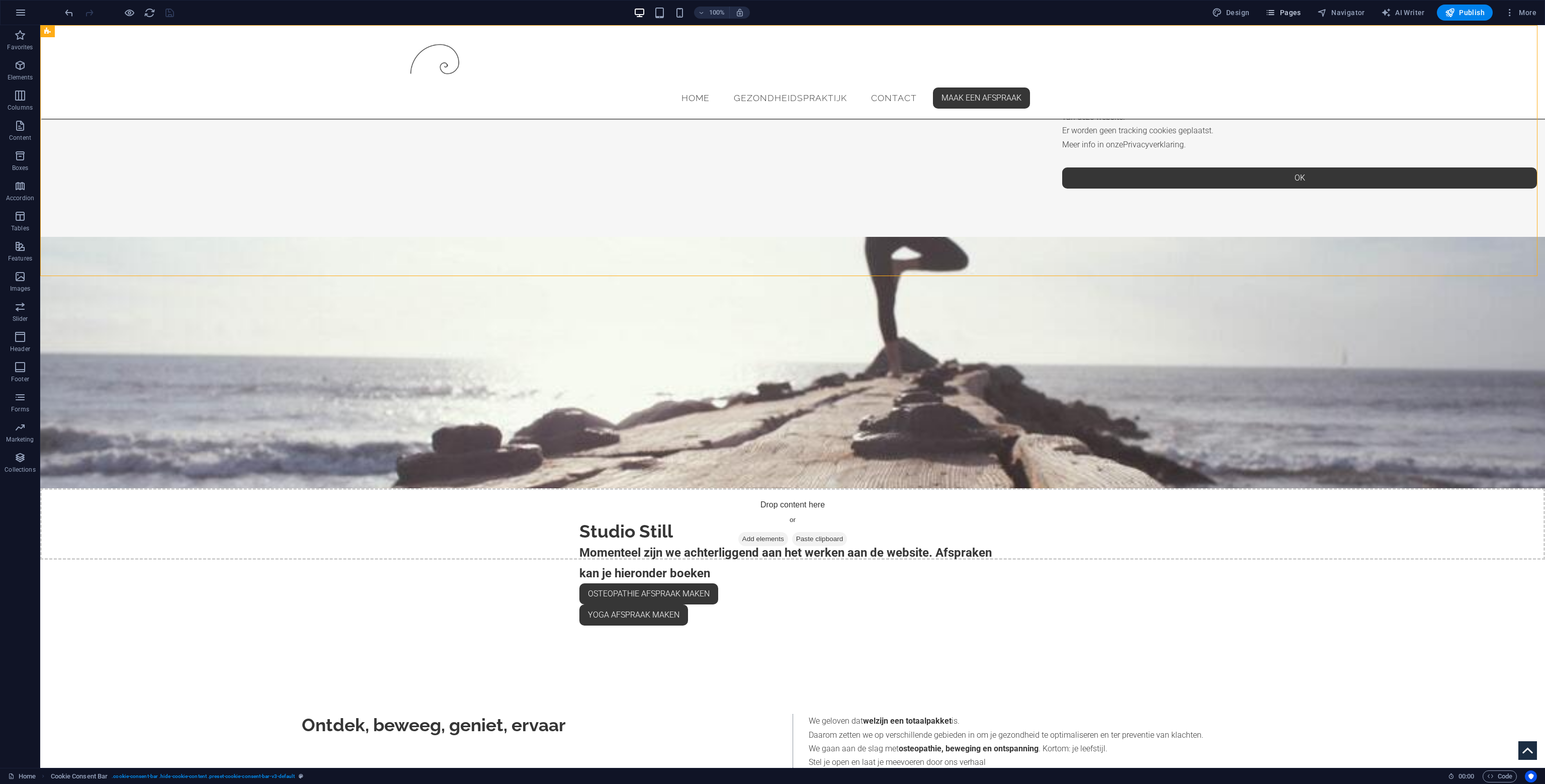
click at [1288, 12] on span "Pages" at bounding box center [1283, 13] width 35 height 10
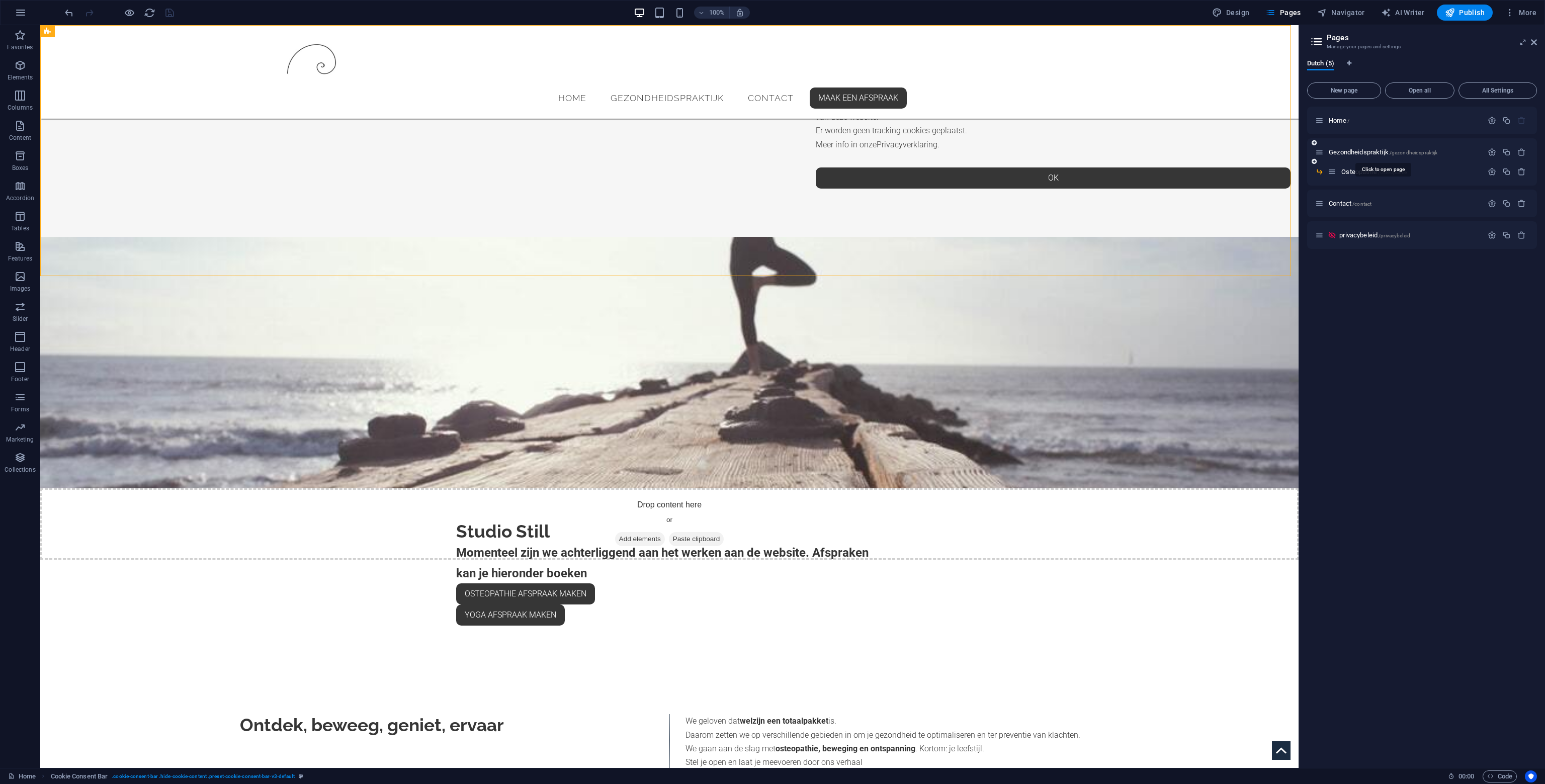
click at [1368, 146] on div "Gezondheidspraktijk /gezondheidspraktijk" at bounding box center [1423, 153] width 230 height 28
click at [1364, 154] on span "Gezondheidspraktijk /gezondheidspraktijk" at bounding box center [1383, 152] width 109 height 8
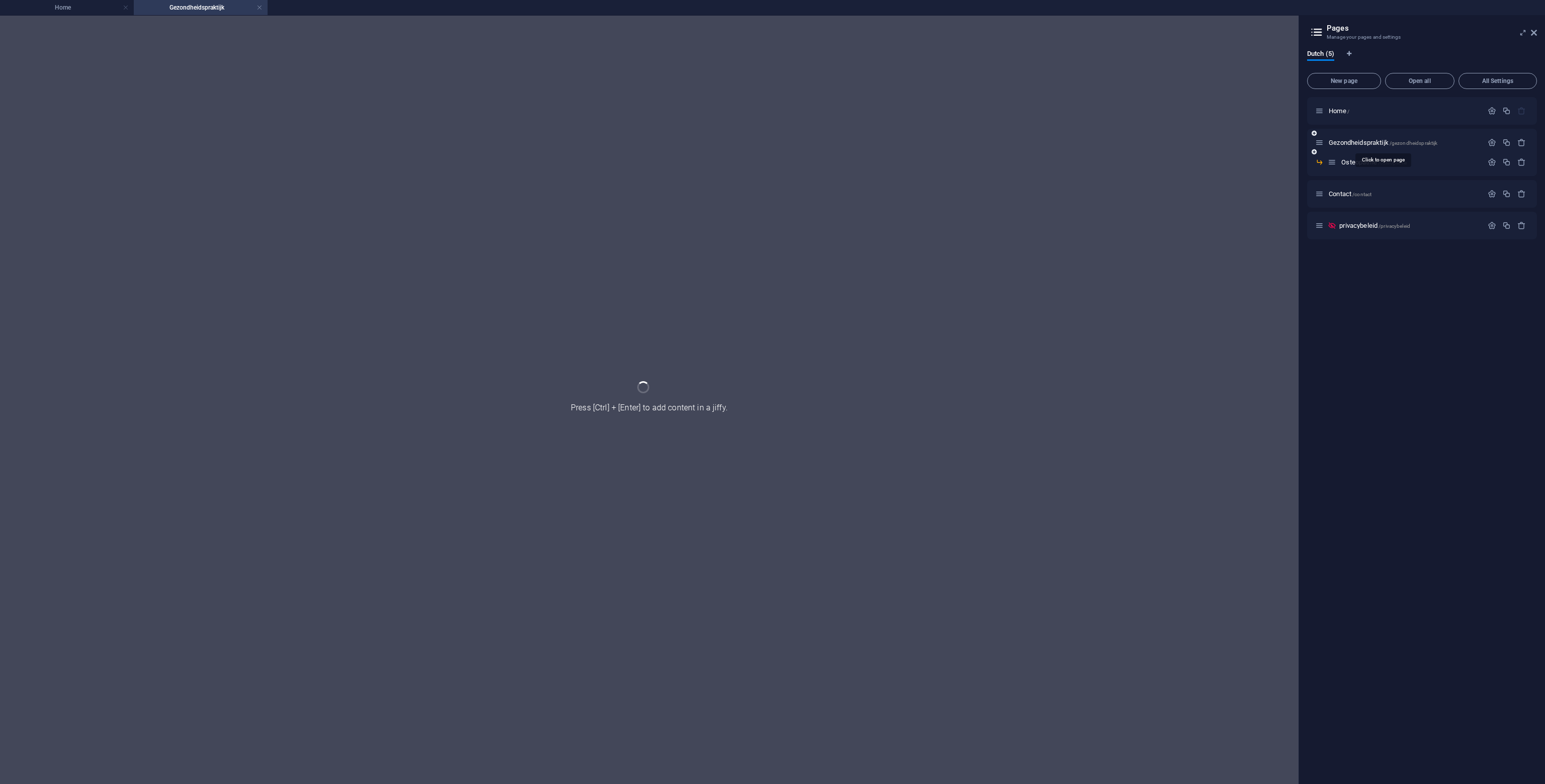
click at [1365, 153] on div "Gezondheidspraktijk /gezondheidspraktijk" at bounding box center [1423, 143] width 230 height 28
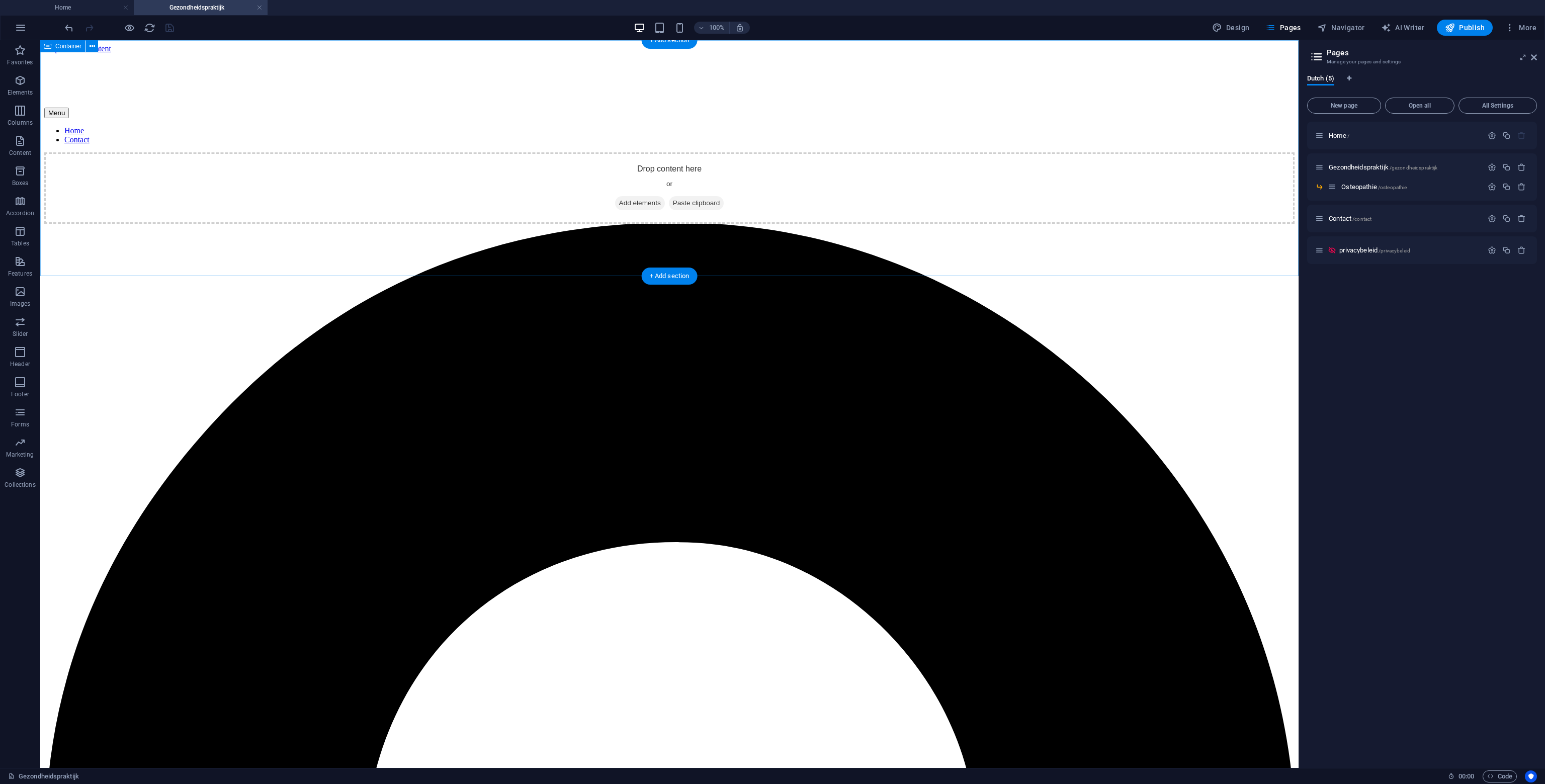
click at [652, 153] on div "Drop content here or Add elements Paste clipboard" at bounding box center [669, 188] width 1250 height 72
click at [642, 210] on span "Add elements" at bounding box center [639, 203] width 50 height 14
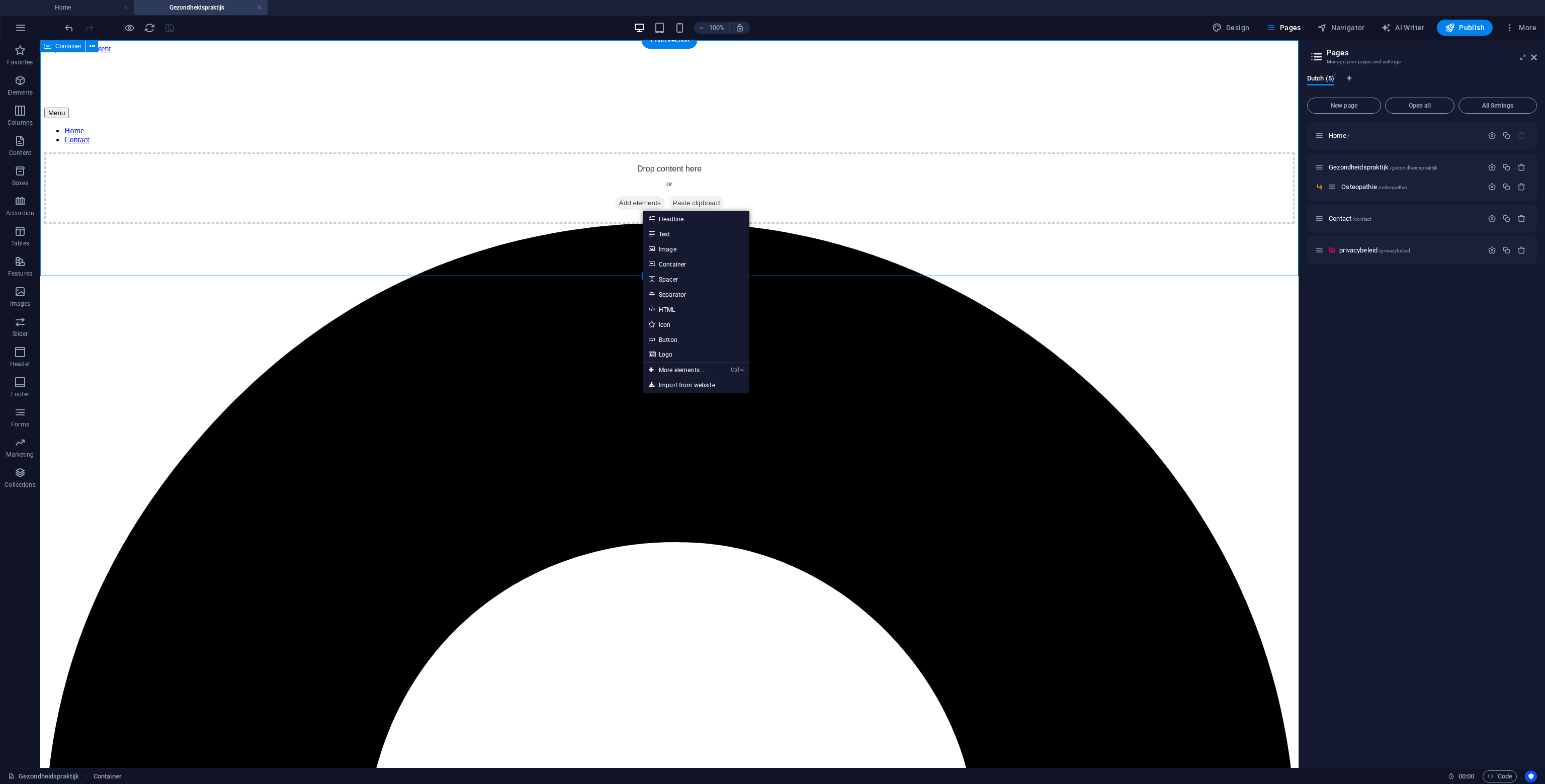
click at [560, 153] on div "Drop content here or Add elements Paste clipboard" at bounding box center [669, 188] width 1250 height 72
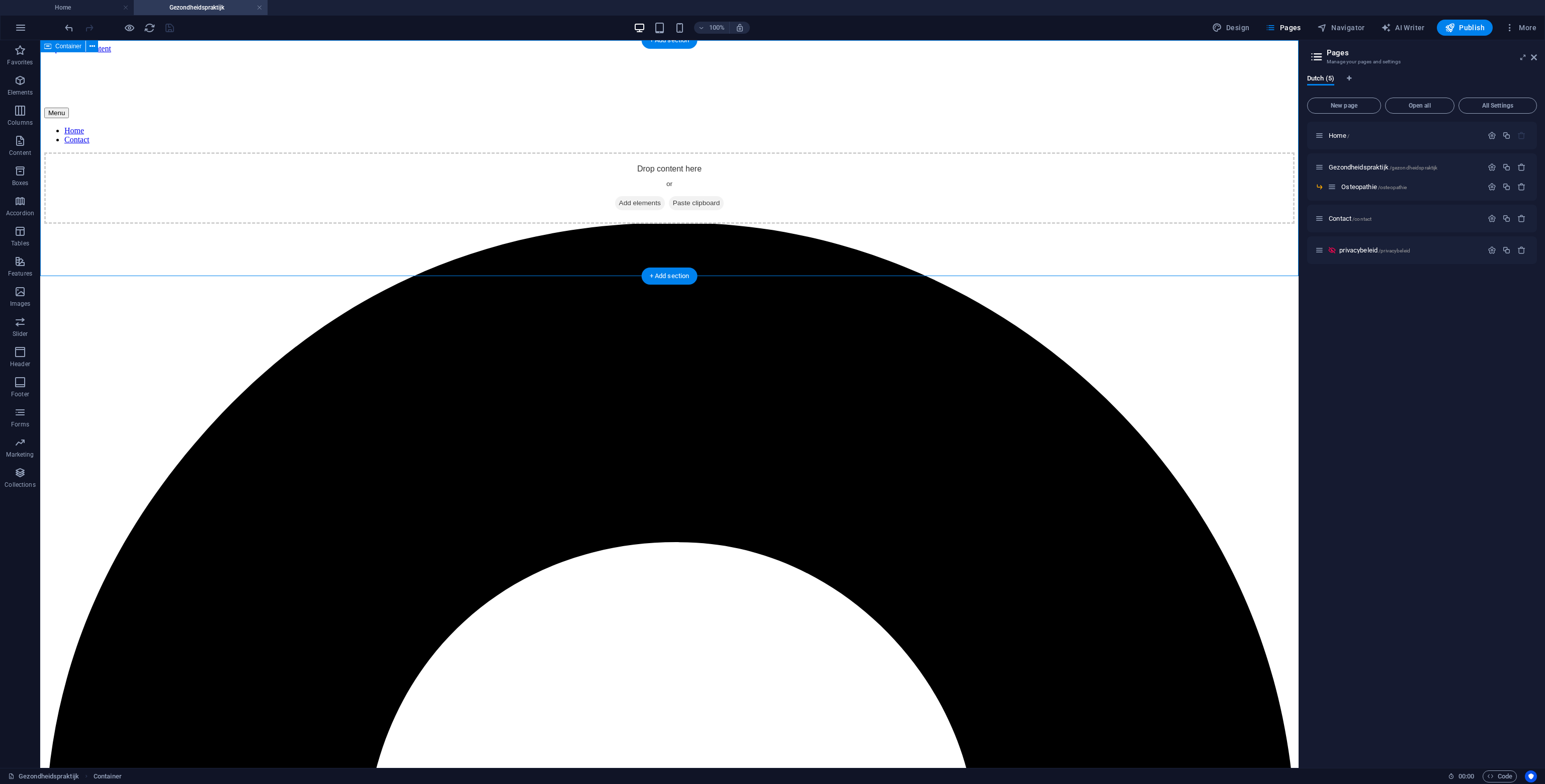
click at [654, 153] on div "Drop content here or Add elements Paste clipboard" at bounding box center [669, 188] width 1250 height 72
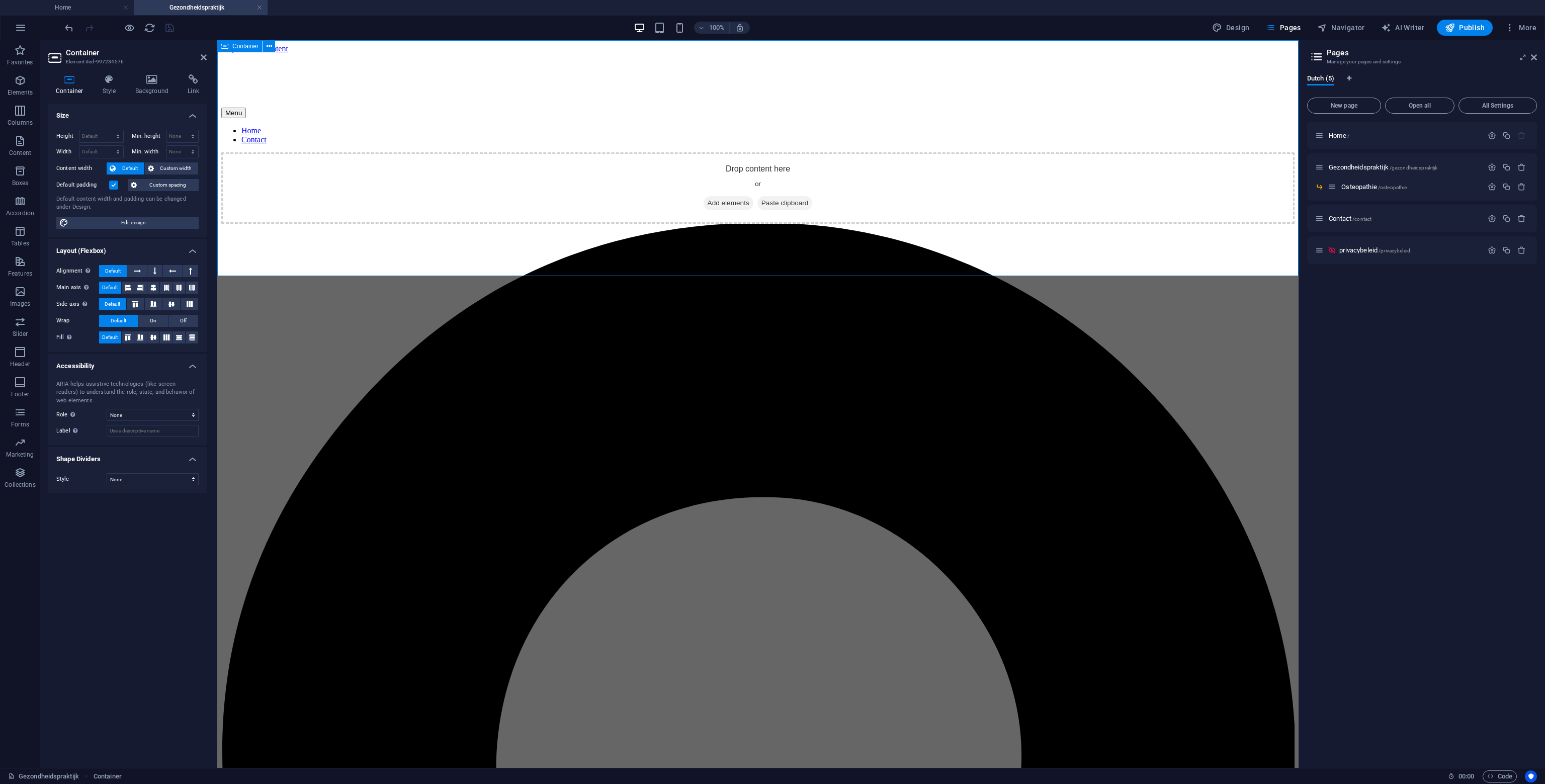
click at [737, 161] on div "Drop content here or Add elements Paste clipboard" at bounding box center [758, 188] width 1074 height 72
click at [750, 224] on div "Drop content here or Add elements Paste clipboard" at bounding box center [758, 188] width 1074 height 72
click at [251, 51] on div "Container" at bounding box center [240, 46] width 45 height 12
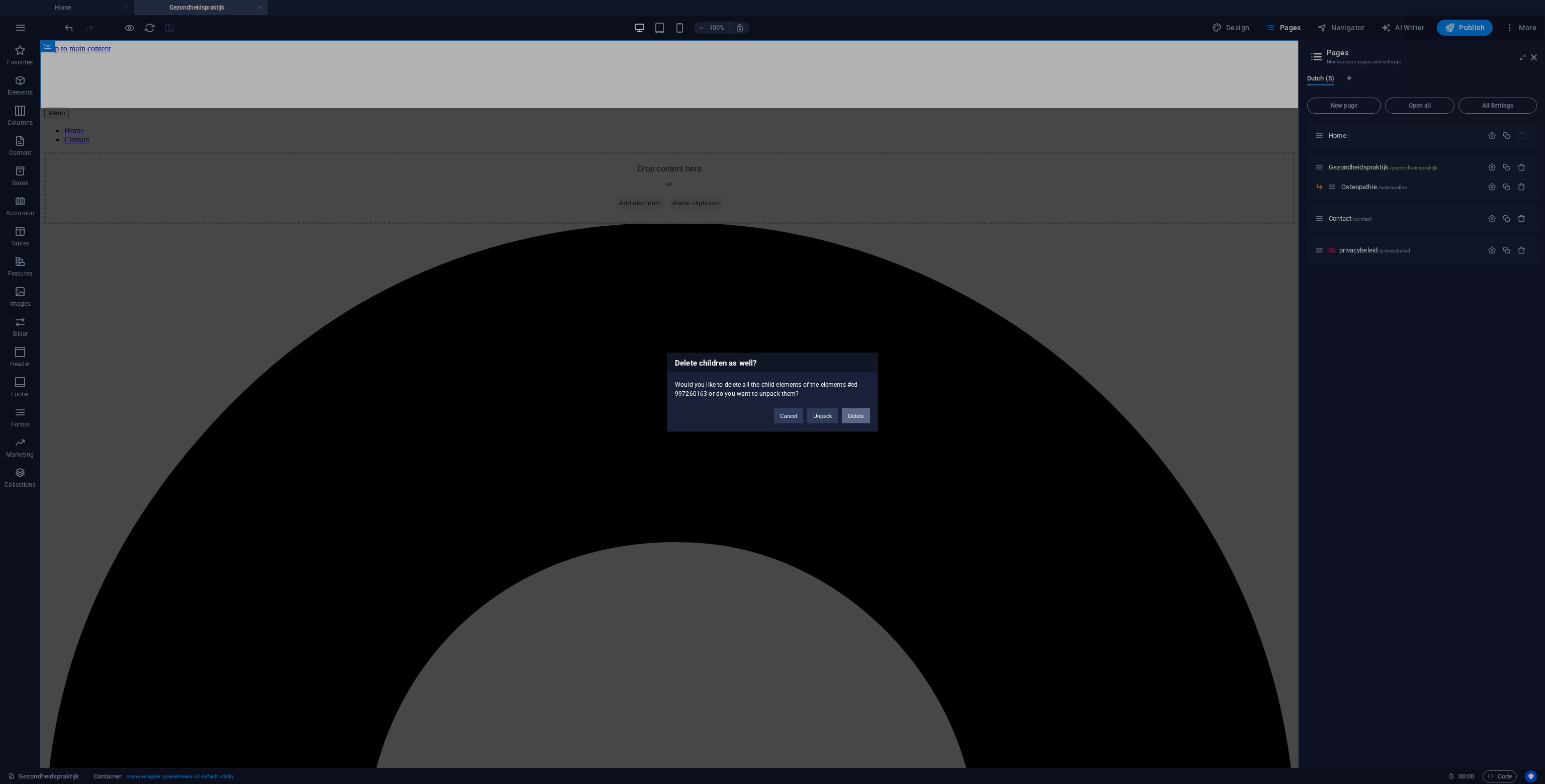
click at [858, 417] on button "Delete" at bounding box center [856, 415] width 28 height 15
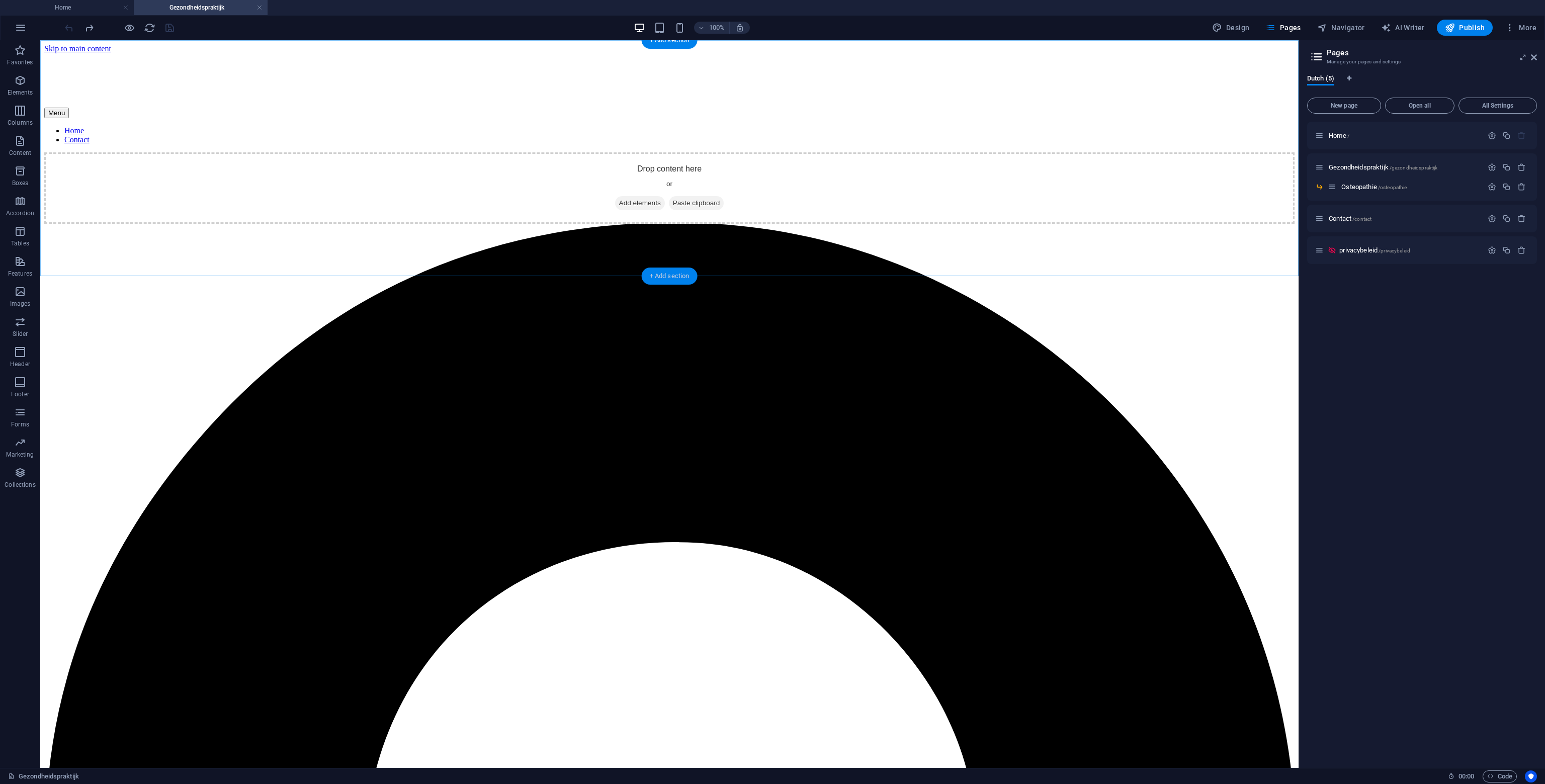
click at [672, 274] on div "+ Add section" at bounding box center [670, 276] width 56 height 17
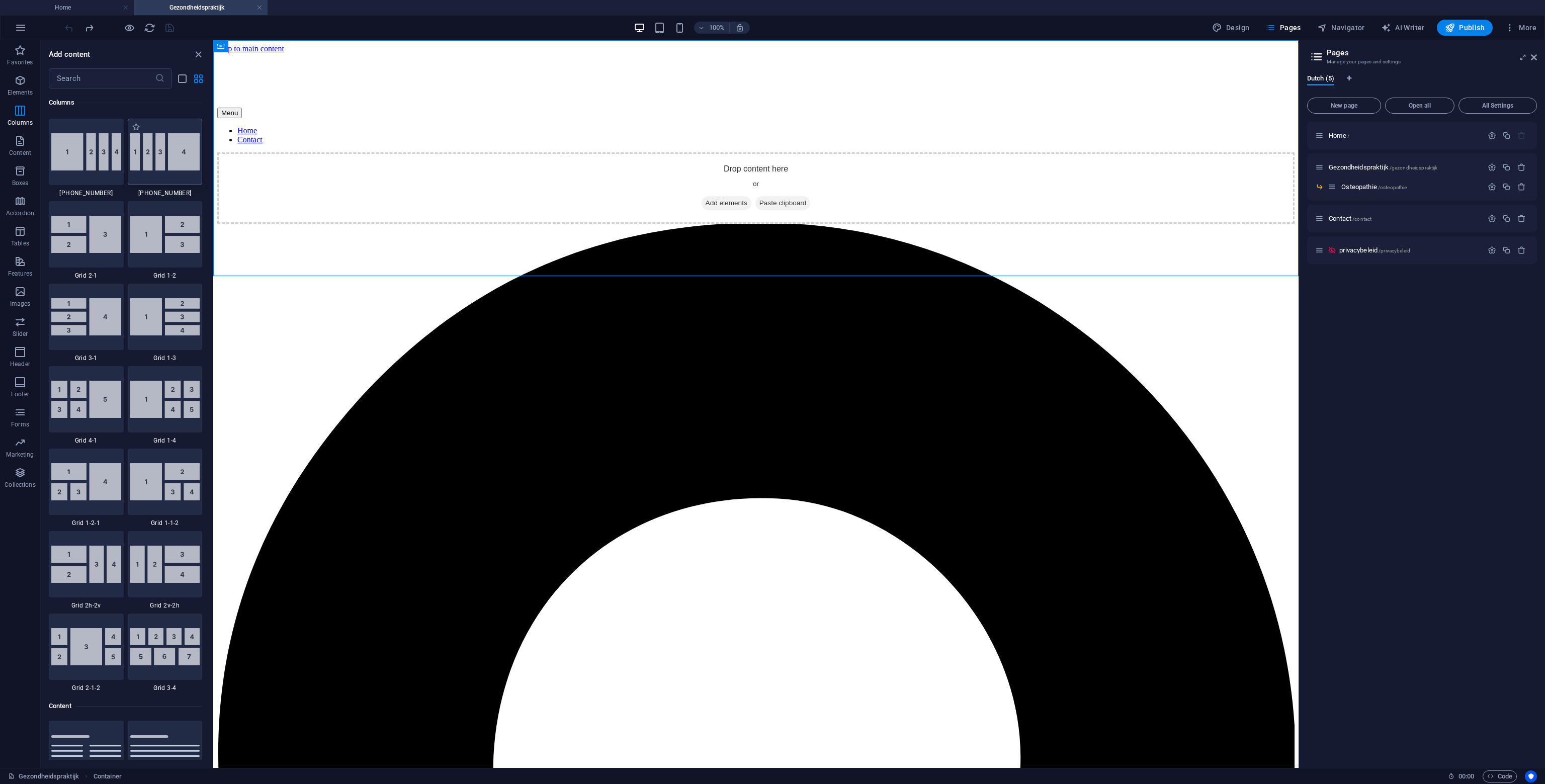
scroll to position [1055, 0]
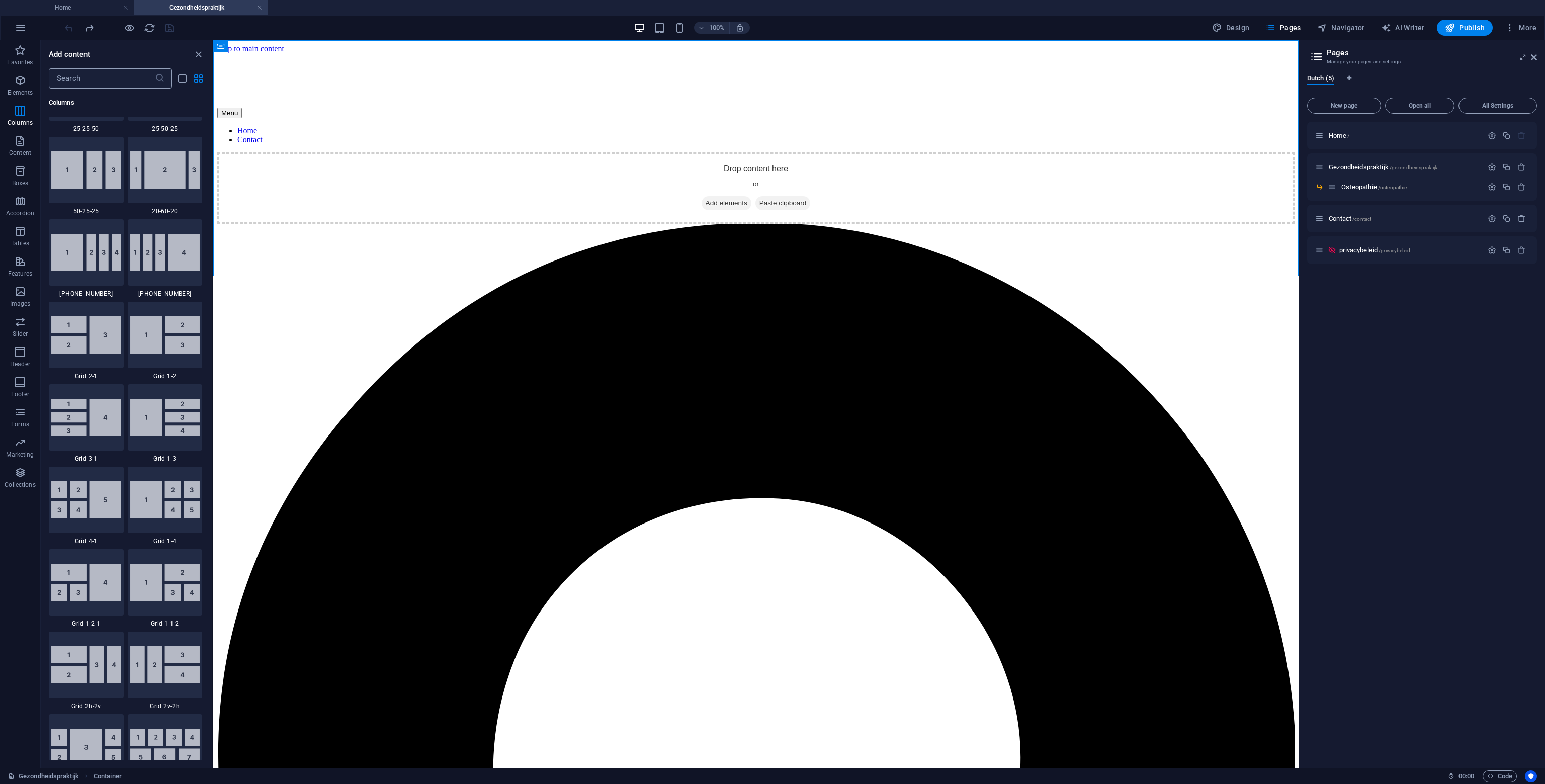
click at [111, 87] on input "text" at bounding box center [102, 78] width 106 height 20
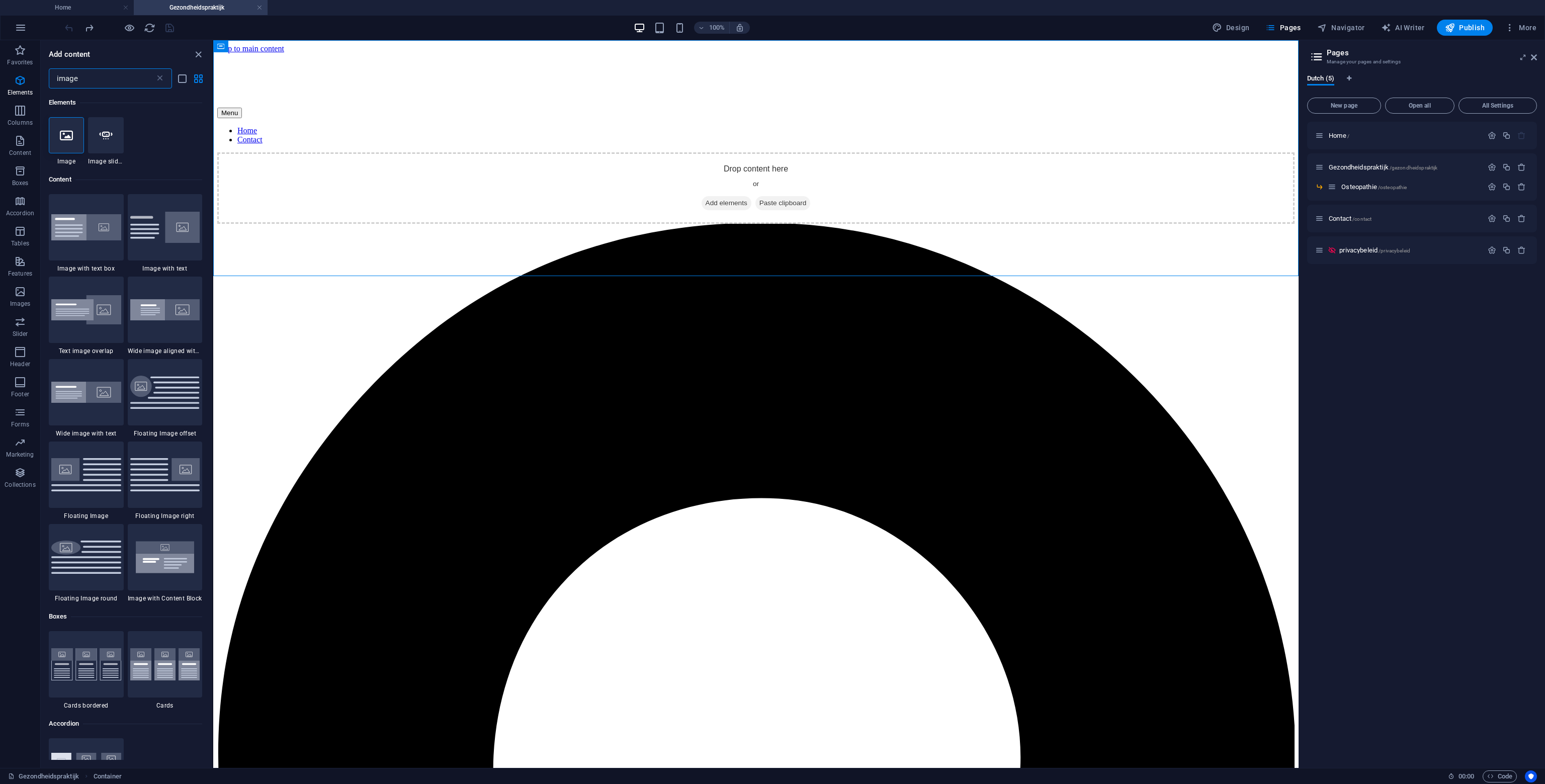
scroll to position [0, 0]
type input "image"
click at [72, 139] on icon at bounding box center [66, 135] width 13 height 13
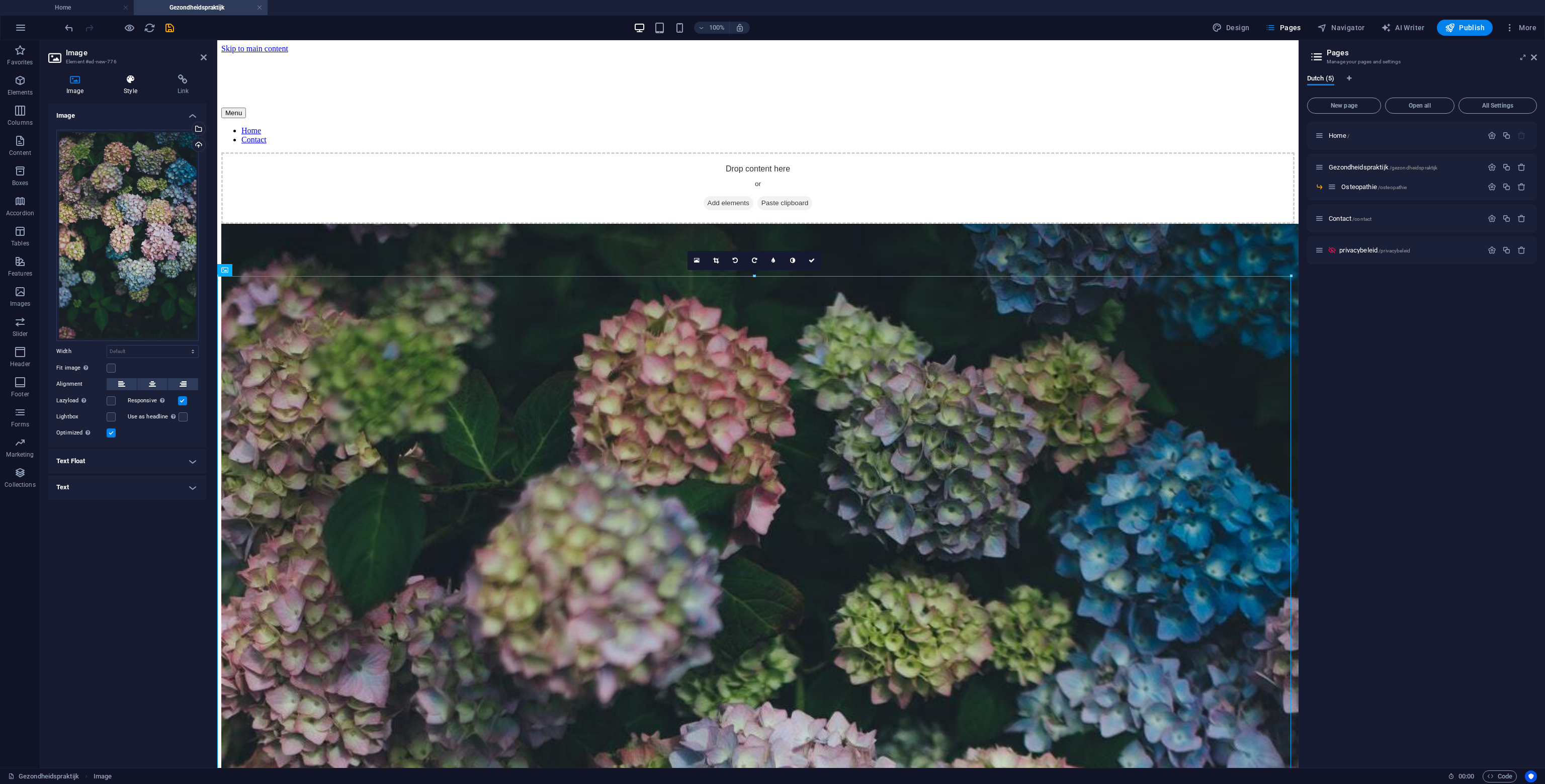
click at [133, 85] on h4 "Style" at bounding box center [132, 85] width 53 height 21
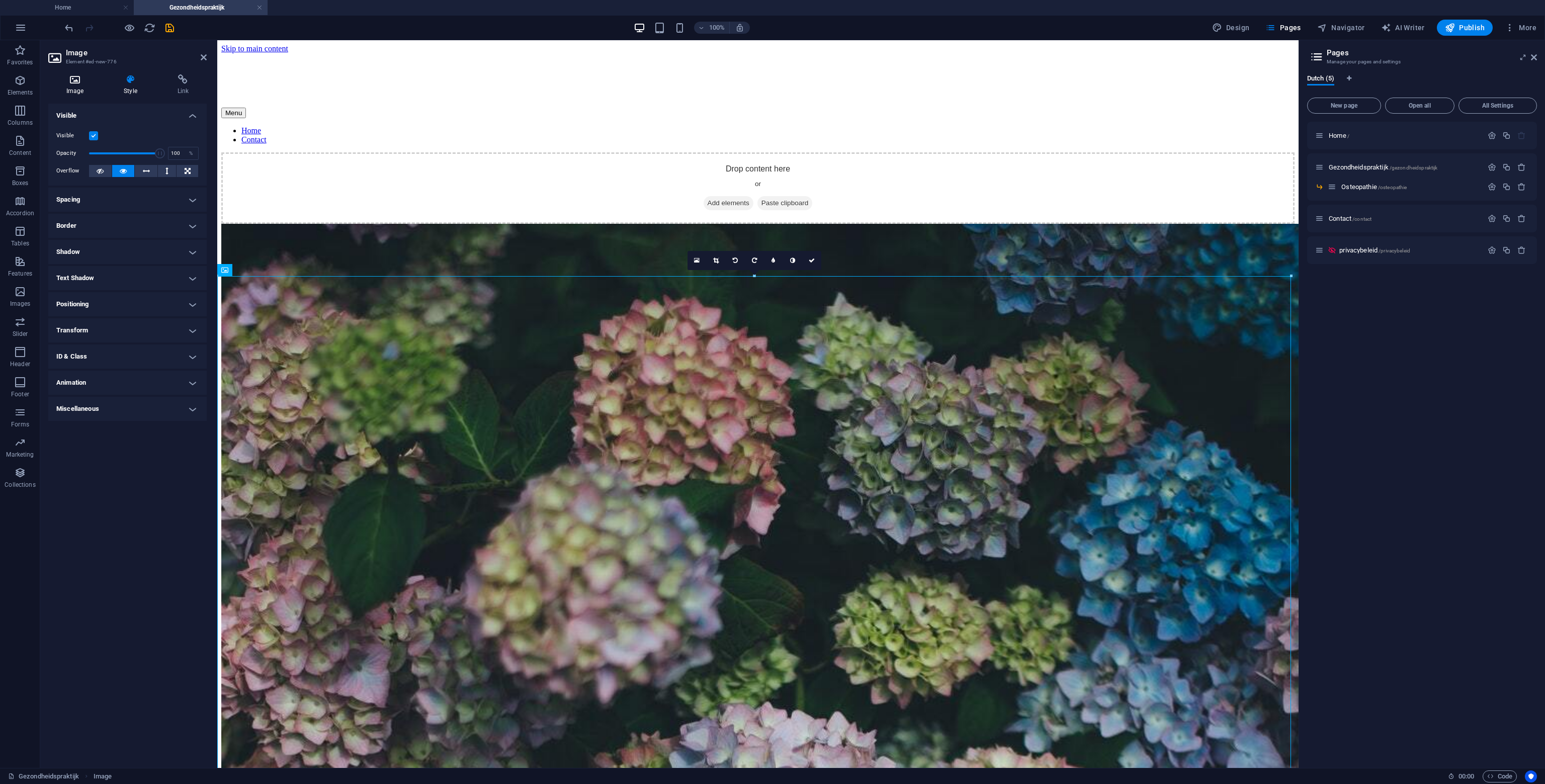
click at [78, 87] on h4 "Image" at bounding box center [77, 85] width 58 height 21
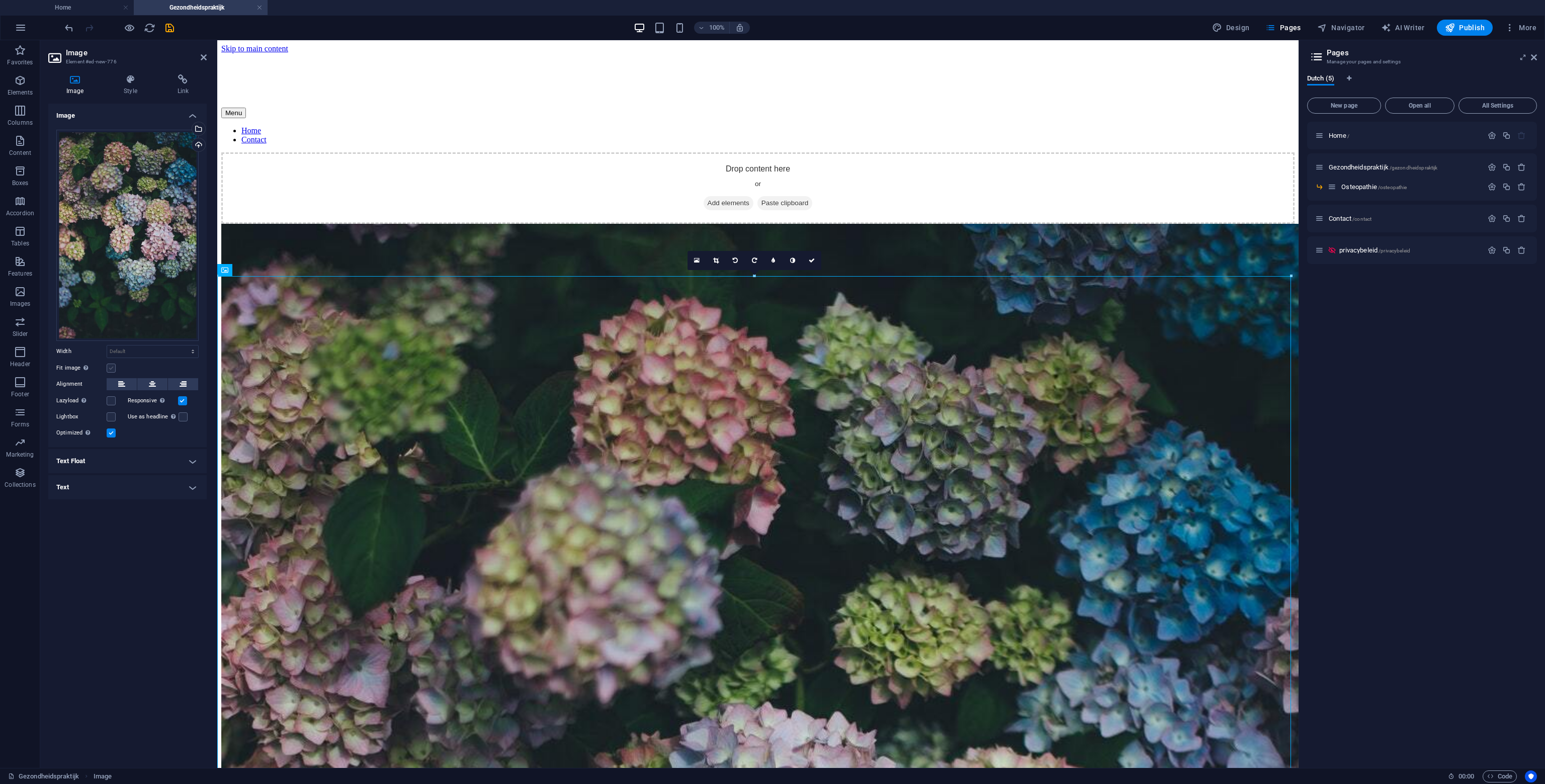
click at [112, 366] on label at bounding box center [111, 368] width 9 height 9
click at [0, 0] on input "Fit image Automatically fit image to a fixed width and height" at bounding box center [0, 0] width 0 height 0
click at [160, 385] on select "Default auto px" at bounding box center [153, 385] width 91 height 12
select select "px"
click at [184, 378] on select "Default auto px" at bounding box center [153, 385] width 91 height 12
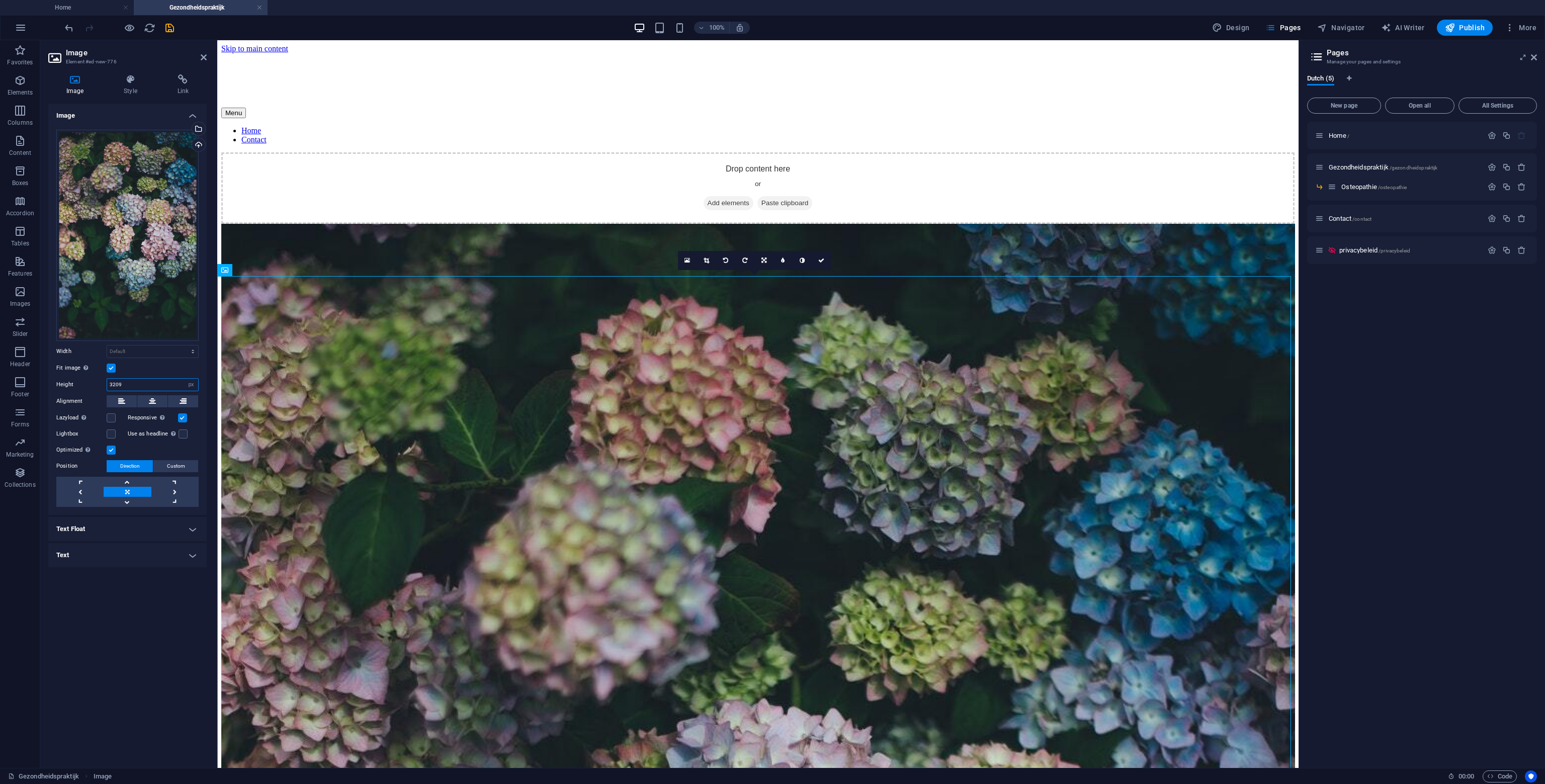
type input "1"
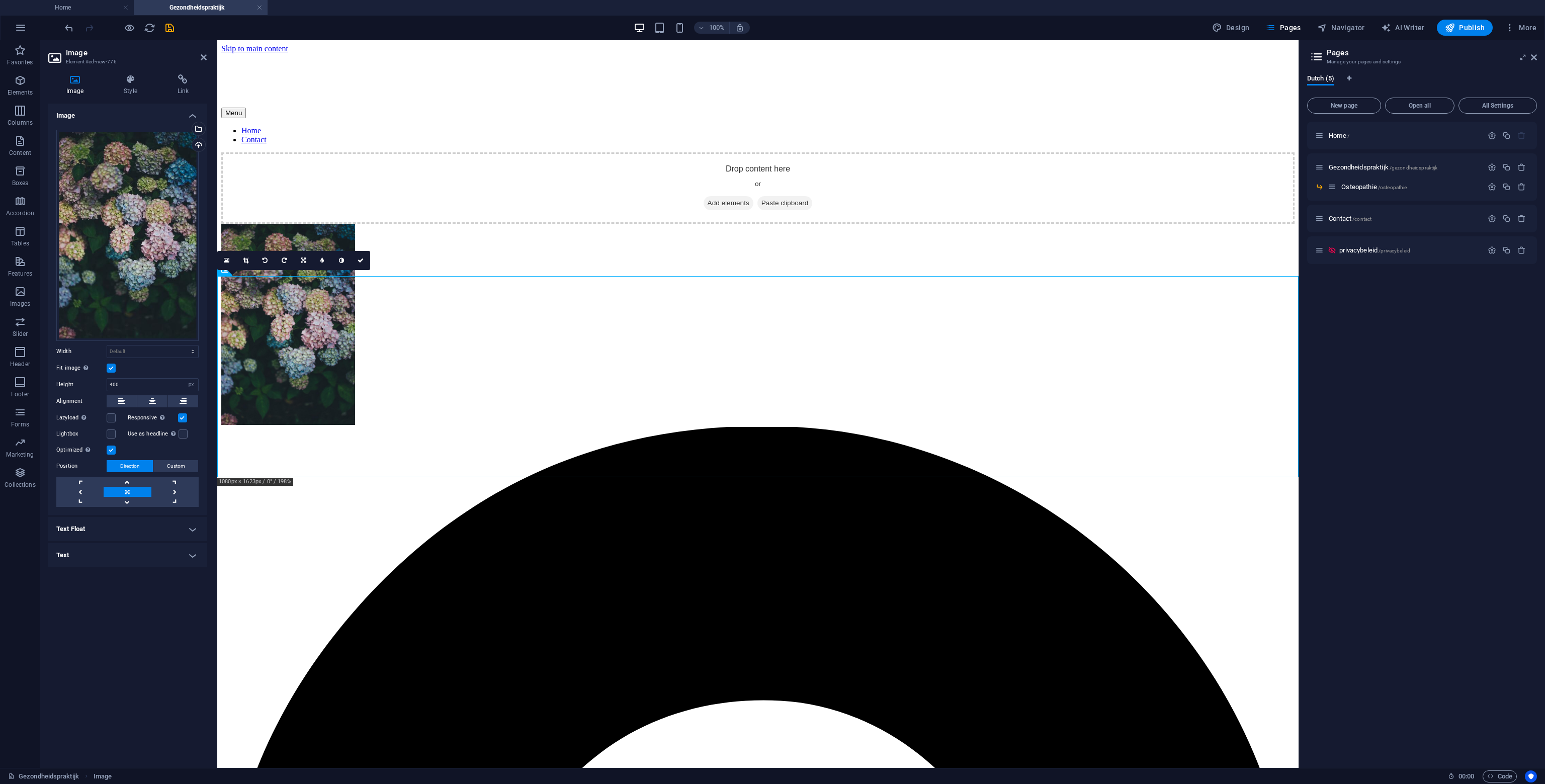
click at [110, 370] on label at bounding box center [111, 368] width 9 height 9
click at [0, 0] on input "Fit image Automatically fit image to a fixed width and height" at bounding box center [0, 0] width 0 height 0
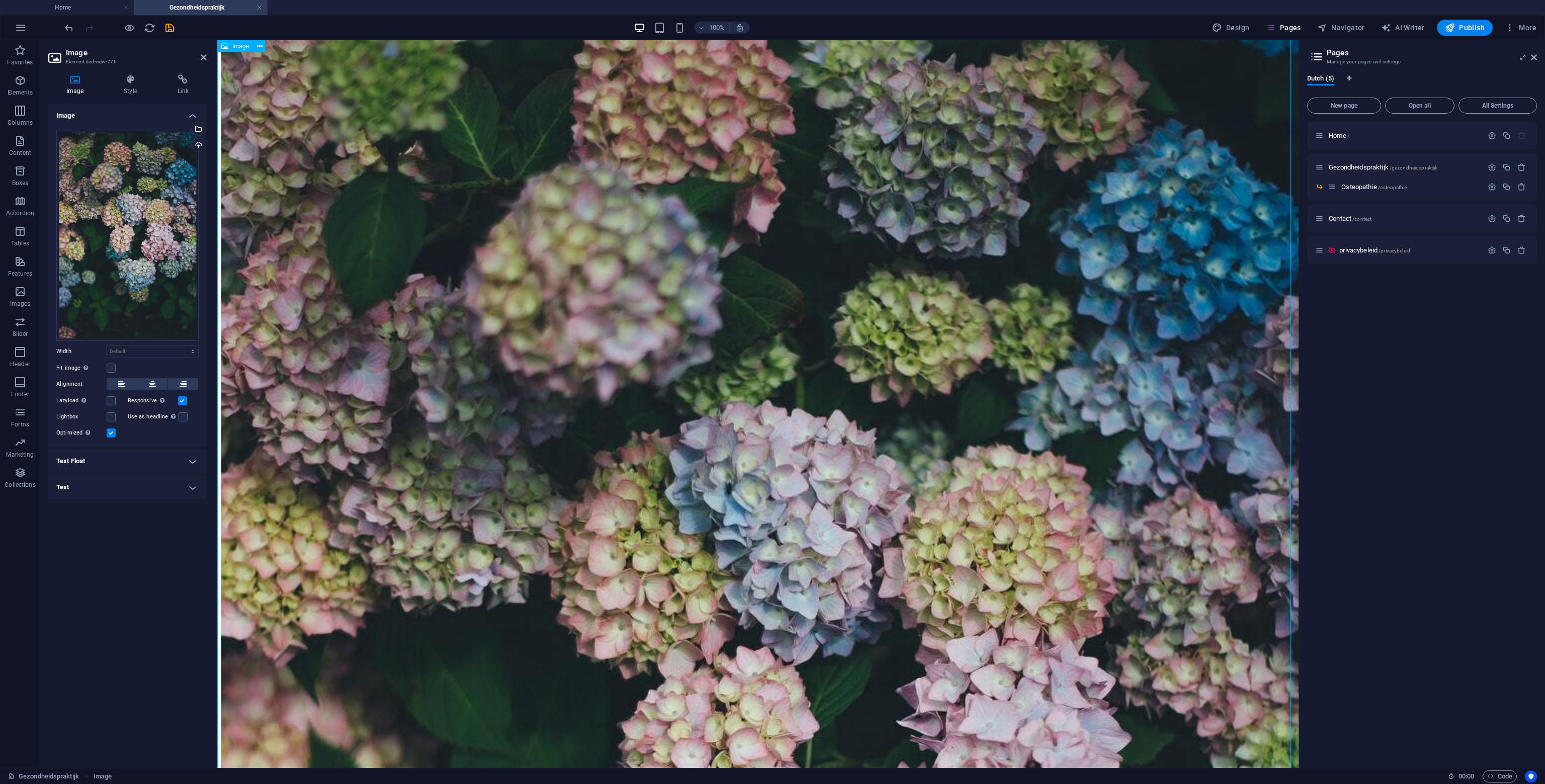
scroll to position [100, 0]
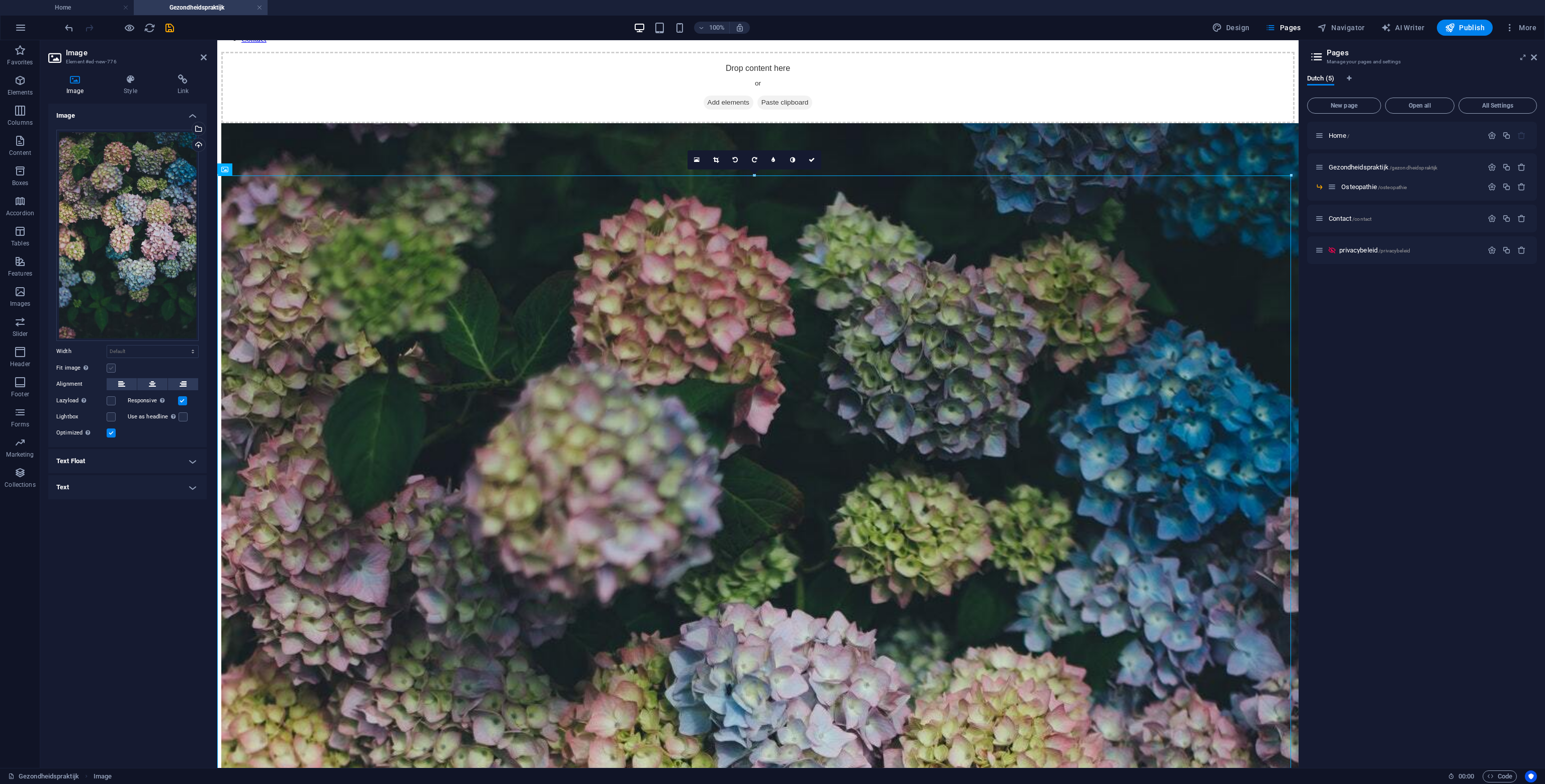
click at [109, 366] on label at bounding box center [111, 368] width 9 height 9
click at [0, 0] on input "Fit image Automatically fit image to a fixed width and height" at bounding box center [0, 0] width 0 height 0
click at [141, 481] on link at bounding box center [127, 482] width 47 height 10
click at [157, 373] on div "Fit image Automatically fit image to a fixed width and height" at bounding box center [127, 368] width 142 height 12
drag, startPoint x: 152, startPoint y: 387, endPoint x: 158, endPoint y: 386, distance: 6.1
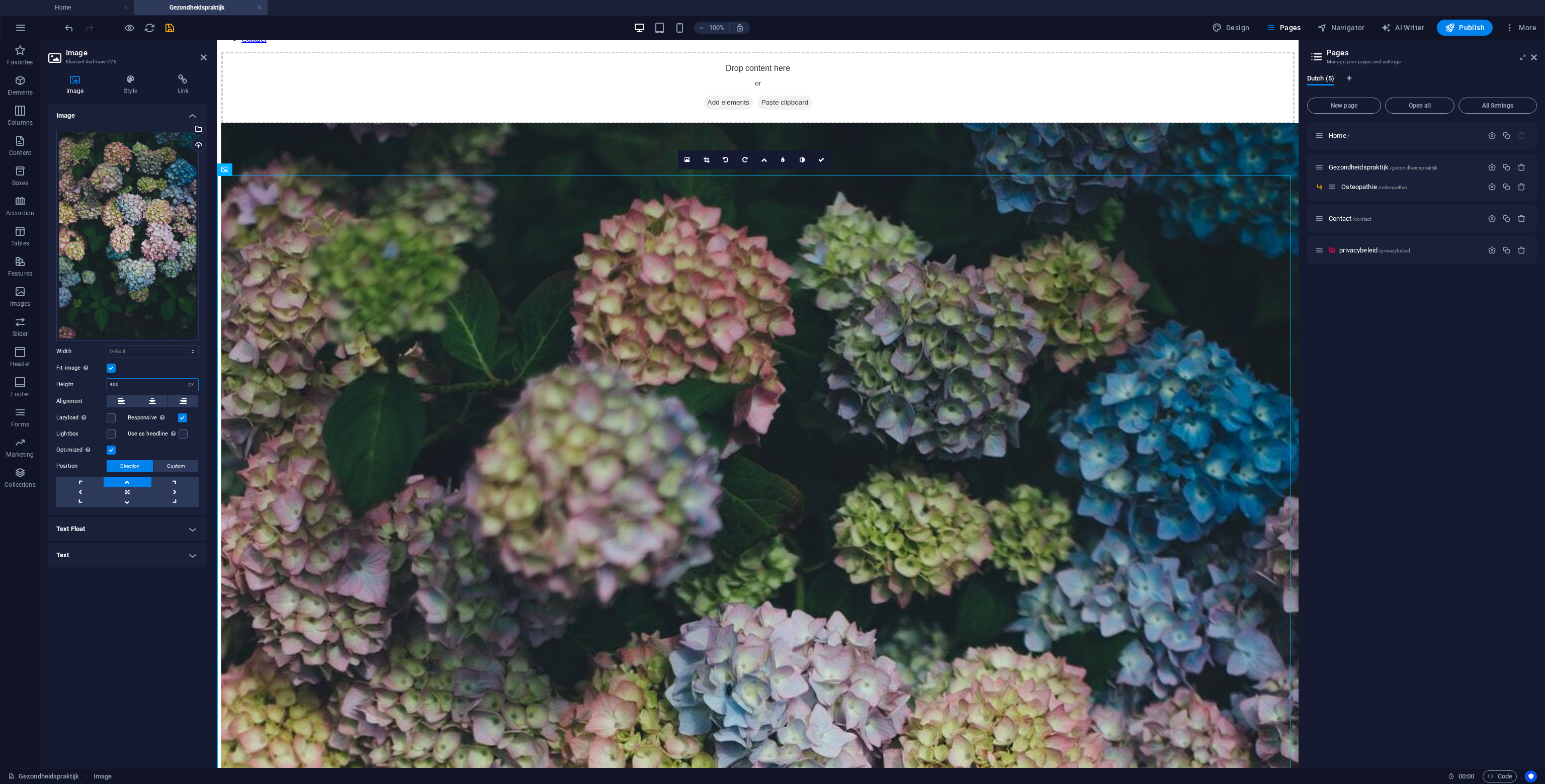
click at [152, 388] on input "400" at bounding box center [153, 385] width 91 height 12
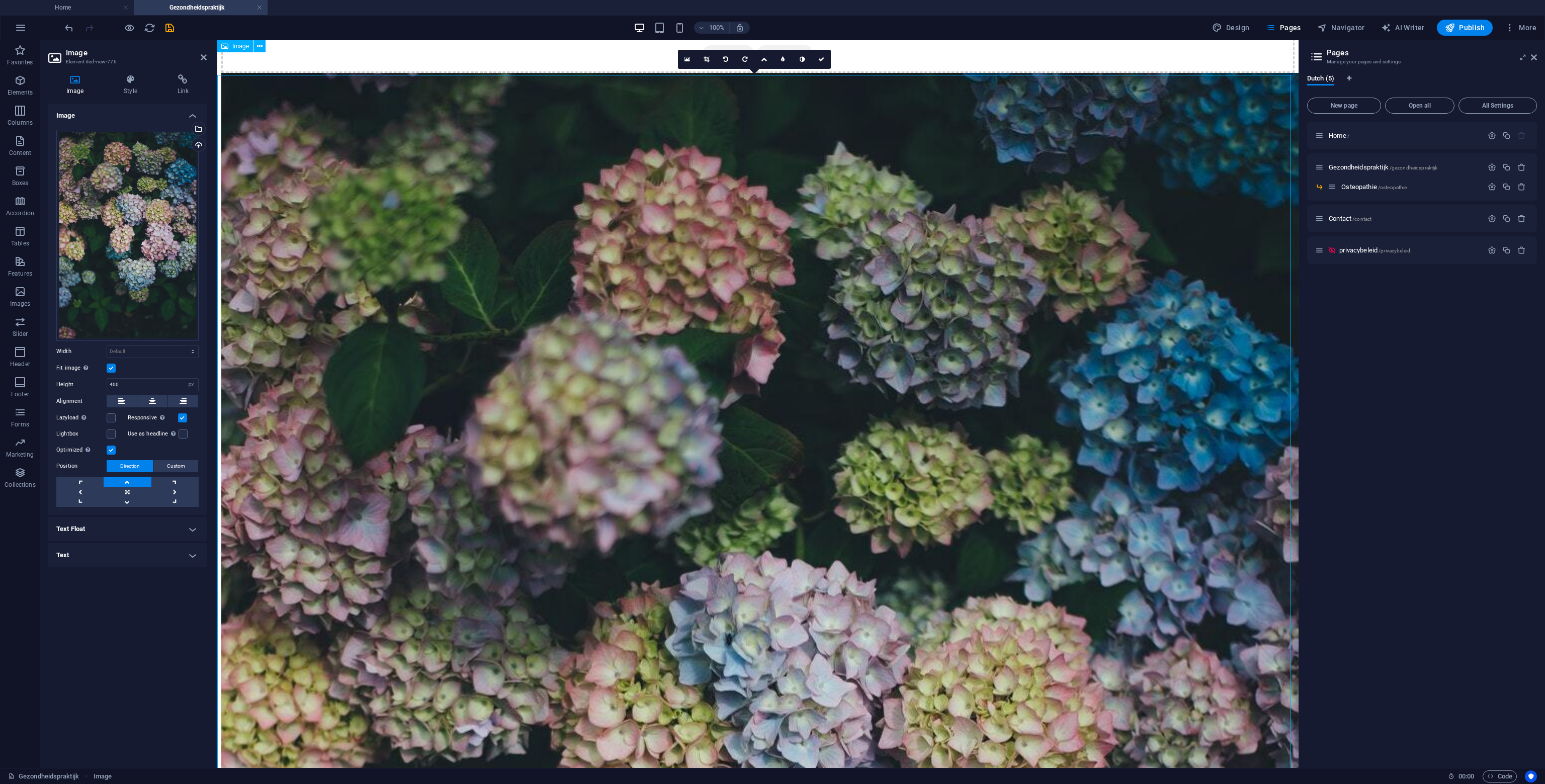
scroll to position [51, 0]
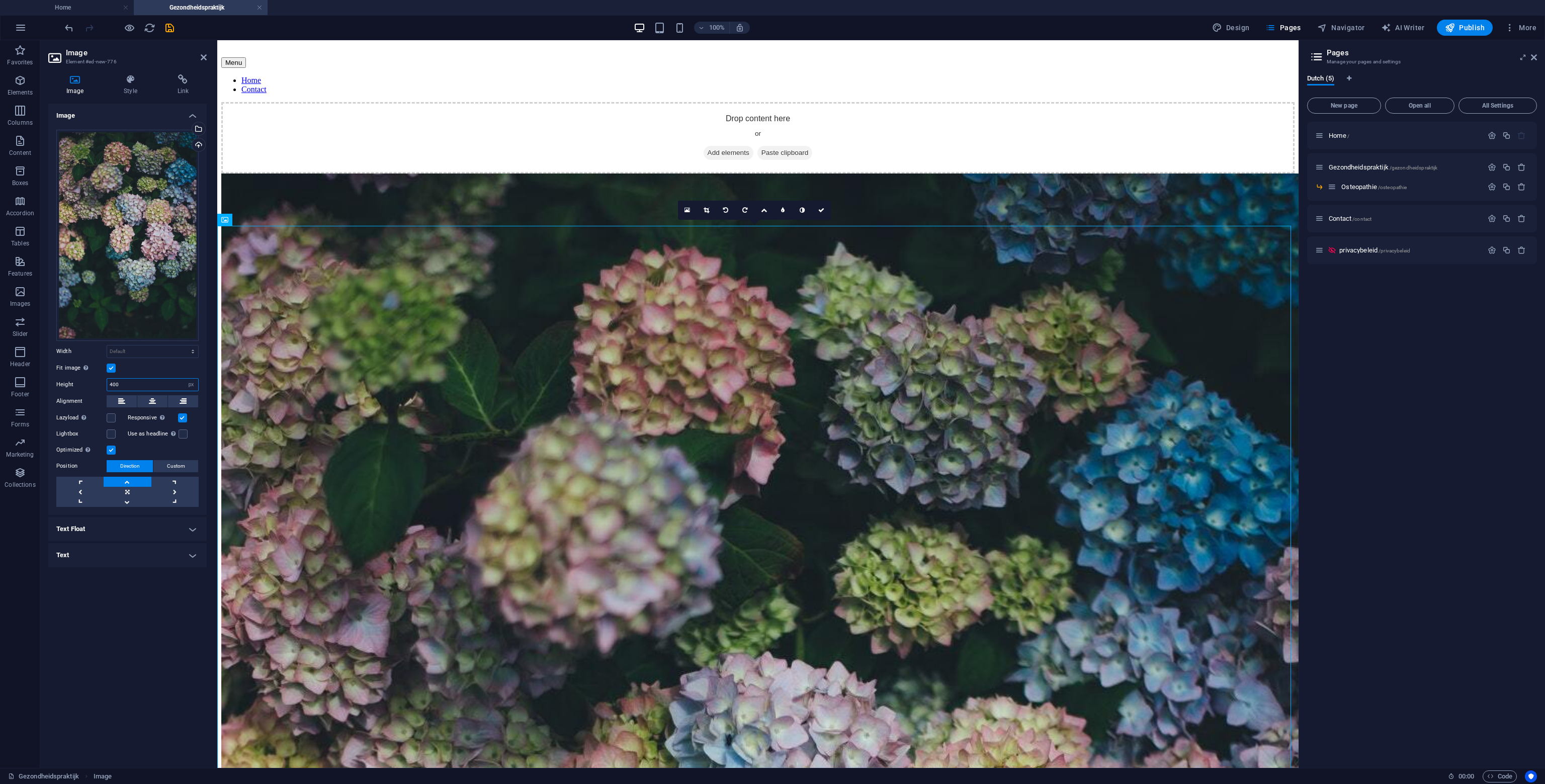
click at [129, 385] on input "400" at bounding box center [153, 385] width 91 height 12
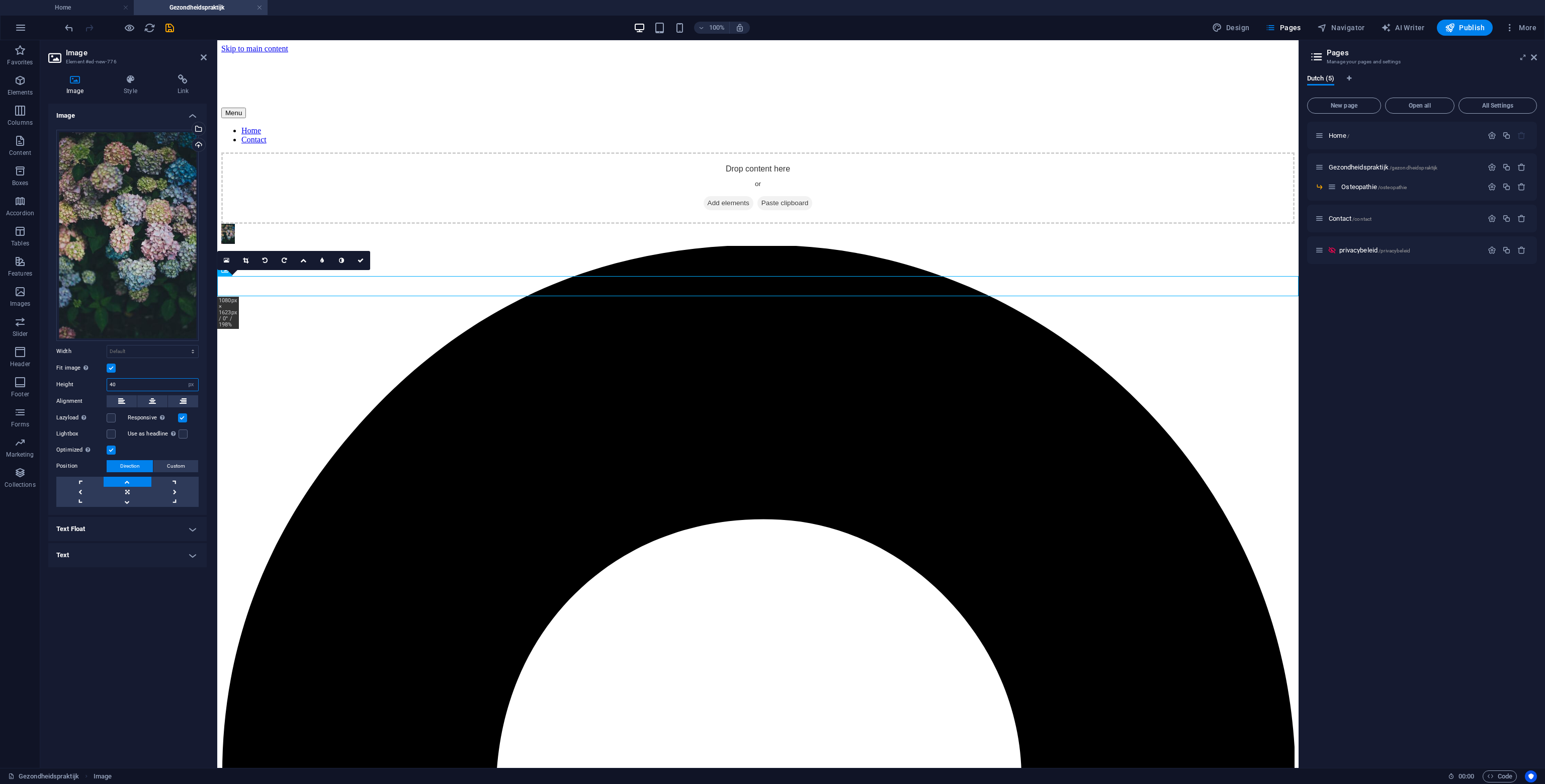
click at [132, 385] on input "40" at bounding box center [153, 385] width 91 height 12
type input "300"
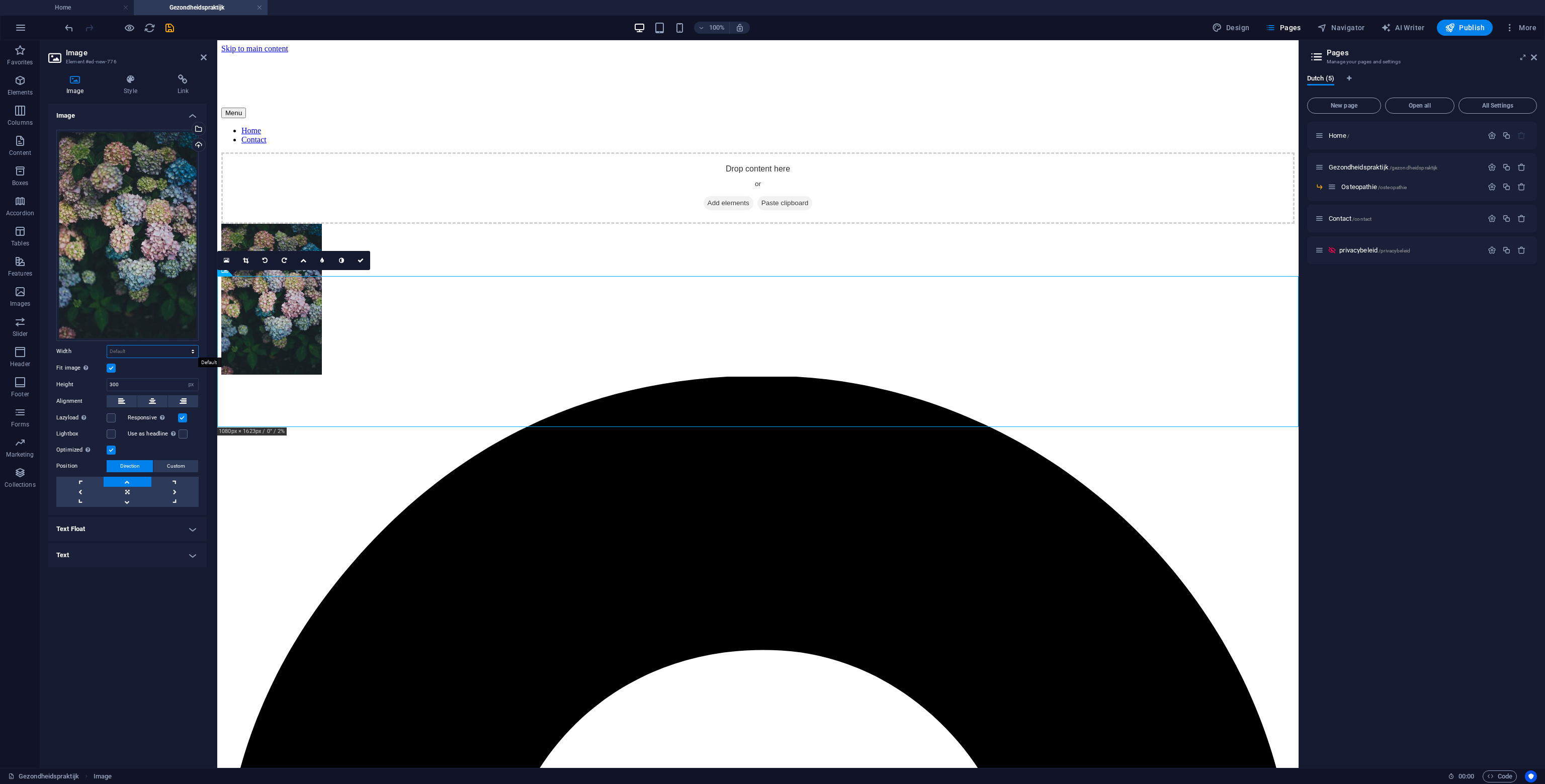
click at [140, 351] on select "Default auto px rem % em vh vw" at bounding box center [153, 351] width 91 height 12
click at [107, 345] on select "Default auto px rem % em vh vw" at bounding box center [153, 351] width 91 height 12
click at [159, 350] on select "Default auto px rem % em vh vw" at bounding box center [153, 351] width 91 height 12
select select "%"
click at [184, 345] on select "Default auto px rem % em vh vw" at bounding box center [153, 351] width 91 height 12
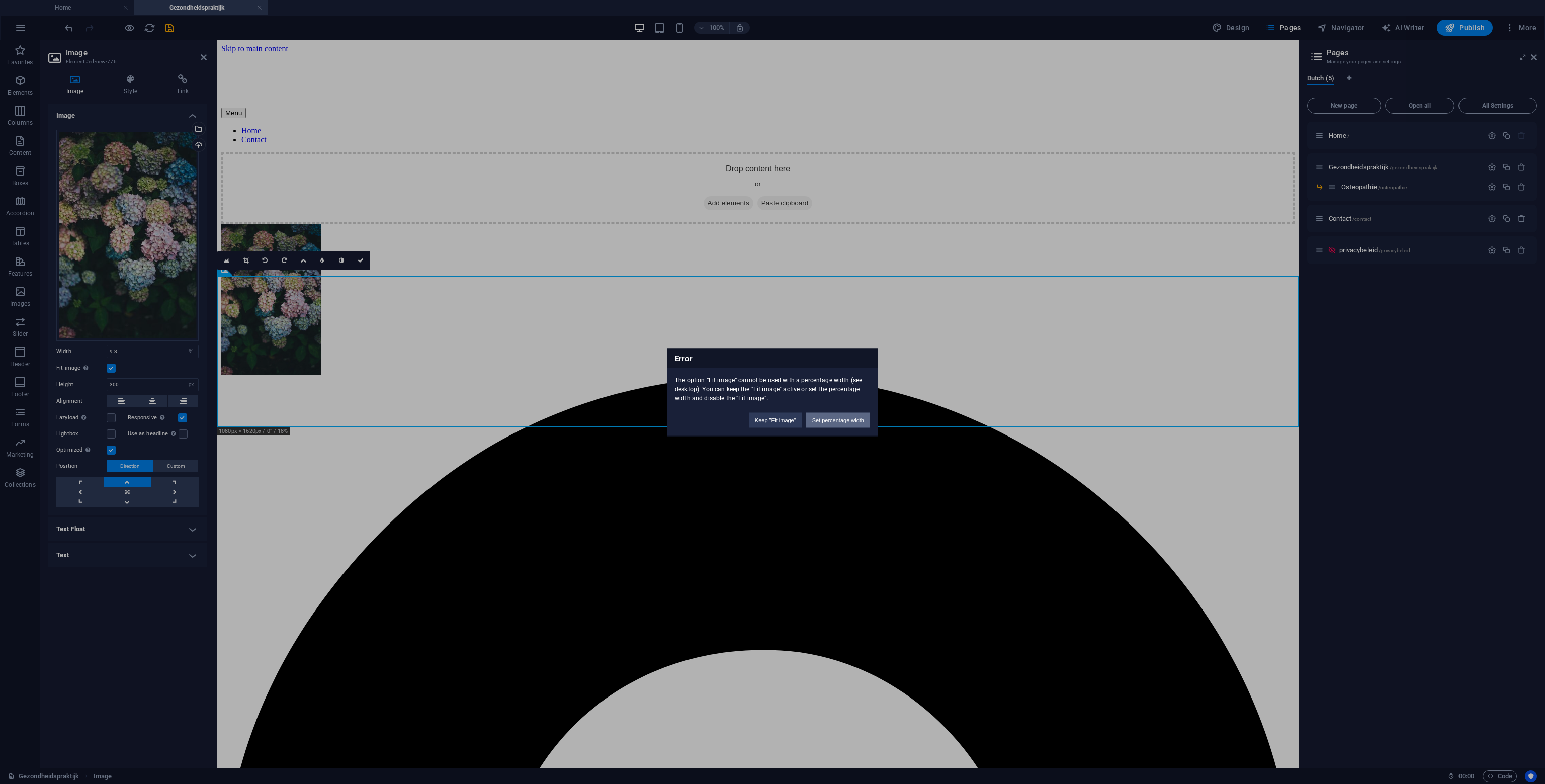
click at [845, 418] on button "Set percentage width" at bounding box center [837, 419] width 64 height 15
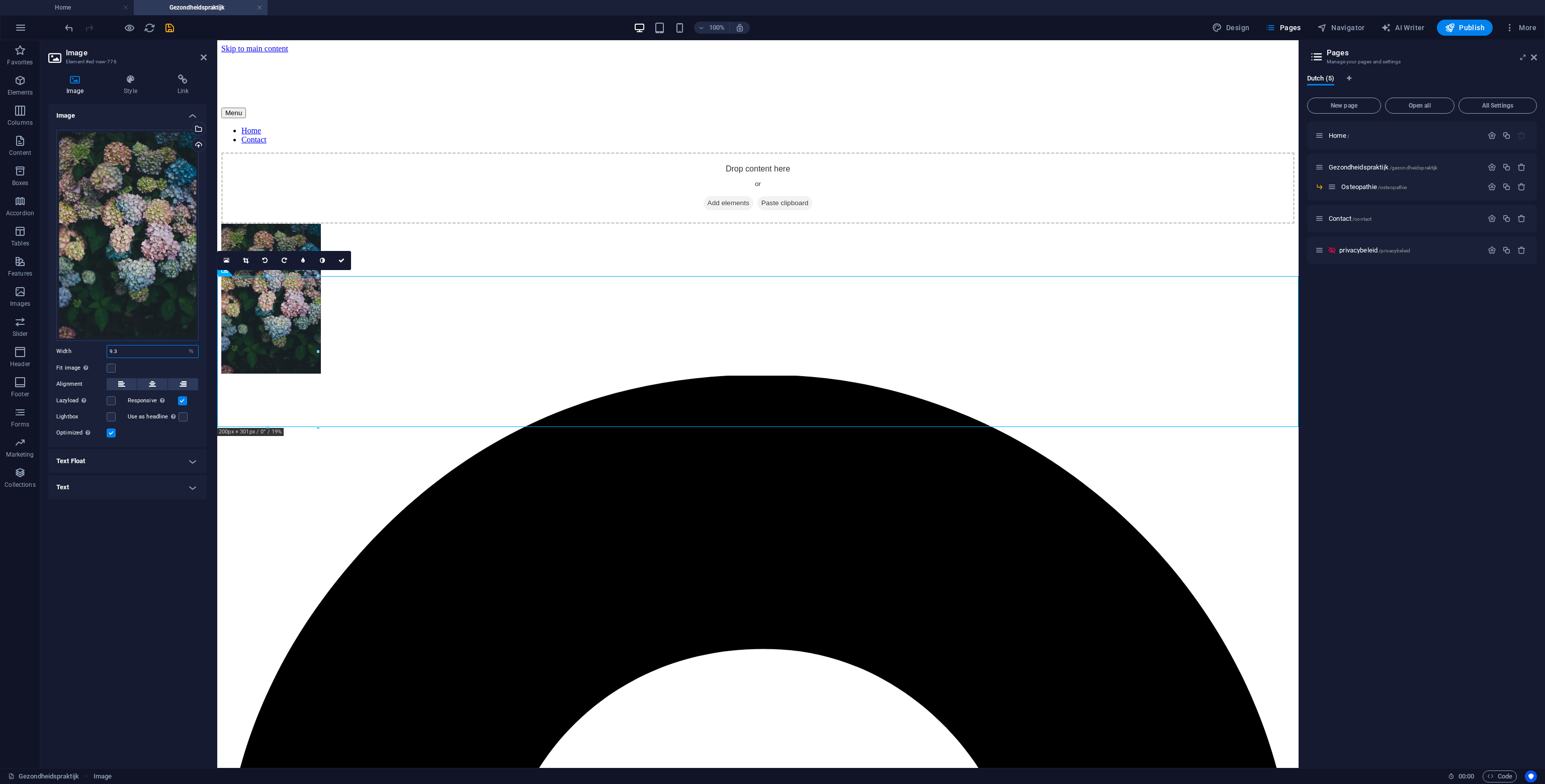
click at [130, 352] on input "9.3" at bounding box center [153, 351] width 91 height 12
click at [130, 353] on input "9.3" at bounding box center [153, 351] width 91 height 12
click at [130, 349] on input "9.3" at bounding box center [153, 351] width 91 height 12
click at [130, 347] on input "9.3" at bounding box center [153, 351] width 91 height 12
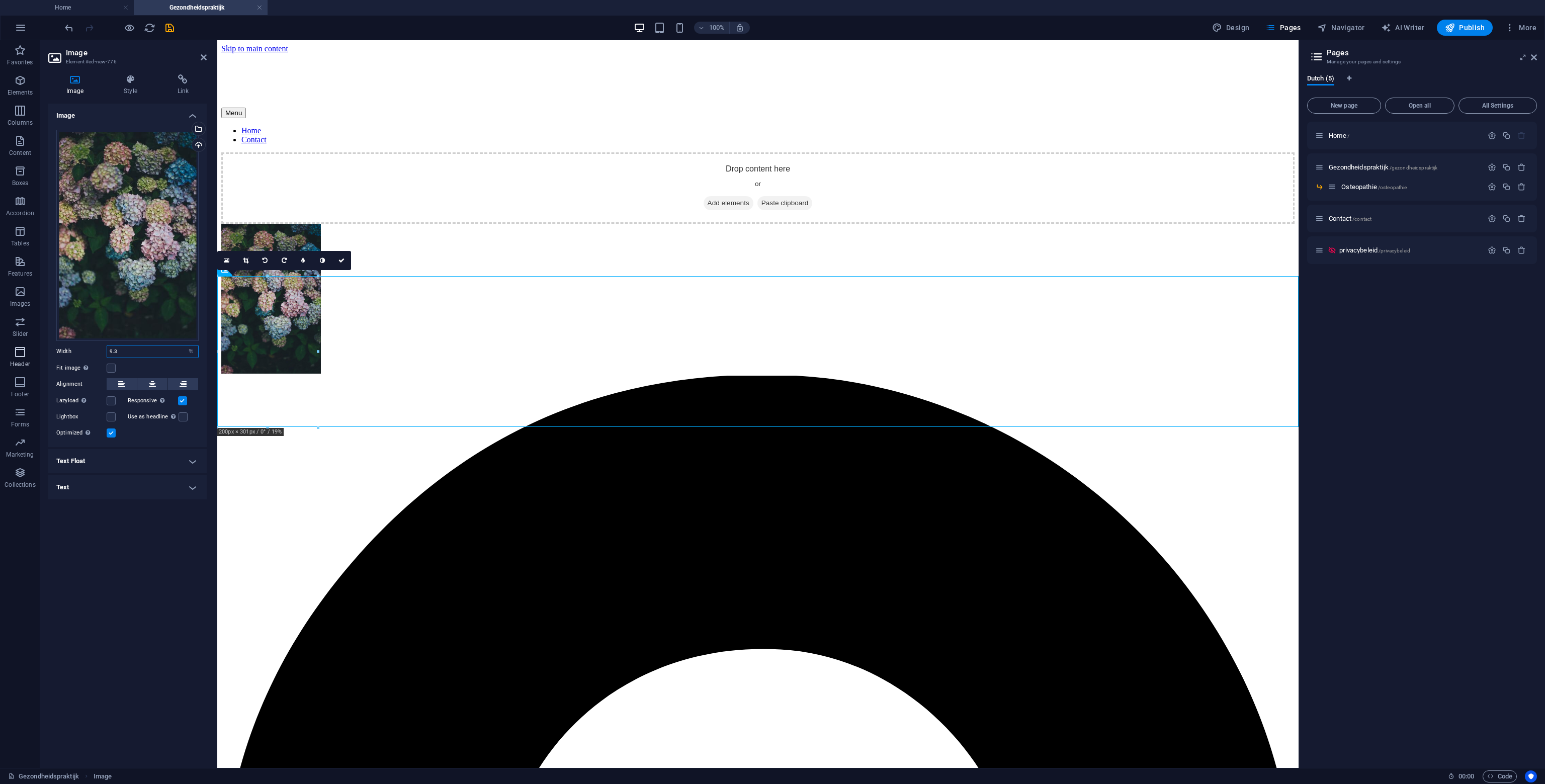
drag, startPoint x: 131, startPoint y: 346, endPoint x: 23, endPoint y: 345, distance: 108.0
click at [26, 345] on section "Favorites Elements Columns Content Boxes Accordion Tables Features Images Slide…" at bounding box center [649, 404] width 1299 height 727
type input "100"
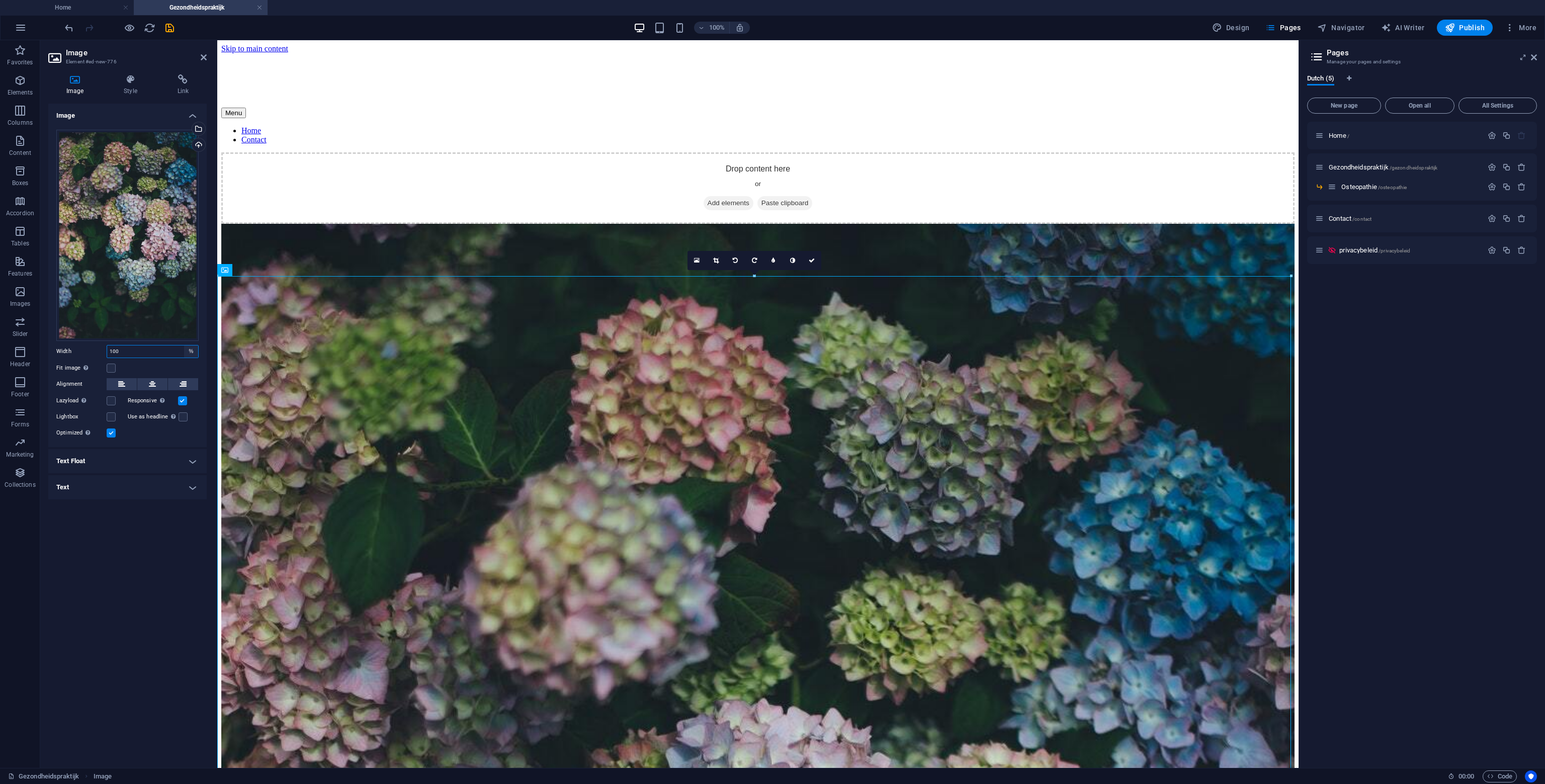
click at [184, 355] on select "Default auto px rem % em vh vw" at bounding box center [191, 351] width 14 height 12
click at [155, 353] on input "100" at bounding box center [153, 351] width 91 height 12
click at [137, 82] on icon at bounding box center [130, 79] width 50 height 10
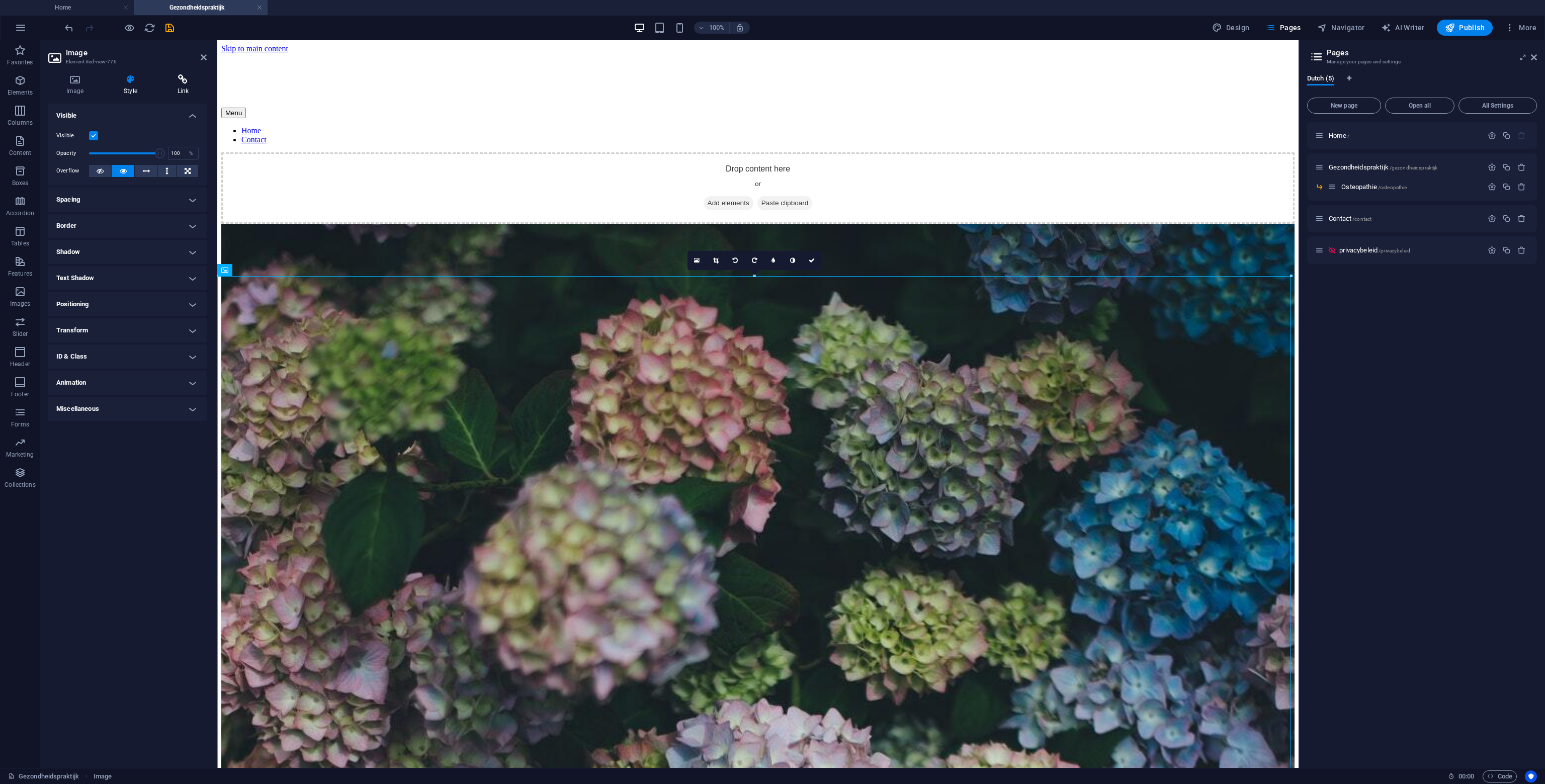
click at [189, 81] on icon at bounding box center [183, 79] width 47 height 10
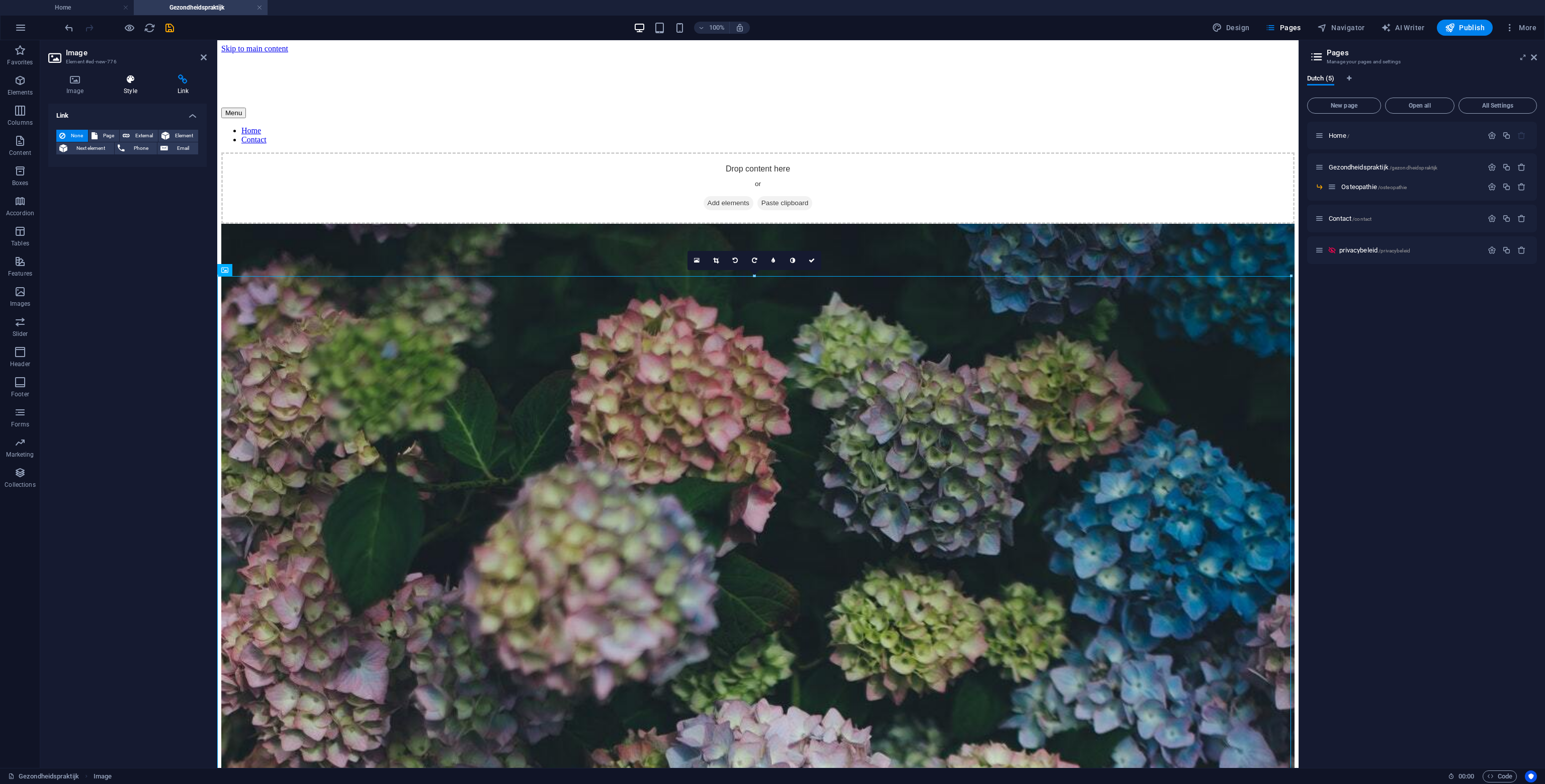
click at [114, 84] on icon at bounding box center [130, 79] width 50 height 10
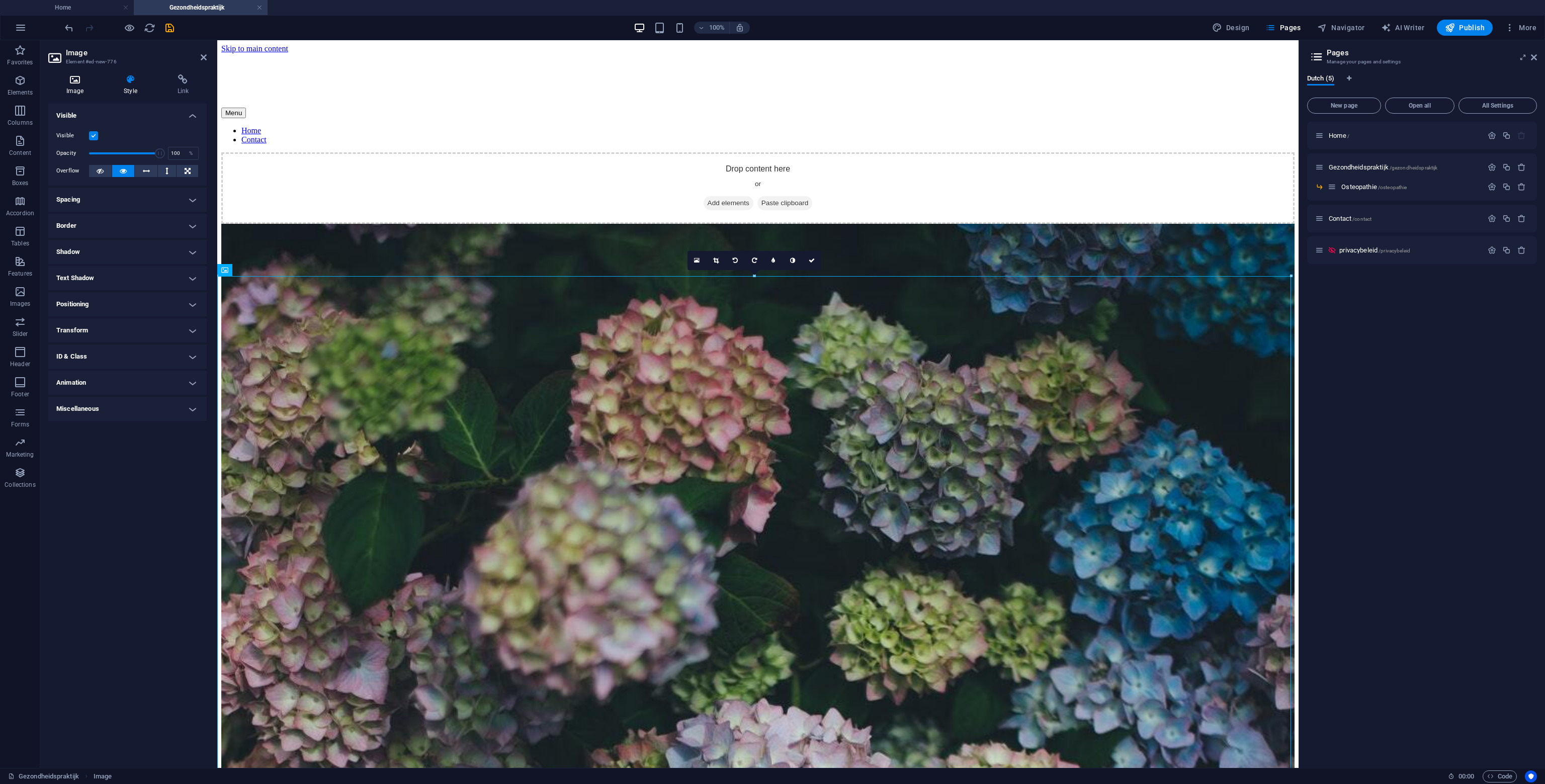
click at [66, 86] on h4 "Image" at bounding box center [77, 85] width 58 height 21
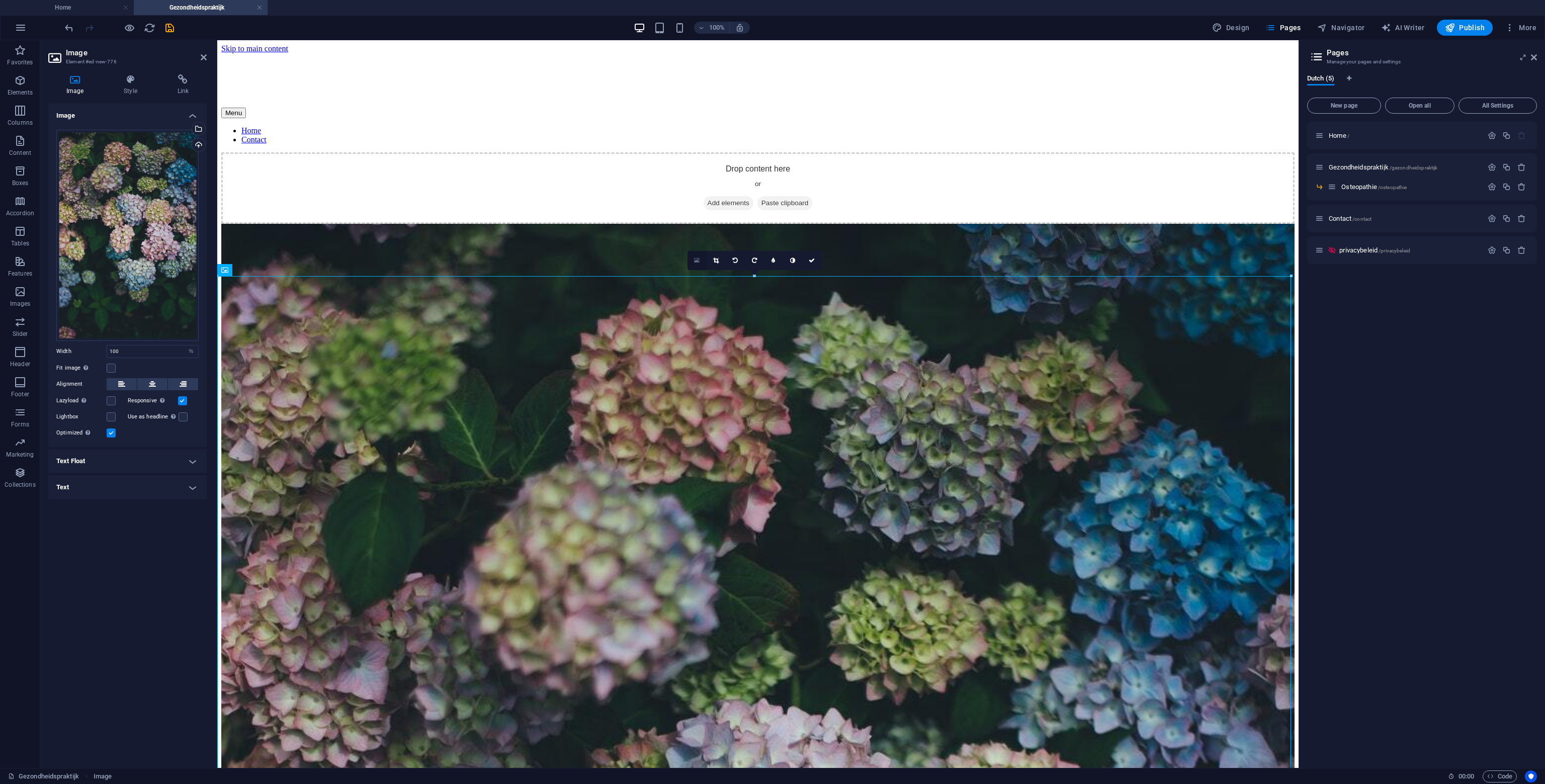
click at [695, 261] on icon at bounding box center [697, 261] width 5 height 7
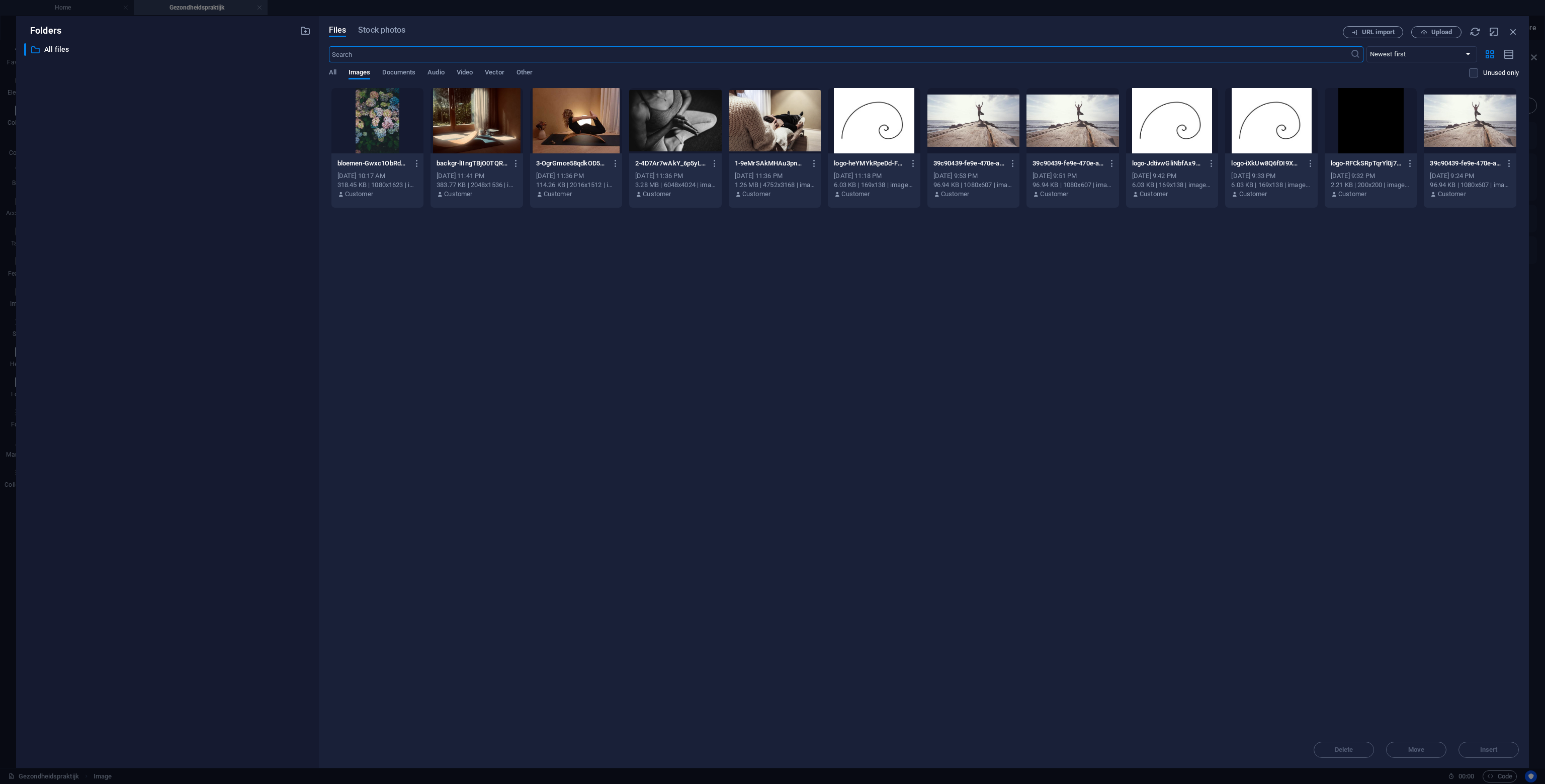
click at [1511, 26] on icon "button" at bounding box center [1514, 31] width 11 height 11
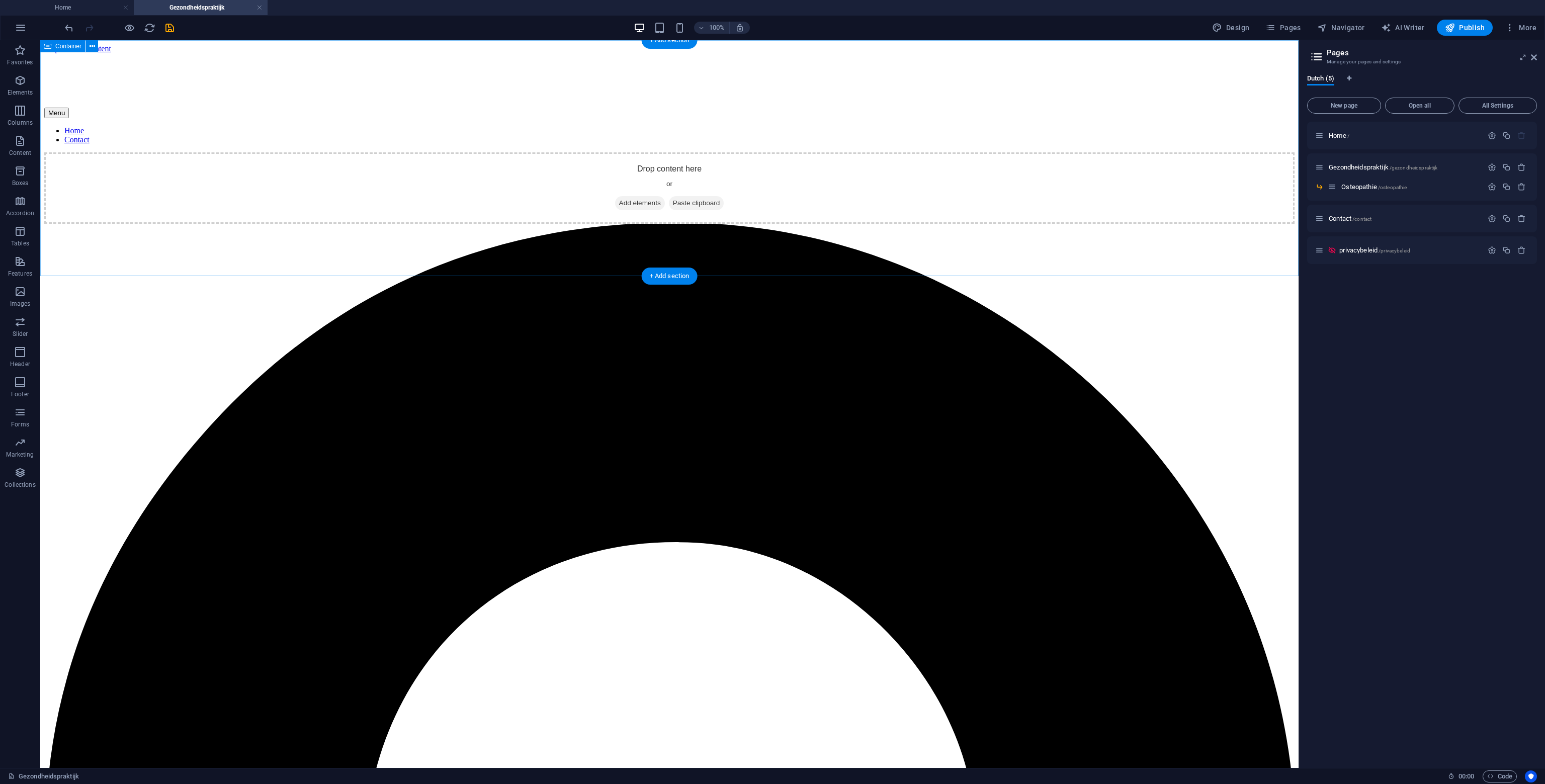
click at [653, 202] on span "Add elements" at bounding box center [639, 203] width 50 height 14
click at [654, 172] on div "Drop content here or Add elements Paste clipboard" at bounding box center [669, 188] width 1250 height 72
click at [28, 90] on p "Elements" at bounding box center [20, 92] width 25 height 8
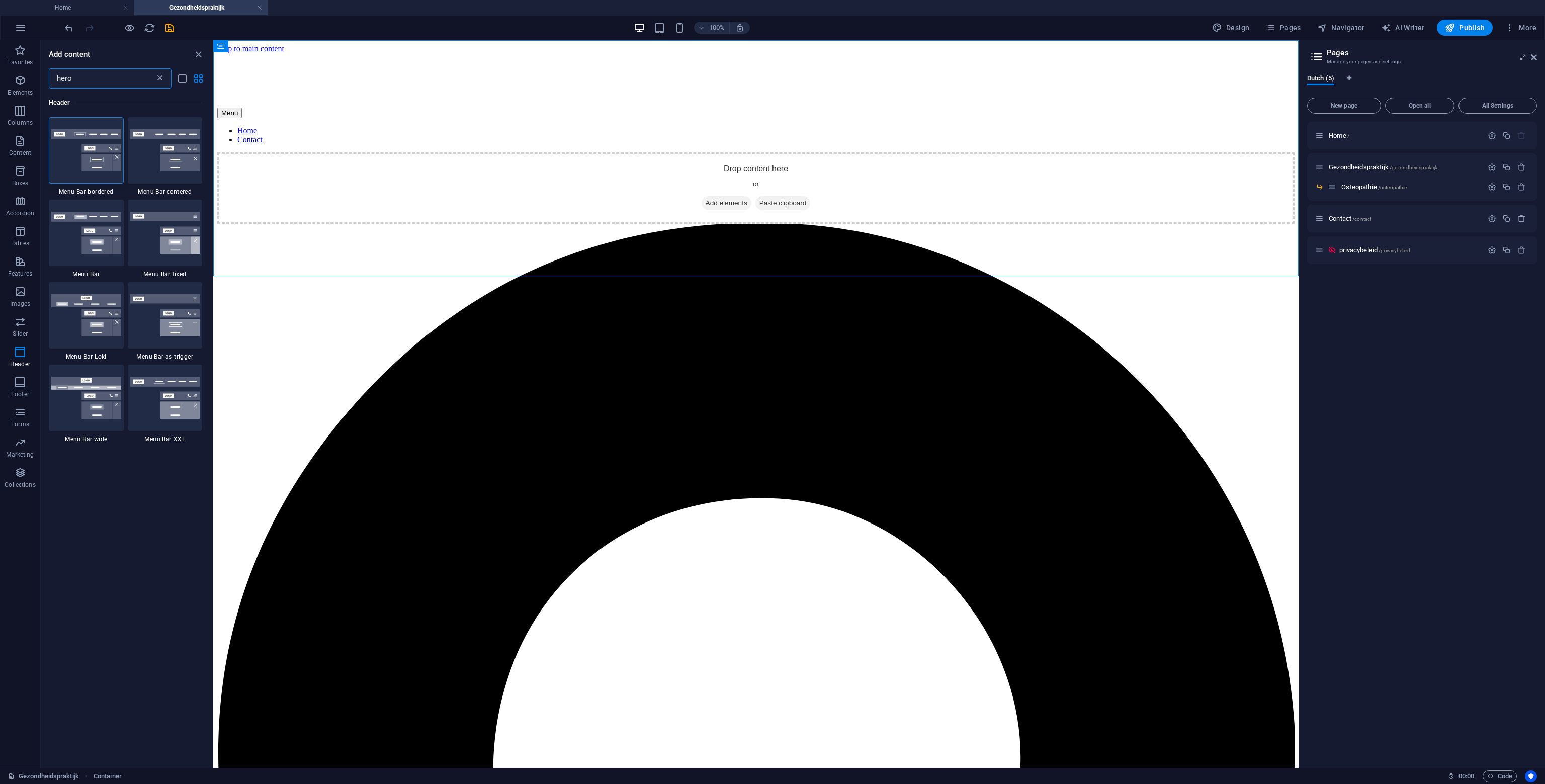
type input "hero"
click at [162, 79] on icon at bounding box center [161, 78] width 10 height 10
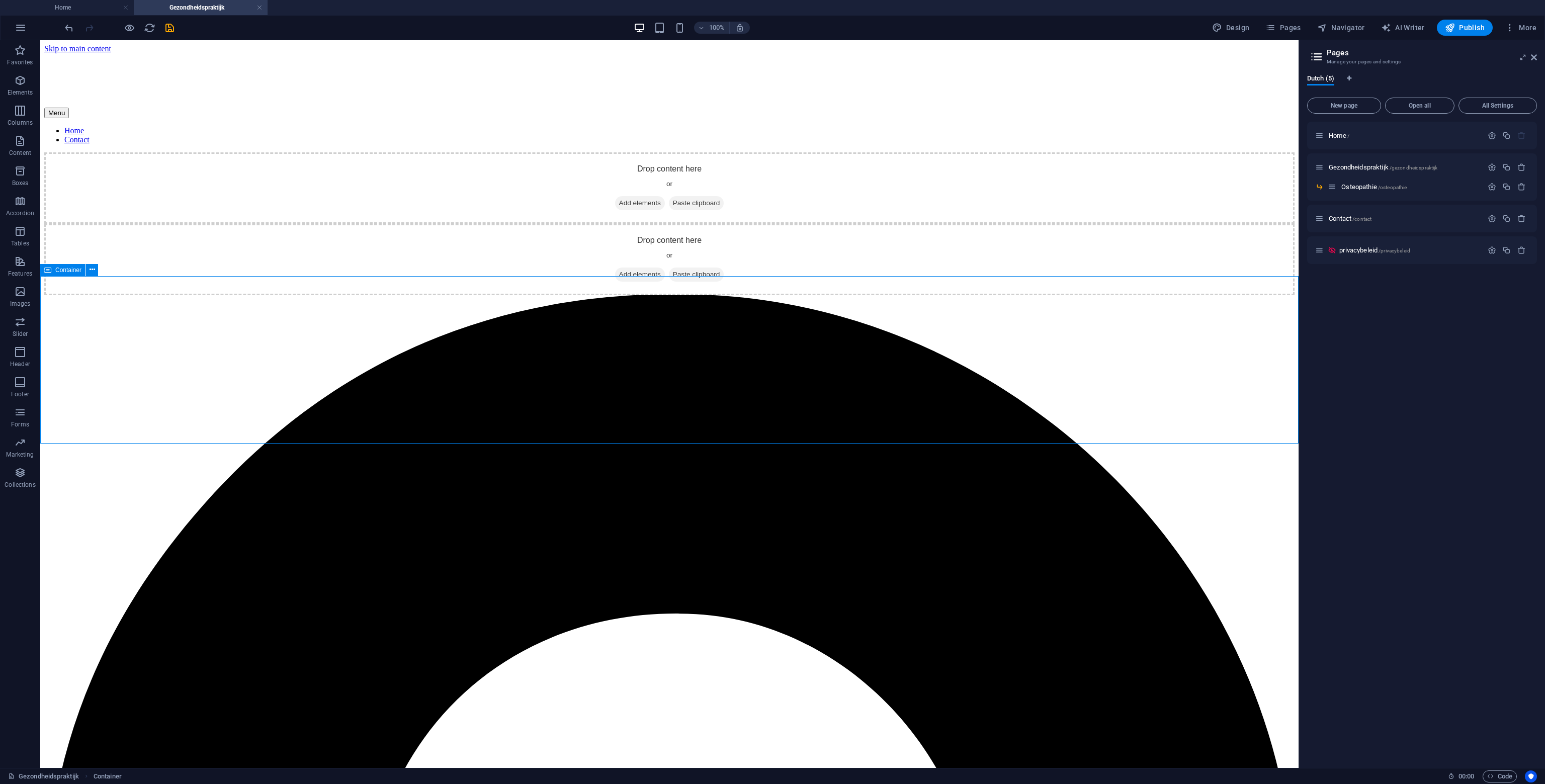
click at [57, 268] on span "Container" at bounding box center [68, 269] width 26 height 6
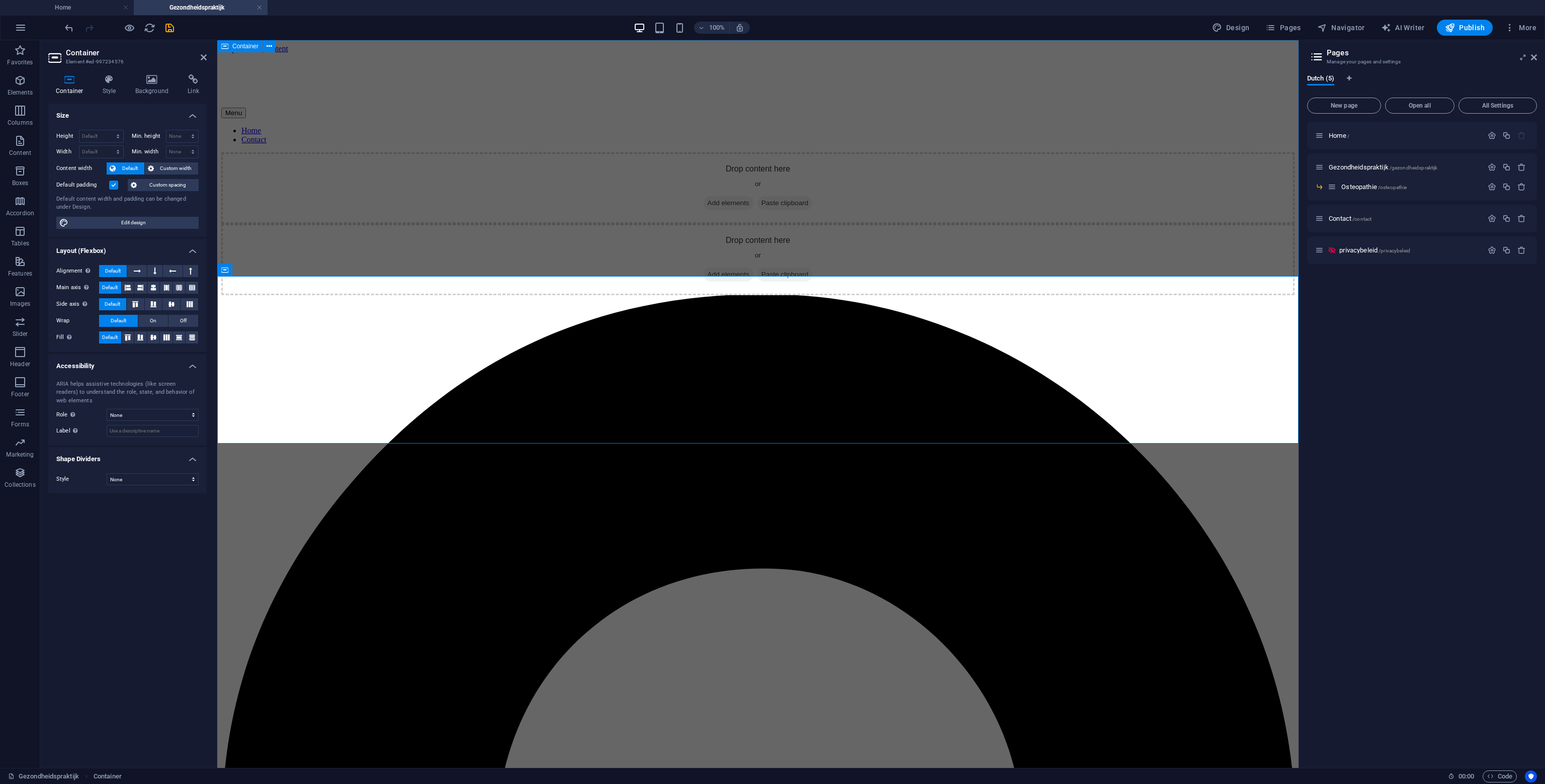
click at [610, 224] on div "Drop content here or Add elements Paste clipboard" at bounding box center [758, 188] width 1074 height 72
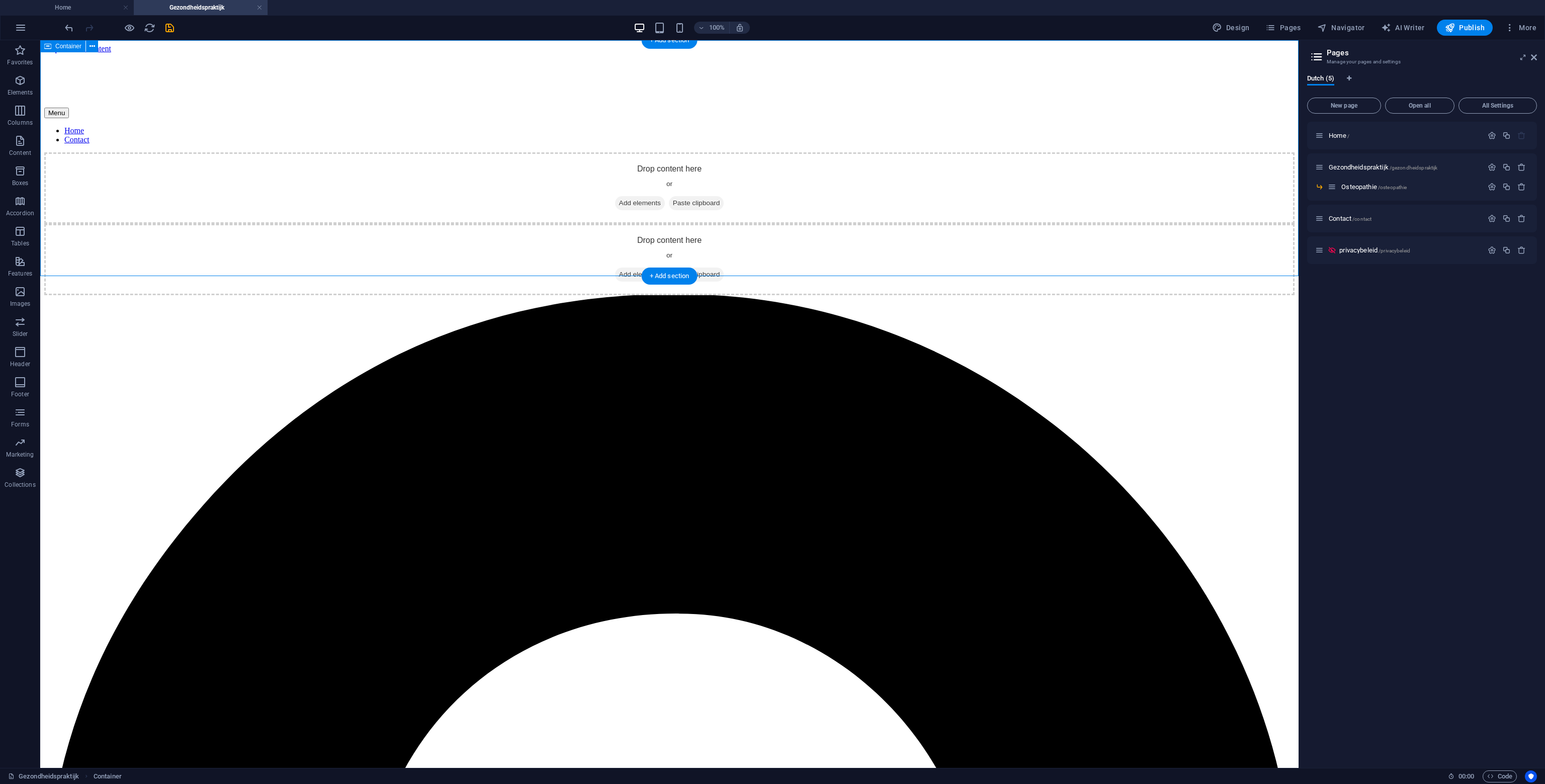
click at [671, 153] on div "Drop content here or Add elements Paste clipboard" at bounding box center [669, 188] width 1250 height 72
click at [652, 180] on div "Drop content here or Add elements Paste clipboard" at bounding box center [669, 188] width 1250 height 72
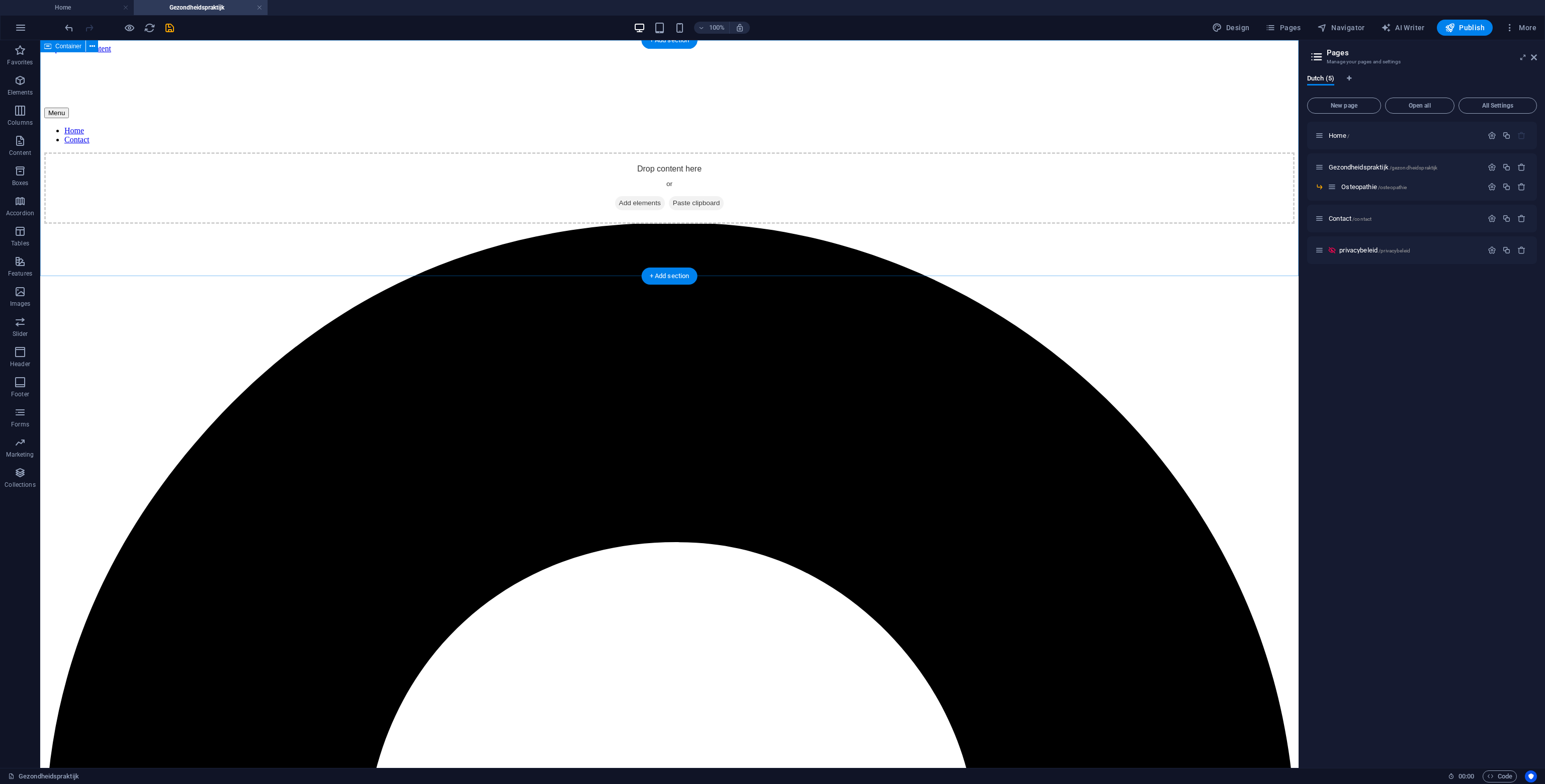
click at [650, 179] on div "Drop content here or Add elements Paste clipboard" at bounding box center [669, 188] width 1250 height 72
click at [651, 207] on span "Add elements" at bounding box center [639, 203] width 50 height 14
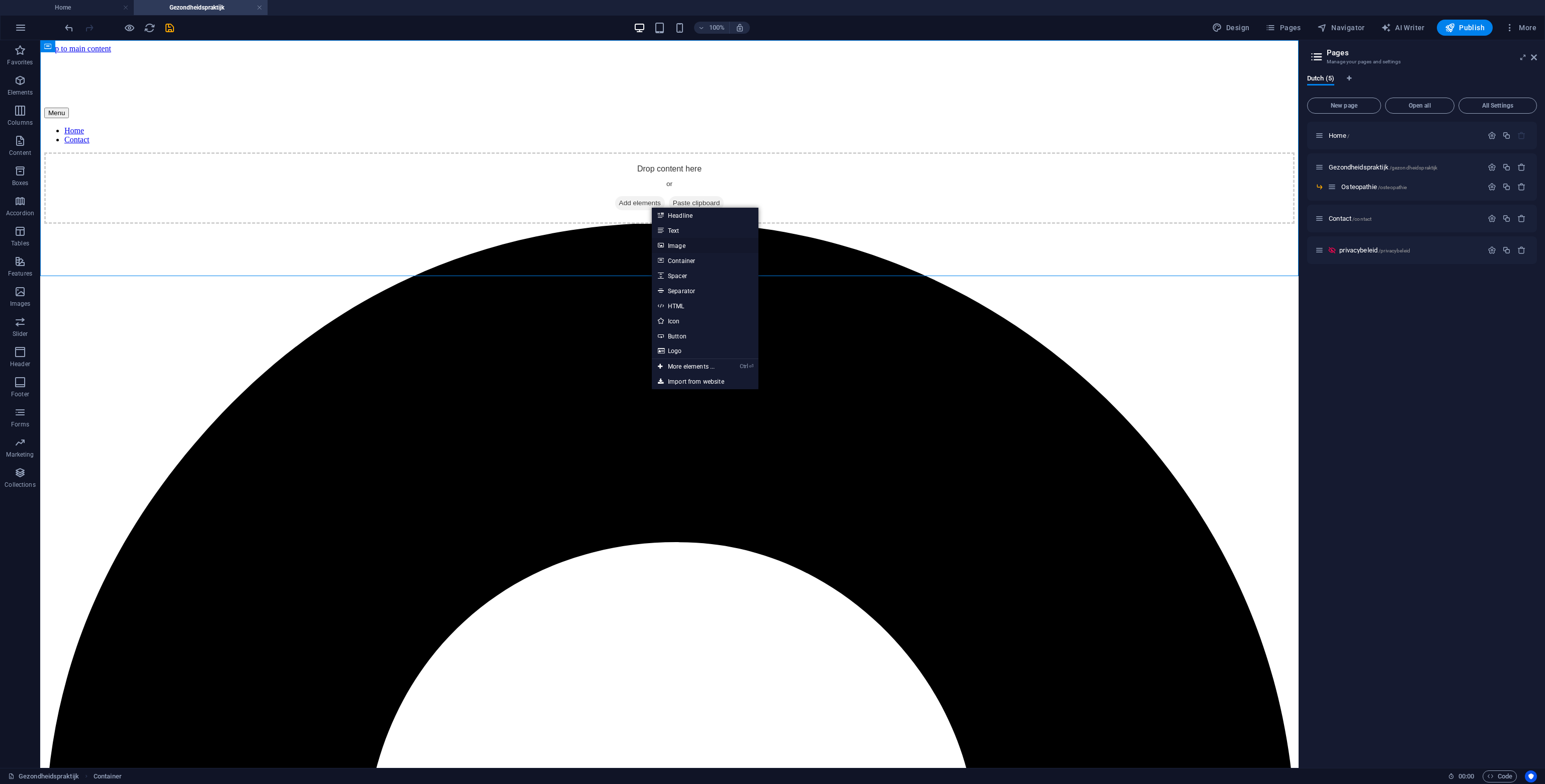
click at [704, 248] on link "Image" at bounding box center [705, 245] width 106 height 15
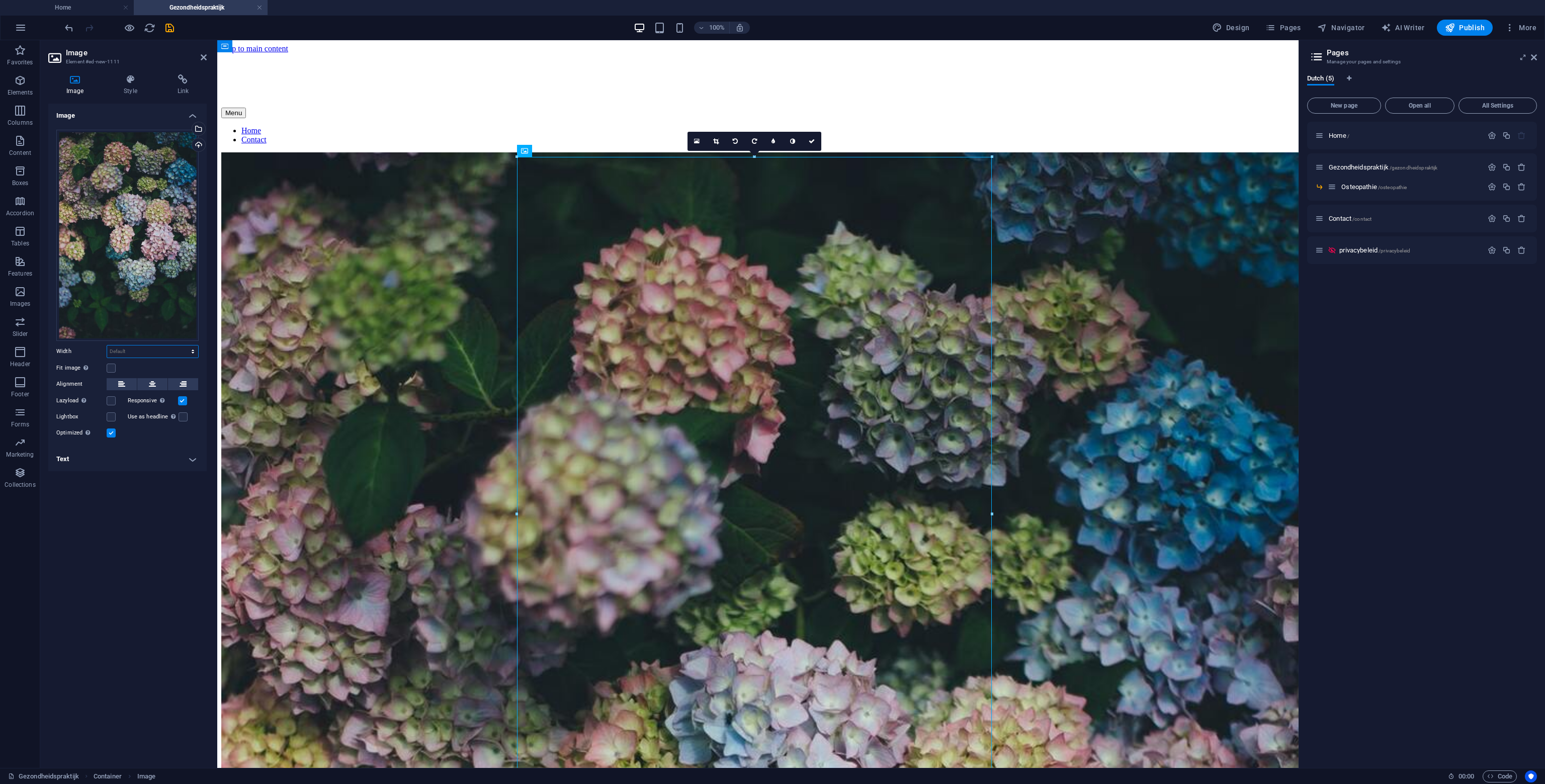
click at [126, 350] on select "Default auto px rem % em vh vw" at bounding box center [153, 351] width 91 height 12
select select "px"
click at [184, 345] on select "Default auto px rem % em vh vw" at bounding box center [153, 351] width 91 height 12
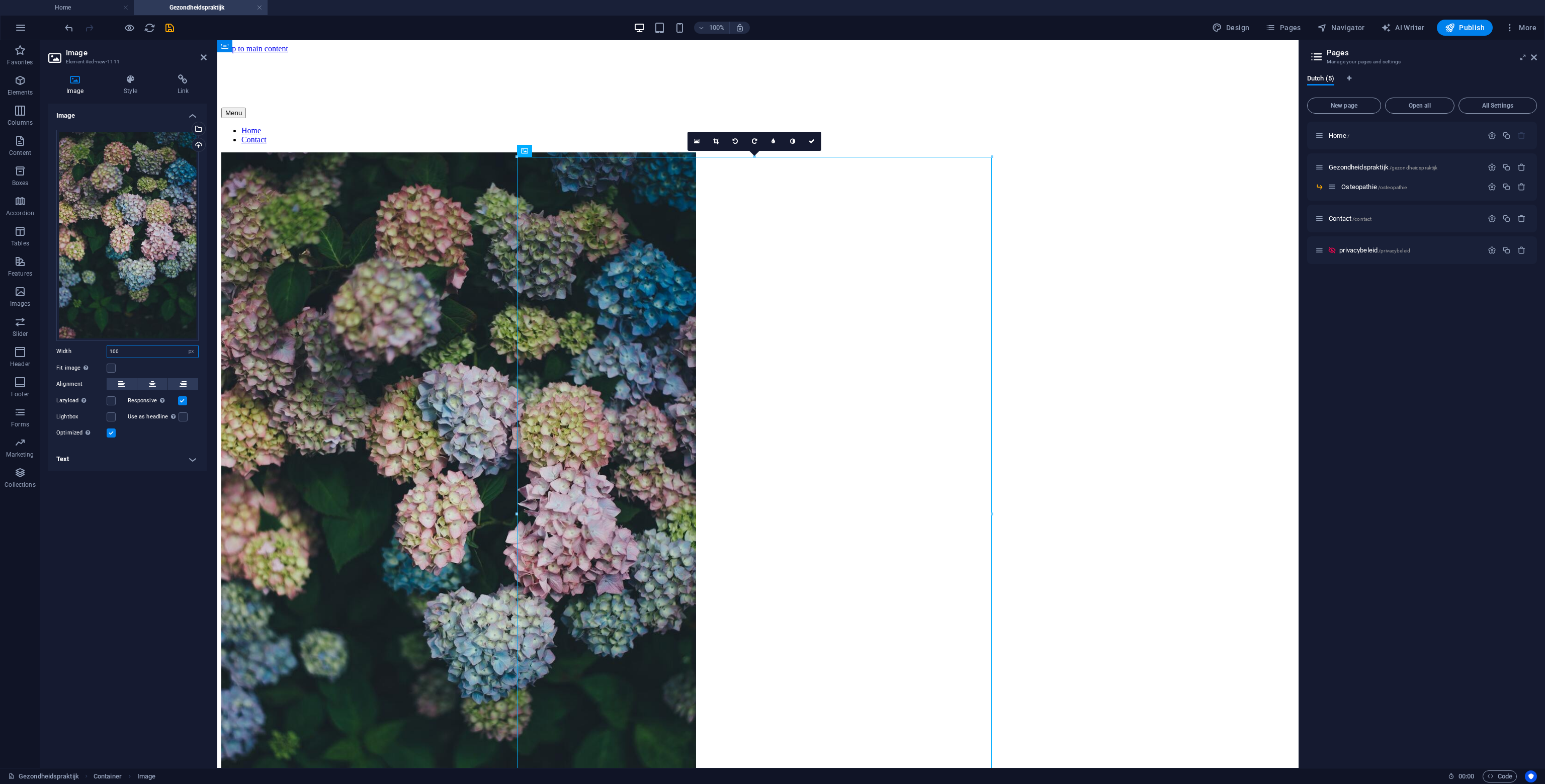
type input "100"
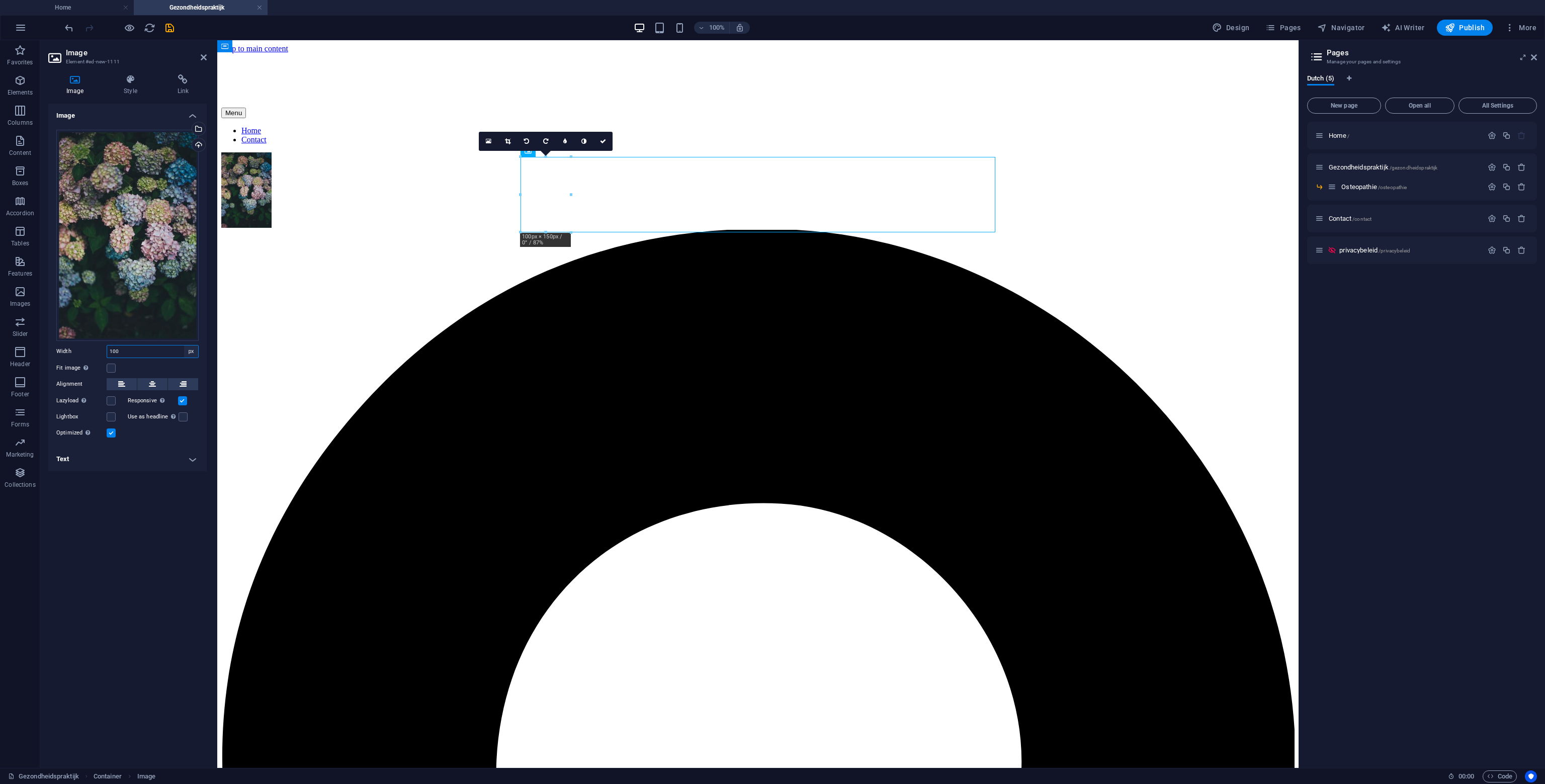
click at [198, 351] on select "Default auto px rem % em vh vw" at bounding box center [191, 351] width 14 height 12
select select "%"
click at [184, 345] on select "Default auto px rem % em vh vw" at bounding box center [191, 351] width 14 height 12
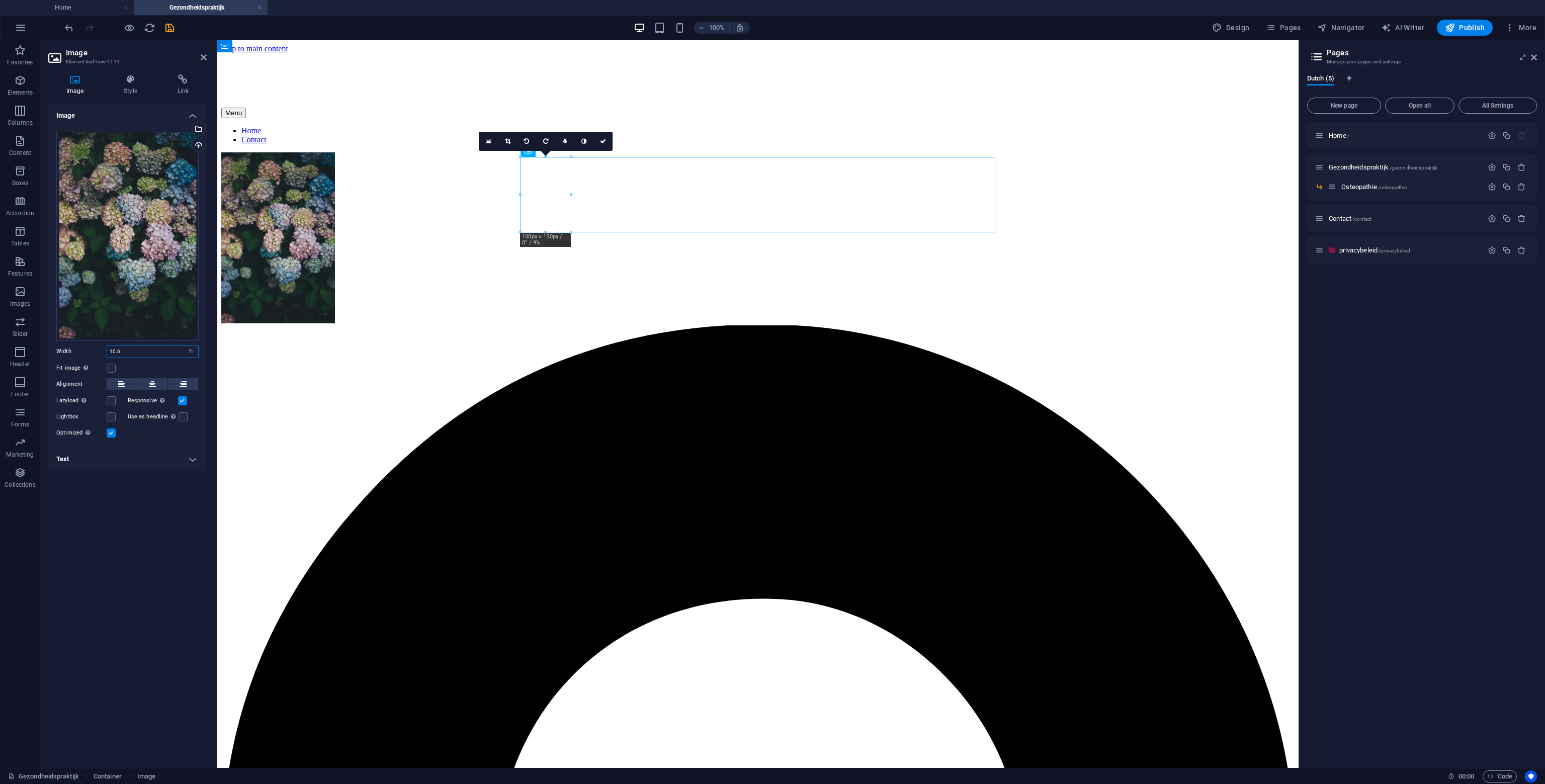
click at [170, 350] on input "10.6" at bounding box center [153, 351] width 91 height 12
type input "100"
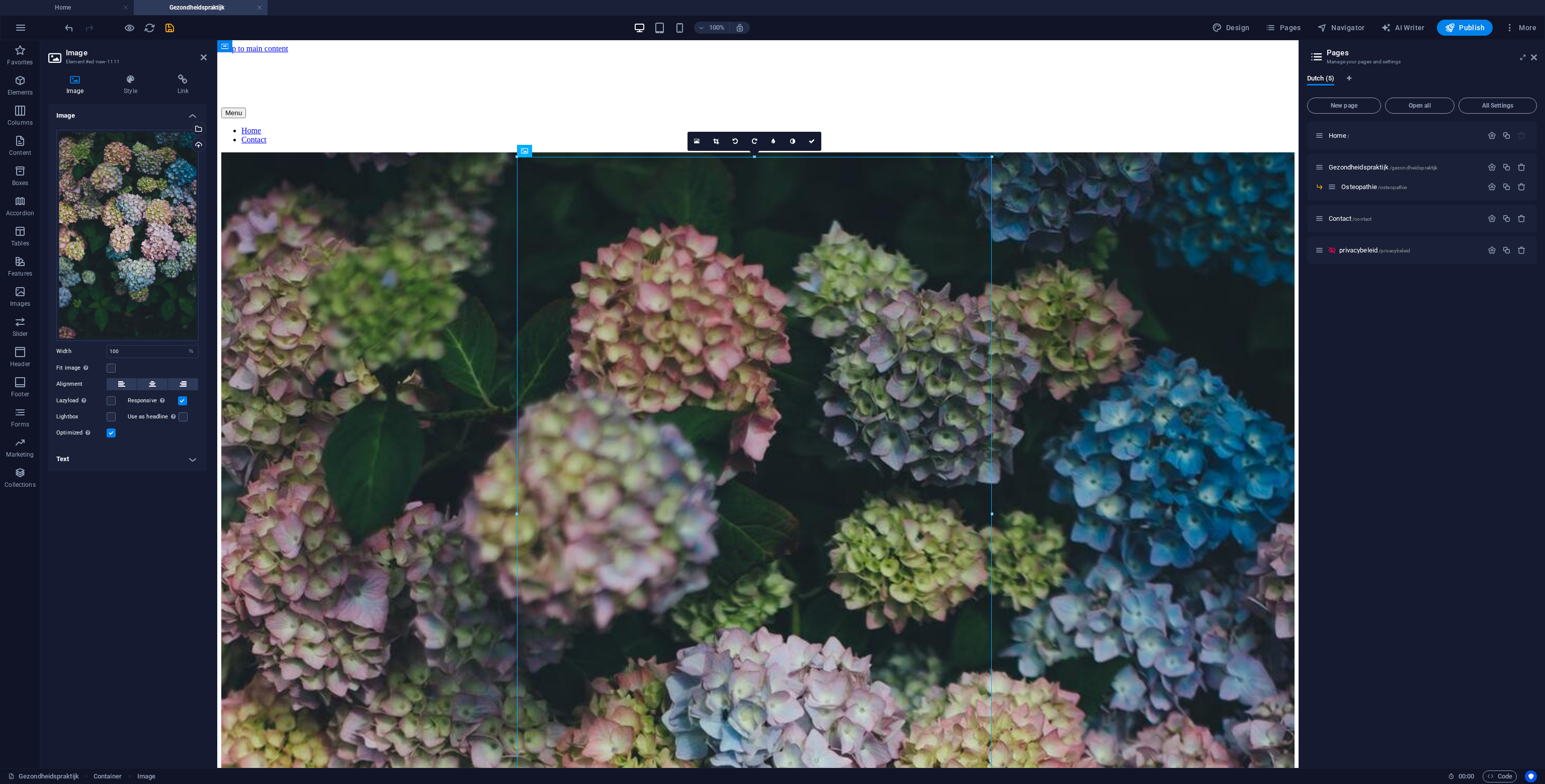
click at [160, 363] on div "Fit image Automatically fit image to a fixed width and height" at bounding box center [127, 368] width 142 height 12
click at [113, 368] on label at bounding box center [111, 368] width 9 height 9
click at [0, 0] on input "Fit image Automatically fit image to a fixed width and height" at bounding box center [0, 0] width 0 height 0
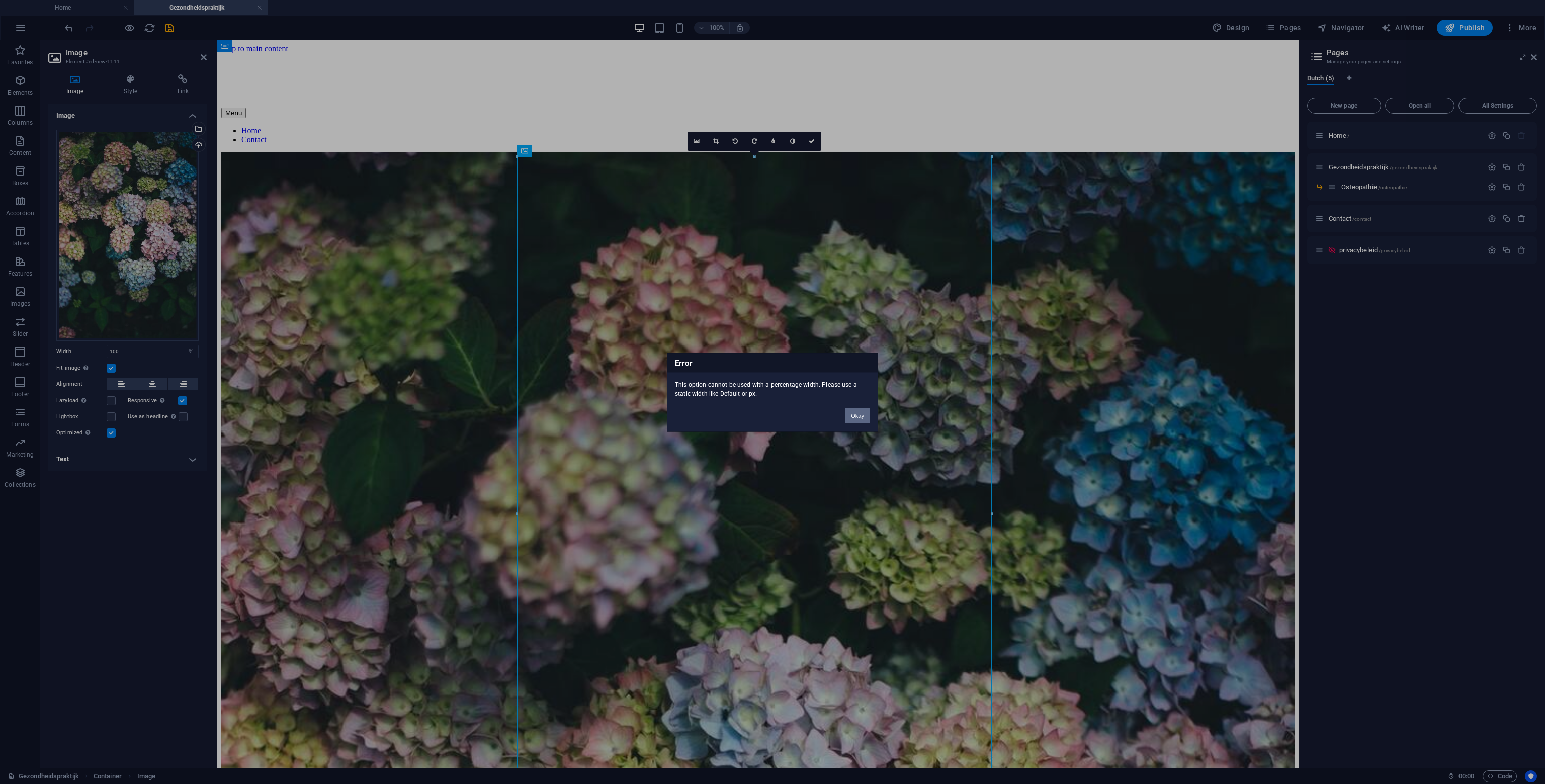
click at [854, 412] on button "Okay" at bounding box center [858, 415] width 25 height 15
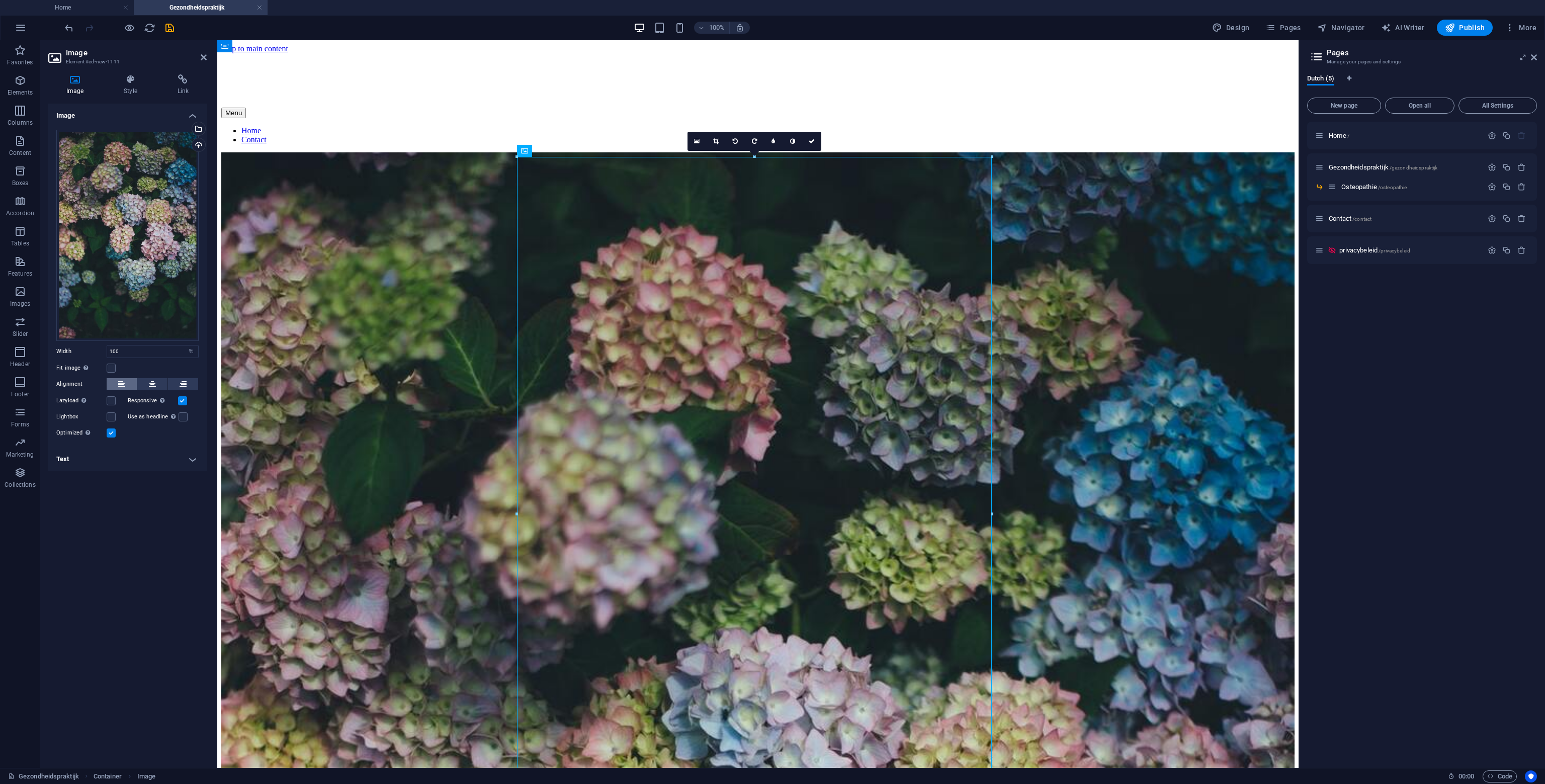
click at [124, 389] on icon at bounding box center [122, 385] width 7 height 12
drag, startPoint x: 148, startPoint y: 385, endPoint x: 148, endPoint y: 391, distance: 6.0
click at [147, 390] on div "Alignment" at bounding box center [127, 385] width 142 height 12
click at [149, 386] on icon at bounding box center [153, 385] width 7 height 12
click at [700, 146] on link at bounding box center [697, 141] width 19 height 19
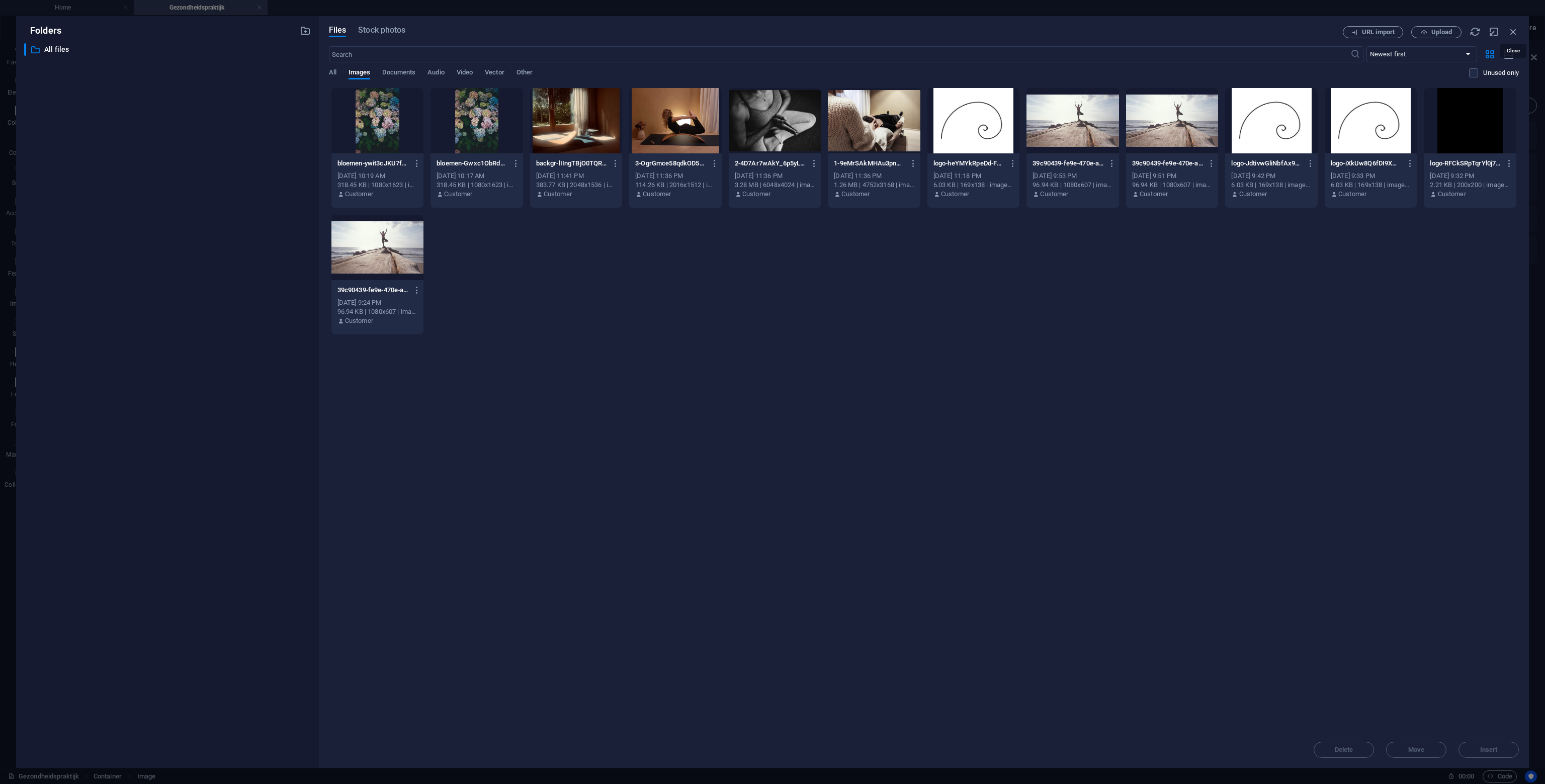
click at [1517, 34] on icon "button" at bounding box center [1514, 31] width 11 height 11
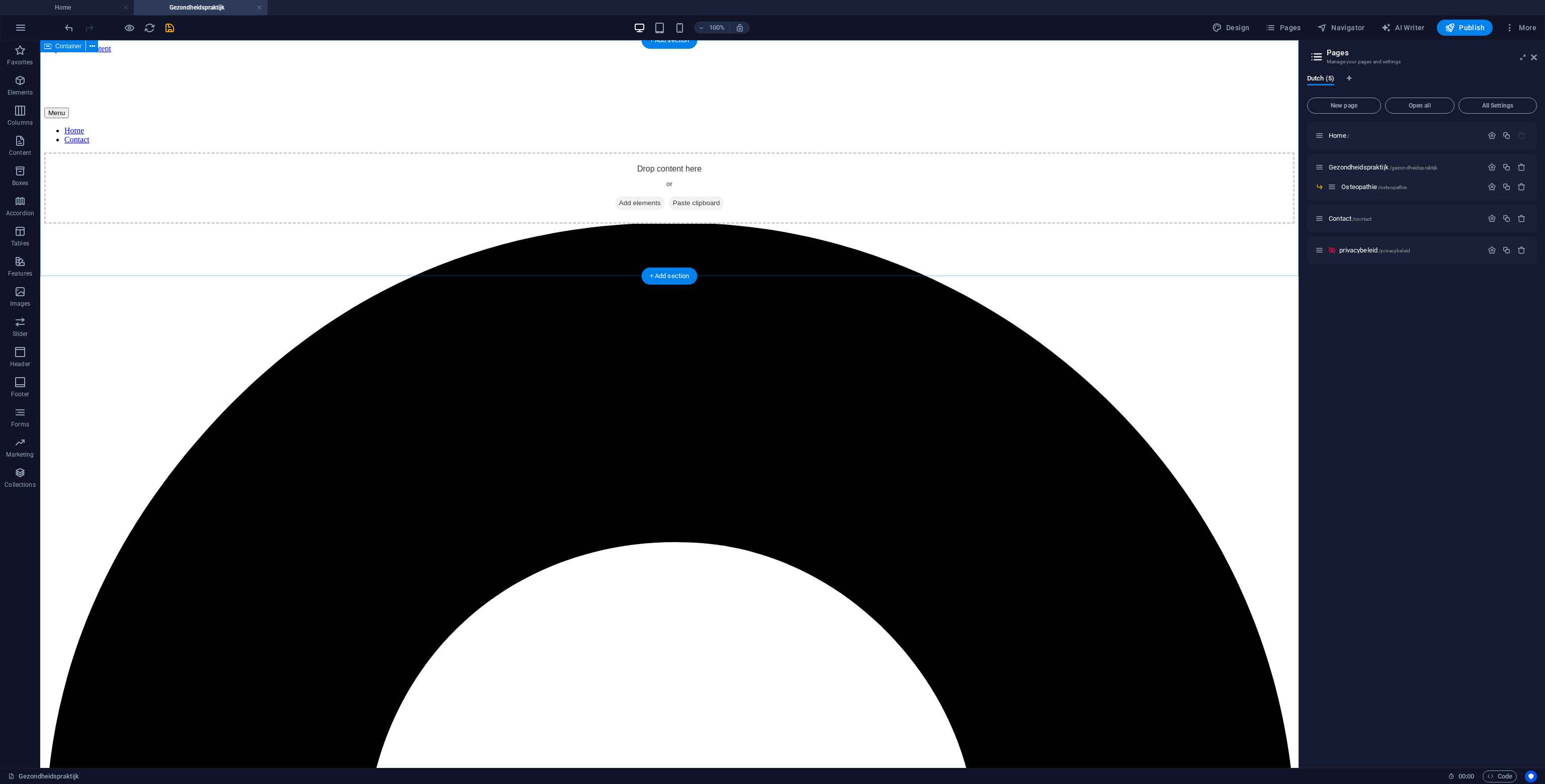
click at [615, 204] on span "Add elements" at bounding box center [639, 203] width 50 height 14
click at [630, 210] on span "Add elements" at bounding box center [639, 203] width 50 height 14
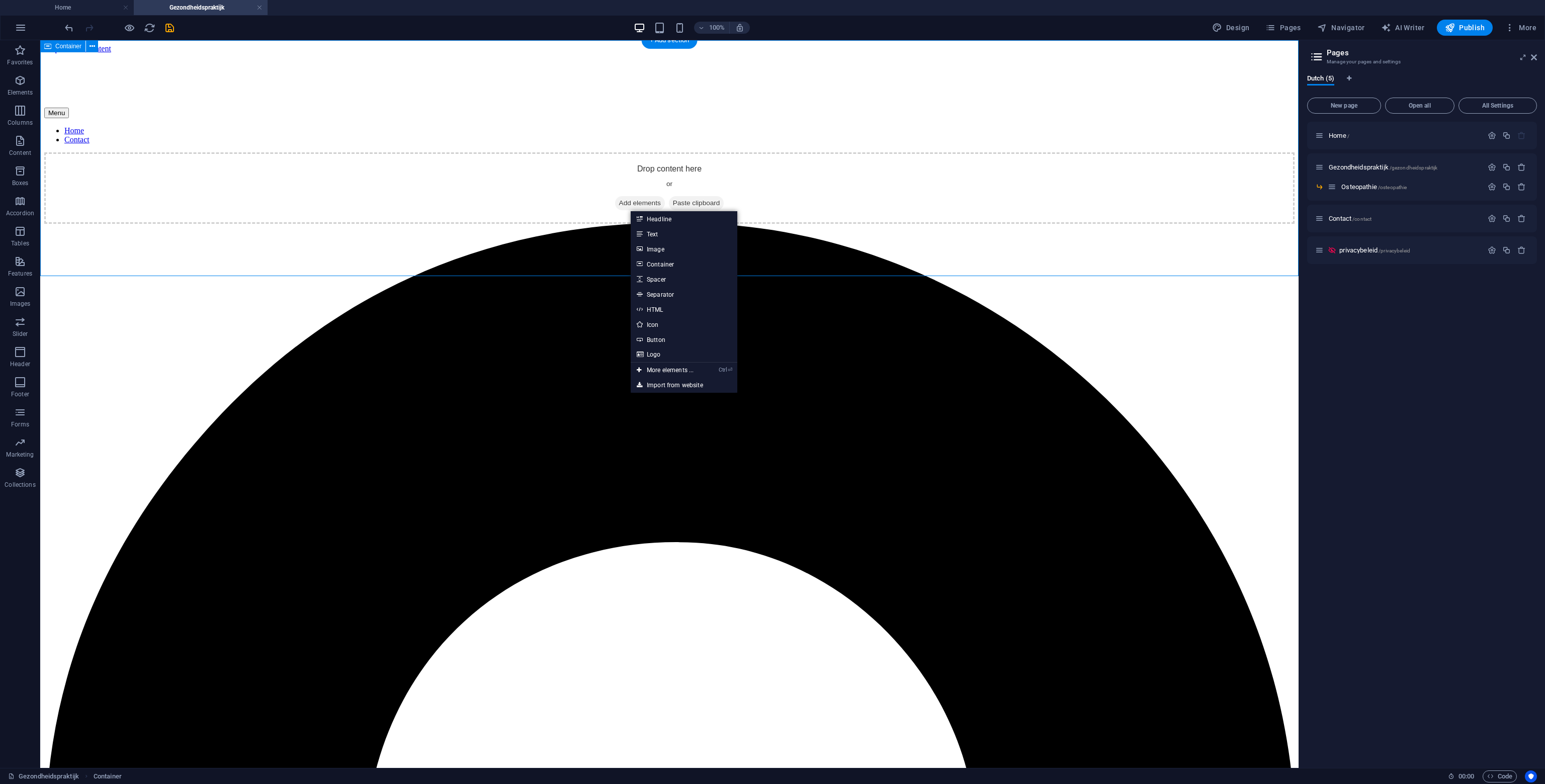
click at [502, 153] on div "Drop content here or Add elements Paste clipboard" at bounding box center [669, 188] width 1250 height 72
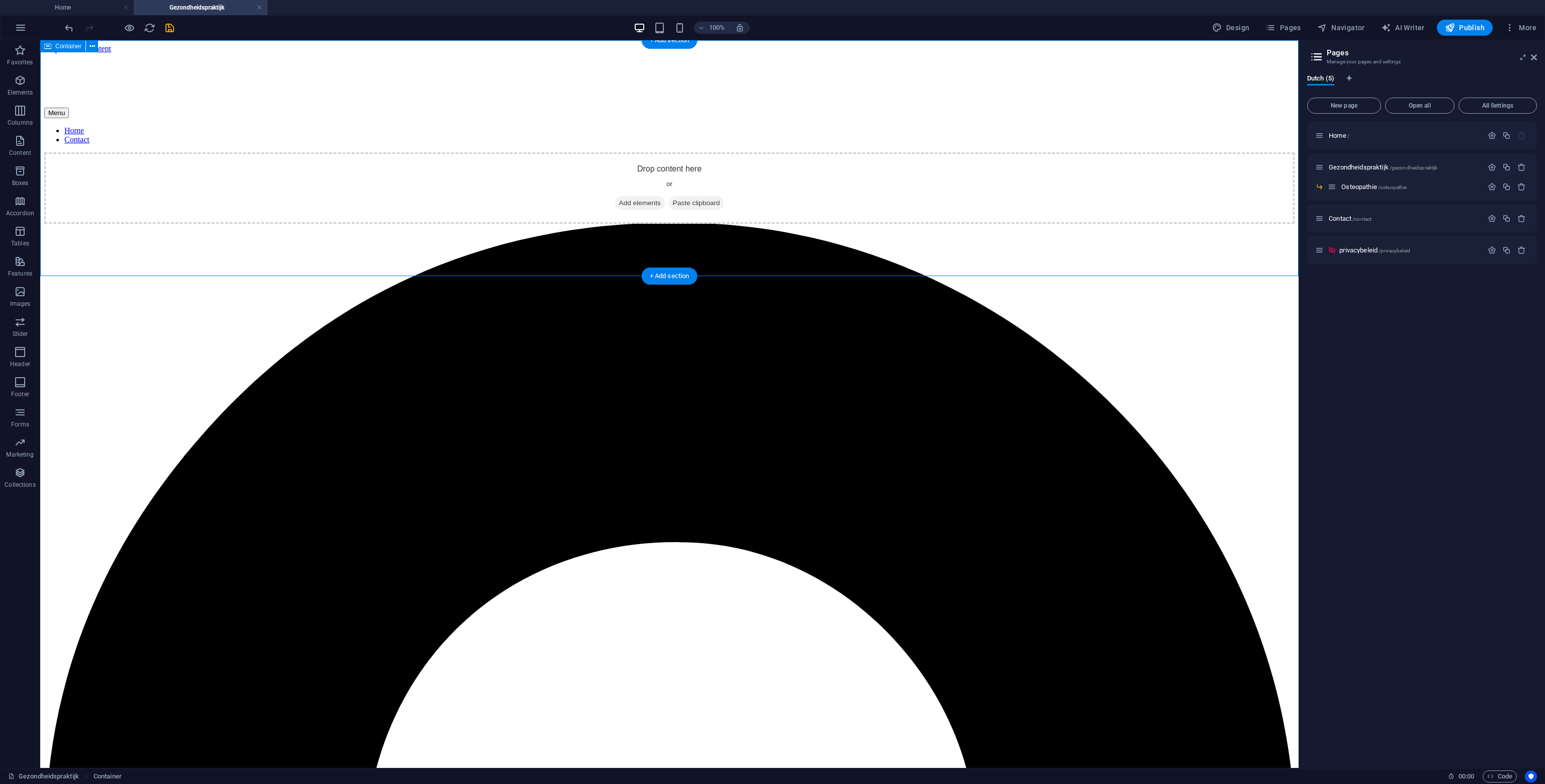
click at [626, 215] on div "Drop content here or Add elements Paste clipboard" at bounding box center [669, 188] width 1250 height 72
click at [634, 205] on span "Add elements" at bounding box center [639, 203] width 50 height 14
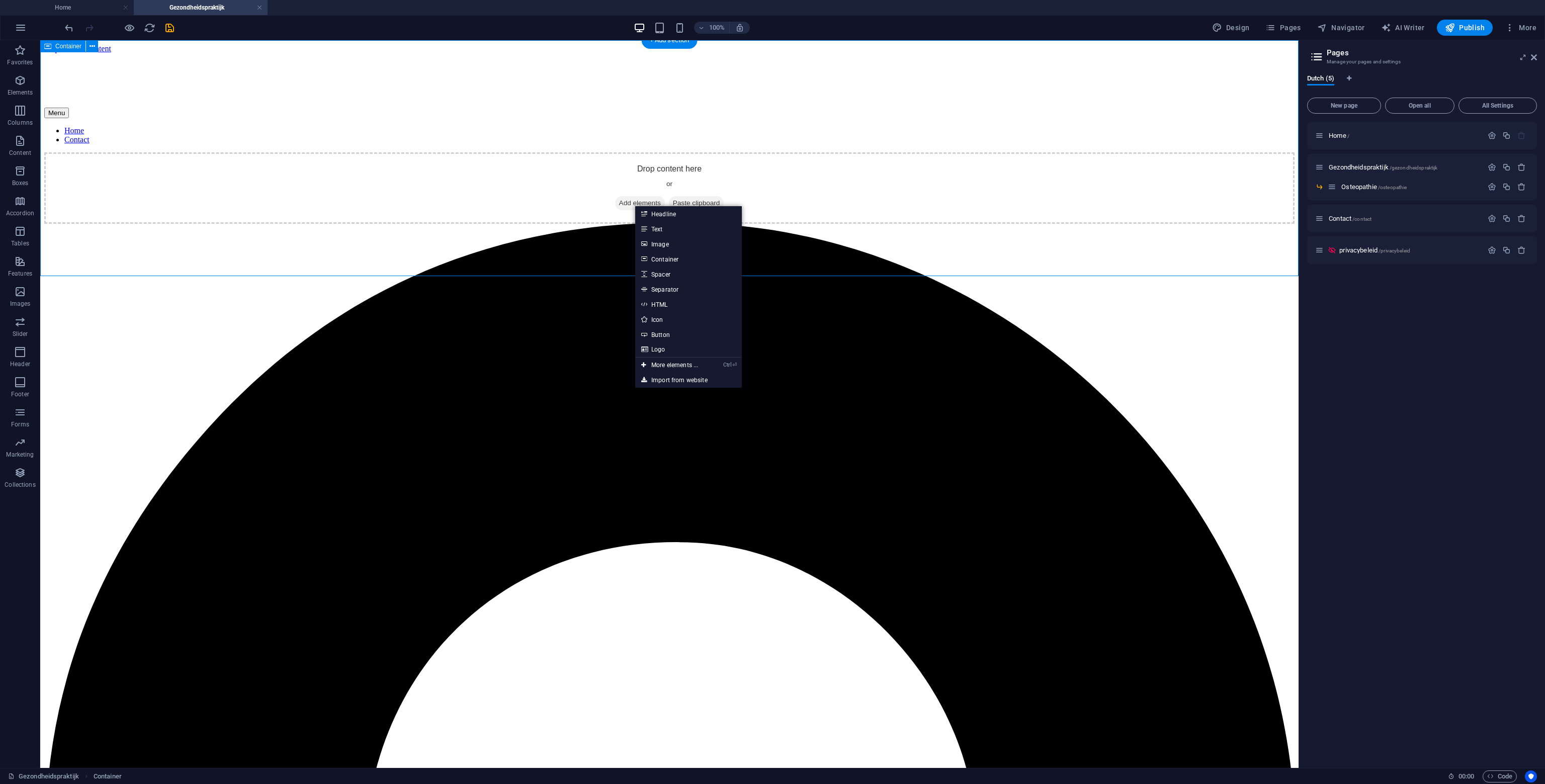
click at [513, 208] on div "Drop content here or Add elements Paste clipboard" at bounding box center [669, 188] width 1250 height 72
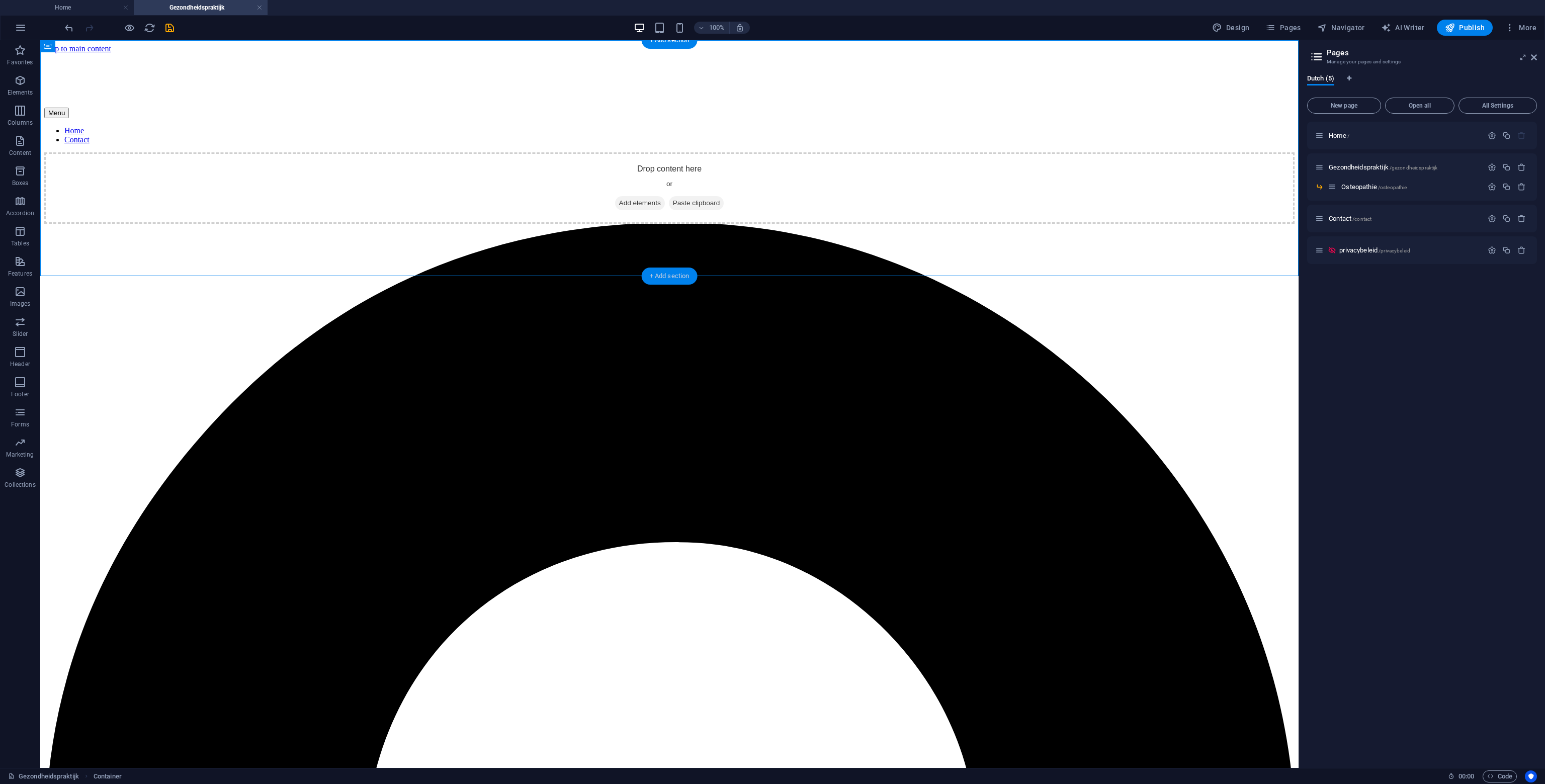
click at [666, 273] on div "+ Add section" at bounding box center [670, 276] width 56 height 17
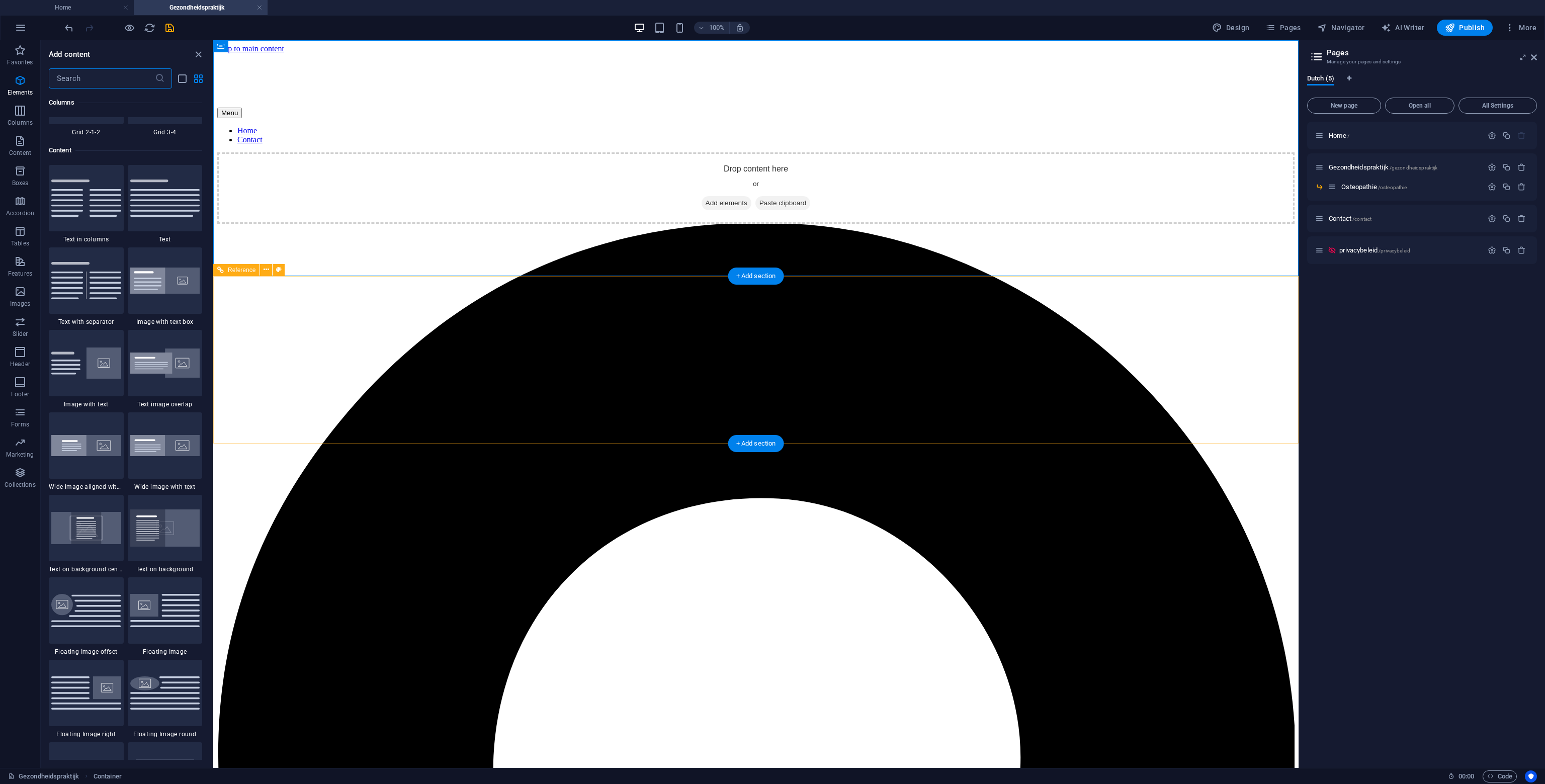
scroll to position [1760, 0]
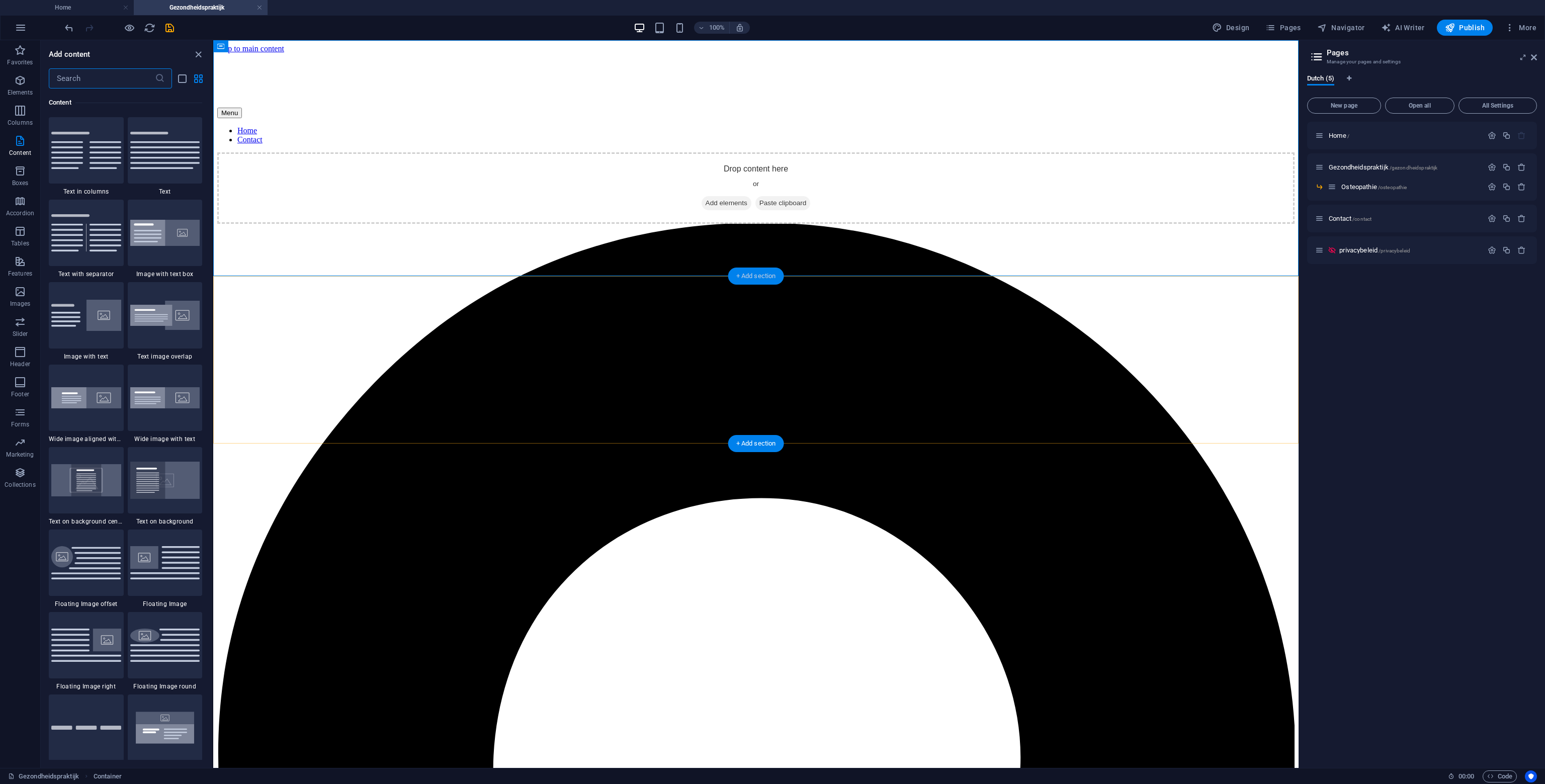
click at [753, 274] on div "+ Add section" at bounding box center [756, 276] width 56 height 17
click at [106, 85] on input "text" at bounding box center [102, 78] width 106 height 20
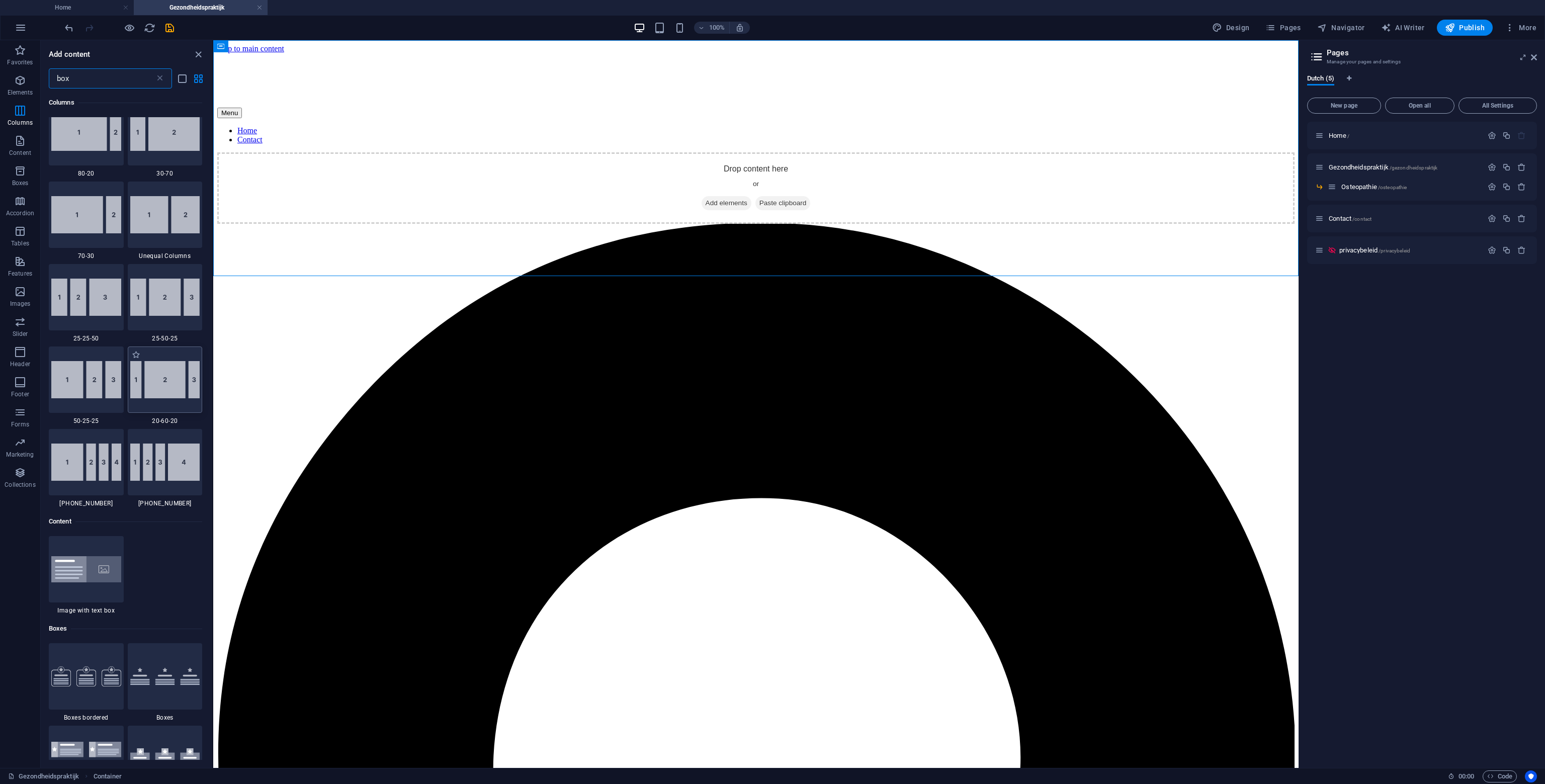
scroll to position [0, 0]
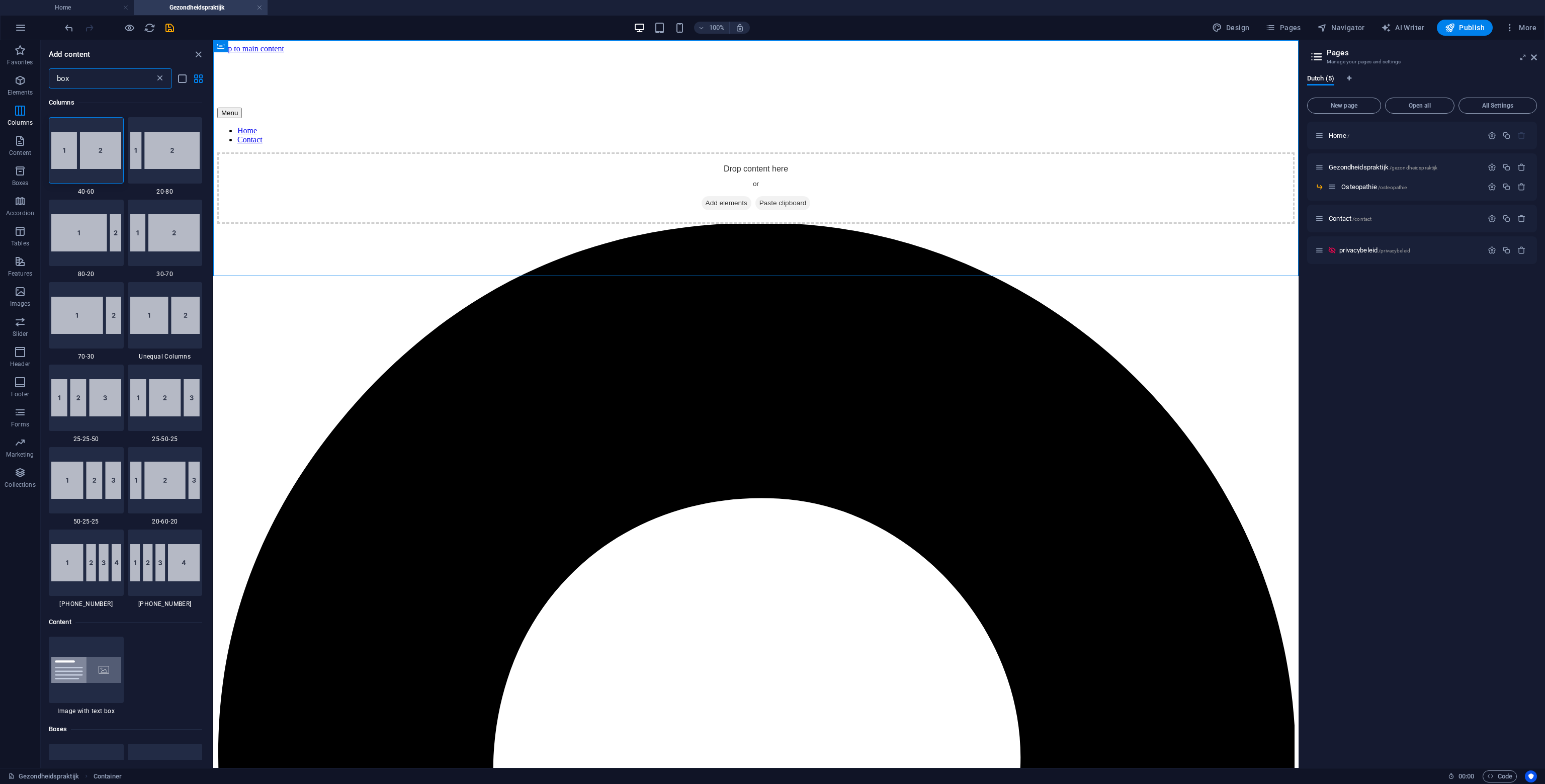
type input "box"
click at [163, 75] on icon at bounding box center [161, 78] width 10 height 10
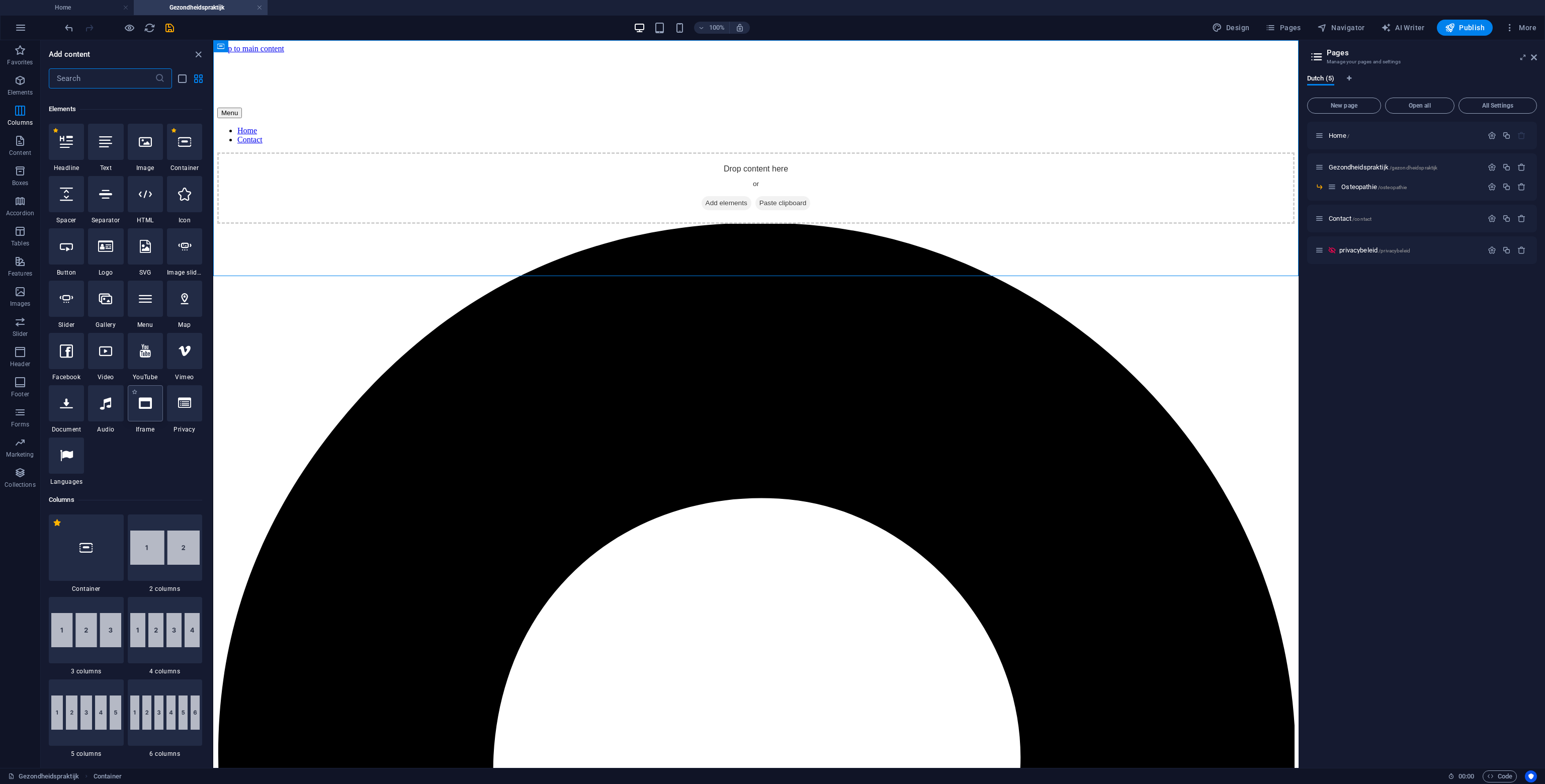
scroll to position [151, 0]
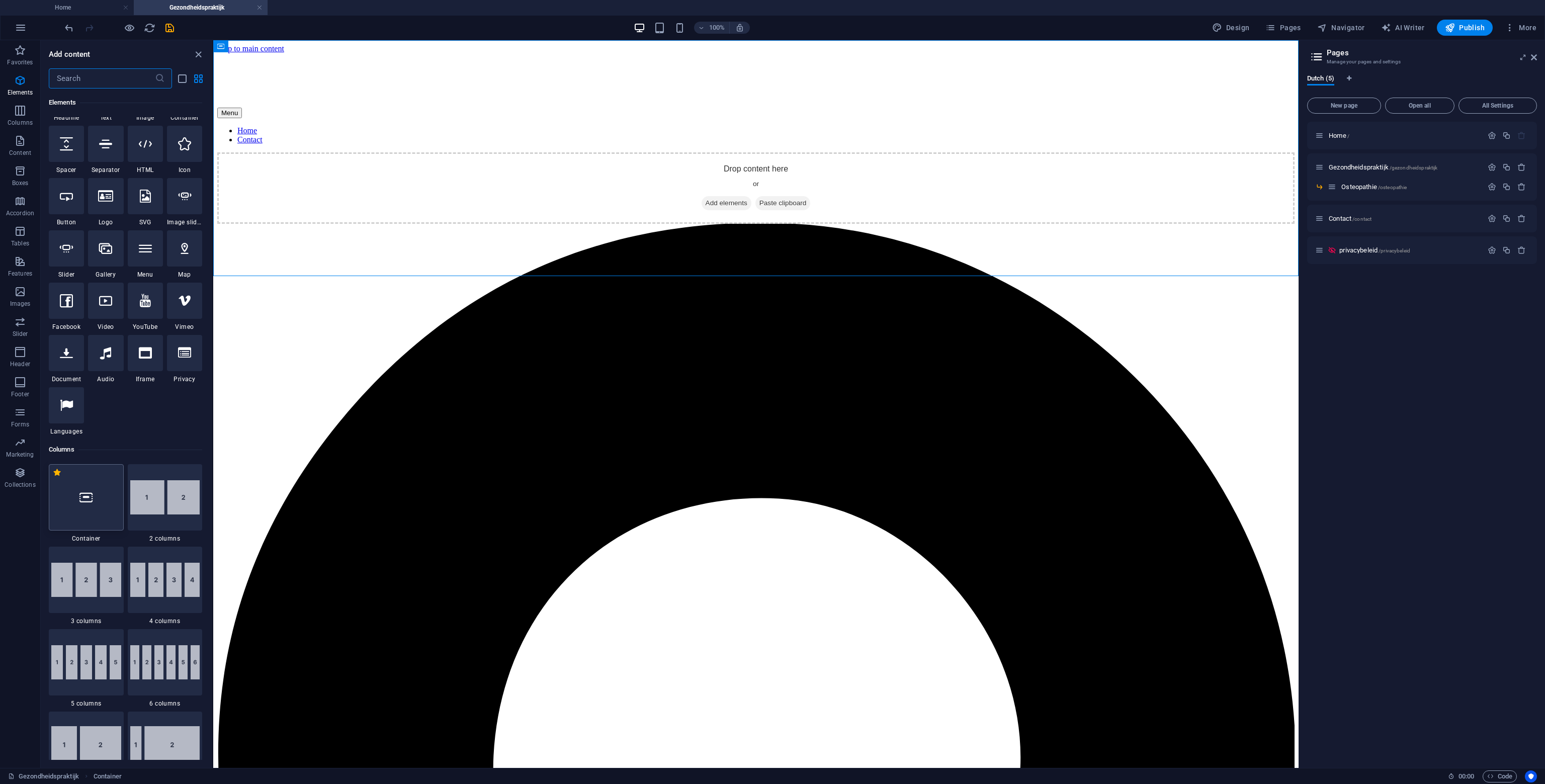
click at [90, 501] on icon at bounding box center [85, 497] width 13 height 13
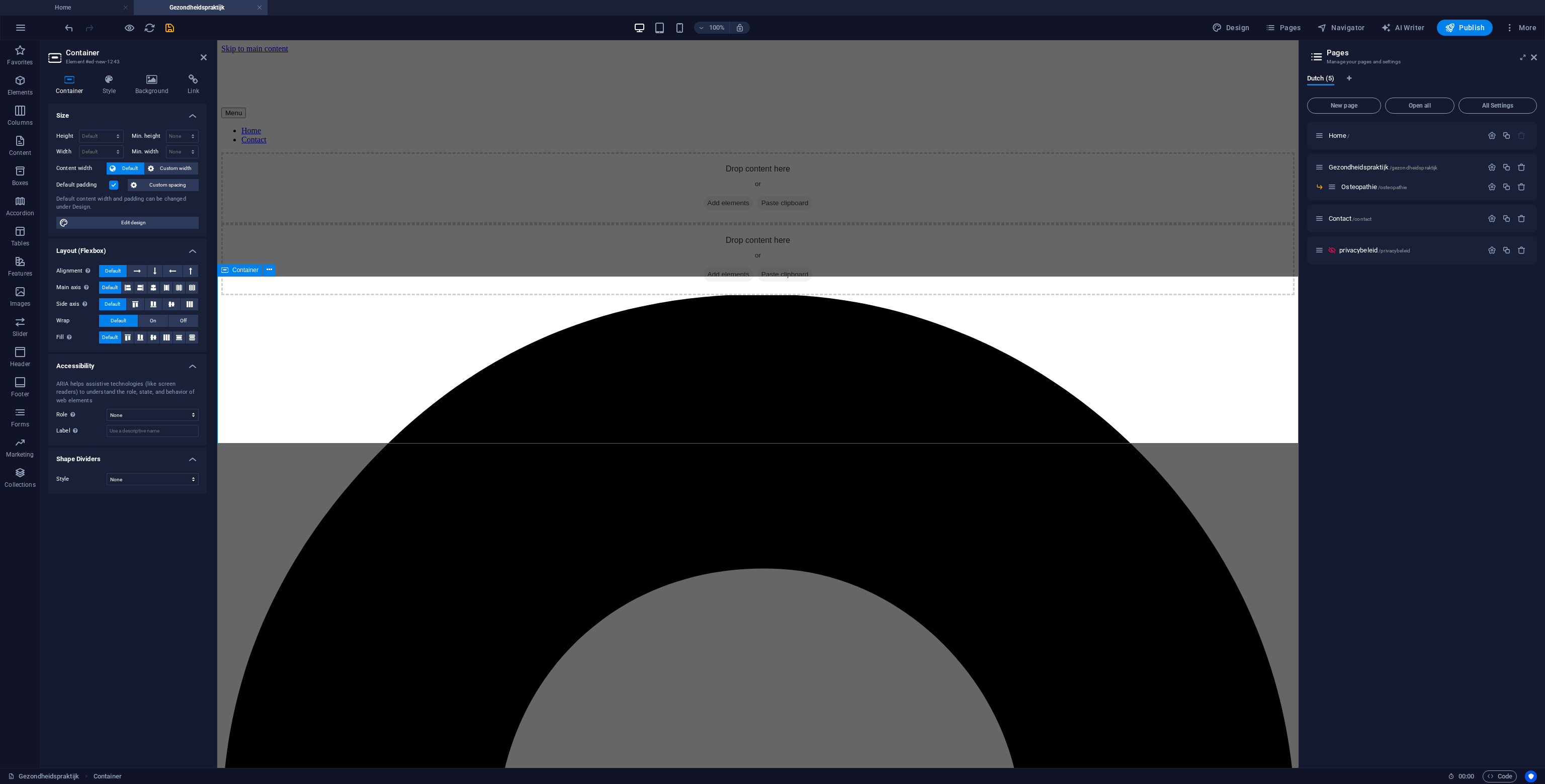
click at [599, 295] on div "Drop content here or Add elements Paste clipboard" at bounding box center [758, 260] width 1074 height 72
click at [484, 154] on div "Drop content here or Add elements Paste clipboard" at bounding box center [758, 188] width 1074 height 72
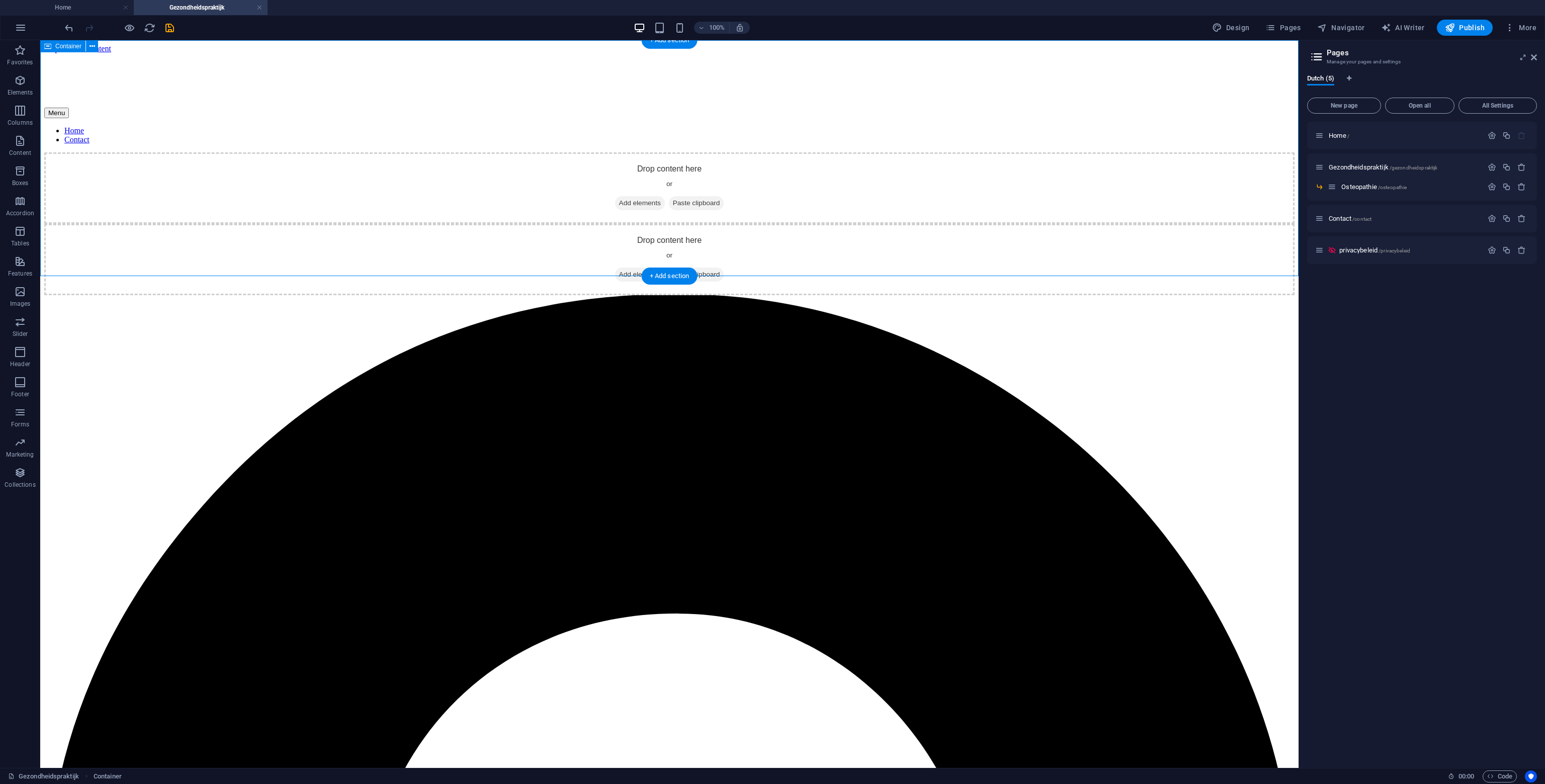
click at [539, 160] on div "Drop content here or Add elements Paste clipboard" at bounding box center [669, 188] width 1250 height 72
click at [78, 46] on span "Container" at bounding box center [68, 46] width 26 height 6
click at [74, 47] on span "Container" at bounding box center [68, 46] width 26 height 6
click at [93, 45] on icon at bounding box center [92, 46] width 5 height 10
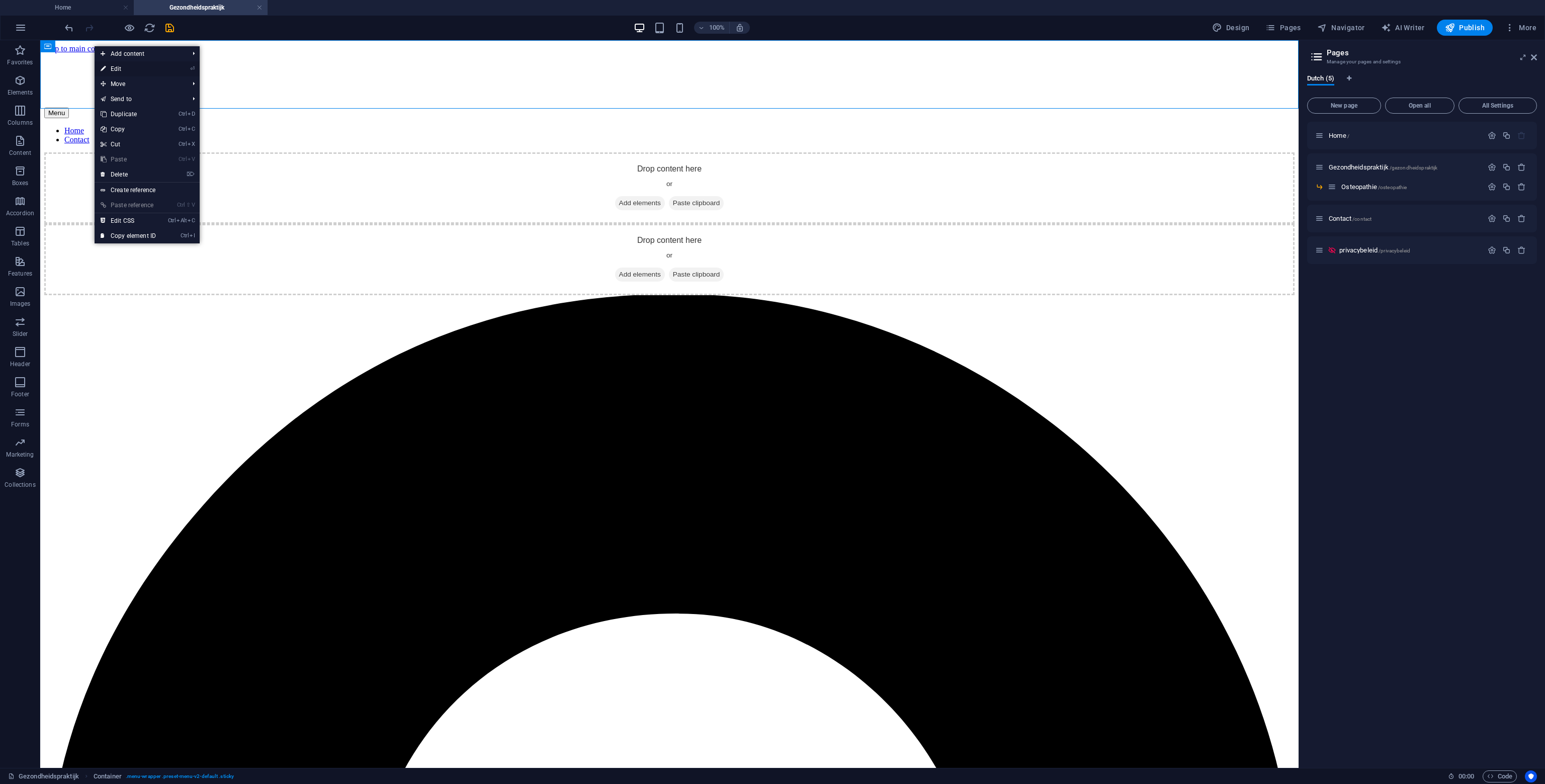
click at [126, 65] on link "⏎ Edit" at bounding box center [127, 68] width 67 height 15
select select "header"
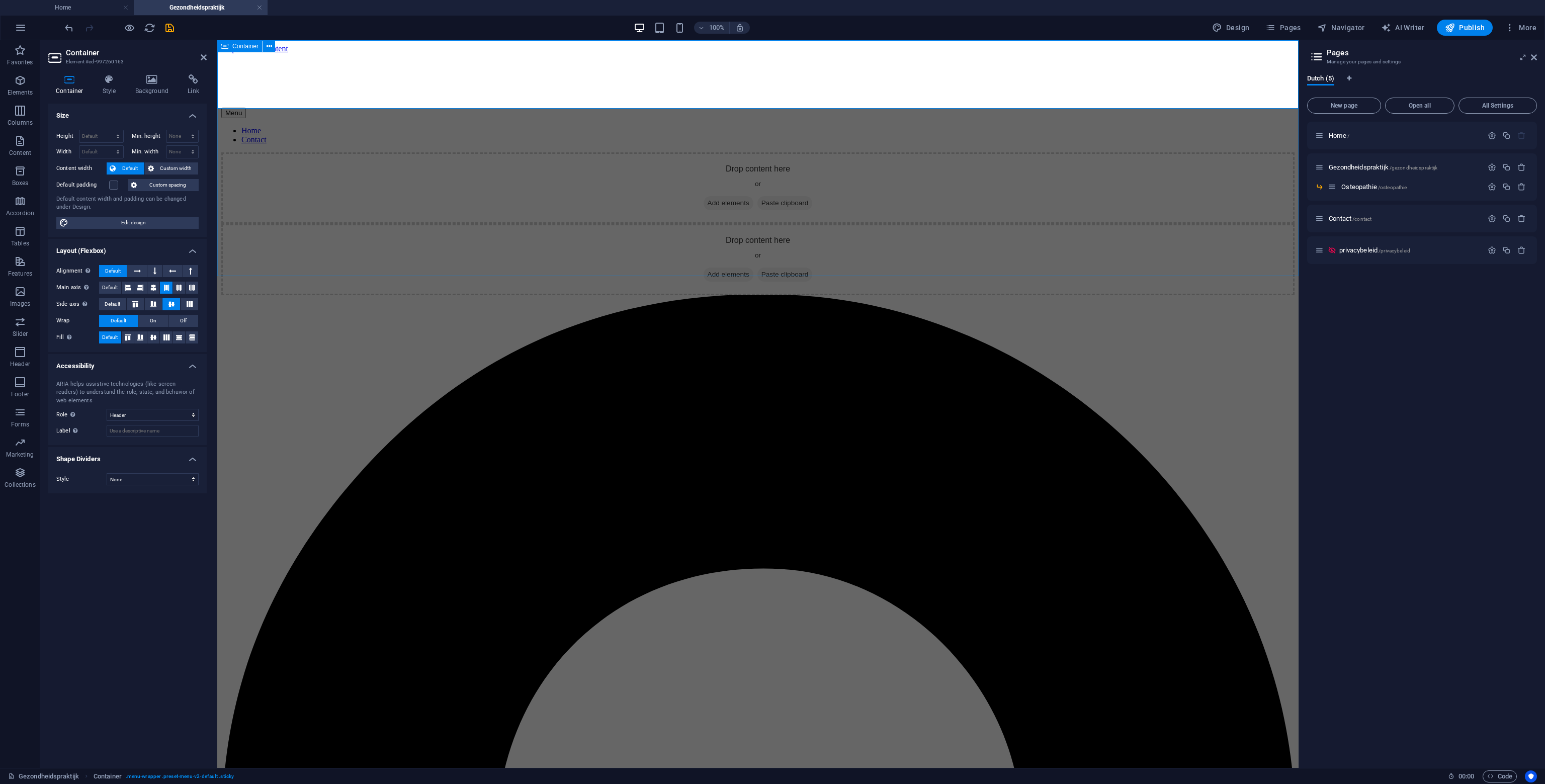
click at [351, 191] on div "Drop content here or Add elements Paste clipboard" at bounding box center [758, 188] width 1074 height 72
click at [610, 181] on div "Drop content here or Add elements Paste clipboard" at bounding box center [758, 188] width 1074 height 72
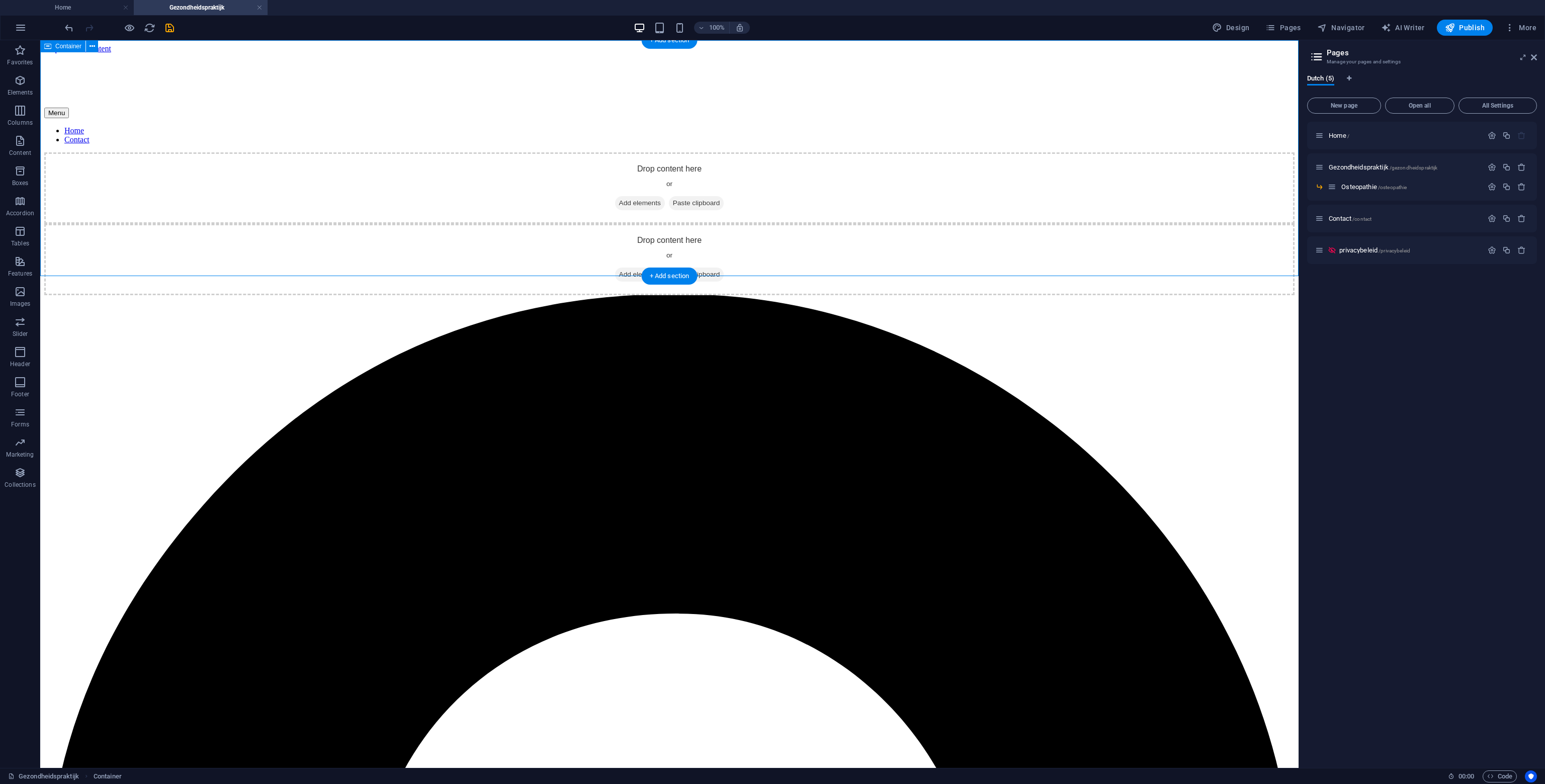
click at [434, 170] on div "Drop content here or Add elements Paste clipboard" at bounding box center [669, 188] width 1250 height 72
drag, startPoint x: 434, startPoint y: 170, endPoint x: 257, endPoint y: 169, distance: 177.0
click at [434, 170] on div "Drop content here or Add elements Paste clipboard" at bounding box center [669, 188] width 1250 height 72
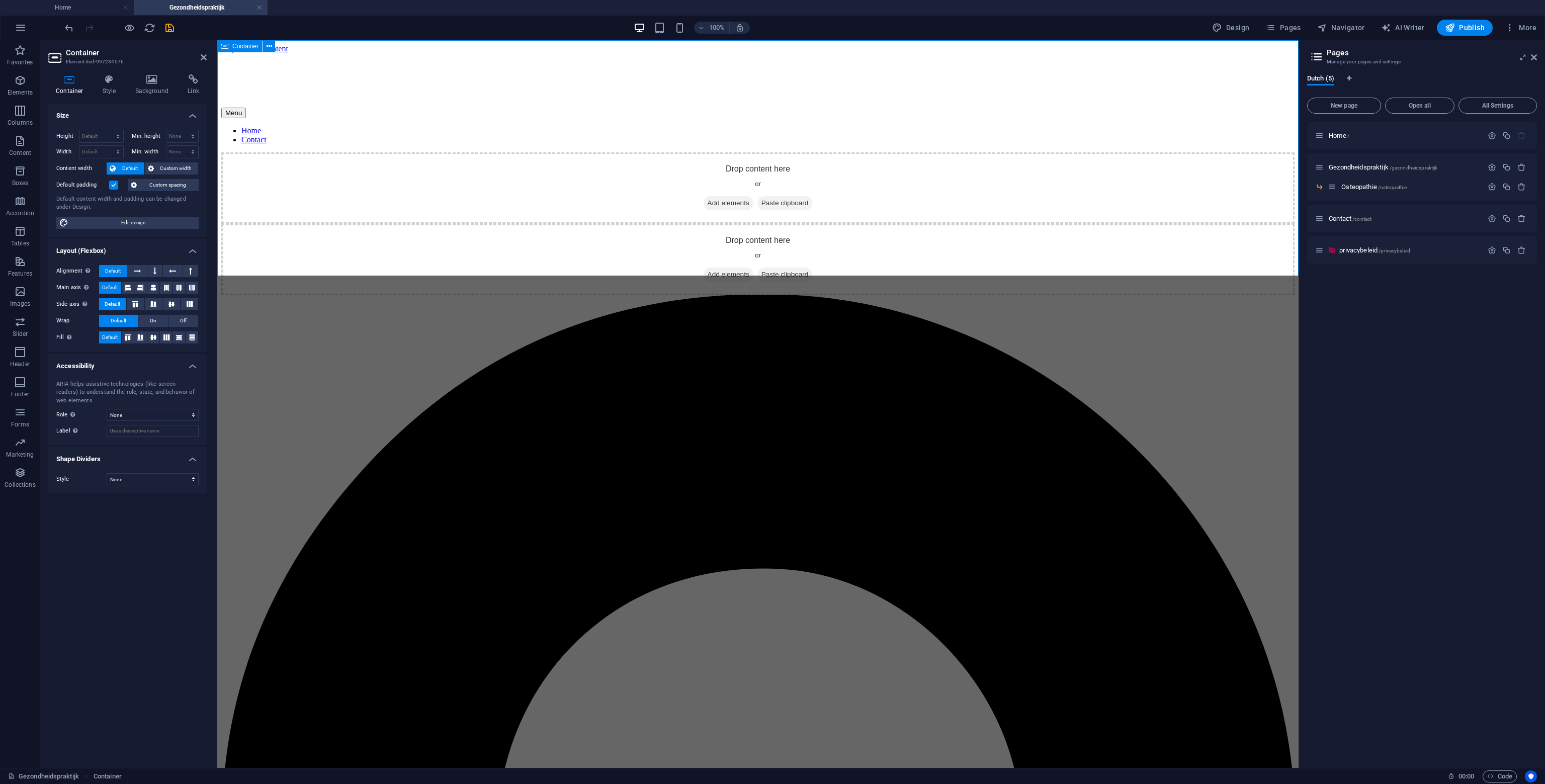
click at [362, 157] on div "Drop content here or Add elements Paste clipboard" at bounding box center [758, 188] width 1074 height 72
click at [362, 156] on div "Drop content here or Add elements Paste clipboard" at bounding box center [758, 188] width 1074 height 72
click at [166, 83] on icon at bounding box center [152, 79] width 49 height 10
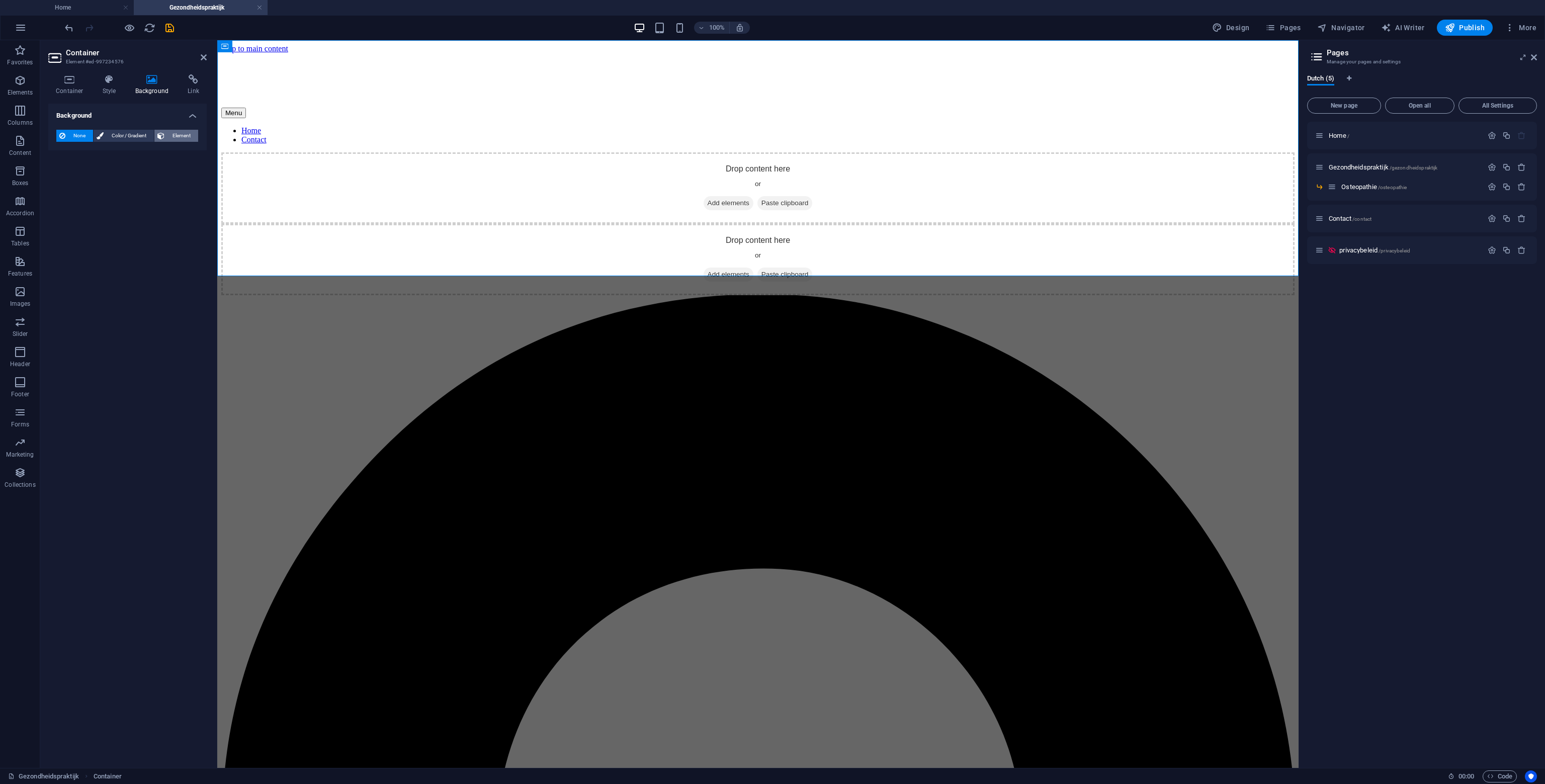
click at [176, 137] on span "Element" at bounding box center [181, 136] width 28 height 12
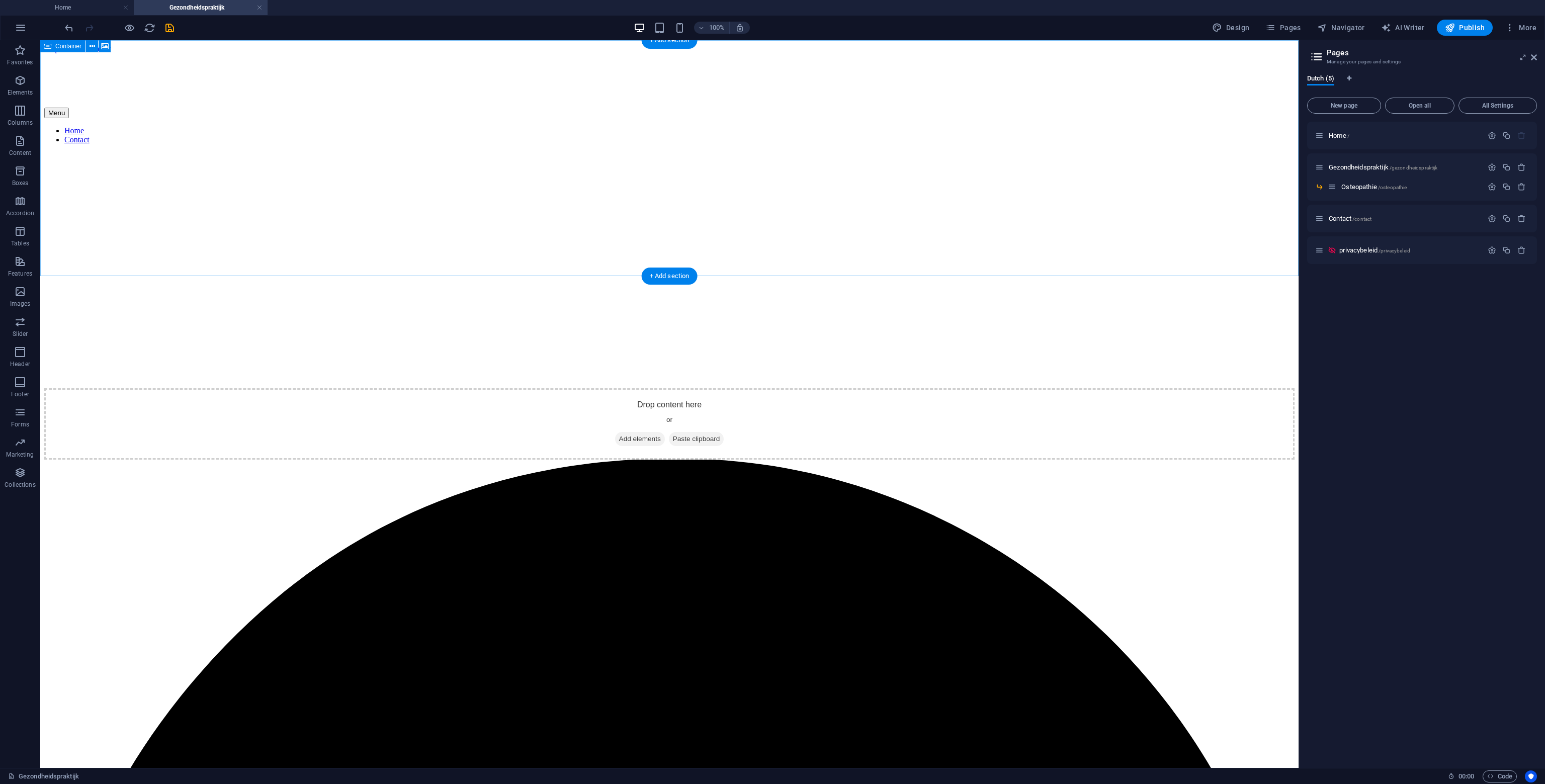
click at [671, 388] on div "Drop content here or Add elements Paste clipboard" at bounding box center [669, 424] width 1250 height 72
click at [167, 153] on figure at bounding box center [669, 153] width 1250 height 0
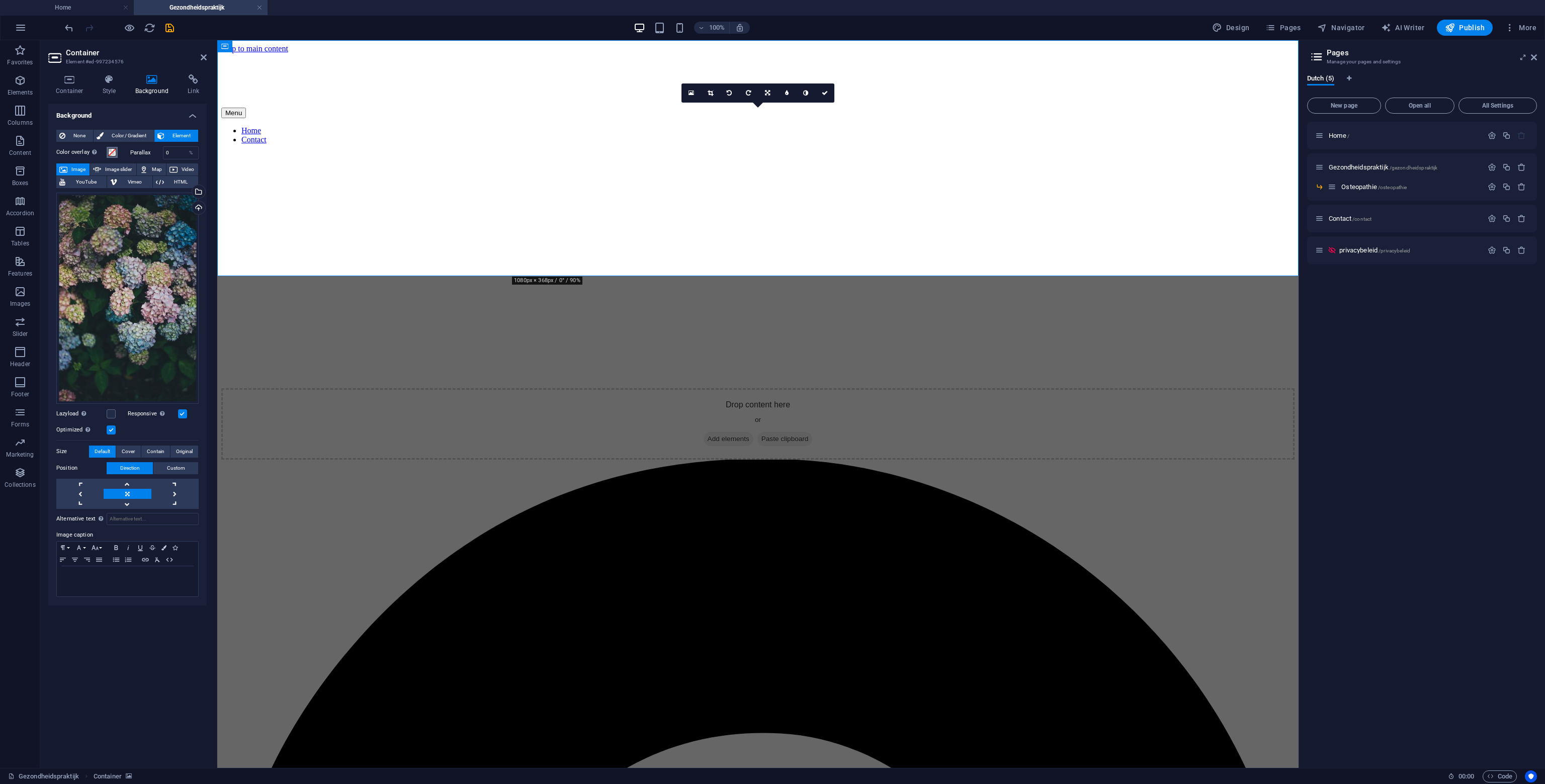
click at [109, 152] on span at bounding box center [112, 152] width 8 height 8
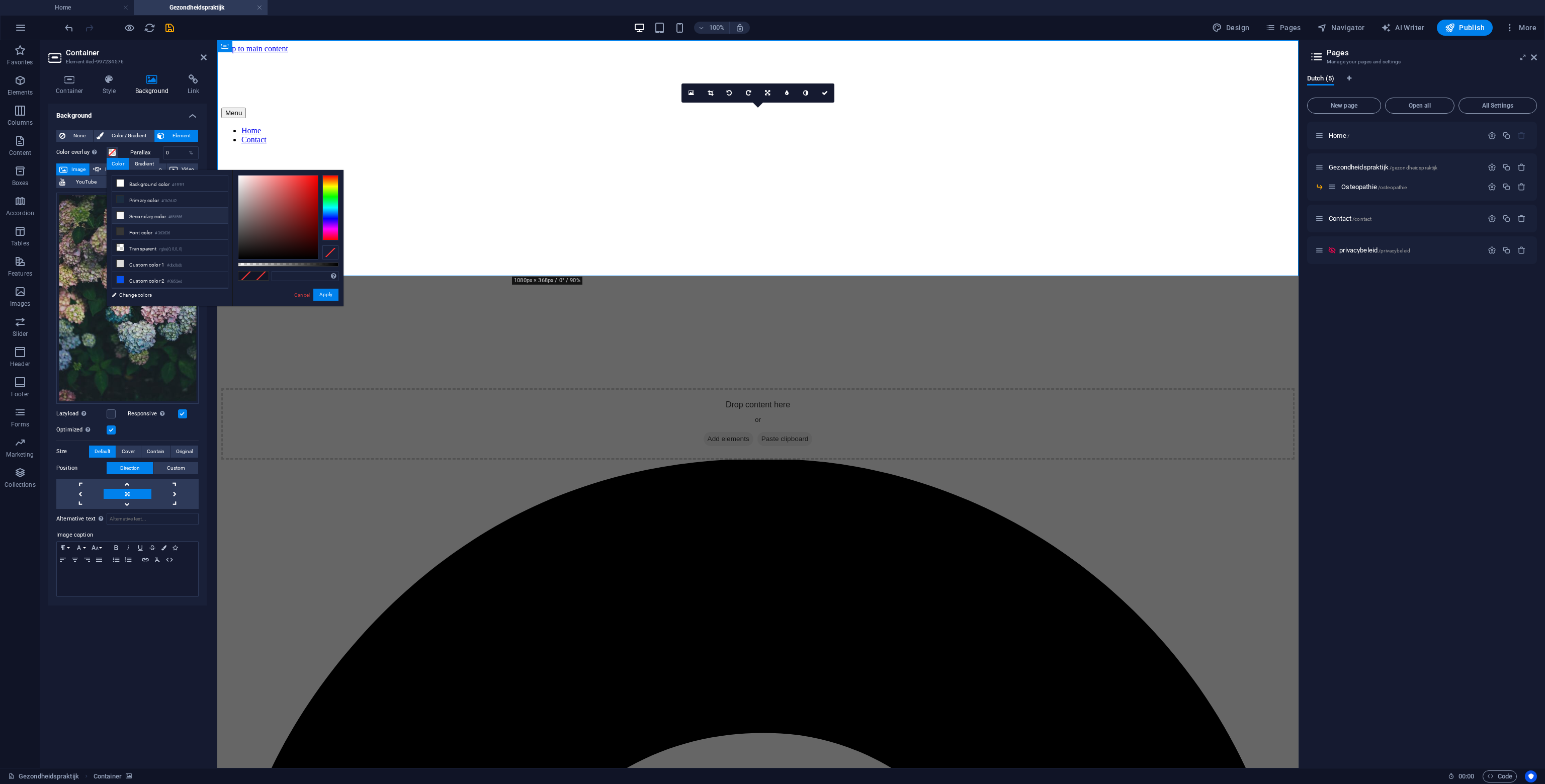
click at [137, 213] on li "Secondary color #f6f6f6" at bounding box center [170, 215] width 116 height 16
click at [161, 231] on small "#363636" at bounding box center [162, 234] width 15 height 7
drag, startPoint x: 300, startPoint y: 262, endPoint x: 309, endPoint y: 262, distance: 9.0
click at [309, 262] on div at bounding box center [288, 264] width 100 height 4
click at [167, 215] on li "Secondary color #f6f6f6" at bounding box center [170, 215] width 116 height 16
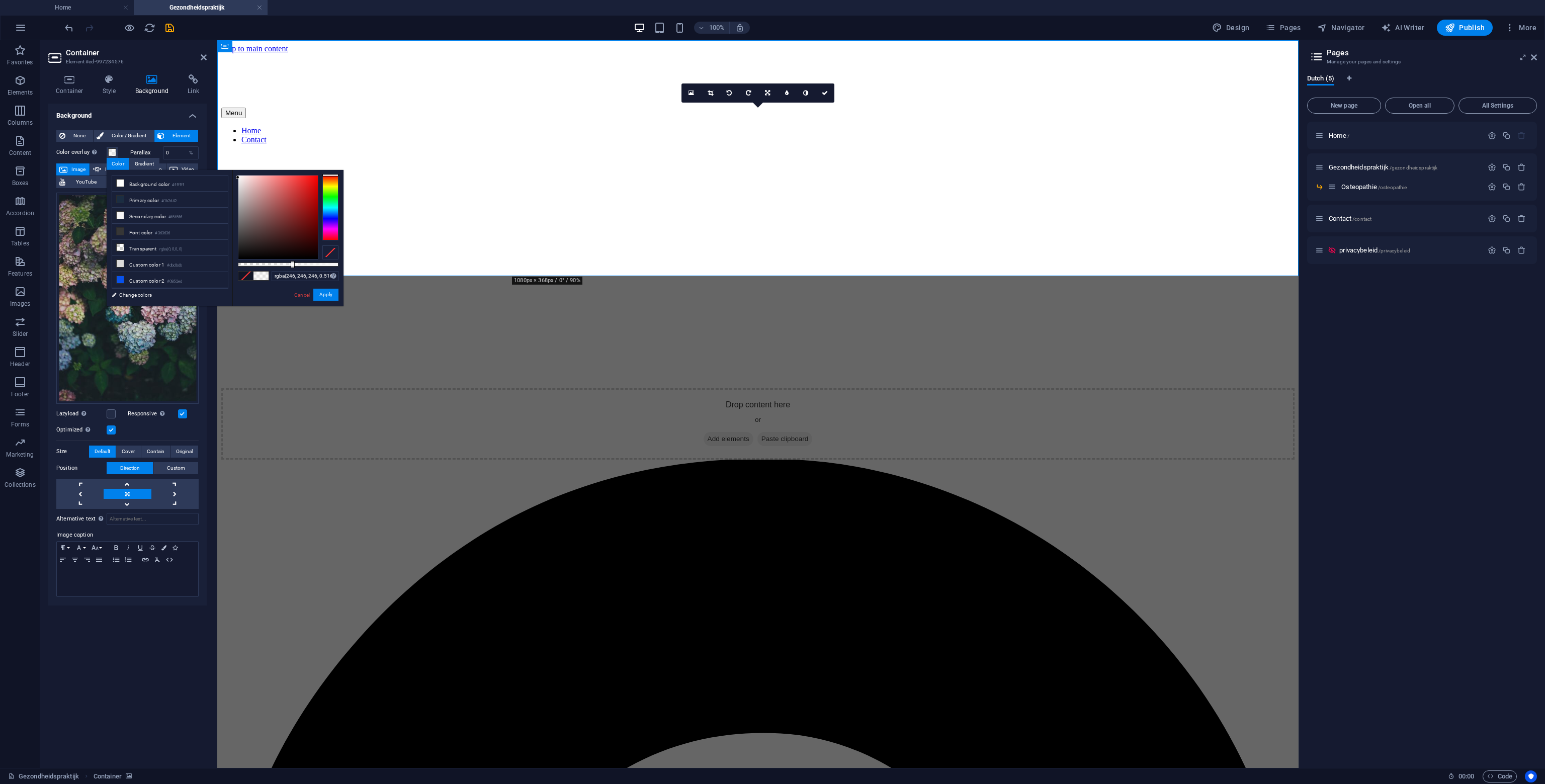
drag, startPoint x: 306, startPoint y: 265, endPoint x: 290, endPoint y: 258, distance: 17.5
click at [290, 258] on div at bounding box center [288, 217] width 100 height 85
click at [159, 230] on small "#363636" at bounding box center [162, 234] width 15 height 7
drag, startPoint x: 297, startPoint y: 267, endPoint x: 306, endPoint y: 264, distance: 9.5
click at [308, 266] on div at bounding box center [288, 264] width 100 height 4
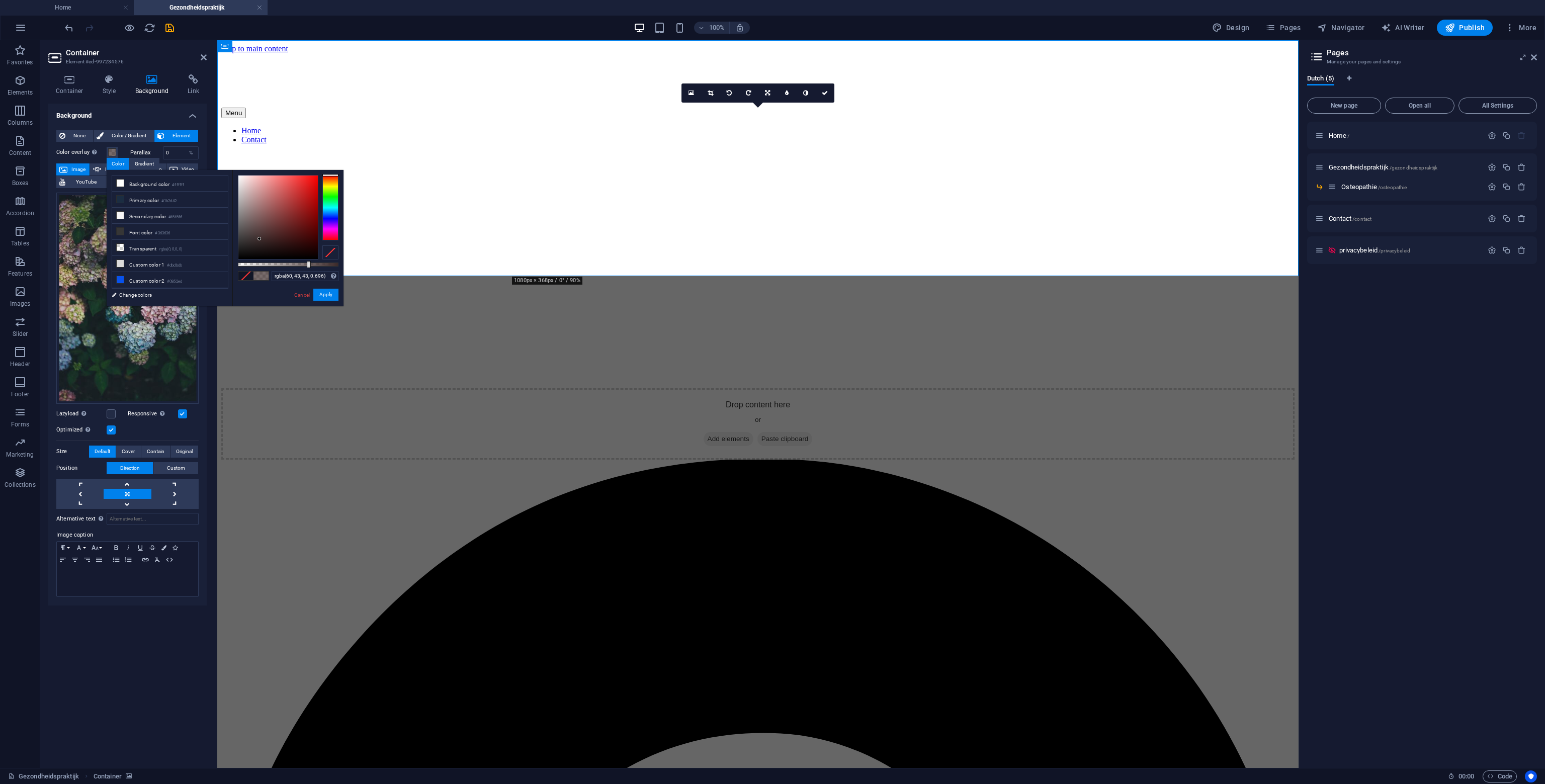
drag, startPoint x: 263, startPoint y: 233, endPoint x: 260, endPoint y: 239, distance: 6.7
click at [260, 239] on div at bounding box center [277, 217] width 79 height 84
drag, startPoint x: 313, startPoint y: 269, endPoint x: 321, endPoint y: 265, distance: 8.9
click at [321, 265] on div "rgba(60, 43, 43, 0.696) Supported formats #0852ed rgb(8, 82, 237) rgba(8, 82, 2…" at bounding box center [287, 310] width 111 height 282
drag, startPoint x: 316, startPoint y: 264, endPoint x: 324, endPoint y: 264, distance: 8.0
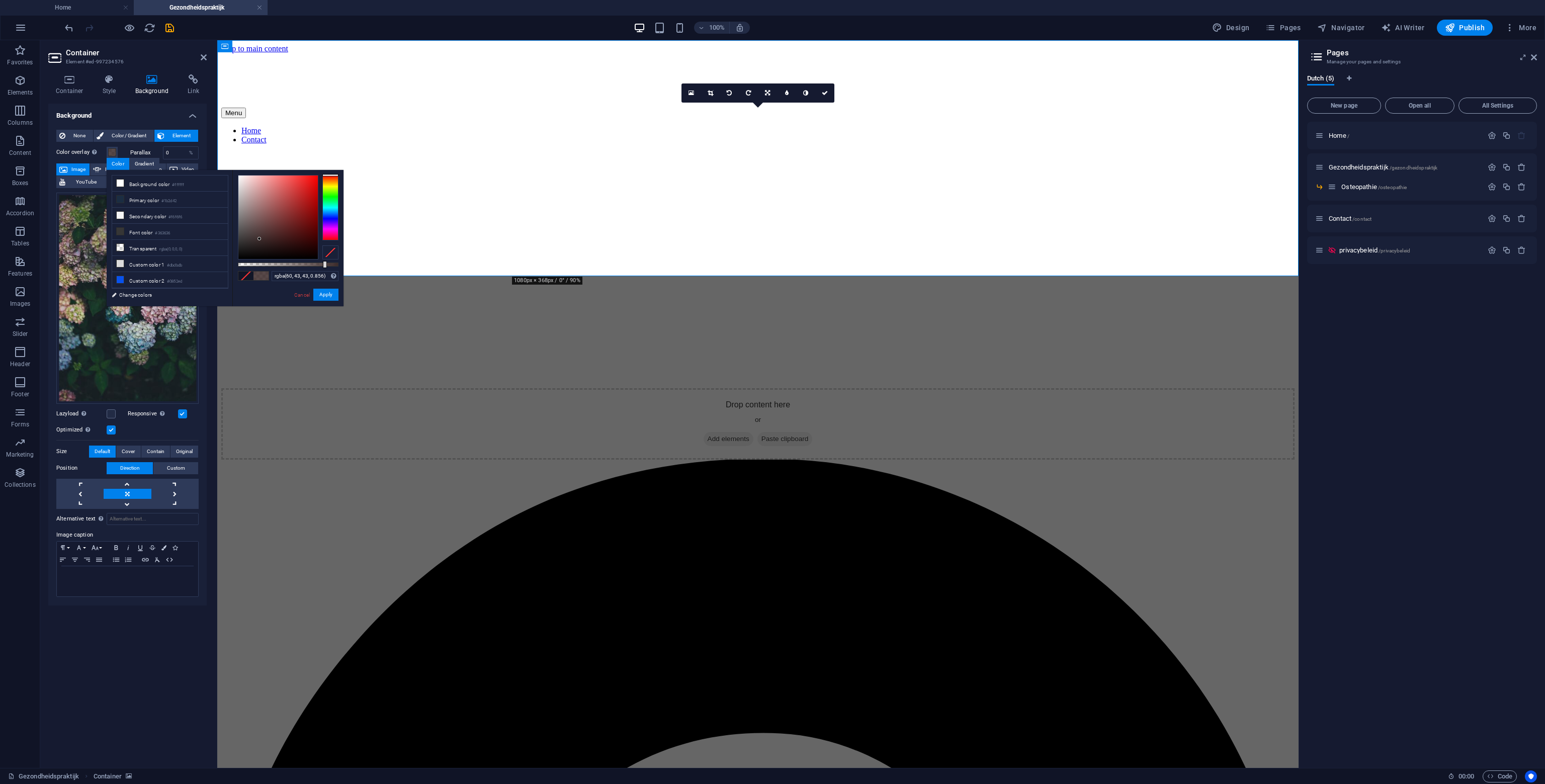
click at [324, 264] on div at bounding box center [288, 264] width 100 height 4
type input "rgba(60, 43, 43, 0.826)"
click at [323, 264] on div at bounding box center [325, 264] width 4 height 7
click at [329, 295] on button "Apply" at bounding box center [325, 295] width 25 height 12
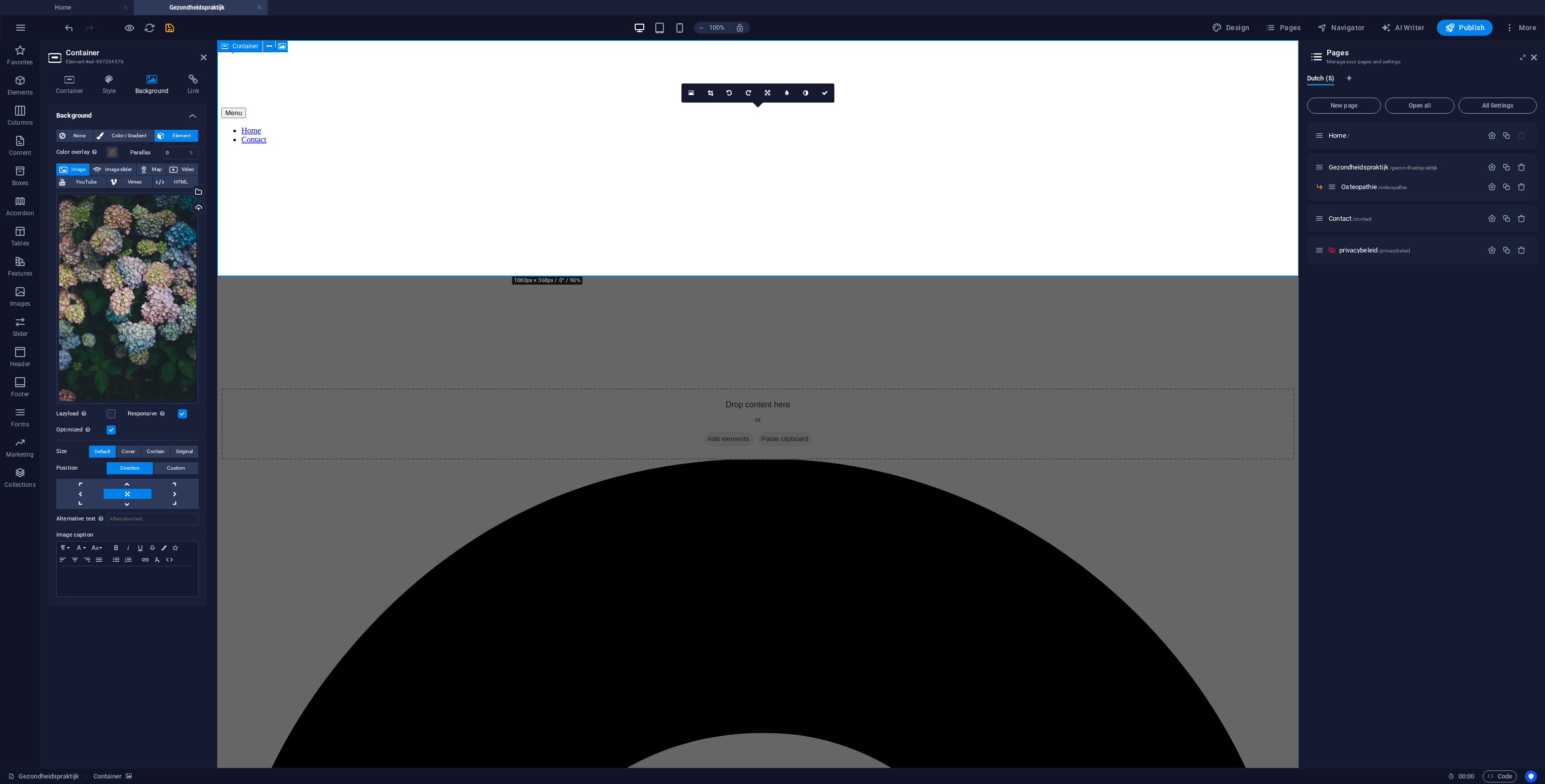
click at [724, 432] on span "Add elements" at bounding box center [728, 439] width 50 height 14
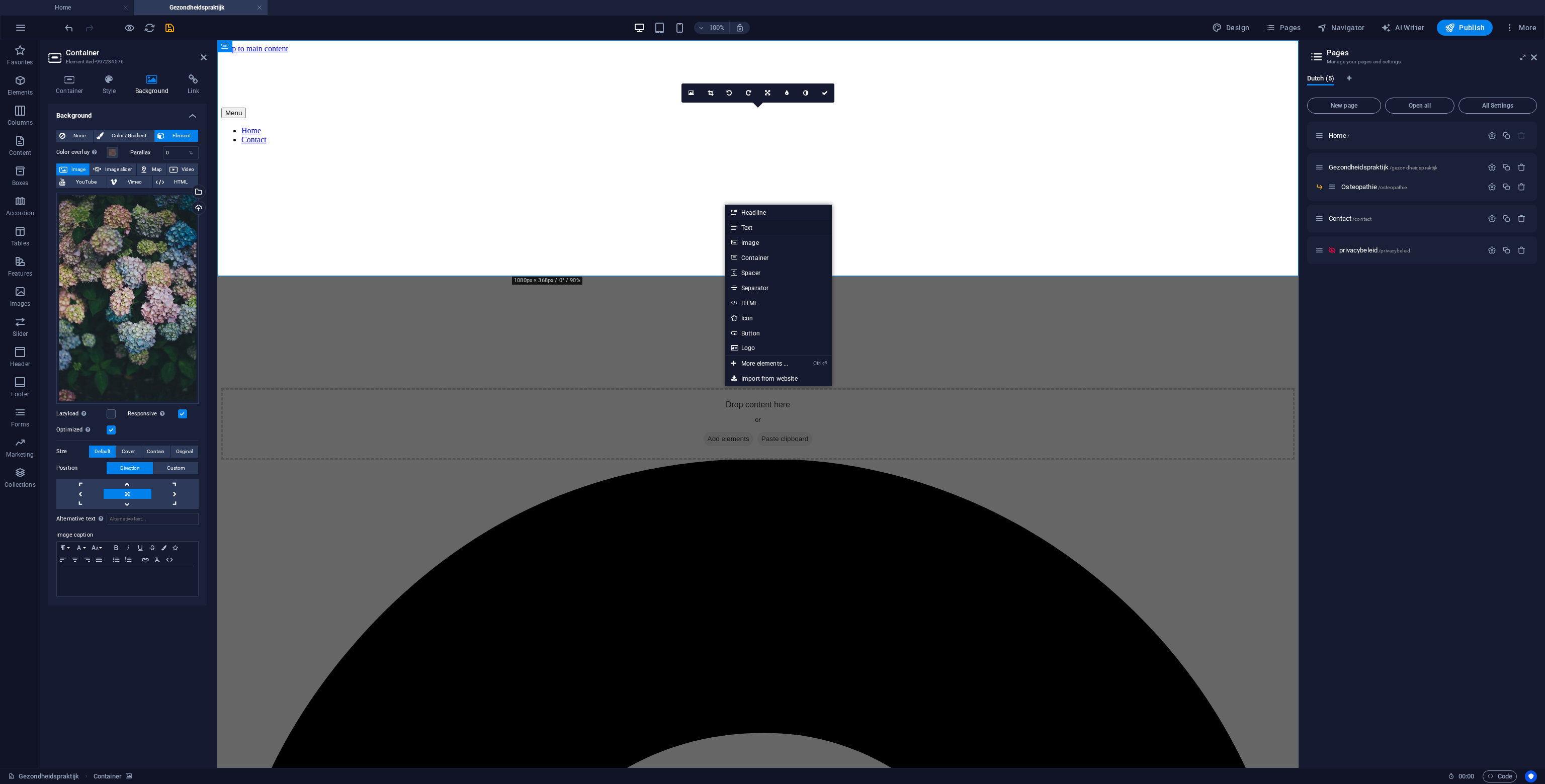
click at [748, 226] on link "Text" at bounding box center [778, 227] width 106 height 15
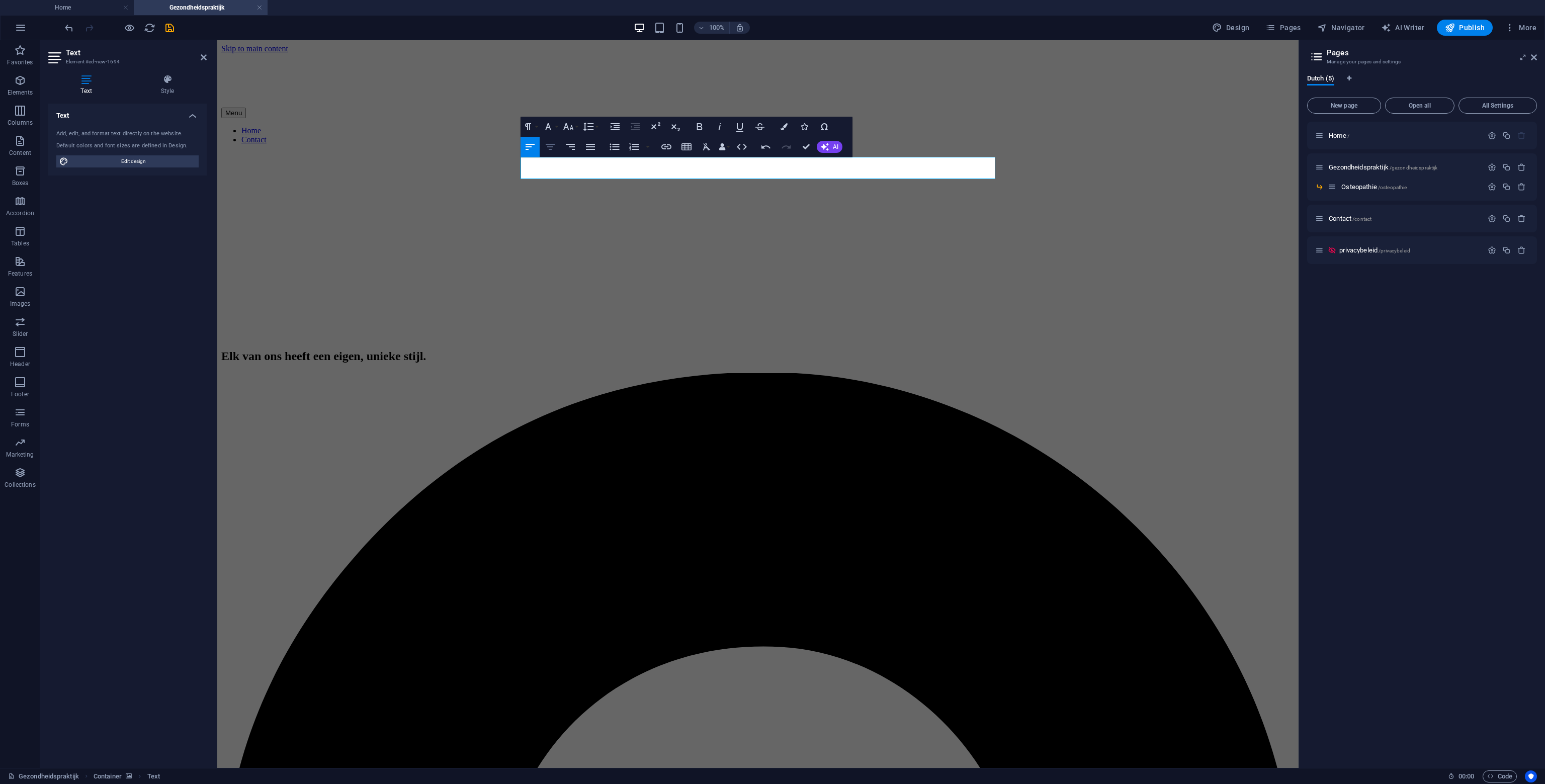
click at [549, 142] on icon "button" at bounding box center [550, 147] width 12 height 12
click at [734, 350] on h2 "Elk van ons heeft een eigen, unieke stijl." at bounding box center [758, 357] width 1074 height 14
click at [171, 88] on h4 "Style" at bounding box center [167, 85] width 79 height 21
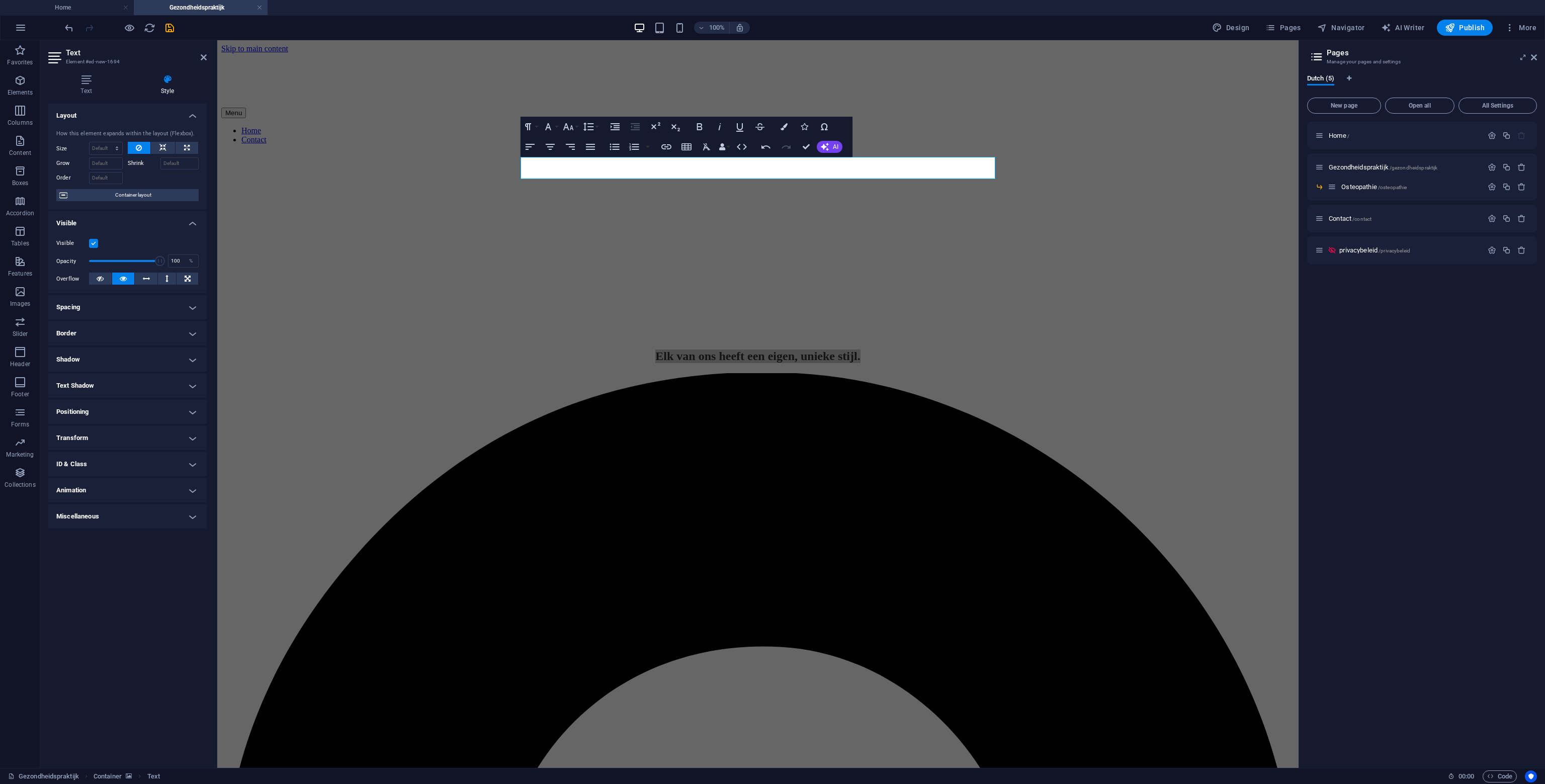
drag, startPoint x: 137, startPoint y: 607, endPoint x: 144, endPoint y: 594, distance: 14.8
click at [138, 606] on div "Layout How this element expands within the layout (Flexbox). Size Default auto …" at bounding box center [127, 432] width 159 height 657
click at [785, 130] on icon "button" at bounding box center [784, 126] width 7 height 7
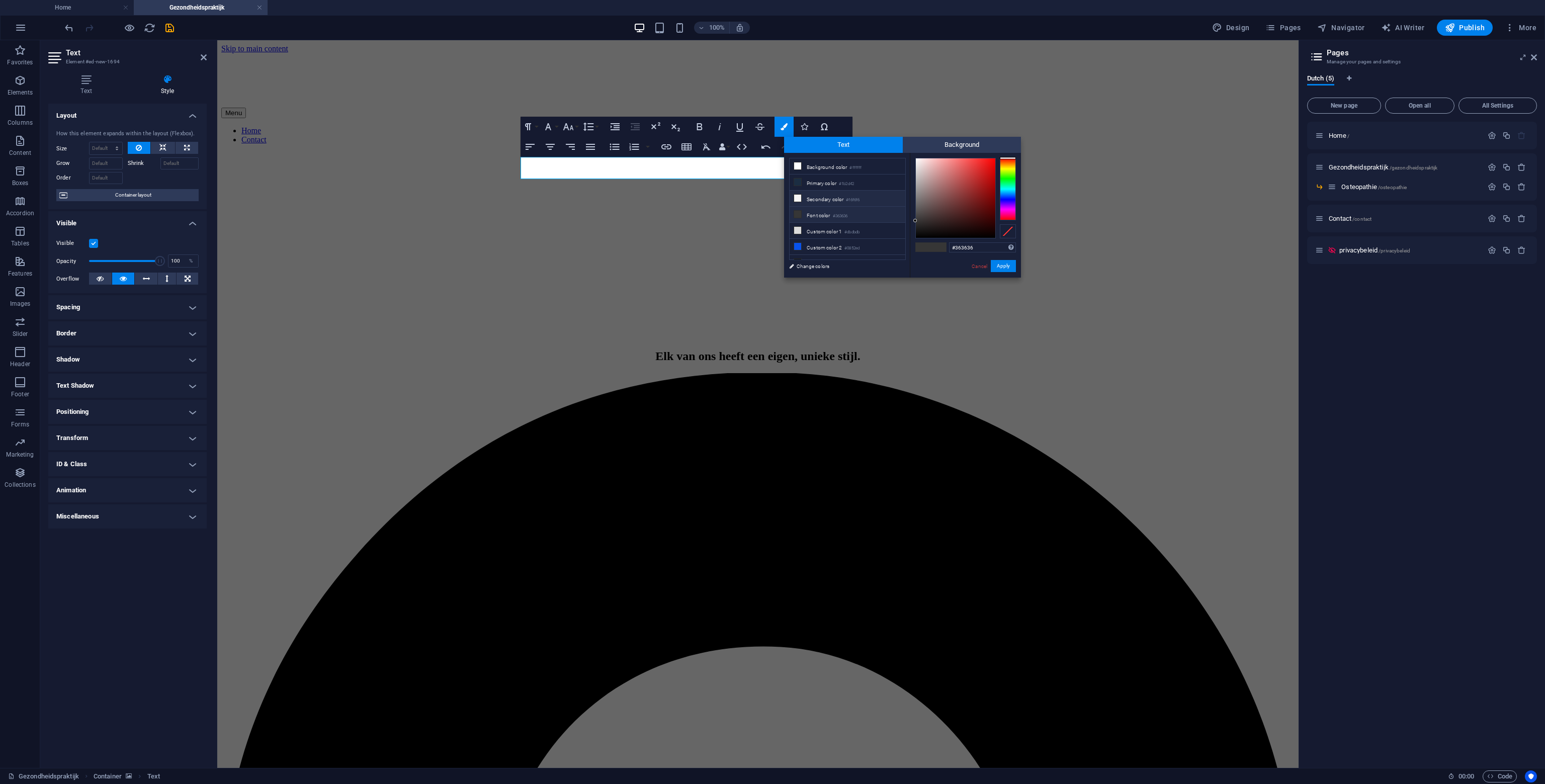
click at [833, 195] on li "Secondary color #f6f6f6" at bounding box center [847, 199] width 116 height 16
type input "#f6f6f6"
drag, startPoint x: 1002, startPoint y: 267, endPoint x: 788, endPoint y: 233, distance: 216.7
click at [1002, 267] on button "Apply" at bounding box center [1003, 266] width 25 height 12
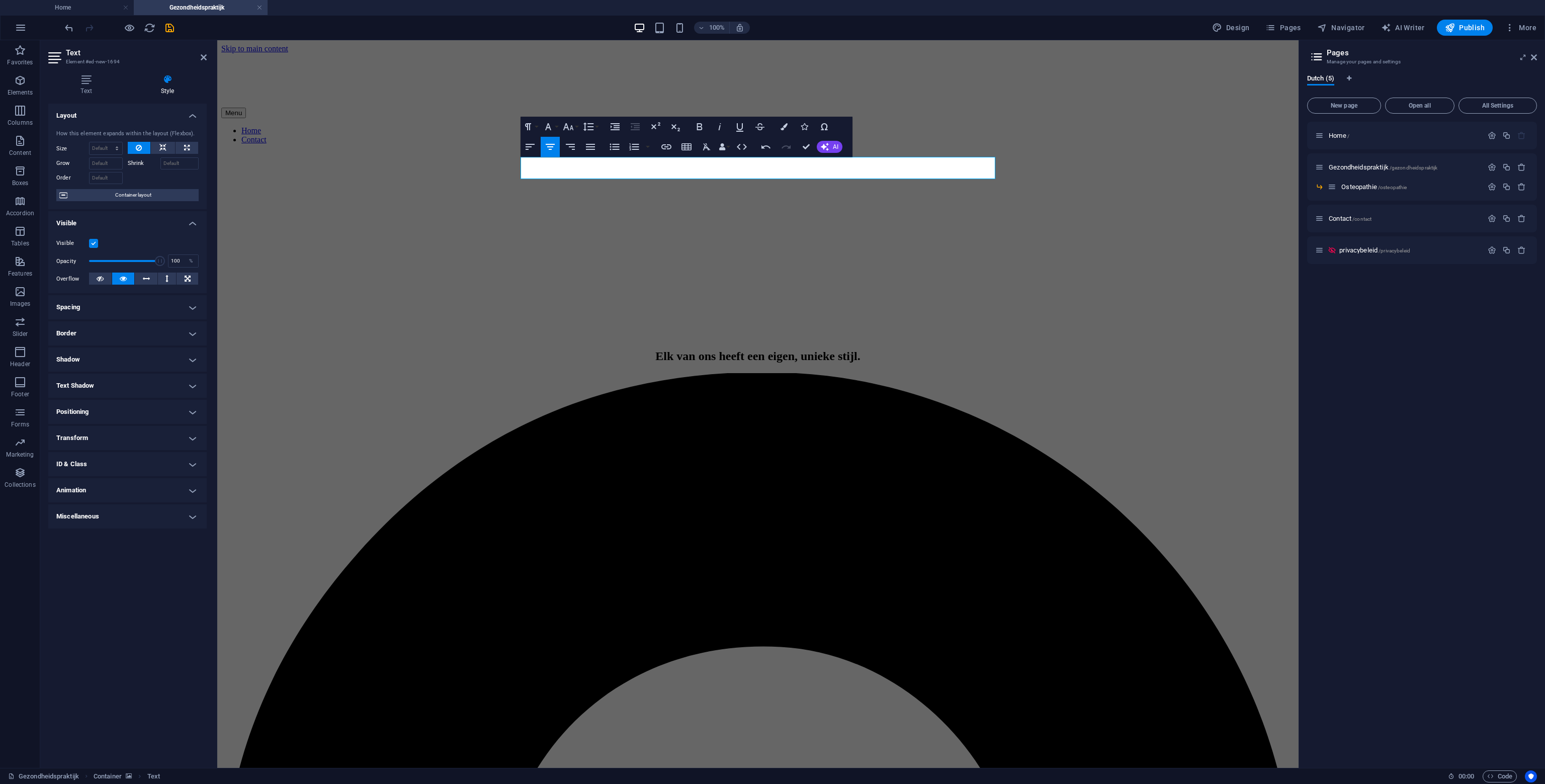
click at [1254, 28] on button "Design" at bounding box center [1231, 27] width 45 height 16
select select "px"
select select "300"
select select "px"
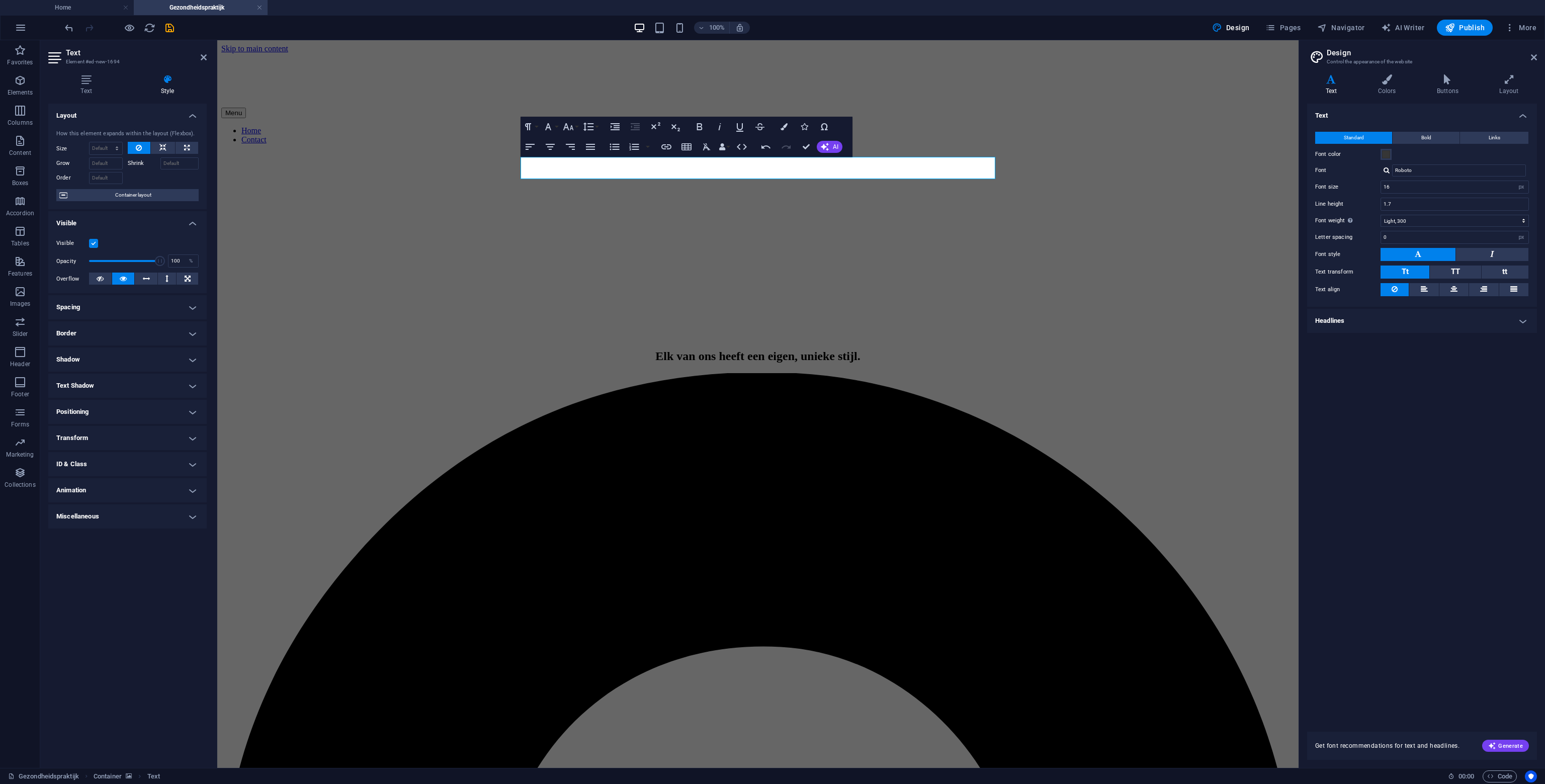
click at [1387, 320] on h4 "Headlines" at bounding box center [1423, 321] width 230 height 24
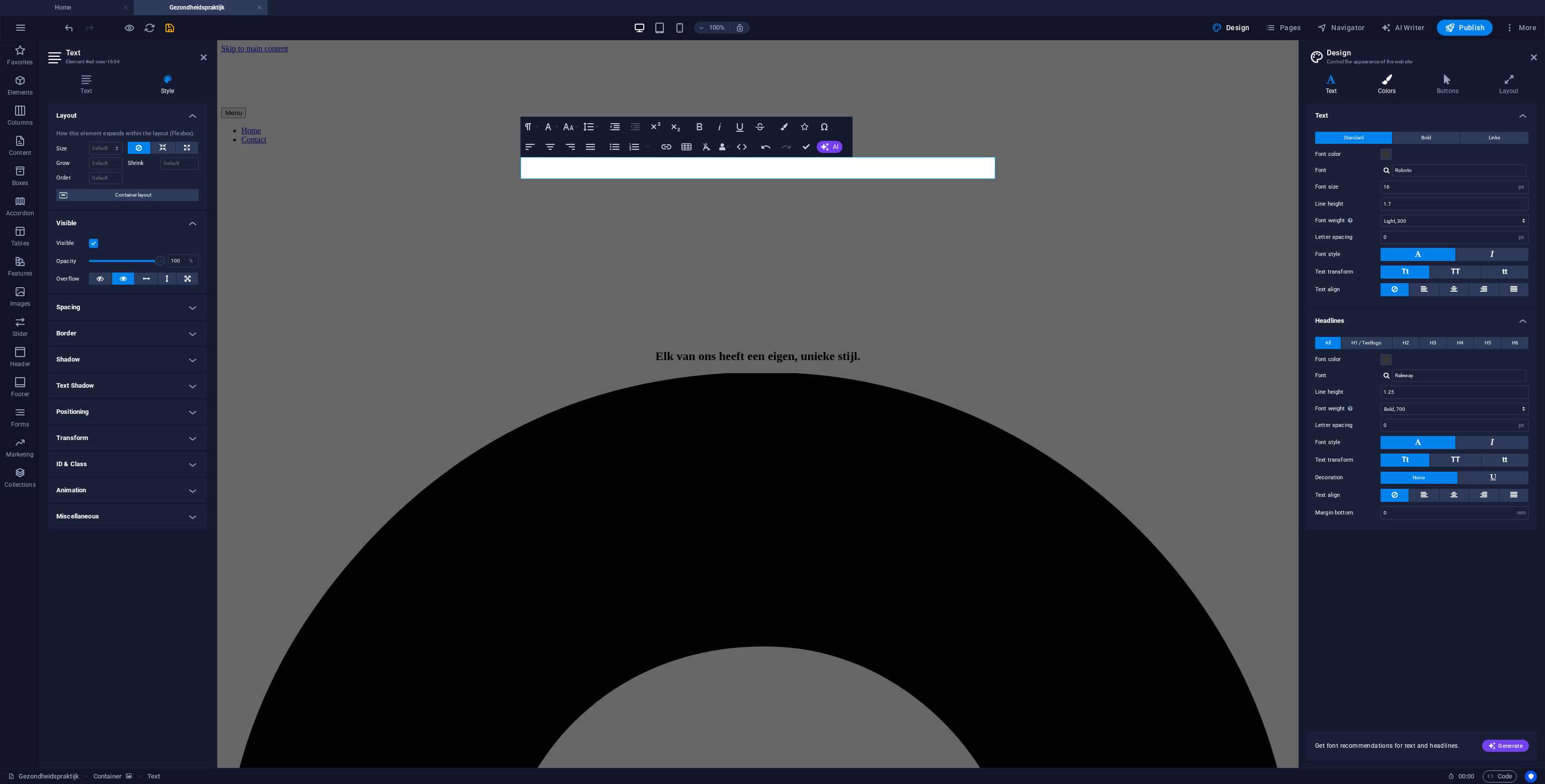
click at [1384, 79] on icon at bounding box center [1387, 79] width 55 height 10
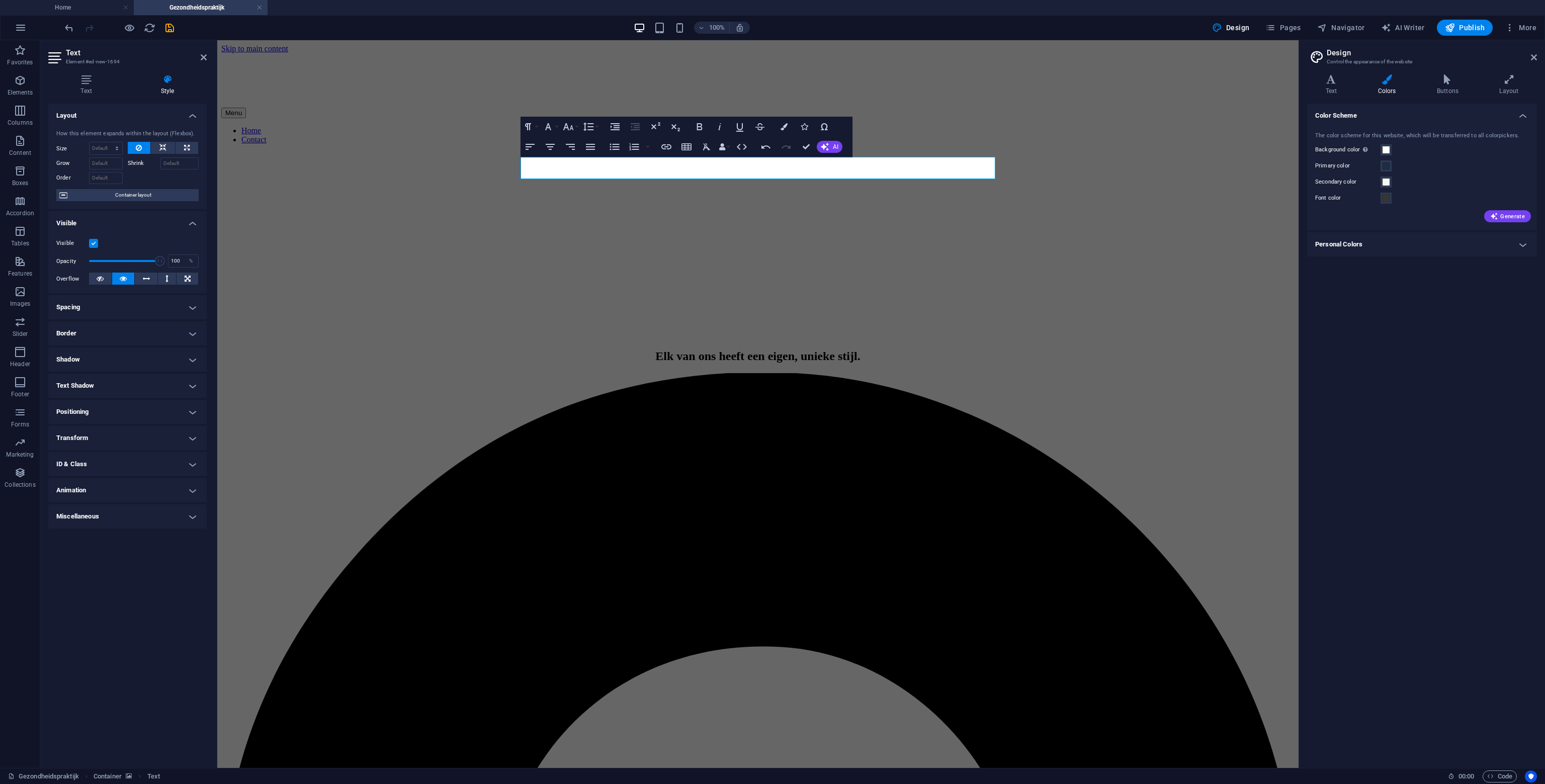
click at [860, 350] on span "Elk van ons heeft een eigen, unieke stijl." at bounding box center [757, 356] width 205 height 13
click at [933, 153] on figure at bounding box center [758, 153] width 1074 height 0
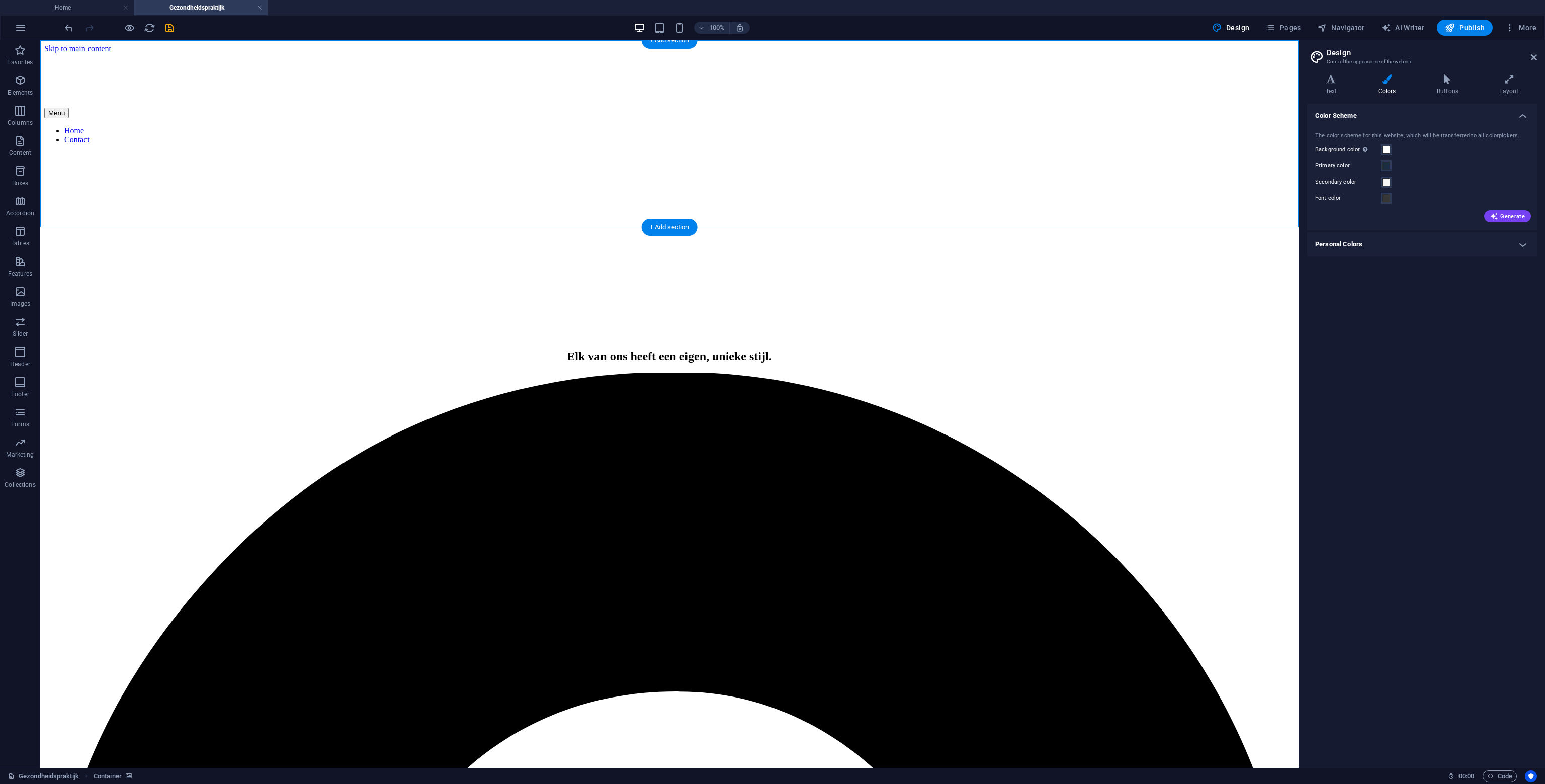
click at [359, 153] on figure at bounding box center [669, 153] width 1250 height 0
click at [346, 153] on figure at bounding box center [669, 153] width 1250 height 0
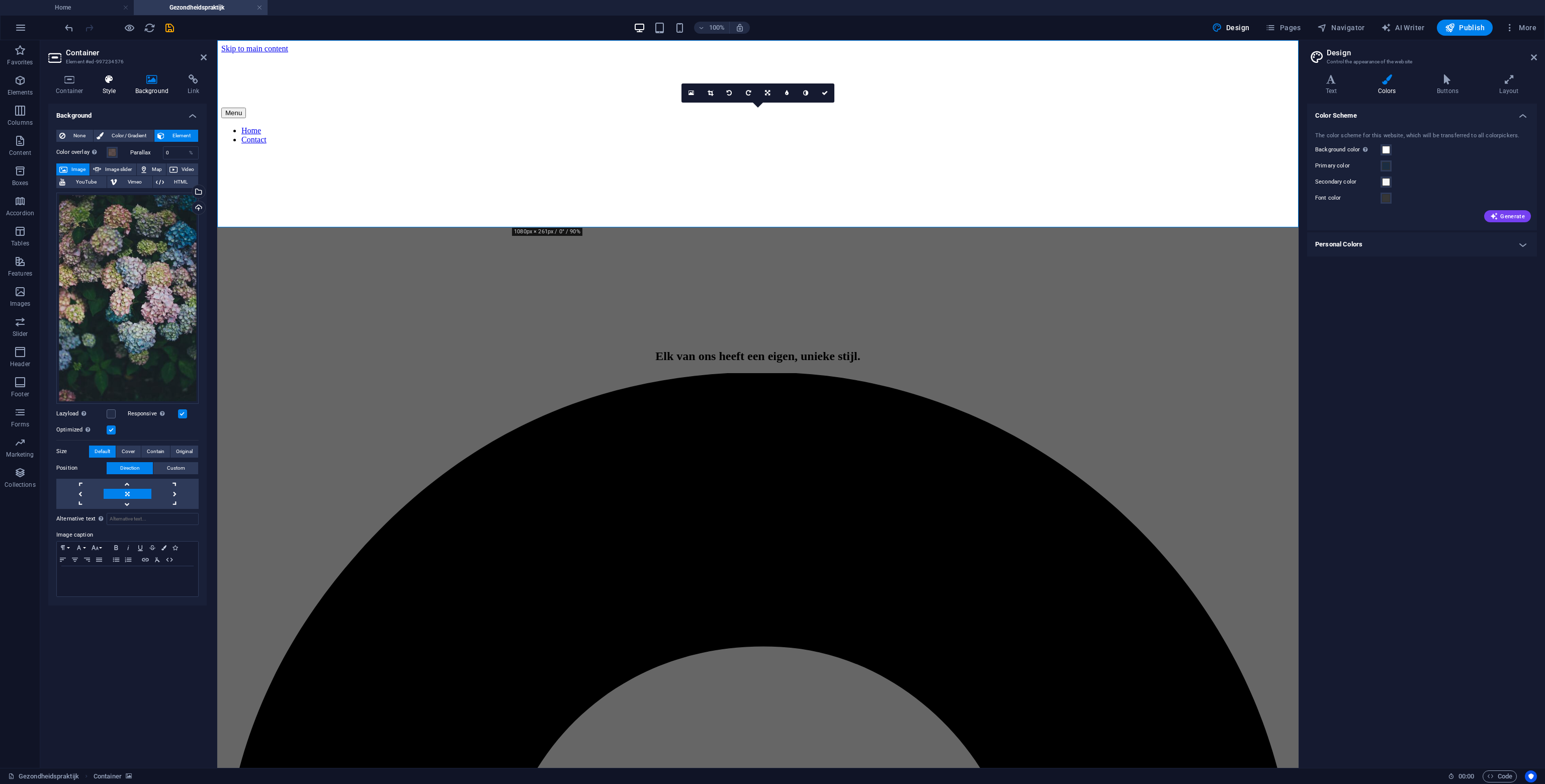
click at [95, 83] on icon at bounding box center [109, 79] width 29 height 10
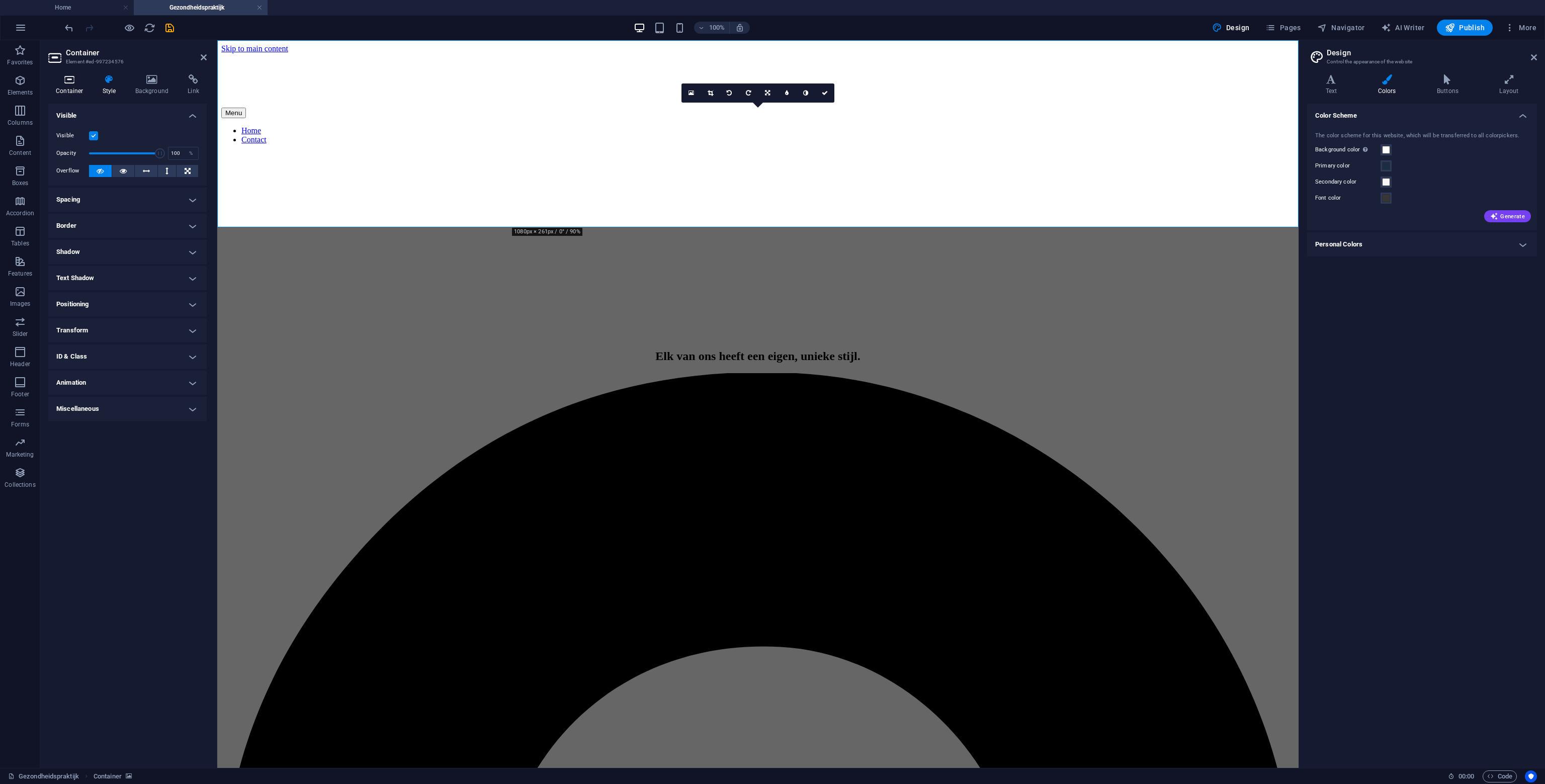
click at [78, 82] on icon at bounding box center [69, 79] width 43 height 10
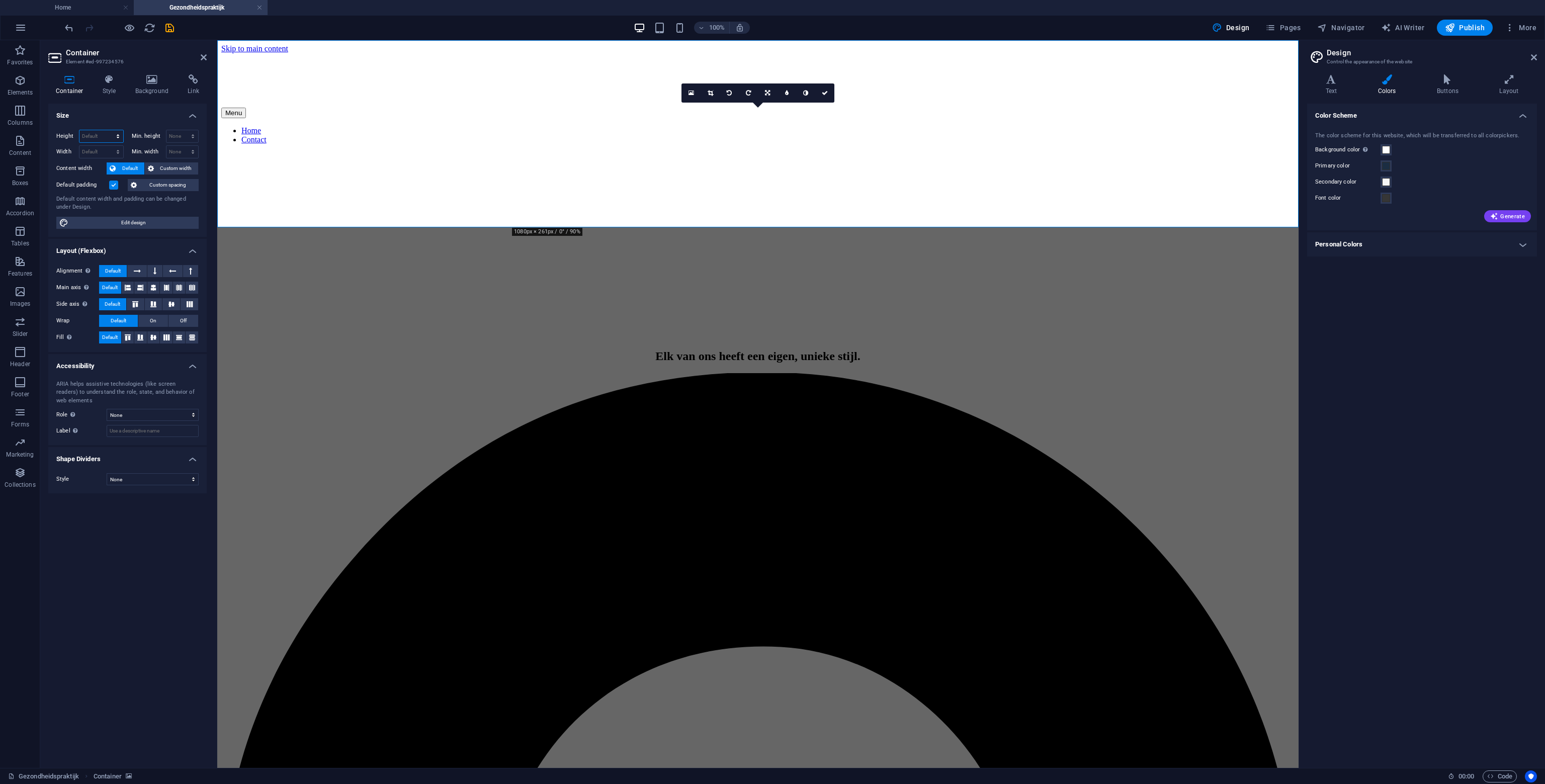
click at [119, 136] on select "Default px rem % vh vw" at bounding box center [101, 136] width 44 height 12
select select "px"
click at [109, 130] on select "Default px rem % vh vw" at bounding box center [101, 136] width 44 height 12
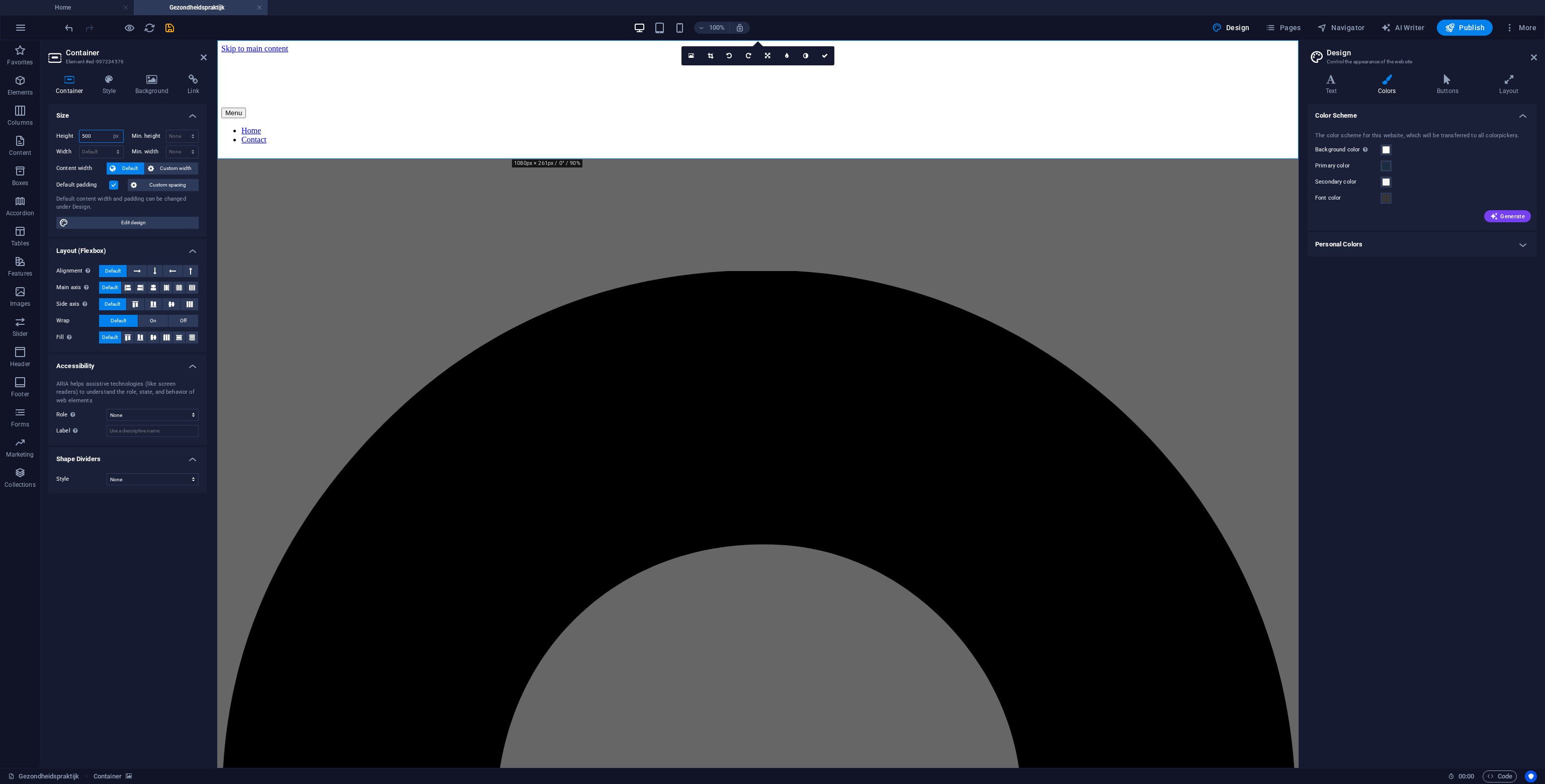
type input "500"
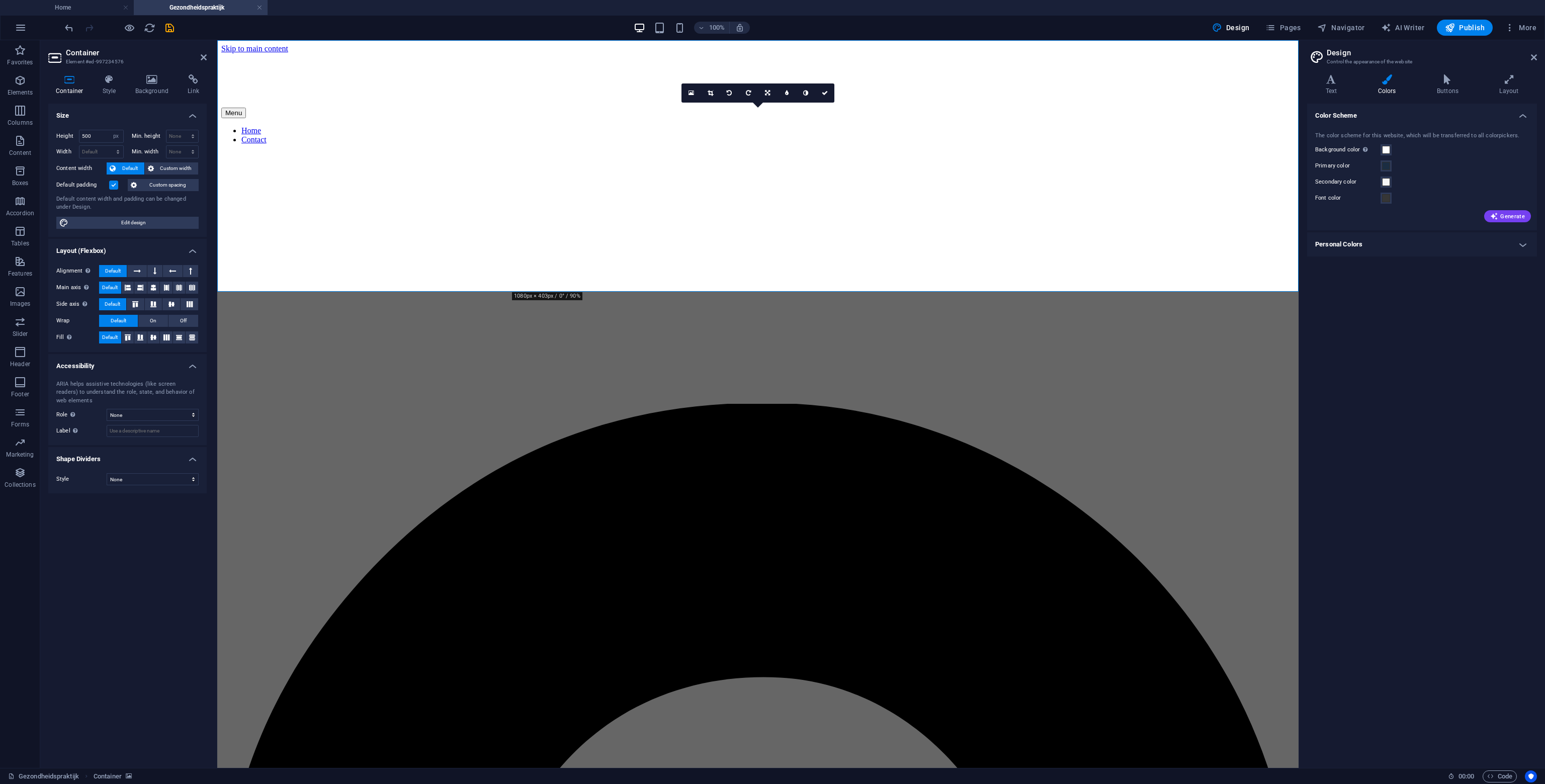
drag, startPoint x: 626, startPoint y: 174, endPoint x: 803, endPoint y: 175, distance: 177.0
click at [801, 414] on div "Elk van ons heeft een eigen, unieke stijl." at bounding box center [758, 421] width 1074 height 14
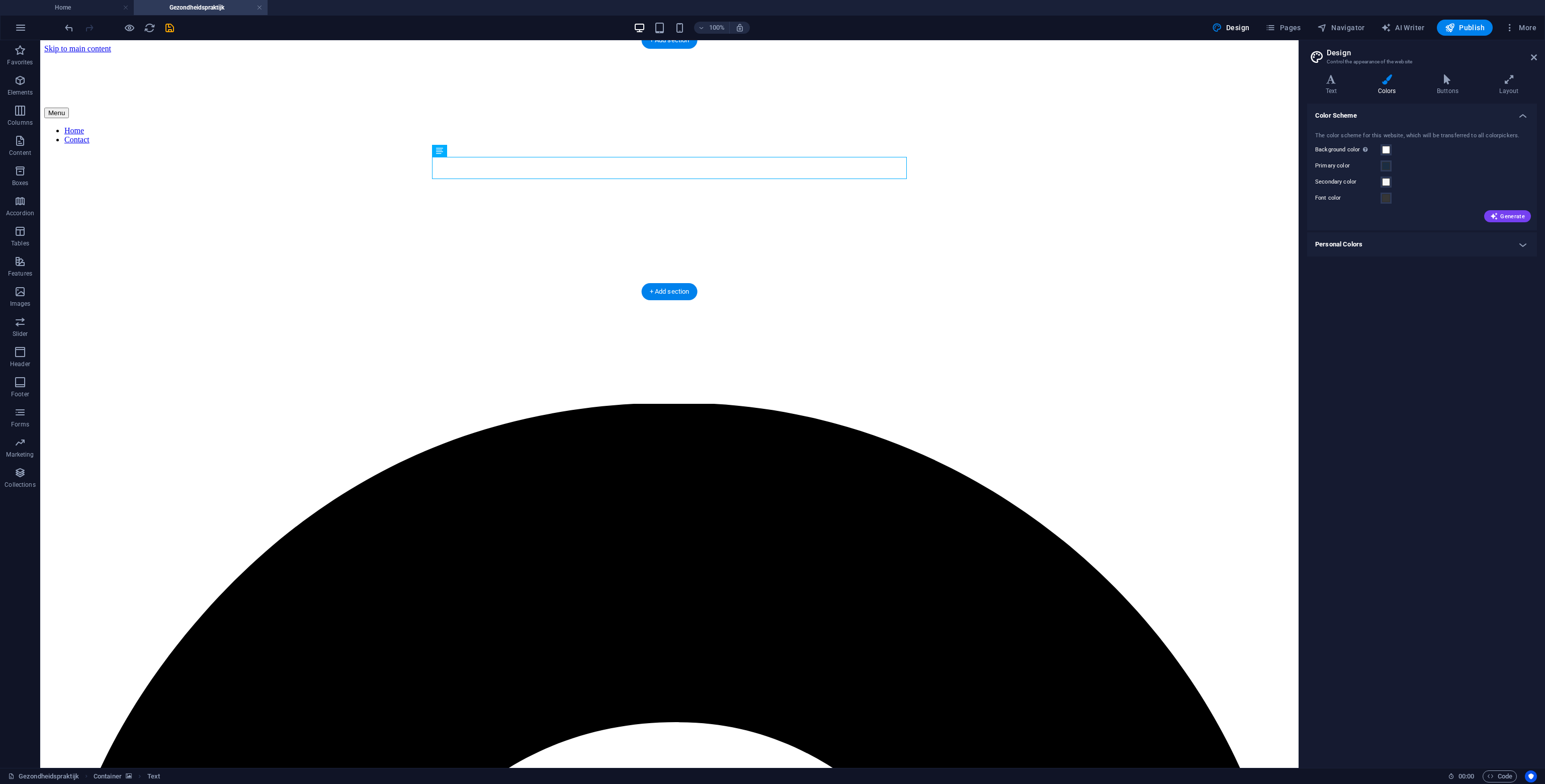
drag, startPoint x: 489, startPoint y: 191, endPoint x: 464, endPoint y: 157, distance: 42.2
click at [666, 295] on div "+ Add section" at bounding box center [670, 292] width 56 height 17
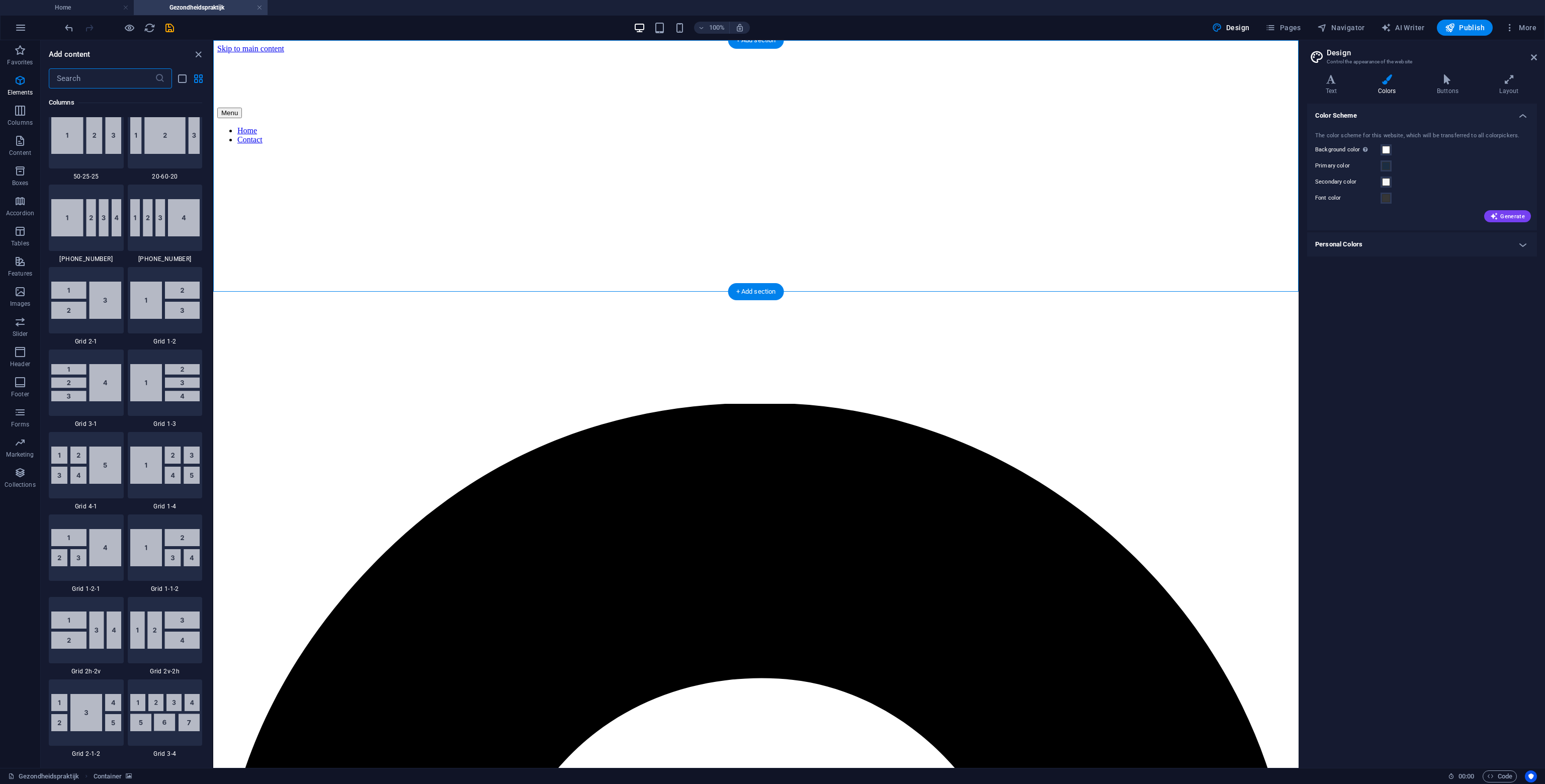
scroll to position [1760, 0]
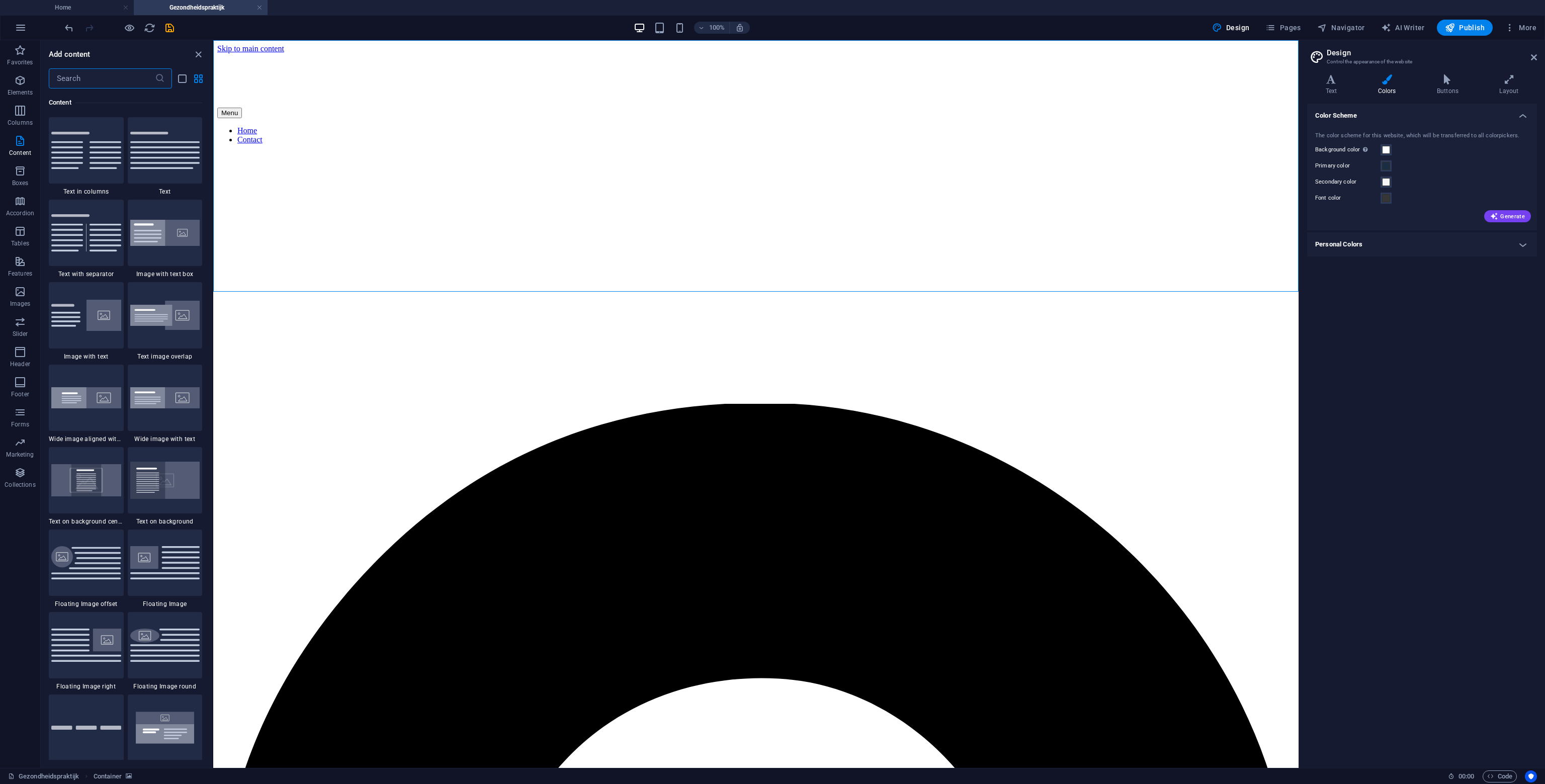
click at [113, 84] on input "text" at bounding box center [102, 78] width 106 height 20
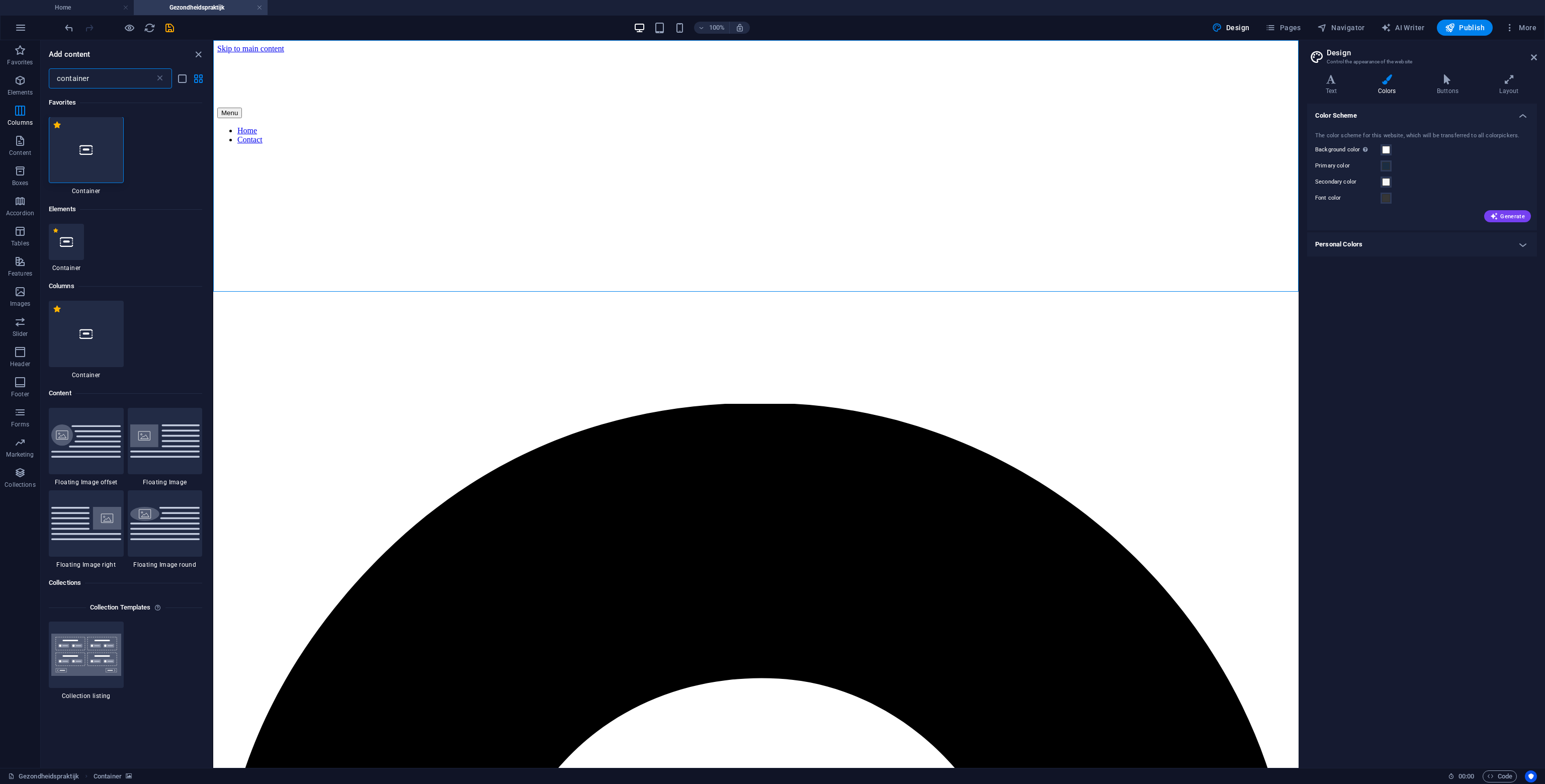
scroll to position [0, 0]
type input "container"
click at [79, 162] on div at bounding box center [86, 150] width 75 height 66
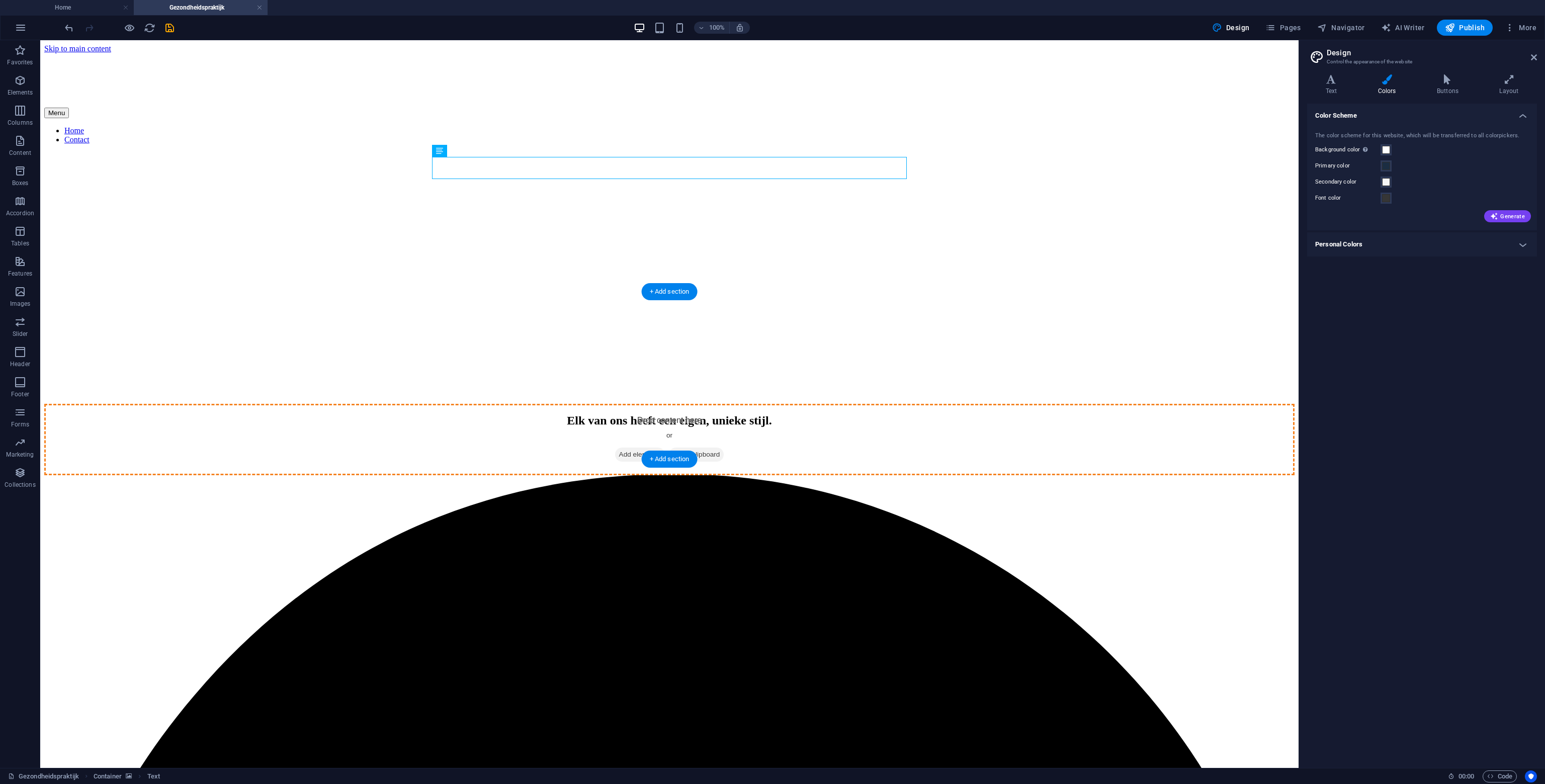
drag, startPoint x: 496, startPoint y: 170, endPoint x: 713, endPoint y: 362, distance: 289.7
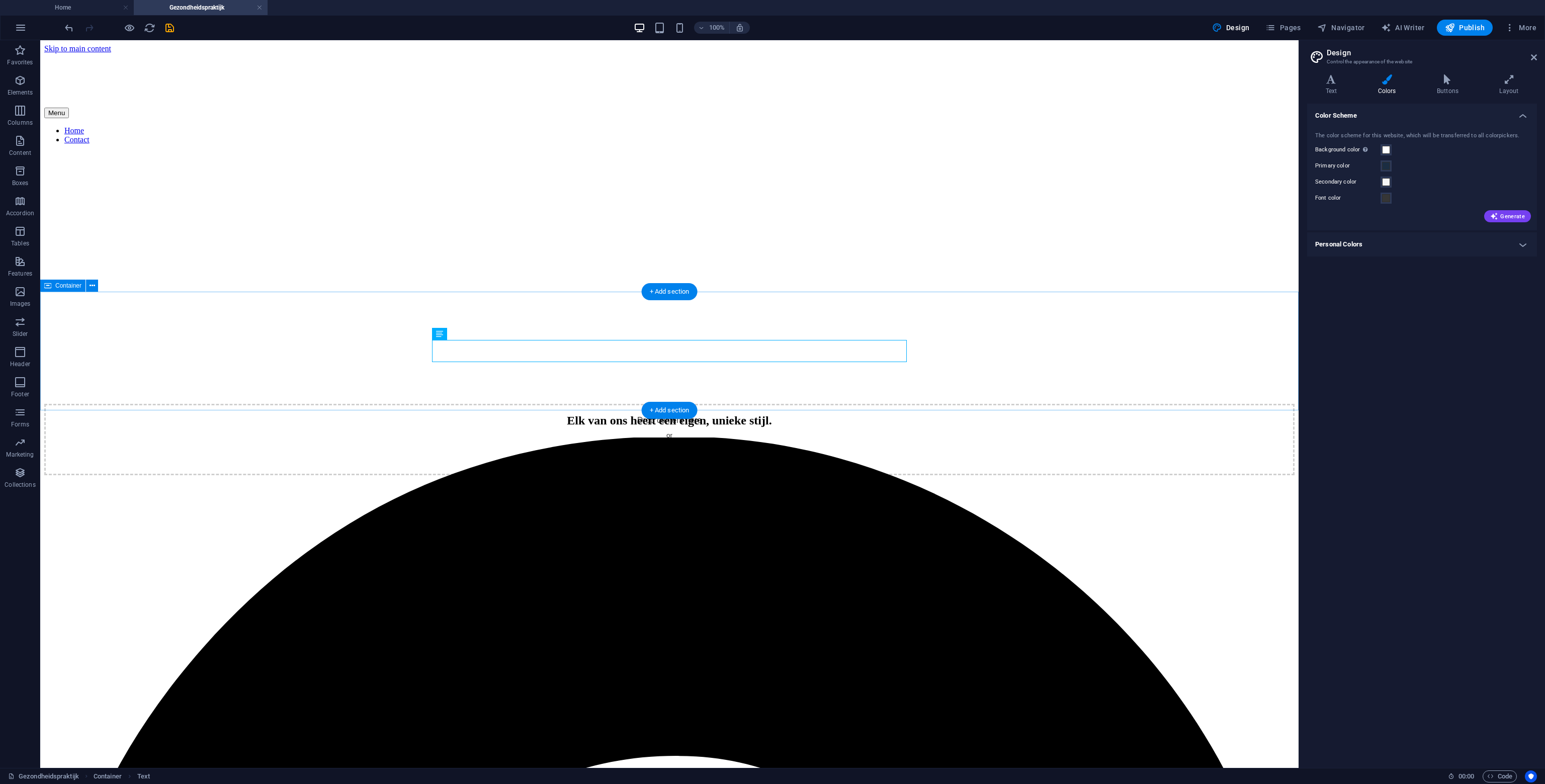
click at [517, 414] on div "Elk van ons heeft een eigen, unieke stijl." at bounding box center [669, 421] width 1250 height 14
click at [116, 414] on div "Elk van ons heeft een eigen, unieke stijl." at bounding box center [669, 421] width 1250 height 14
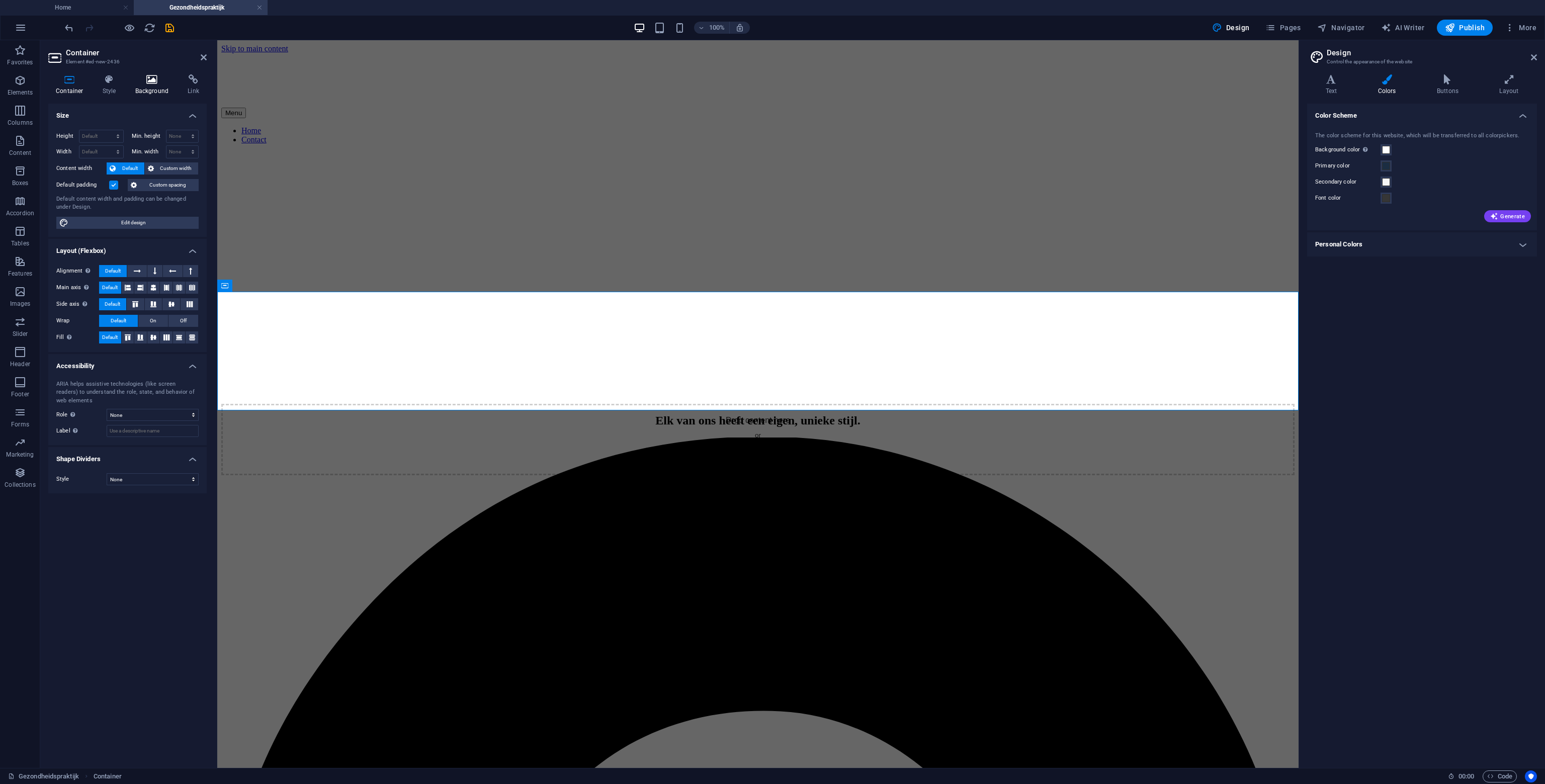
click at [146, 83] on icon at bounding box center [152, 79] width 49 height 10
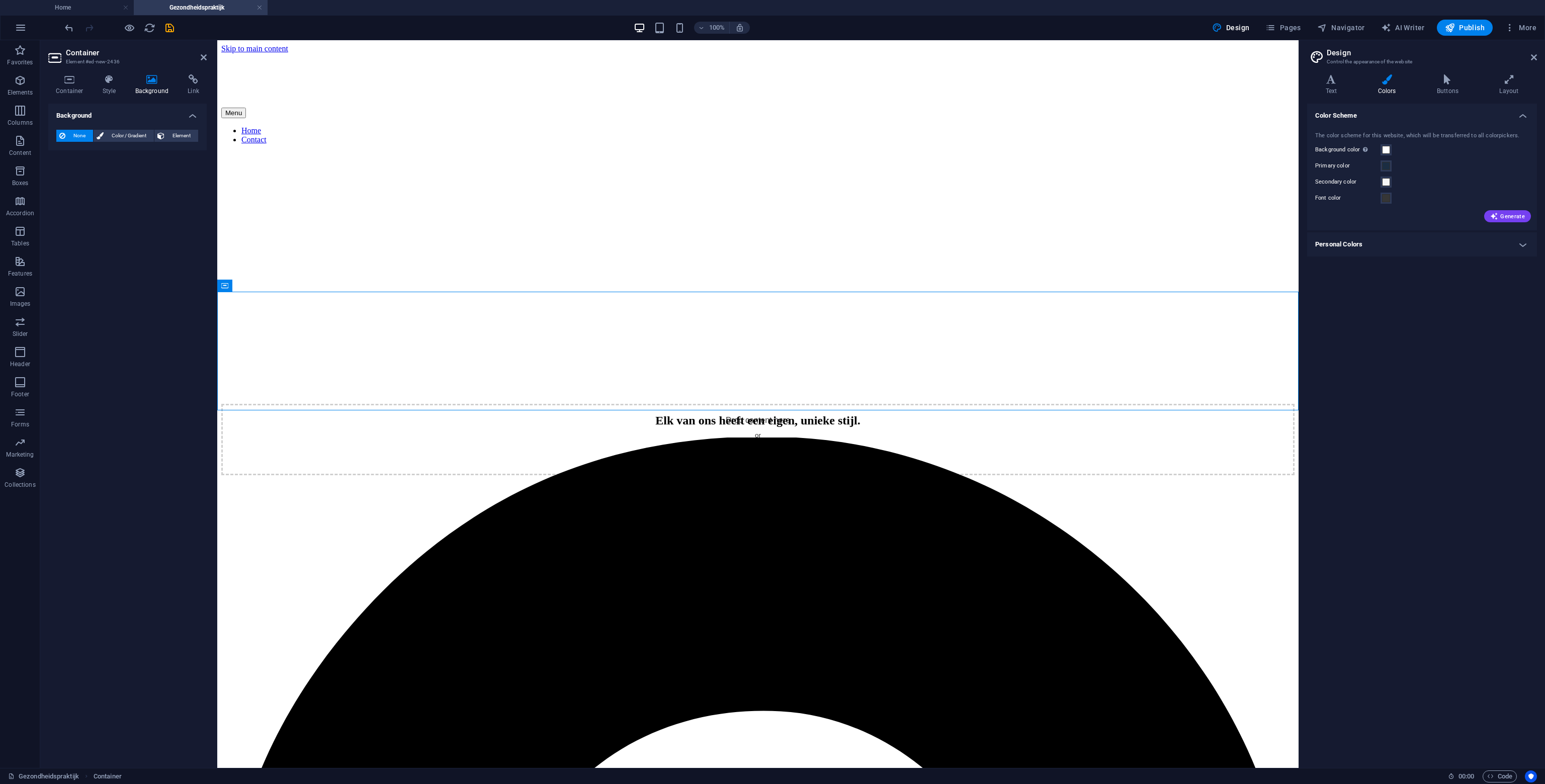
click at [154, 133] on div "None Color / Gradient Element" at bounding box center [127, 136] width 142 height 12
click at [167, 137] on span "Element" at bounding box center [181, 136] width 28 height 12
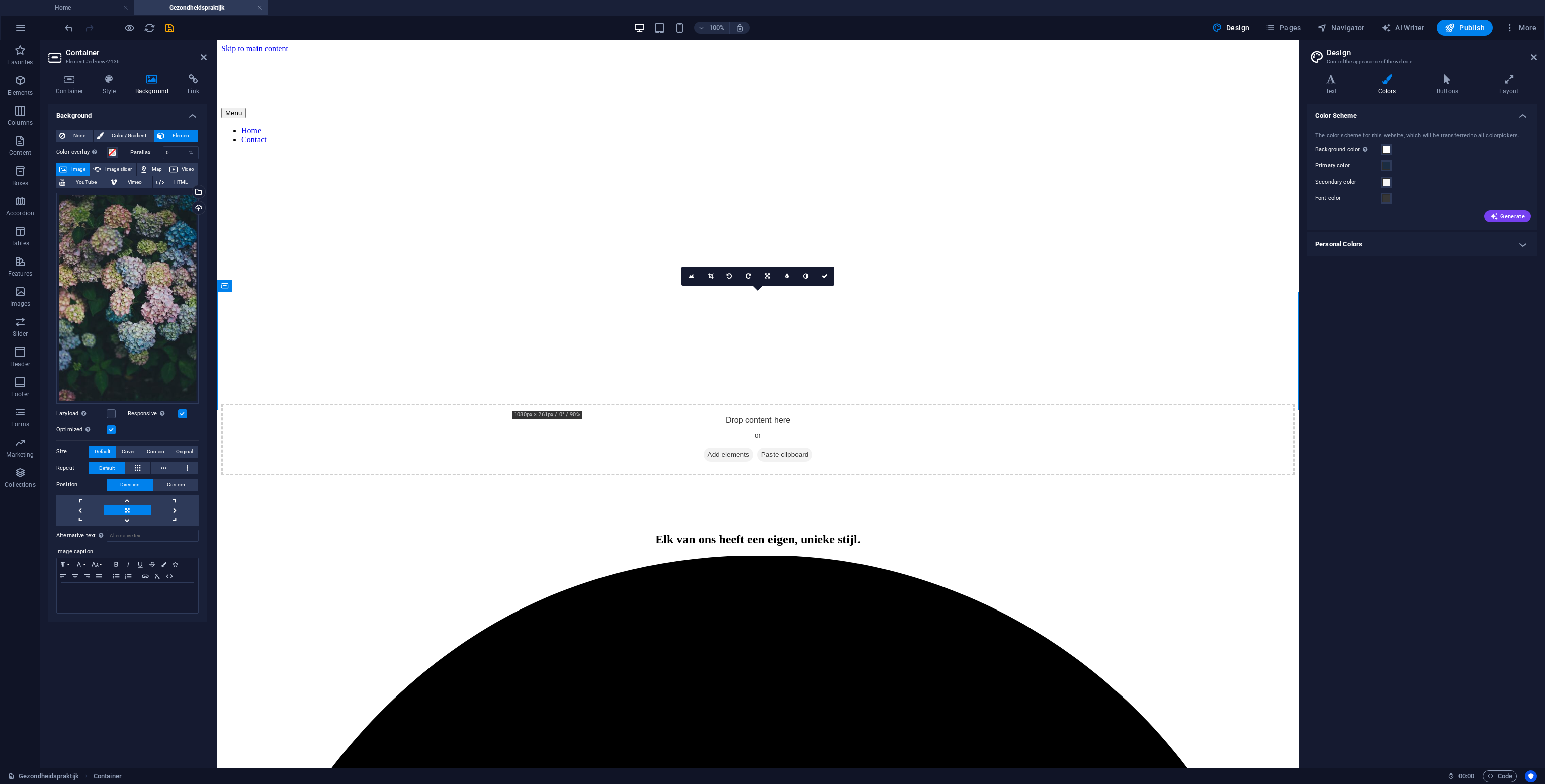
click at [489, 153] on figure at bounding box center [758, 153] width 1074 height 0
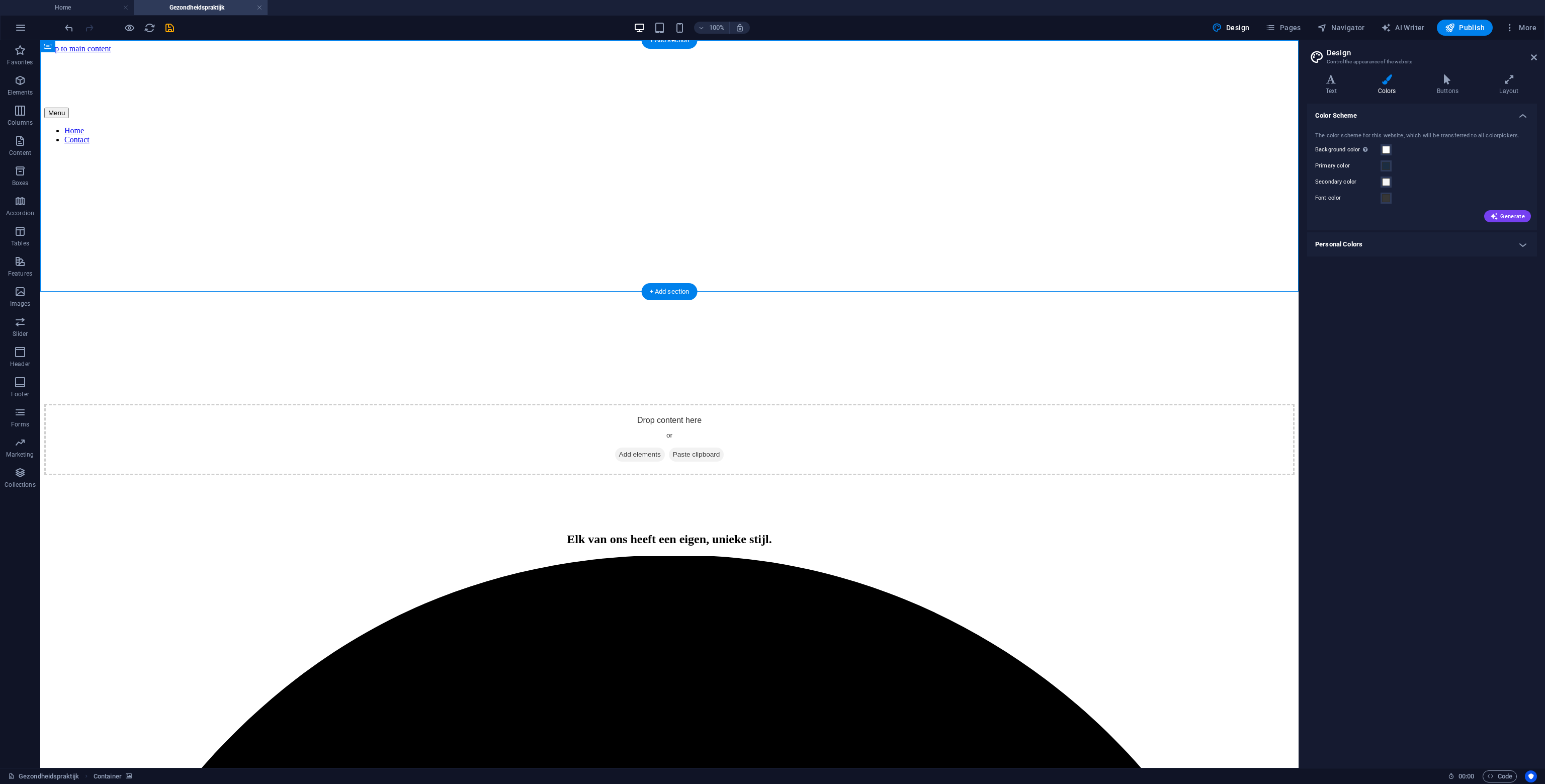
click at [208, 153] on figure at bounding box center [669, 153] width 1250 height 0
click at [207, 153] on figure at bounding box center [669, 153] width 1250 height 0
select select "px"
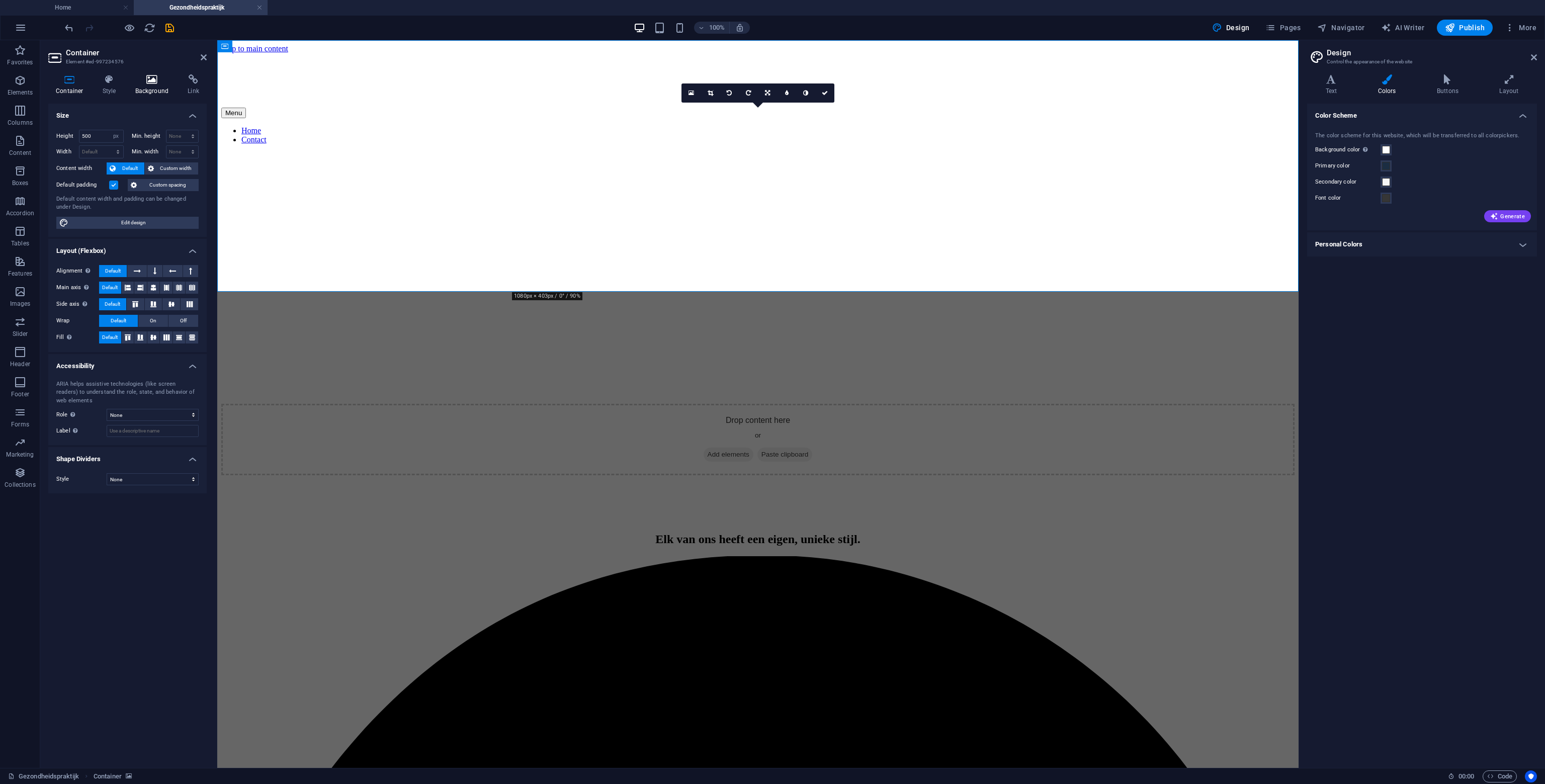
click at [147, 80] on icon at bounding box center [152, 79] width 49 height 10
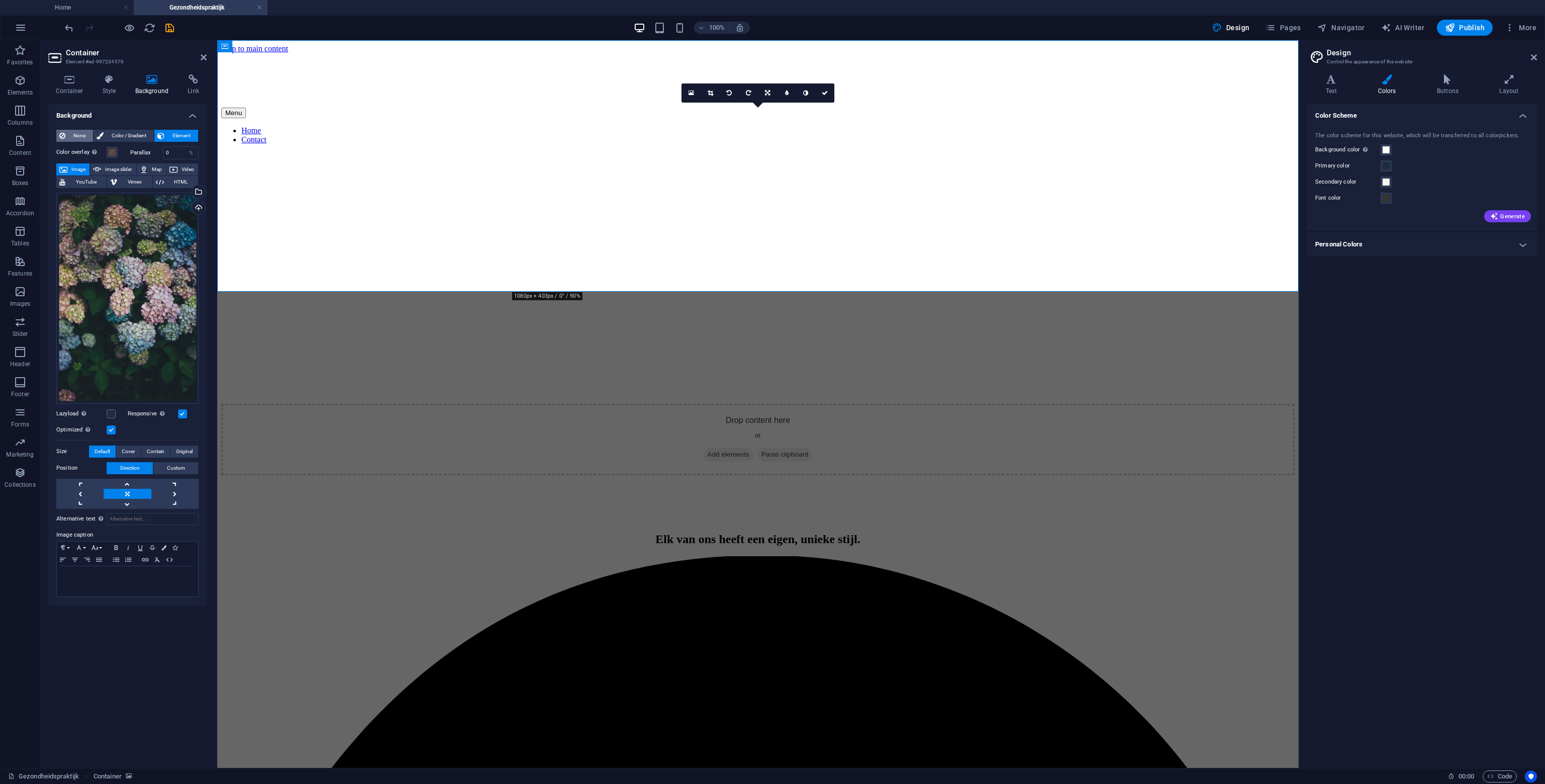
click at [80, 136] on span "None" at bounding box center [79, 136] width 22 height 12
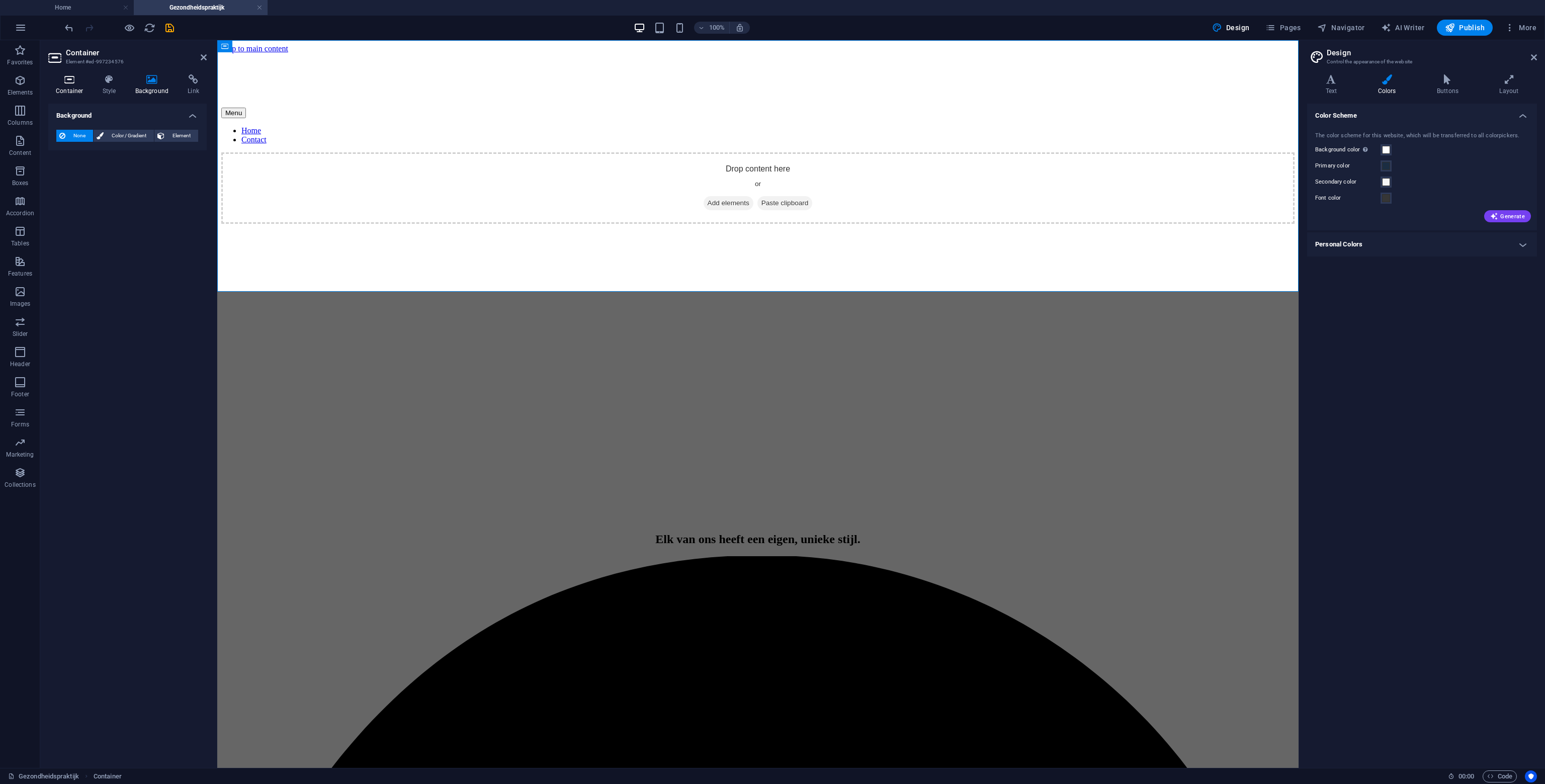
click at [70, 84] on icon at bounding box center [69, 79] width 43 height 10
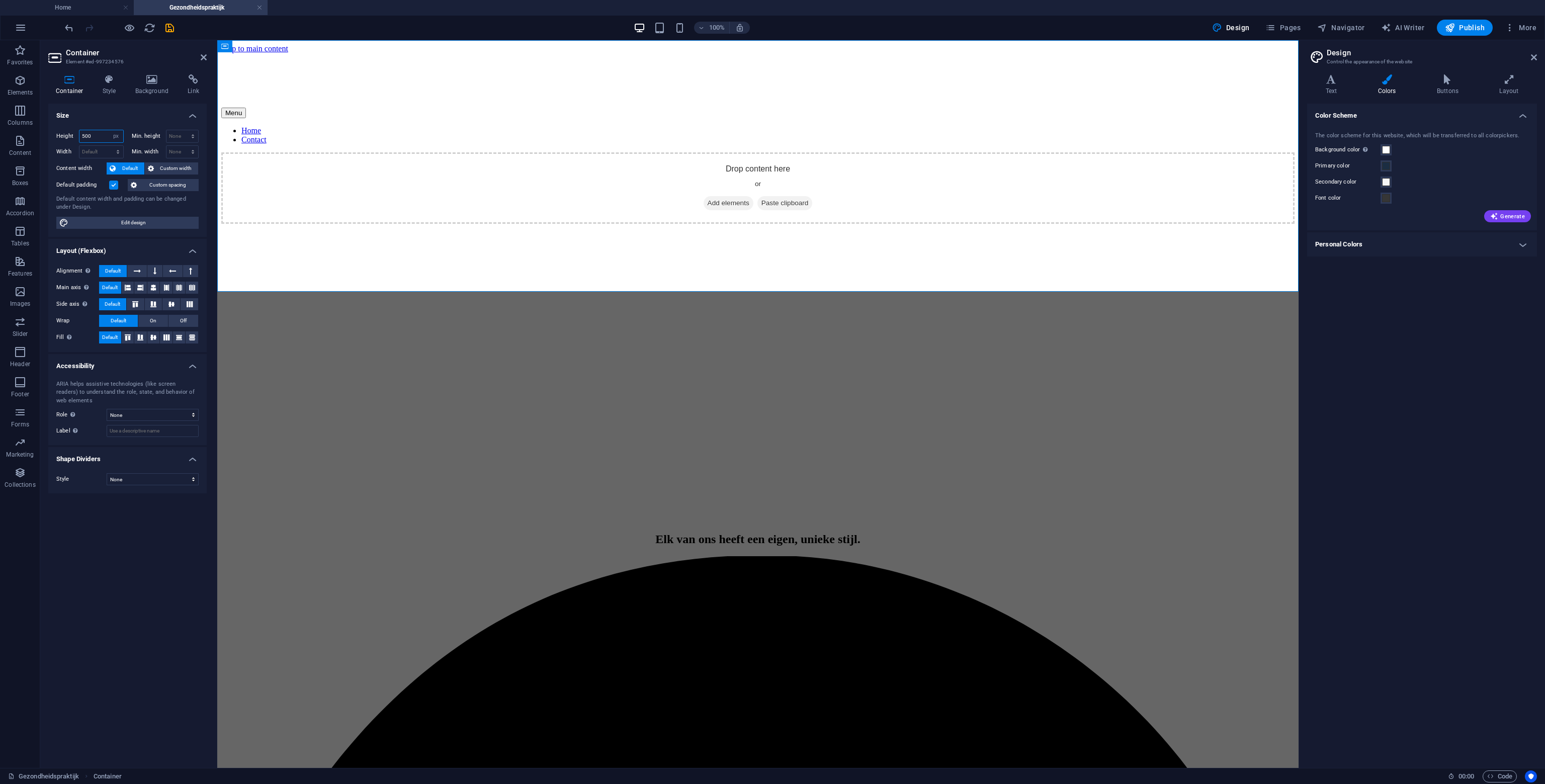
click at [99, 137] on input "500" at bounding box center [101, 136] width 44 height 12
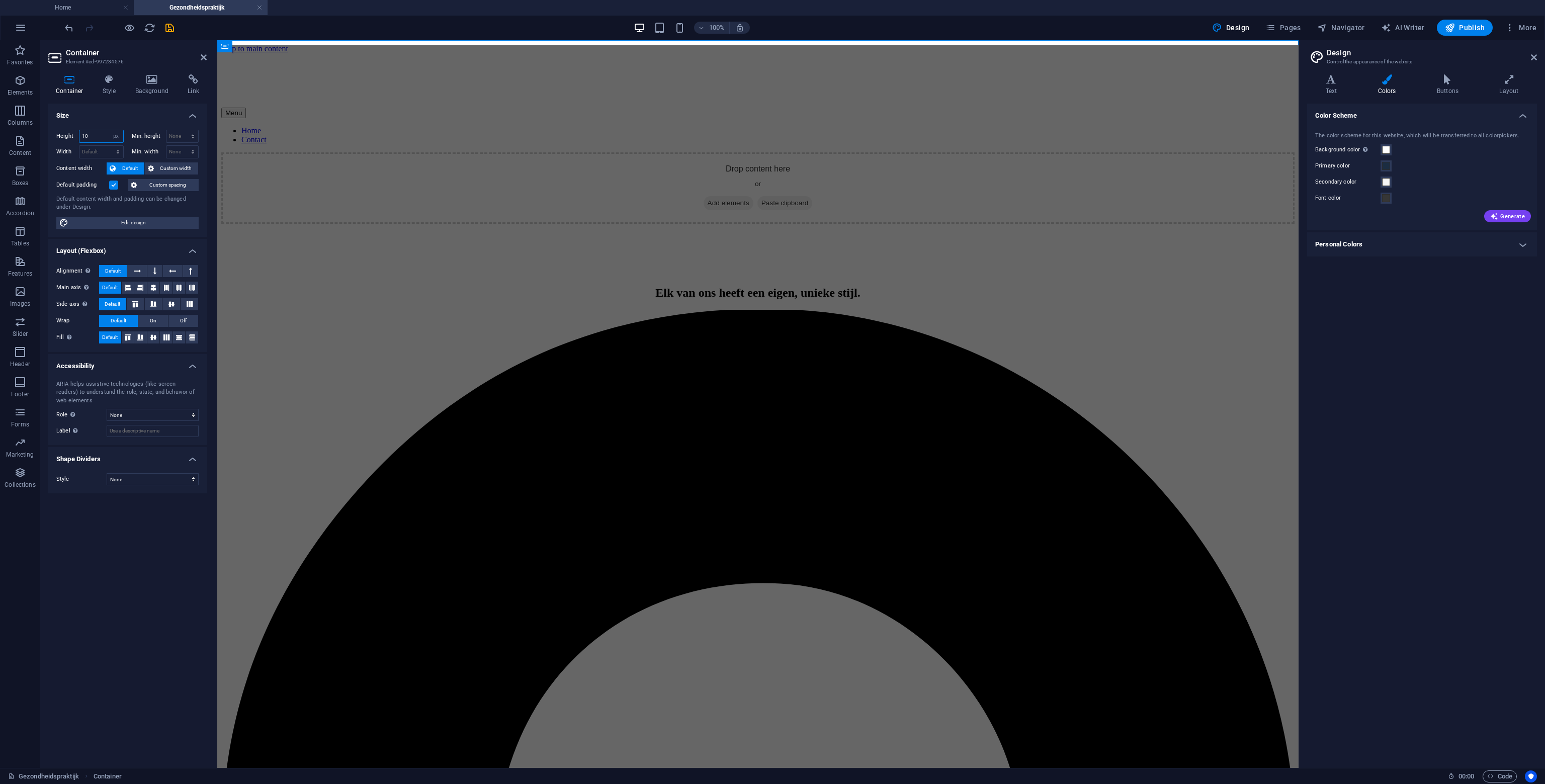
click at [100, 133] on input "10" at bounding box center [101, 136] width 44 height 12
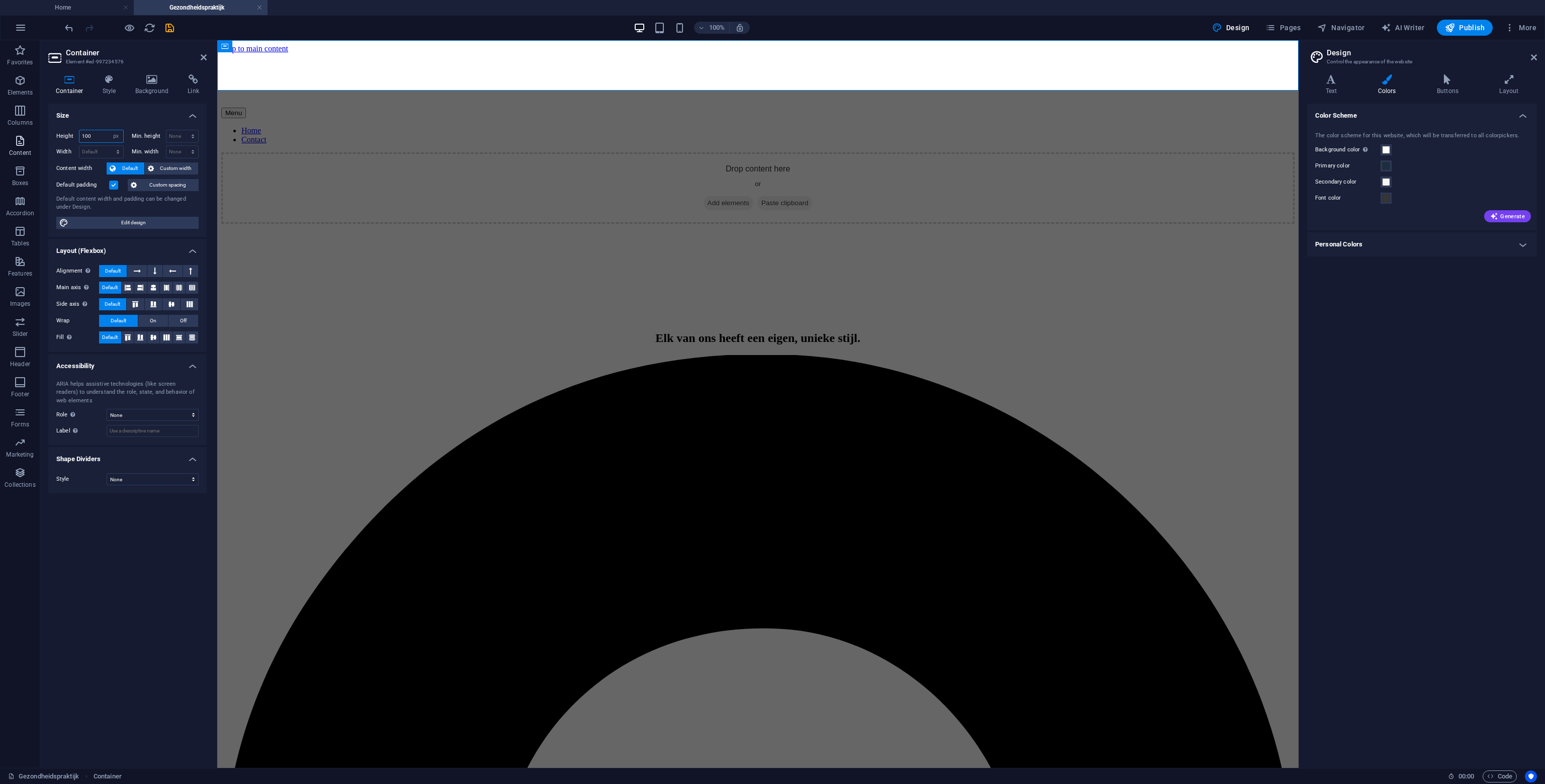
drag, startPoint x: 93, startPoint y: 134, endPoint x: 31, endPoint y: 133, distance: 62.0
click at [31, 133] on section "Favorites Elements Columns Content Boxes Accordion Tables Features Images Slide…" at bounding box center [649, 404] width 1299 height 727
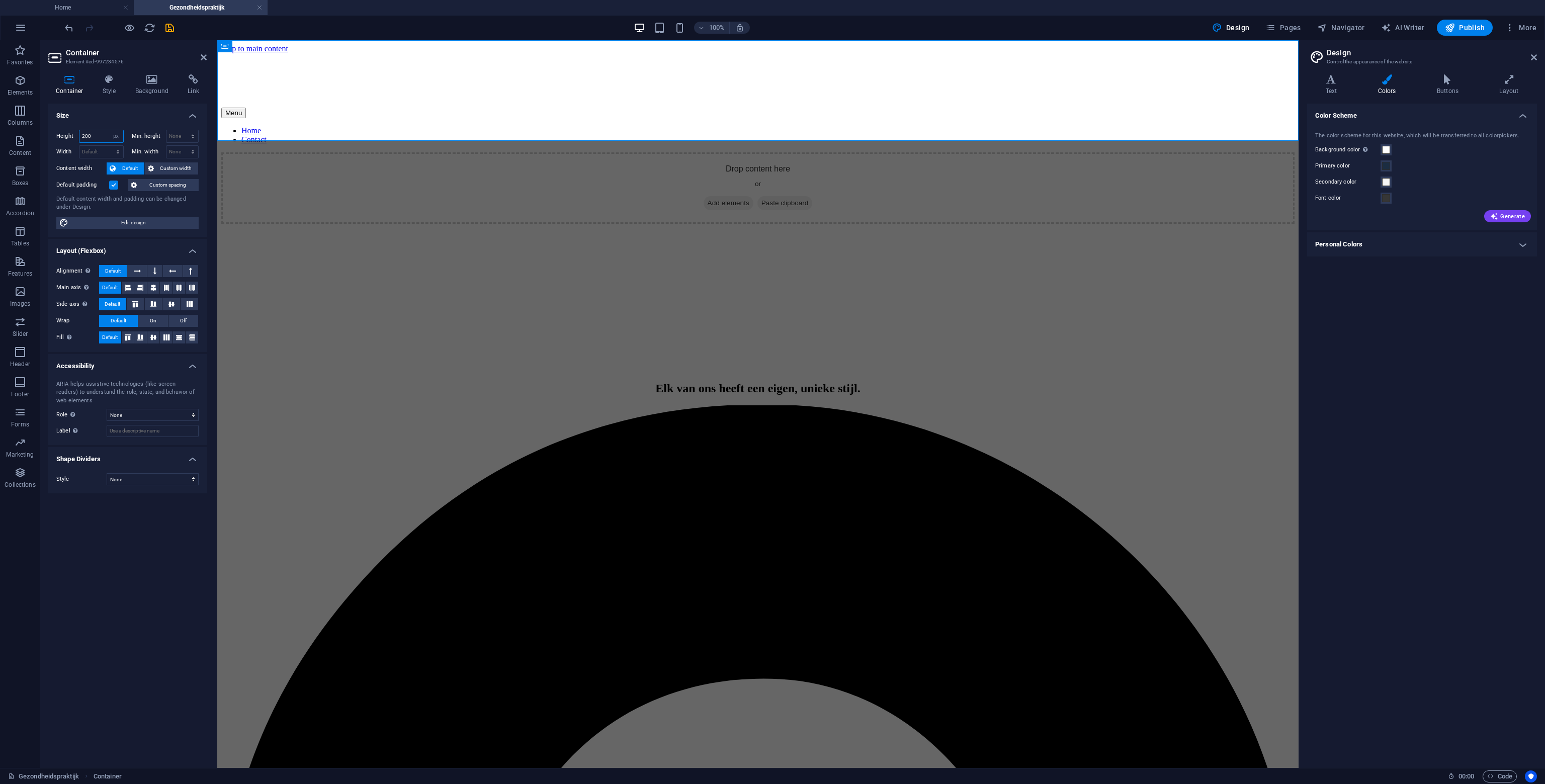
drag, startPoint x: 92, startPoint y: 136, endPoint x: 44, endPoint y: 136, distance: 48.0
click at [35, 135] on section "Favorites Elements Columns Content Boxes Accordion Tables Features Images Slide…" at bounding box center [649, 404] width 1299 height 727
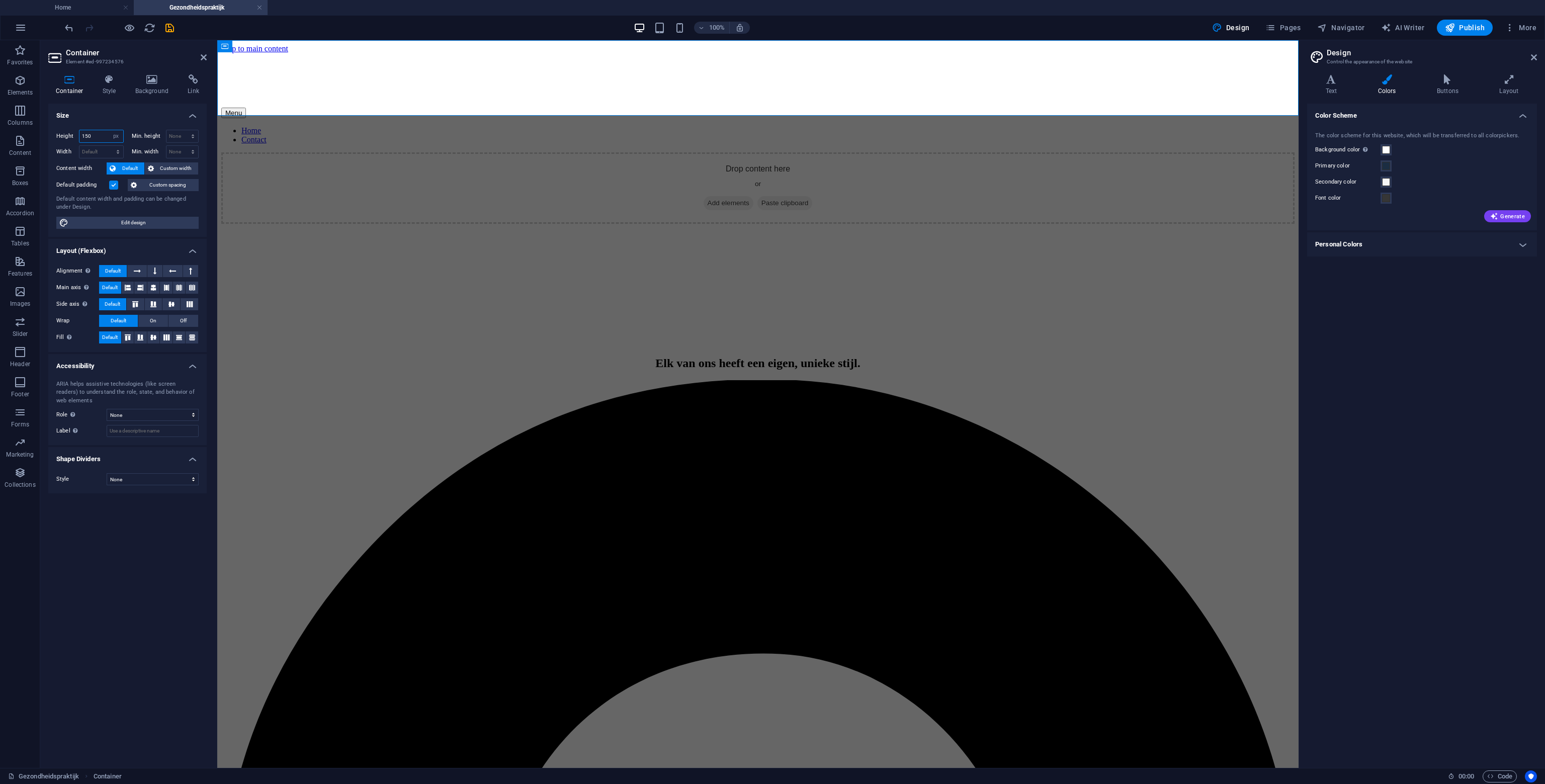
click at [99, 134] on input "150" at bounding box center [101, 136] width 44 height 12
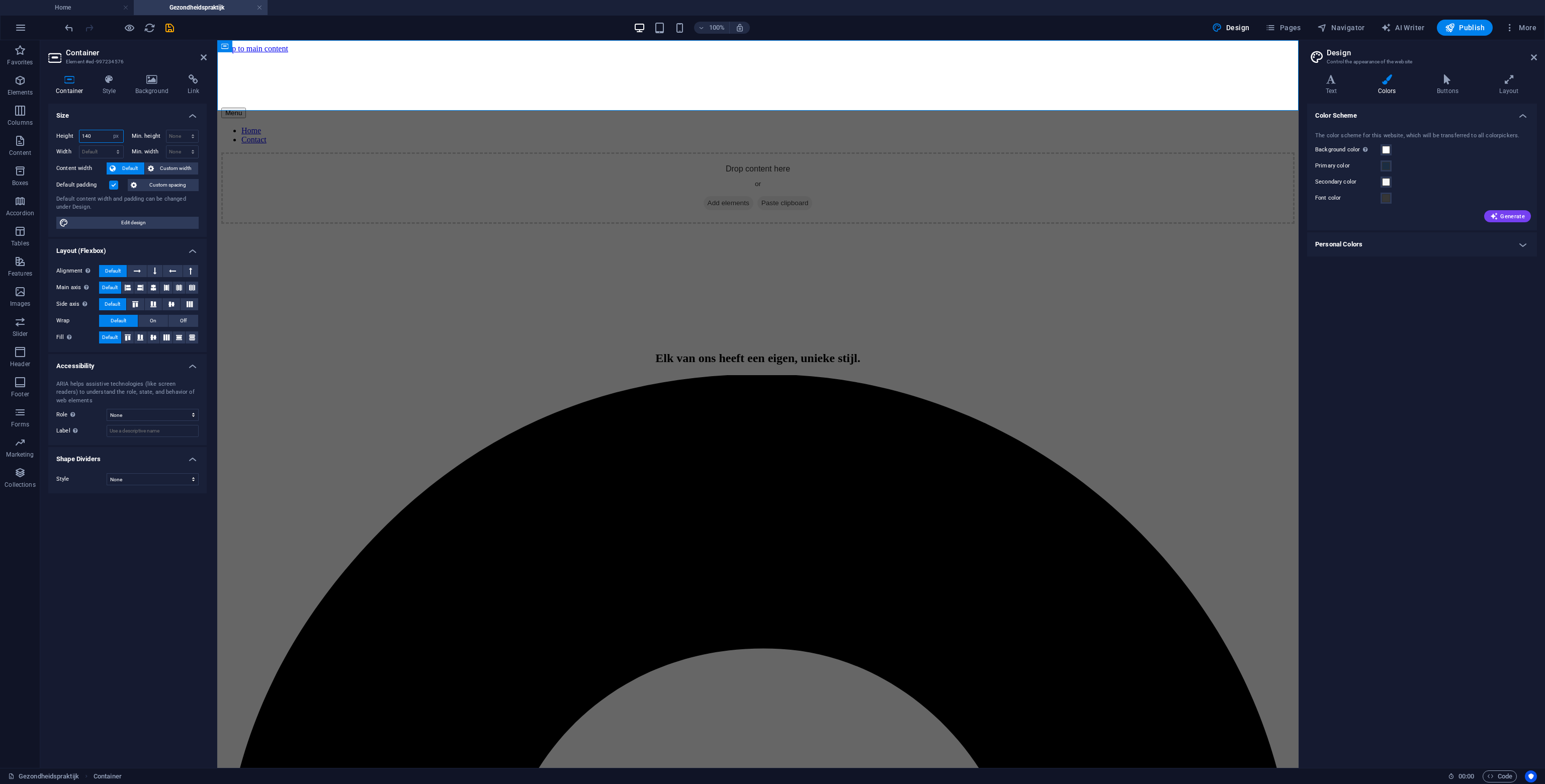
click at [103, 134] on input "140" at bounding box center [101, 136] width 44 height 12
type input "135"
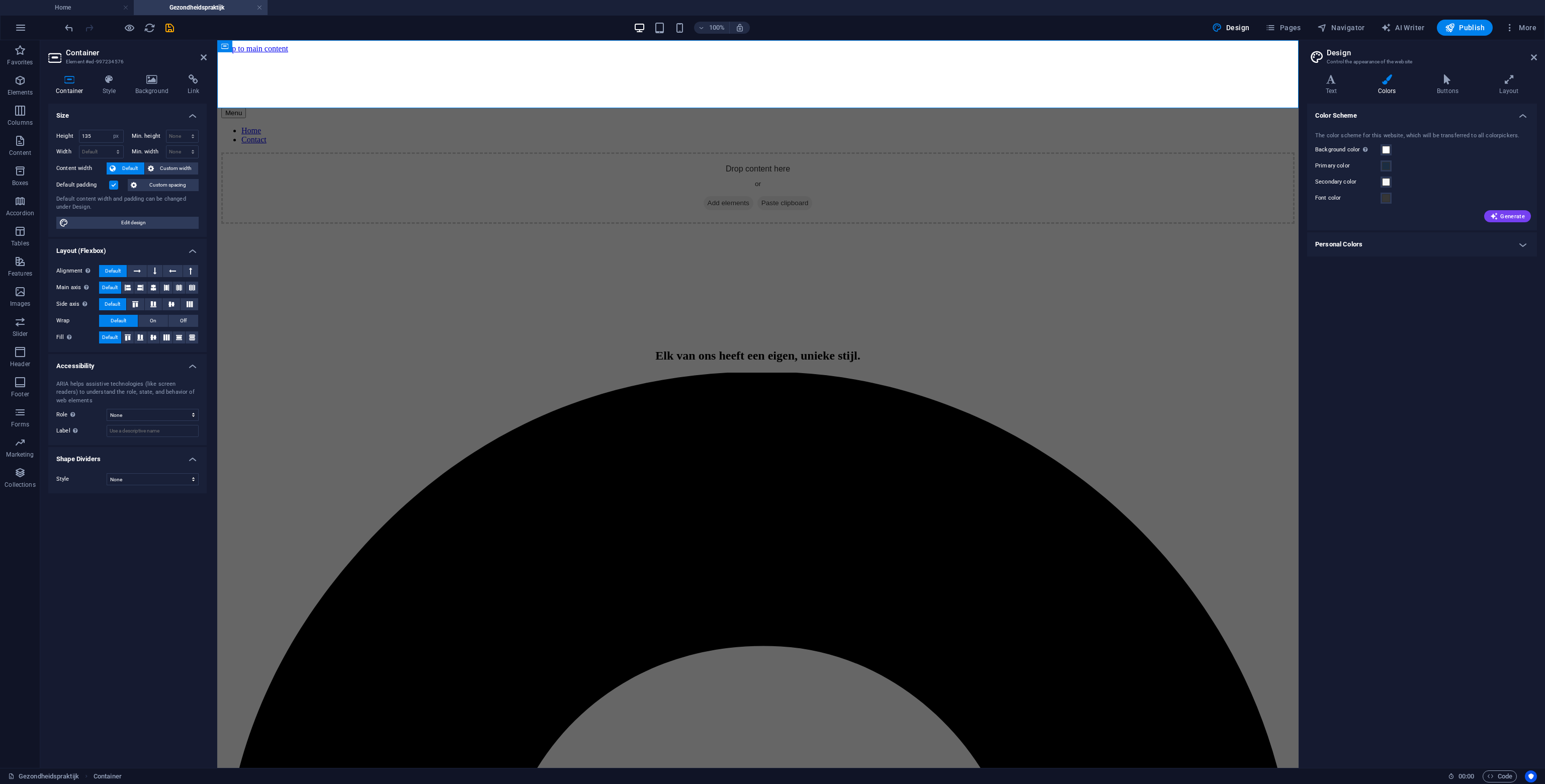
click at [438, 221] on figure at bounding box center [758, 221] width 1074 height 0
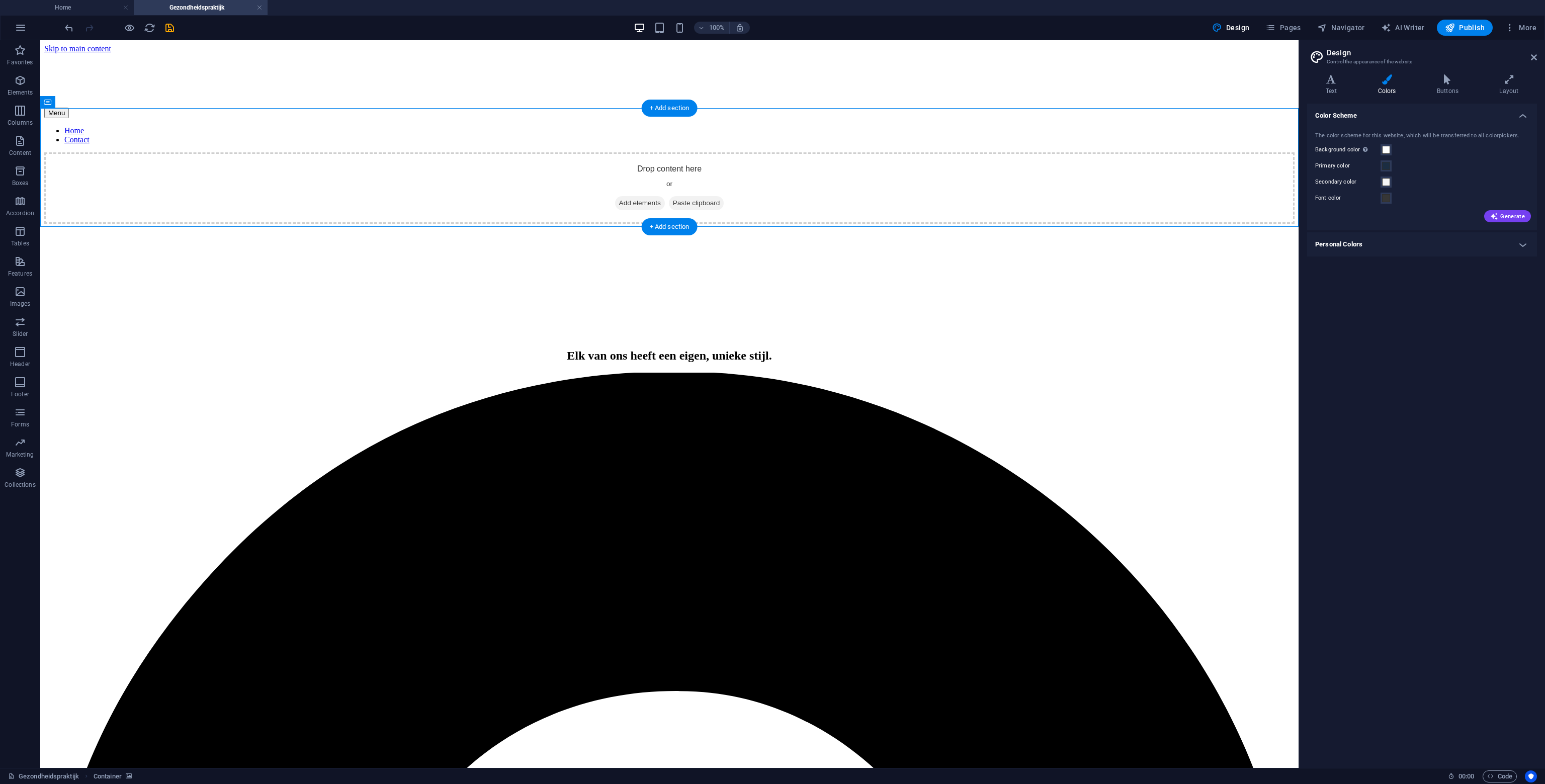
click at [294, 221] on figure at bounding box center [669, 221] width 1250 height 0
click at [295, 221] on figure at bounding box center [669, 221] width 1250 height 0
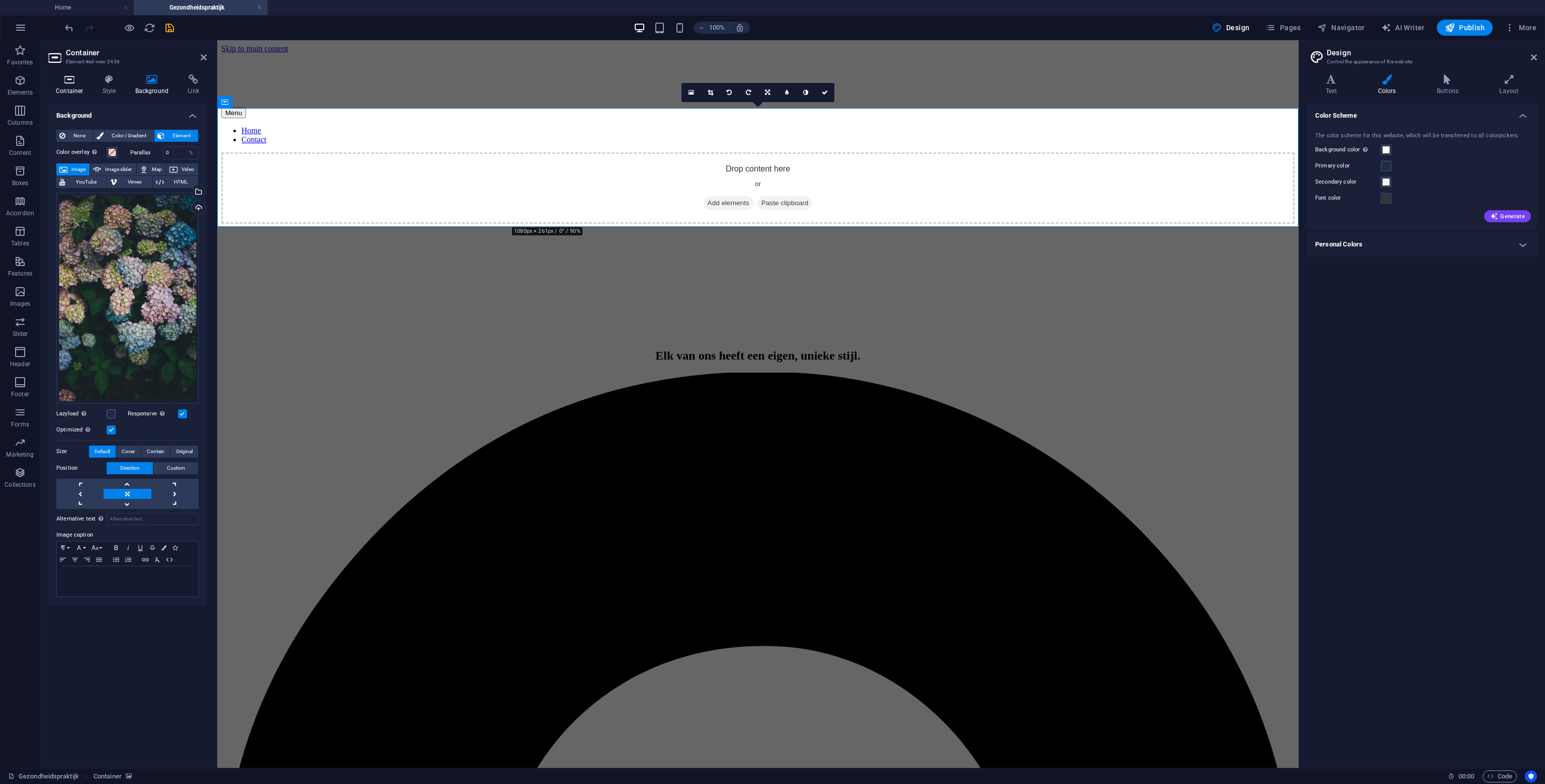
click at [84, 85] on h4 "Container" at bounding box center [72, 85] width 47 height 21
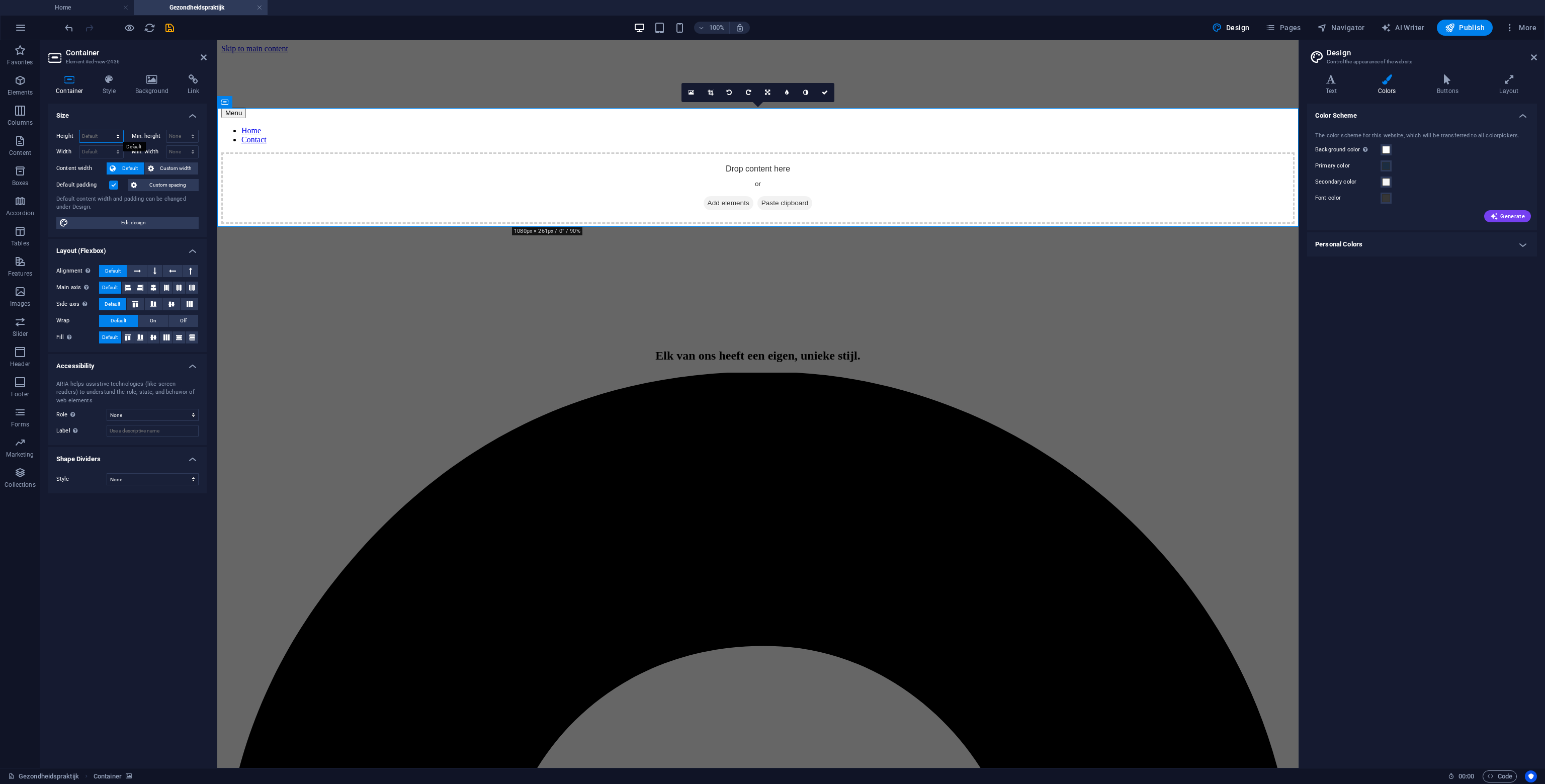
click at [105, 136] on select "Default px rem % vh vw" at bounding box center [101, 136] width 44 height 12
select select "px"
click at [109, 130] on select "Default px rem % vh vw" at bounding box center [101, 136] width 44 height 12
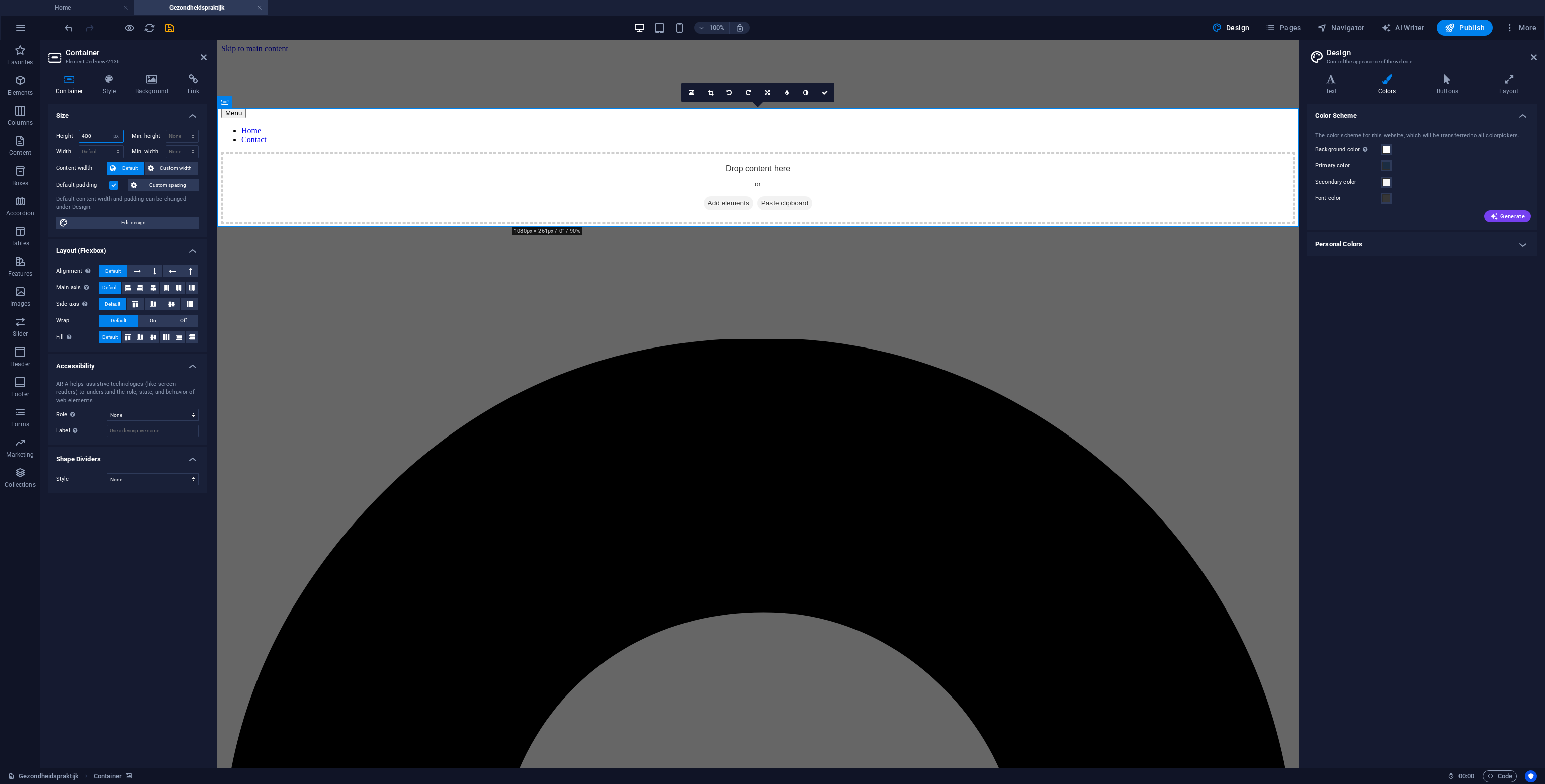
type input "400"
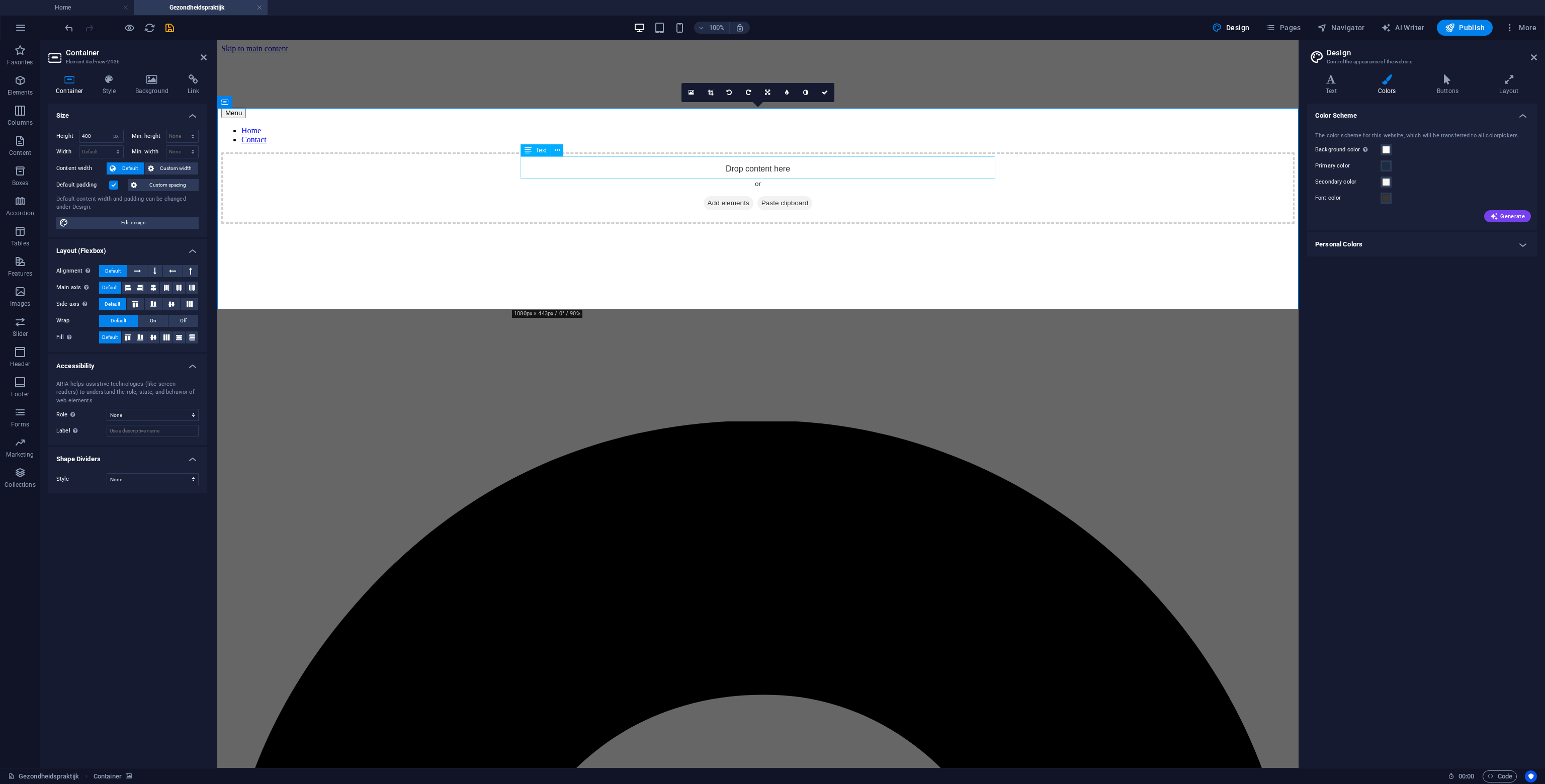
click at [616, 432] on div "Elk van ons heeft een eigen, unieke stijl." at bounding box center [758, 439] width 1074 height 14
click at [537, 153] on span "Text" at bounding box center [541, 150] width 11 height 6
click at [532, 147] on div "Text" at bounding box center [536, 150] width 31 height 12
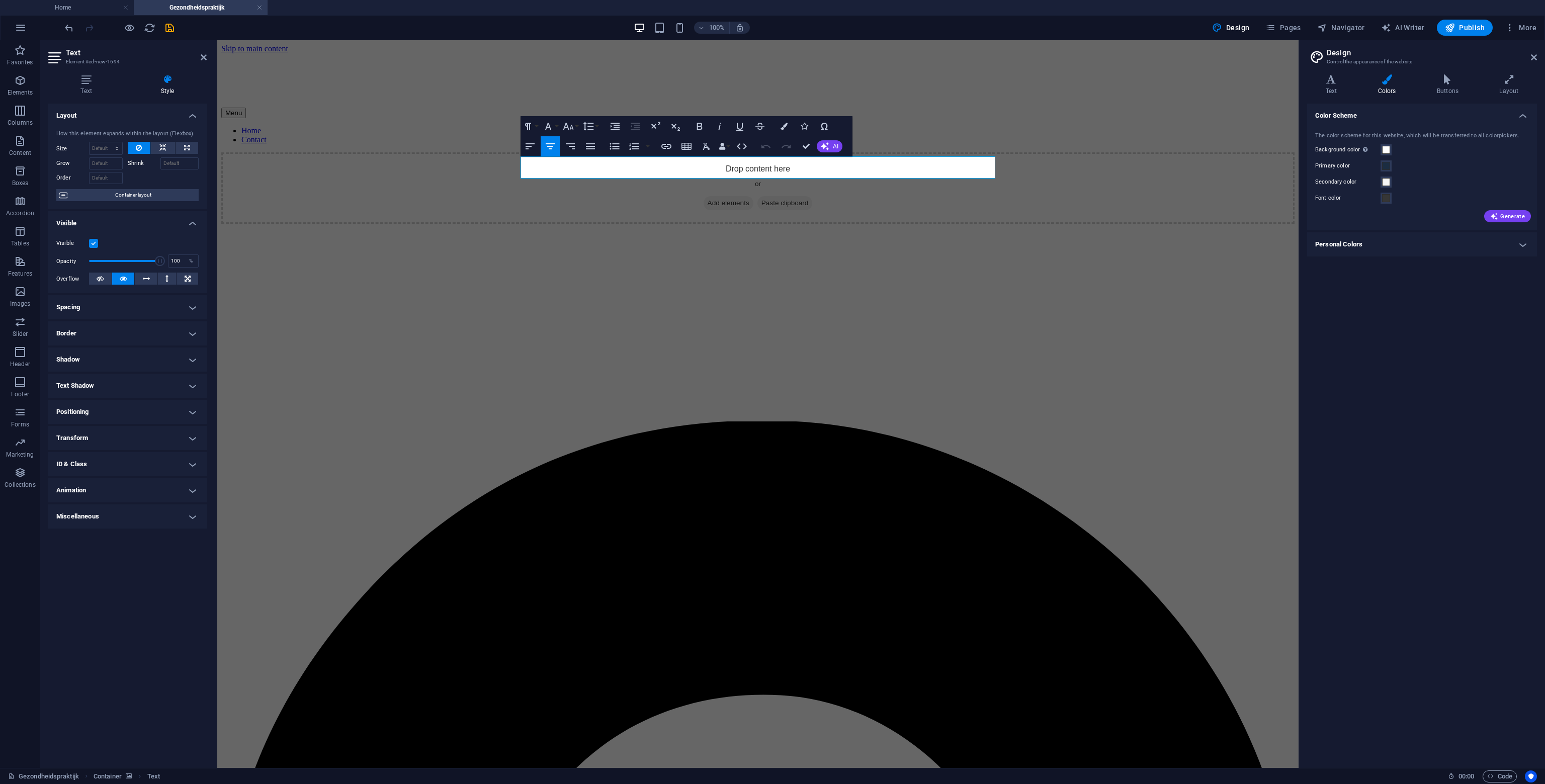
click at [549, 144] on icon "button" at bounding box center [550, 147] width 12 height 12
click at [94, 75] on icon at bounding box center [85, 79] width 76 height 10
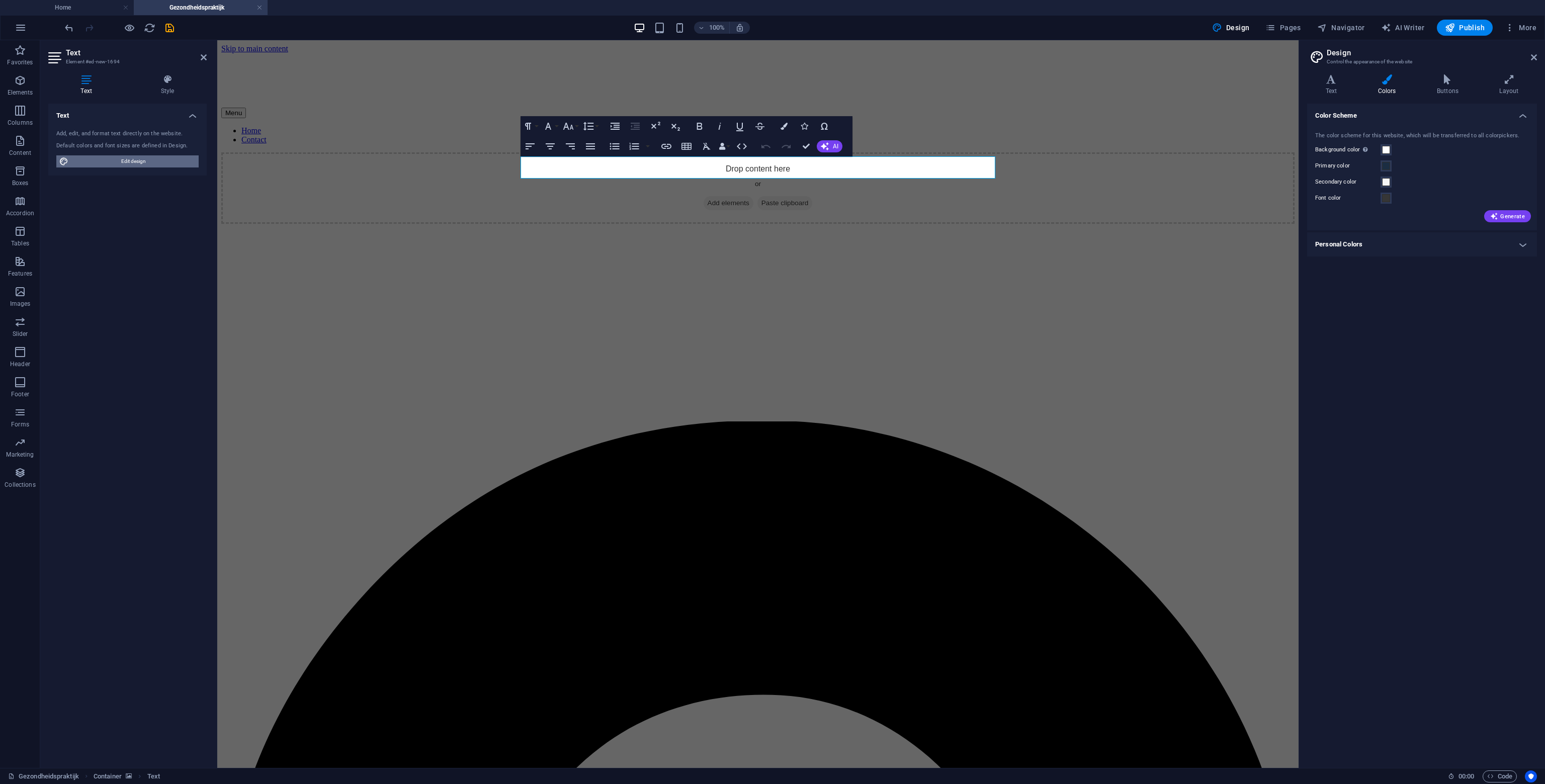
click at [139, 160] on span "Edit design" at bounding box center [133, 161] width 124 height 12
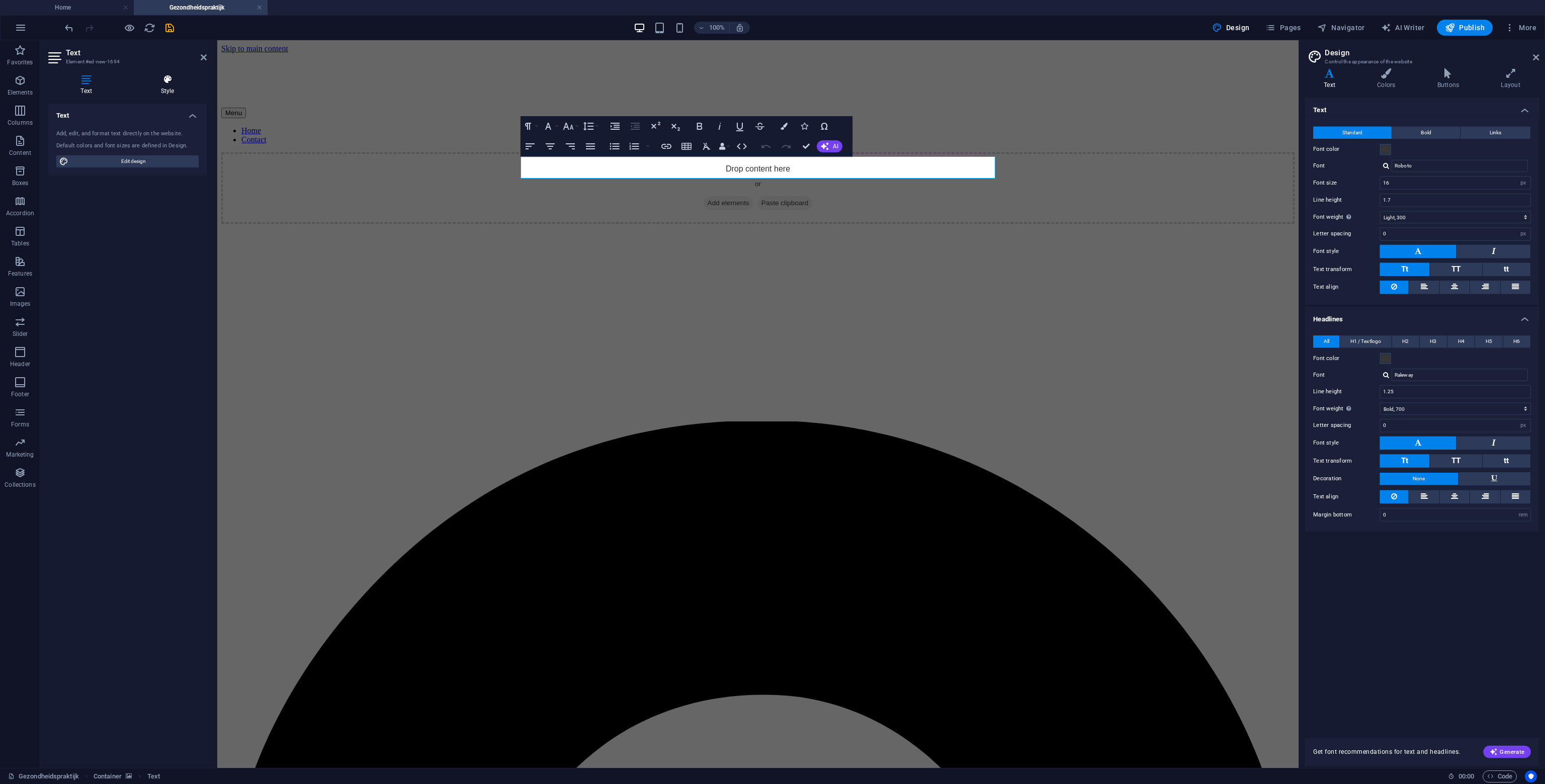
click at [172, 92] on h4 "Style" at bounding box center [167, 85] width 79 height 21
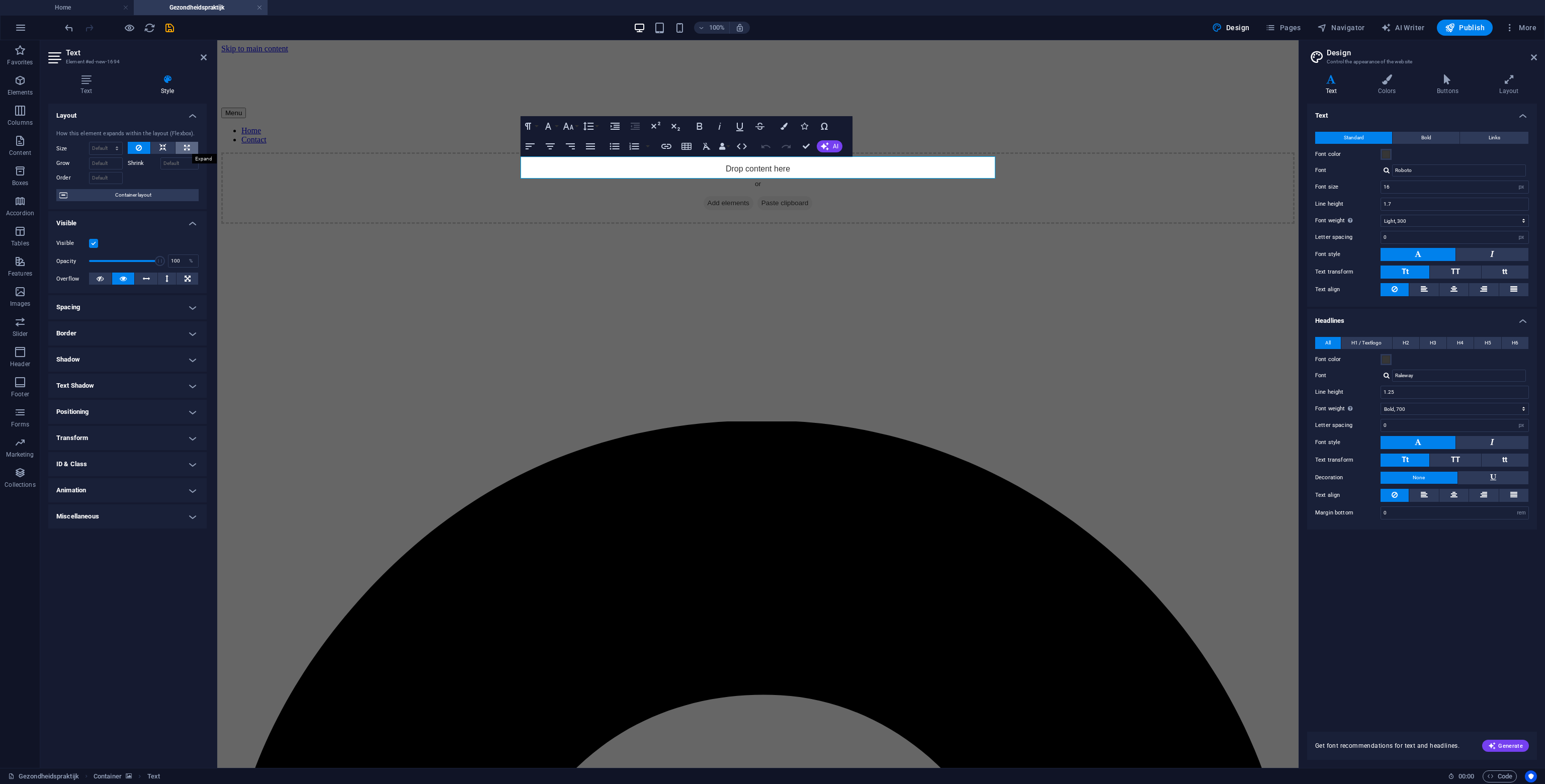
click at [187, 148] on icon at bounding box center [187, 148] width 5 height 12
type input "100"
select select "%"
click at [157, 149] on button at bounding box center [163, 148] width 24 height 12
select select "DISABLED_OPTION_VALUE"
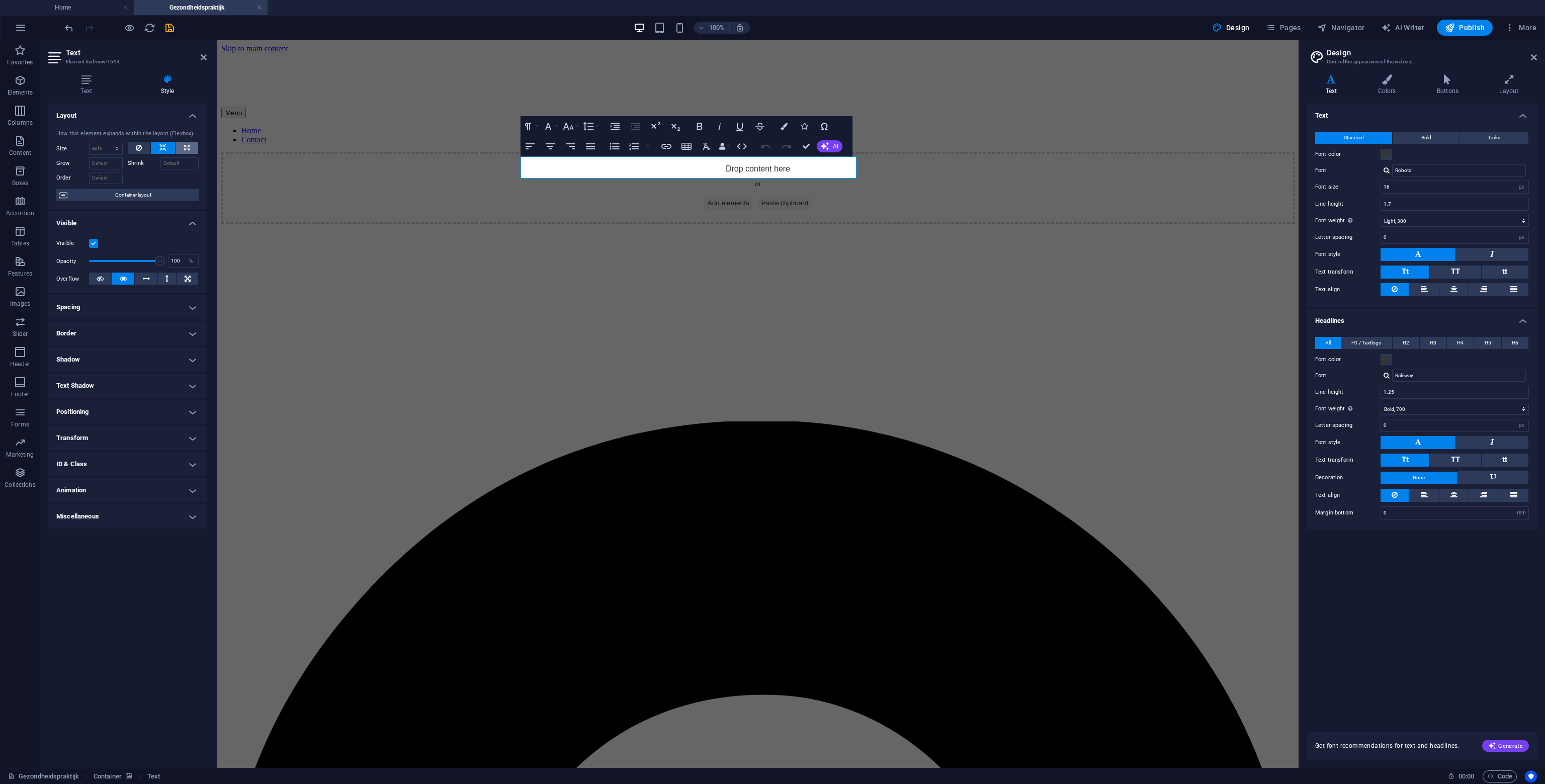
click at [183, 146] on button at bounding box center [187, 148] width 23 height 12
type input "100"
select select "%"
click at [117, 194] on span "Container layout" at bounding box center [133, 195] width 126 height 12
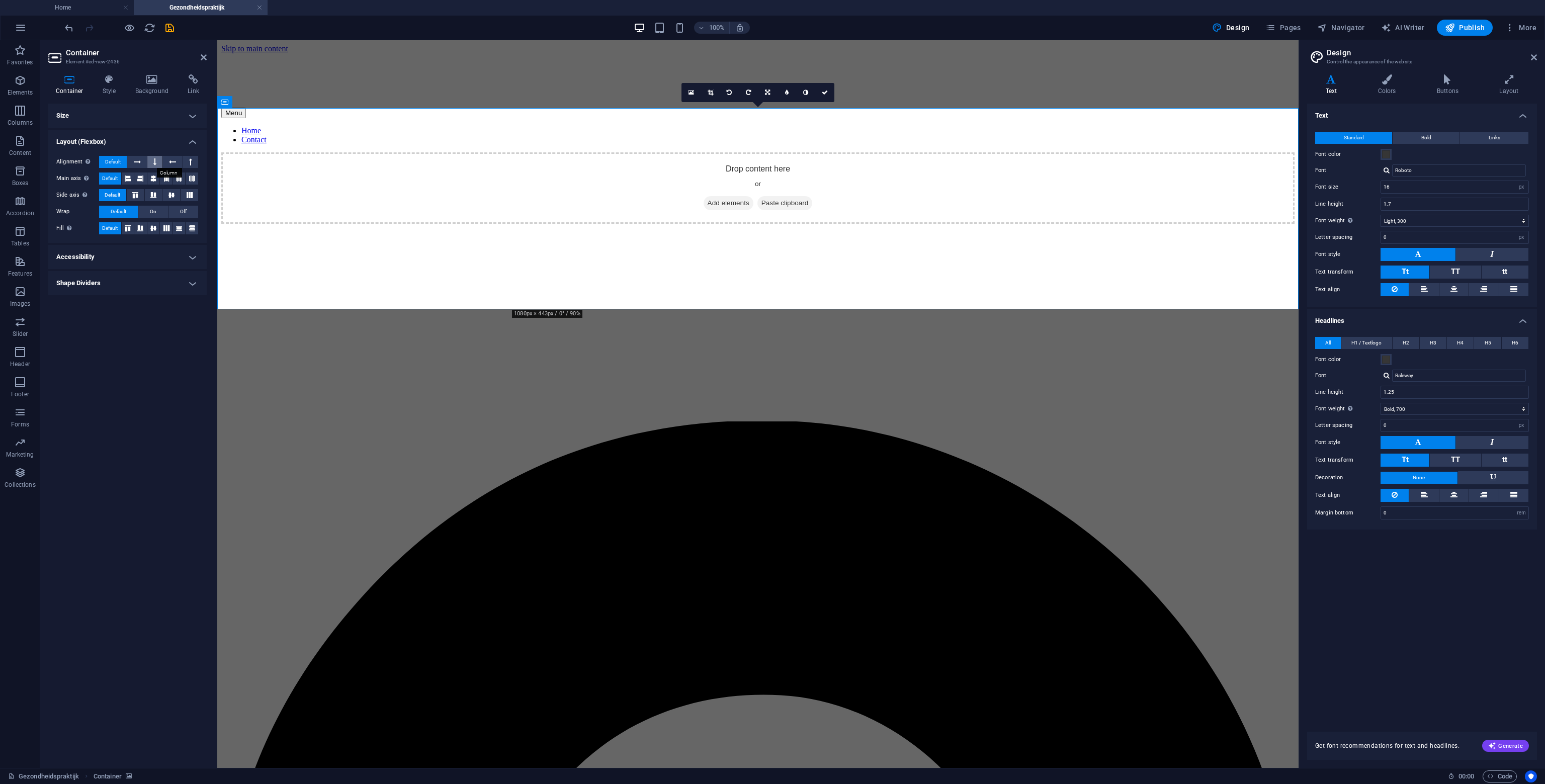
click at [155, 161] on icon at bounding box center [154, 162] width 3 height 12
click at [140, 163] on icon at bounding box center [137, 162] width 7 height 12
click at [185, 162] on button at bounding box center [190, 162] width 15 height 12
click at [169, 163] on icon at bounding box center [173, 162] width 7 height 12
click at [140, 193] on icon at bounding box center [135, 194] width 12 height 6
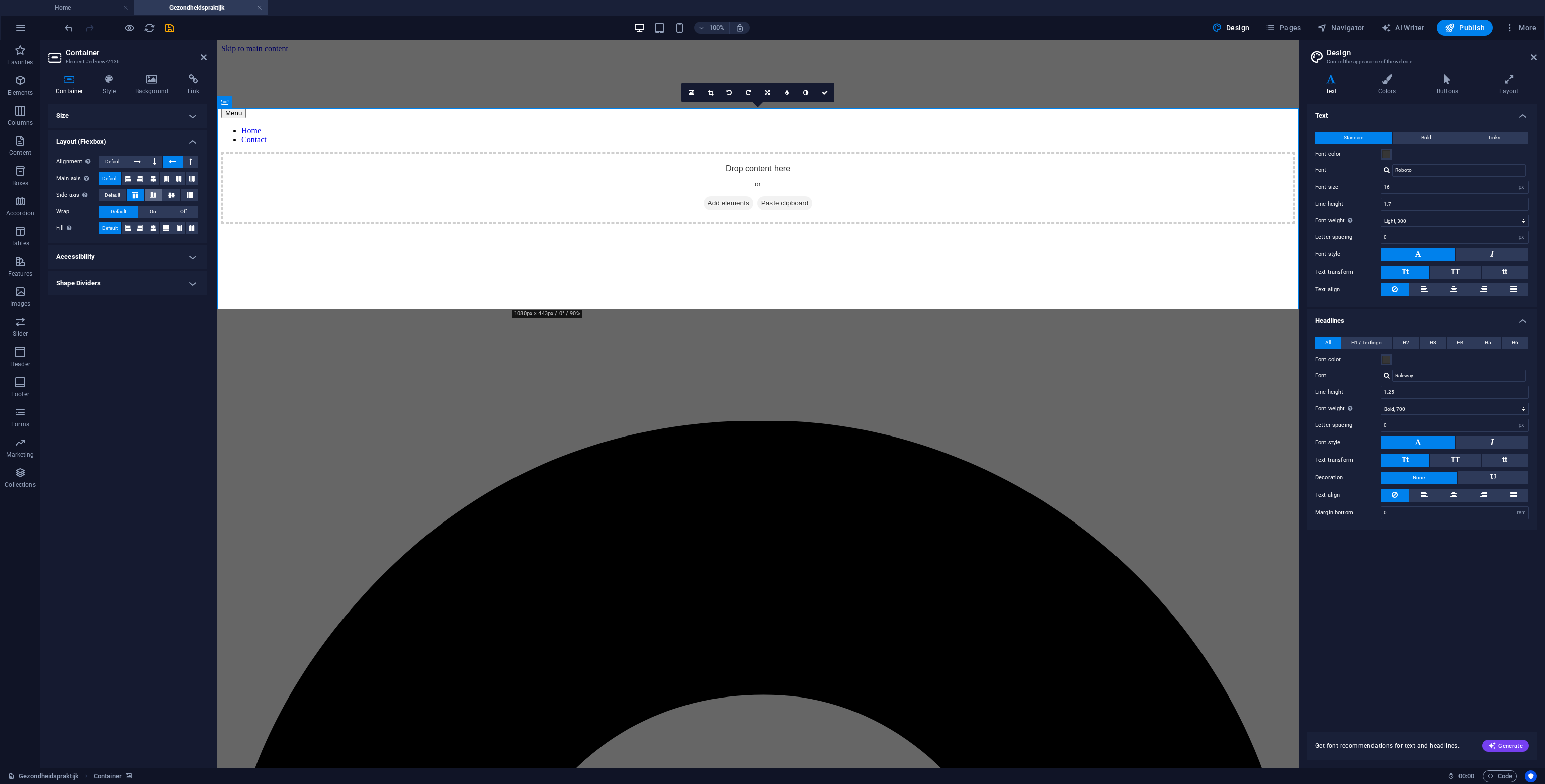
click at [159, 193] on icon at bounding box center [154, 194] width 12 height 6
click at [175, 194] on icon at bounding box center [172, 194] width 12 height 6
drag, startPoint x: 195, startPoint y: 193, endPoint x: 188, endPoint y: 194, distance: 7.1
click at [195, 193] on button at bounding box center [189, 195] width 17 height 12
click at [113, 193] on span "Default" at bounding box center [113, 195] width 16 height 12
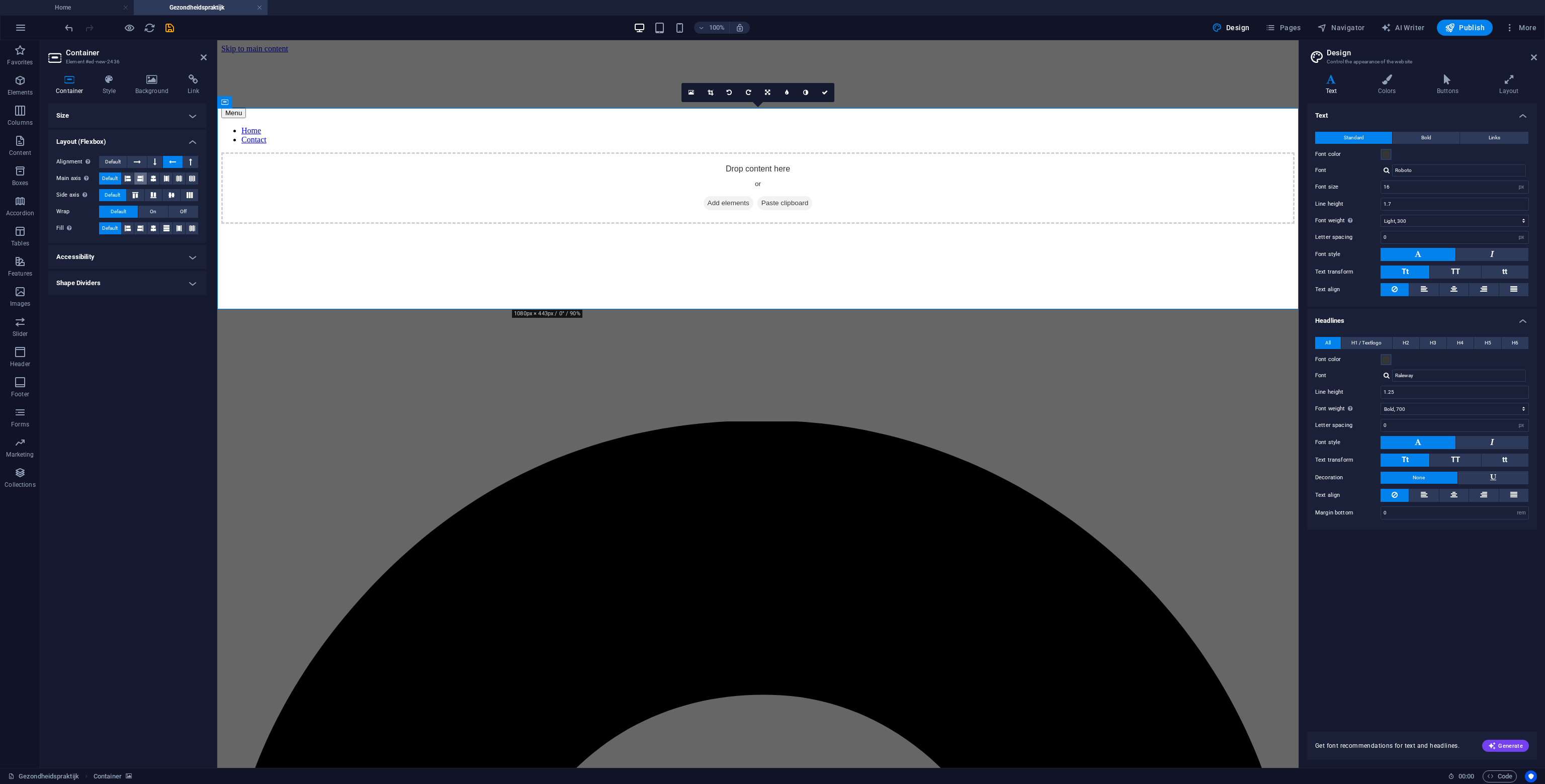
click at [136, 176] on button at bounding box center [140, 179] width 12 height 12
click at [153, 178] on icon at bounding box center [153, 179] width 6 height 12
click at [167, 179] on icon at bounding box center [166, 179] width 6 height 12
click at [151, 177] on icon at bounding box center [153, 179] width 6 height 12
click at [159, 228] on button at bounding box center [154, 228] width 12 height 12
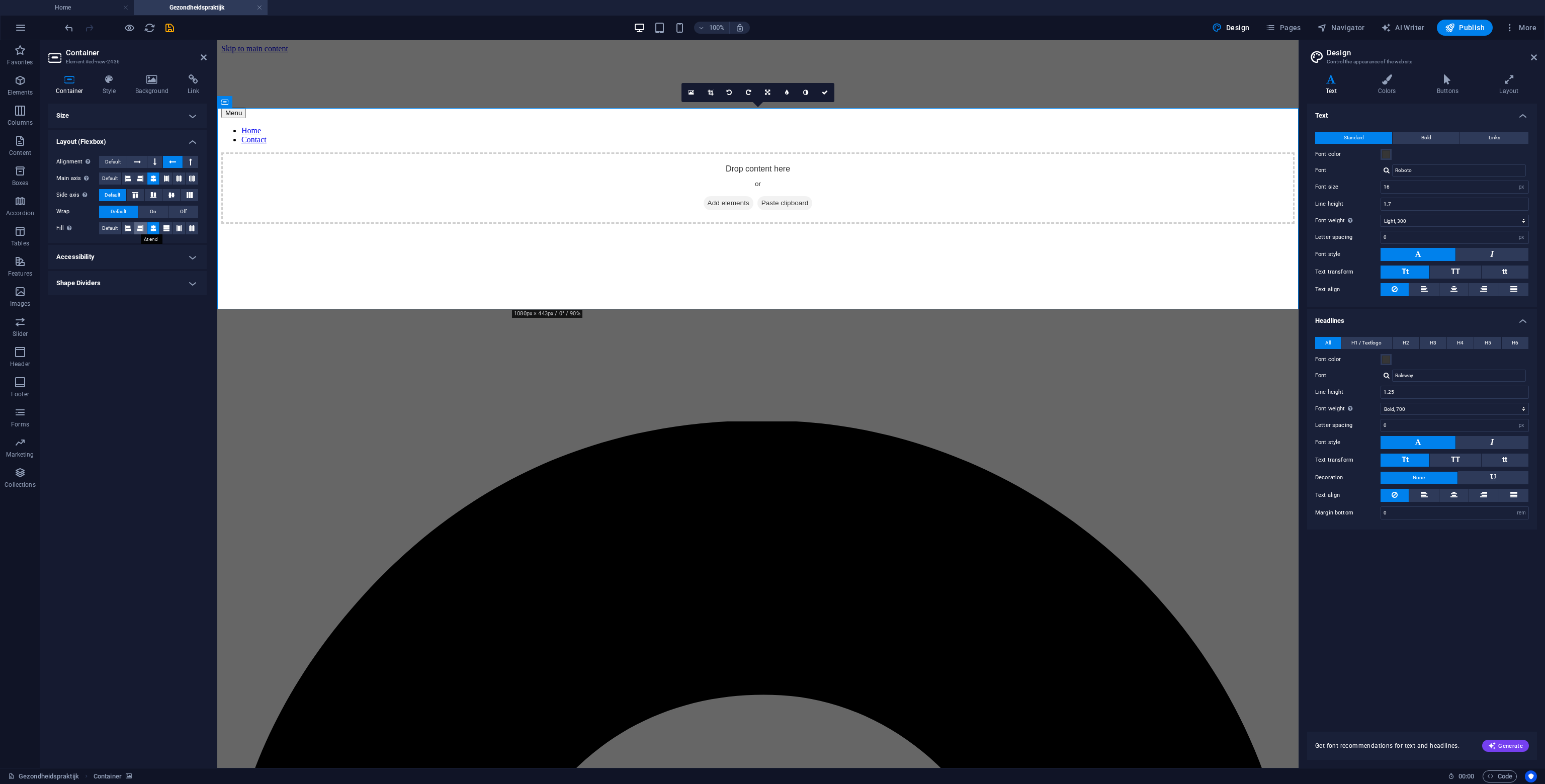
click at [141, 226] on icon at bounding box center [140, 228] width 6 height 12
click at [156, 222] on icon at bounding box center [153, 228] width 6 height 12
click at [152, 88] on h4 "Background" at bounding box center [154, 85] width 53 height 21
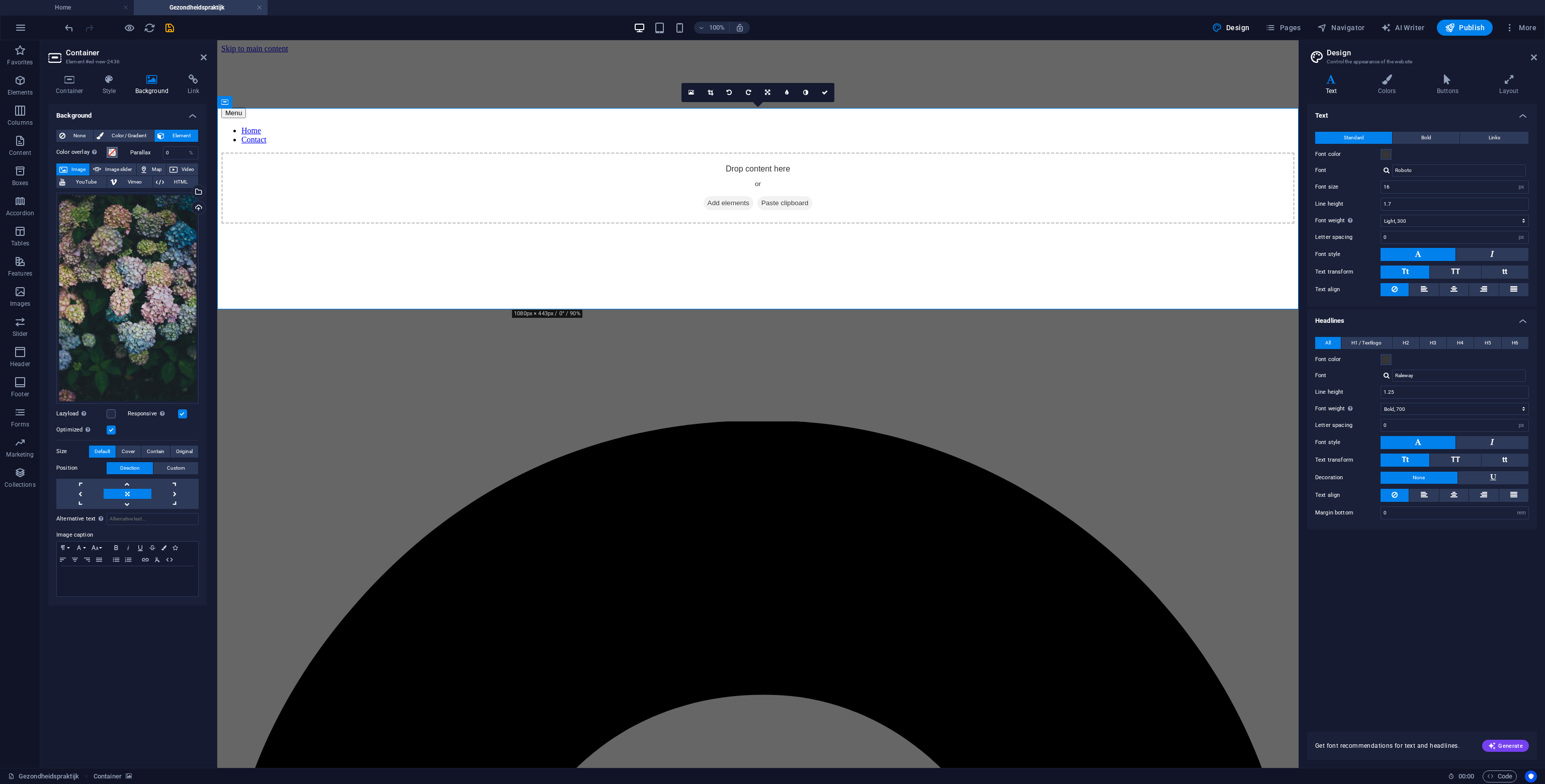
click at [110, 155] on span at bounding box center [112, 152] width 8 height 8
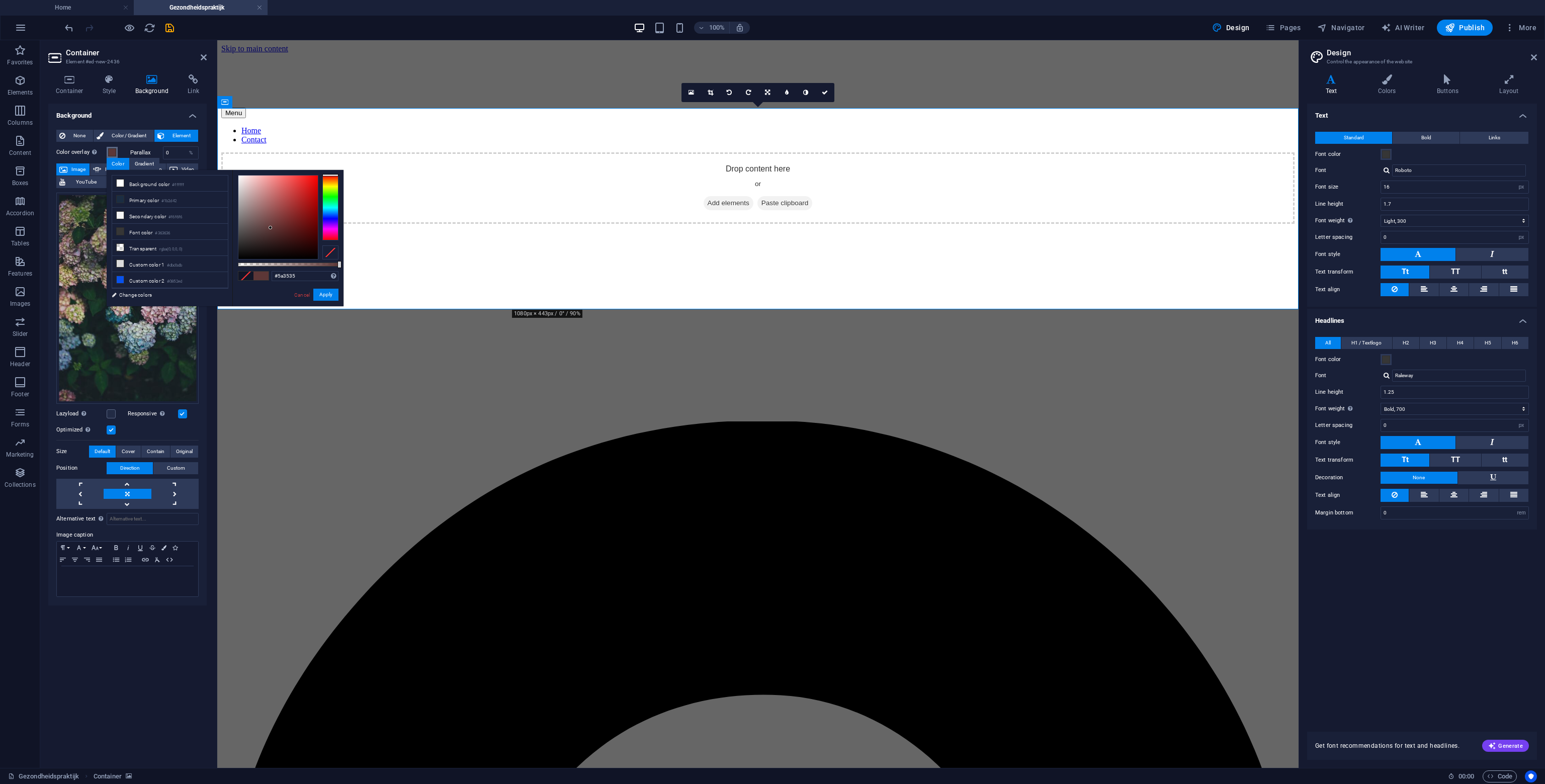
drag, startPoint x: 257, startPoint y: 230, endPoint x: 270, endPoint y: 228, distance: 13.2
click at [270, 228] on div at bounding box center [277, 217] width 79 height 84
click at [326, 179] on div at bounding box center [331, 208] width 16 height 65
type input "rgba(90, 66, 53, 0.706)"
drag, startPoint x: 333, startPoint y: 264, endPoint x: 309, endPoint y: 259, distance: 24.5
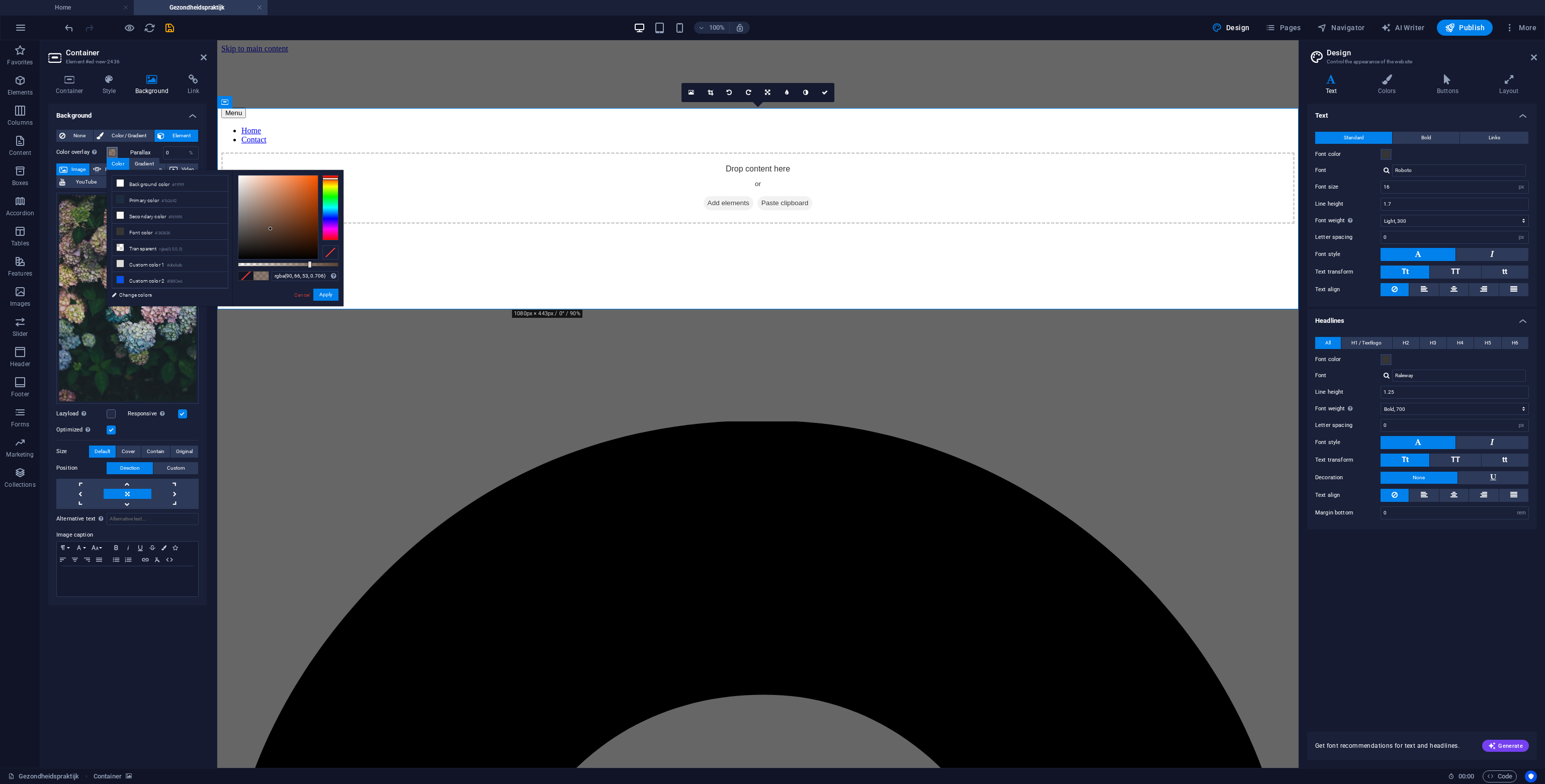
click at [309, 259] on div at bounding box center [288, 217] width 100 height 85
click at [335, 299] on button "Apply" at bounding box center [325, 295] width 25 height 12
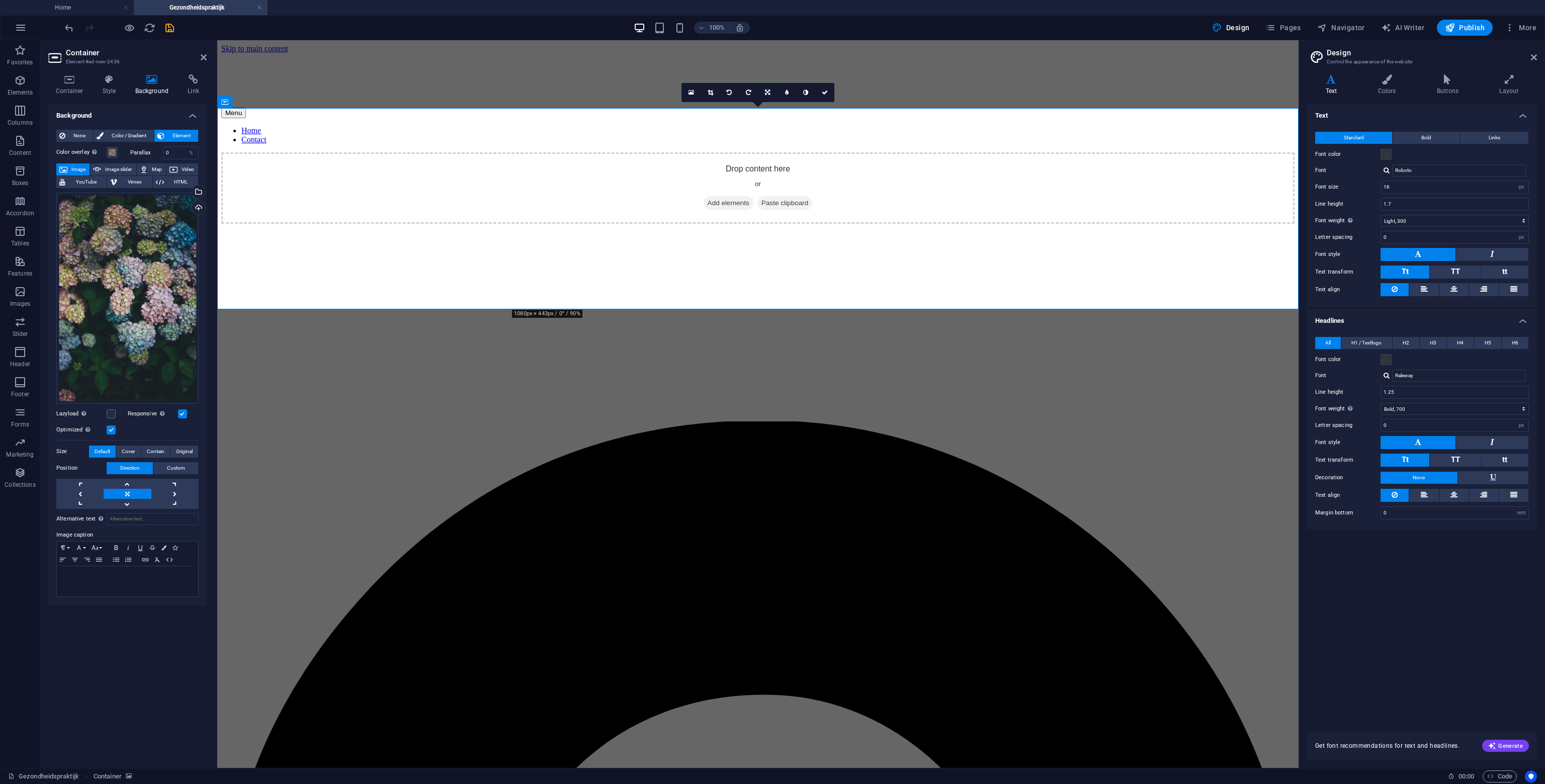
click at [171, 28] on icon "save" at bounding box center [169, 27] width 11 height 11
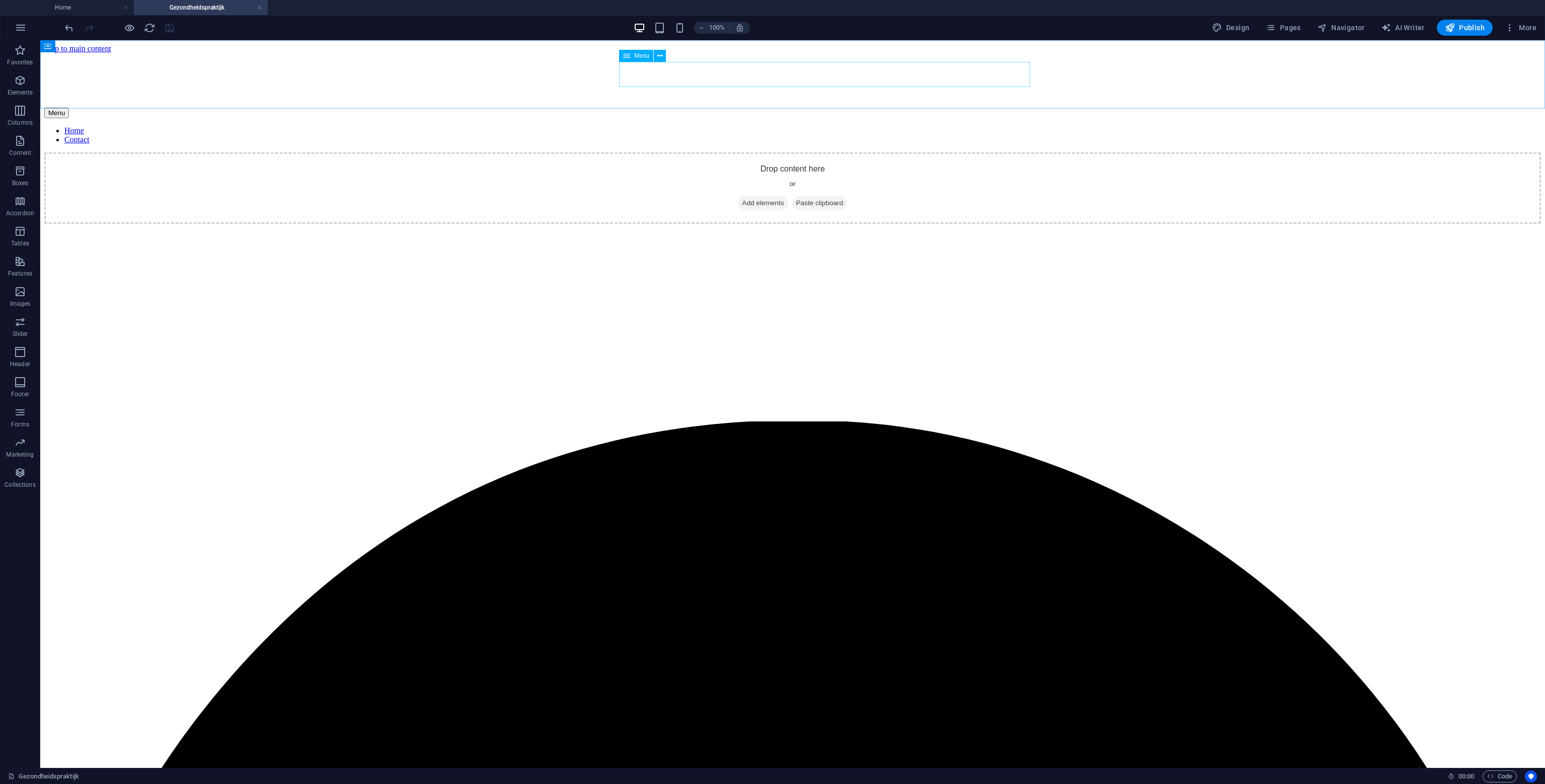
click at [635, 57] on span "Menu" at bounding box center [641, 56] width 15 height 6
click at [634, 58] on div "Menu" at bounding box center [636, 56] width 34 height 12
select select
select select "3"
select select
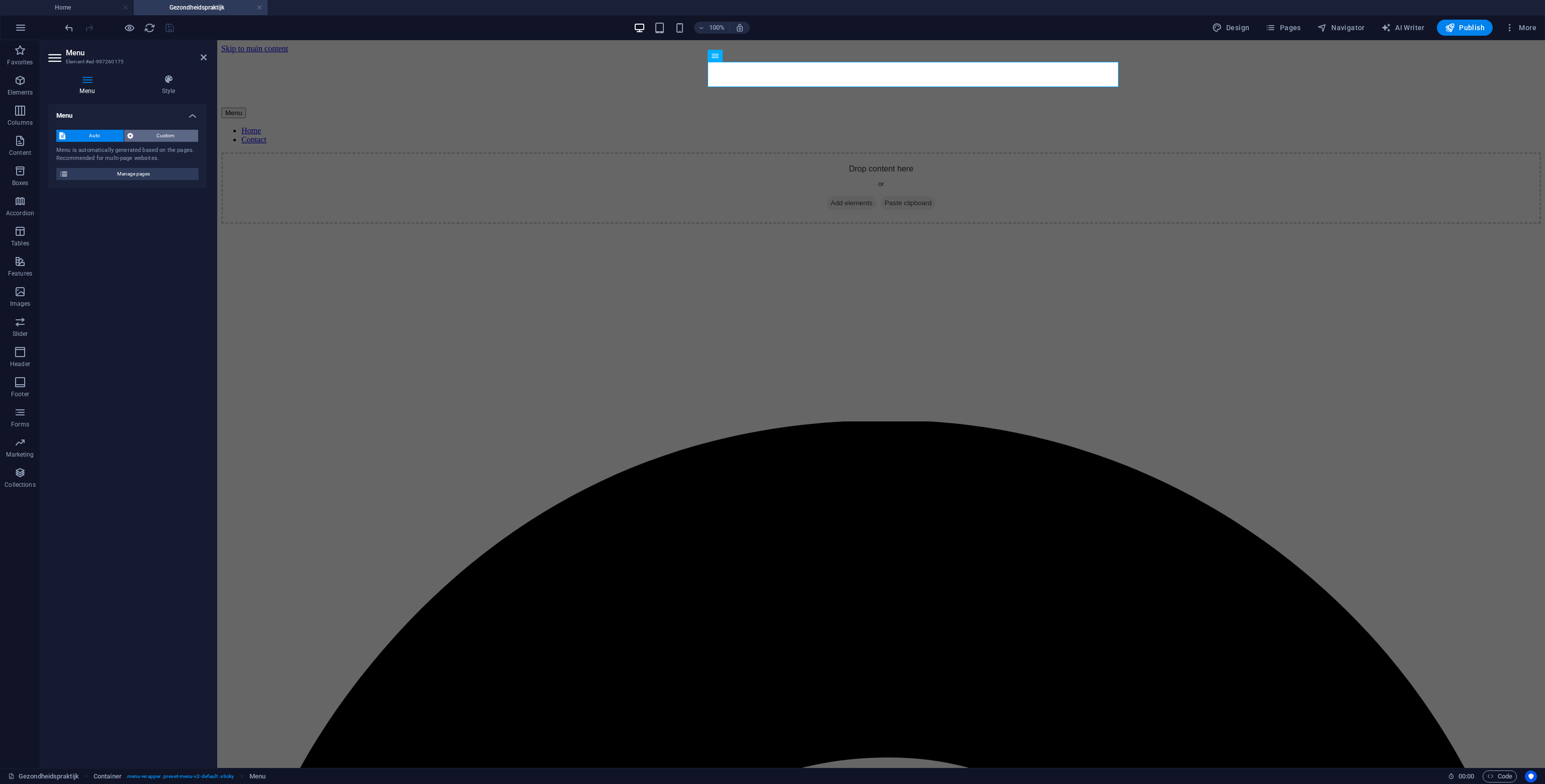
click at [169, 135] on span "Custom" at bounding box center [166, 136] width 59 height 12
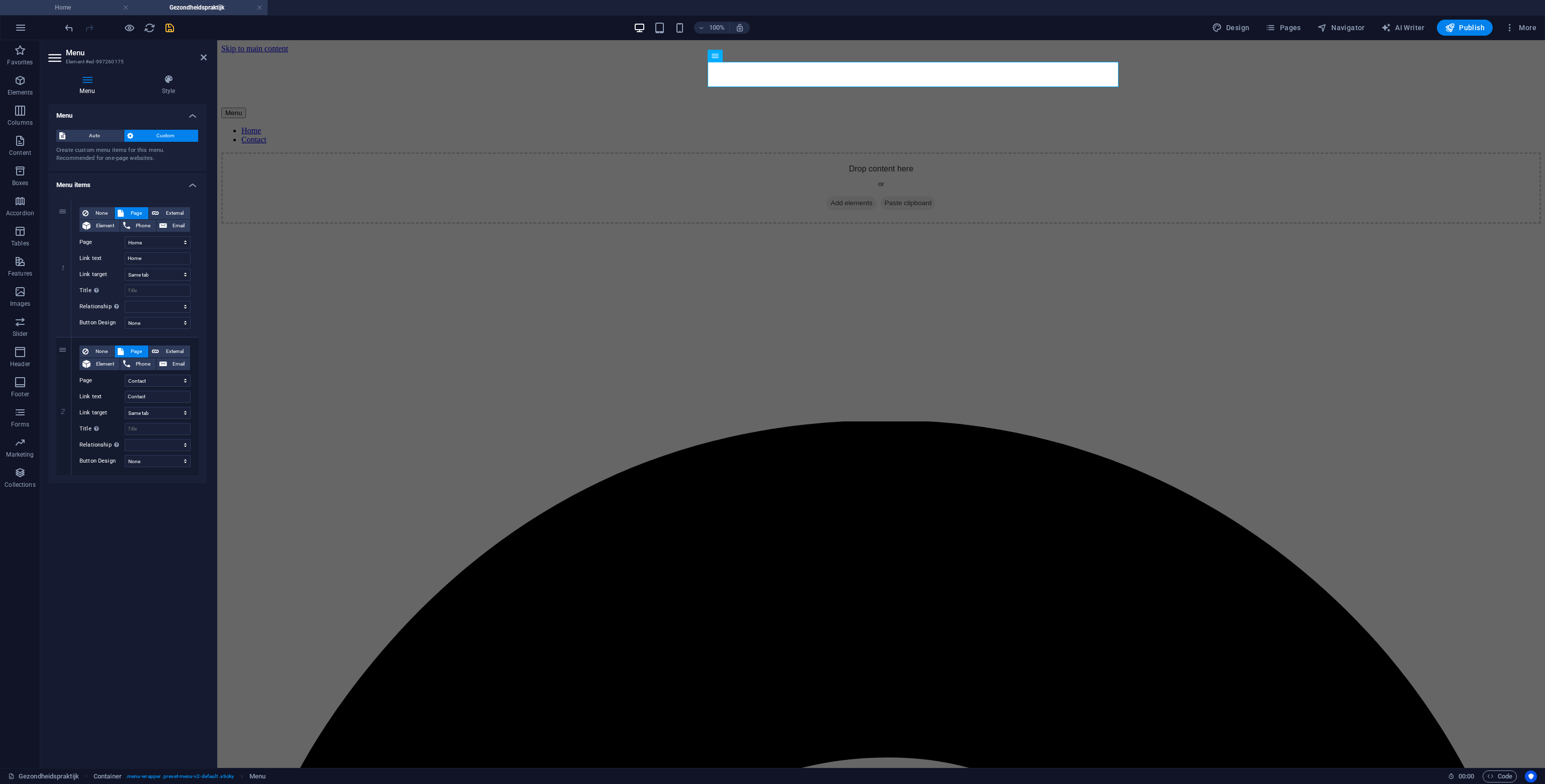
click at [68, 8] on h4 "Home" at bounding box center [66, 7] width 133 height 11
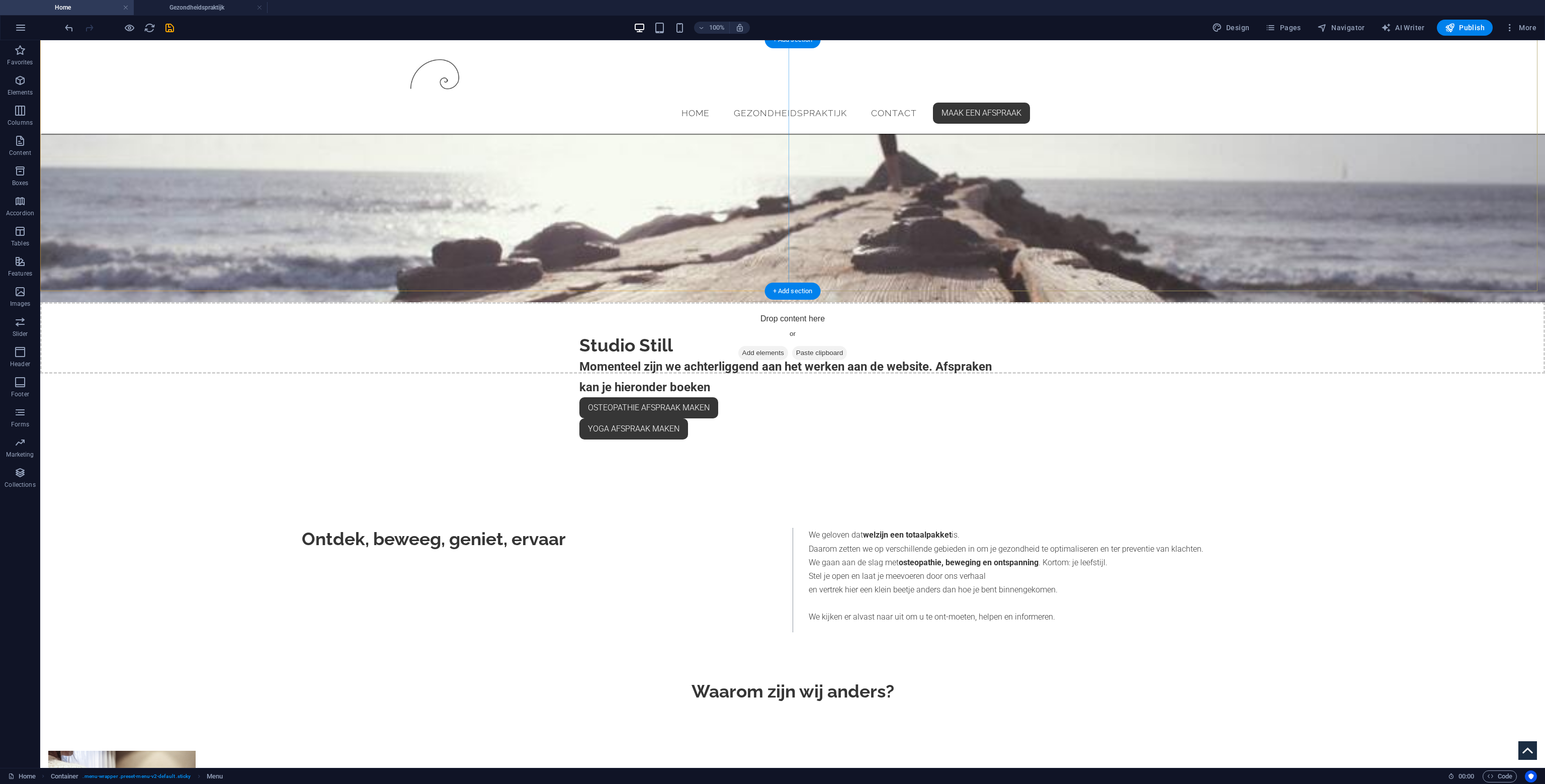
scroll to position [302, 0]
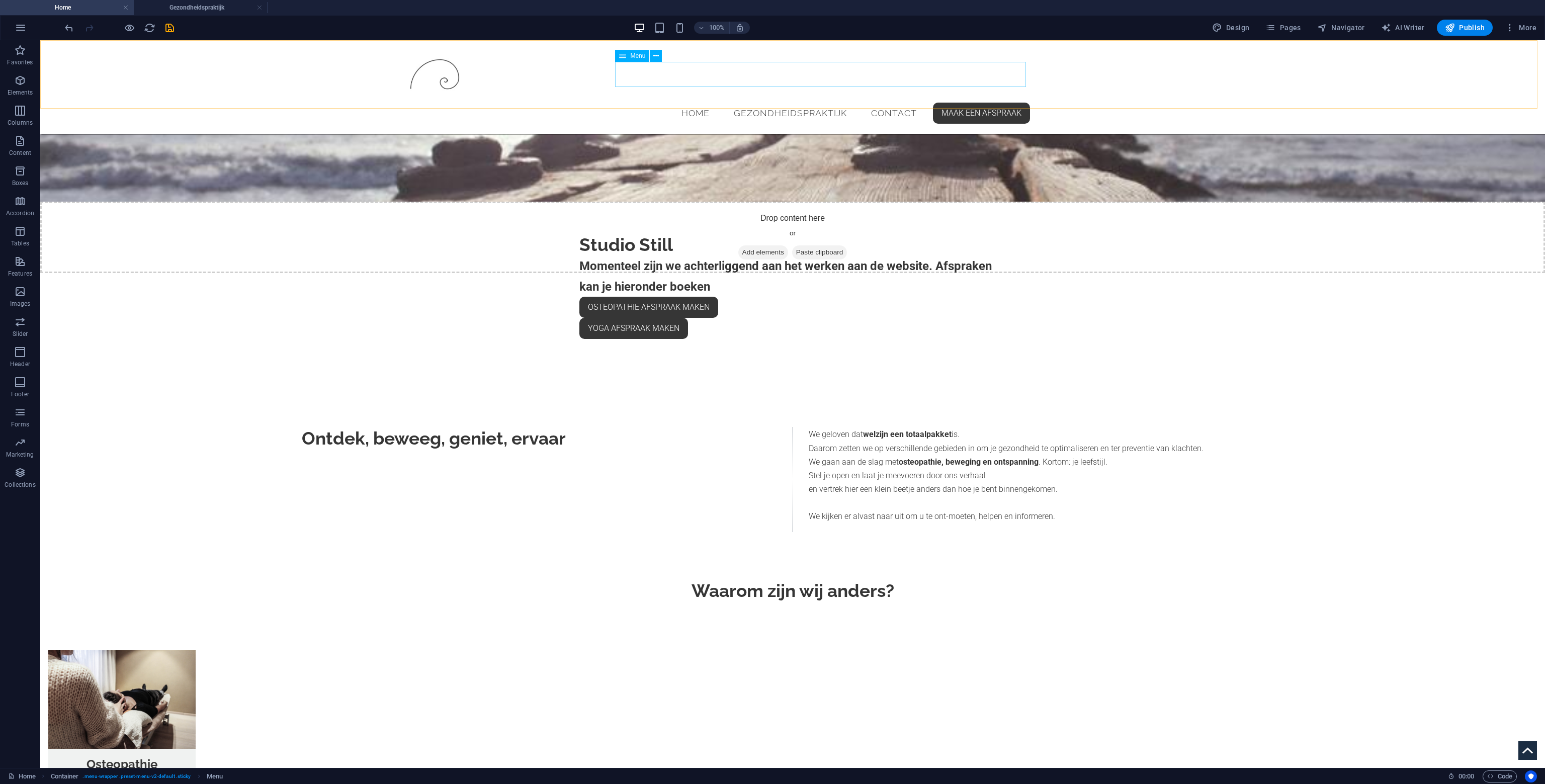
click at [631, 58] on span "Menu" at bounding box center [638, 56] width 15 height 6
click at [632, 58] on span "Menu" at bounding box center [638, 56] width 15 height 6
click at [633, 58] on span "Menu" at bounding box center [638, 56] width 15 height 6
click at [633, 57] on span "Menu" at bounding box center [638, 56] width 15 height 6
select select
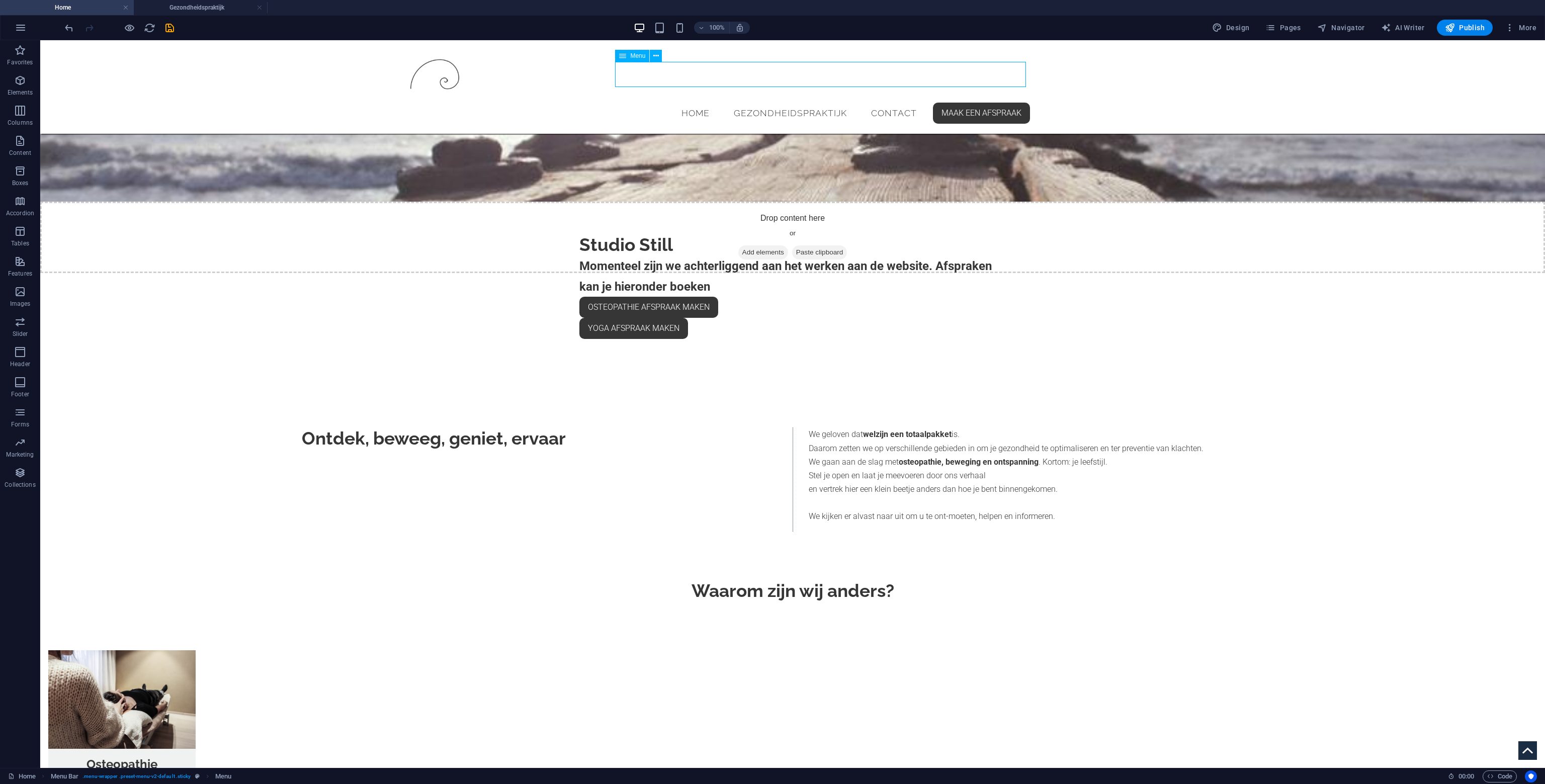
select select "1"
select select
select select "2"
select select
select select "3"
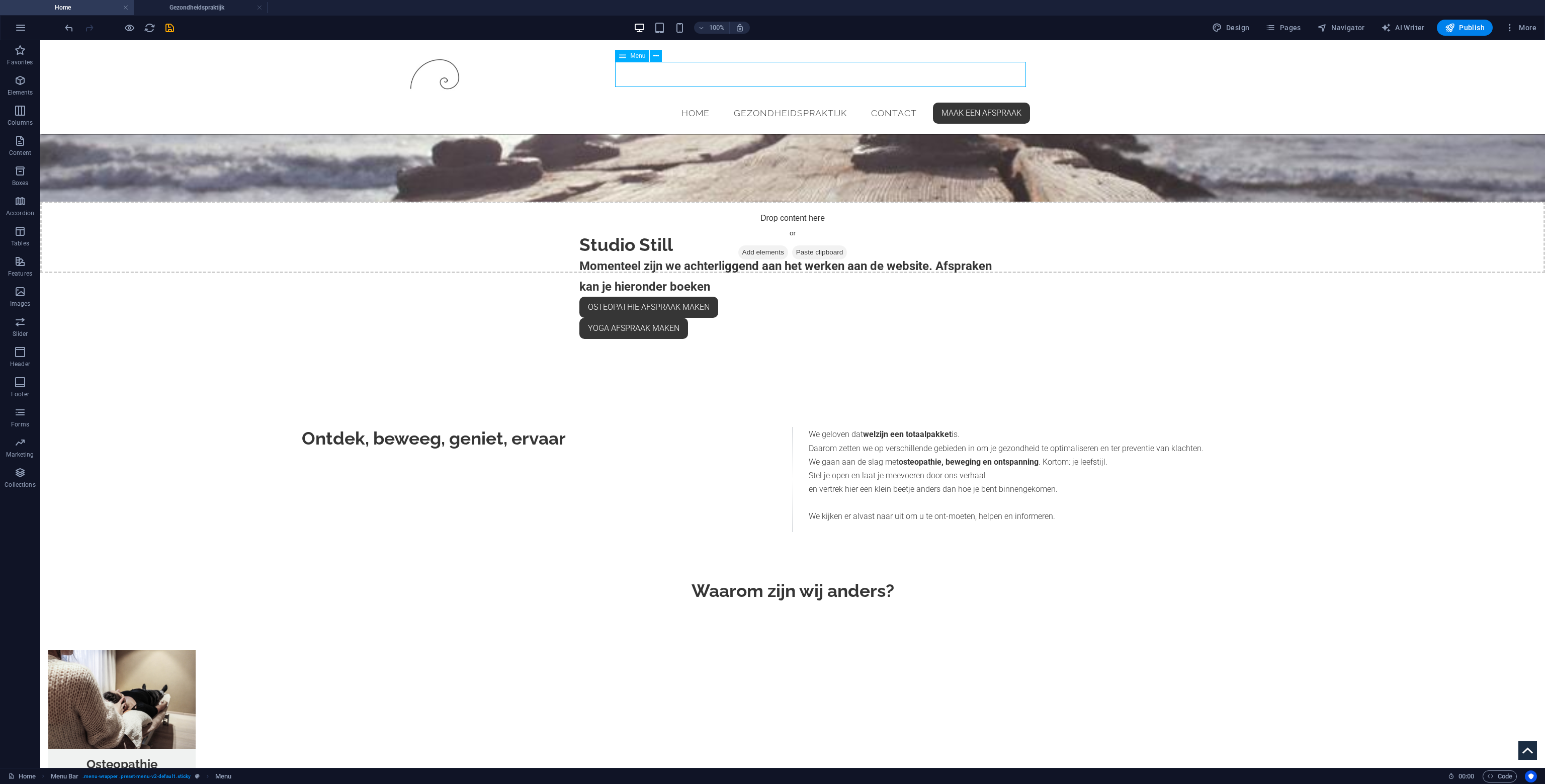
select select
select select "secondary"
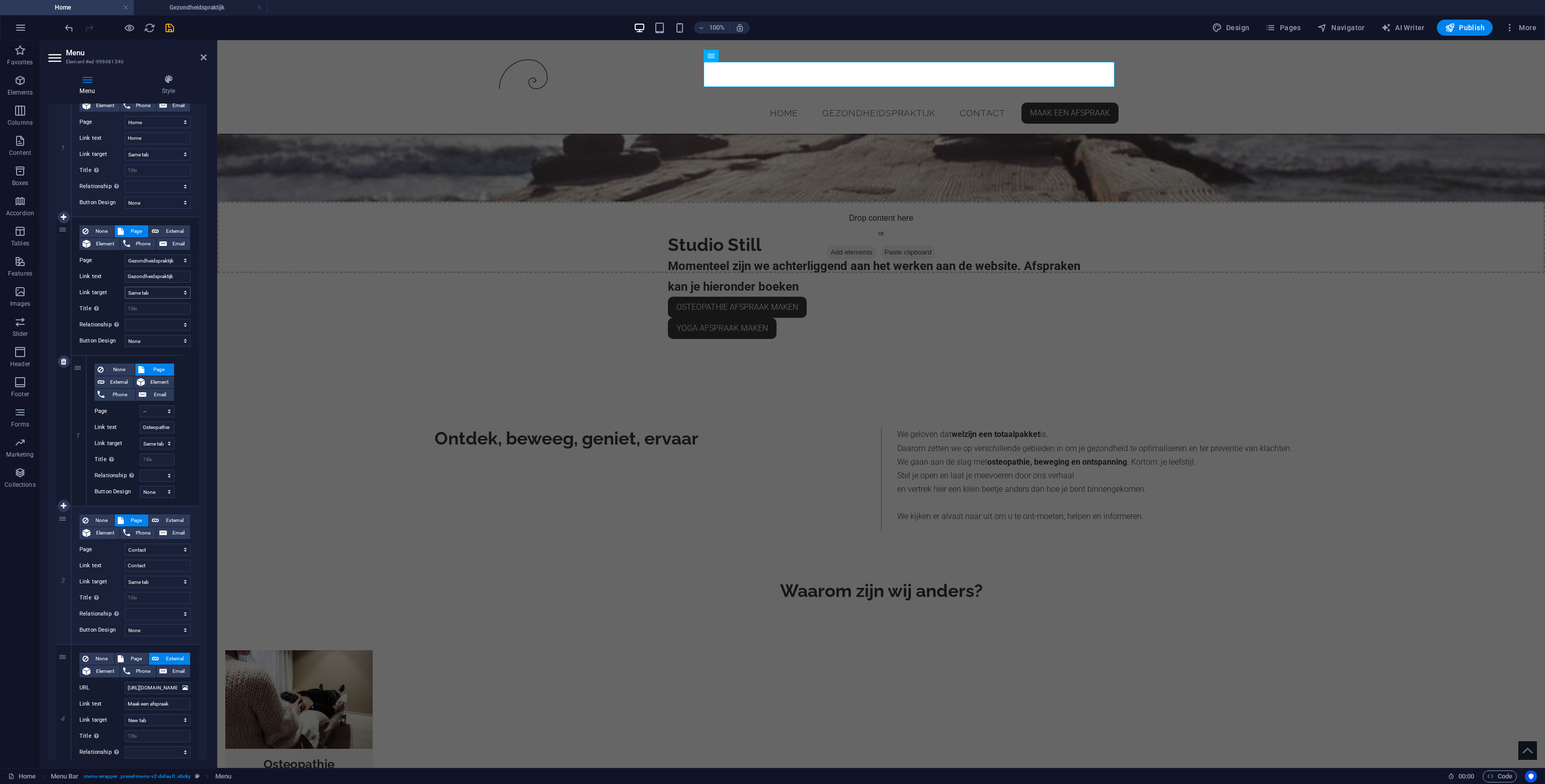
scroll to position [70, 0]
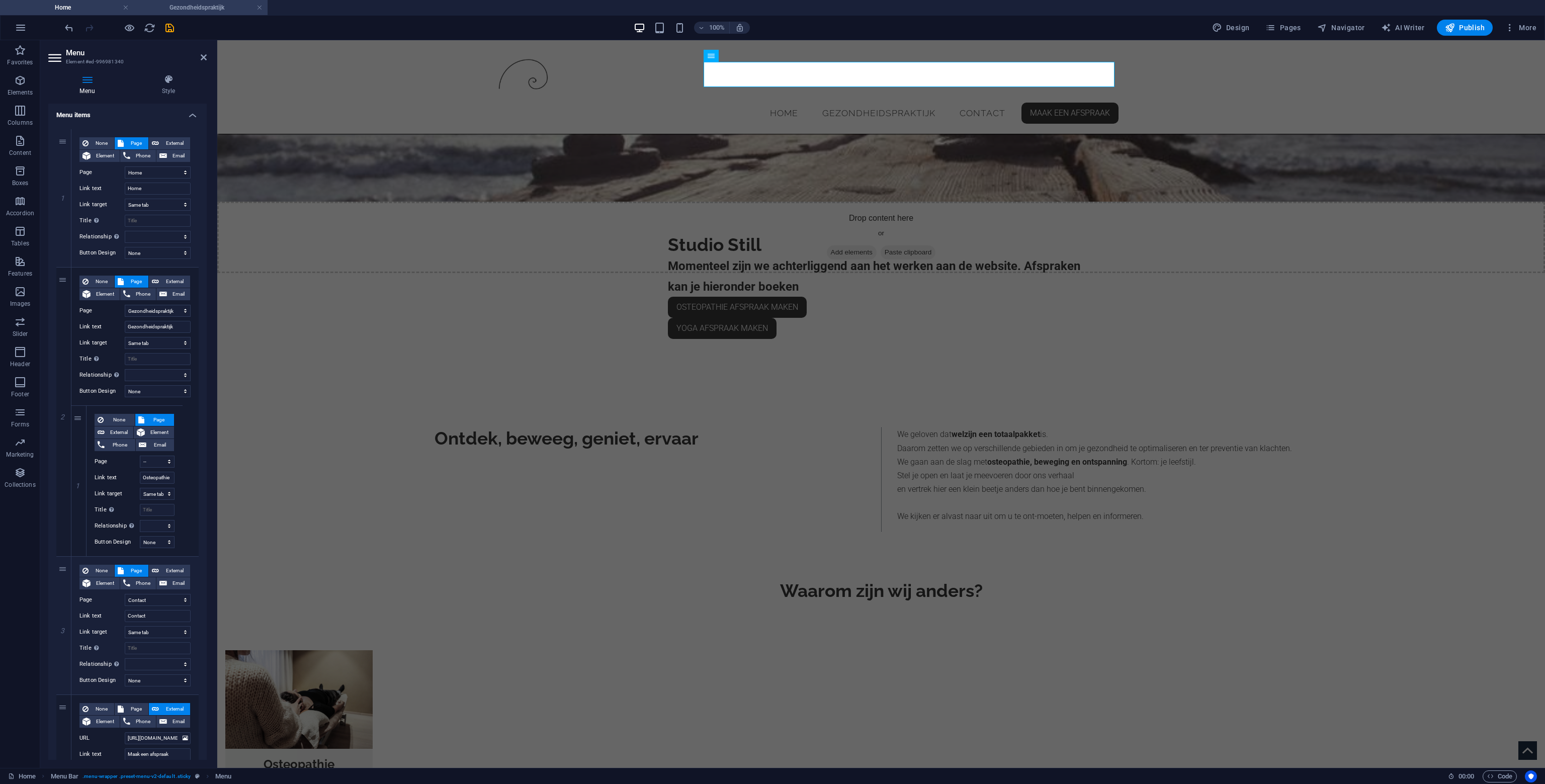
click at [202, 6] on h4 "Gezondheidspraktijk" at bounding box center [200, 7] width 133 height 11
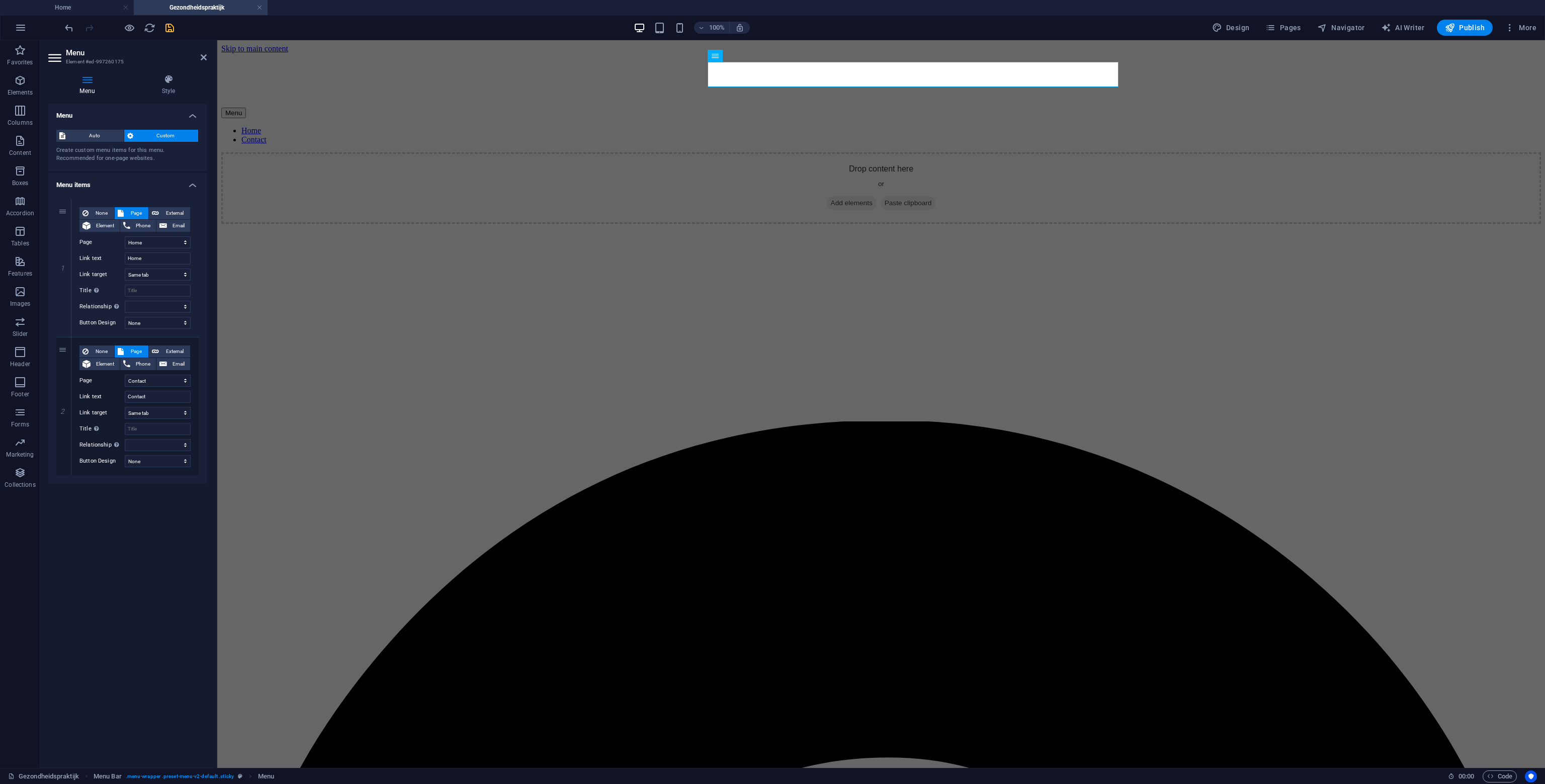
scroll to position [0, 0]
click at [77, 3] on h4 "Home" at bounding box center [66, 7] width 133 height 11
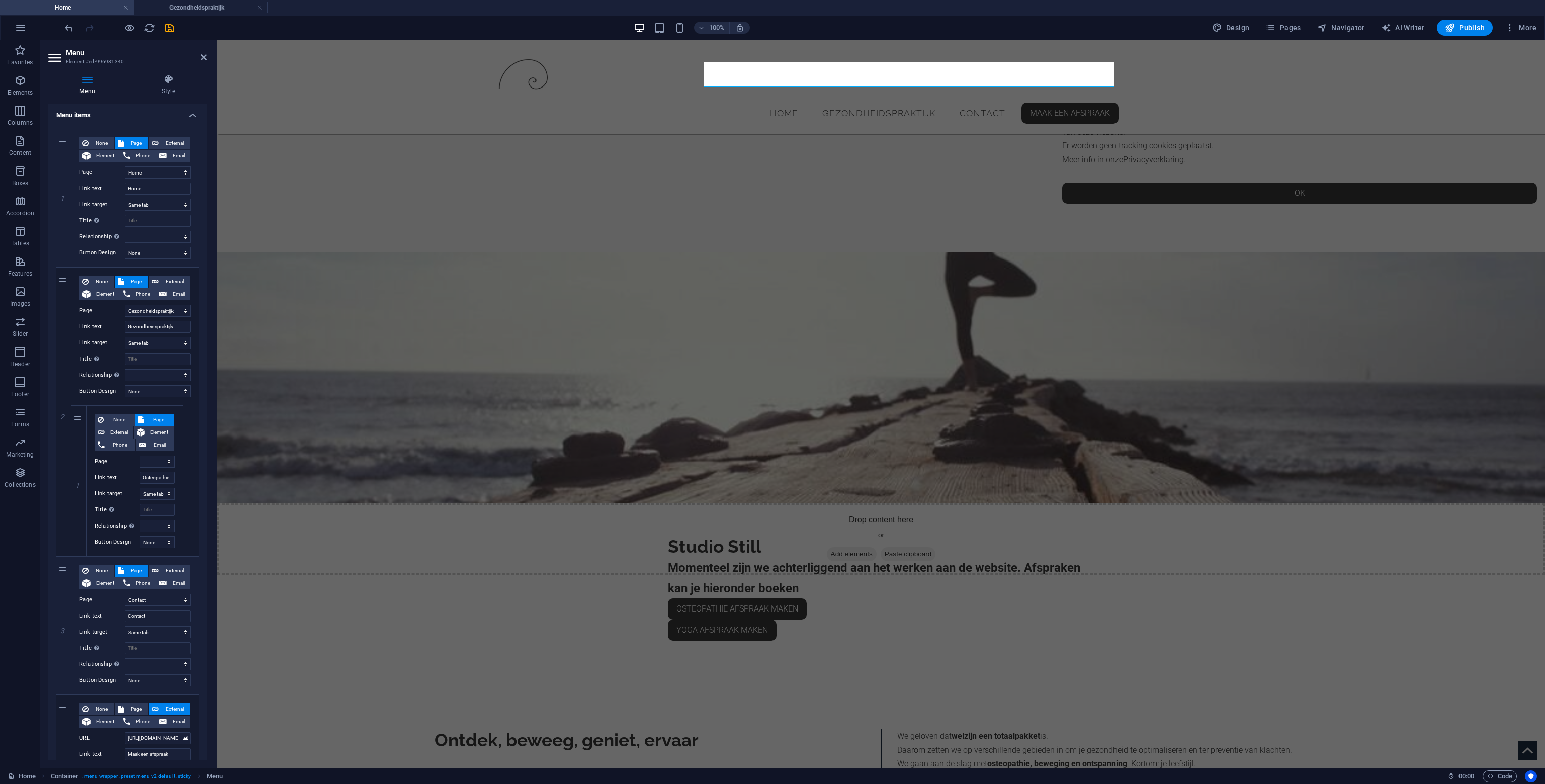
scroll to position [302, 0]
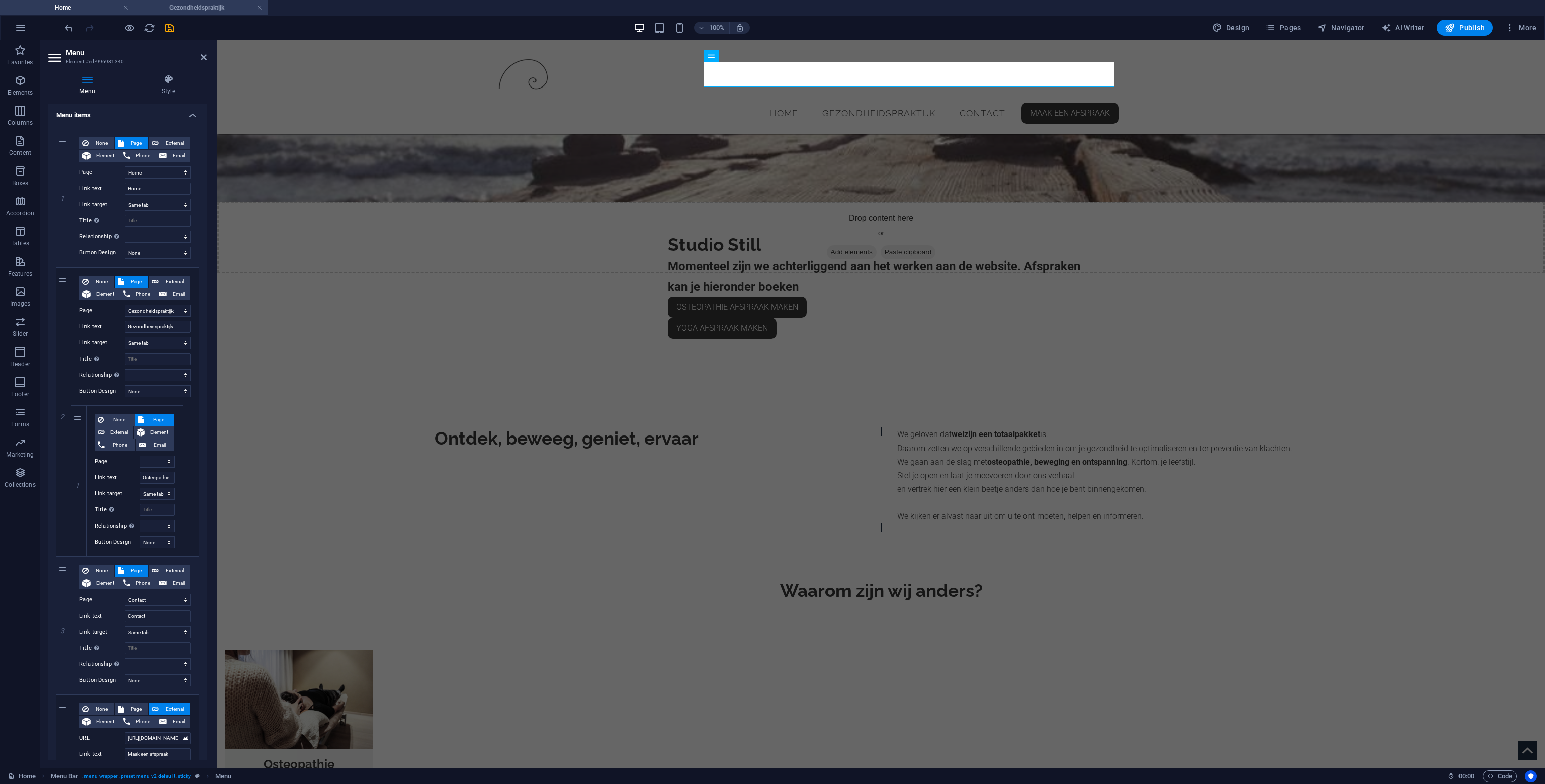
click at [192, 6] on h4 "Gezondheidspraktijk" at bounding box center [200, 7] width 133 height 11
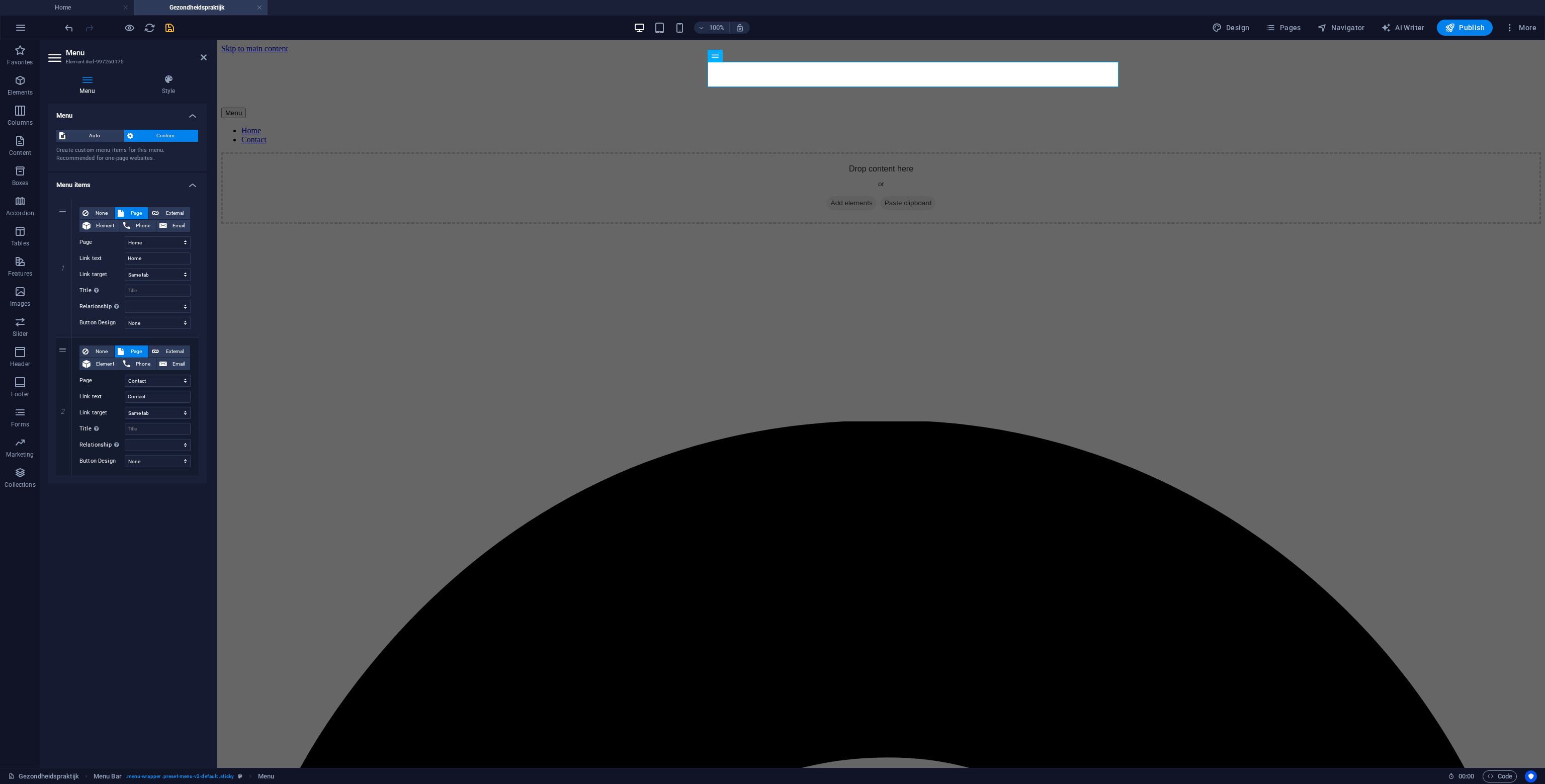
scroll to position [0, 0]
click at [64, 337] on icon at bounding box center [64, 337] width 5 height 7
select select
select select "3"
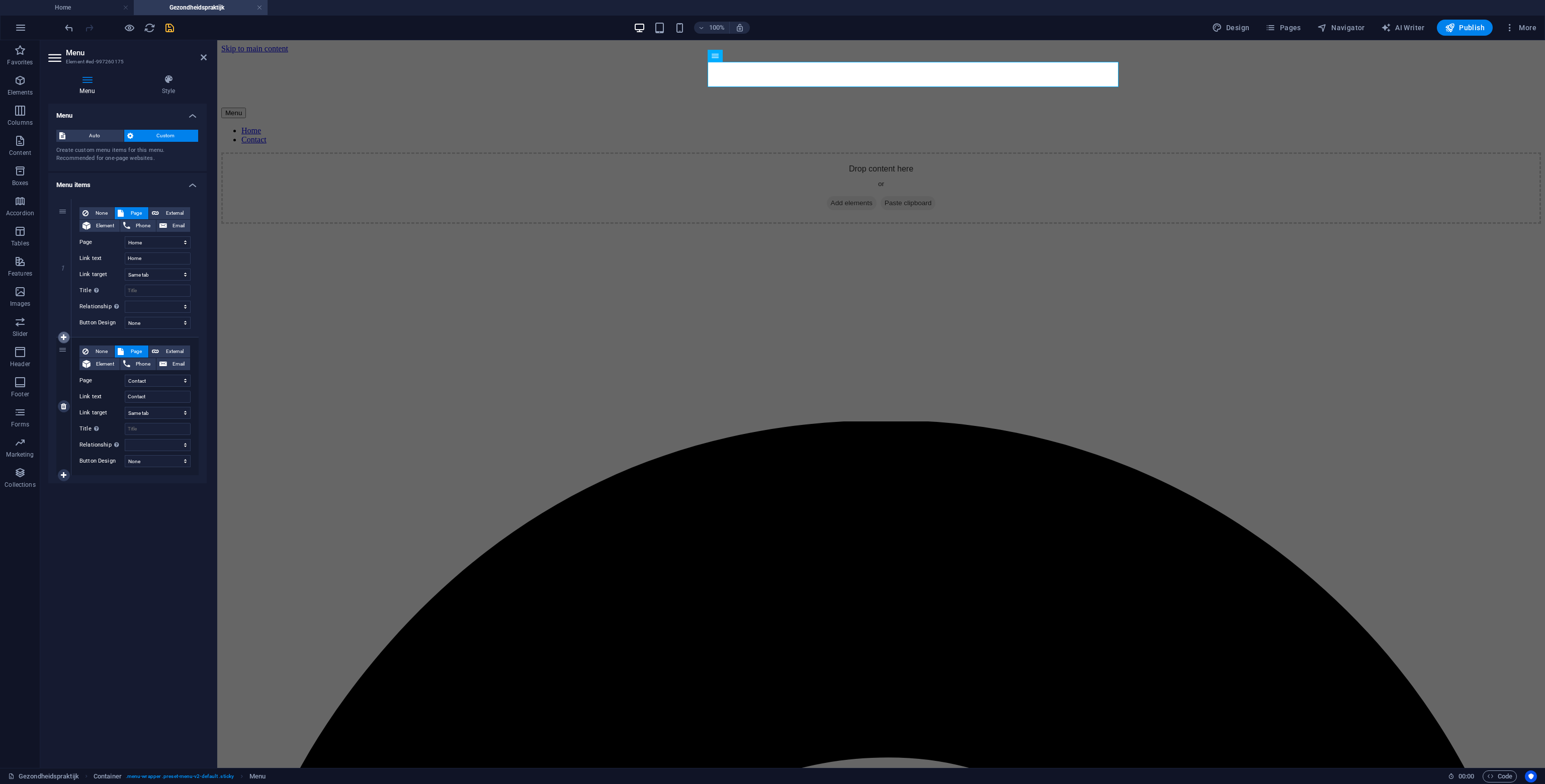
select select
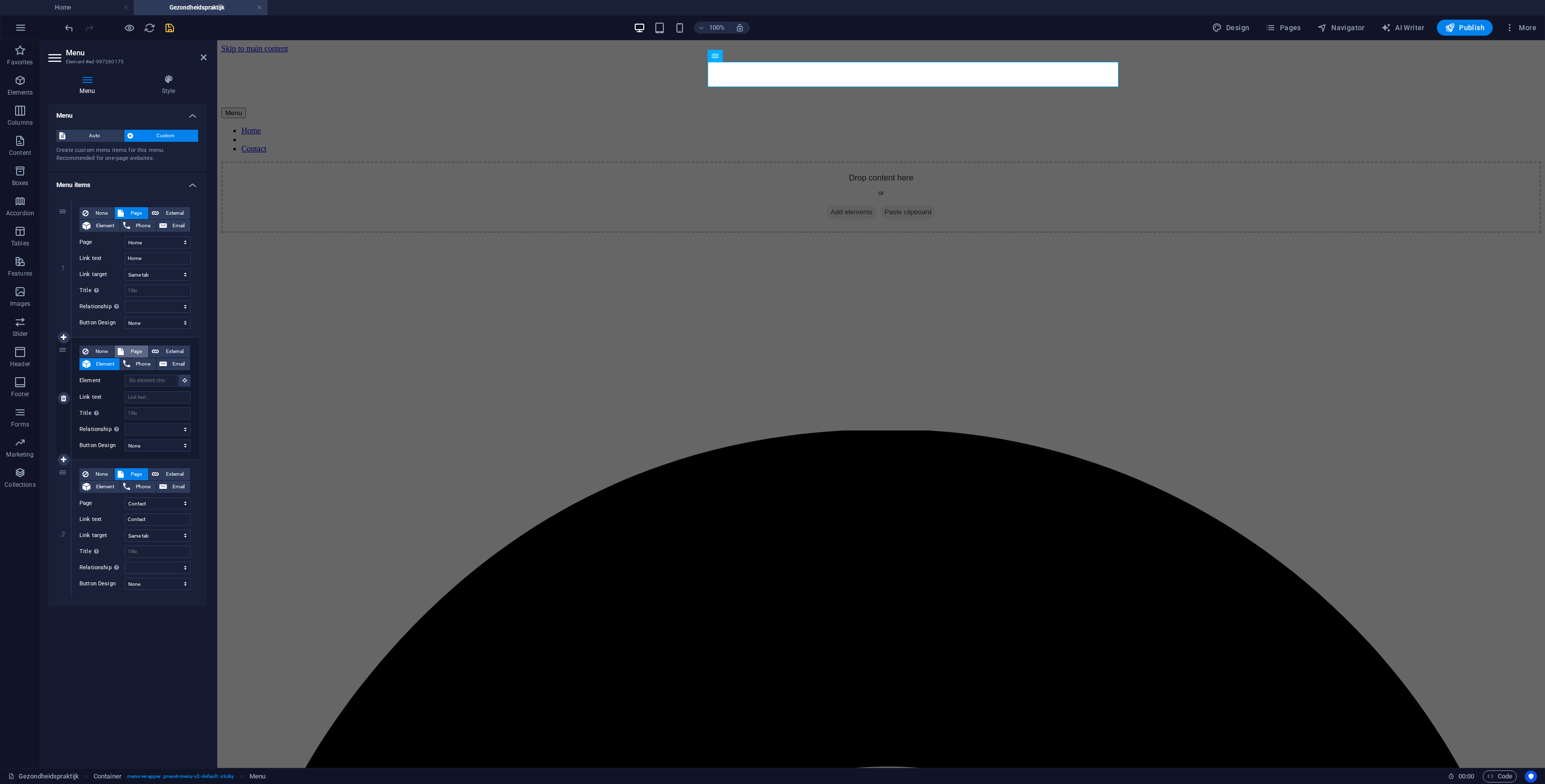
click at [139, 350] on span "Page" at bounding box center [135, 351] width 18 height 12
select select
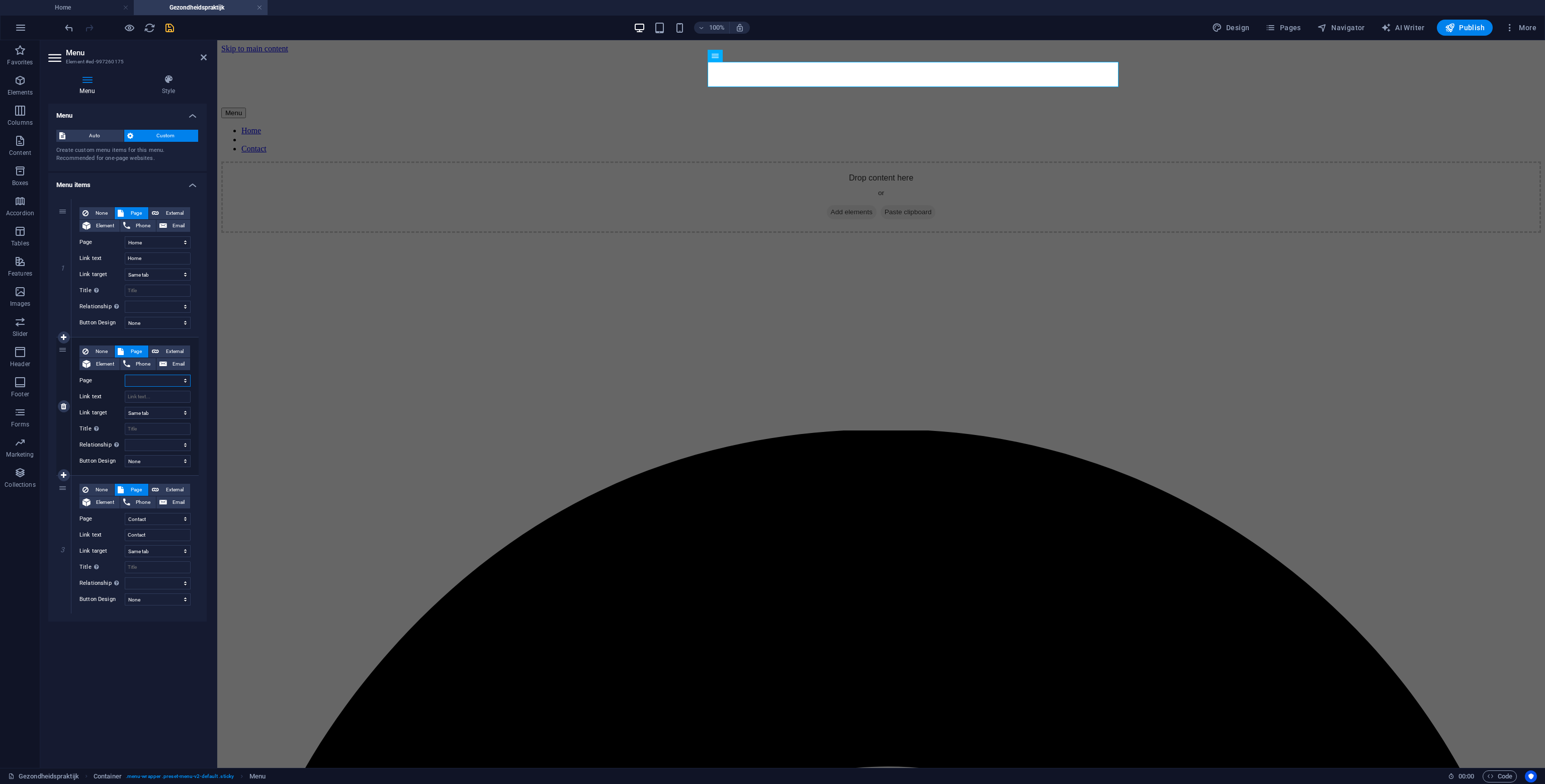
click at [183, 379] on select "Home Gezondheidspraktijk -- Osteopathie Contact privacybeleid" at bounding box center [158, 381] width 66 height 12
select select "1"
click at [125, 375] on select "Home Gezondheidspraktijk -- Osteopathie Contact privacybeleid" at bounding box center [158, 381] width 66 height 12
select select
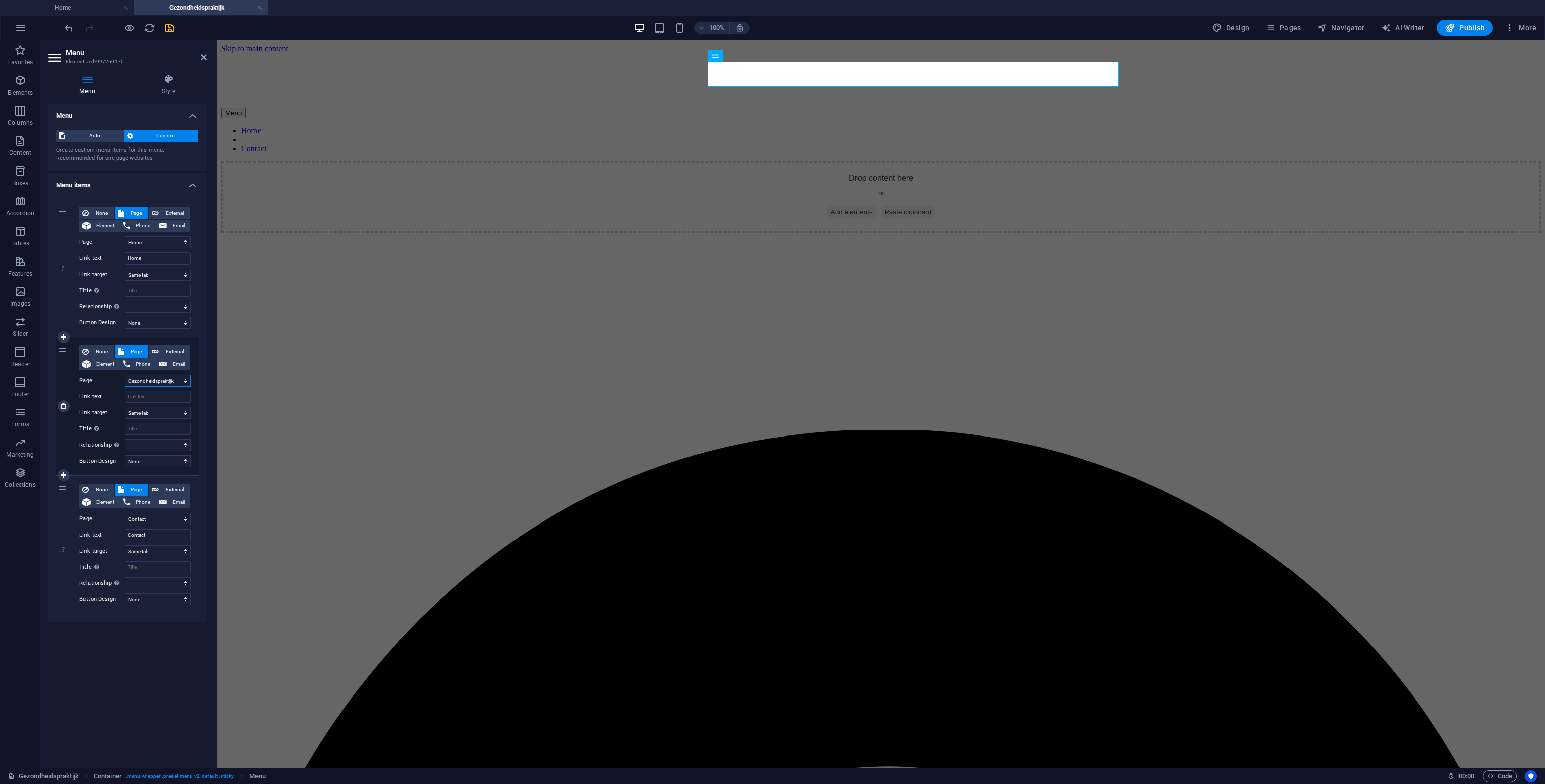
select select
click at [149, 398] on input "Link text" at bounding box center [158, 397] width 66 height 12
type input "Gezondheidspraktijk"
select select
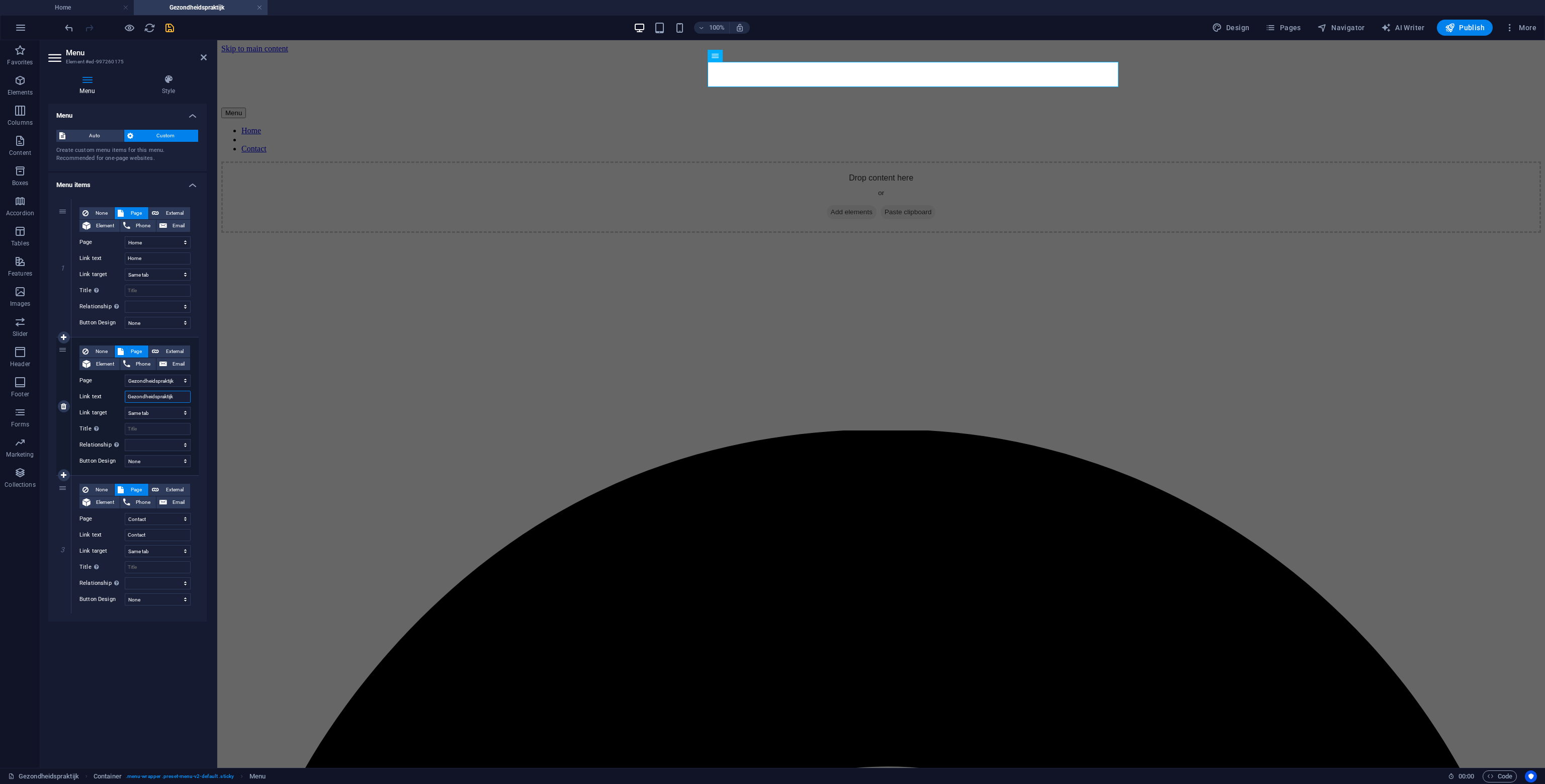
select select
type input "Gezondheidspraktijk"
click at [197, 435] on div "None Page External Element Phone Email Page Home Gezondheidspraktijk -- Osteopa…" at bounding box center [135, 406] width 127 height 138
click at [65, 473] on icon at bounding box center [64, 475] width 5 height 7
select select
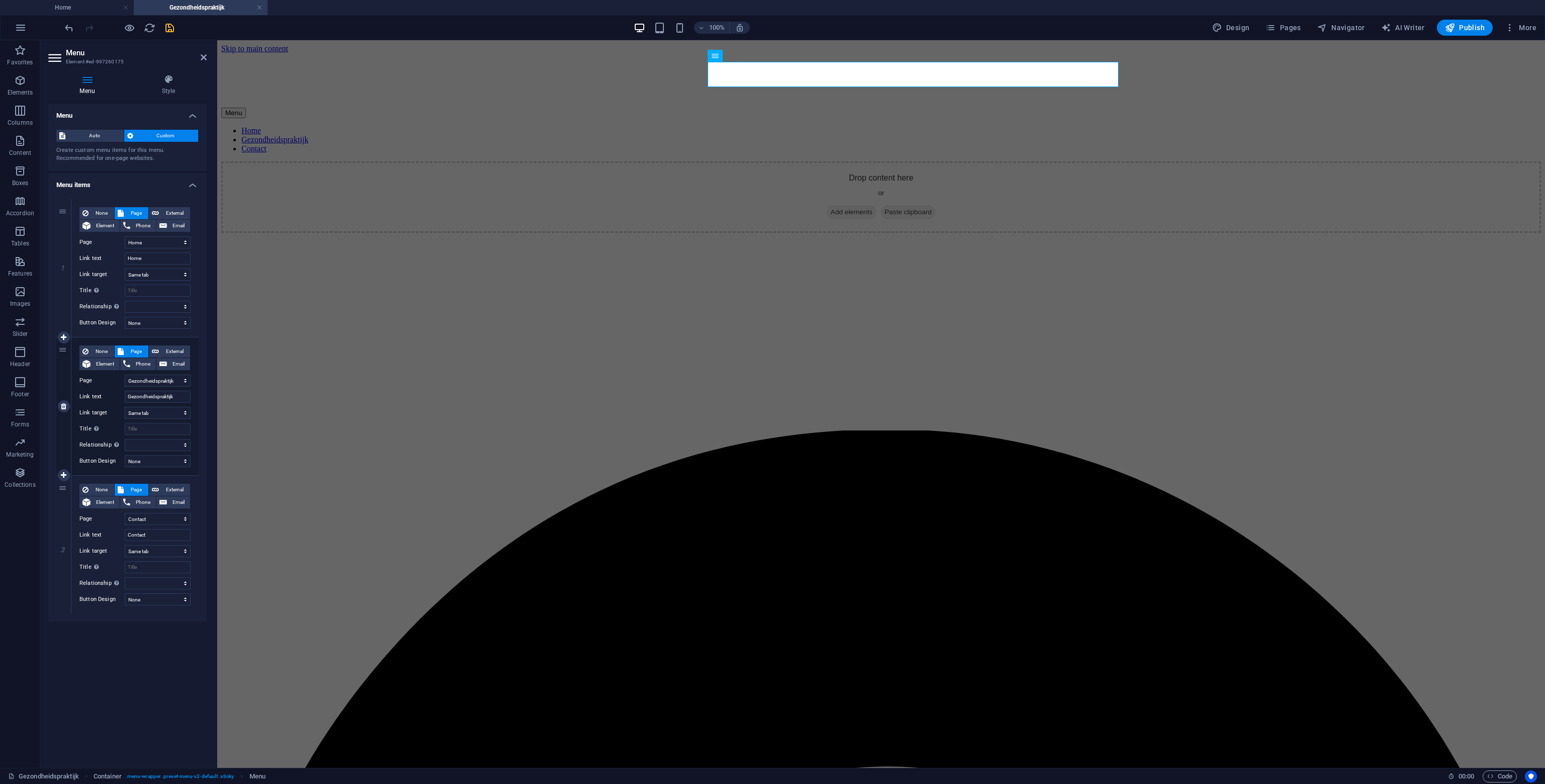
select select
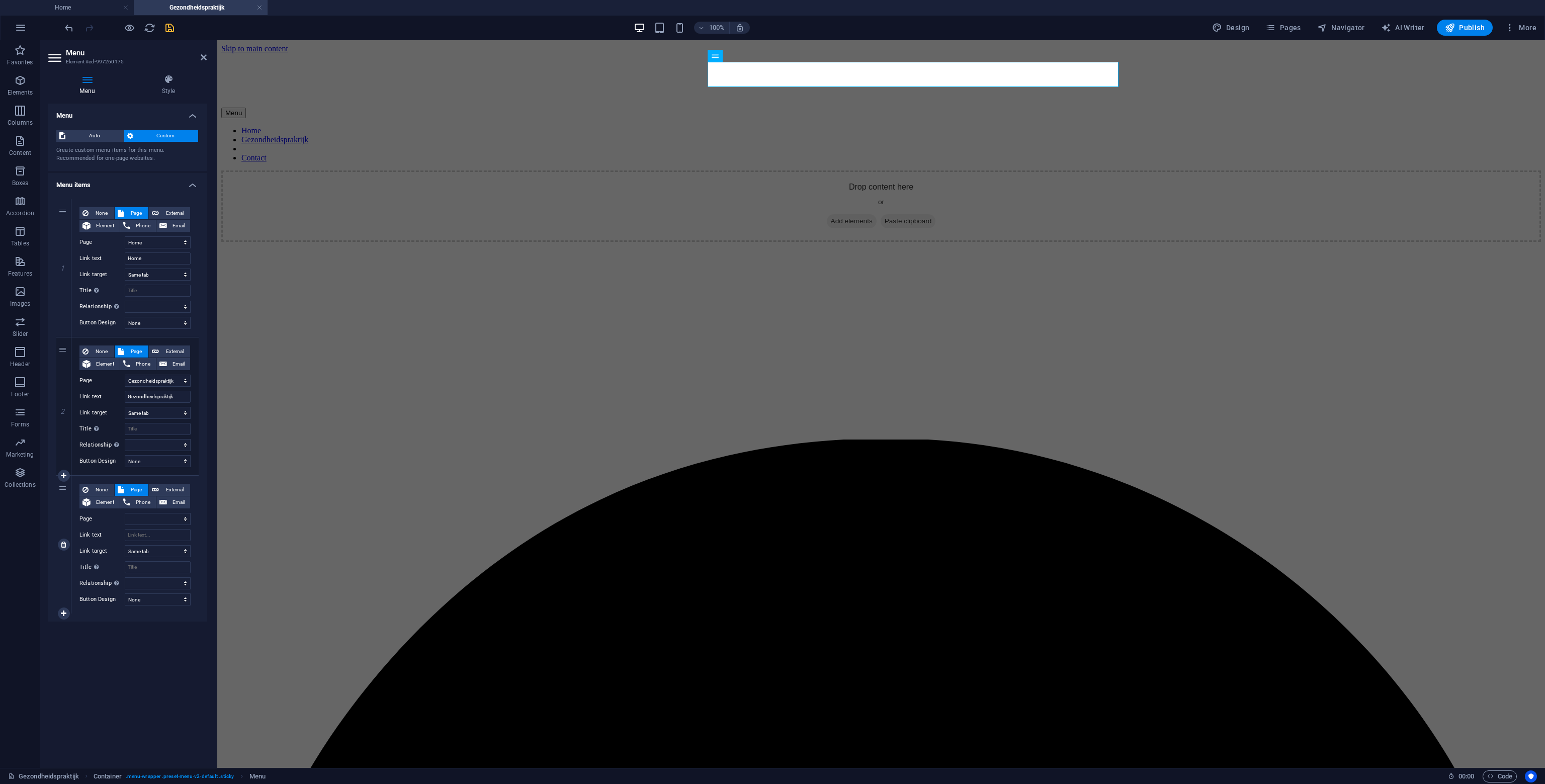
select select "3"
select select
click at [140, 490] on span "Page" at bounding box center [135, 490] width 18 height 12
select select
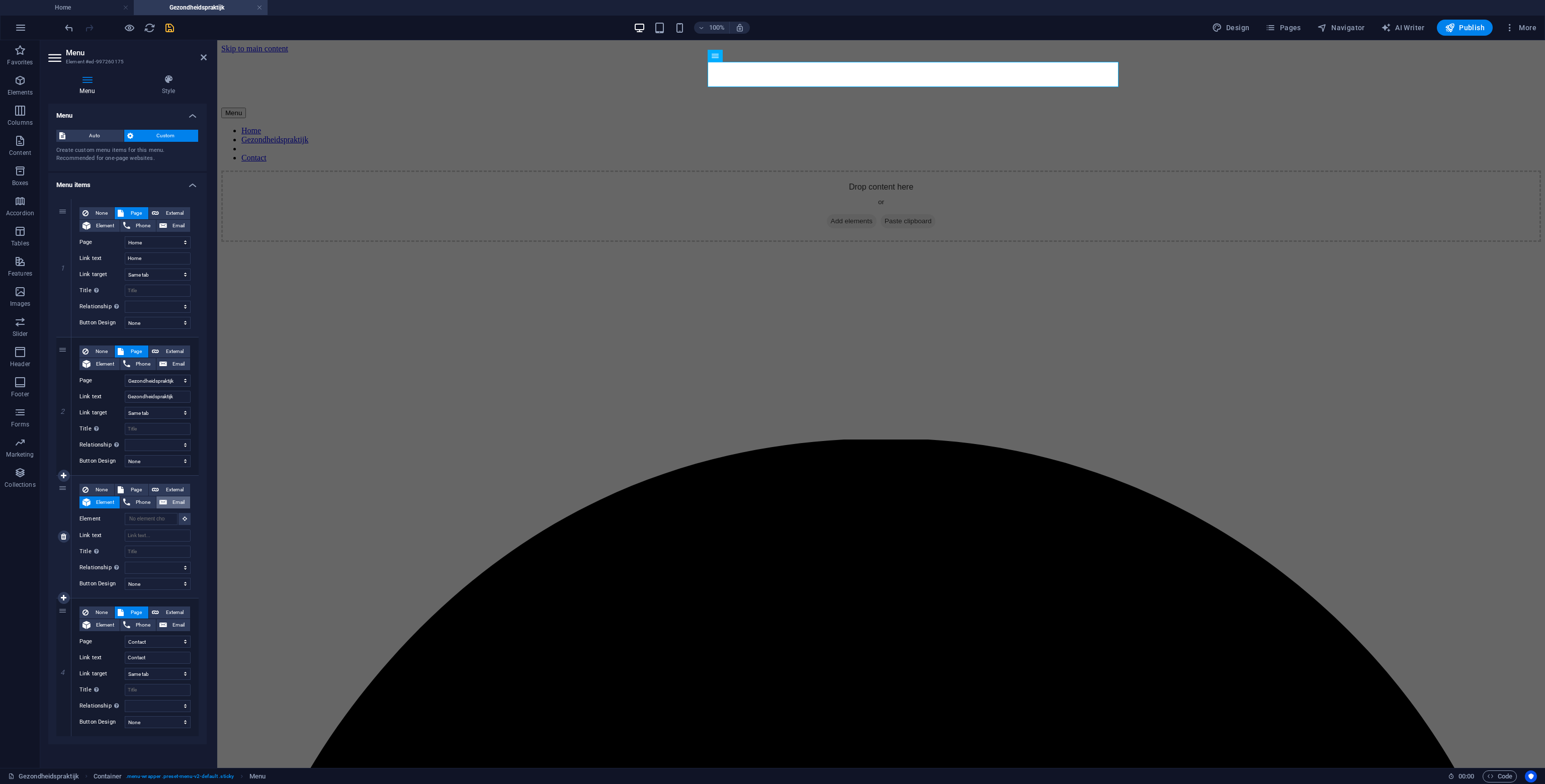
select select
click at [182, 519] on select "Home Gezondheidspraktijk -- Osteopathie Contact privacybeleid" at bounding box center [158, 519] width 66 height 12
select select "2"
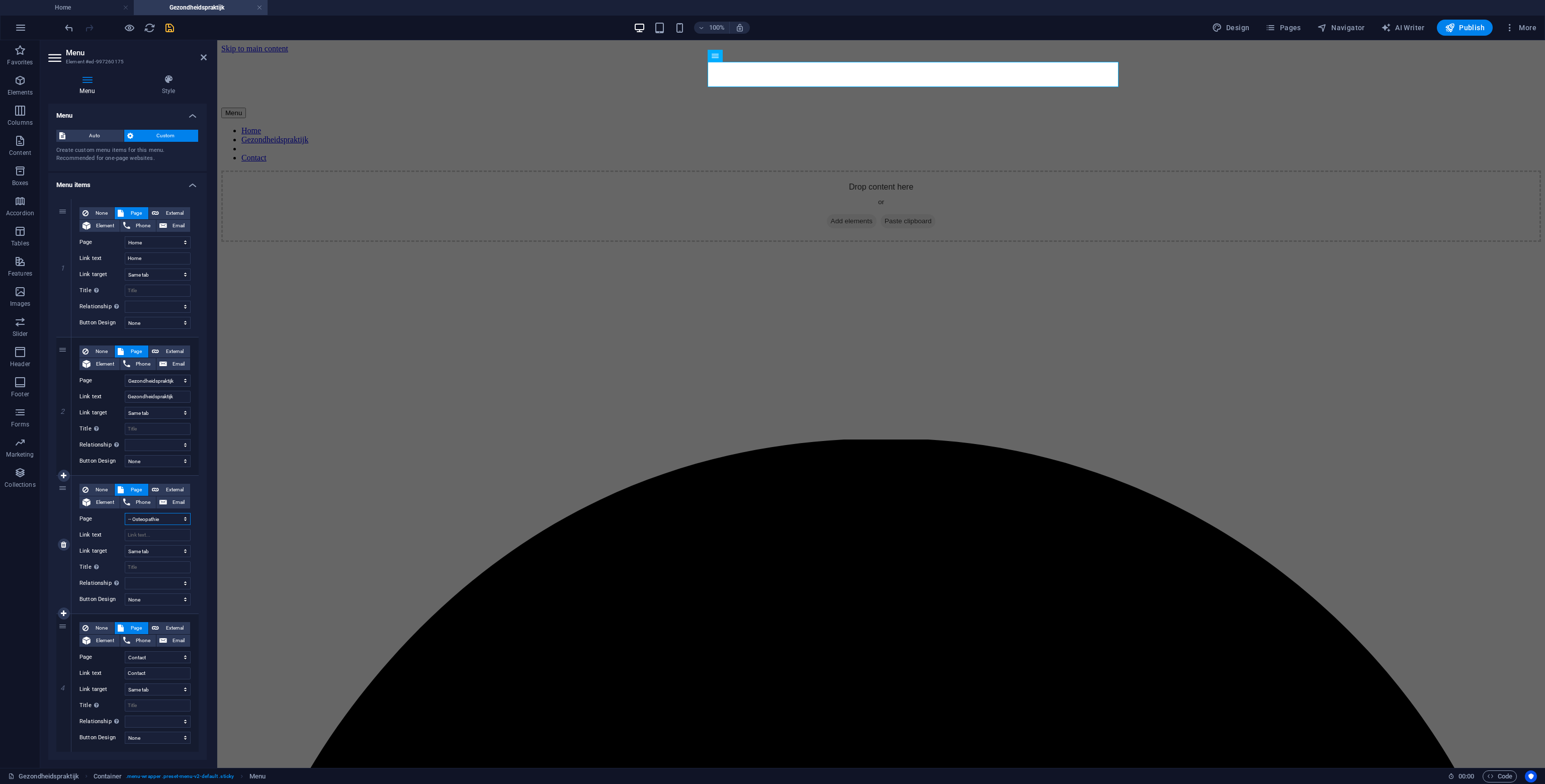
click at [125, 513] on select "Home Gezondheidspraktijk -- Osteopathie Contact privacybeleid" at bounding box center [158, 519] width 66 height 12
select select
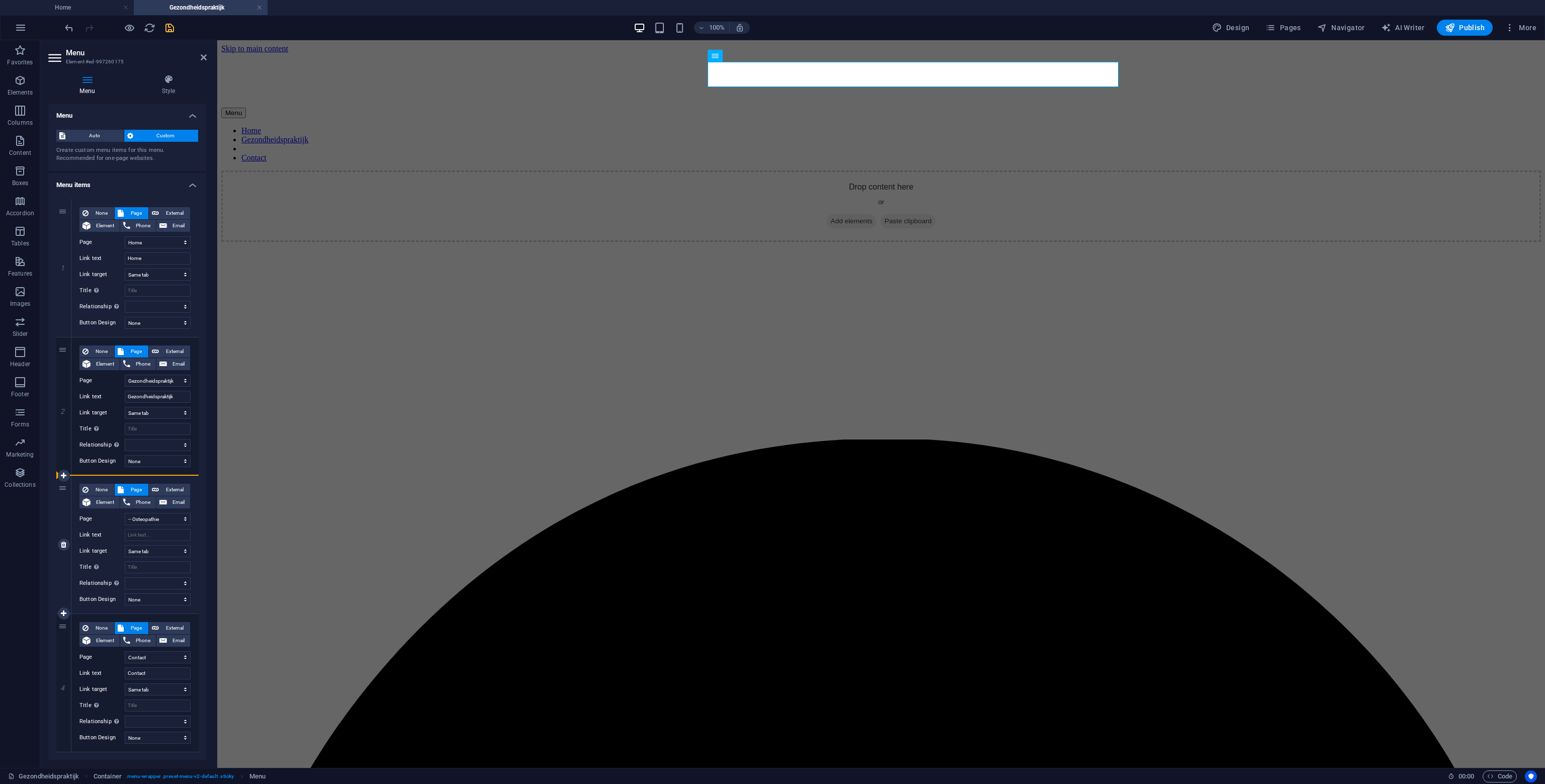
drag, startPoint x: 63, startPoint y: 491, endPoint x: 97, endPoint y: 477, distance: 36.8
click at [97, 477] on div "3 None Page External Element Phone Email Page Home Gezondheidspraktijk -- Osteo…" at bounding box center [127, 544] width 142 height 139
select select
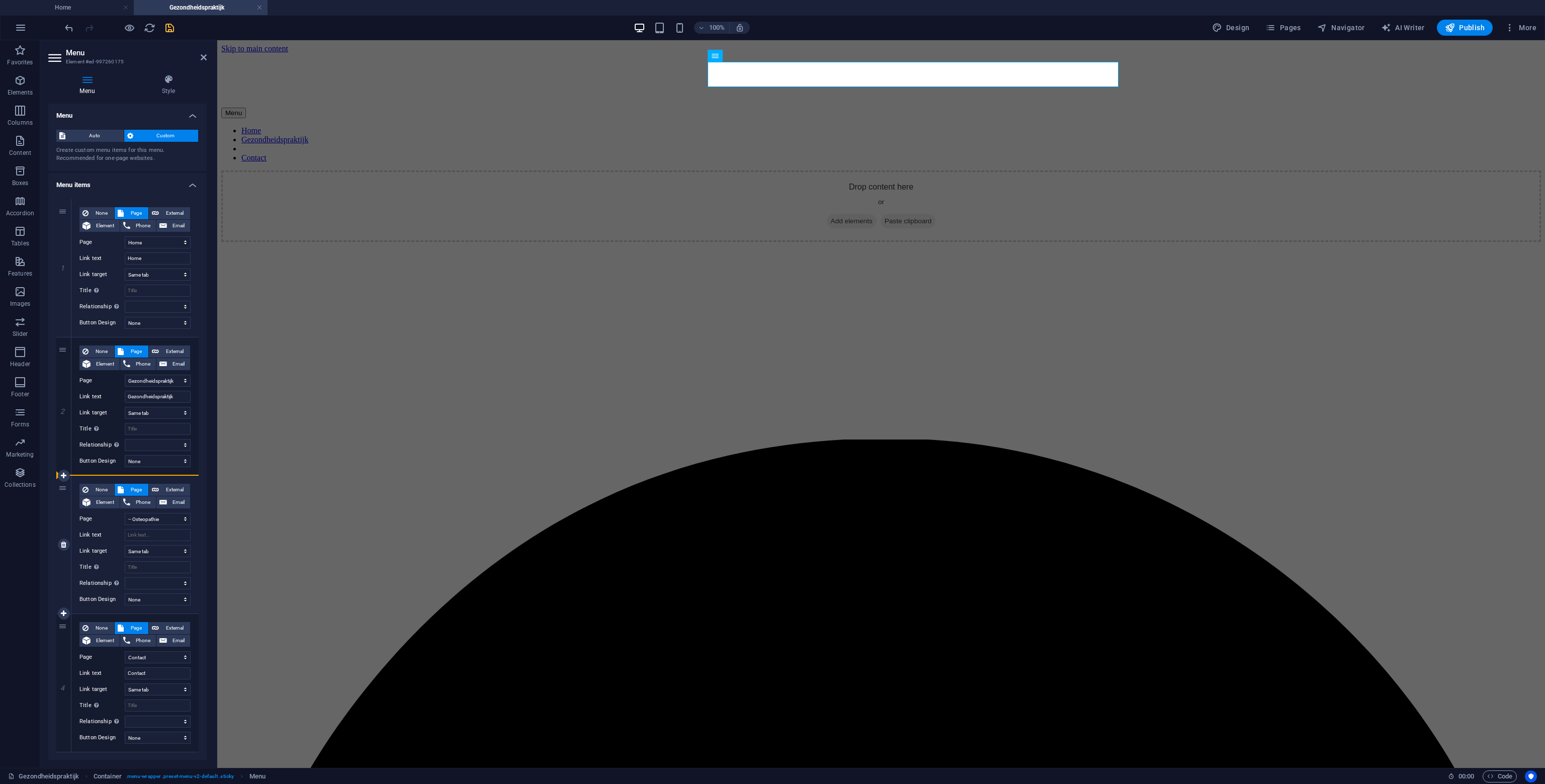
select select
drag, startPoint x: 63, startPoint y: 487, endPoint x: 105, endPoint y: 468, distance: 46.1
click at [105, 468] on div "1 None Page External Element Phone Email Page Home Gezondheidspraktijk -- Osteo…" at bounding box center [127, 475] width 142 height 553
select select
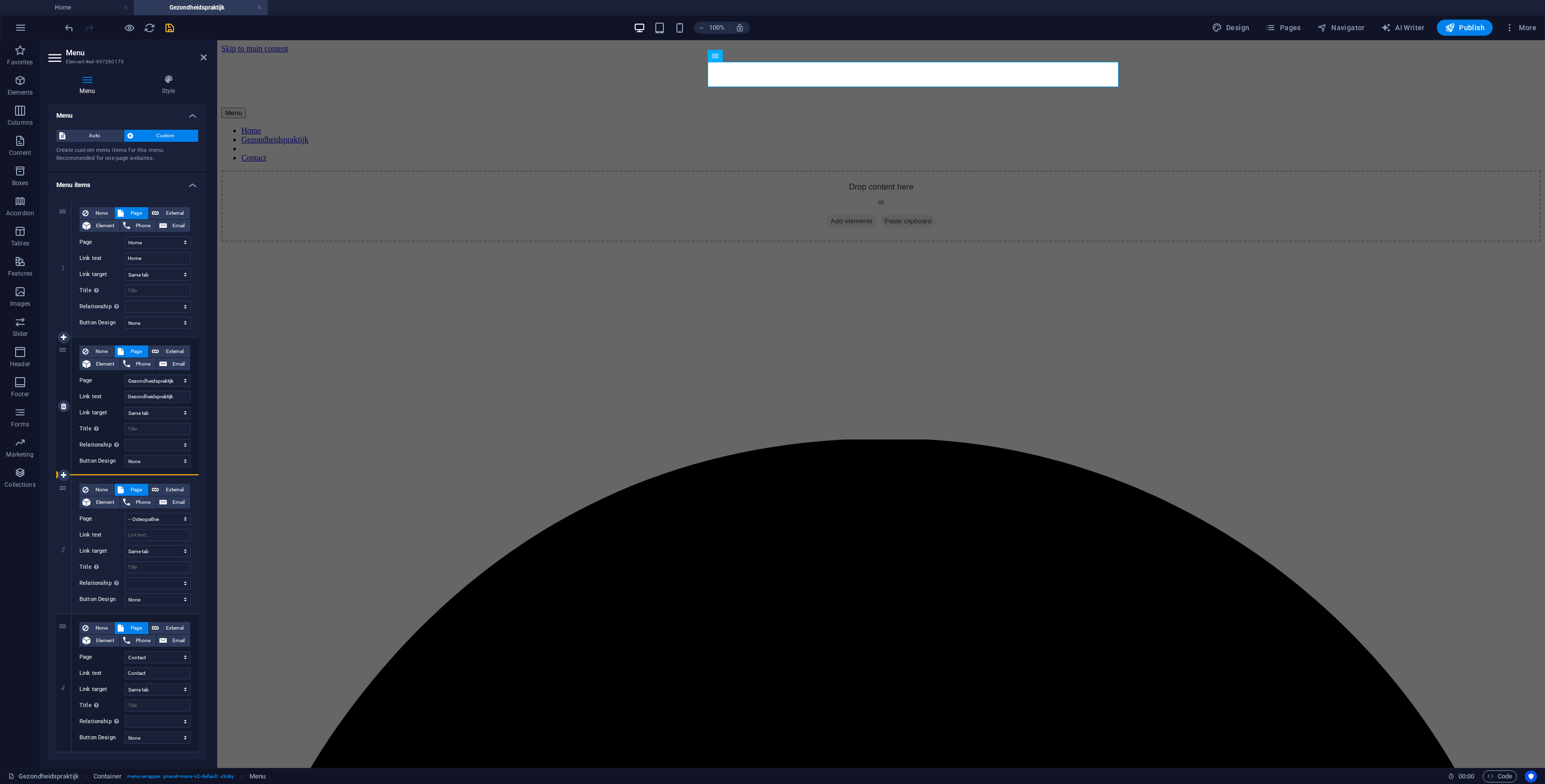
select select
drag, startPoint x: 64, startPoint y: 488, endPoint x: 161, endPoint y: 474, distance: 98.0
click at [161, 474] on div "1 None Page External Element Phone Email Page Home Gezondheidspraktijk -- Osteo…" at bounding box center [127, 475] width 142 height 553
select select
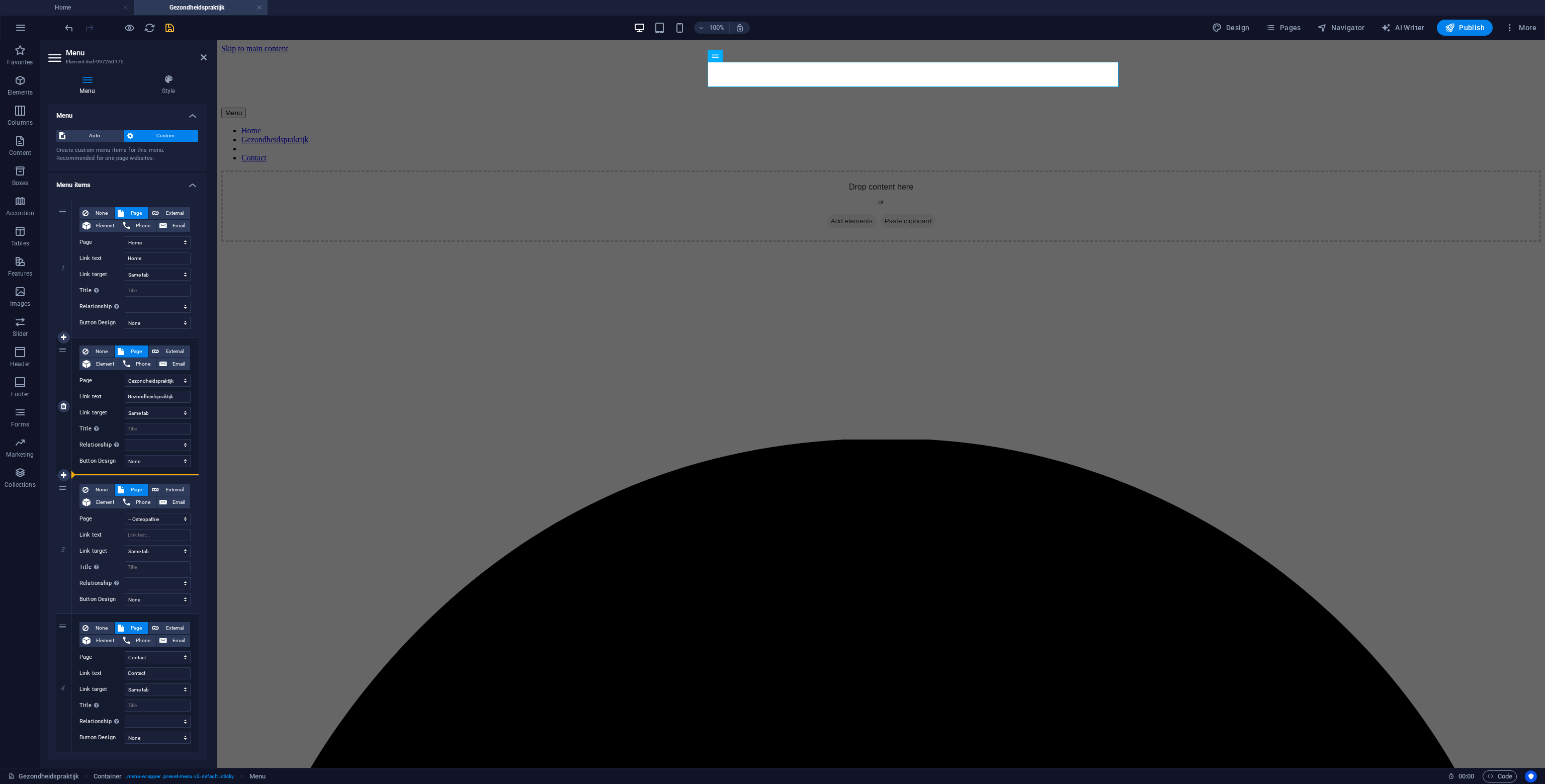
select select
select select "3"
type input "Contact"
select select
select select "2"
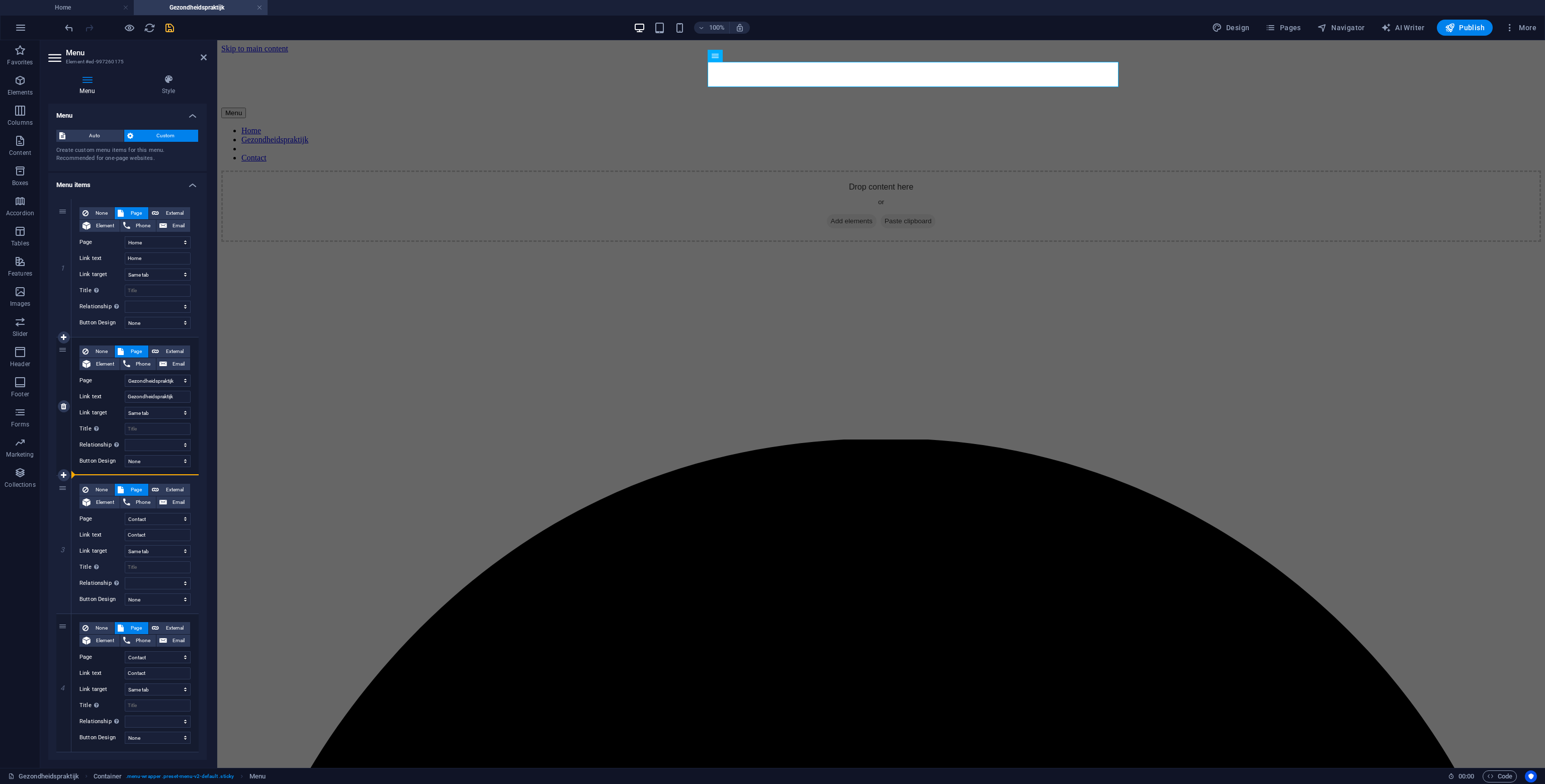
select select
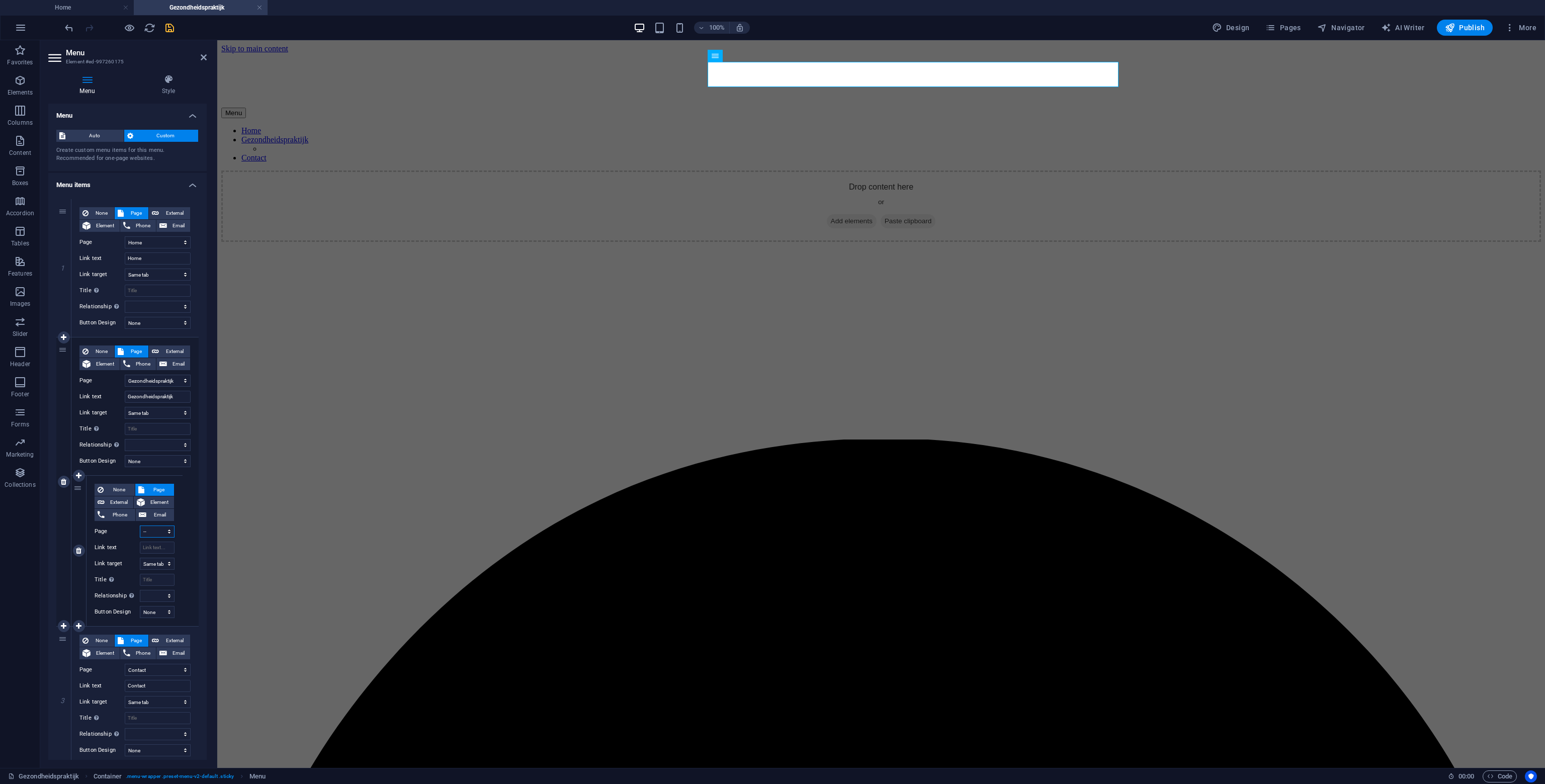
click at [159, 529] on select "Home Gezondheidspraktijk -- Osteopathie Contact privacybeleid" at bounding box center [157, 532] width 35 height 12
click at [140, 526] on select "Home Gezondheidspraktijk -- Osteopathie Contact privacybeleid" at bounding box center [157, 532] width 35 height 12
click at [151, 550] on input "Link text" at bounding box center [157, 548] width 35 height 12
type input "Osteopathie"
select select
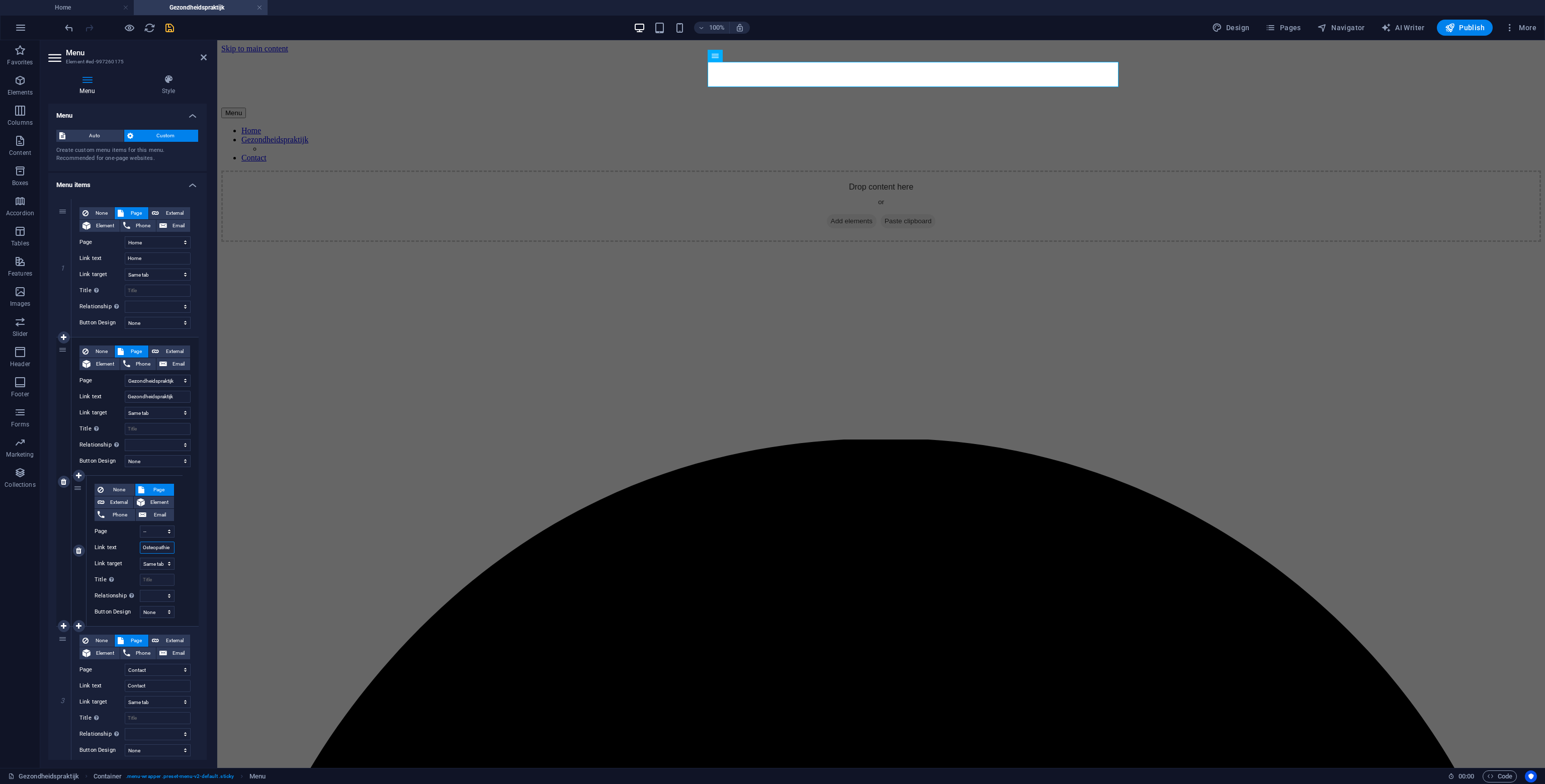
select select
type input "Osteopathie"
click at [189, 561] on div "None Page External Element Phone Email Page Home Gezondheidspraktijk -- Osteopa…" at bounding box center [135, 481] width 127 height 289
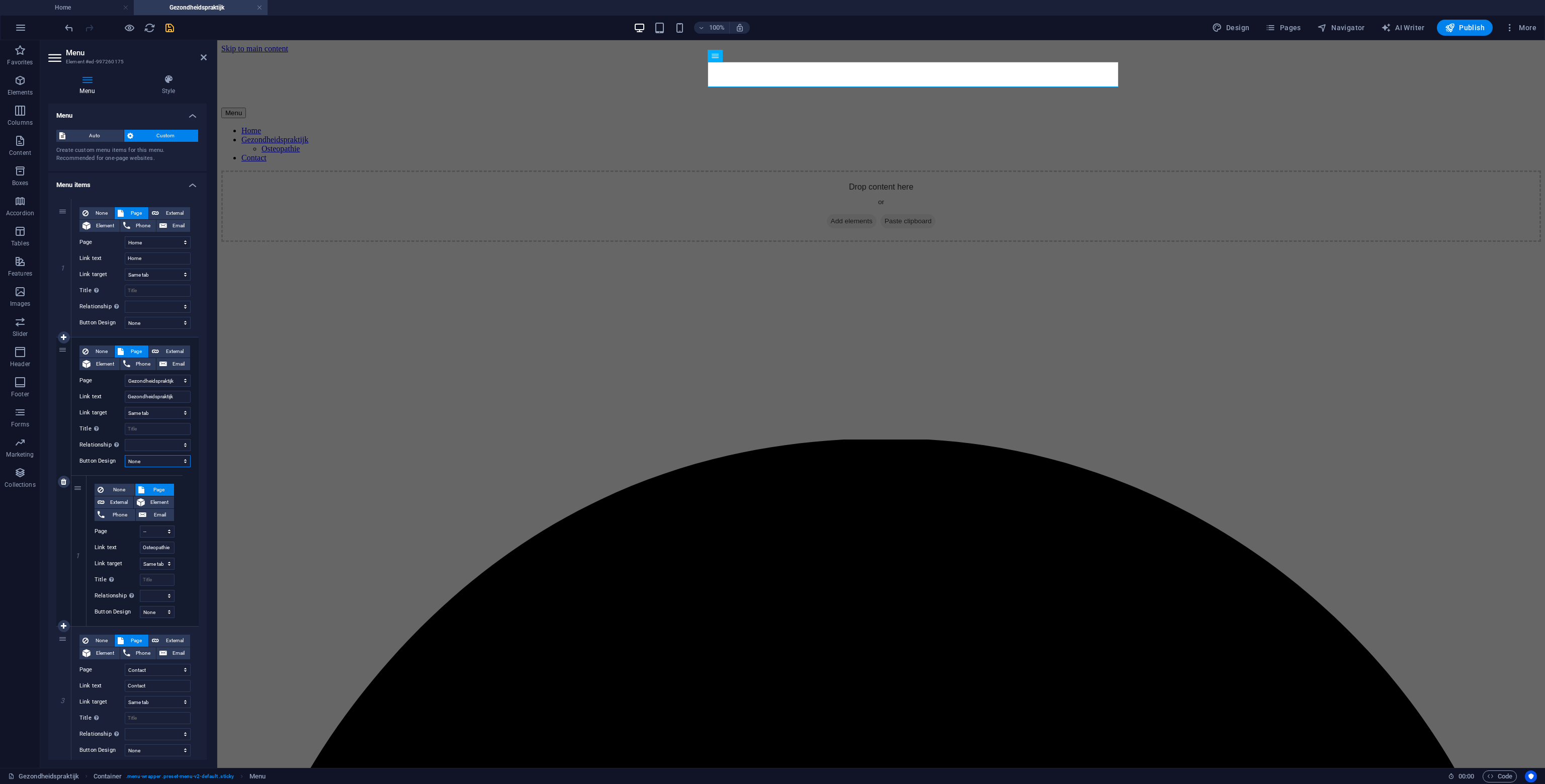
click at [174, 465] on select "None Default Primary Secondary" at bounding box center [158, 461] width 66 height 12
select select "primary"
click at [125, 455] on select "None Default Primary Secondary" at bounding box center [158, 461] width 66 height 12
select select
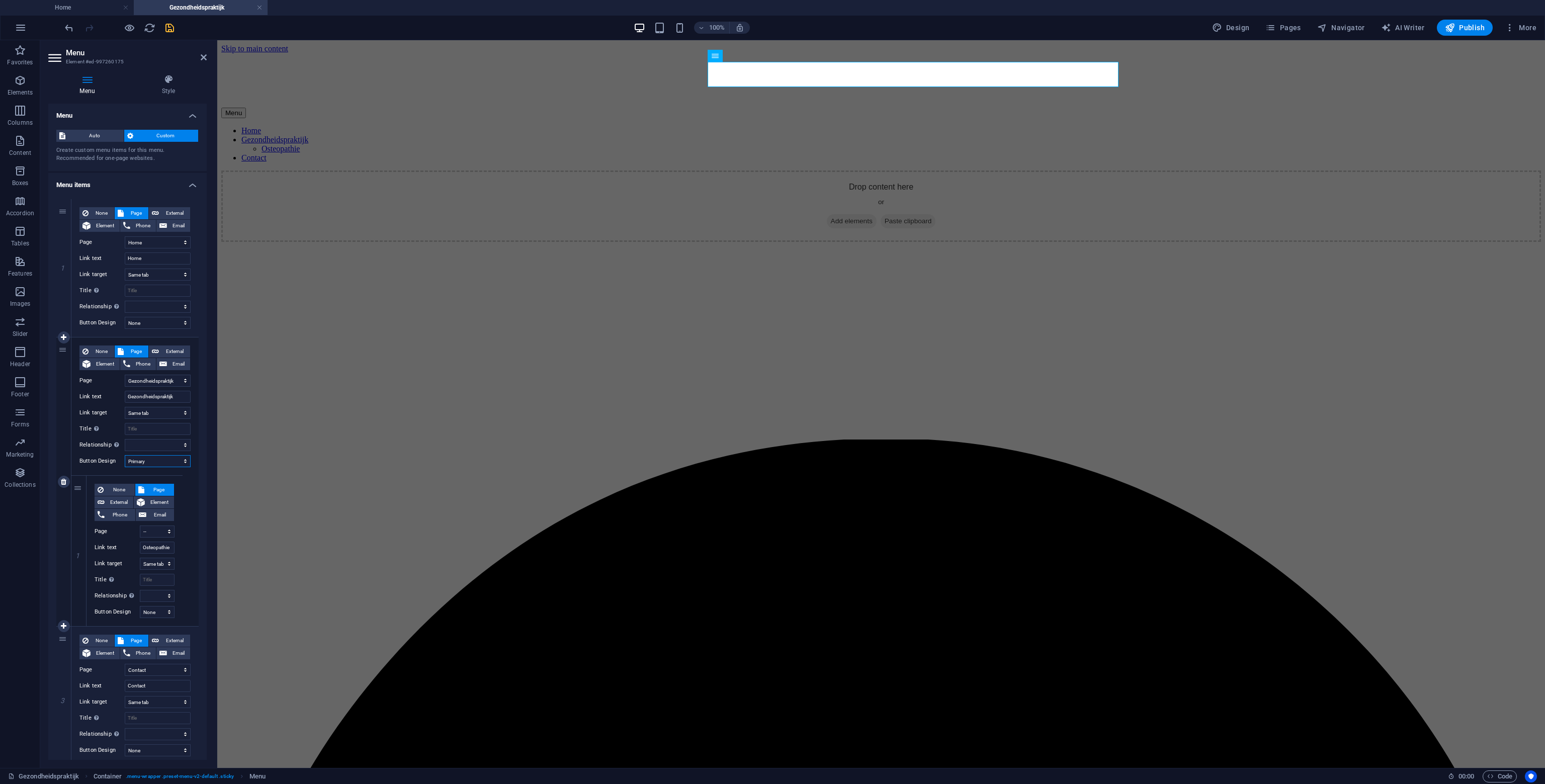
select select
click at [175, 467] on div "None Page External Element Phone Email Page Home Gezondheidspraktijk -- Osteopa…" at bounding box center [135, 481] width 127 height 289
click at [179, 464] on select "None Default Primary Secondary" at bounding box center [158, 461] width 66 height 12
select select "secondary"
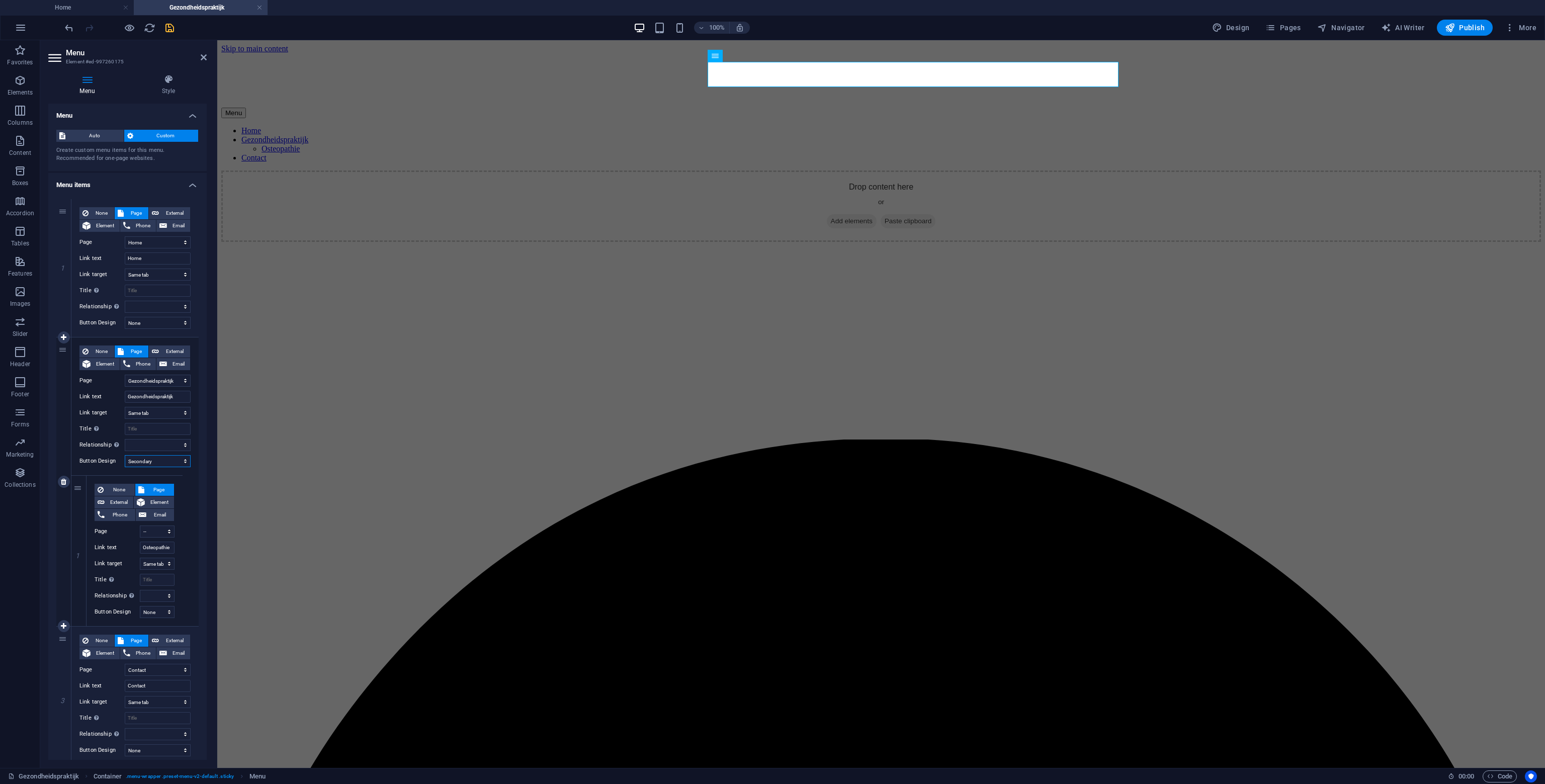
click at [125, 455] on select "None Default Primary Secondary" at bounding box center [158, 461] width 66 height 12
select select
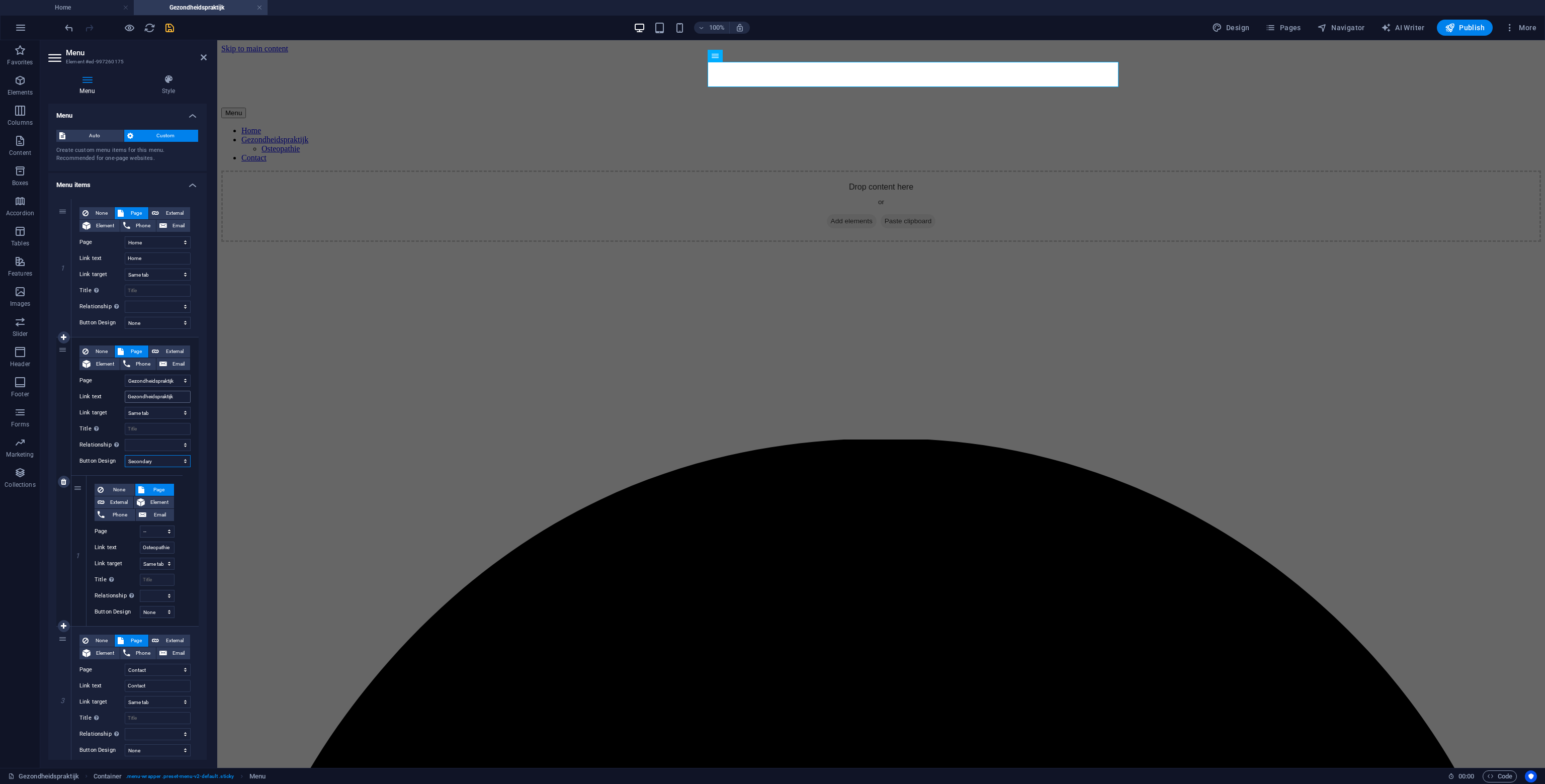
scroll to position [32, 0]
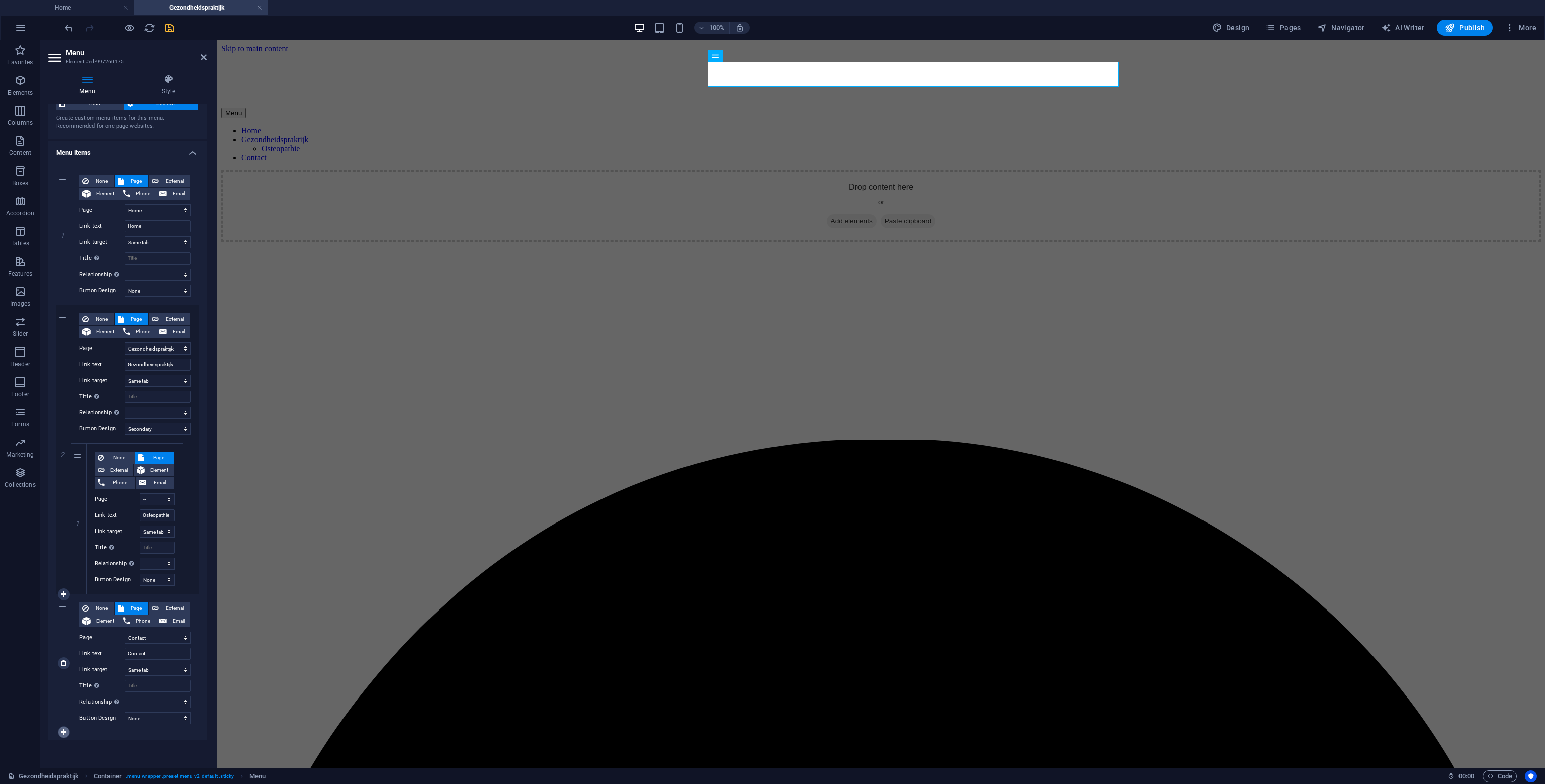
click at [65, 730] on icon at bounding box center [64, 733] width 5 height 7
select select
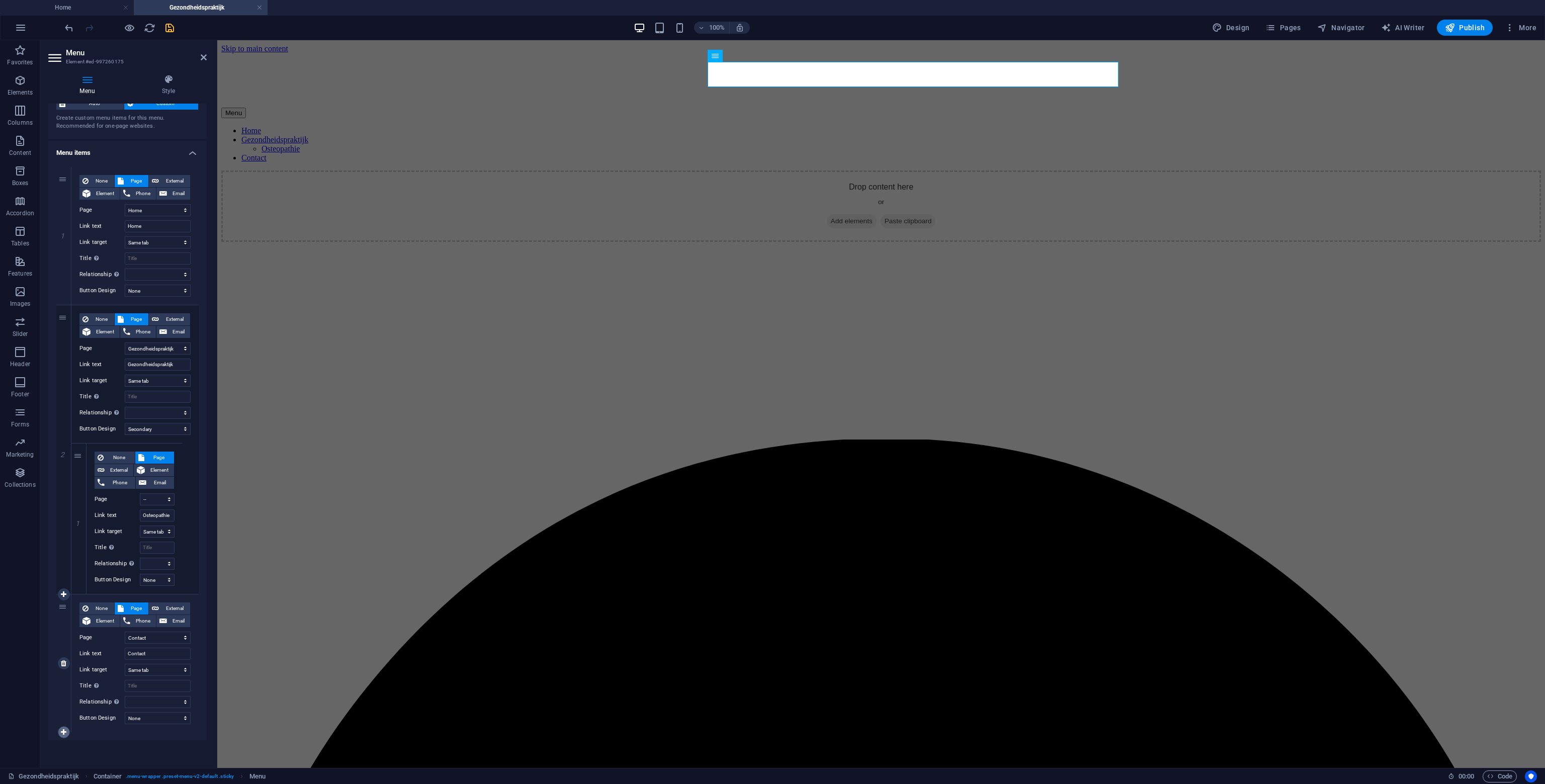
select select
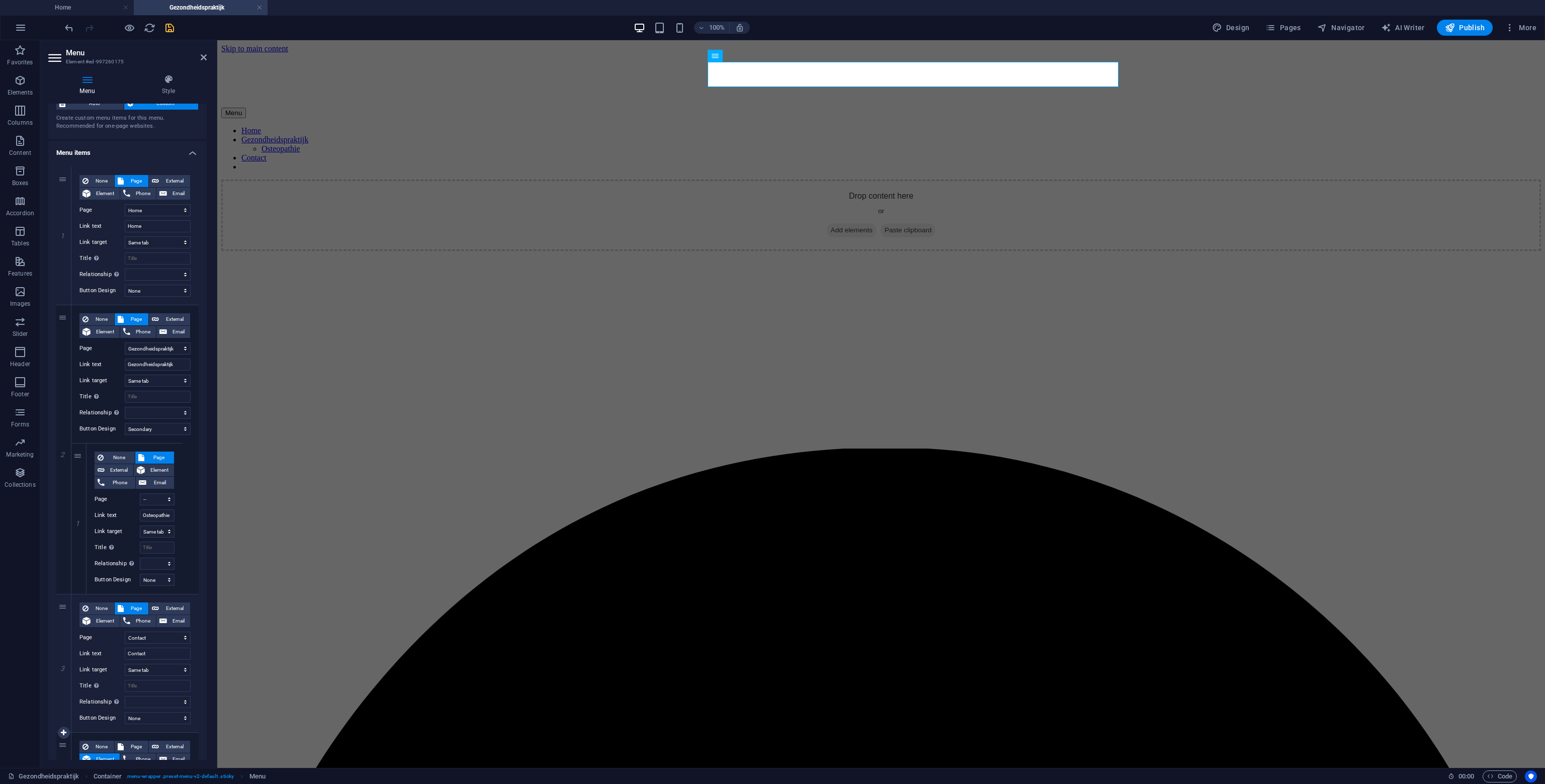
scroll to position [155, 0]
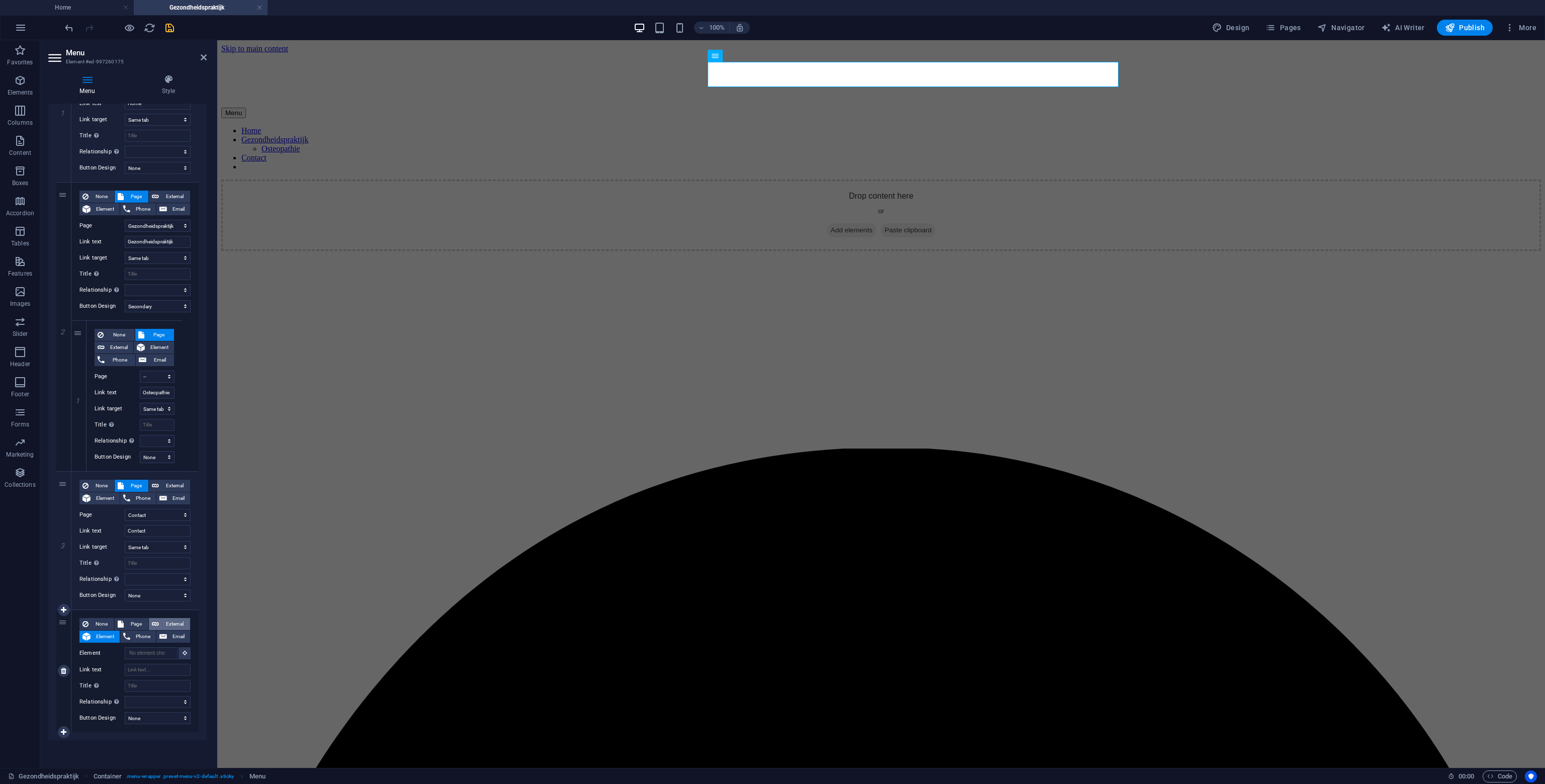
click at [157, 625] on icon at bounding box center [155, 624] width 7 height 12
select select
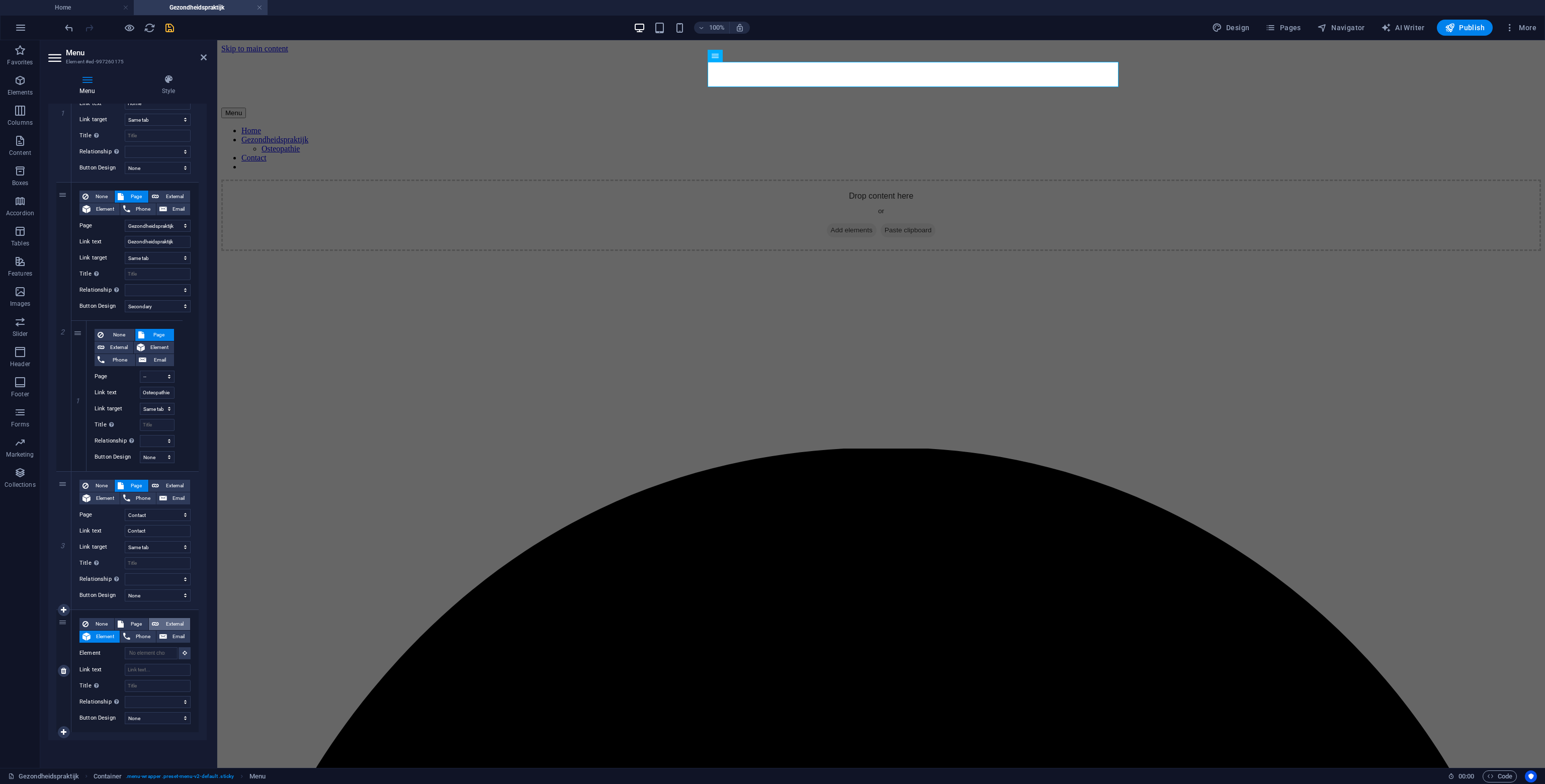
select select "blank"
select select
click at [149, 669] on input "Link text" at bounding box center [158, 670] width 66 height 12
type input "Maak een a"
select select
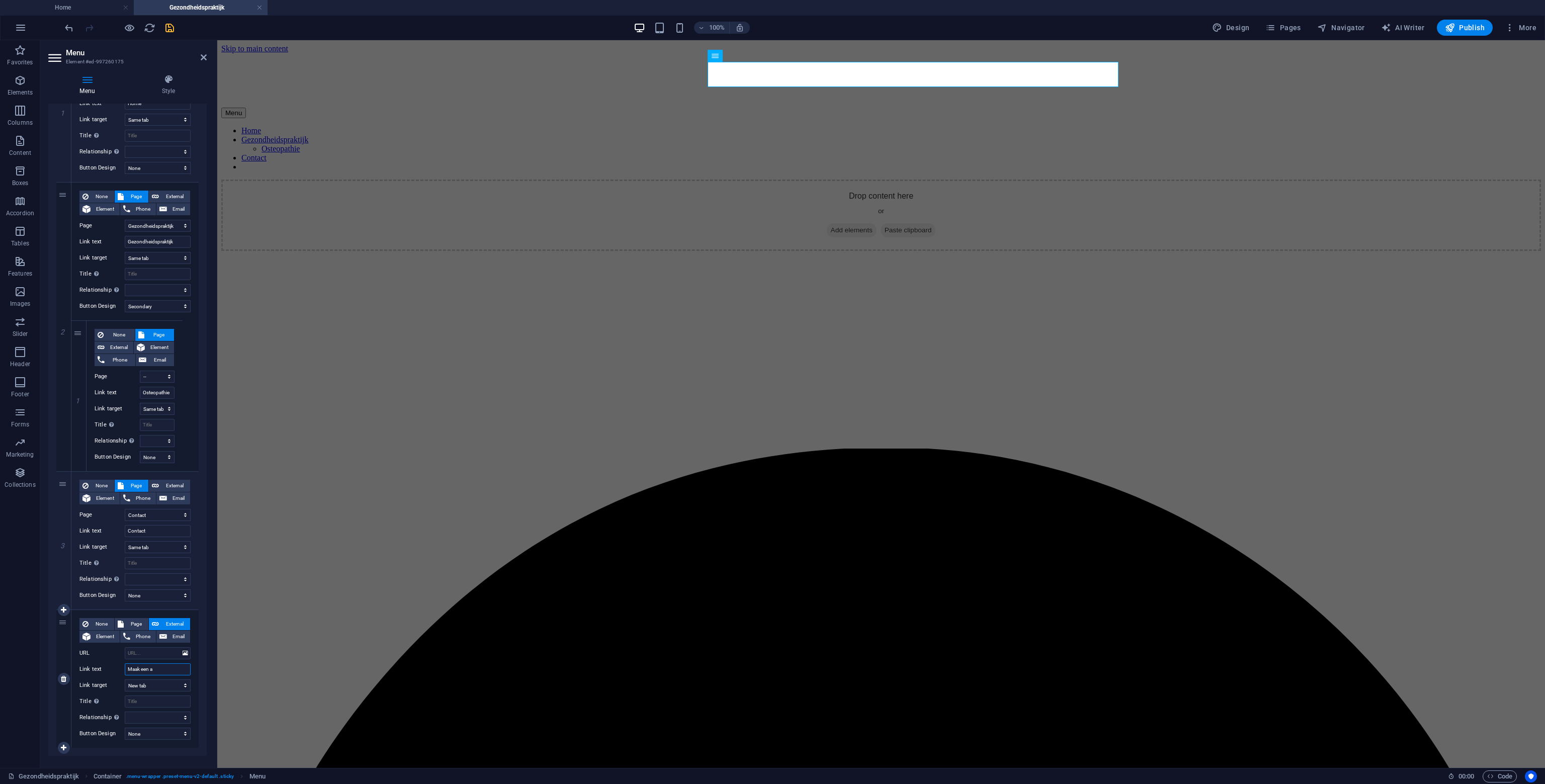
select select
type input "Maak een aspraak"
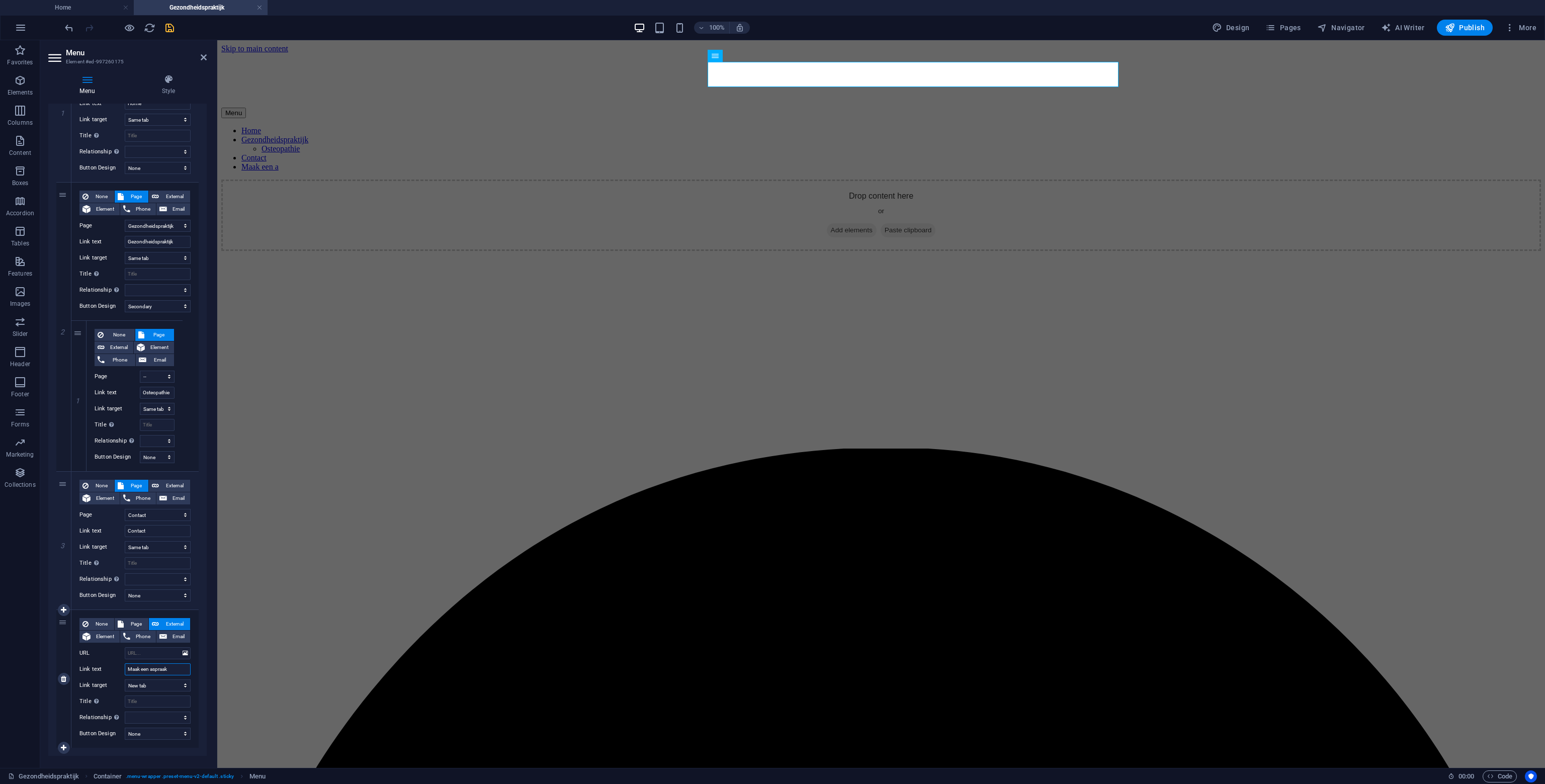
select select
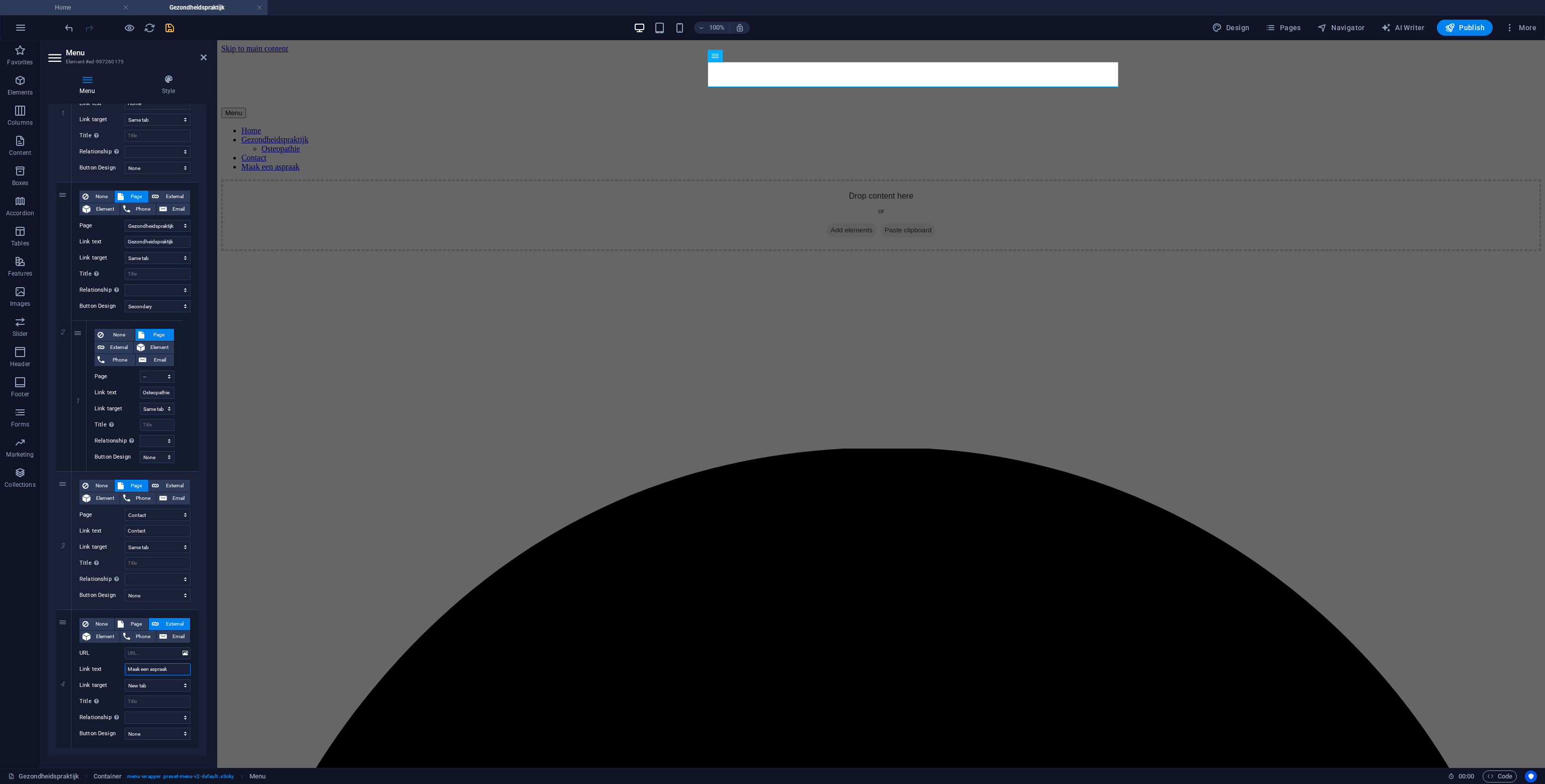
type input "Maak een aspraak"
click at [86, 5] on h4 "Home" at bounding box center [66, 7] width 133 height 11
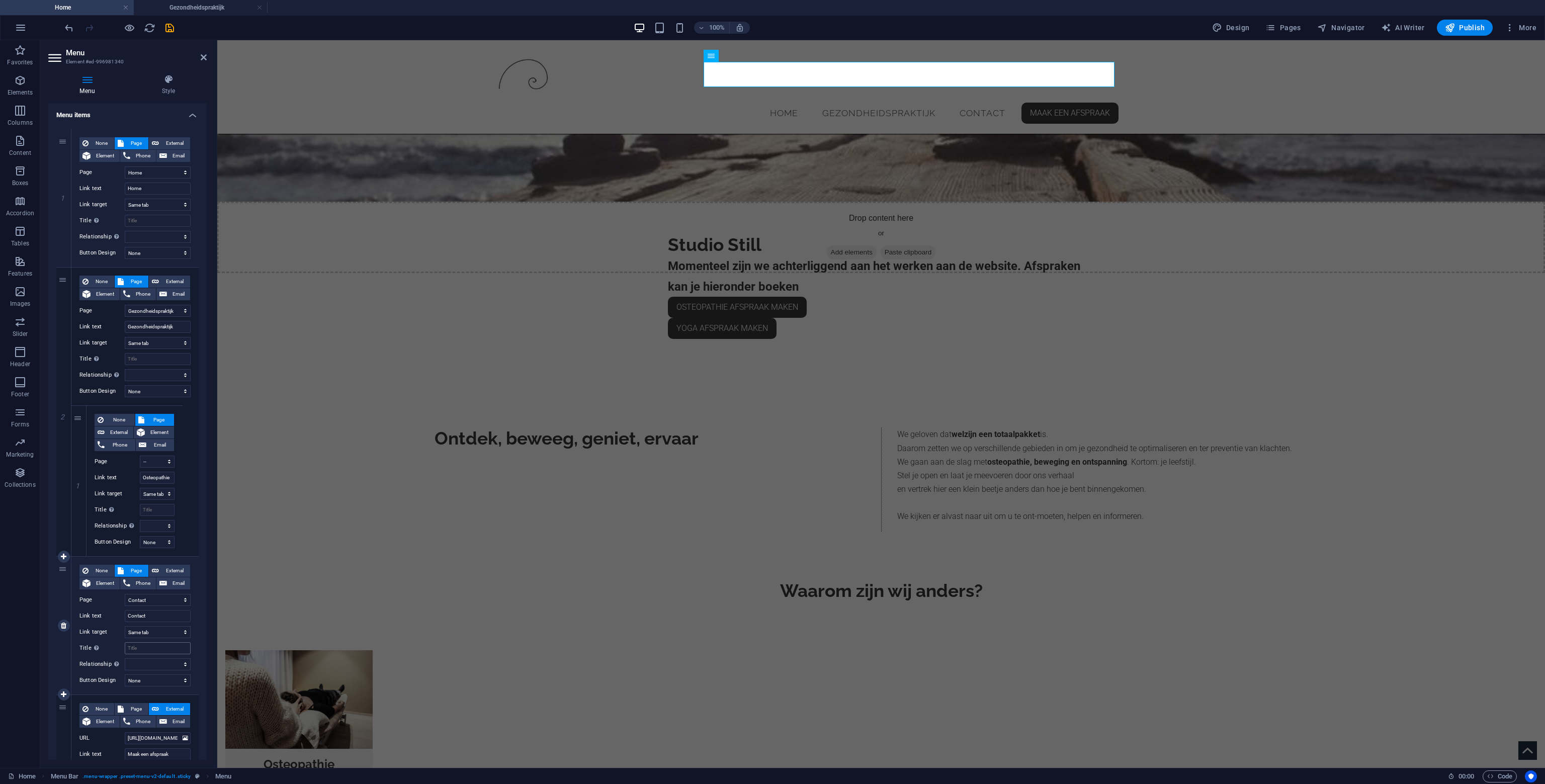
scroll to position [170, 0]
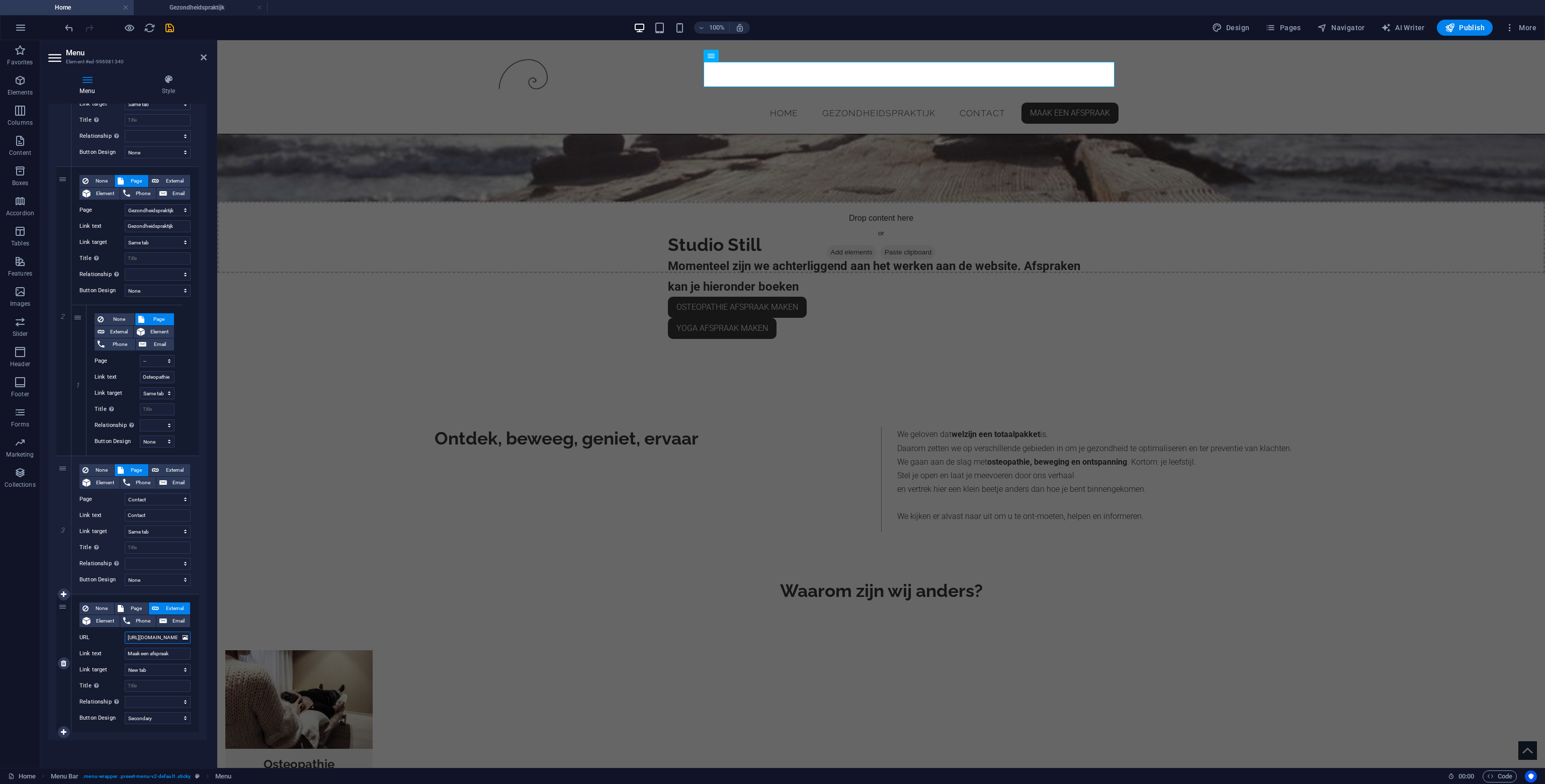
click at [136, 631] on input "[URL][DOMAIN_NAME]" at bounding box center [158, 637] width 66 height 12
click at [173, 4] on h4 "Gezondheidspraktijk" at bounding box center [200, 7] width 133 height 11
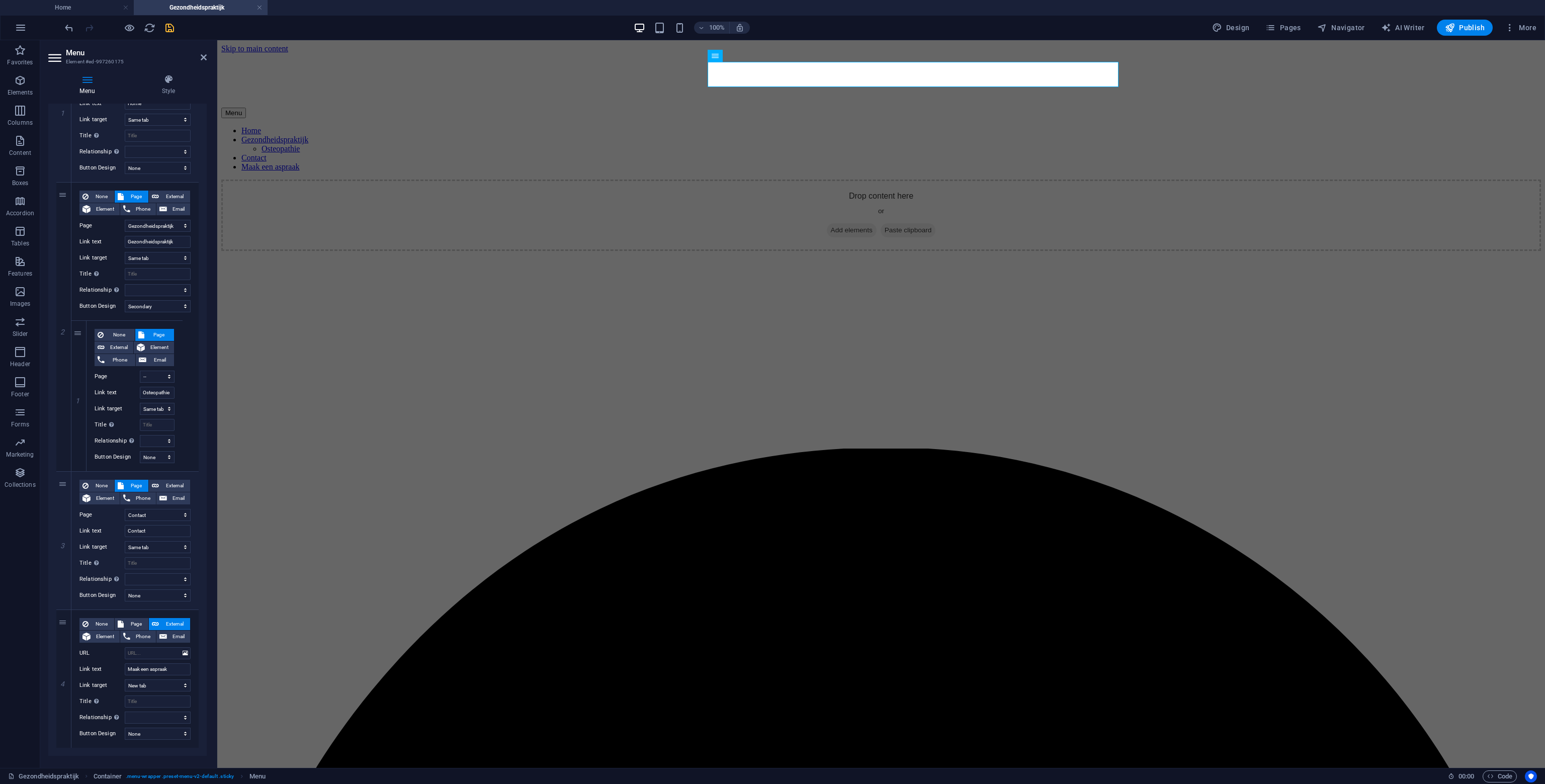
scroll to position [0, 0]
click at [155, 656] on input "URL" at bounding box center [158, 653] width 66 height 12
paste input "[URL][DOMAIN_NAME]"
type input "[URL][DOMAIN_NAME]"
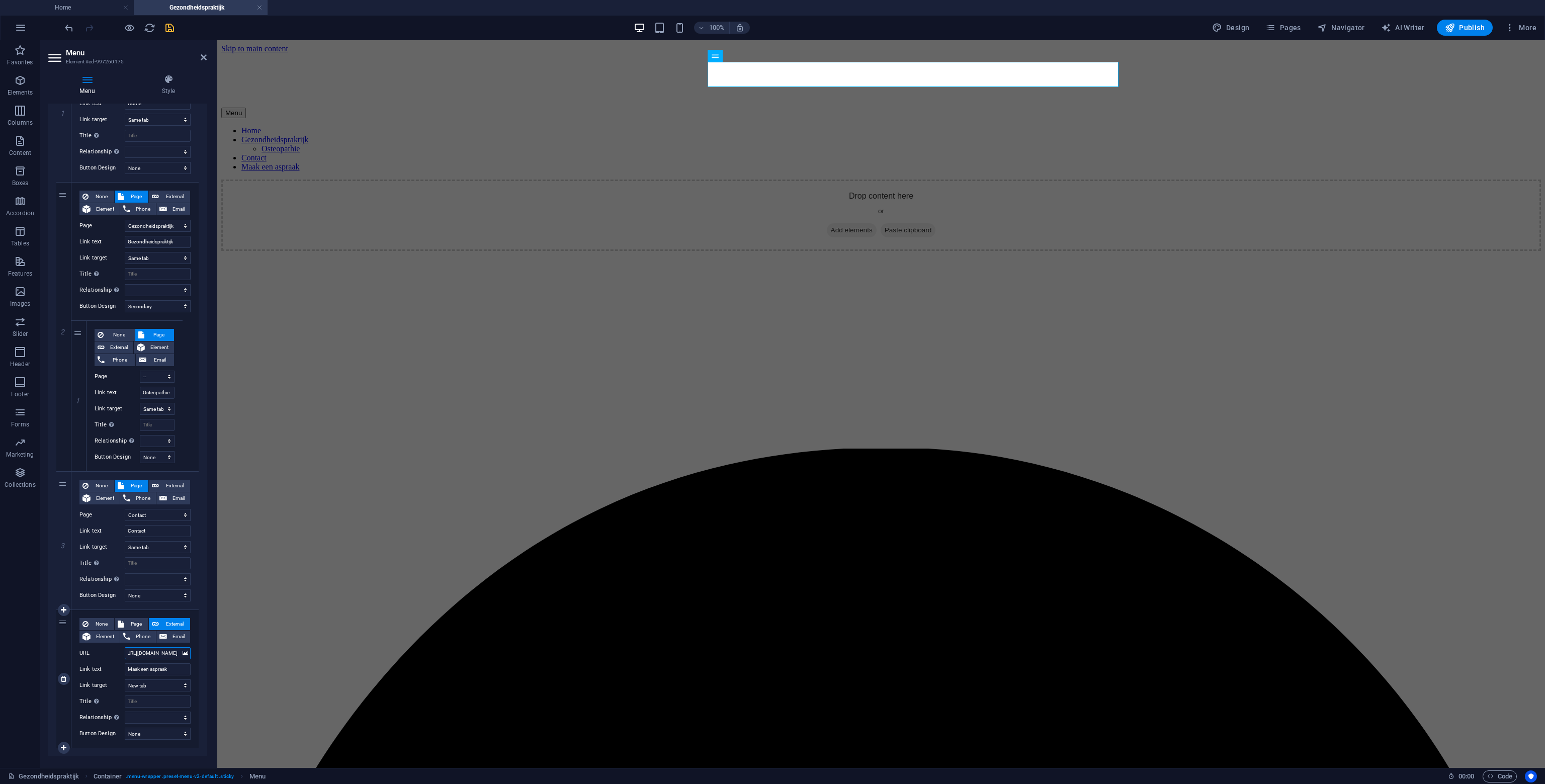
select select
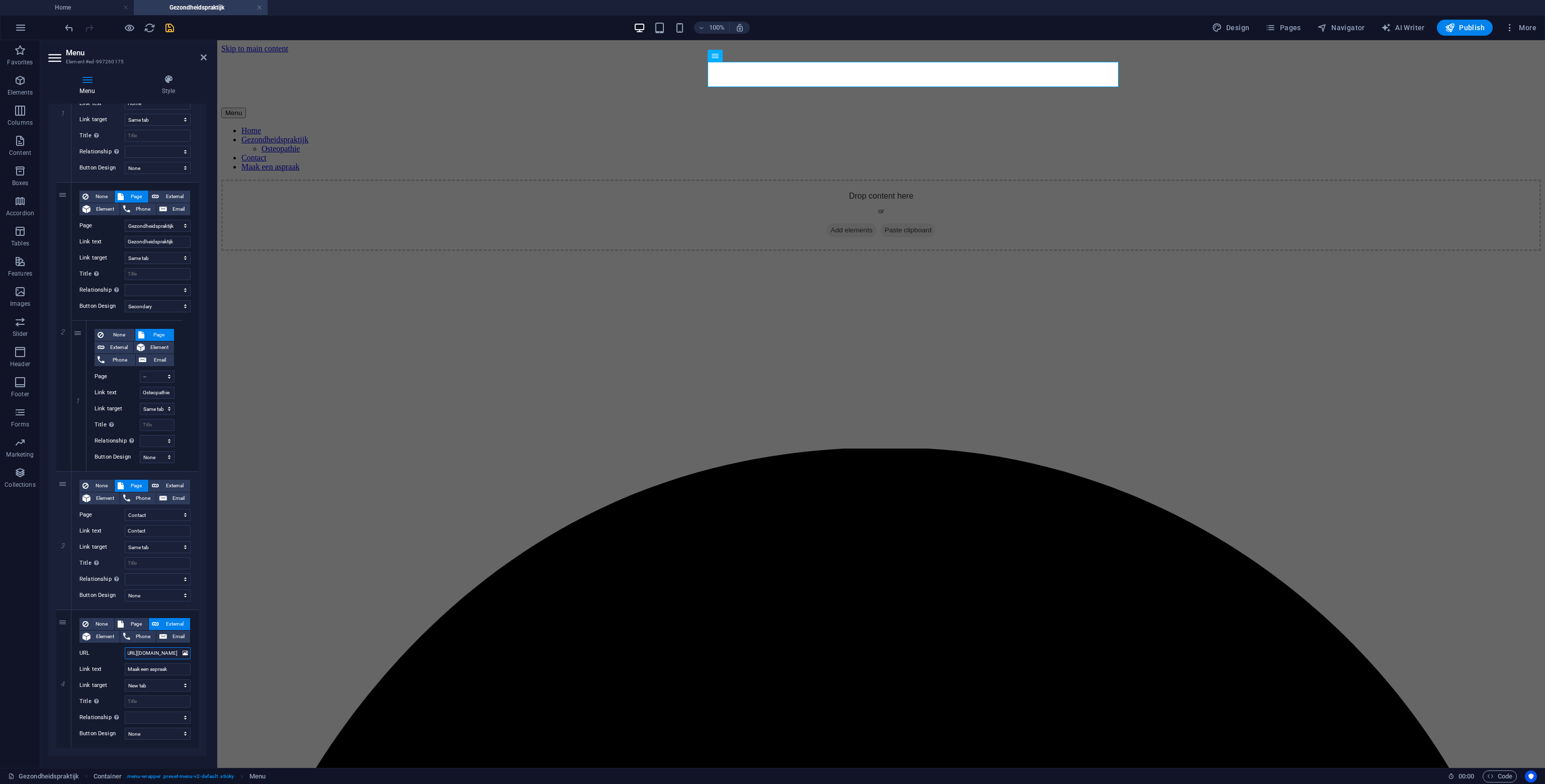
type input "[URL][DOMAIN_NAME]"
click at [204, 664] on div "1 None Page External Element Phone Email Page Home Gezondheidspraktijk -- Osteo…" at bounding box center [127, 396] width 159 height 719
click at [1236, 24] on button "Design" at bounding box center [1231, 27] width 45 height 16
select select "px"
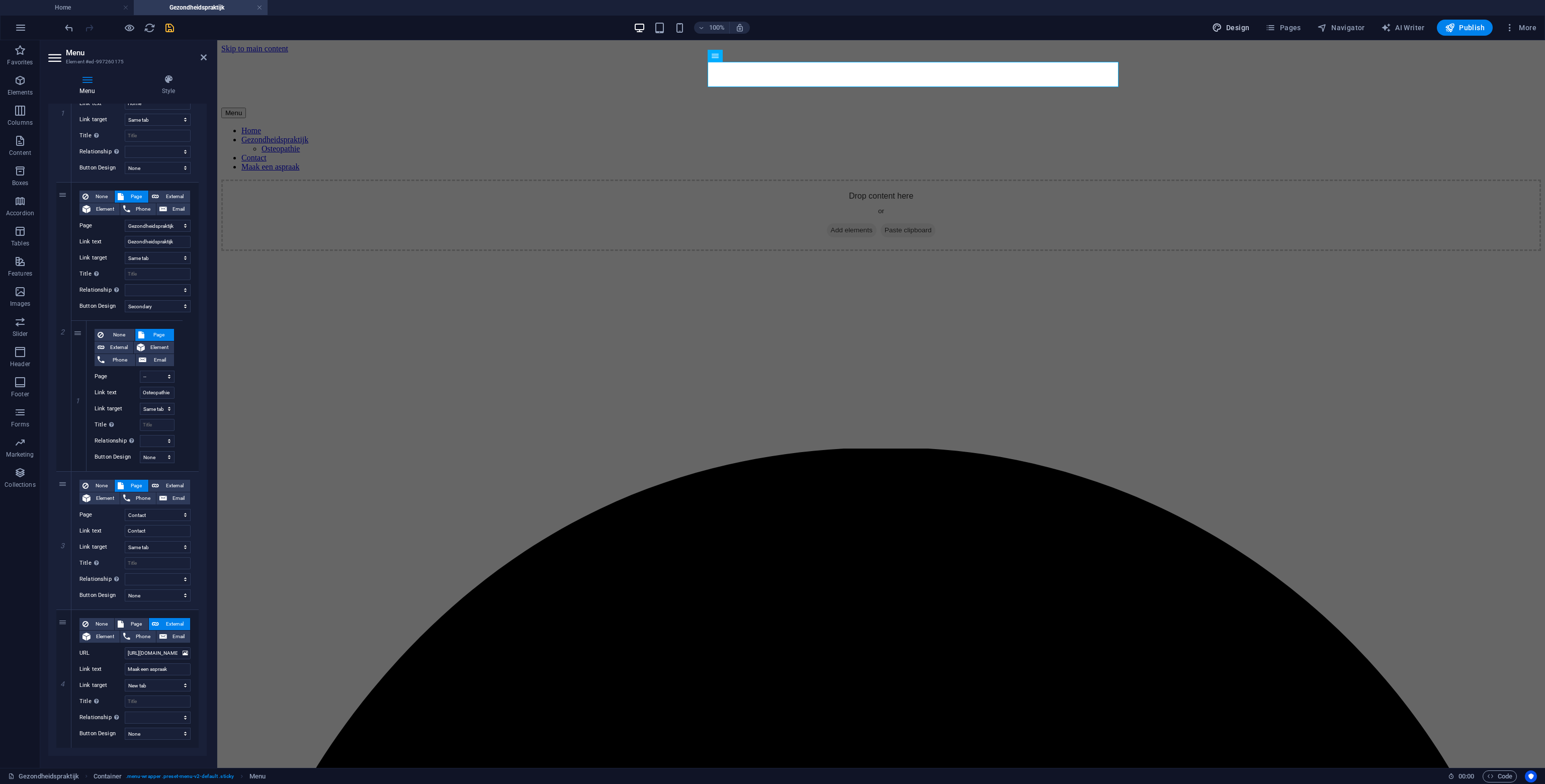
select select "300"
select select "px"
select select "700"
select select "px"
select select "rem"
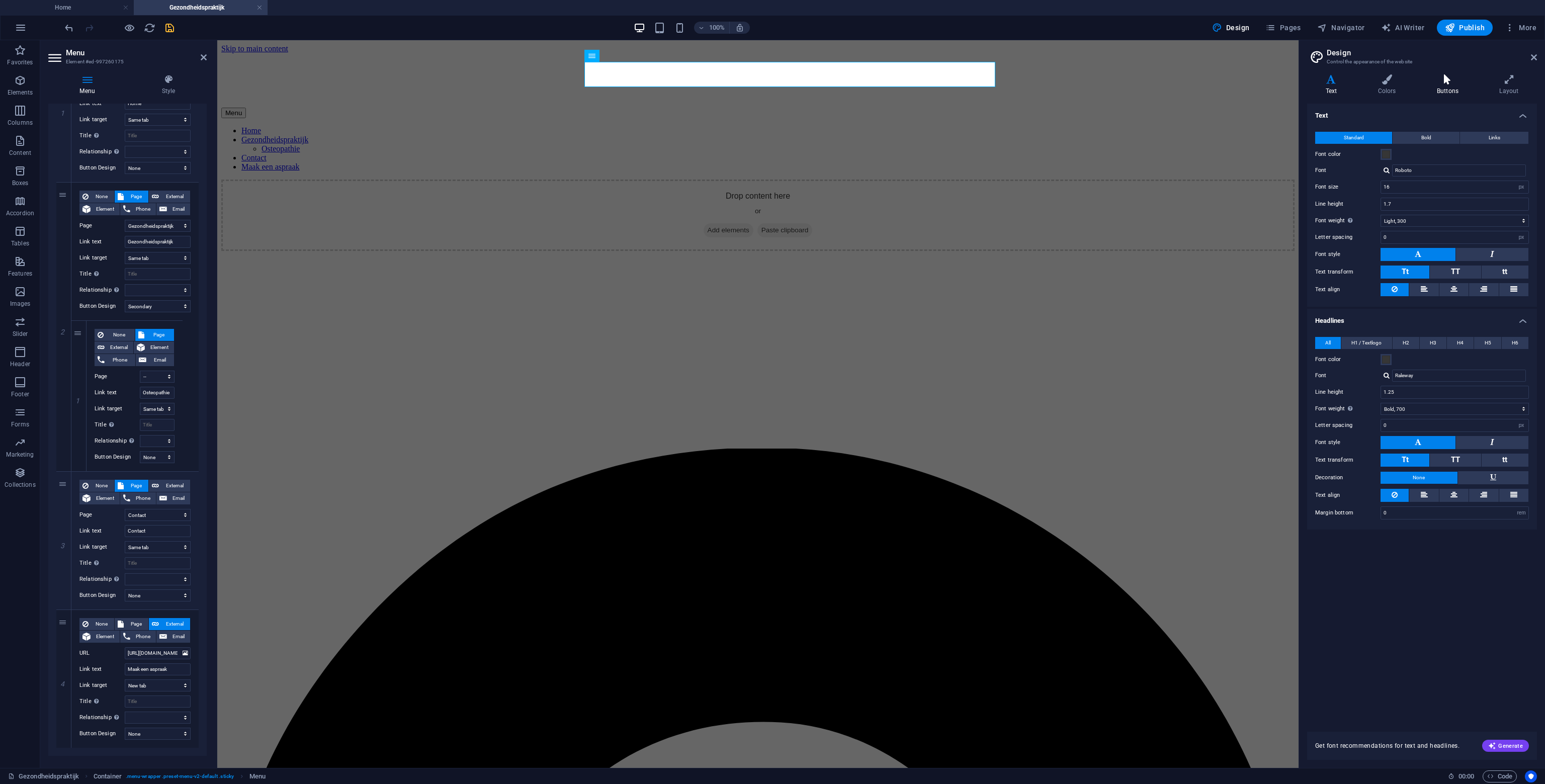
click at [1463, 78] on icon at bounding box center [1447, 79] width 58 height 10
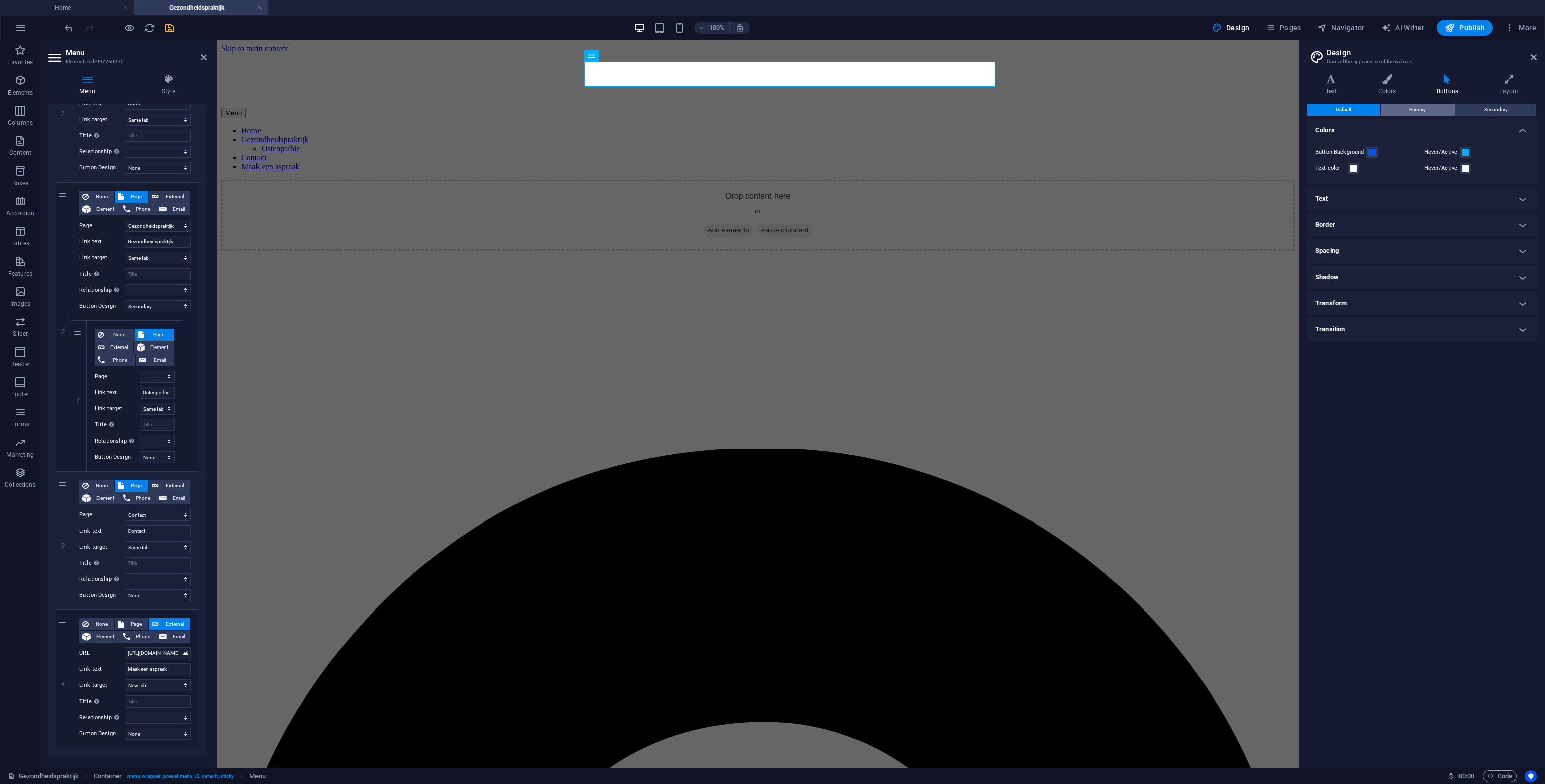
click at [1449, 106] on button "Primary" at bounding box center [1418, 110] width 74 height 12
click at [1377, 155] on button "Button Background" at bounding box center [1372, 152] width 11 height 11
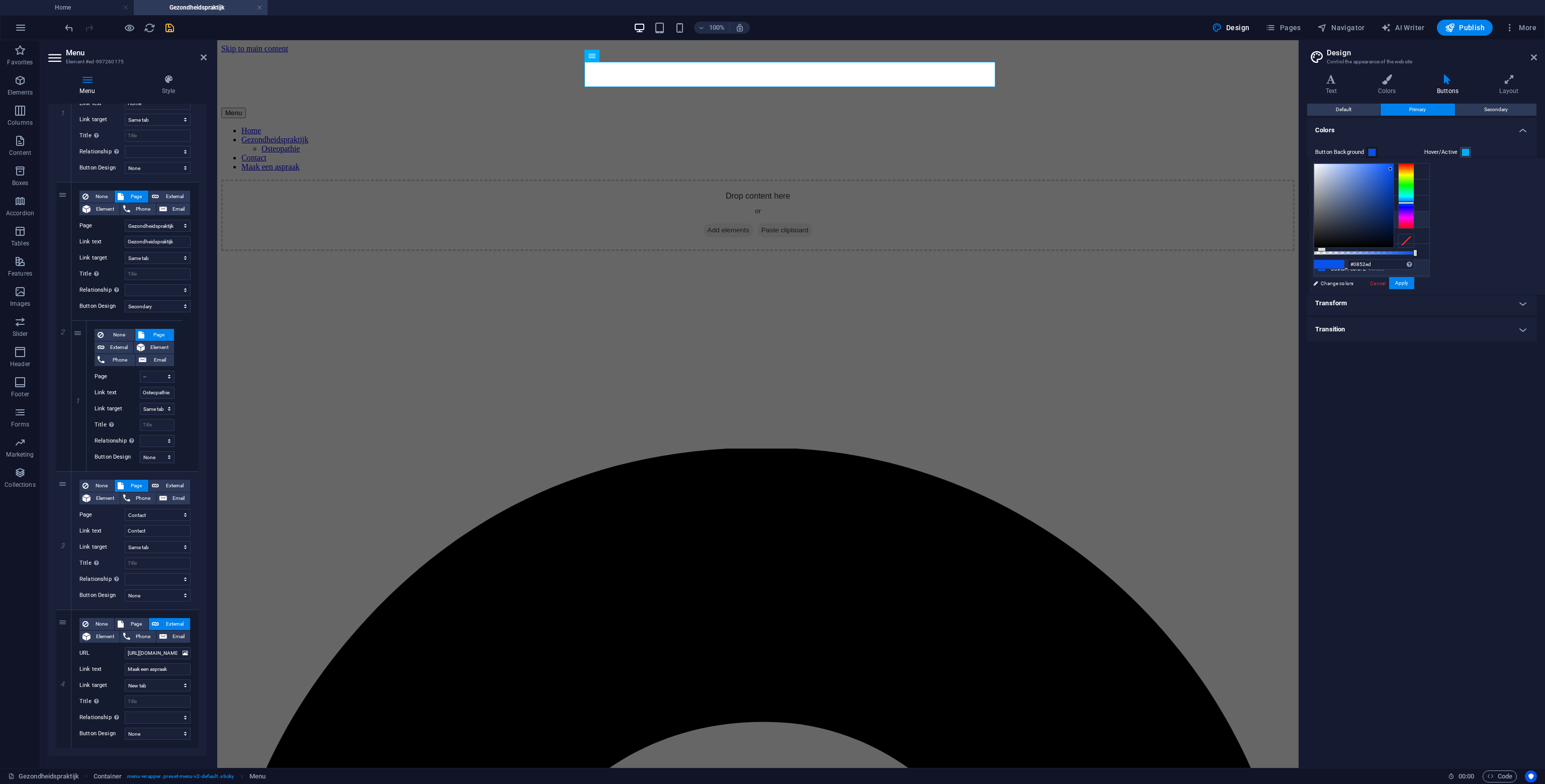
click at [1368, 219] on small "#363636" at bounding box center [1364, 222] width 15 height 7
type input "#363636"
click at [1414, 284] on button "Apply" at bounding box center [1402, 283] width 25 height 12
click at [1466, 153] on span at bounding box center [1466, 152] width 8 height 8
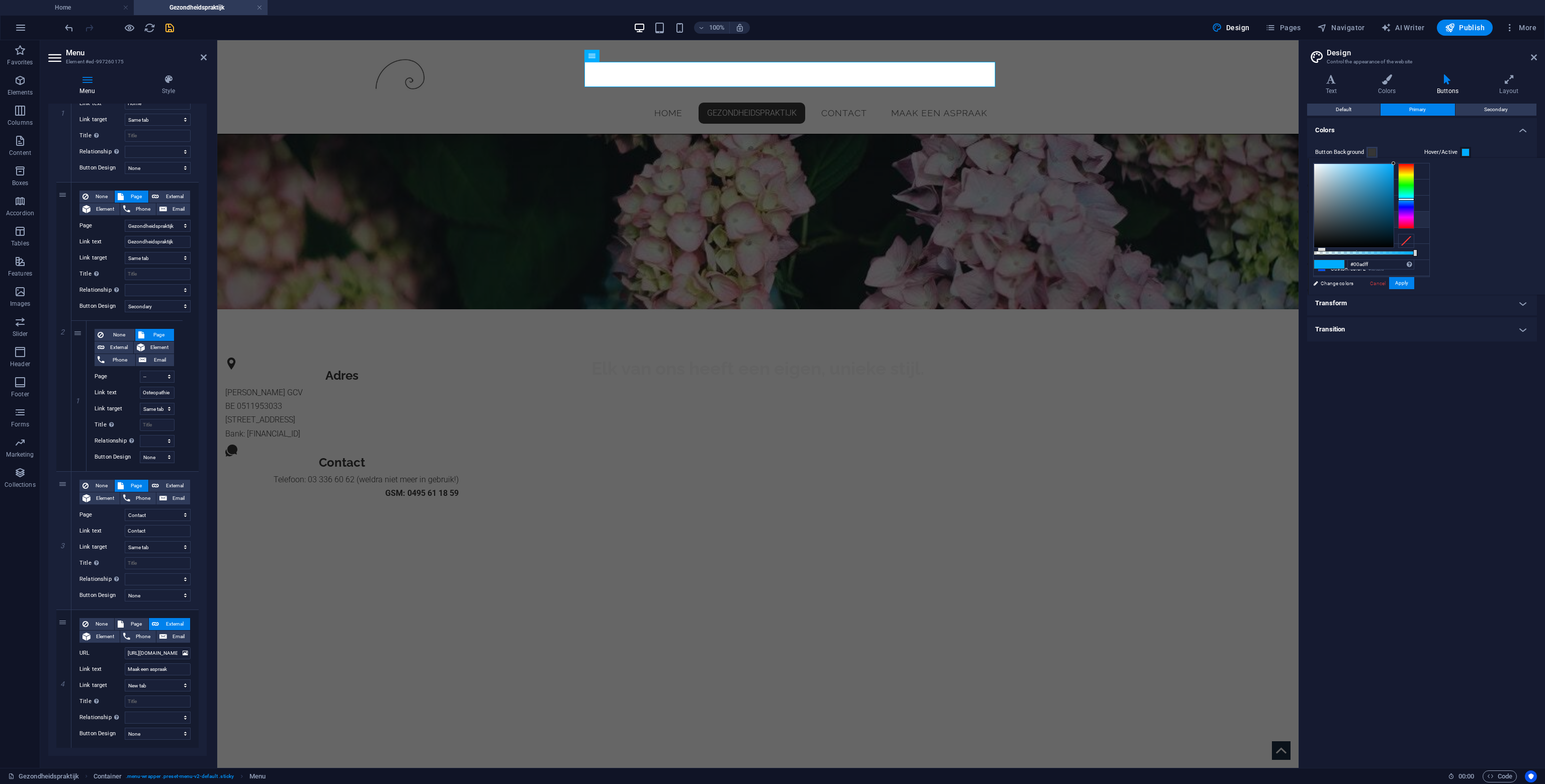
click at [1384, 219] on li "Font color #363636" at bounding box center [1371, 220] width 116 height 16
type input "#544949"
drag, startPoint x: 1452, startPoint y: 225, endPoint x: 1451, endPoint y: 219, distance: 6.1
click at [1394, 219] on div at bounding box center [1354, 206] width 79 height 84
click at [1414, 278] on button "Apply" at bounding box center [1402, 283] width 25 height 12
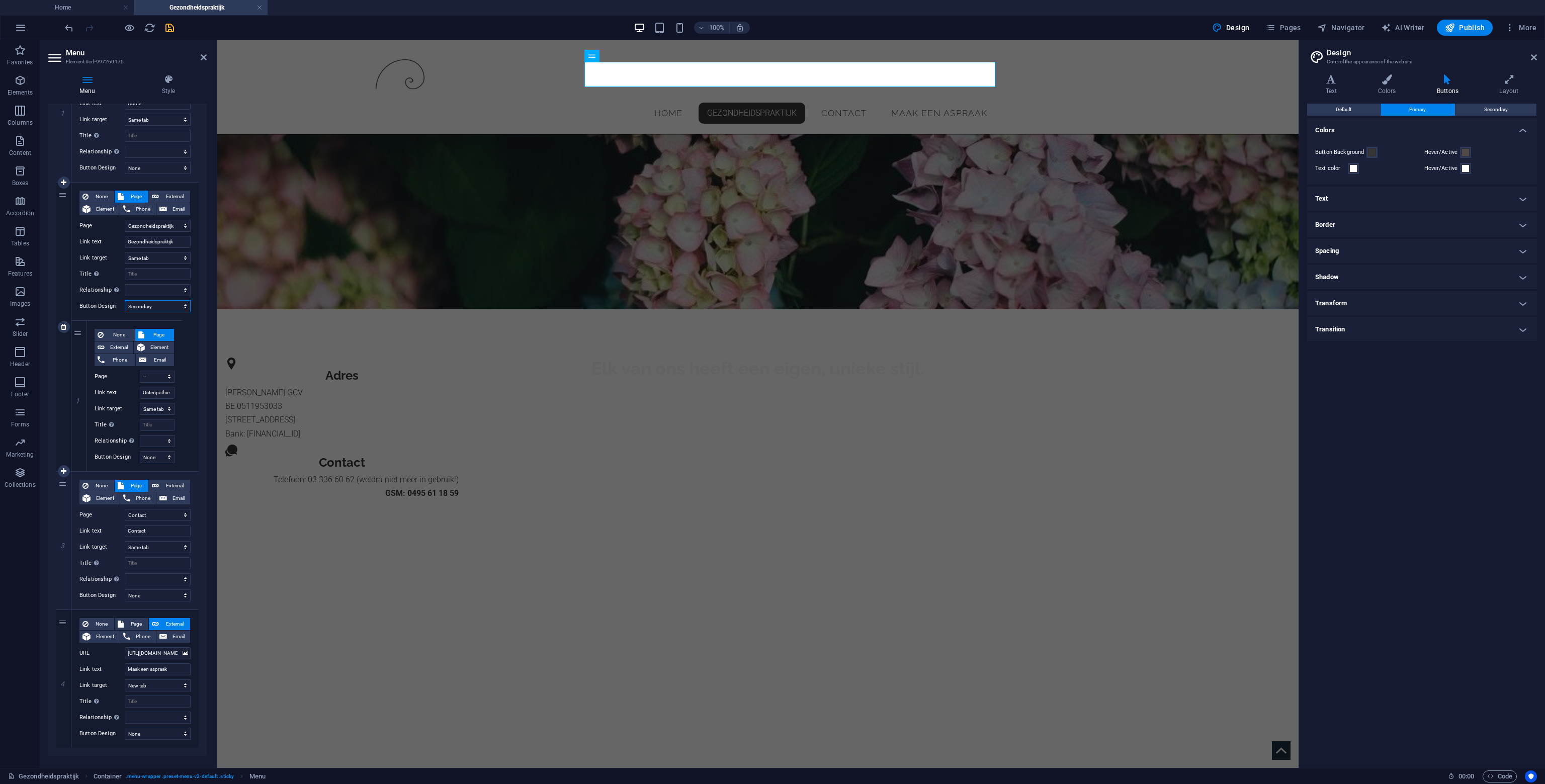
click at [161, 304] on select "None Default Primary Secondary" at bounding box center [158, 306] width 66 height 12
select select "primary"
click at [125, 300] on select "None Default Primary Secondary" at bounding box center [158, 306] width 66 height 12
select select
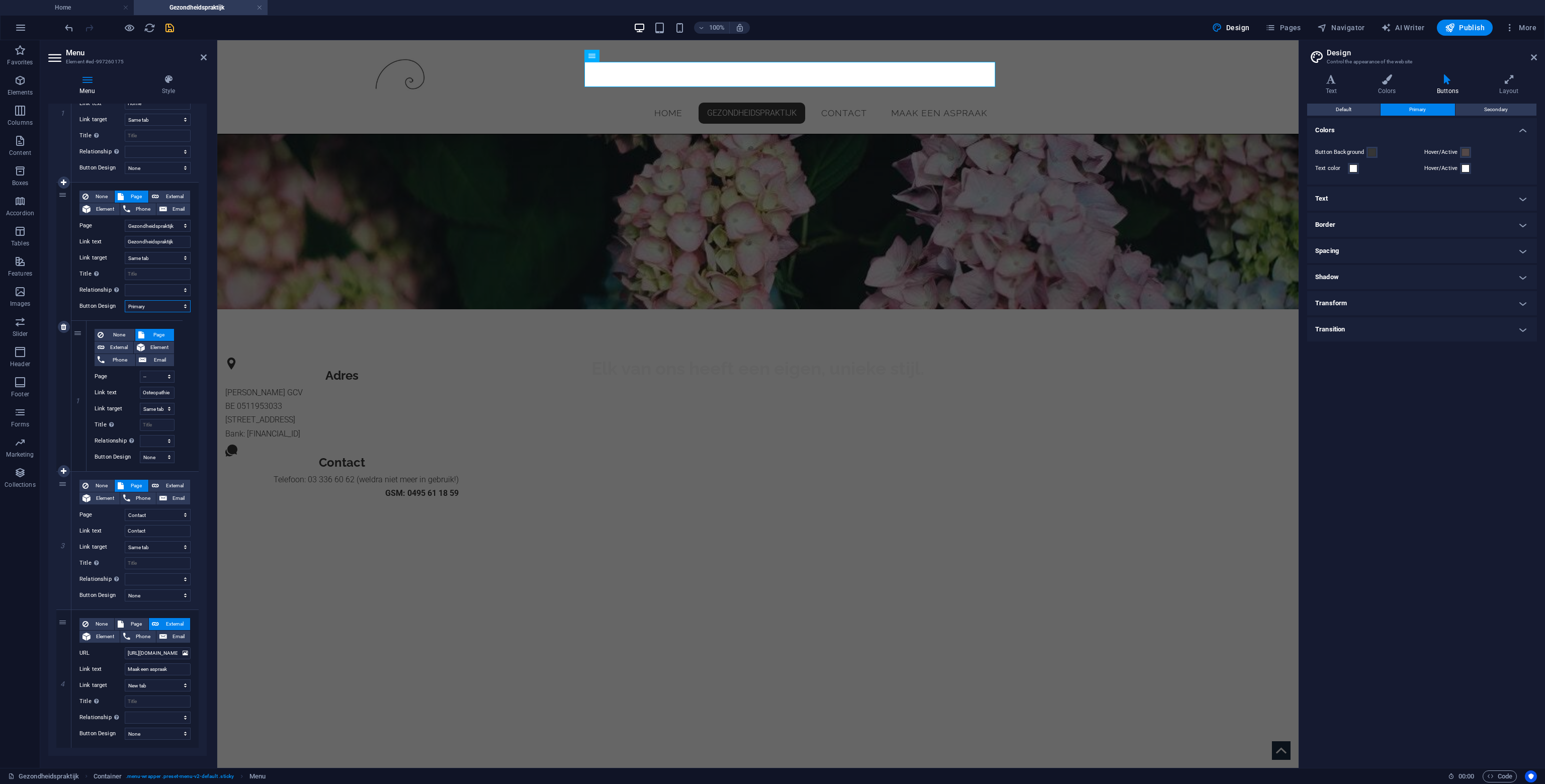
select select
click at [180, 731] on select "None Default Primary Secondary" at bounding box center [158, 733] width 66 height 12
select select "secondary"
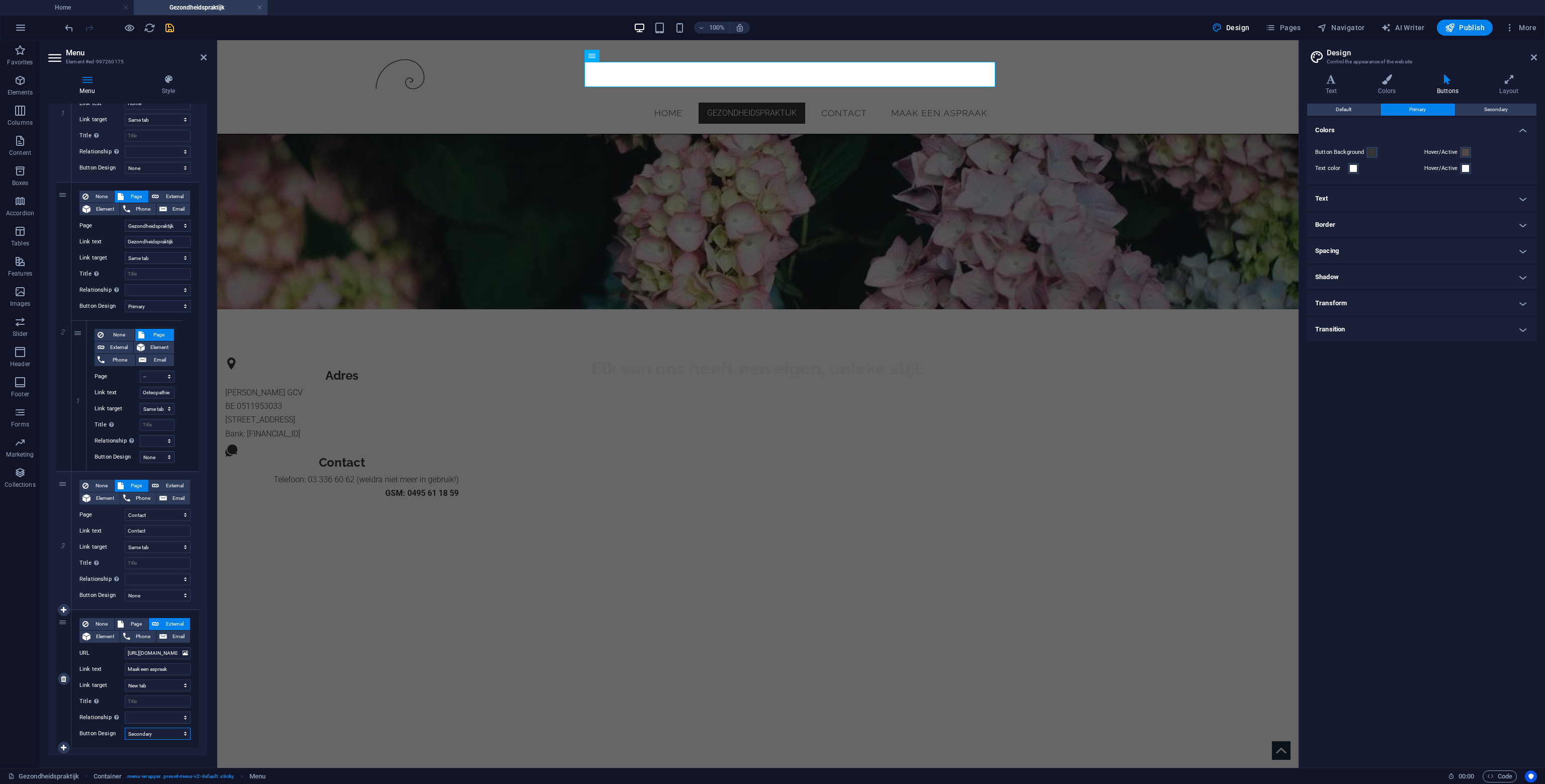
click at [125, 727] on select "None Default Primary Secondary" at bounding box center [158, 733] width 66 height 12
select select
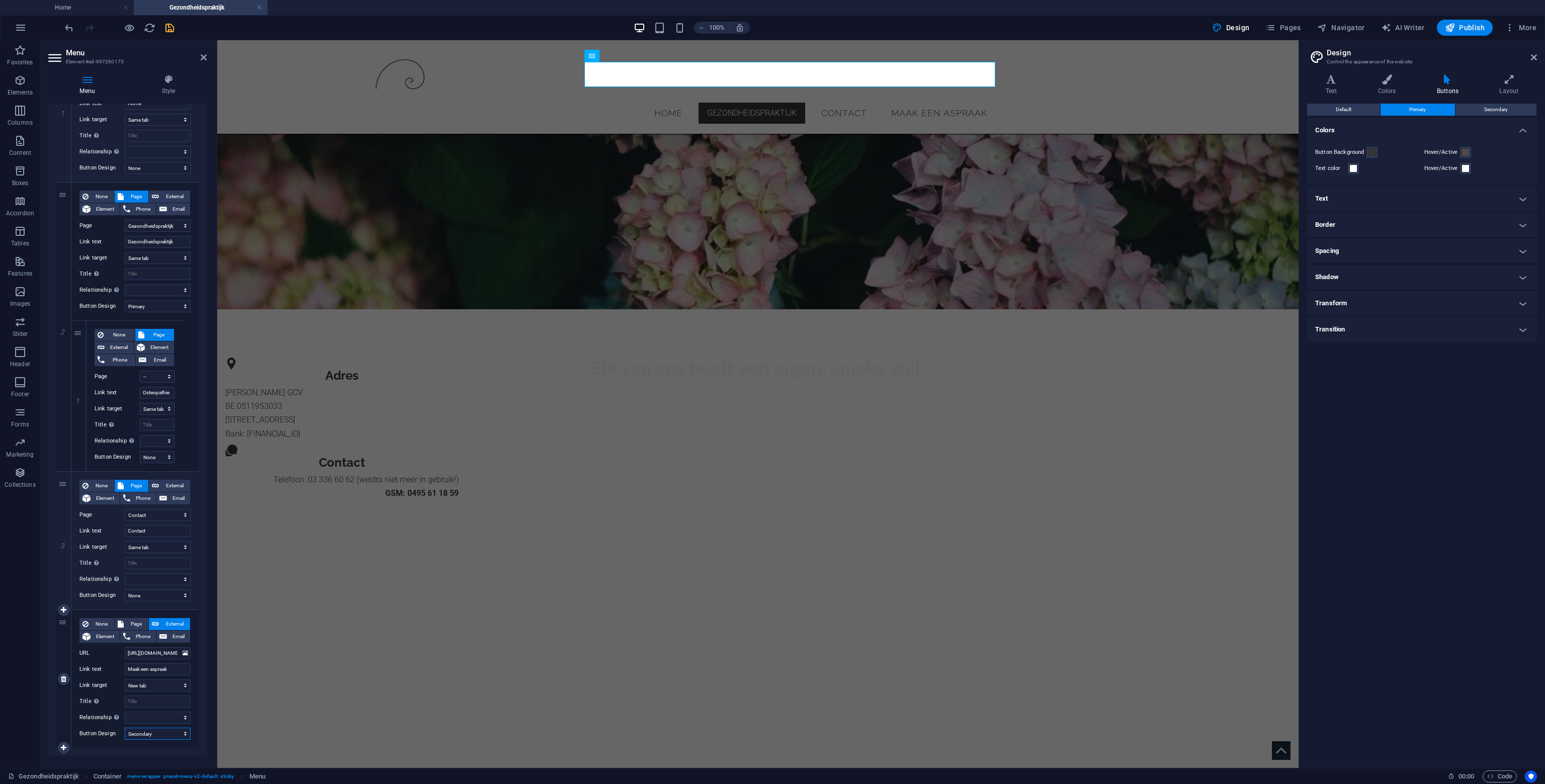
select select
click at [1368, 153] on span at bounding box center [1371, 152] width 8 height 8
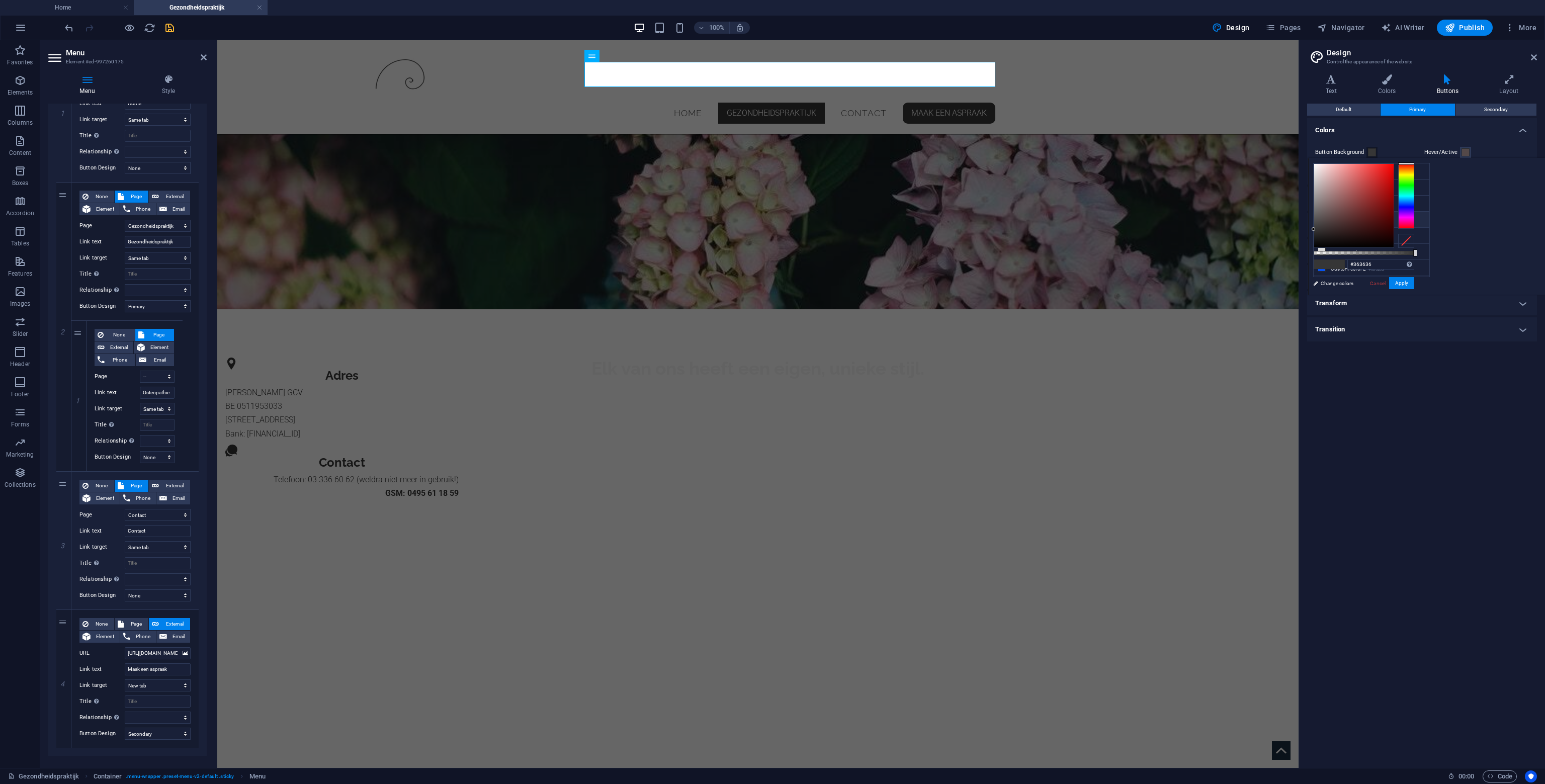
click at [1419, 254] on div "#363636 Supported formats #0852ed rgb(8, 82, 237) rgba(8, 82, 237, 90%) hsv(221…" at bounding box center [1364, 299] width 111 height 282
click at [1419, 201] on div "#8b8b8b Supported formats #0852ed rgb(8, 82, 237) rgba(8, 82, 237, 90%) hsv(221…" at bounding box center [1364, 299] width 111 height 282
type input "#646262"
drag, startPoint x: 1443, startPoint y: 199, endPoint x: 1450, endPoint y: 219, distance: 21.2
click at [1394, 214] on div at bounding box center [1354, 206] width 79 height 84
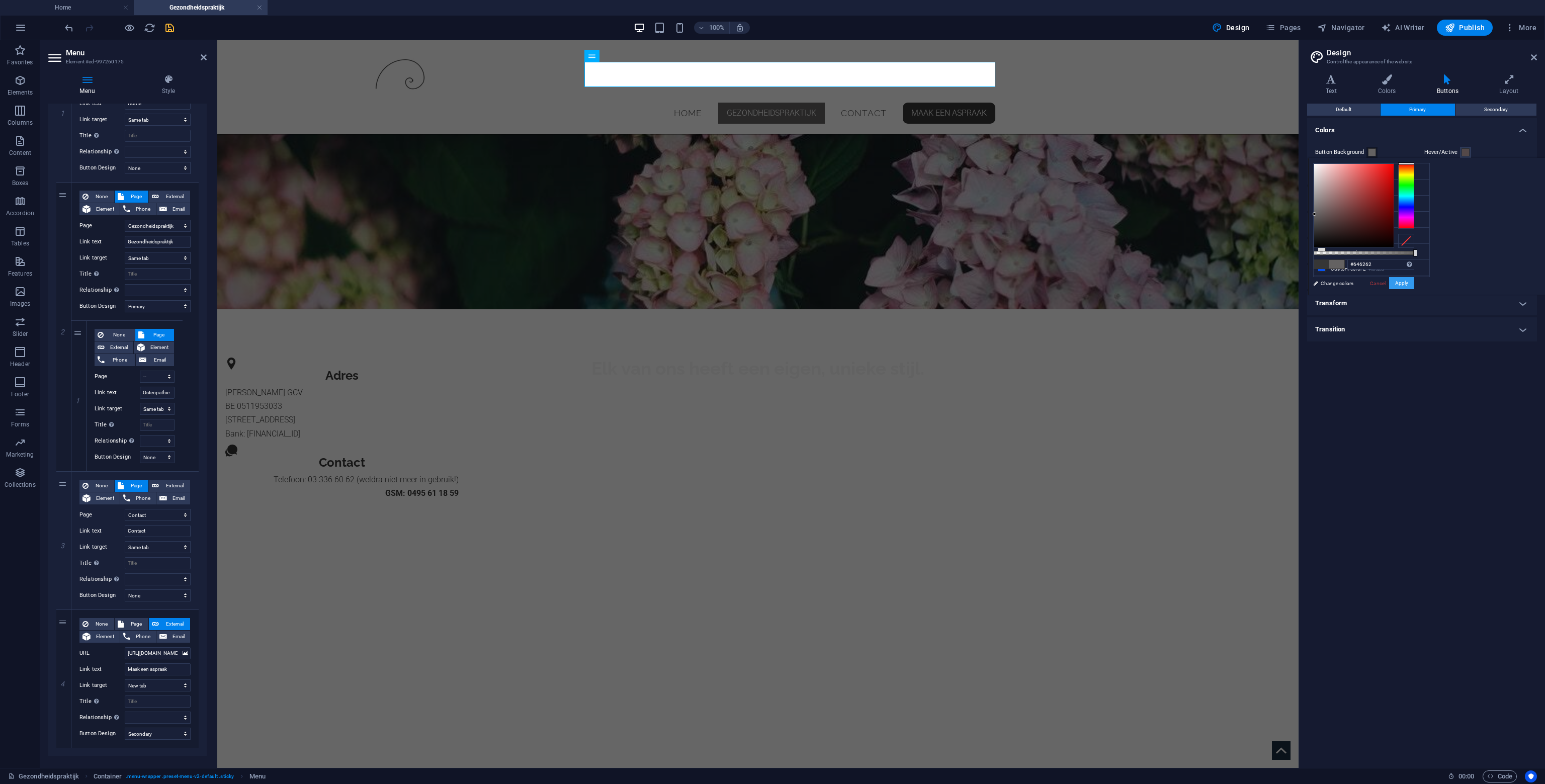
click at [1414, 284] on button "Apply" at bounding box center [1402, 283] width 25 height 12
click at [1466, 149] on span at bounding box center [1466, 152] width 8 height 8
type input "#3d3939"
drag, startPoint x: 1445, startPoint y: 217, endPoint x: 1445, endPoint y: 226, distance: 9.0
click at [1394, 226] on div at bounding box center [1354, 206] width 79 height 84
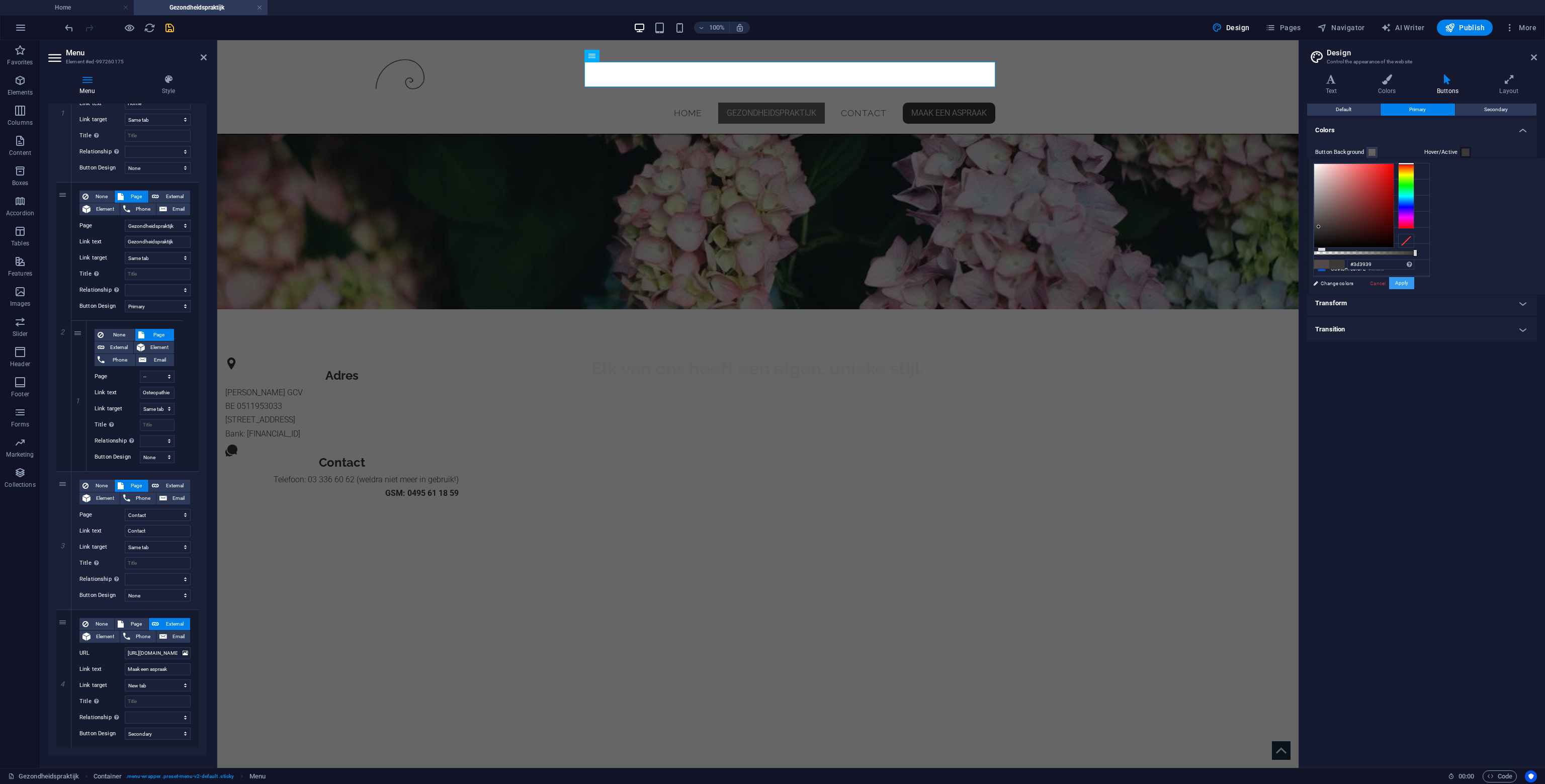
click at [1414, 287] on button "Apply" at bounding box center [1402, 283] width 25 height 12
click at [1377, 221] on h4 "Border" at bounding box center [1423, 225] width 230 height 24
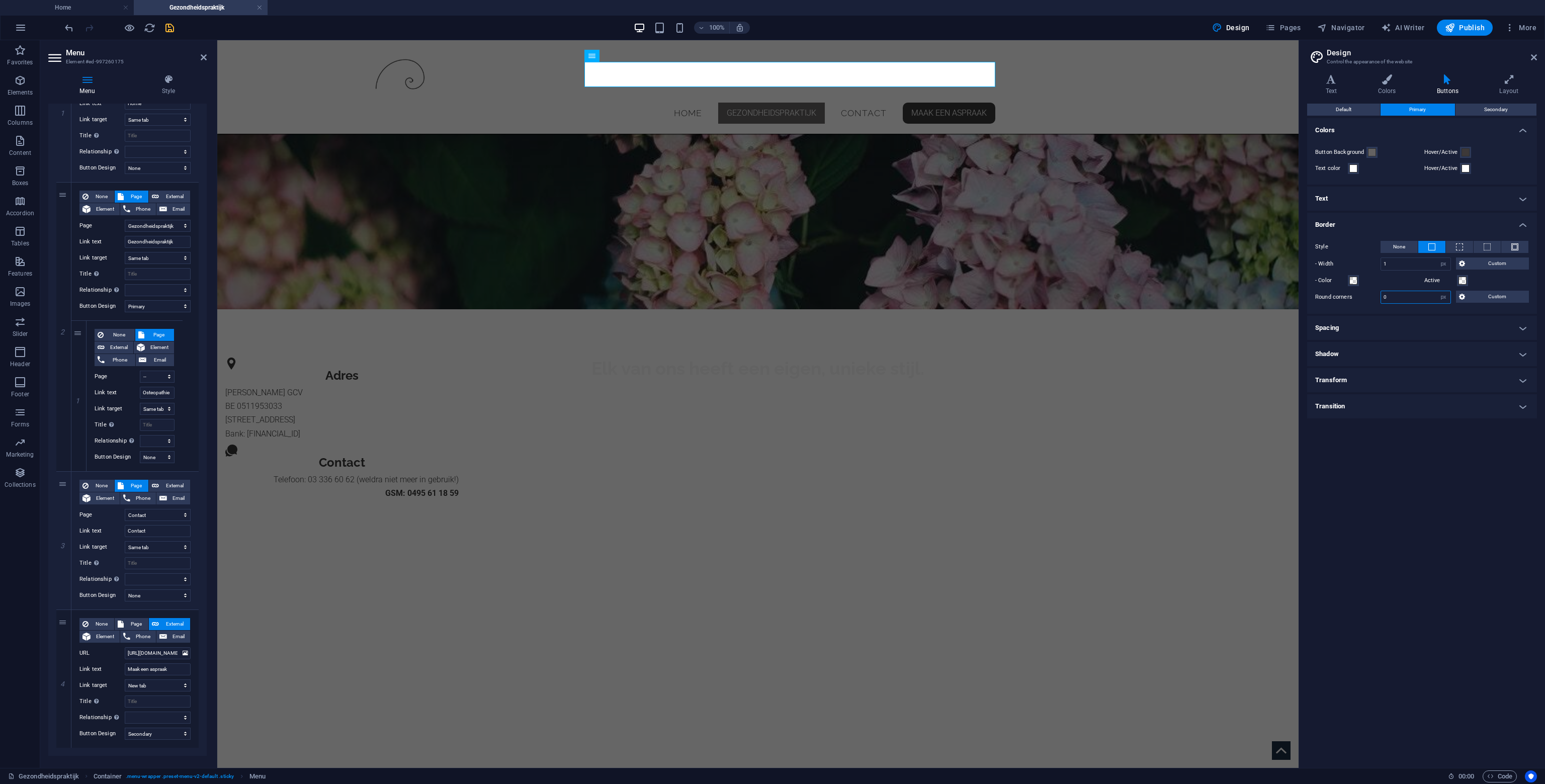
drag, startPoint x: 1398, startPoint y: 296, endPoint x: 1316, endPoint y: 293, distance: 82.1
click at [1316, 293] on div "Round corners 0 px rem vh vw Custom Custom" at bounding box center [1422, 297] width 214 height 13
type input "10"
click at [1466, 535] on div "Default Primary Secondary Colors Button Background Hover/Active Text color Hove…" at bounding box center [1423, 432] width 230 height 657
click at [1467, 534] on div "Default Primary Secondary Colors Button Background Hover/Active Text color Hove…" at bounding box center [1423, 432] width 230 height 657
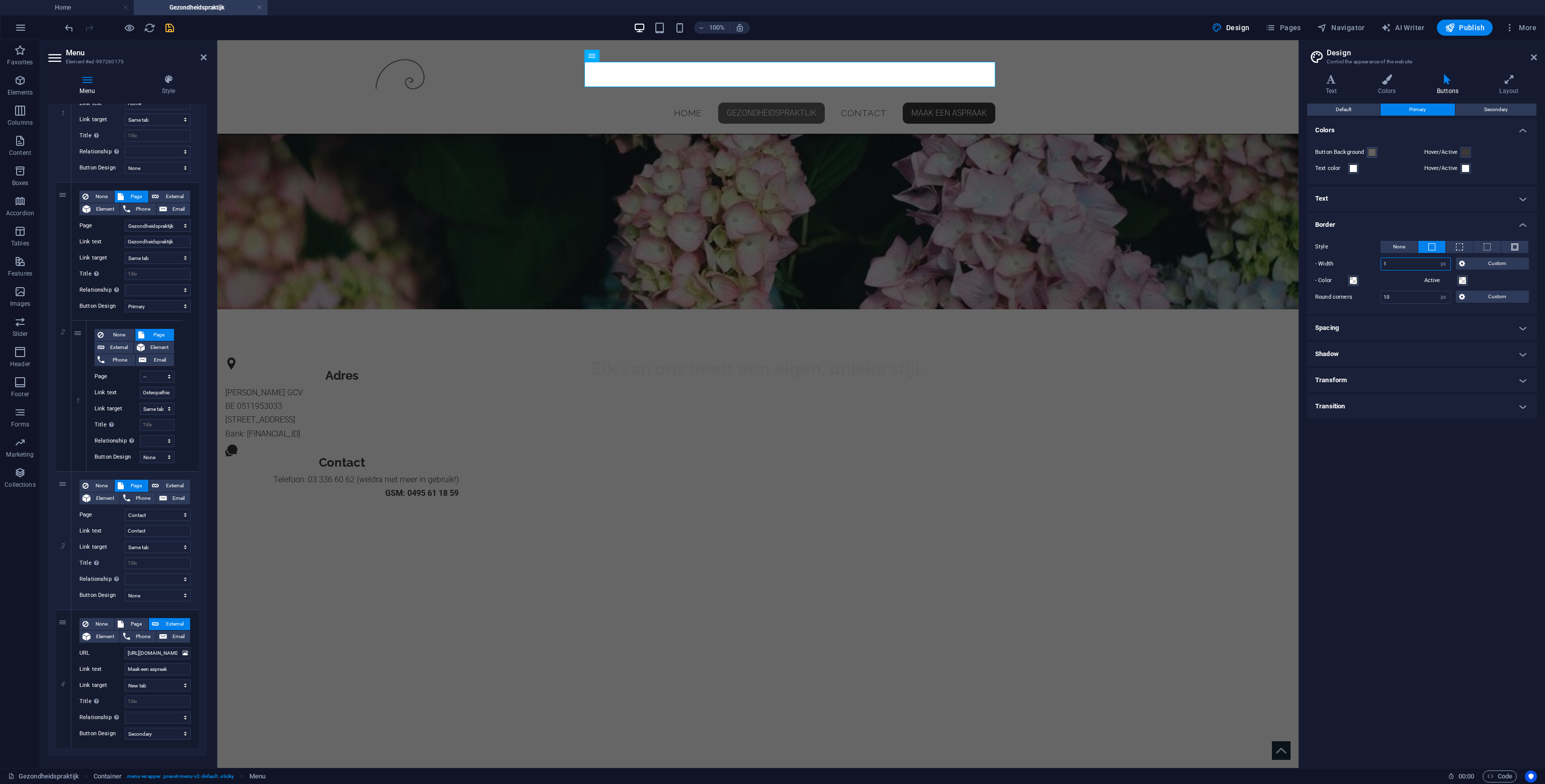
click at [1409, 263] on input "1" at bounding box center [1416, 264] width 70 height 12
click at [1532, 55] on icon at bounding box center [1534, 57] width 6 height 8
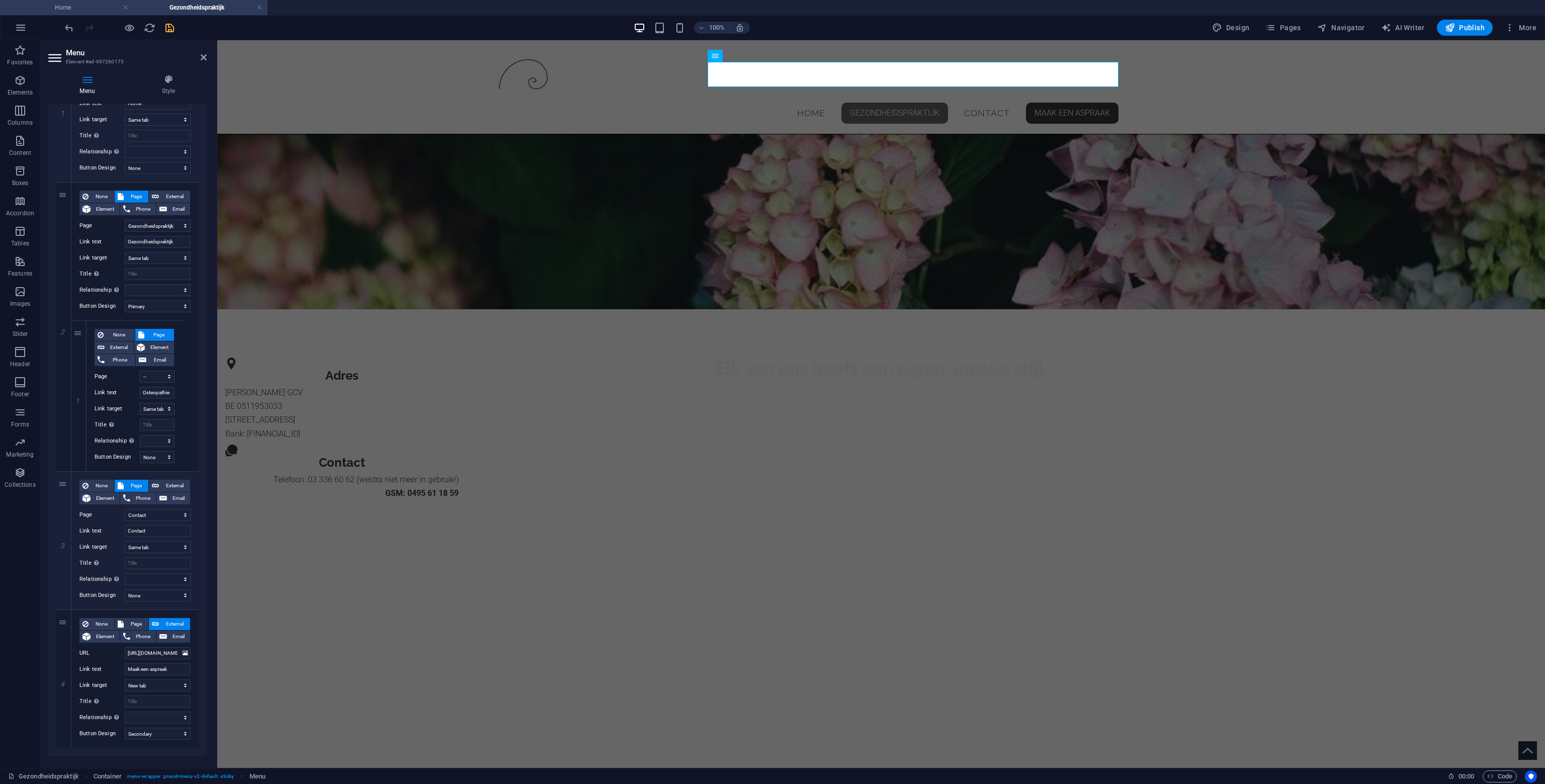
click at [71, 7] on h4 "Home" at bounding box center [66, 7] width 133 height 11
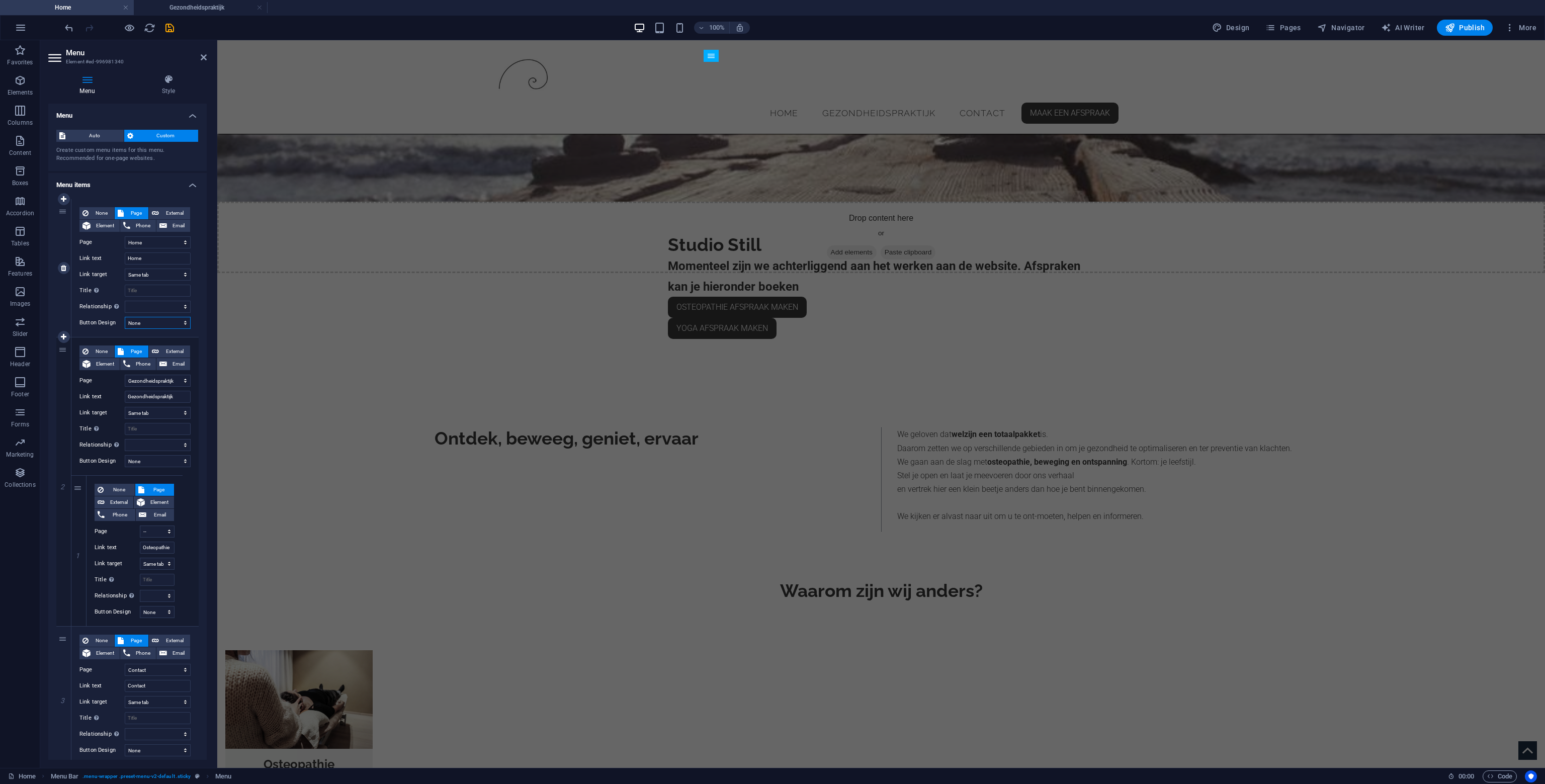
click at [161, 325] on select "None Default Primary Secondary" at bounding box center [158, 323] width 66 height 12
select select "primary"
click at [125, 317] on select "None Default Primary Secondary" at bounding box center [158, 323] width 66 height 12
select select
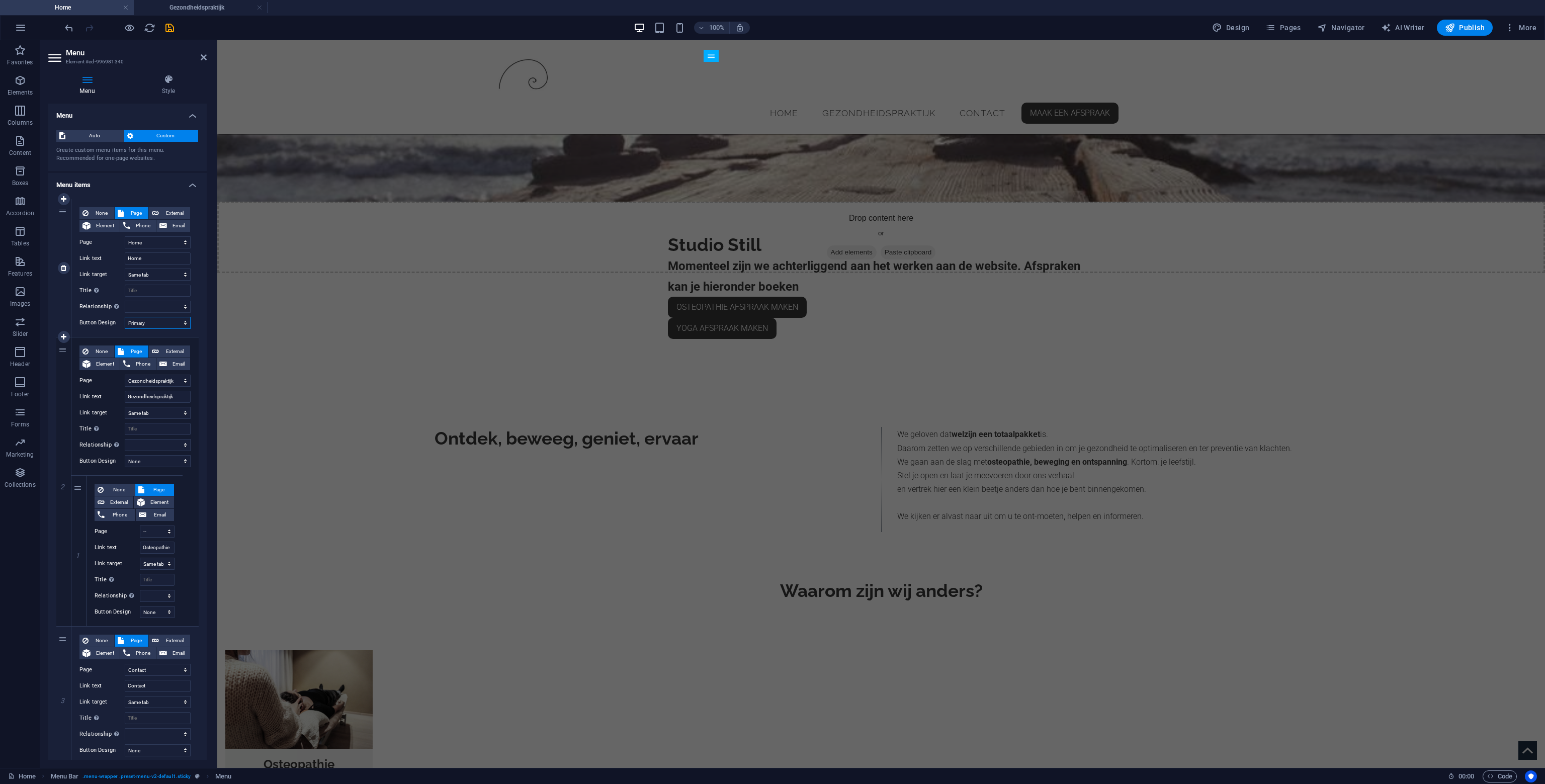
select select
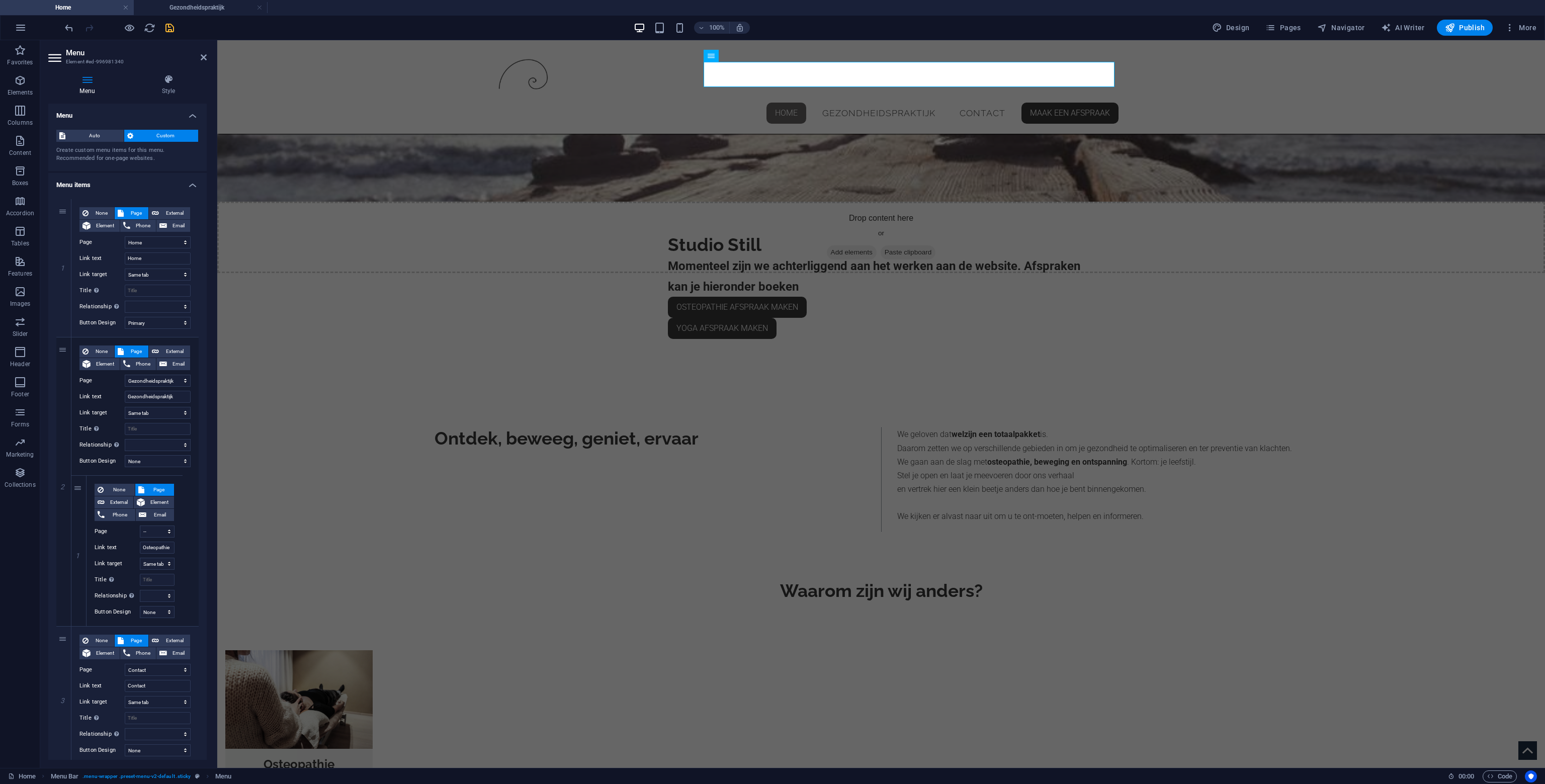
click at [173, 24] on icon "save" at bounding box center [169, 27] width 11 height 11
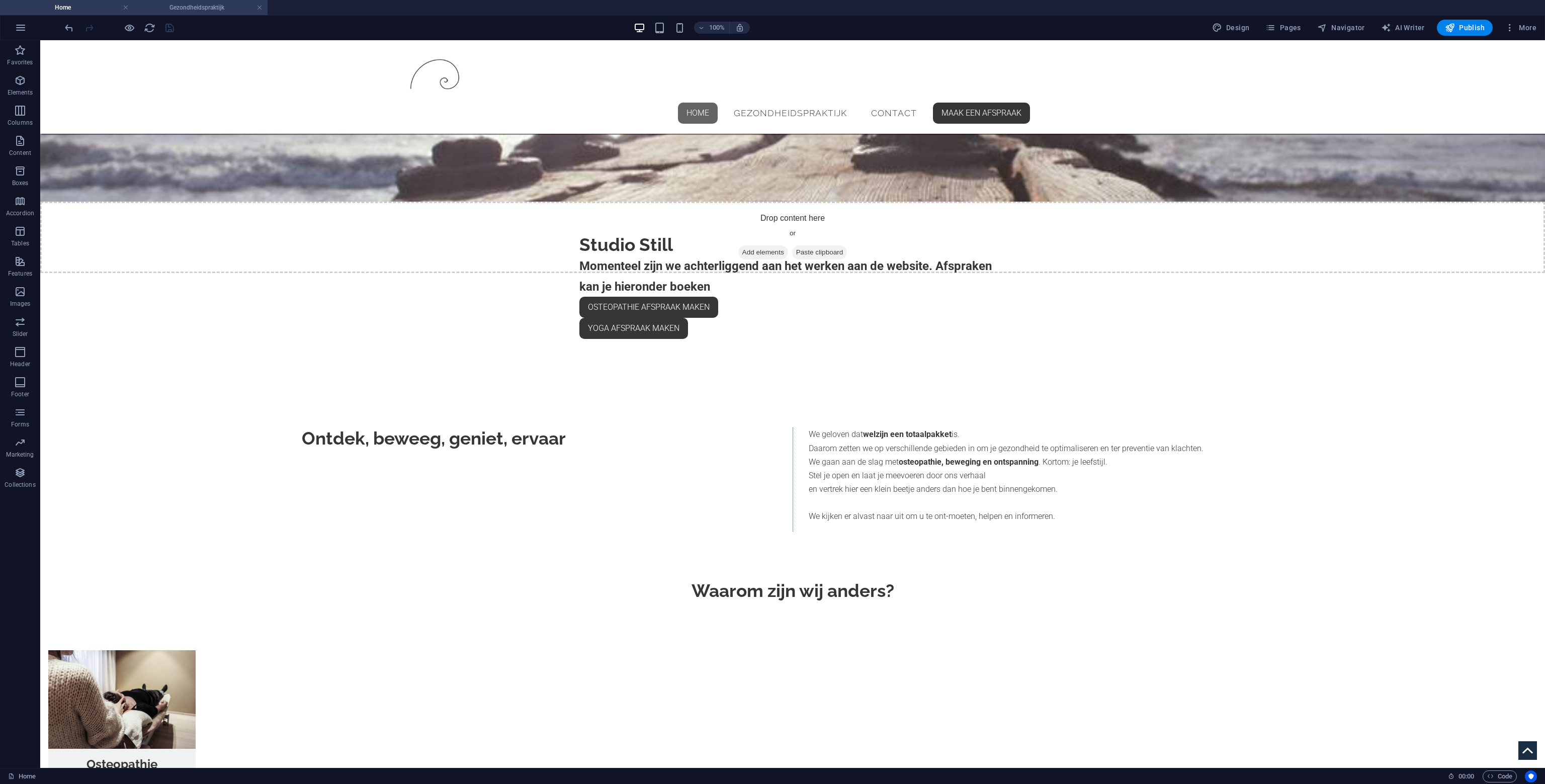
click at [222, 9] on h4 "Gezondheidspraktijk" at bounding box center [200, 7] width 133 height 11
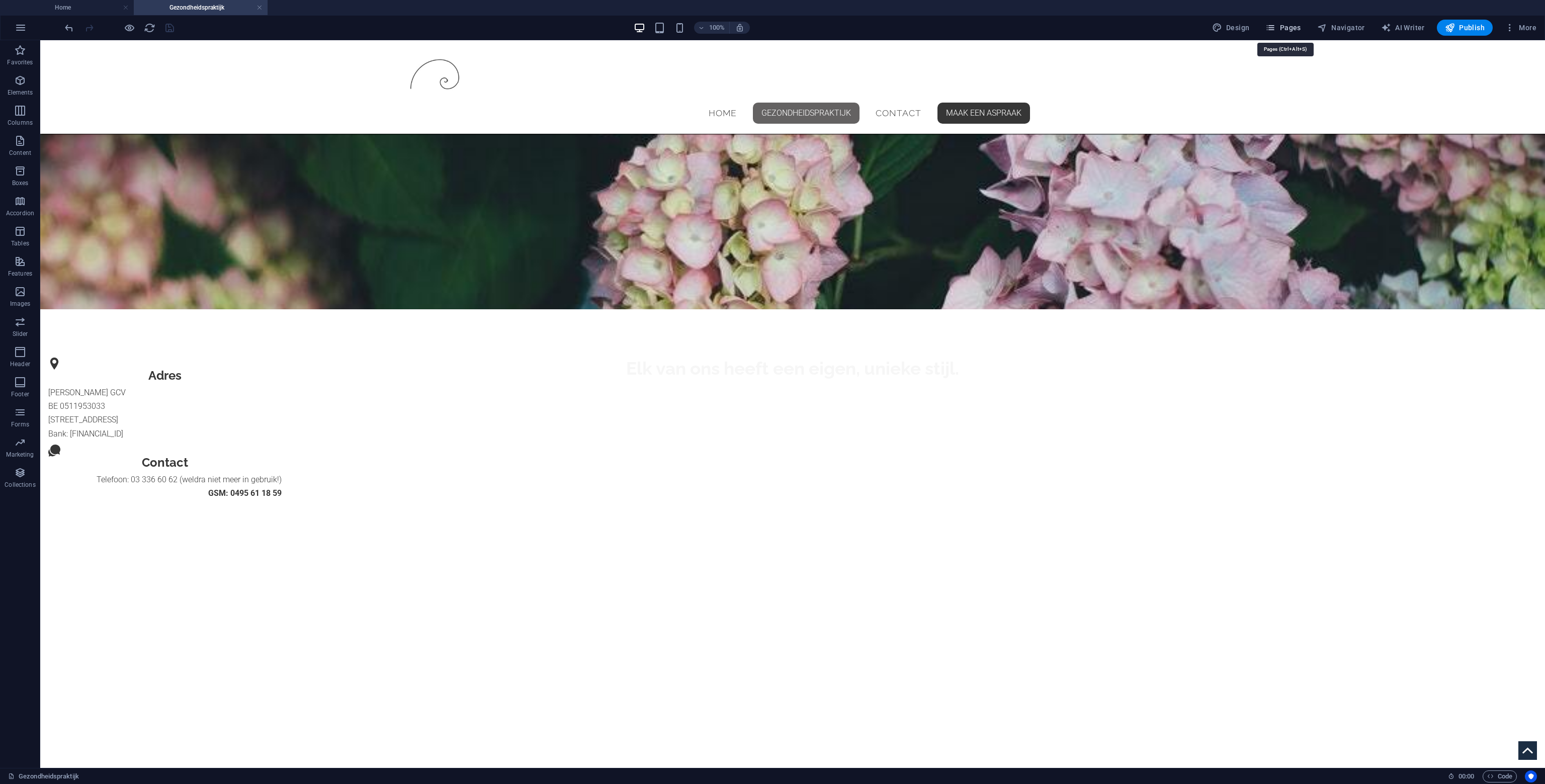
click at [1295, 27] on span "Pages" at bounding box center [1283, 28] width 35 height 10
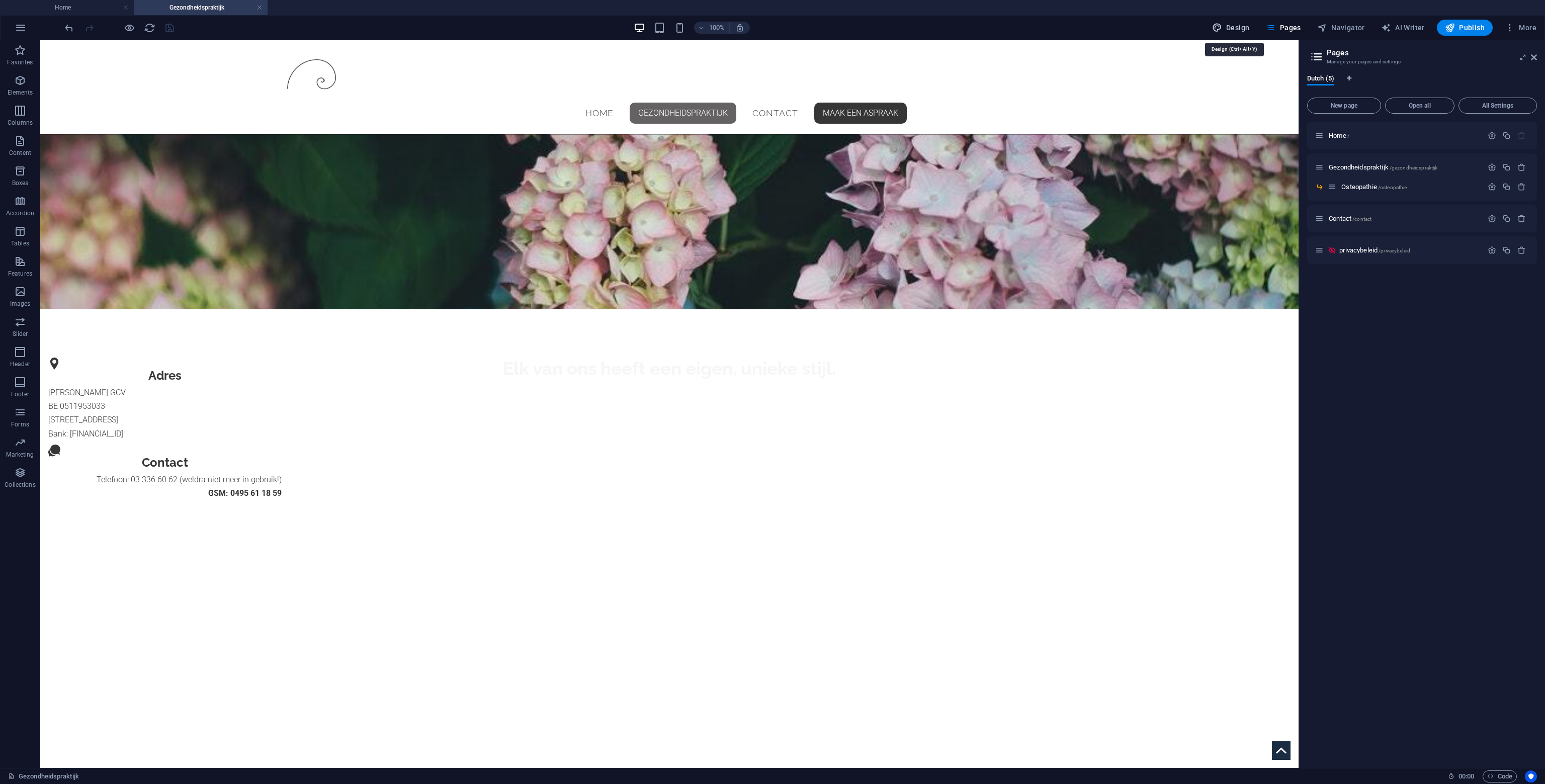
click at [1222, 23] on icon "button" at bounding box center [1218, 28] width 10 height 10
select select "px"
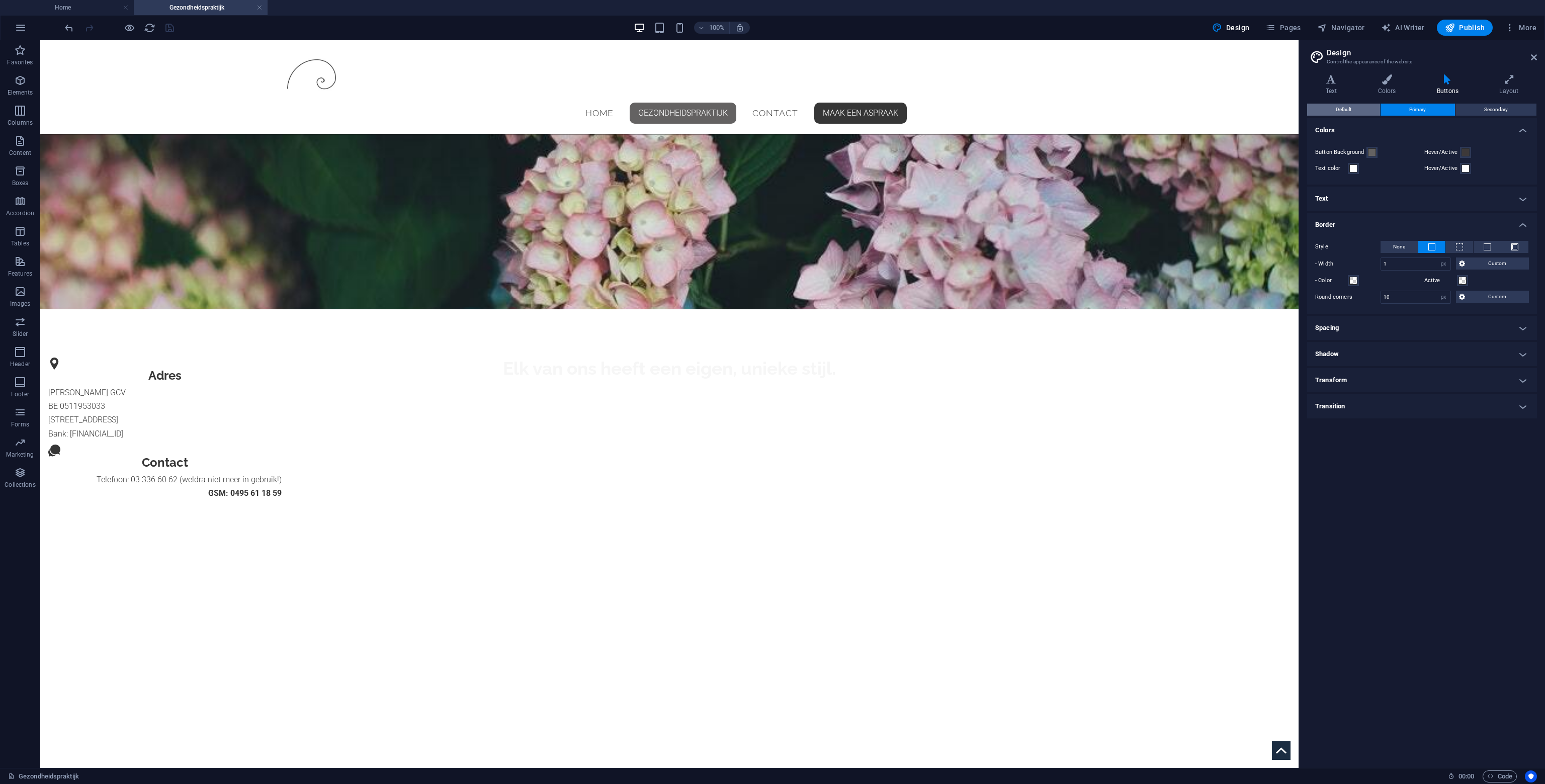
click at [1370, 111] on button "Default" at bounding box center [1344, 110] width 73 height 12
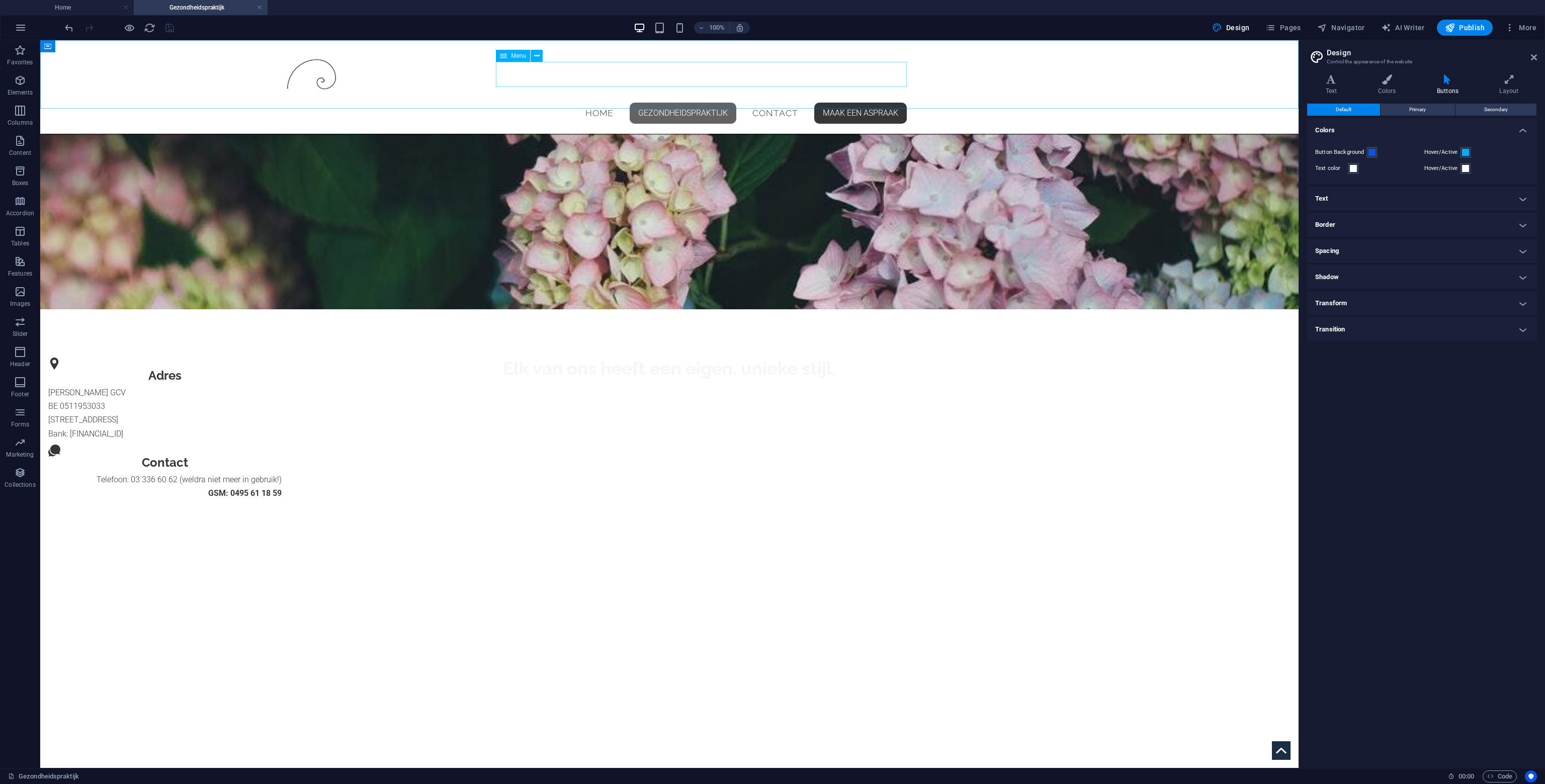
click at [565, 100] on nav "Home Gezondheidspraktijk Osteopathie Contact Maak een aspraak" at bounding box center [669, 112] width 475 height 25
click at [1372, 153] on span at bounding box center [1371, 152] width 8 height 8
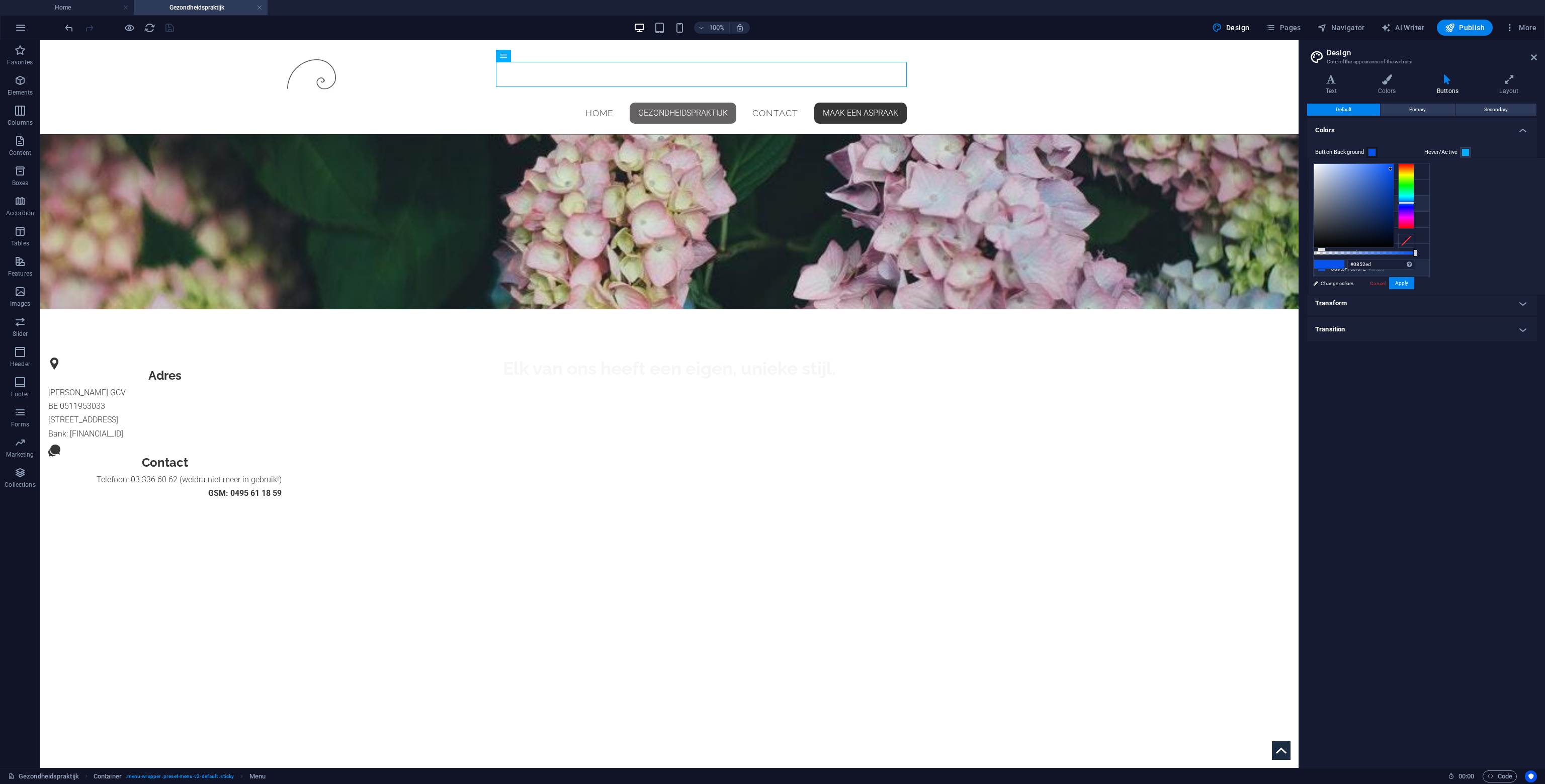
click at [1357, 201] on li "Secondary color #f6f6f6" at bounding box center [1371, 203] width 116 height 16
type input "#f6f6f6"
click at [1414, 283] on button "Apply" at bounding box center [1402, 283] width 25 height 12
click at [1401, 226] on h4 "Border" at bounding box center [1423, 225] width 230 height 24
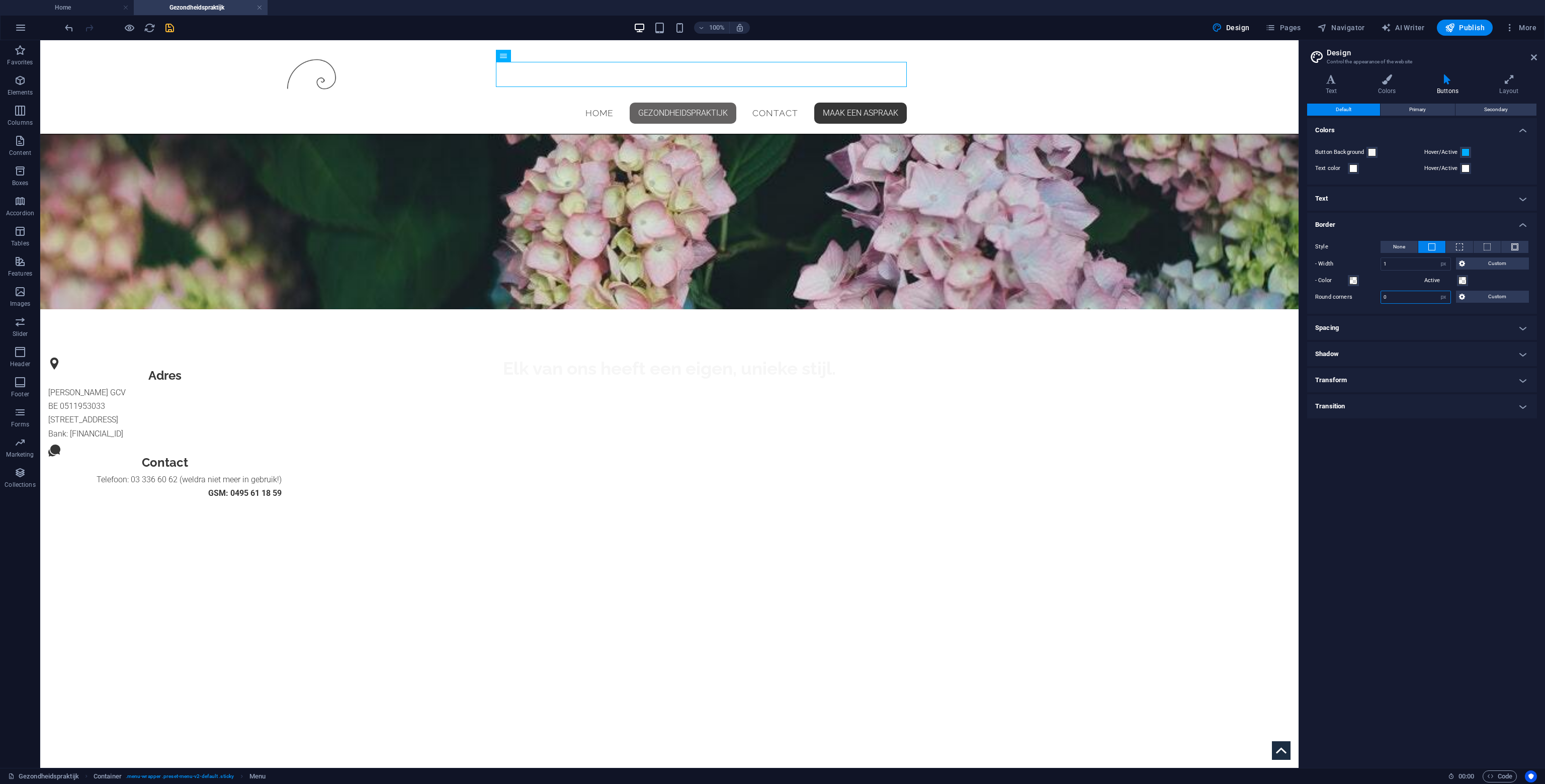
click at [1405, 297] on input "0" at bounding box center [1416, 297] width 70 height 12
click at [1404, 297] on input "0" at bounding box center [1416, 297] width 70 height 12
type input "10"
click at [1426, 260] on input "1" at bounding box center [1416, 264] width 70 height 12
click at [1371, 149] on span at bounding box center [1371, 152] width 8 height 8
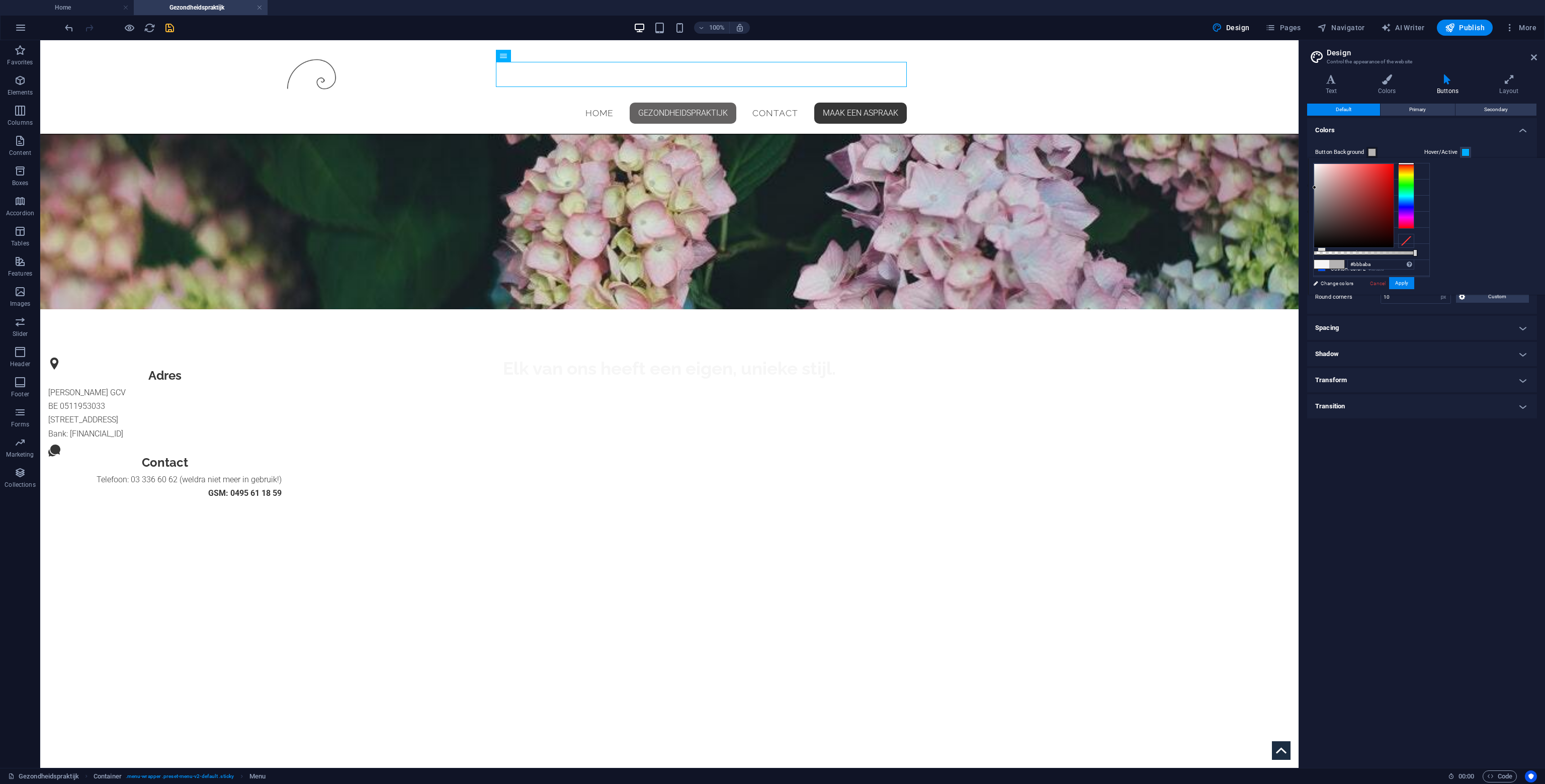
type input "#bcbcbc"
drag, startPoint x: 1445, startPoint y: 170, endPoint x: 1439, endPoint y: 185, distance: 16.2
click at [1394, 185] on div at bounding box center [1354, 206] width 79 height 84
click at [1414, 280] on button "Apply" at bounding box center [1402, 283] width 25 height 12
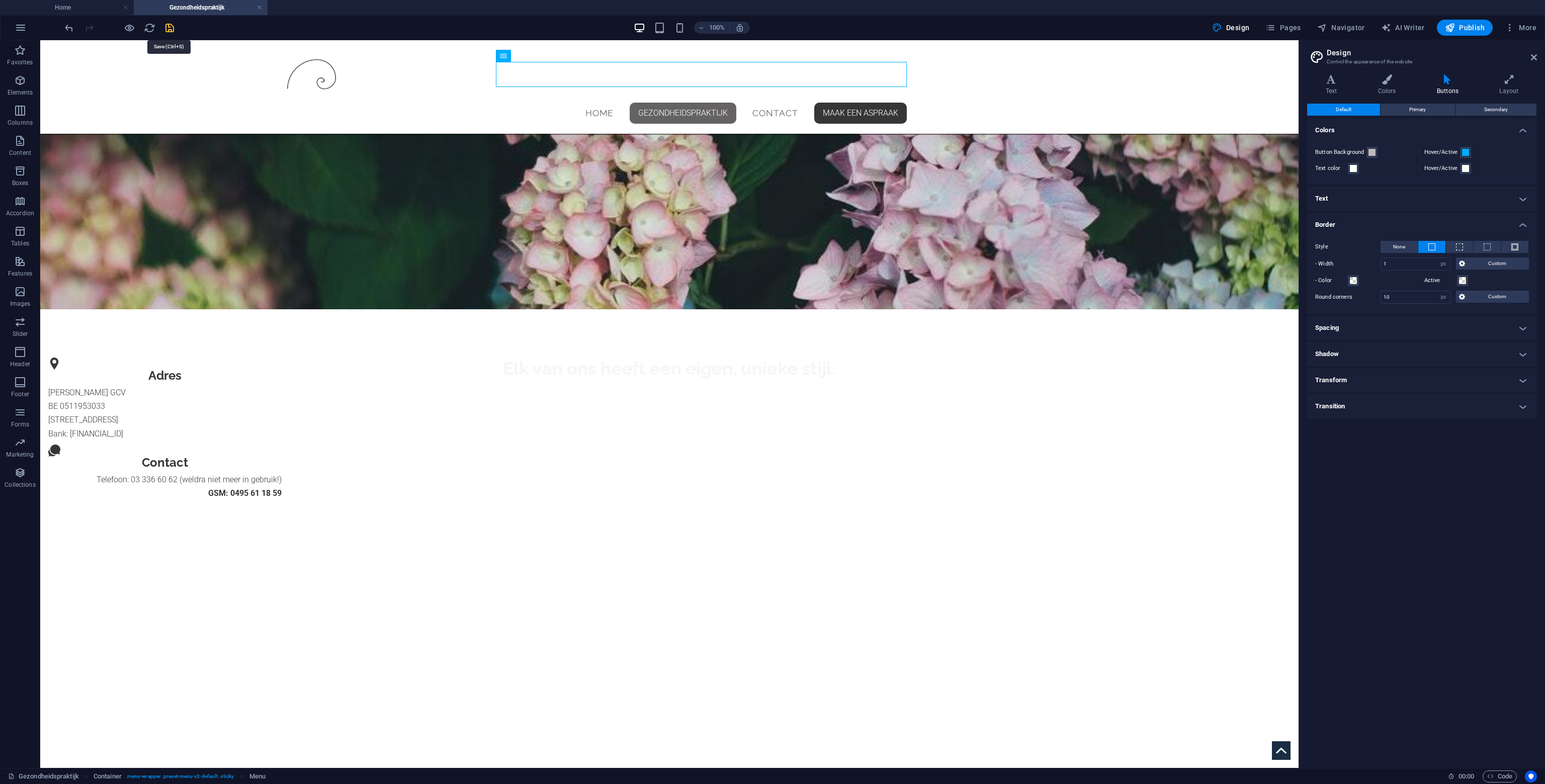
click at [174, 26] on icon "save" at bounding box center [169, 27] width 11 height 11
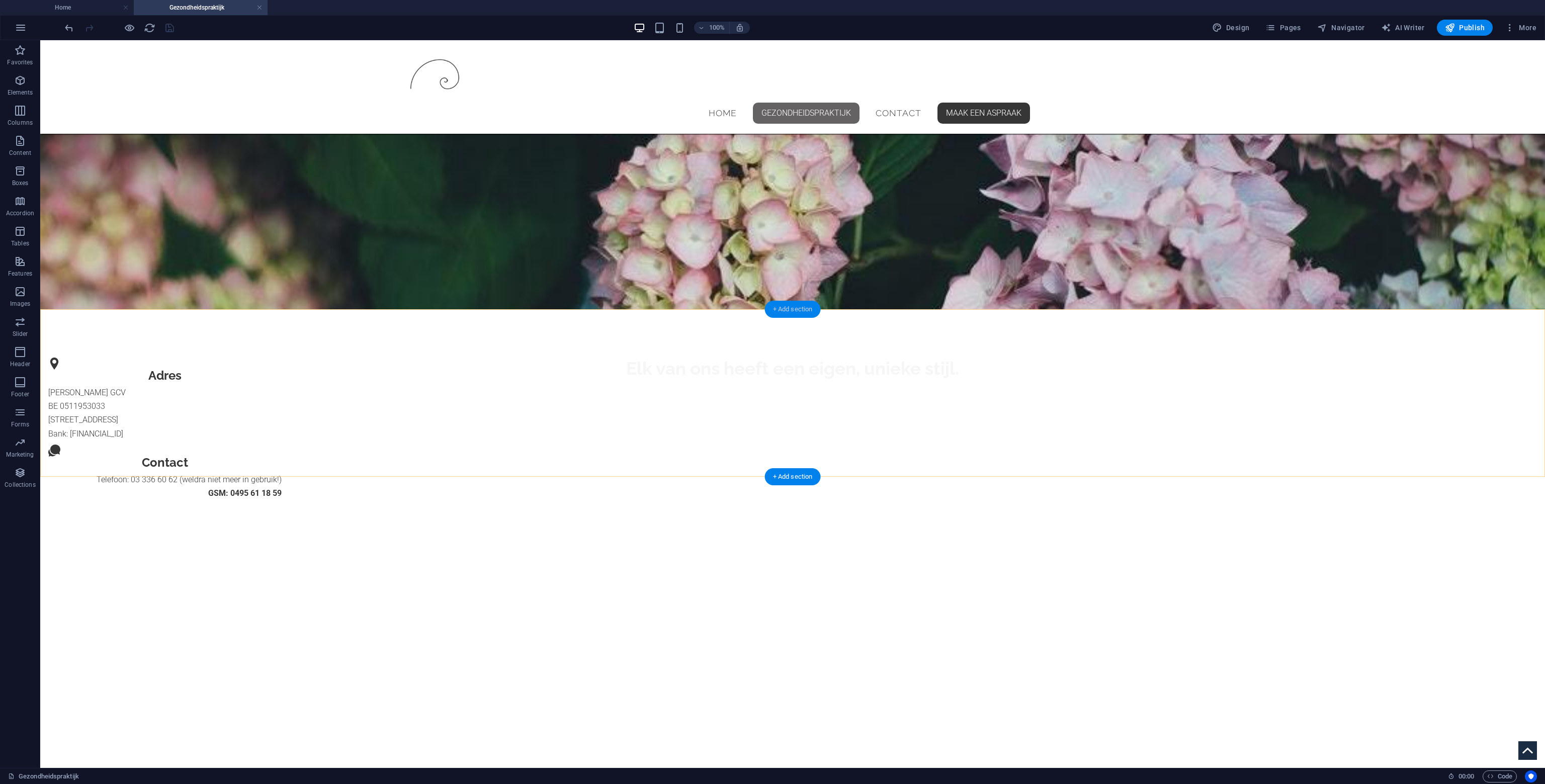
click at [795, 310] on div "+ Add section" at bounding box center [793, 310] width 56 height 17
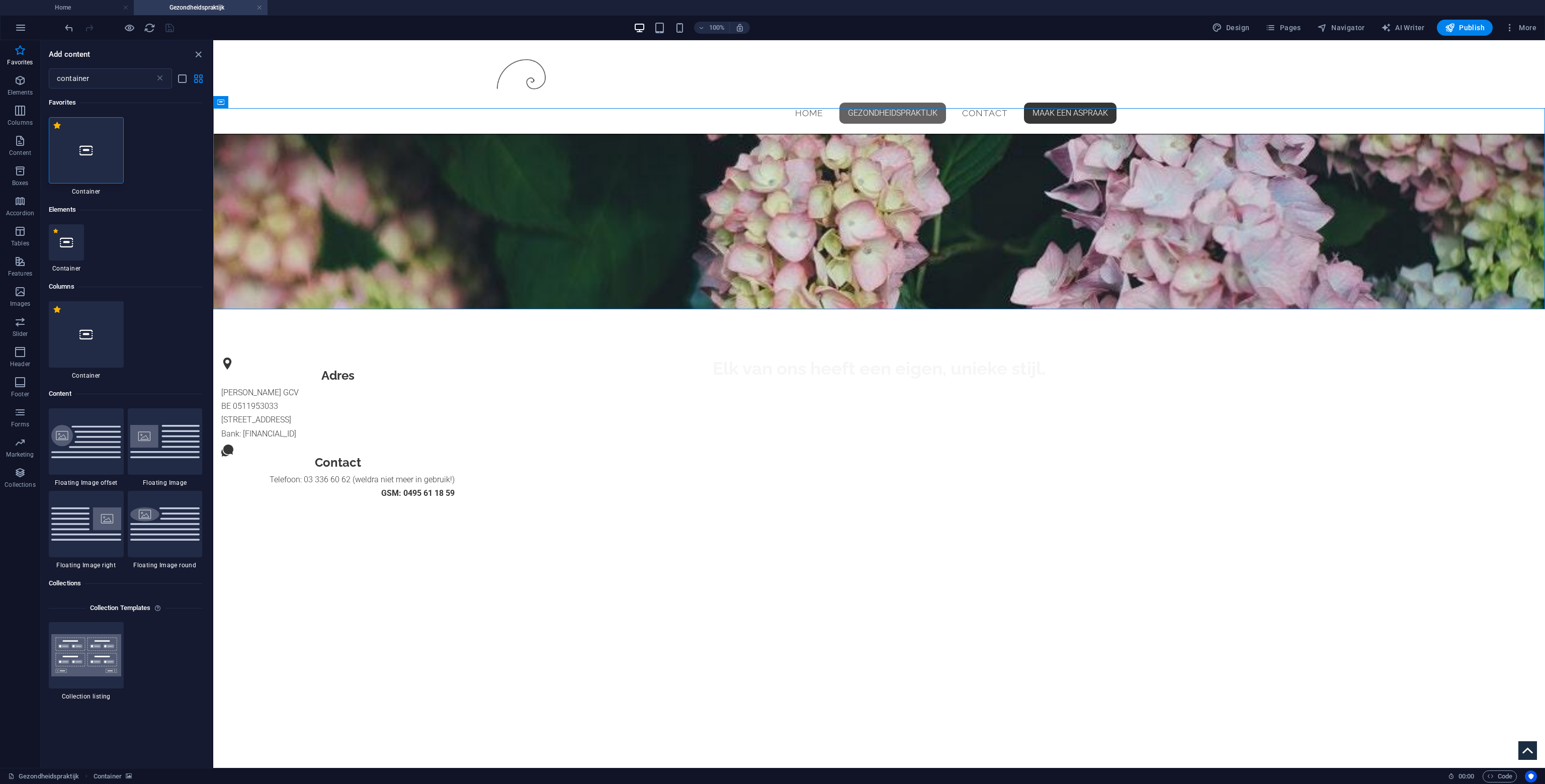
click at [98, 160] on div at bounding box center [86, 150] width 75 height 66
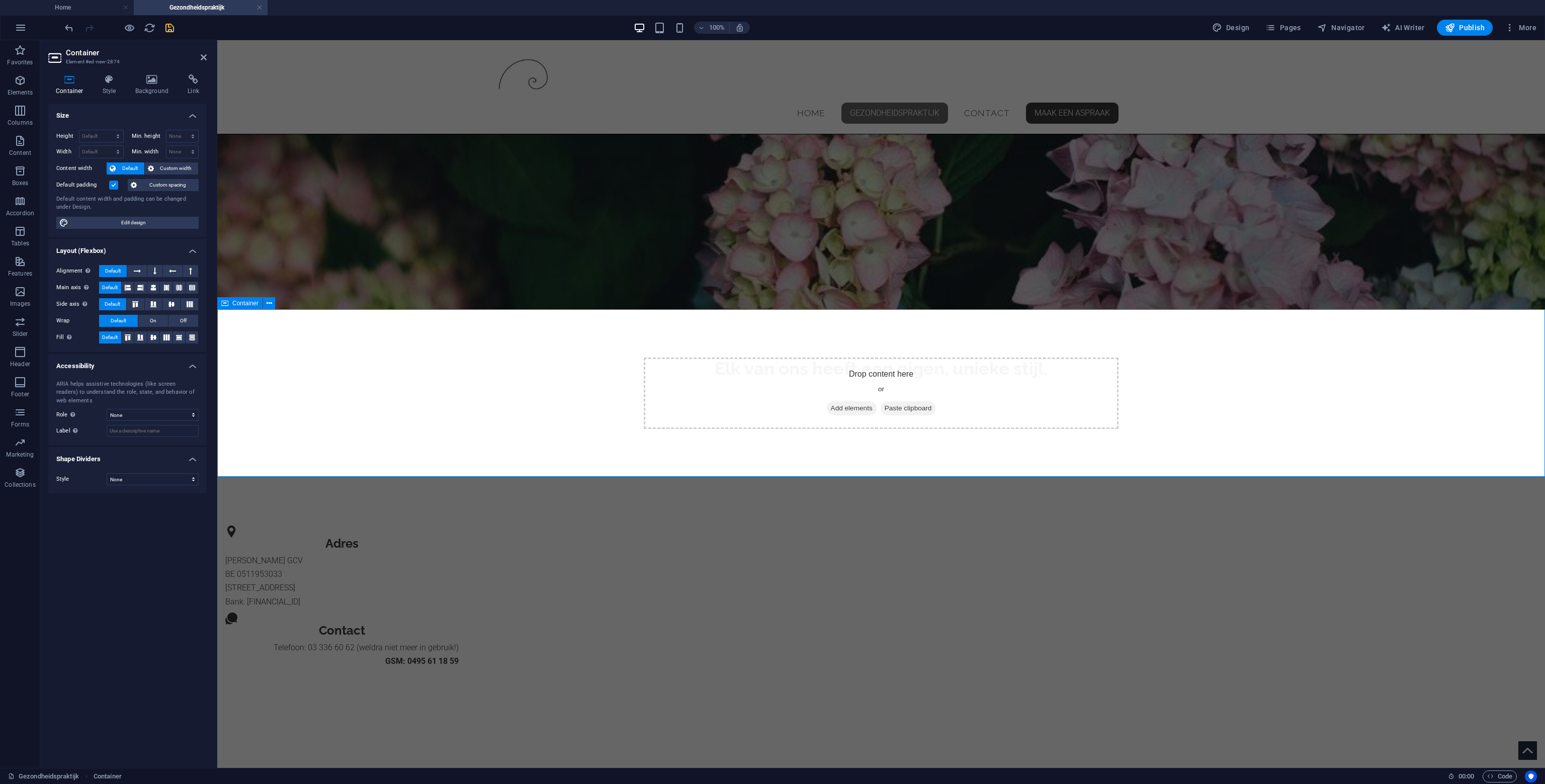
click at [835, 408] on span "Add elements" at bounding box center [851, 408] width 50 height 14
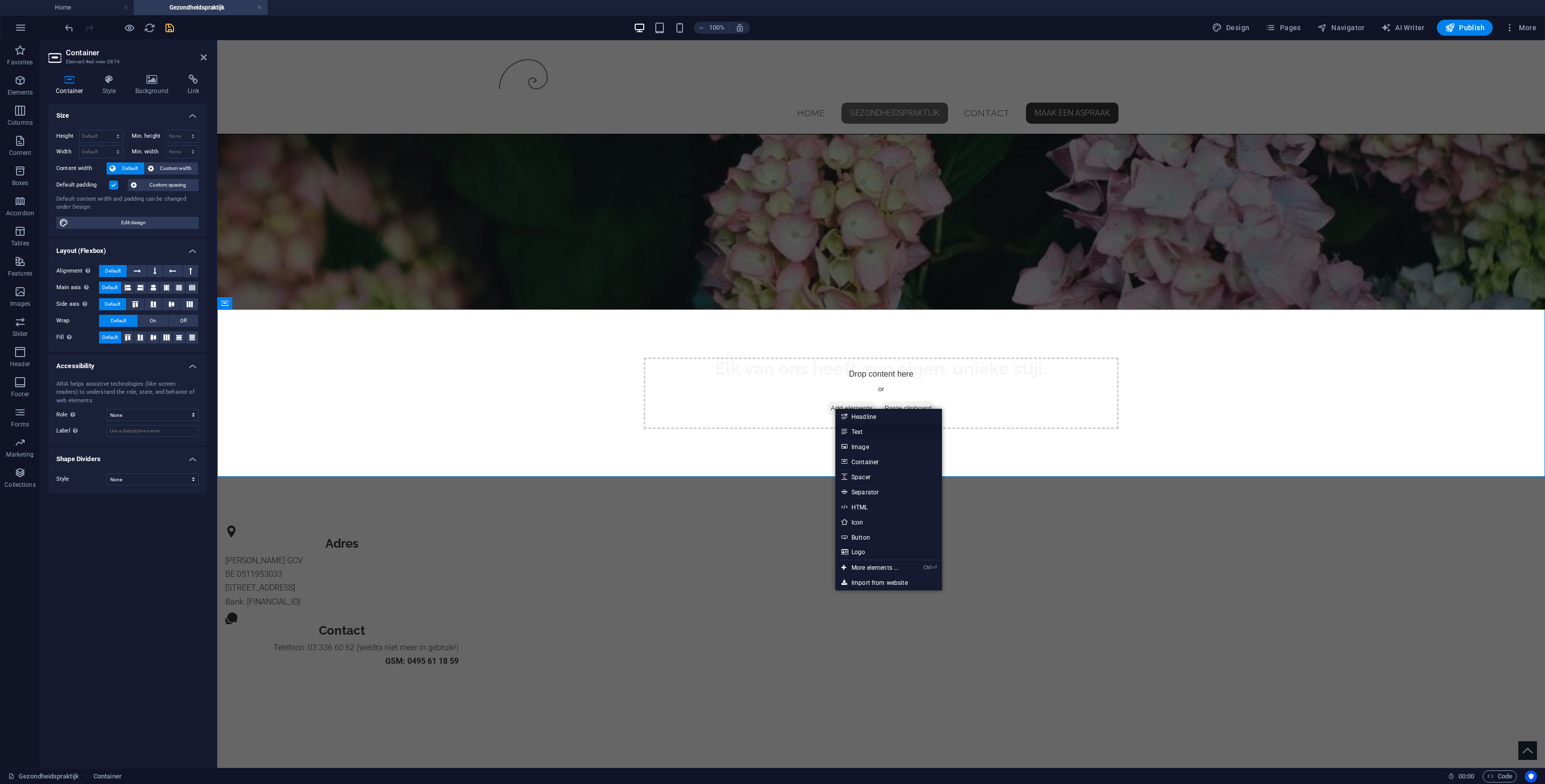
drag, startPoint x: 873, startPoint y: 432, endPoint x: 657, endPoint y: 389, distance: 220.2
click at [873, 432] on link "Text" at bounding box center [889, 431] width 106 height 15
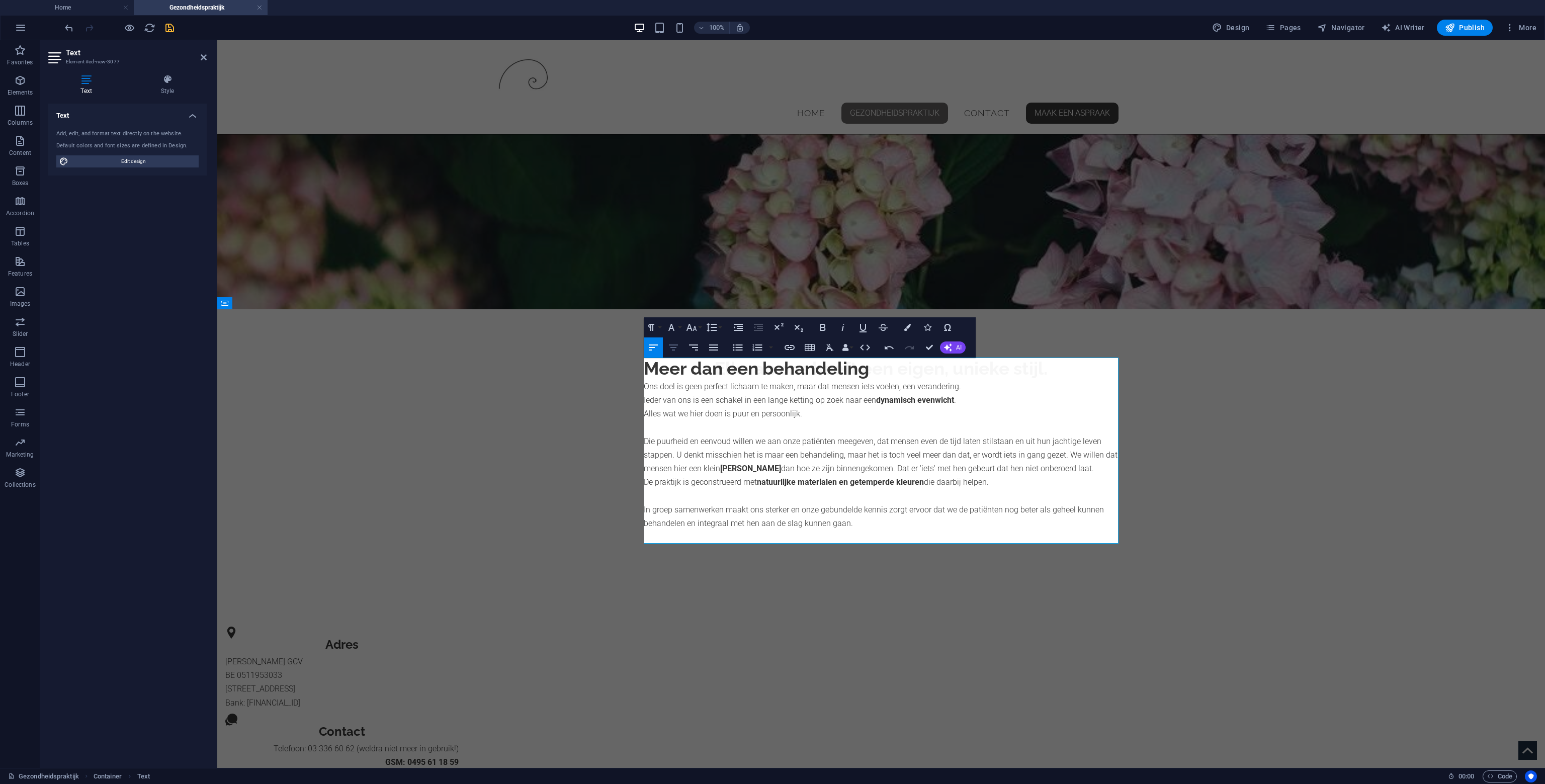
click at [678, 349] on icon "button" at bounding box center [673, 348] width 12 height 12
click at [884, 369] on h2 "Meer dan een behandeling" at bounding box center [881, 368] width 475 height 22
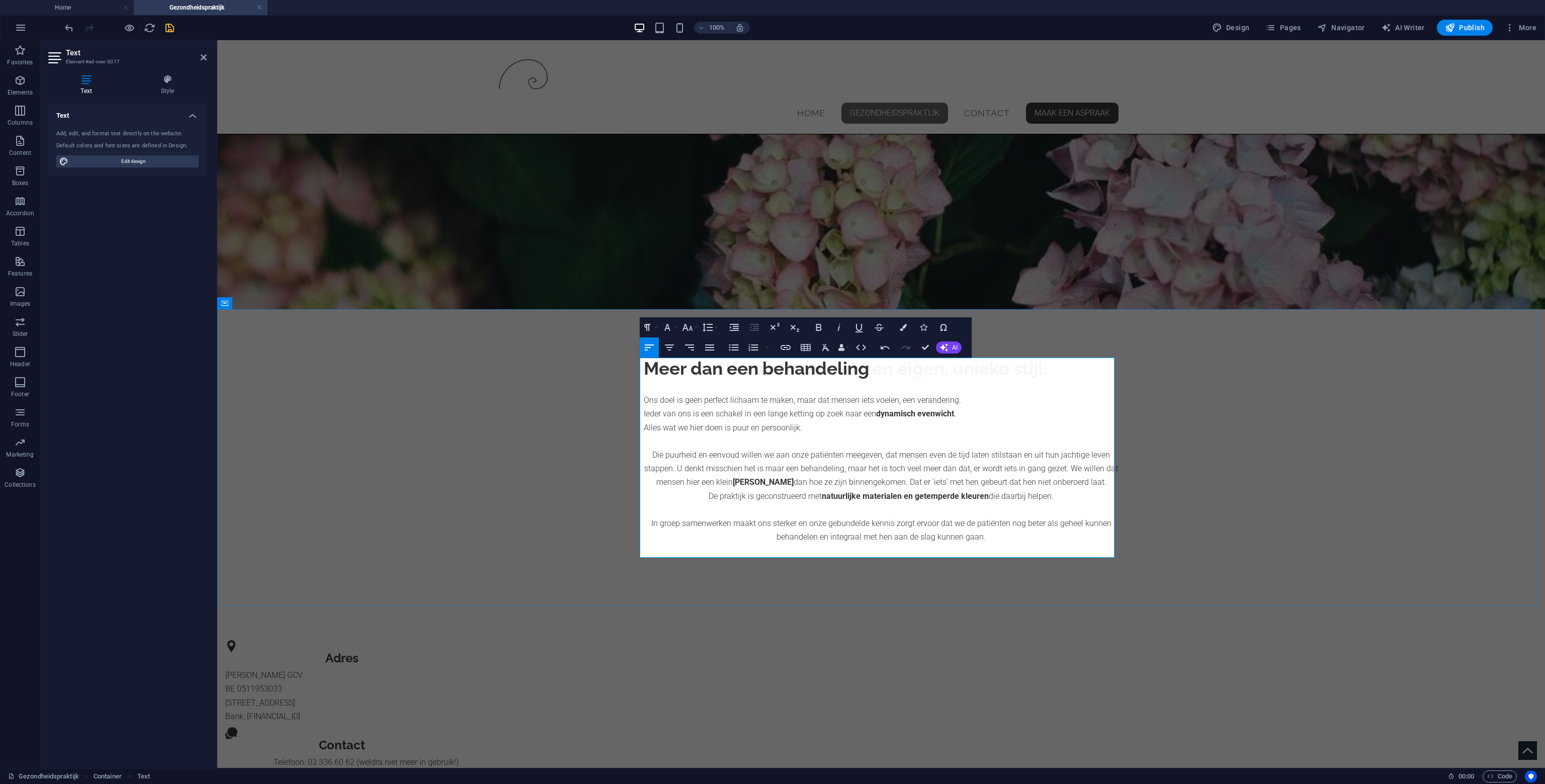
click at [708, 370] on h2 "Meer dan een behandeling" at bounding box center [881, 368] width 475 height 22
click at [708, 369] on h2 "Meer dan een behandeling" at bounding box center [881, 368] width 475 height 22
click at [709, 368] on h2 "Meer dan een behandeling" at bounding box center [881, 368] width 475 height 22
click at [666, 345] on icon "button" at bounding box center [669, 347] width 9 height 6
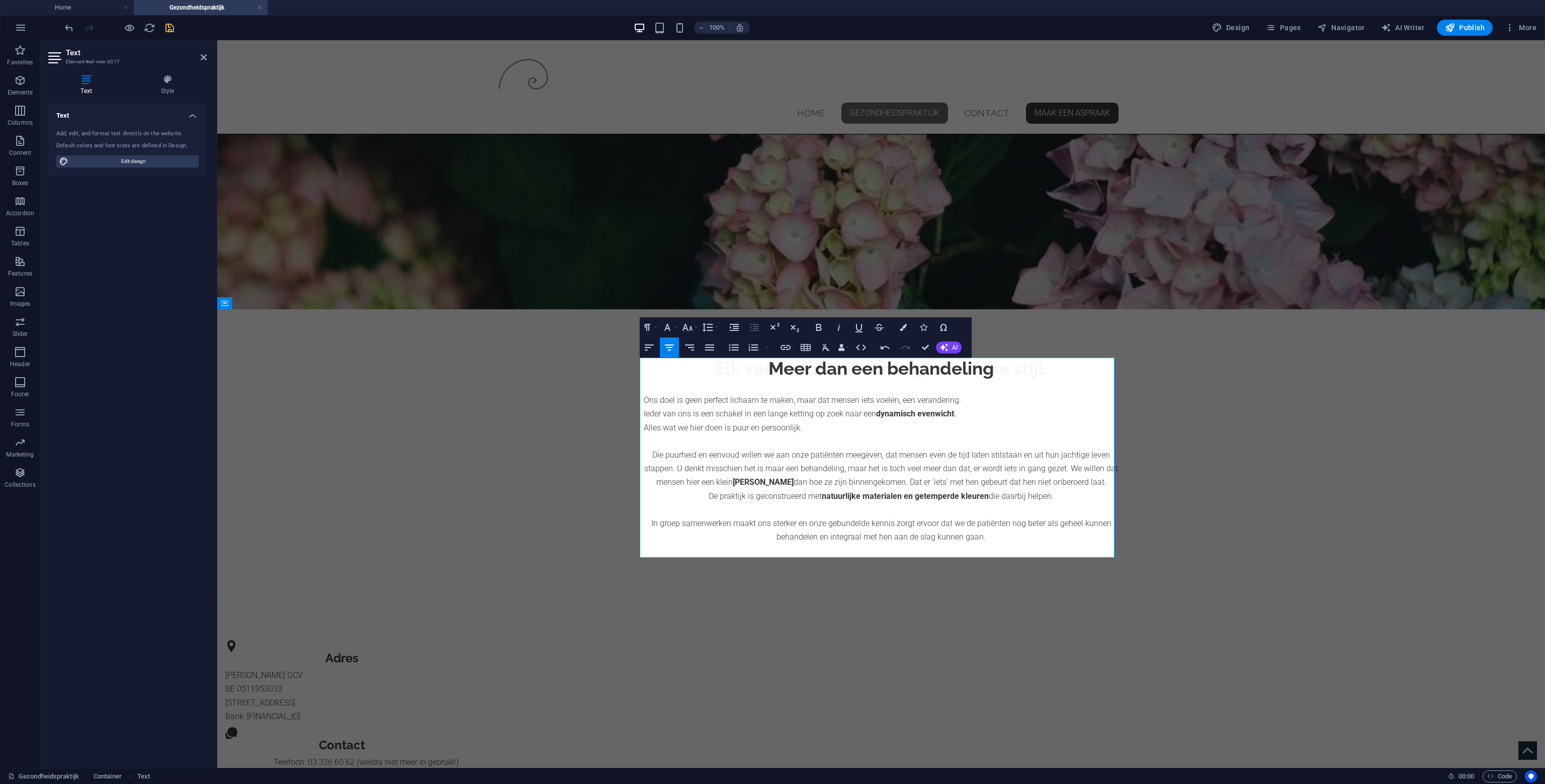
click at [728, 396] on p "Ons doel is geen perfect lichaam te maken, maar dat mensen iets voelen, een ver…" at bounding box center [881, 413] width 475 height 41
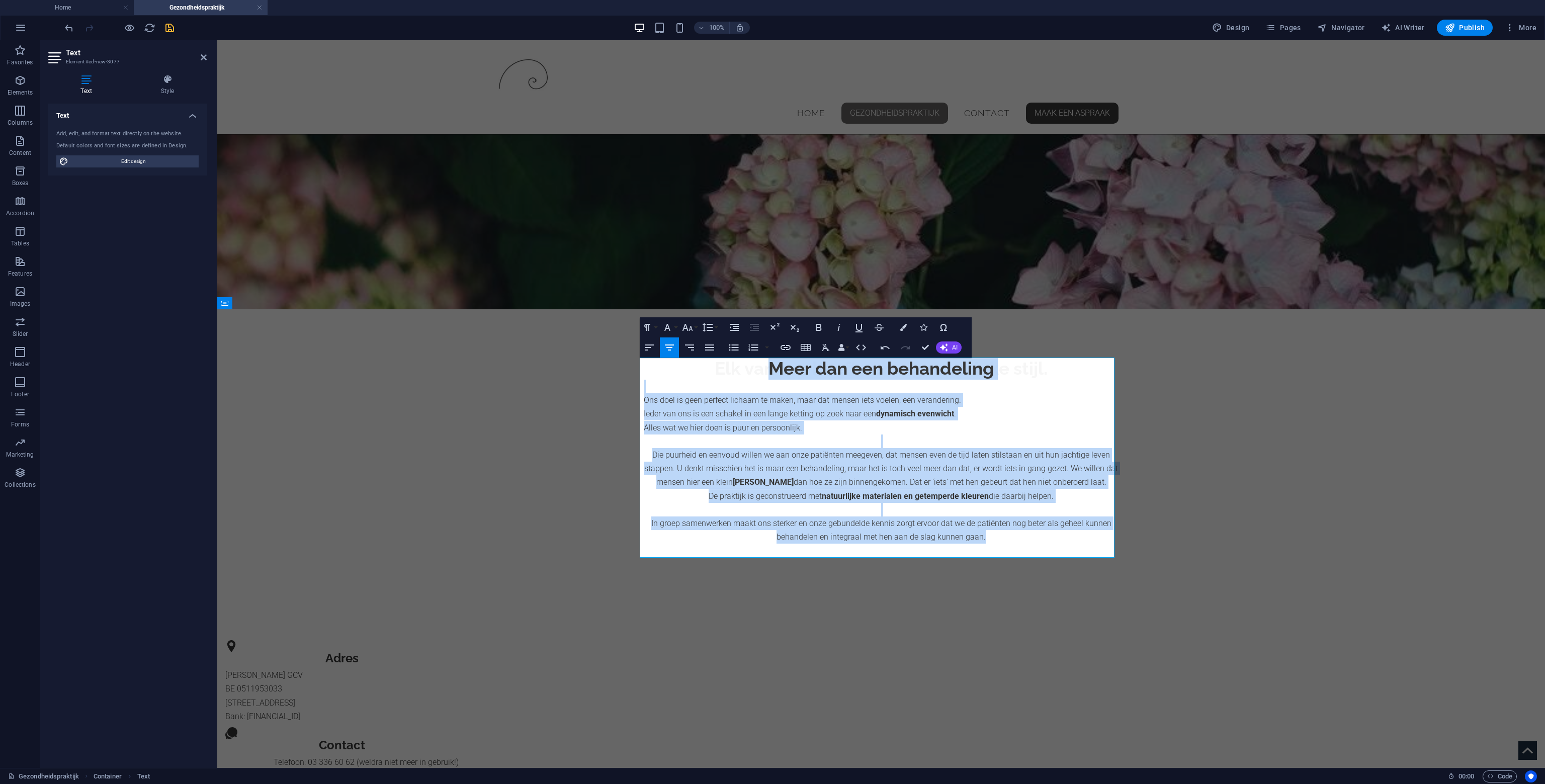
click at [673, 347] on icon "button" at bounding box center [670, 348] width 12 height 12
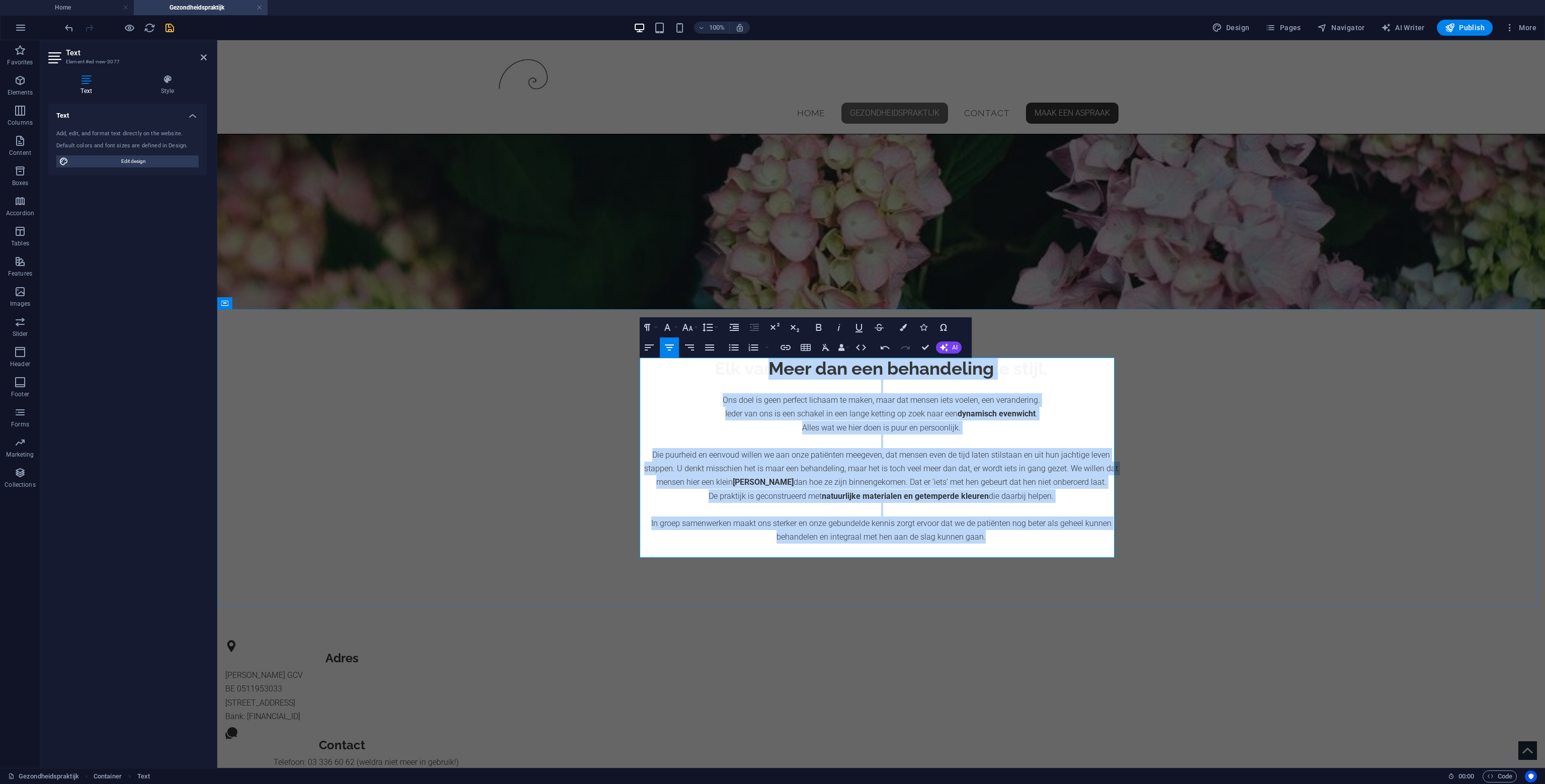
click at [1079, 428] on p "Ons doel is geen perfect lichaam te maken, maar dat mensen iets voelen, een ver…" at bounding box center [881, 413] width 475 height 41
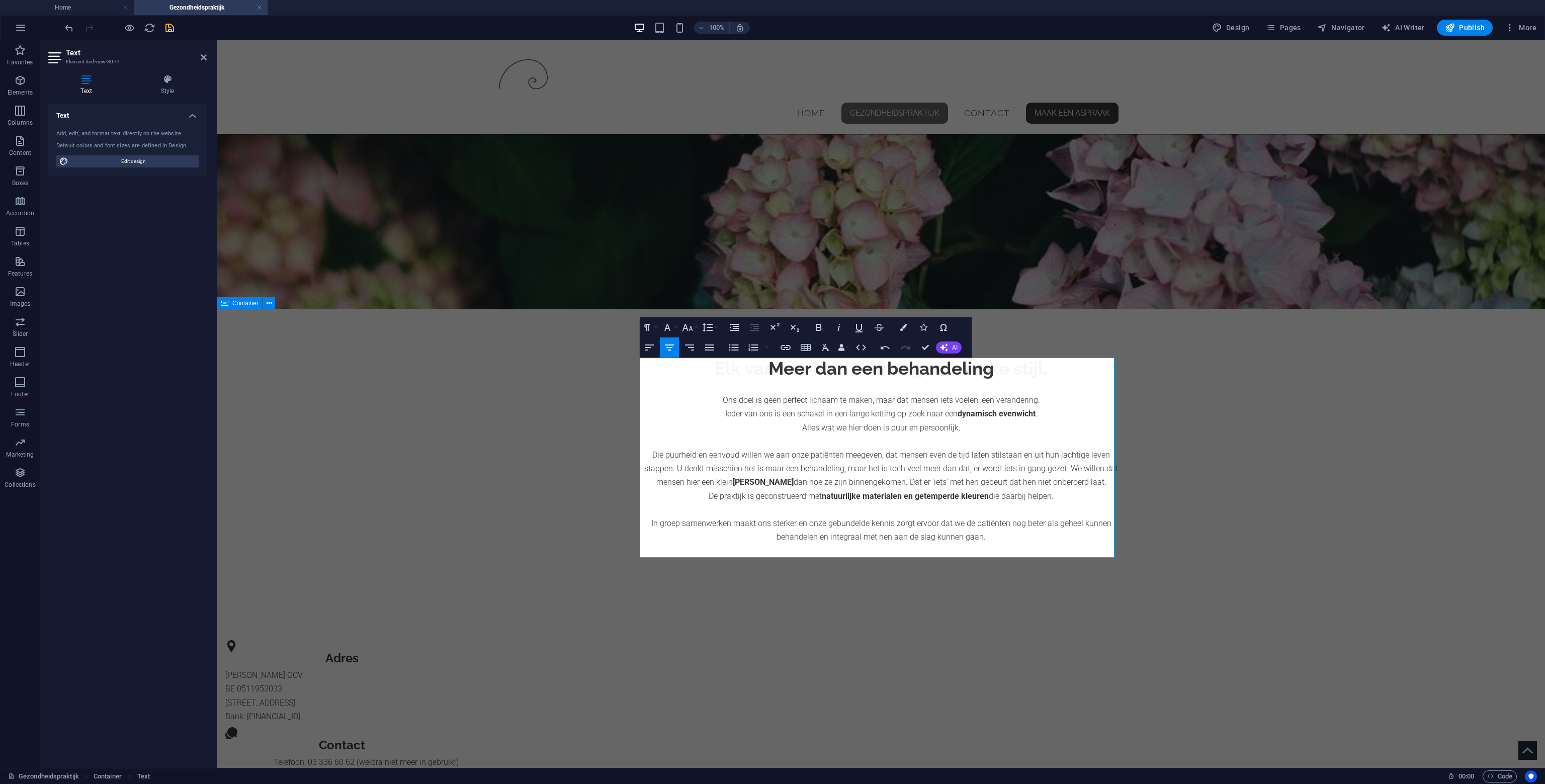
click at [1383, 416] on div "Meer dan een behandeling Ons doel is geen perfect lichaam te maken, maar dat me…" at bounding box center [881, 451] width 1328 height 283
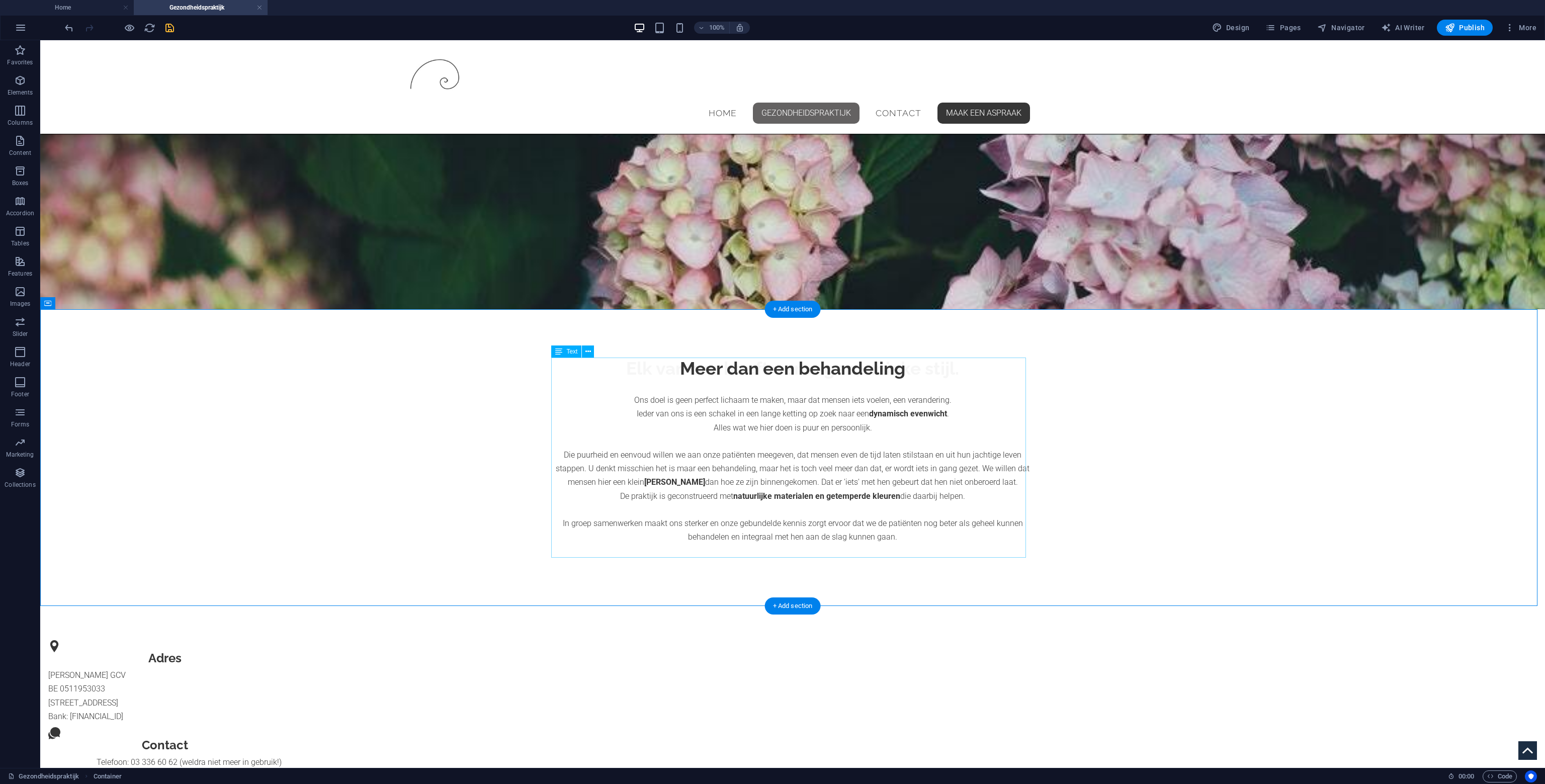
click at [714, 411] on div "Meer dan een behandeling Ons doel is geen perfect lichaam te maken, maar dat me…" at bounding box center [793, 450] width 475 height 186
drag, startPoint x: 714, startPoint y: 411, endPoint x: 537, endPoint y: 410, distance: 177.0
click at [714, 410] on div "Meer dan een behandeling Ons doel is geen perfect lichaam te maken, maar dat me…" at bounding box center [793, 450] width 475 height 186
click at [556, 410] on p "Ons doel is geen perfect lichaam te maken, maar dat mensen iets voelen, een ver…" at bounding box center [793, 413] width 475 height 41
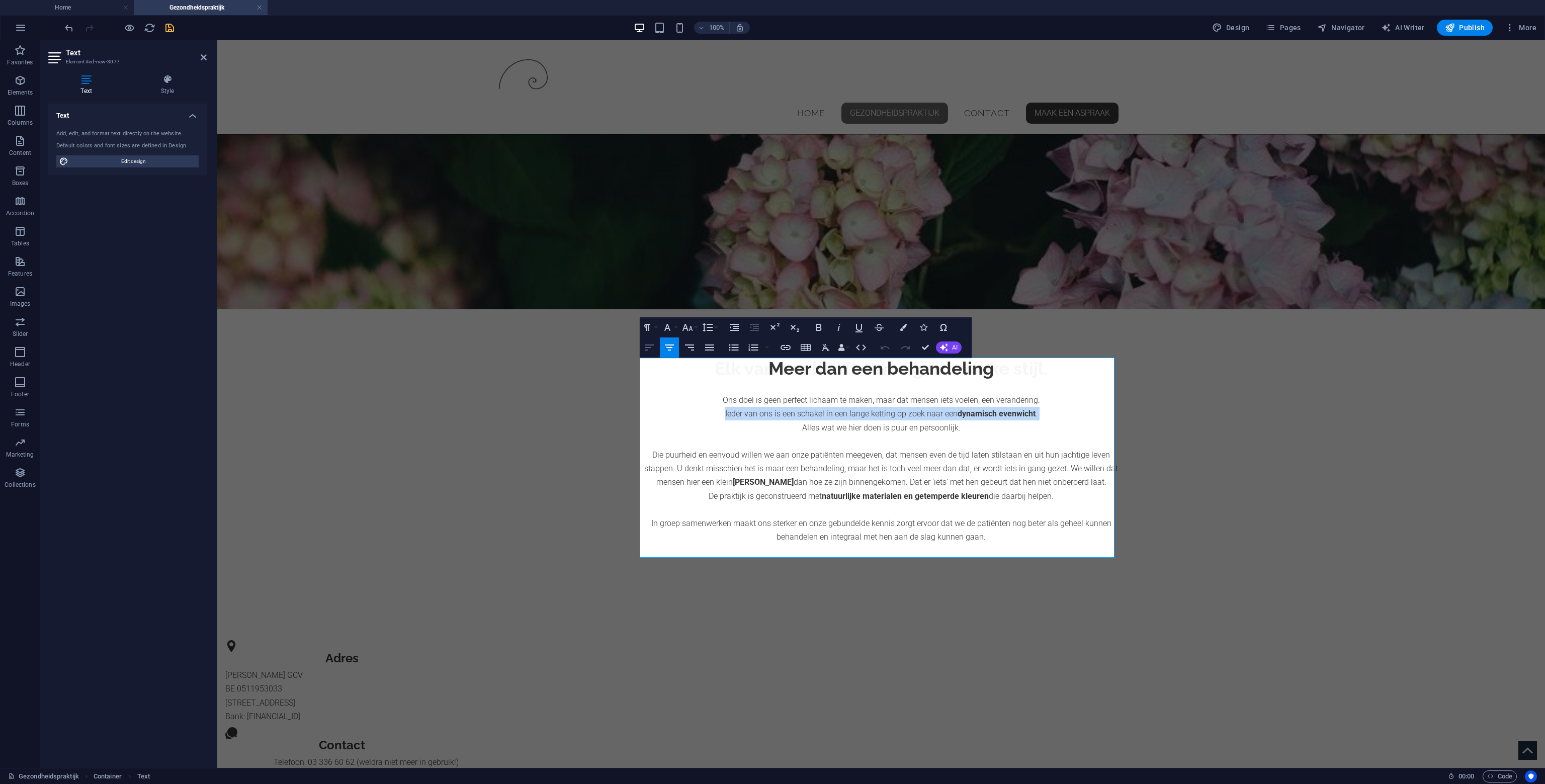
click at [649, 344] on icon "button" at bounding box center [650, 348] width 12 height 12
click at [687, 478] on p "Die puurheid en eenvoud willen we aan onze patiënten meegeven, dat mensen even …" at bounding box center [881, 489] width 475 height 110
click at [647, 342] on icon "button" at bounding box center [650, 348] width 12 height 12
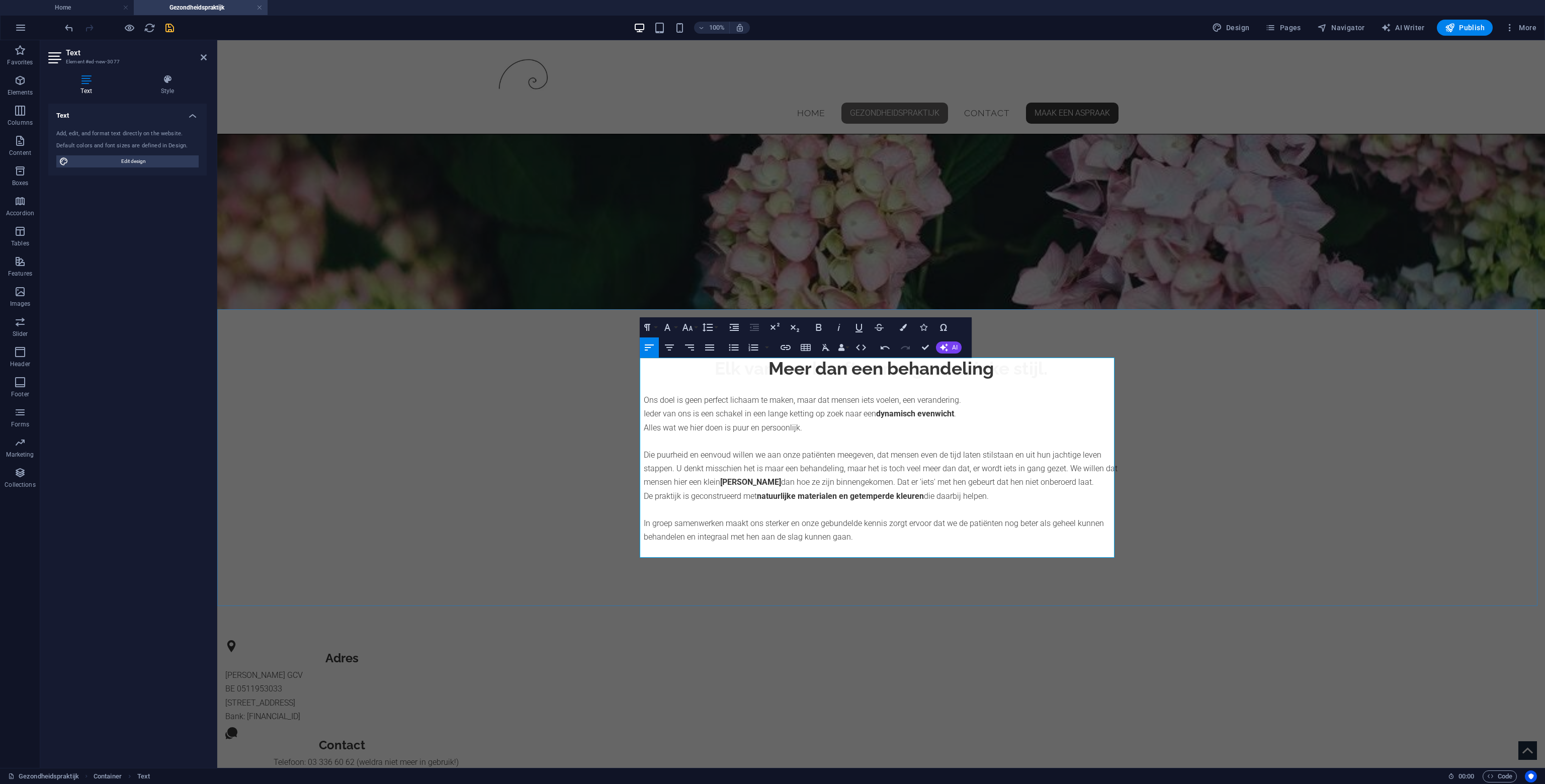
click at [767, 359] on h2 "Meer dan een behandeling" at bounding box center [881, 368] width 475 height 22
click at [1227, 422] on div "Meer dan een behandeling Ons doel is geen perfect lichaam te maken, maar dat me…" at bounding box center [881, 451] width 1328 height 283
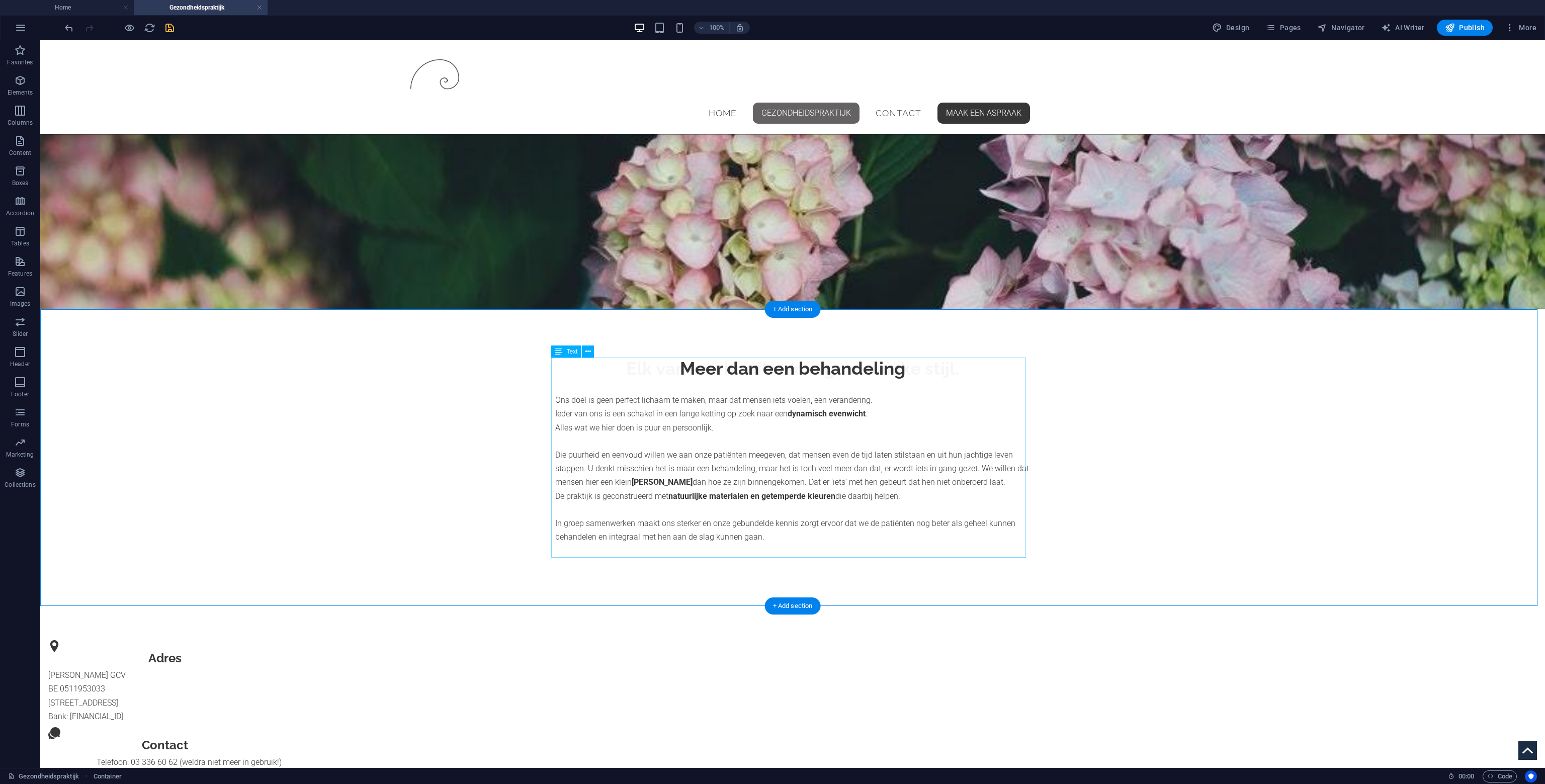
click at [772, 419] on div "Meer dan een behandeling Ons doel is geen perfect lichaam te maken, maar dat me…" at bounding box center [793, 450] width 475 height 186
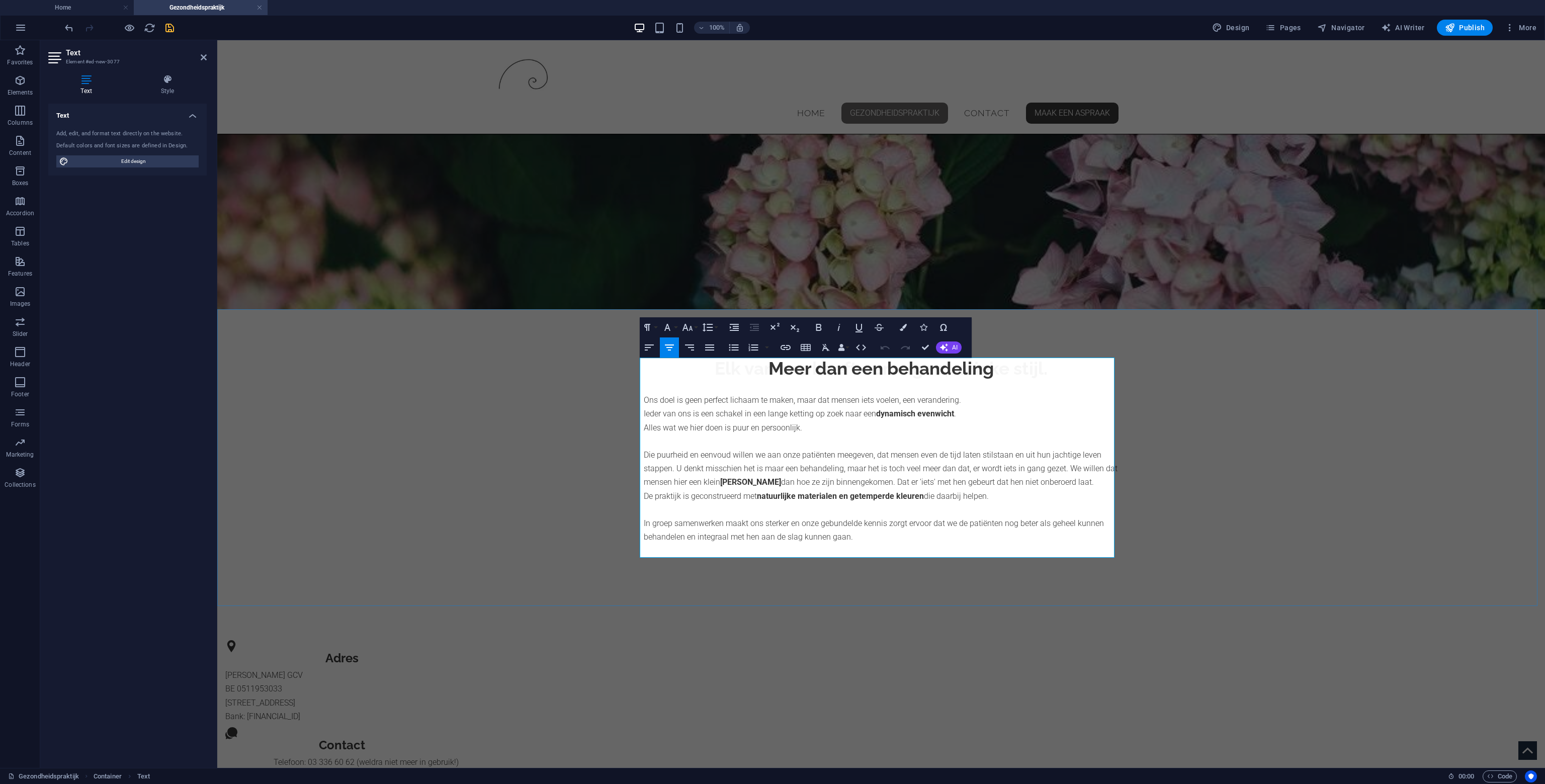
click at [696, 392] on p at bounding box center [881, 386] width 475 height 14
click at [694, 403] on p "Ons doel is geen perfect lichaam te maken, maar dat mensen iets voelen, een ver…" at bounding box center [881, 413] width 475 height 41
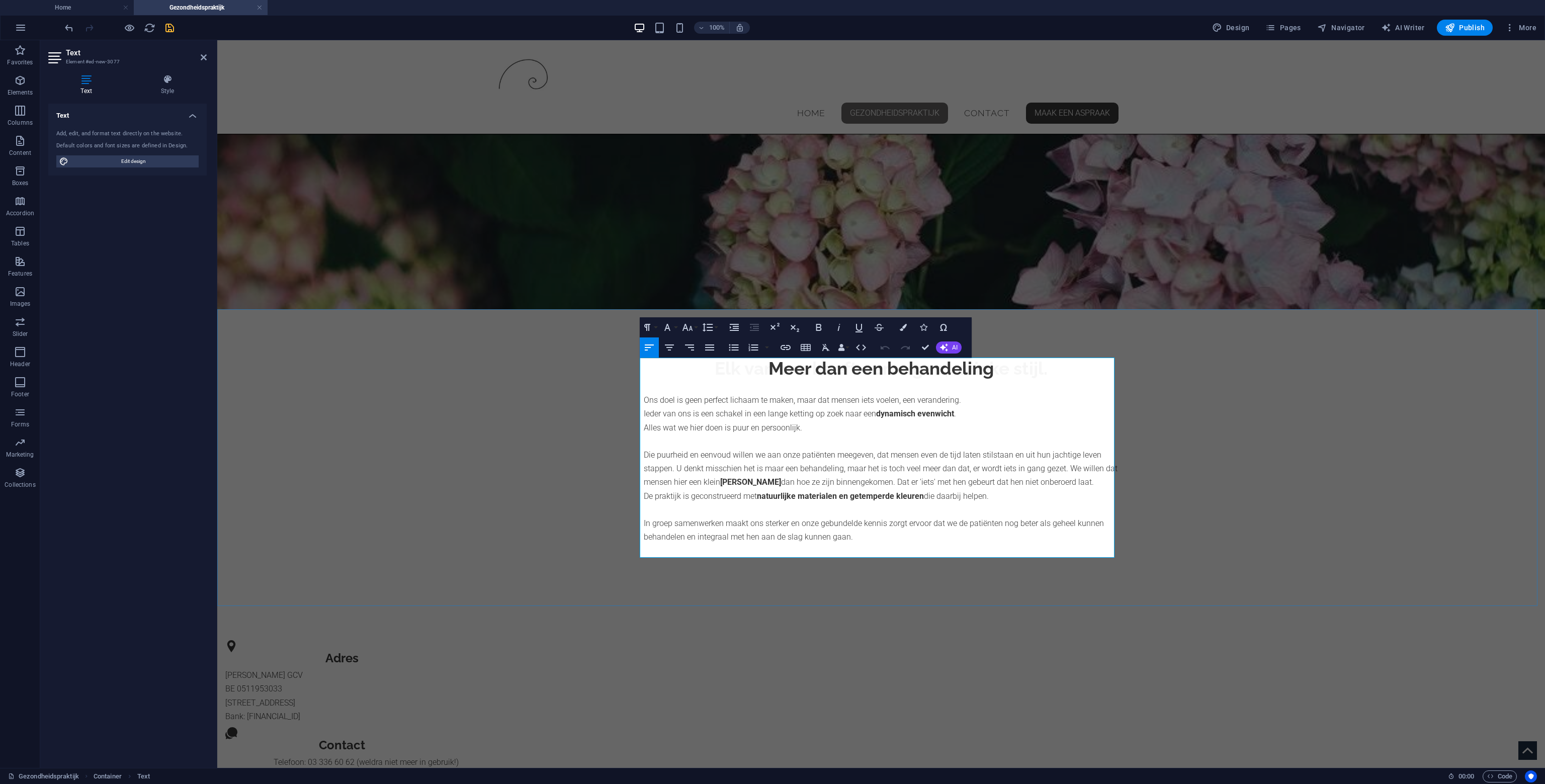
click at [712, 415] on p "Ons doel is geen perfect lichaam te maken, maar dat mensen iets voelen, een ver…" at bounding box center [881, 413] width 475 height 41
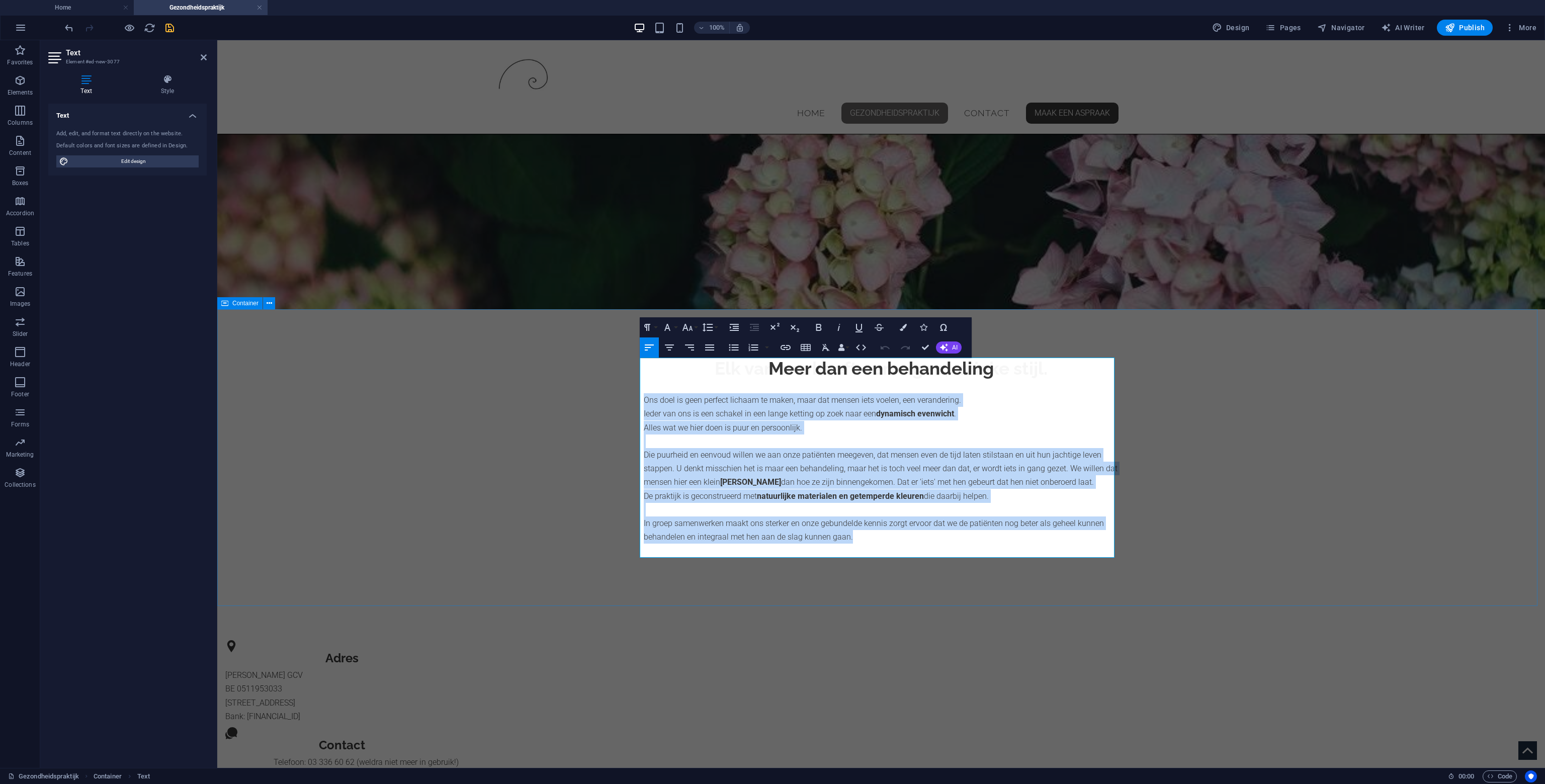
drag, startPoint x: 865, startPoint y: 553, endPoint x: 620, endPoint y: 399, distance: 289.4
click at [619, 399] on div "Meer dan een behandeling Ons doel is geen perfect lichaam te maken, maar dat me…" at bounding box center [881, 451] width 1328 height 283
click at [710, 350] on icon "button" at bounding box center [709, 347] width 9 height 6
click at [649, 349] on icon "button" at bounding box center [650, 348] width 12 height 12
click at [707, 349] on icon "button" at bounding box center [710, 348] width 12 height 12
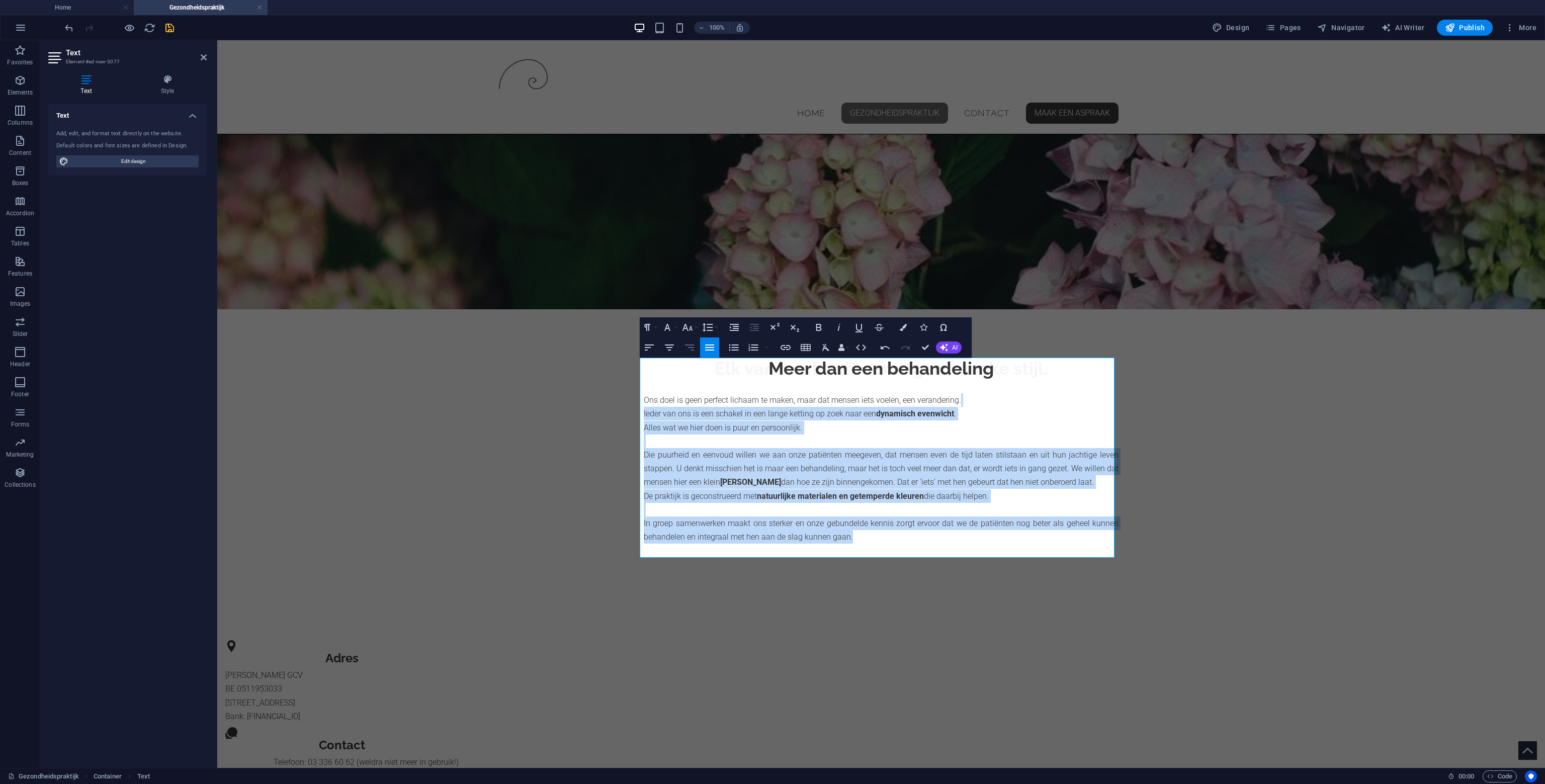
click at [690, 351] on icon "button" at bounding box center [690, 348] width 12 height 12
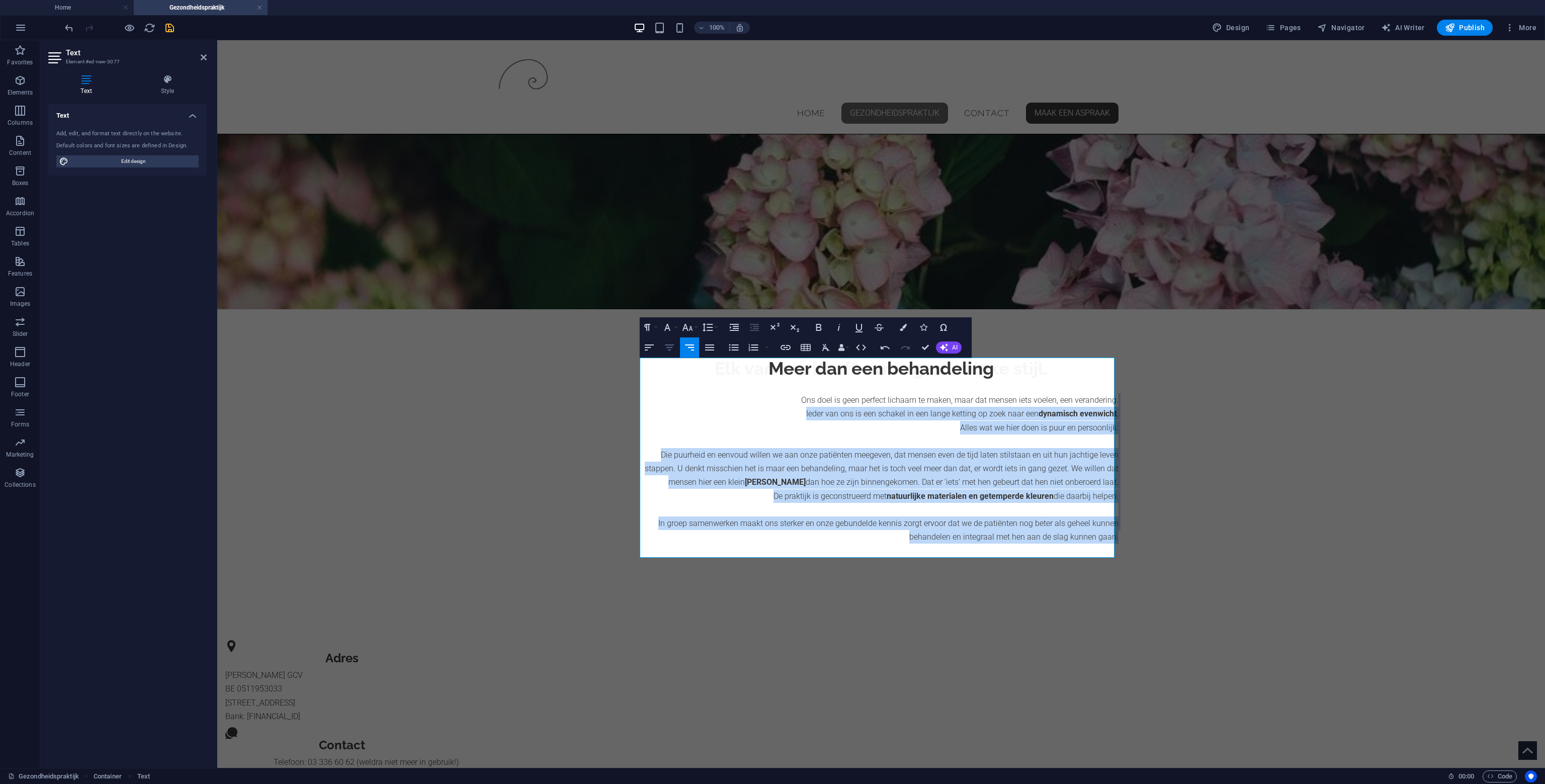
click at [661, 347] on button "Align Center" at bounding box center [670, 347] width 19 height 20
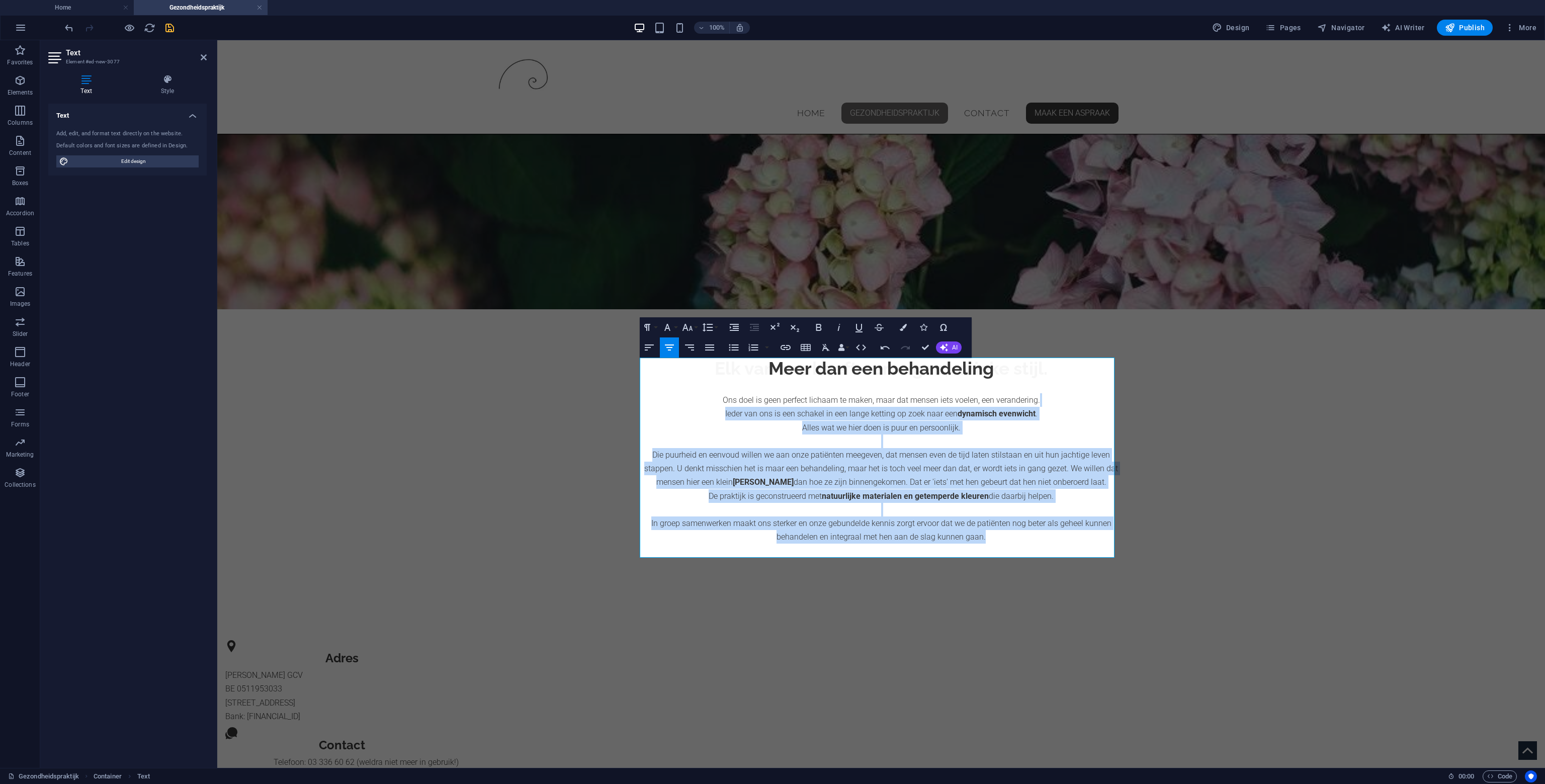
click at [672, 348] on icon "button" at bounding box center [670, 348] width 12 height 12
click at [751, 348] on icon "button" at bounding box center [754, 348] width 12 height 12
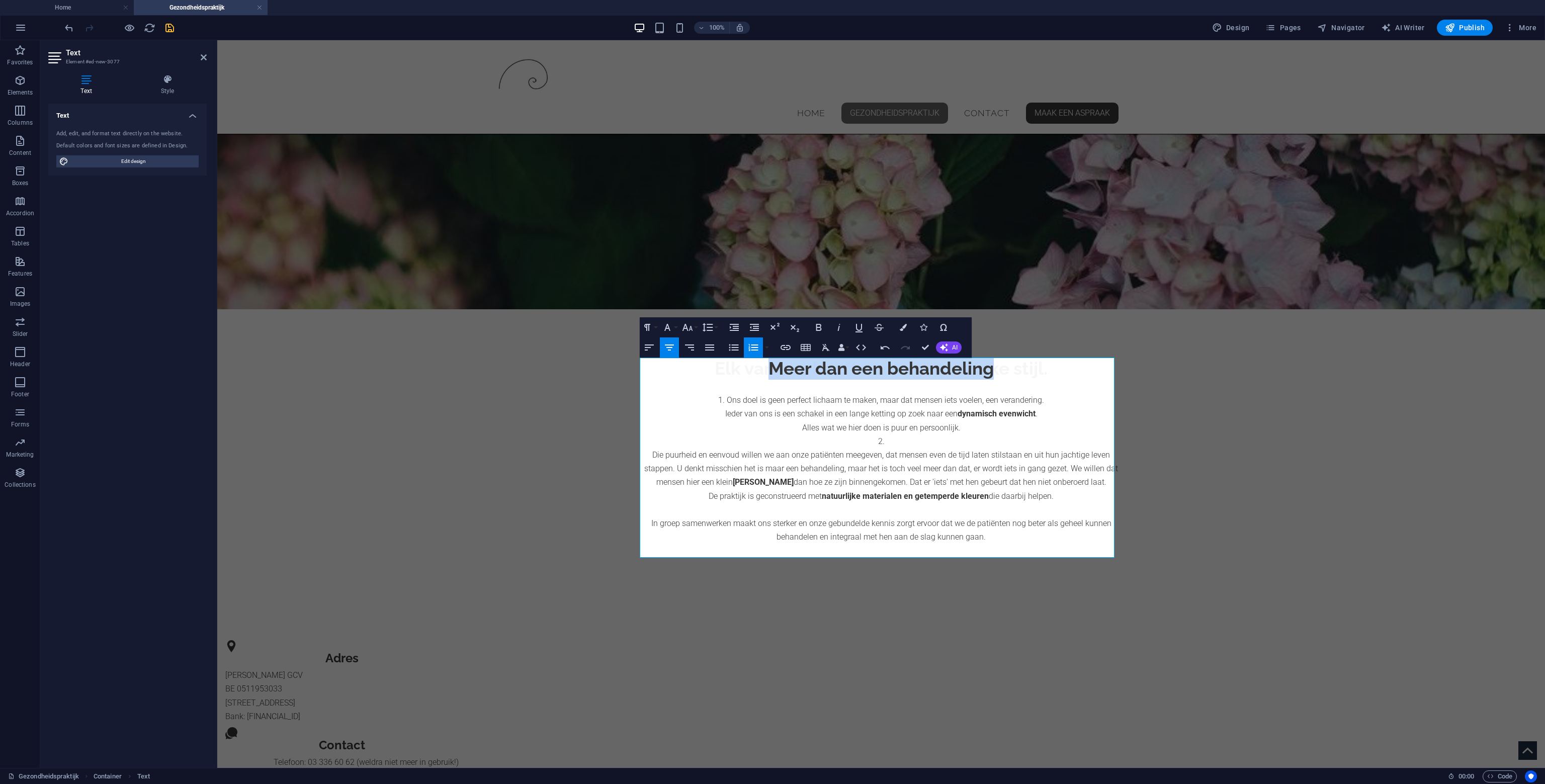
click at [748, 350] on icon "button" at bounding box center [754, 348] width 12 height 12
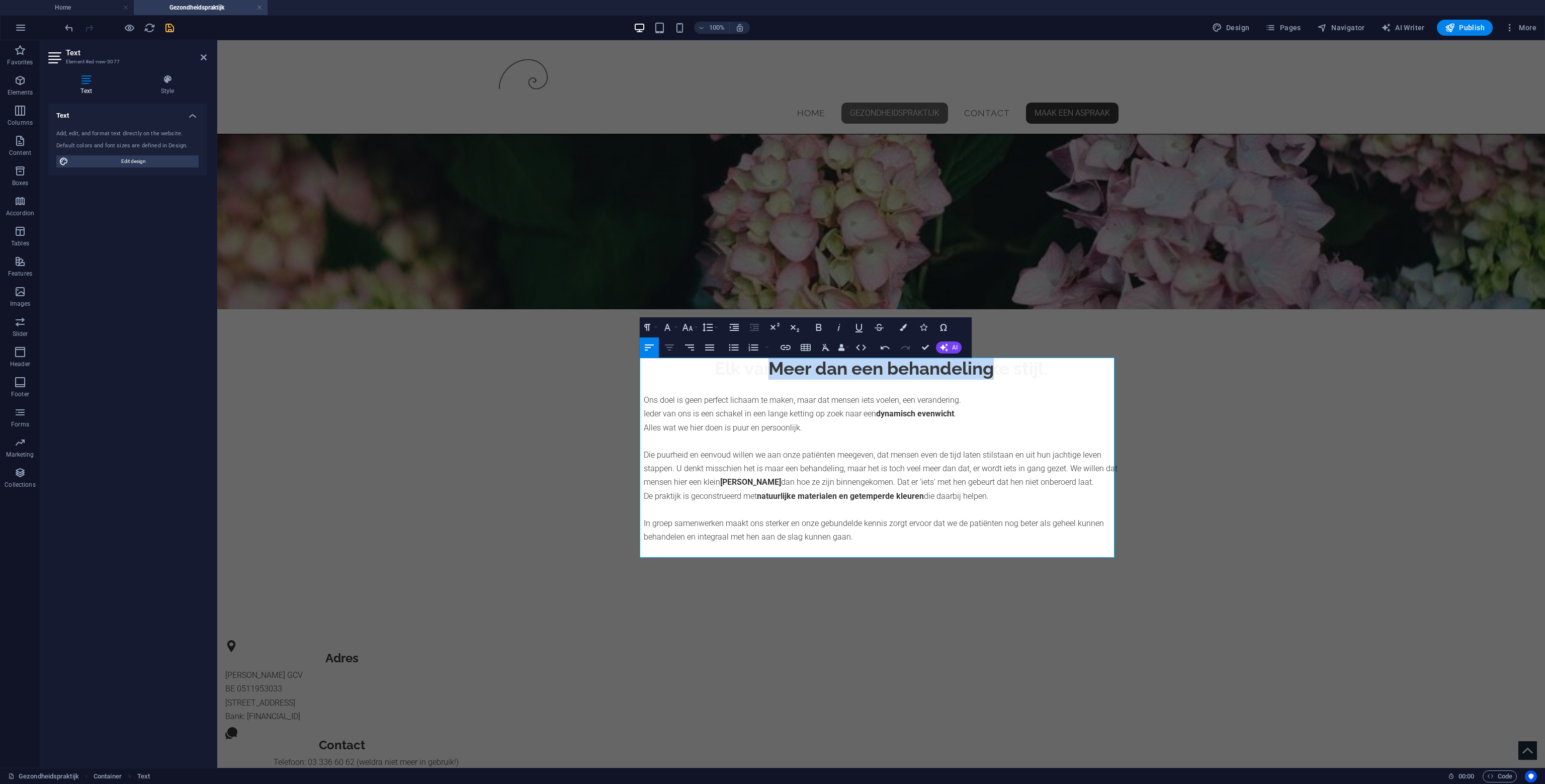
click at [669, 347] on icon "button" at bounding box center [669, 347] width 9 height 6
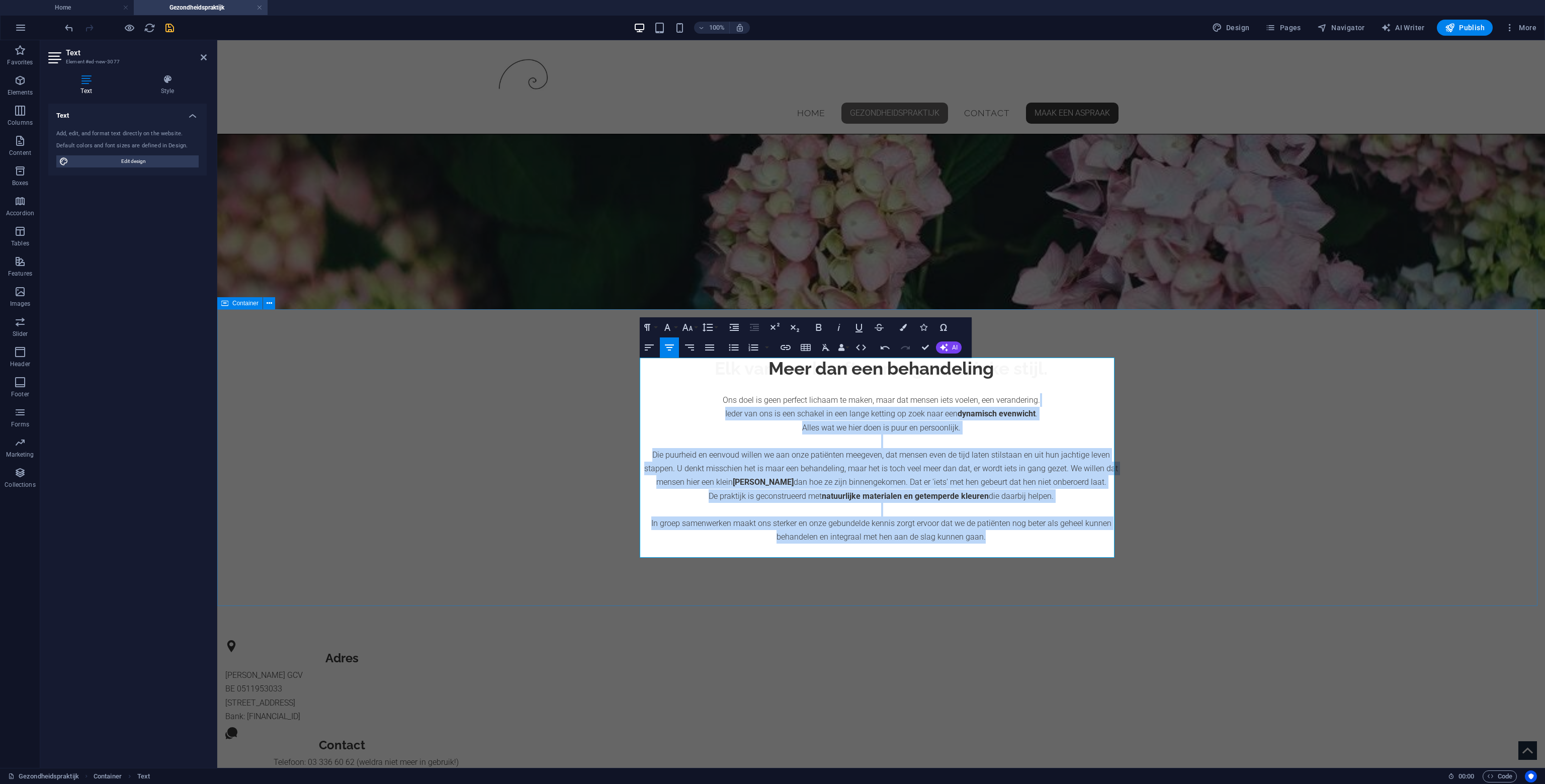
click at [1302, 527] on div "Meer dan een behandeling Ons doel is geen perfect lichaam te maken, maar dat me…" at bounding box center [881, 451] width 1328 height 283
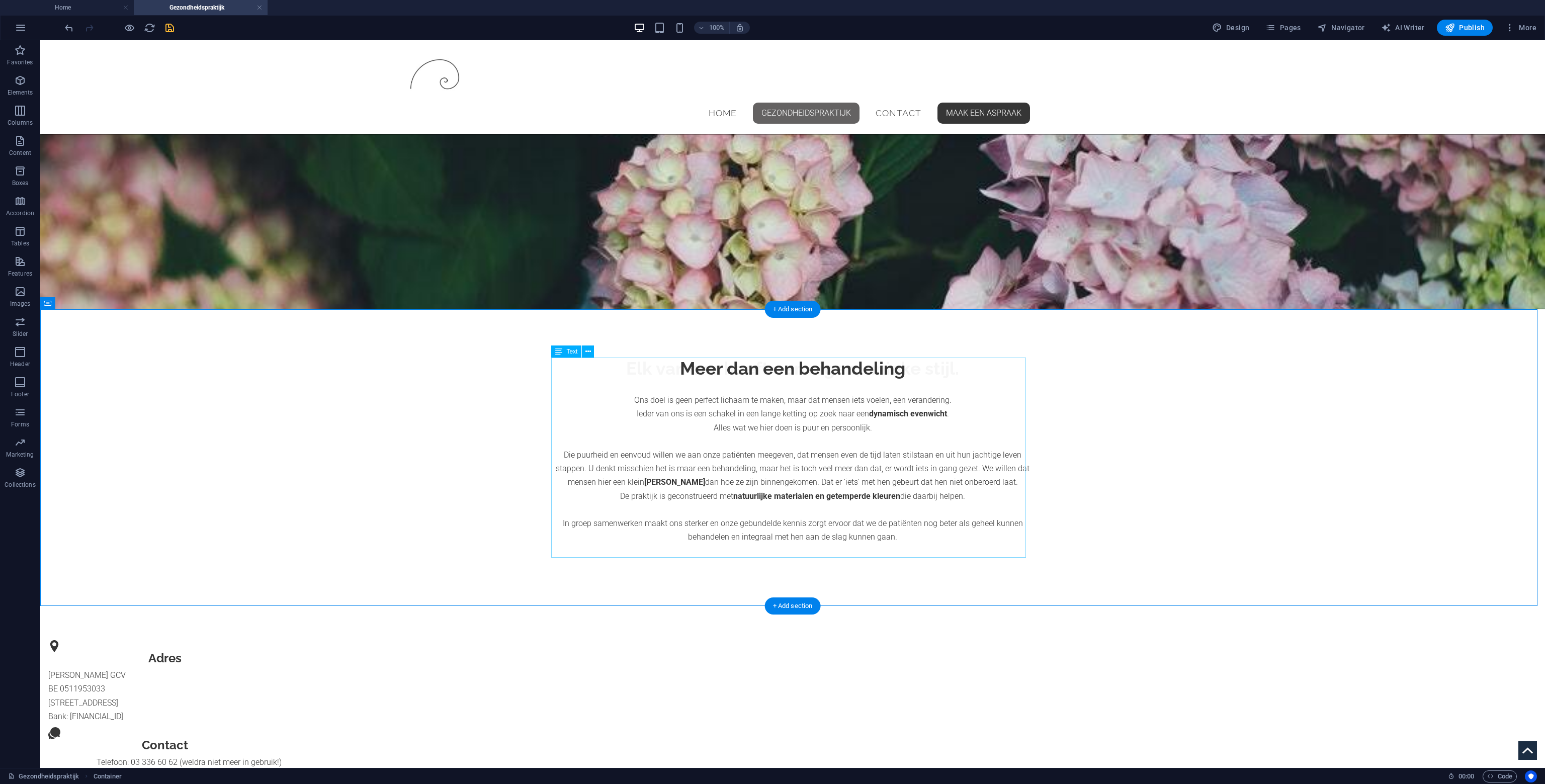
click at [872, 385] on div "Meer dan een behandeling Ons doel is geen perfect lichaam te maken, maar dat me…" at bounding box center [793, 450] width 475 height 186
click at [570, 353] on span "Text" at bounding box center [571, 351] width 11 height 6
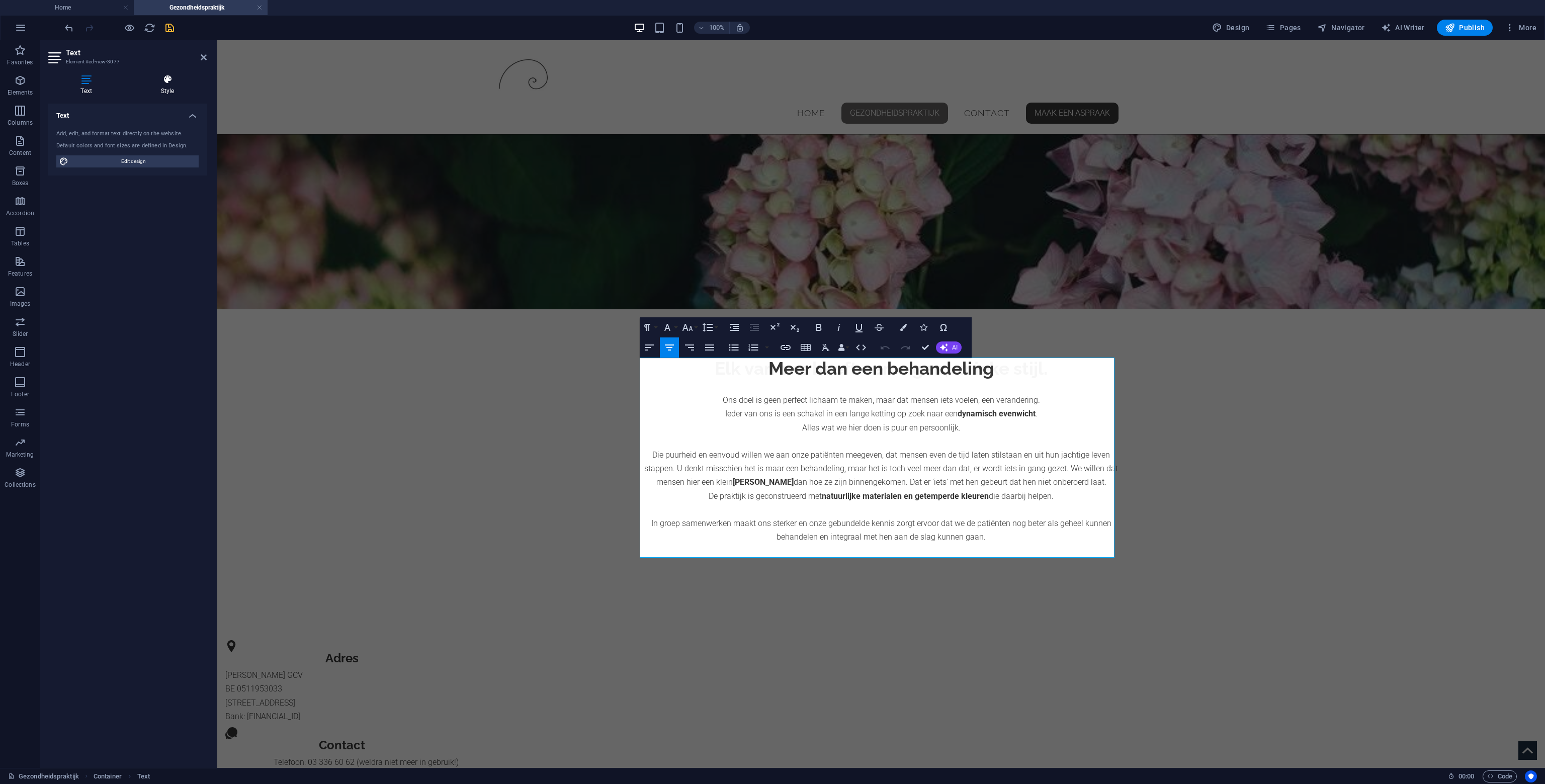
click at [166, 94] on h4 "Style" at bounding box center [167, 85] width 79 height 21
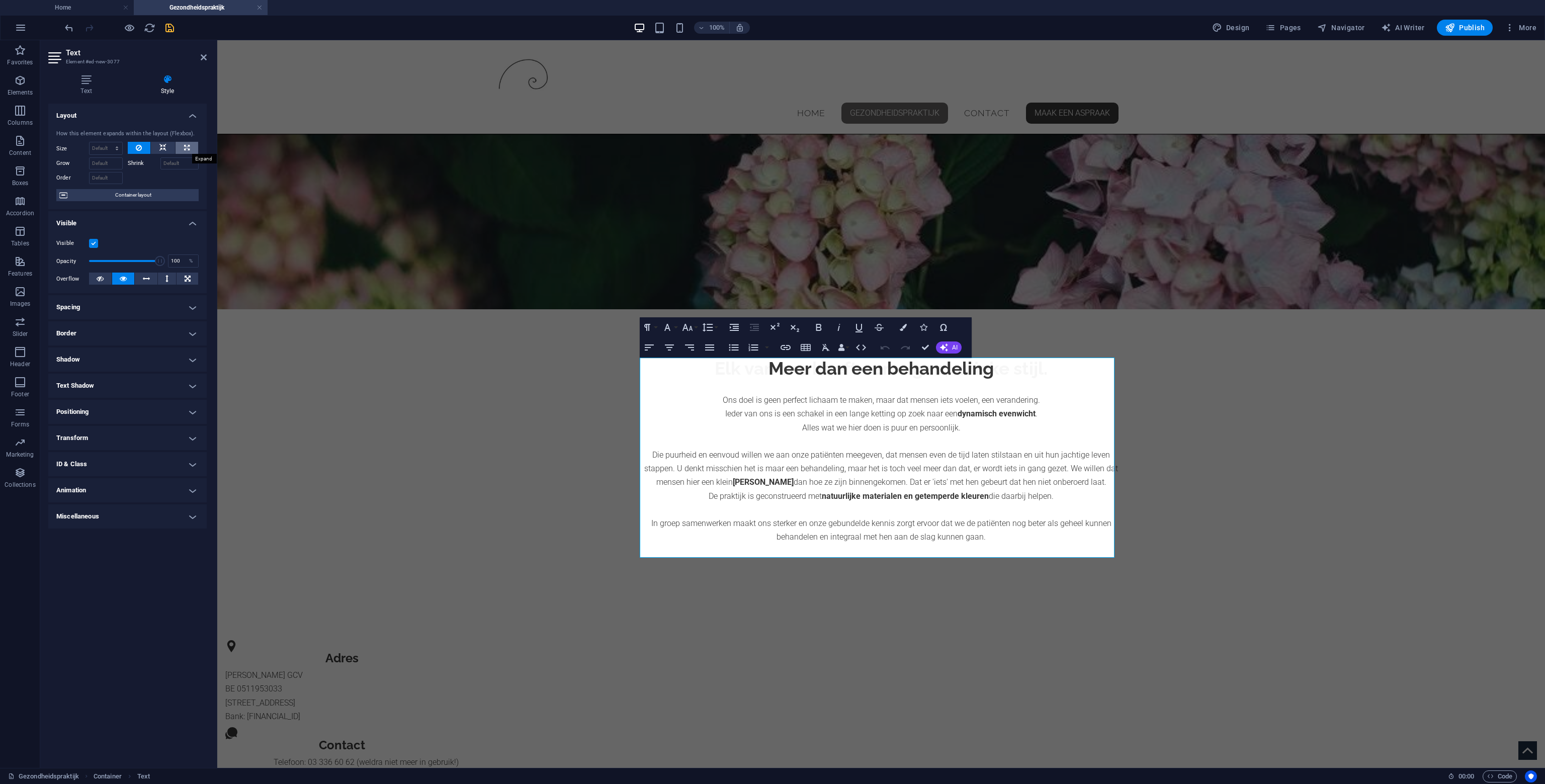
click at [182, 147] on button at bounding box center [187, 148] width 23 height 12
type input "100"
select select "%"
click at [160, 149] on icon at bounding box center [163, 148] width 7 height 12
click at [142, 148] on icon at bounding box center [139, 148] width 6 height 12
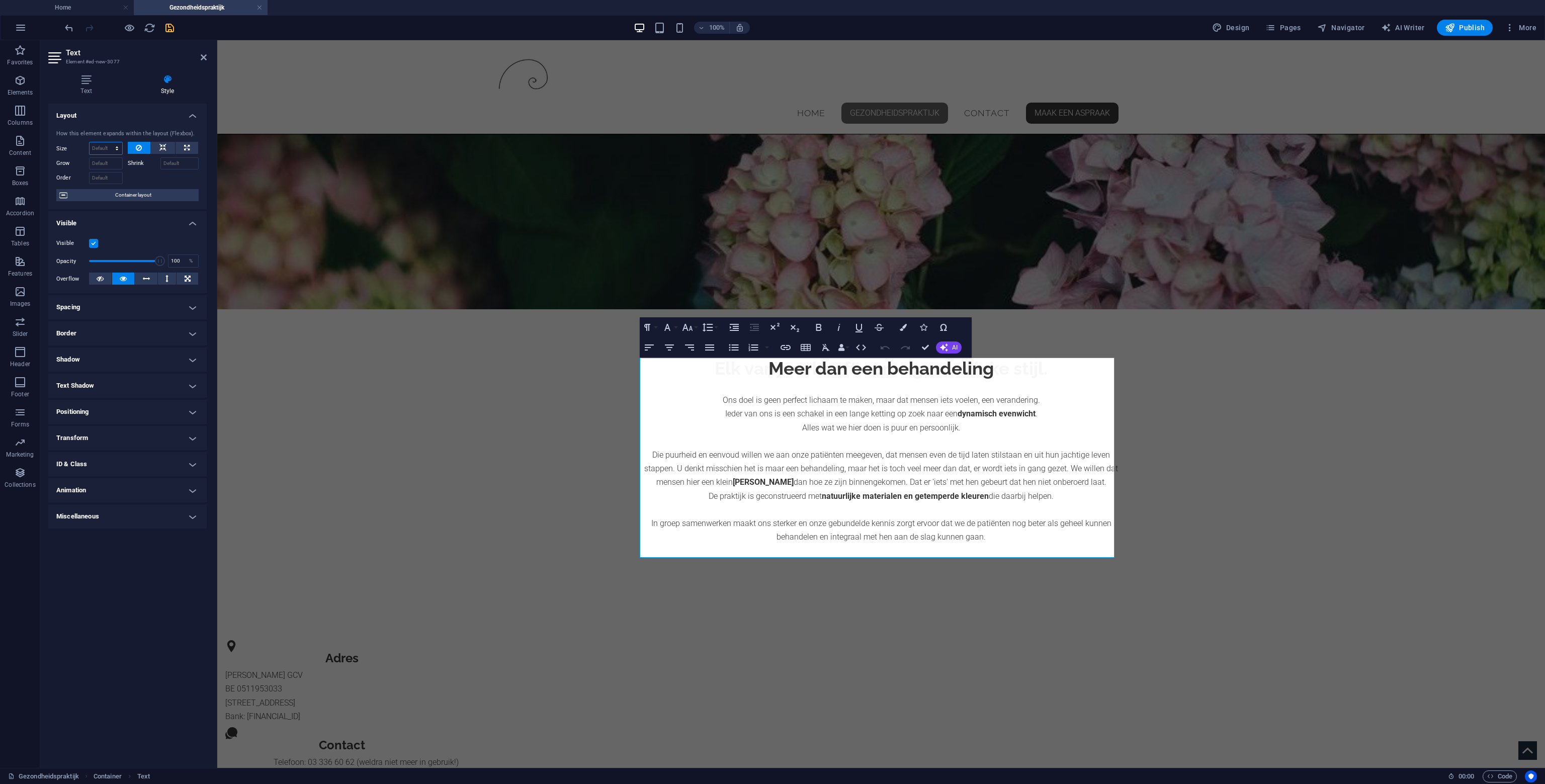
click at [104, 148] on select "Default auto px % 1/1 1/2 1/3 1/4 1/5 1/6 1/7 1/8 1/9 1/10" at bounding box center [106, 148] width 32 height 12
select select "px"
click at [107, 142] on select "Default auto px % 1/1 1/2 1/3 1/4 1/5 1/6 1/7 1/8 1/9 1/10" at bounding box center [106, 148] width 32 height 12
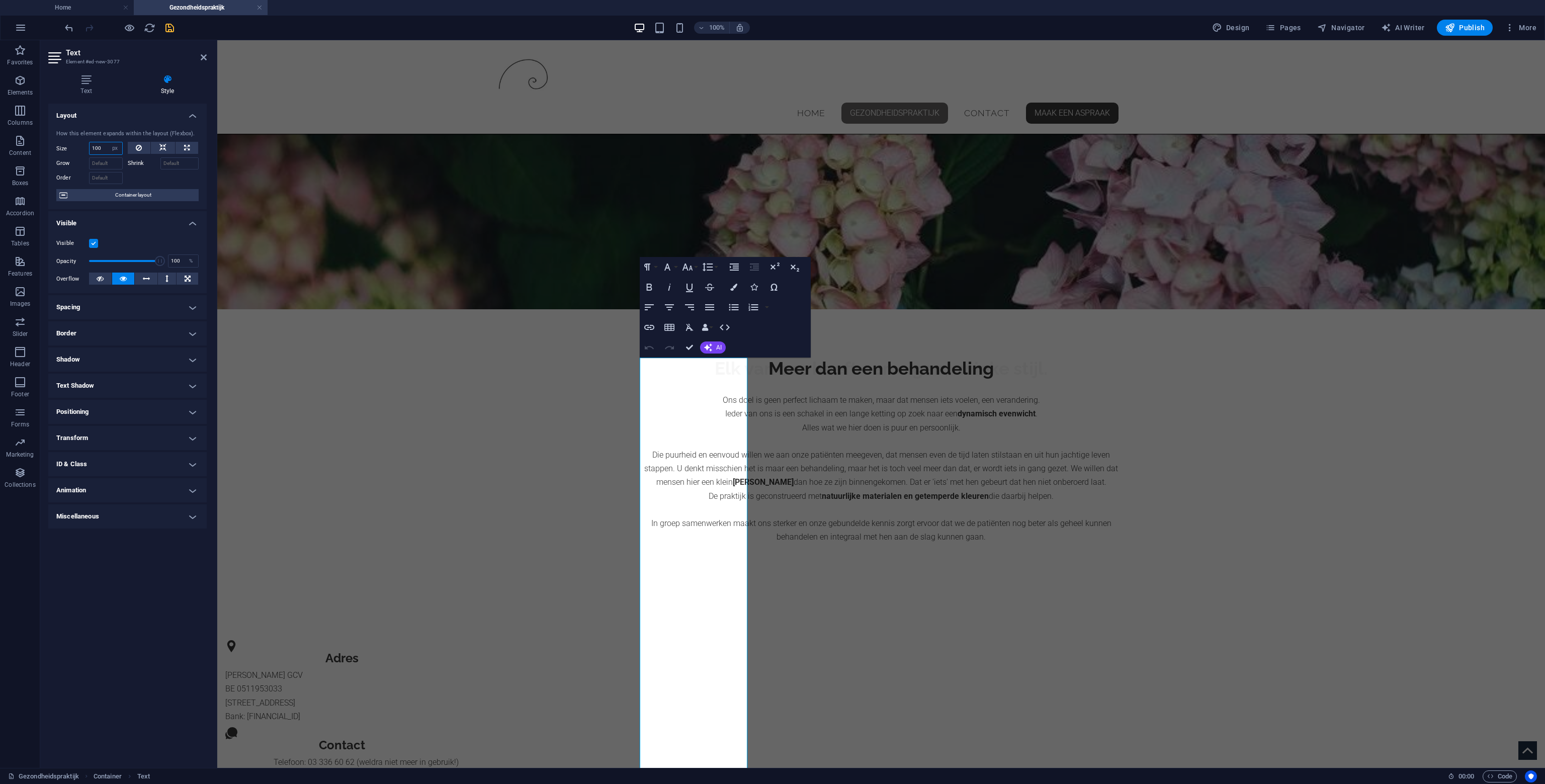
click at [99, 148] on input "100" at bounding box center [106, 148] width 32 height 12
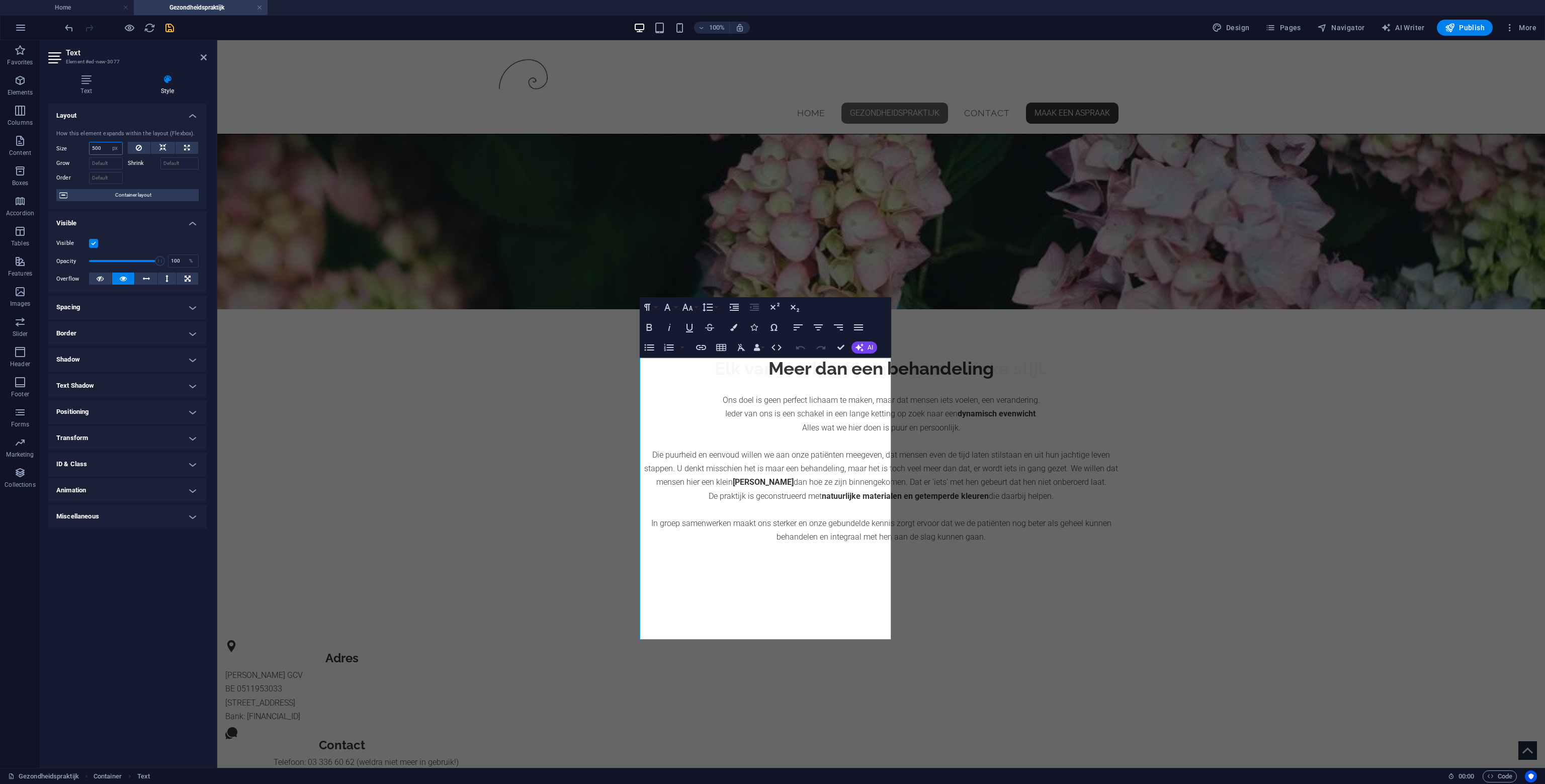
click at [71, 145] on div "Size 500 Default auto px % 1/1 1/2 1/3 1/4 1/5 1/6 1/7 1/8 1/9 1/10" at bounding box center [90, 148] width 66 height 13
click at [100, 144] on input "500" at bounding box center [106, 148] width 32 height 12
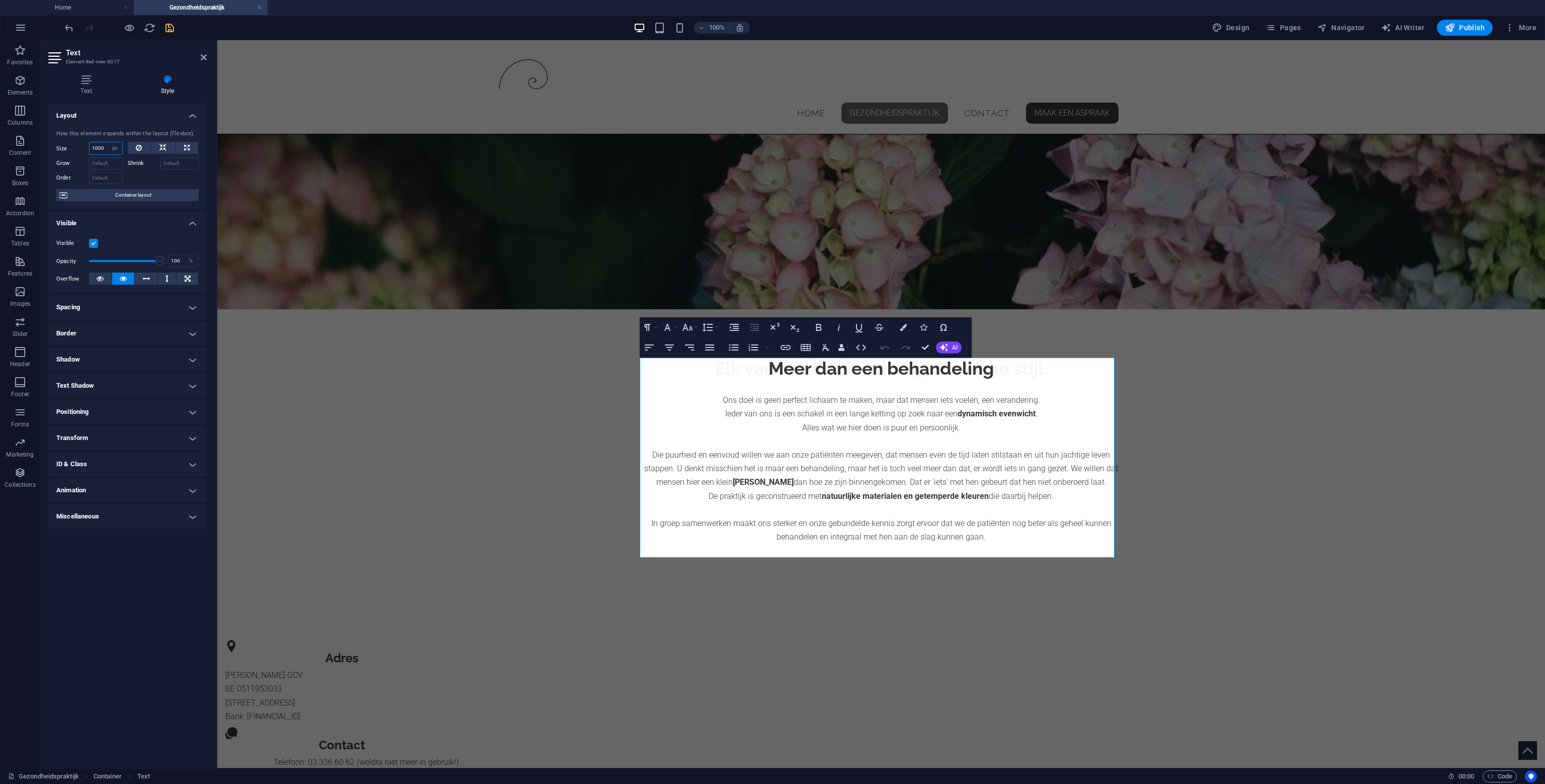
click at [99, 149] on input "1000" at bounding box center [106, 148] width 32 height 12
click at [102, 150] on input "1500" at bounding box center [106, 148] width 32 height 12
type input "2000"
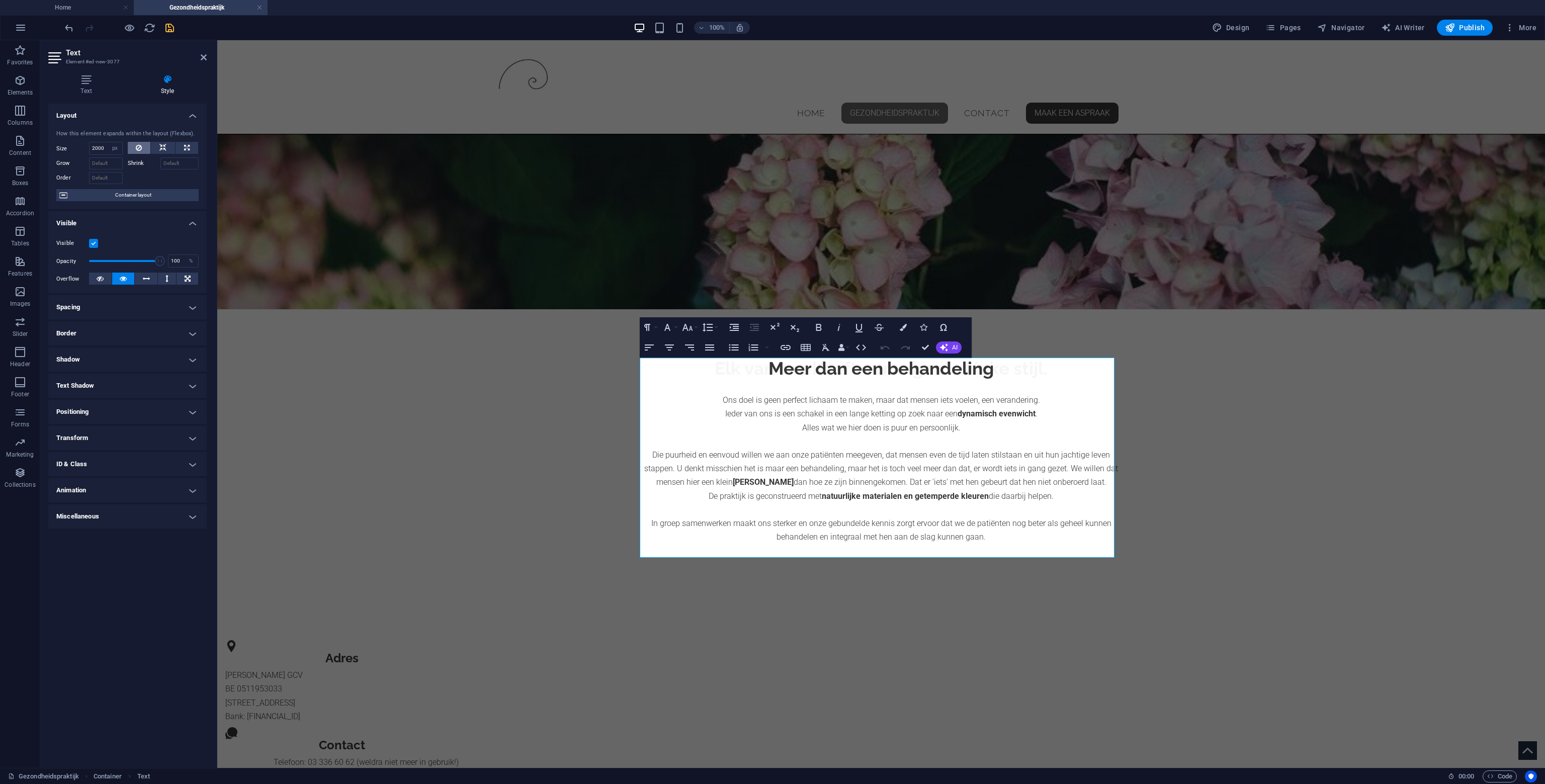
click at [147, 146] on button at bounding box center [139, 148] width 24 height 12
select select "DISABLED_OPTION_VALUE"
click at [155, 147] on button at bounding box center [163, 148] width 24 height 12
click at [181, 147] on button at bounding box center [187, 148] width 23 height 12
type input "100"
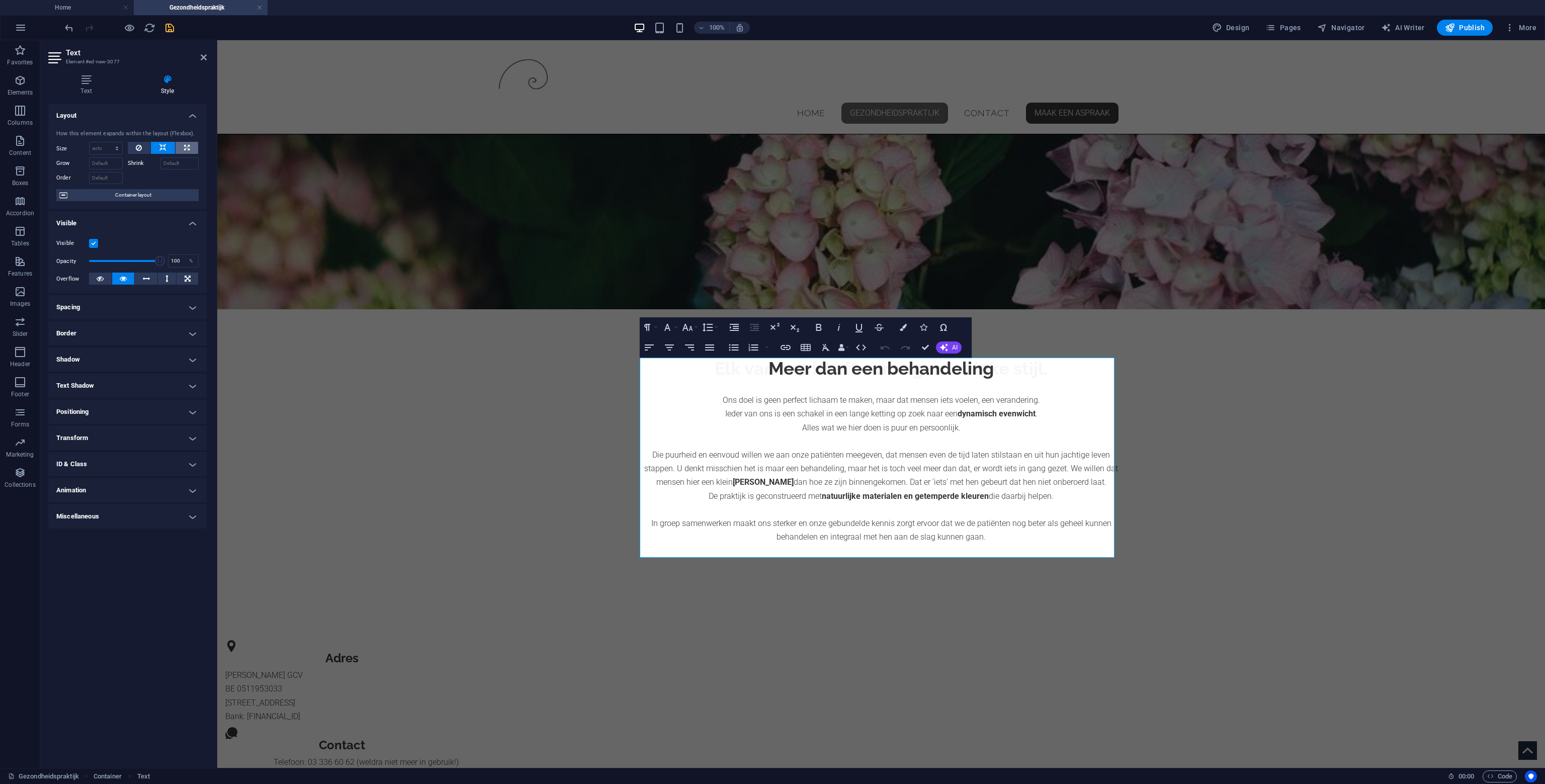
select select "%"
click at [150, 148] on button at bounding box center [139, 148] width 24 height 12
select select "DISABLED_OPTION_VALUE"
click at [106, 167] on input "Grow" at bounding box center [106, 163] width 34 height 12
click at [110, 166] on input "Grow" at bounding box center [106, 163] width 34 height 12
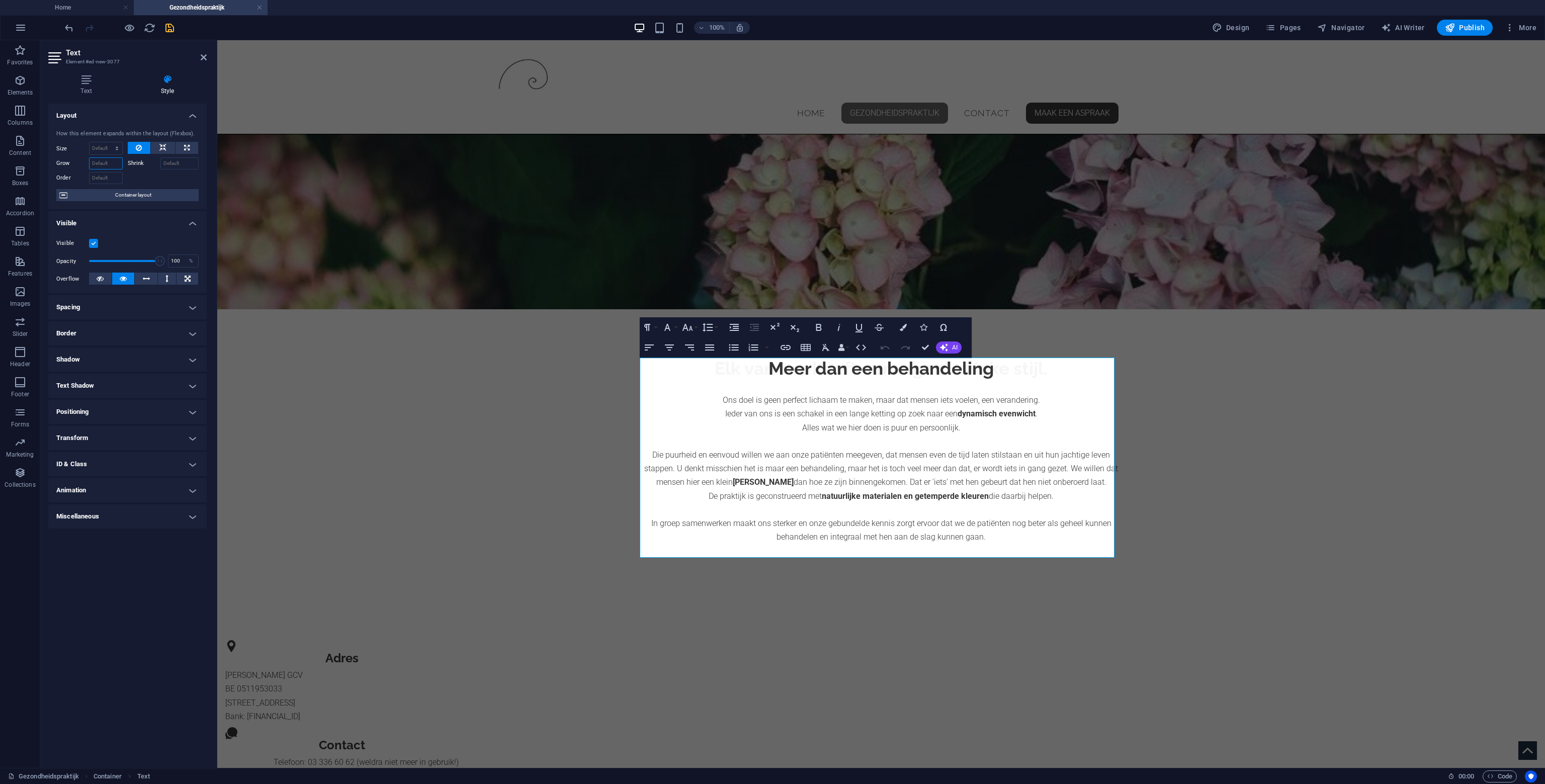
click at [109, 166] on input "Grow" at bounding box center [106, 163] width 34 height 12
click at [109, 166] on input "10" at bounding box center [106, 163] width 34 height 12
click at [109, 166] on input "100" at bounding box center [106, 163] width 34 height 12
type input "1000"
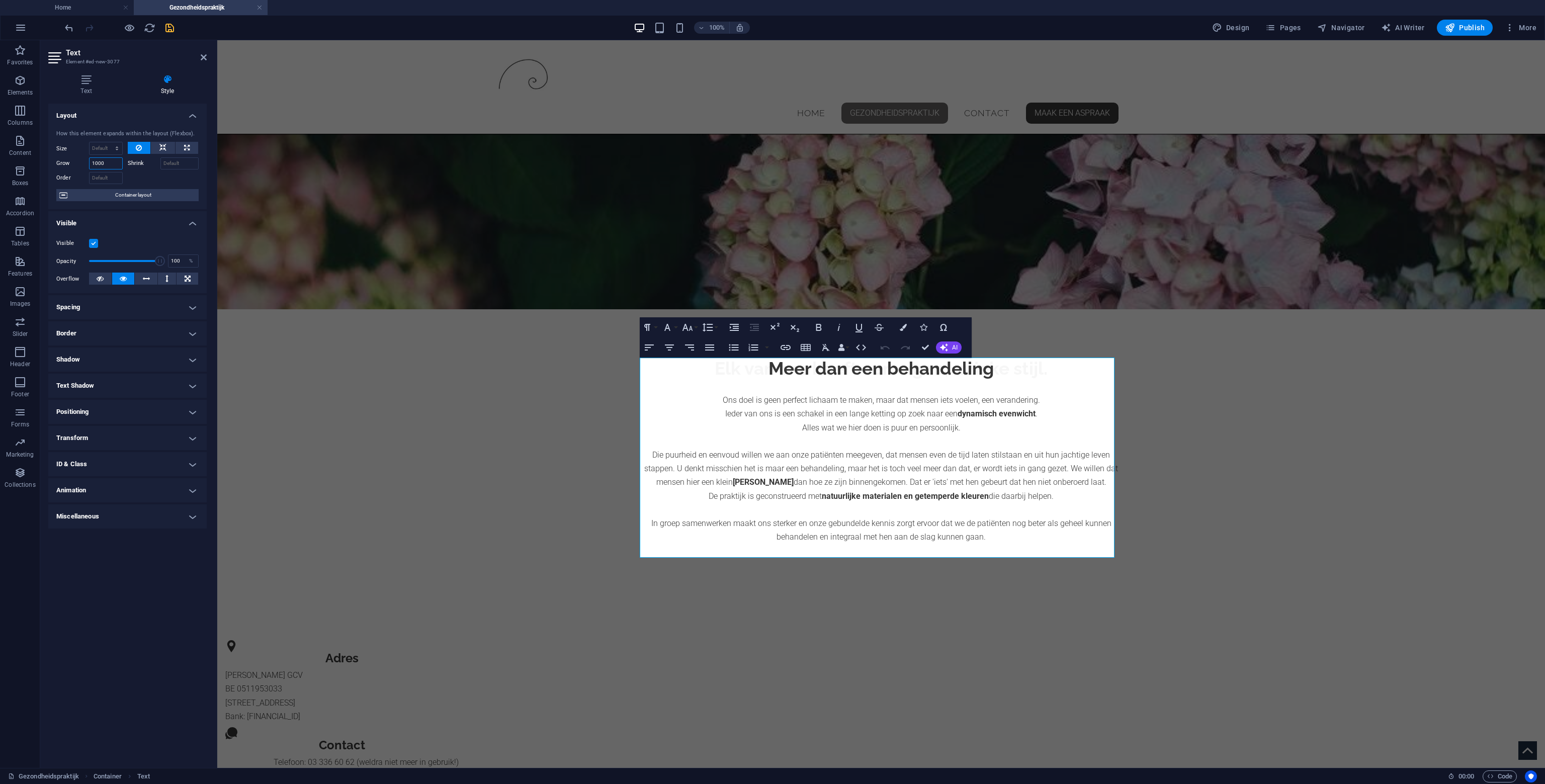
click at [113, 166] on input "1000" at bounding box center [106, 163] width 34 height 12
click at [181, 146] on button at bounding box center [187, 148] width 23 height 12
type input "100"
select select "%"
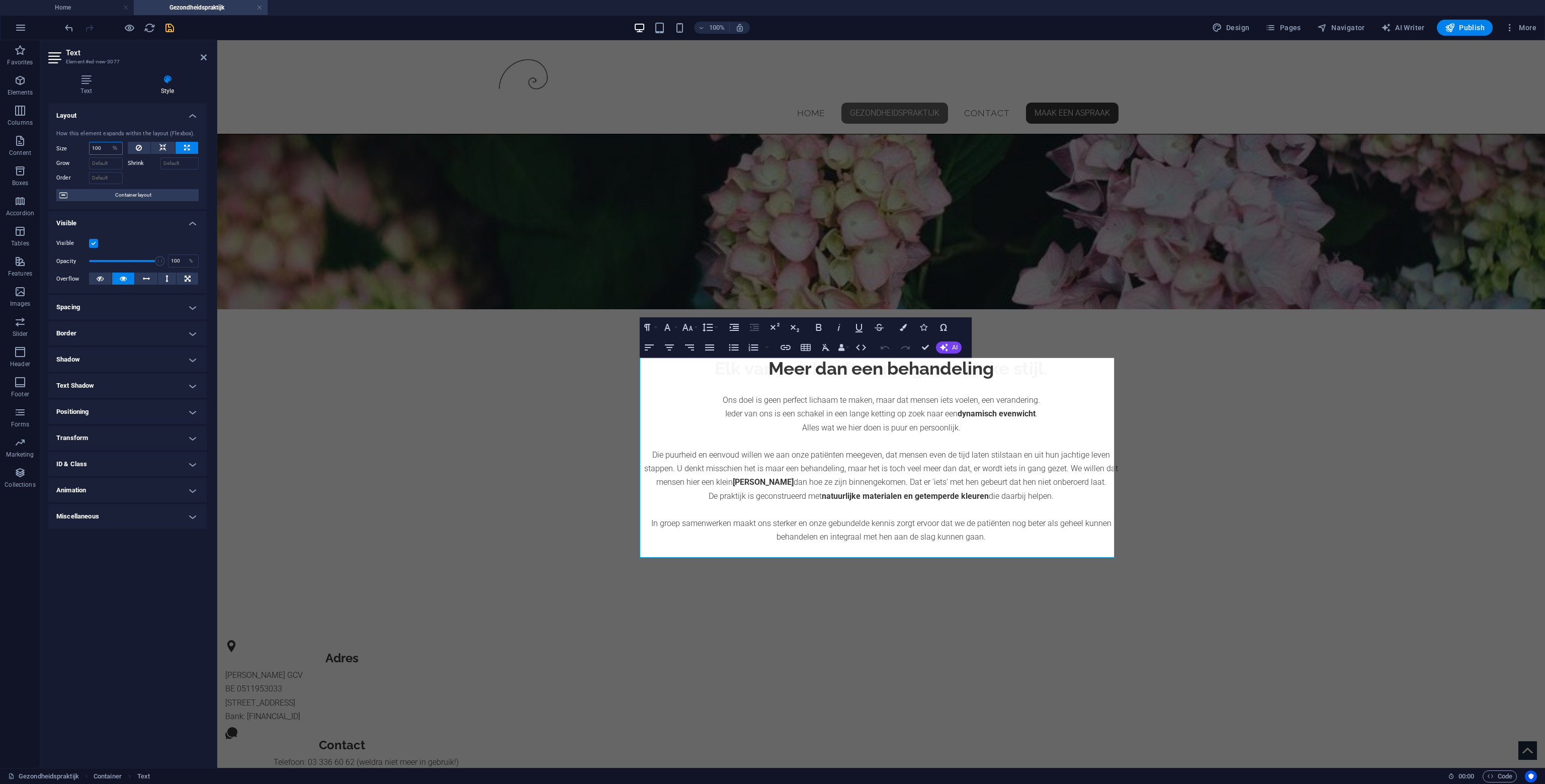
click at [106, 147] on input "100" at bounding box center [106, 148] width 32 height 12
click at [668, 386] on div "Meer dan een behandeling Ons doel is geen perfect lichaam te maken, maar dat me…" at bounding box center [881, 451] width 1328 height 283
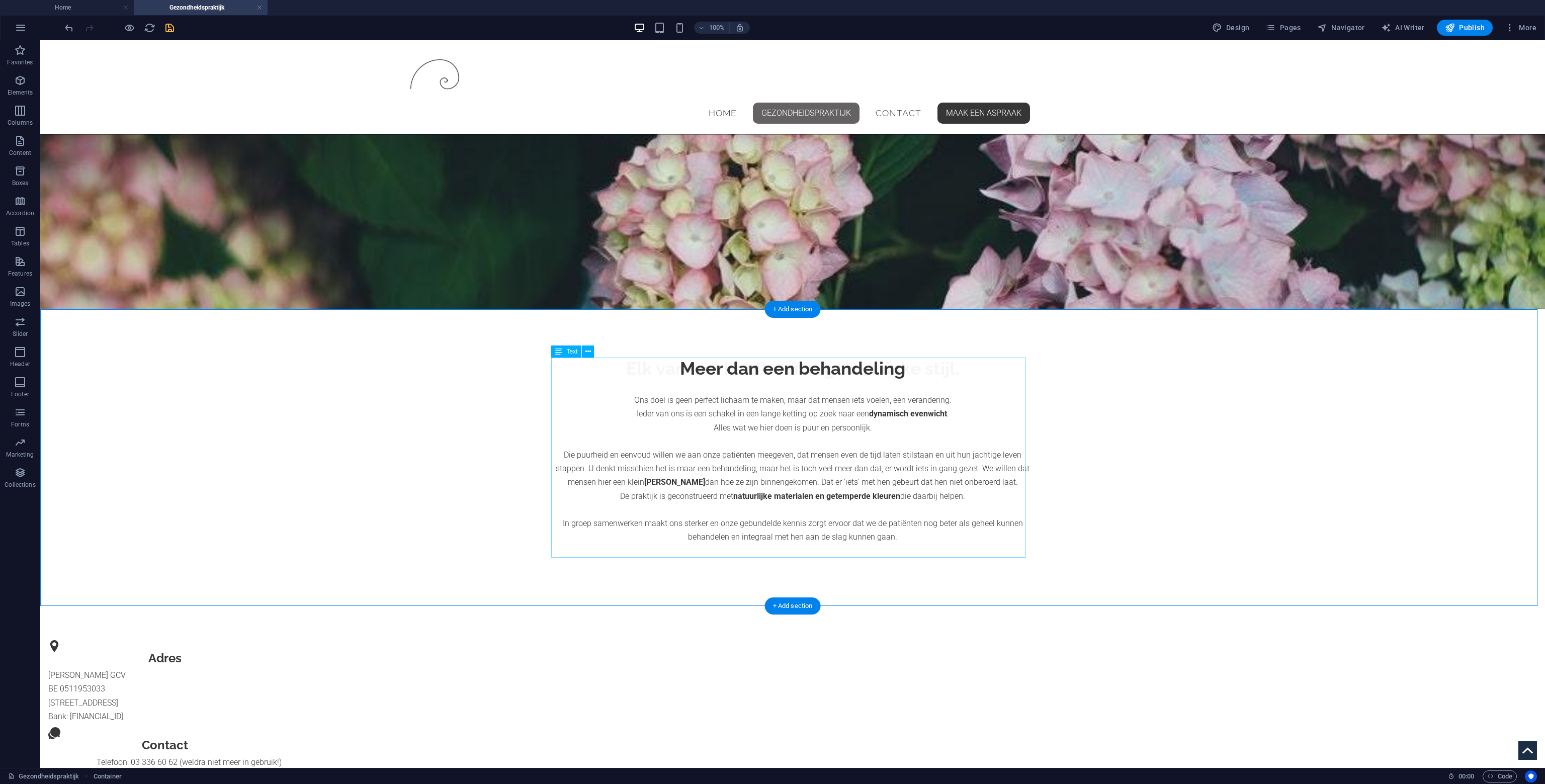
click at [717, 403] on div "Meer dan een behandeling Ons doel is geen perfect lichaam te maken, maar dat me…" at bounding box center [793, 450] width 475 height 186
click at [758, 436] on div "Meer dan een behandeling Ons doel is geen perfect lichaam te maken, maar dat me…" at bounding box center [793, 450] width 475 height 186
click at [757, 436] on div "Meer dan een behandeling Ons doel is geen perfect lichaam te maken, maar dat me…" at bounding box center [793, 450] width 475 height 186
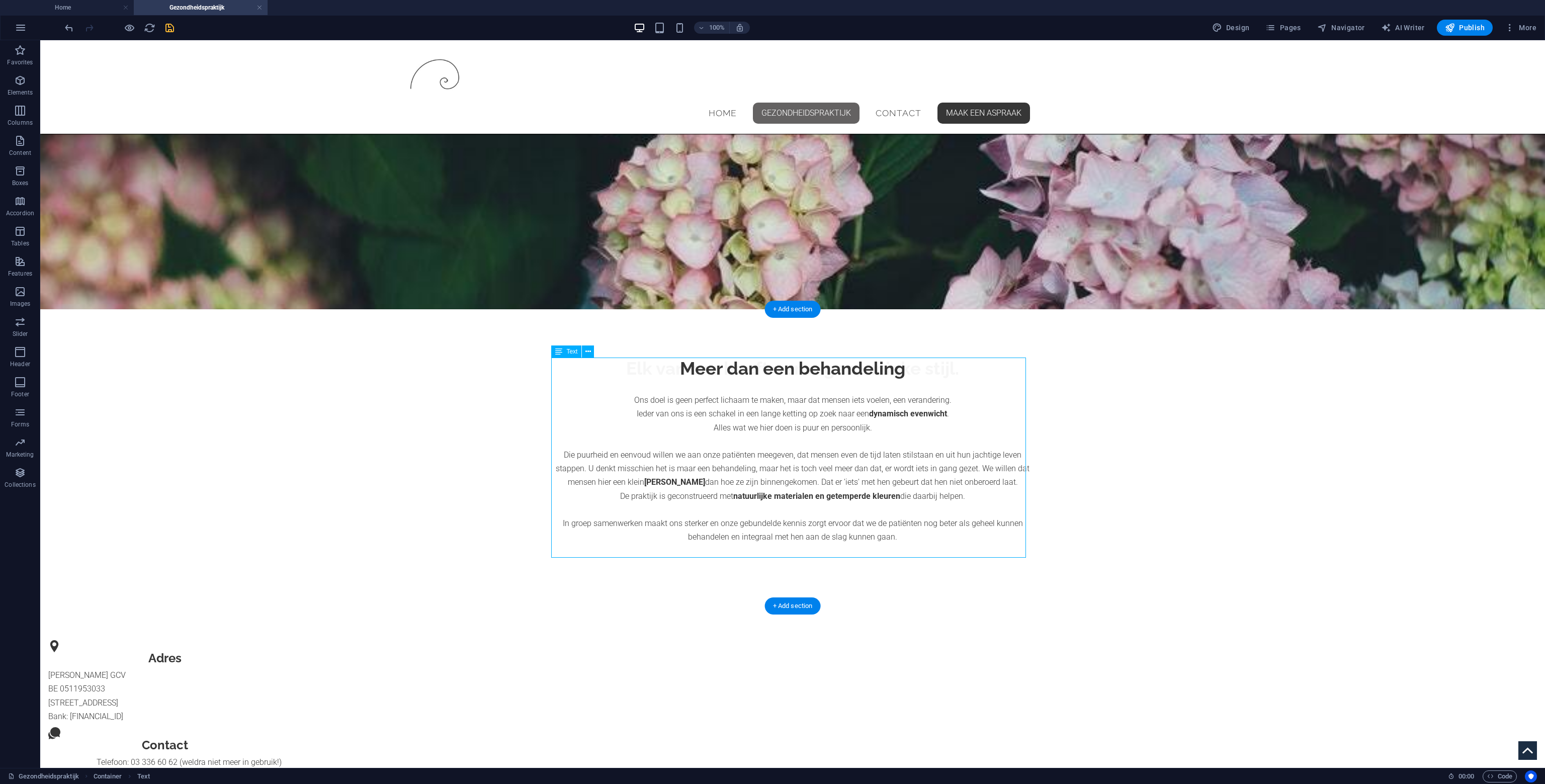
select select "%"
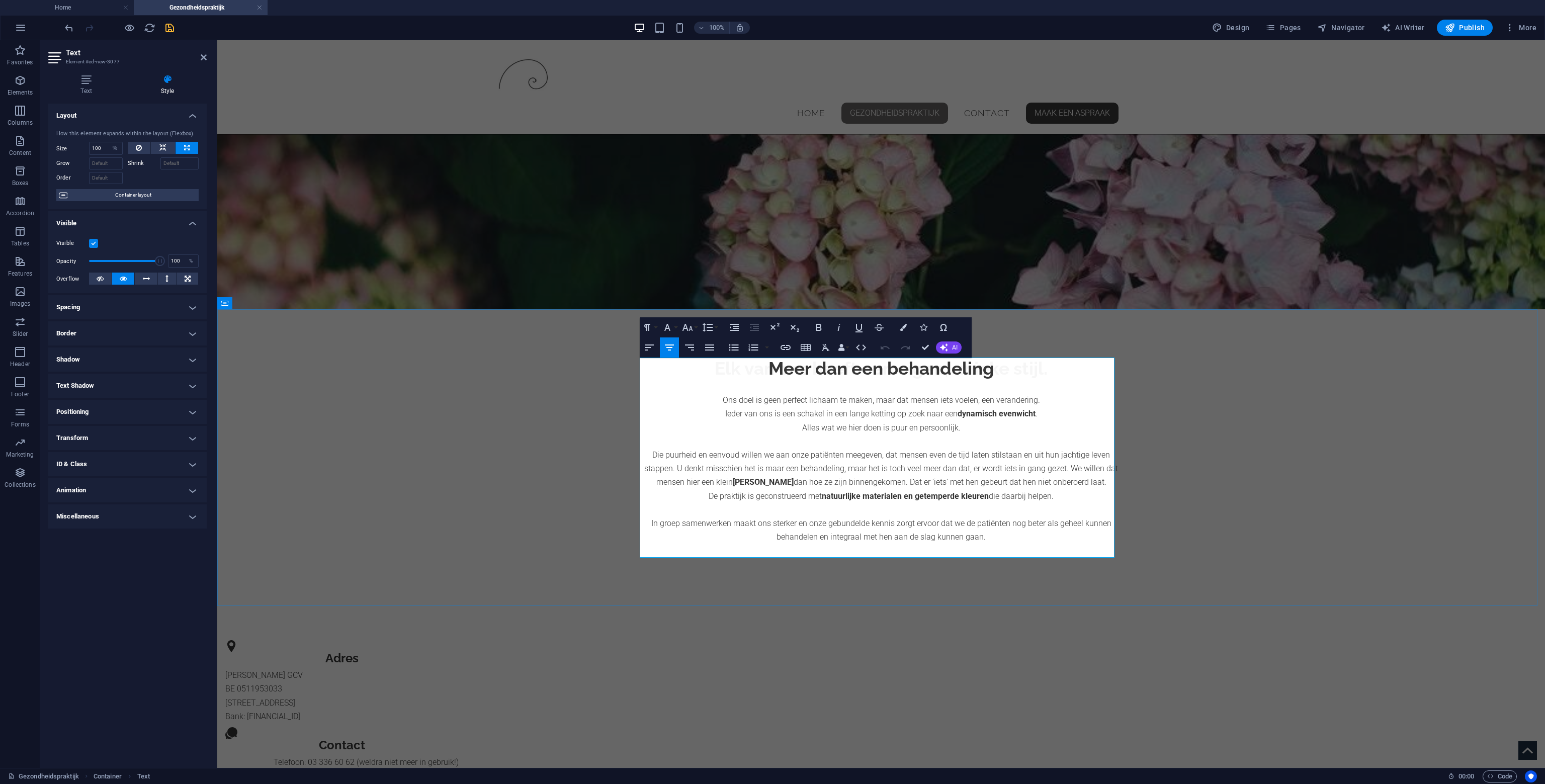
click at [1111, 483] on p "Die puurheid en eenvoud willen we aan onze patiënten meegeven, dat mensen even …" at bounding box center [881, 489] width 475 height 110
click at [1198, 481] on div "Meer dan een behandeling Ons doel is geen perfect lichaam te maken, maar dat me…" at bounding box center [881, 451] width 1328 height 283
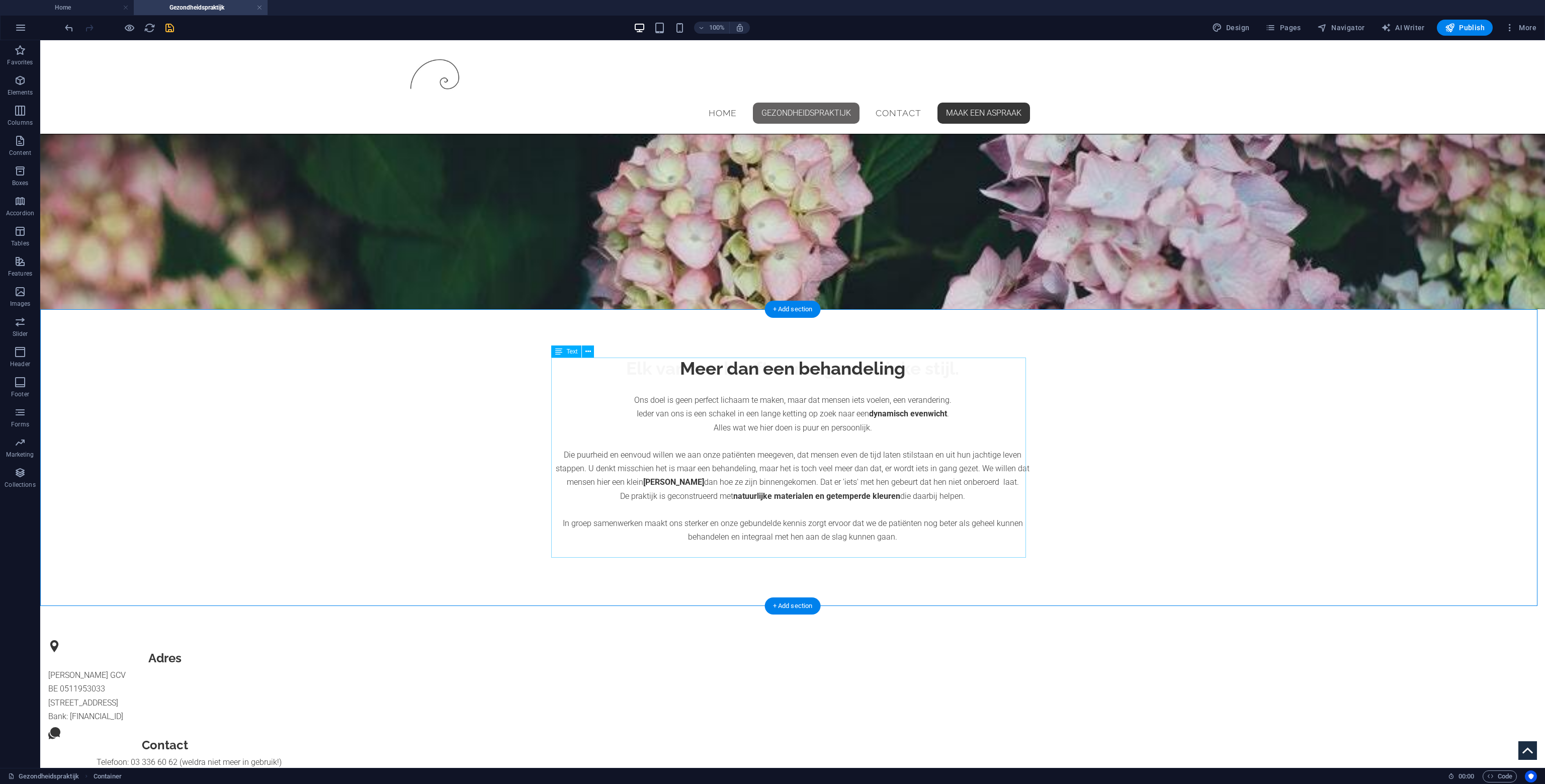
click at [1044, 453] on div "Meer dan een behandeling Ons doel is geen perfect lichaam te maken, maar dat me…" at bounding box center [792, 451] width 1505 height 283
click at [760, 377] on div "Meer dan een behandeling Ons doel is geen perfect lichaam te maken, maar dat me…" at bounding box center [793, 450] width 475 height 186
click at [1228, 31] on span "Design" at bounding box center [1231, 28] width 38 height 10
select select "px"
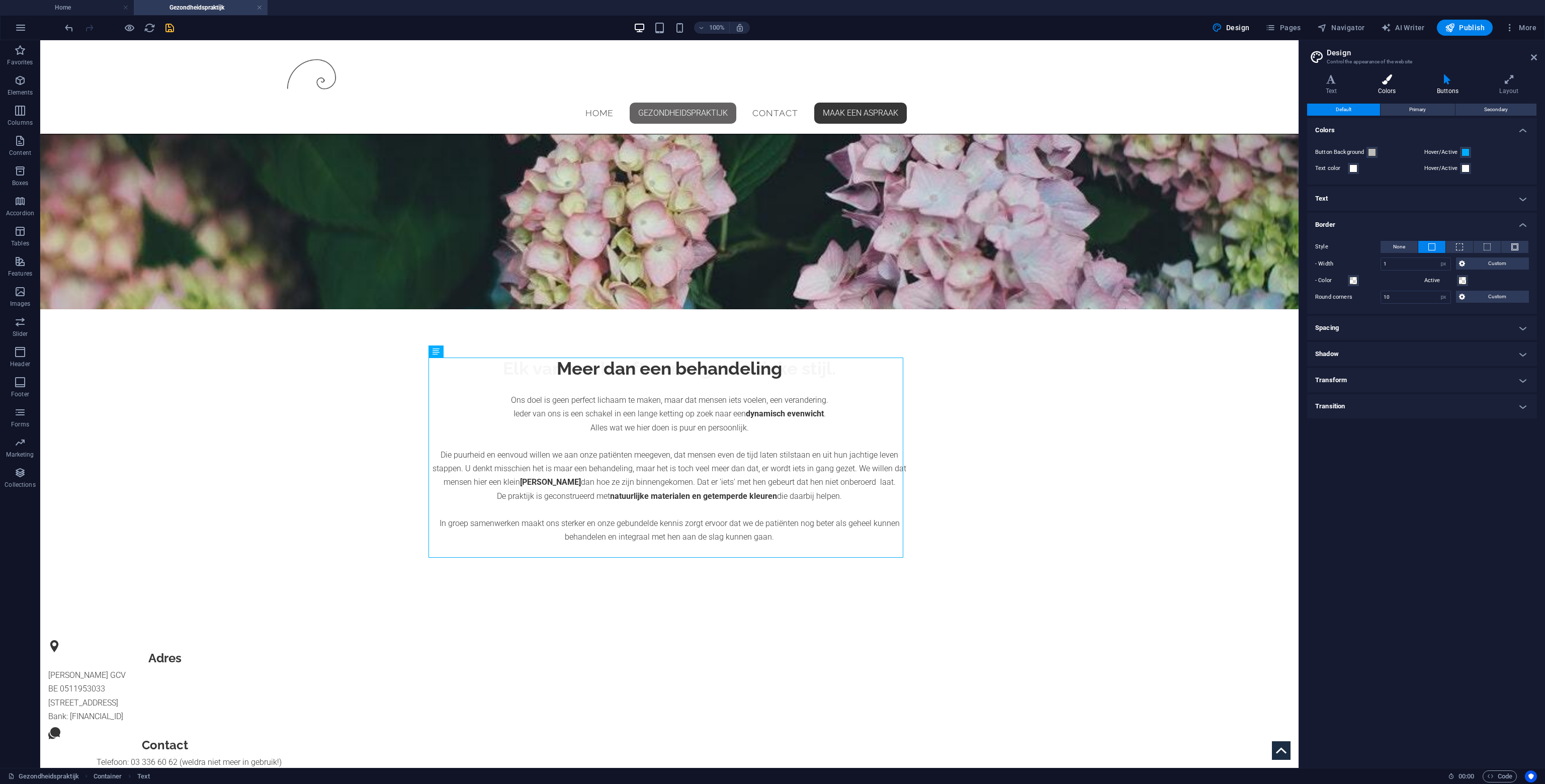
click at [1401, 86] on h4 "Colors" at bounding box center [1389, 85] width 58 height 21
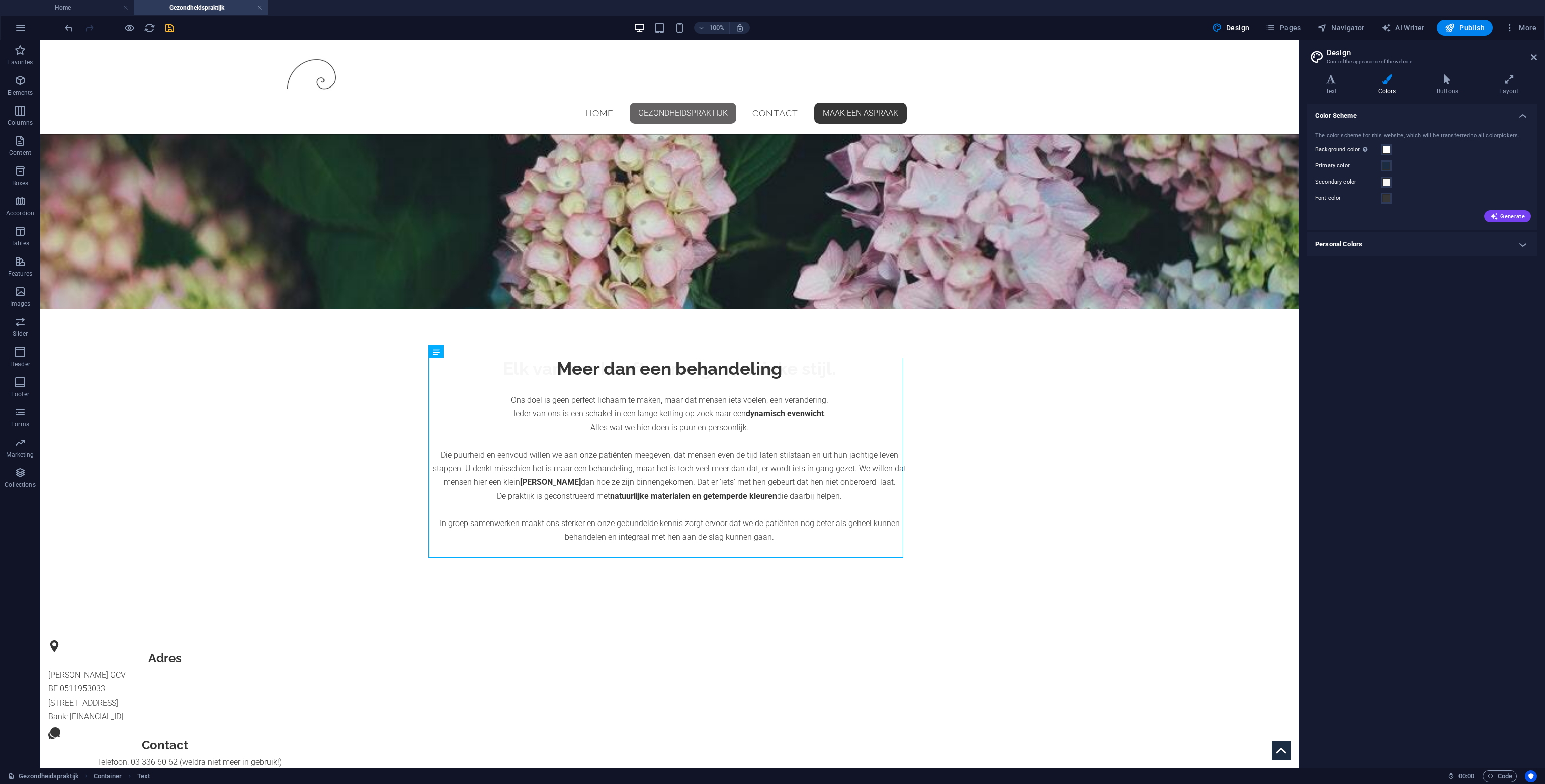
click at [1391, 244] on h4 "Personal Colors" at bounding box center [1423, 244] width 230 height 24
click at [54, 48] on div "Container" at bounding box center [63, 46] width 45 height 12
click at [54, 44] on div "Container" at bounding box center [63, 46] width 45 height 12
select select "header"
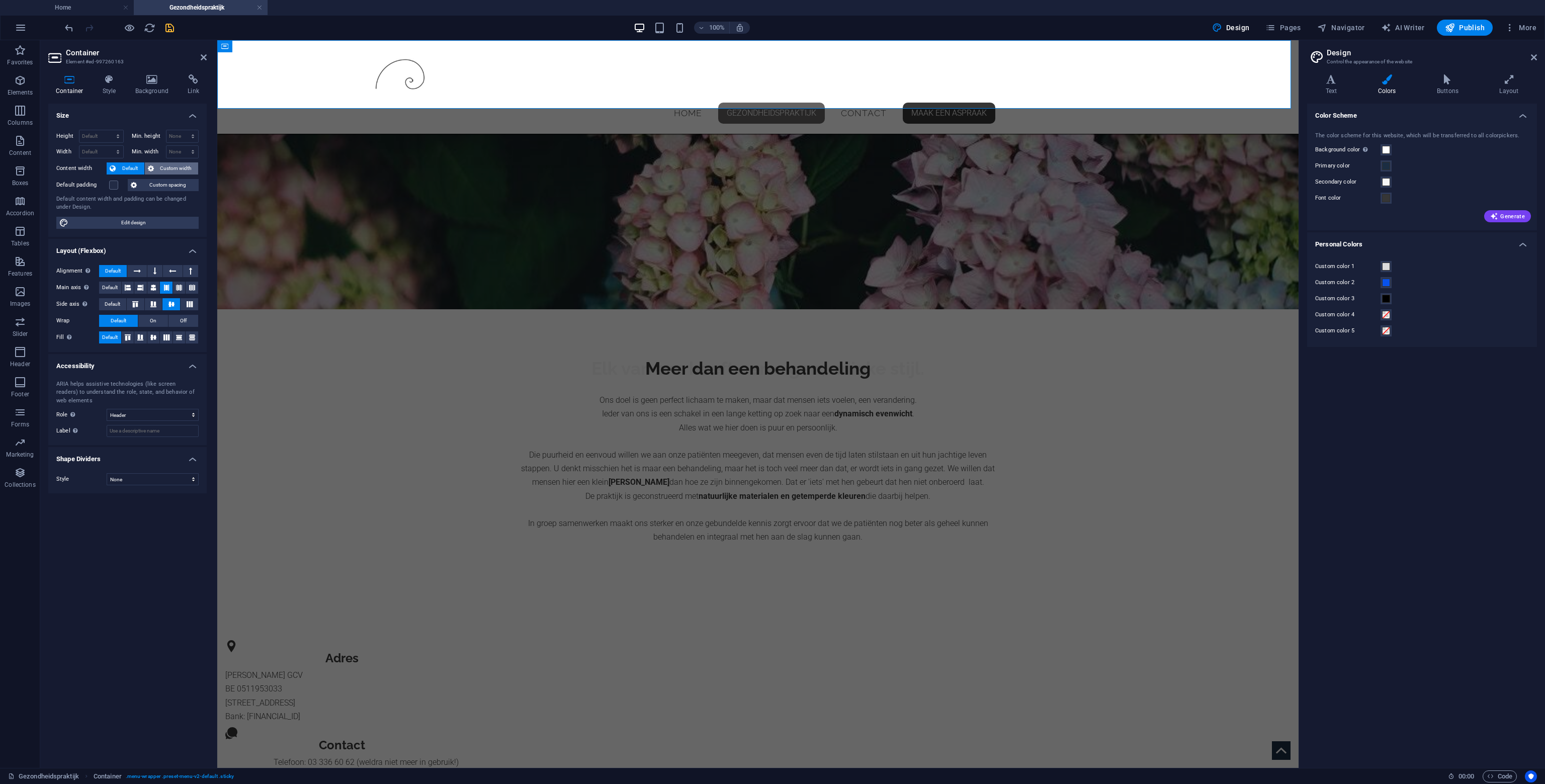
click at [171, 166] on span "Custom width" at bounding box center [176, 168] width 38 height 12
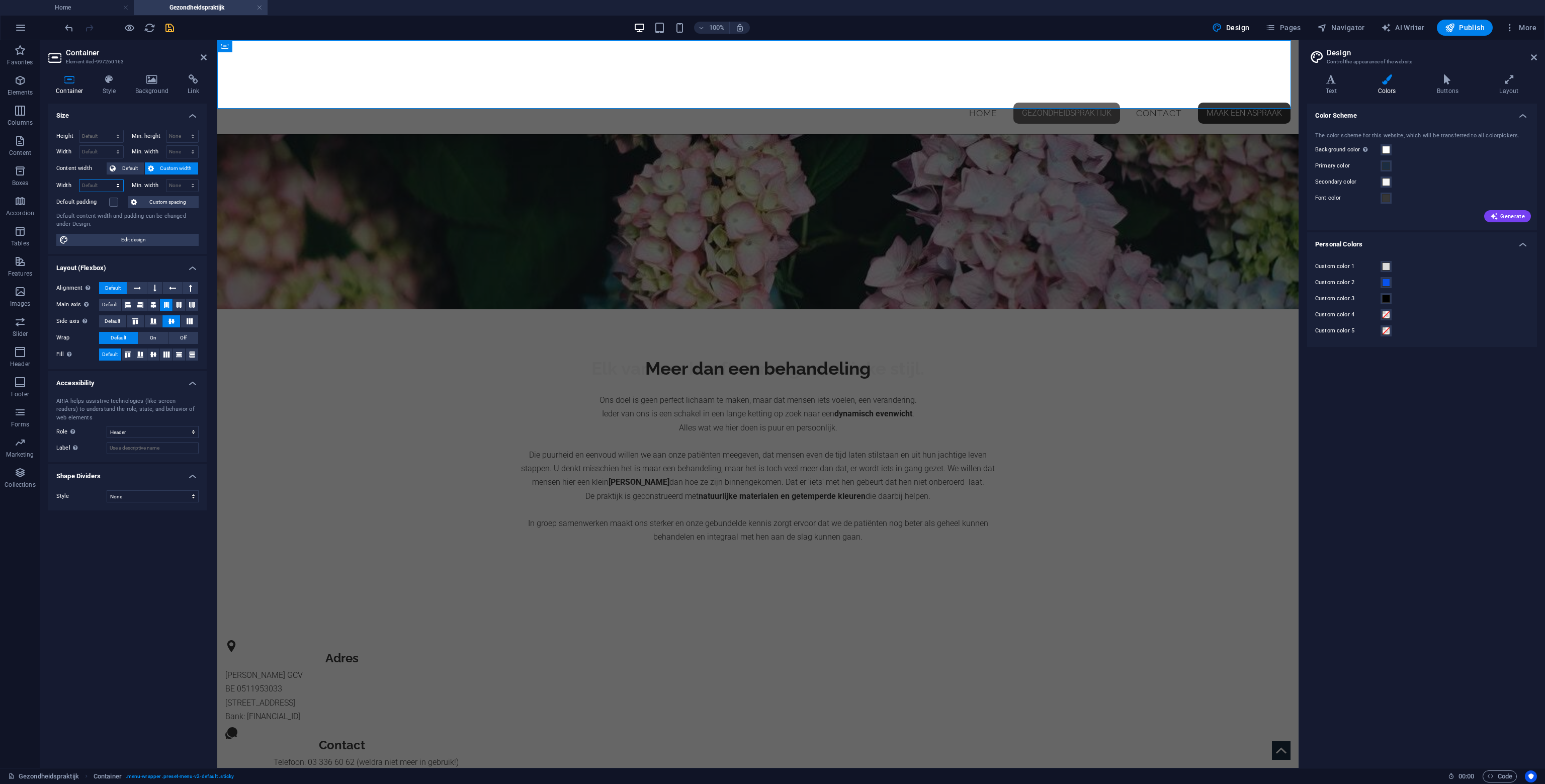
click at [119, 185] on select "Default px rem % em vh vw" at bounding box center [101, 186] width 44 height 12
select select "%"
click at [109, 180] on select "Default px rem % em vh vw" at bounding box center [101, 186] width 44 height 12
type input "100"
click at [135, 180] on div "Min. width None px rem % vh vw" at bounding box center [165, 185] width 67 height 13
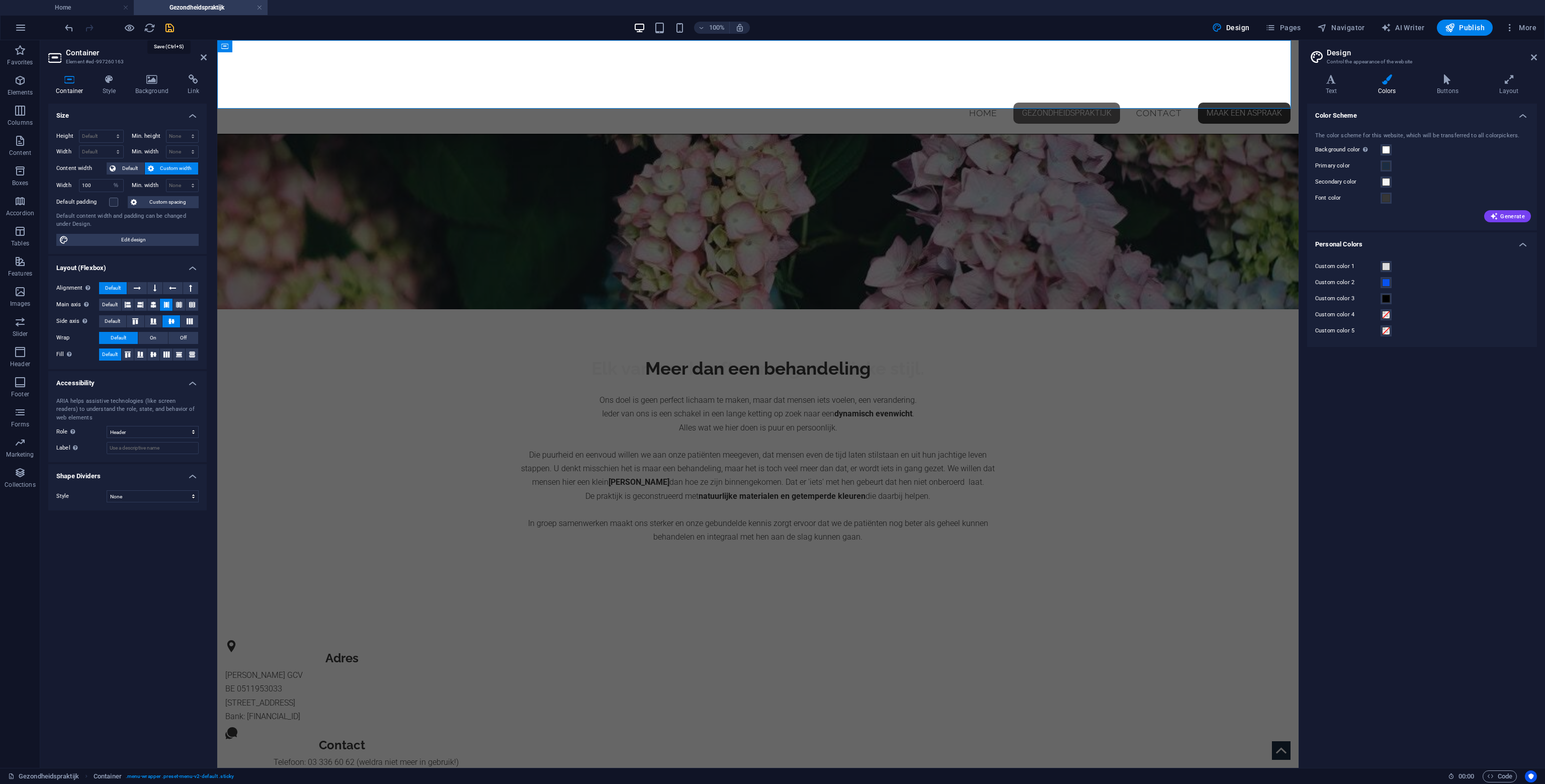
click at [164, 26] on icon "save" at bounding box center [169, 27] width 11 height 11
